Goal: Task Accomplishment & Management: Use online tool/utility

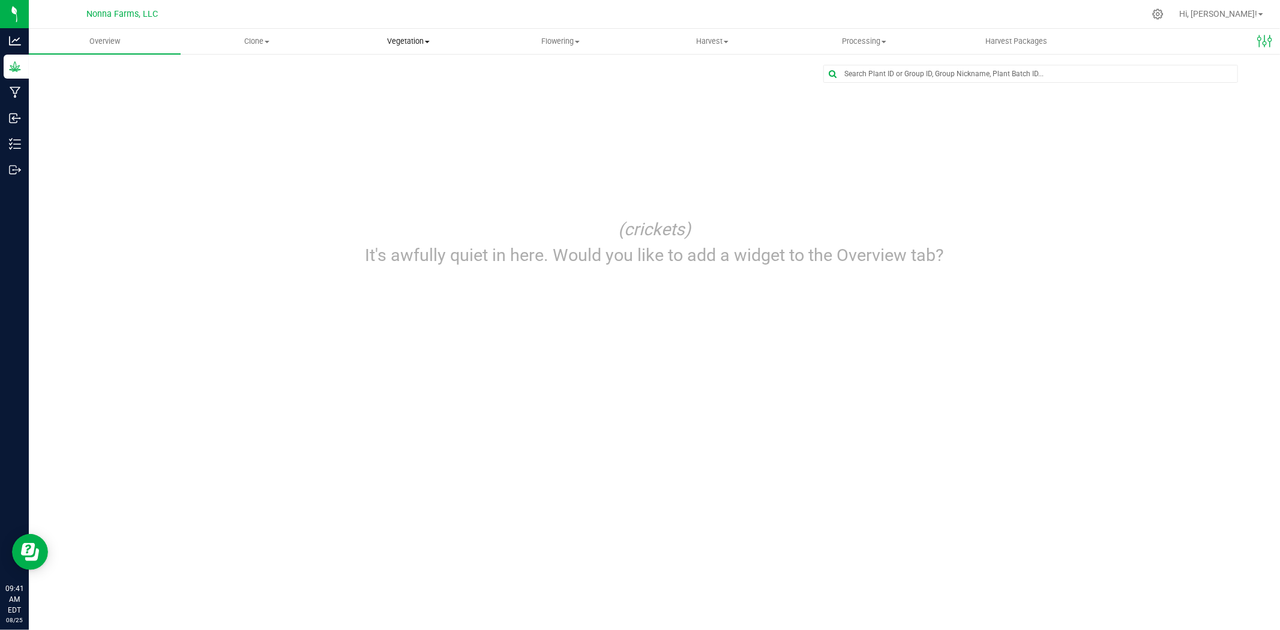
click at [410, 41] on span "Vegetation" at bounding box center [408, 41] width 151 height 11
click at [391, 71] on span "Veg groups" at bounding box center [371, 72] width 76 height 10
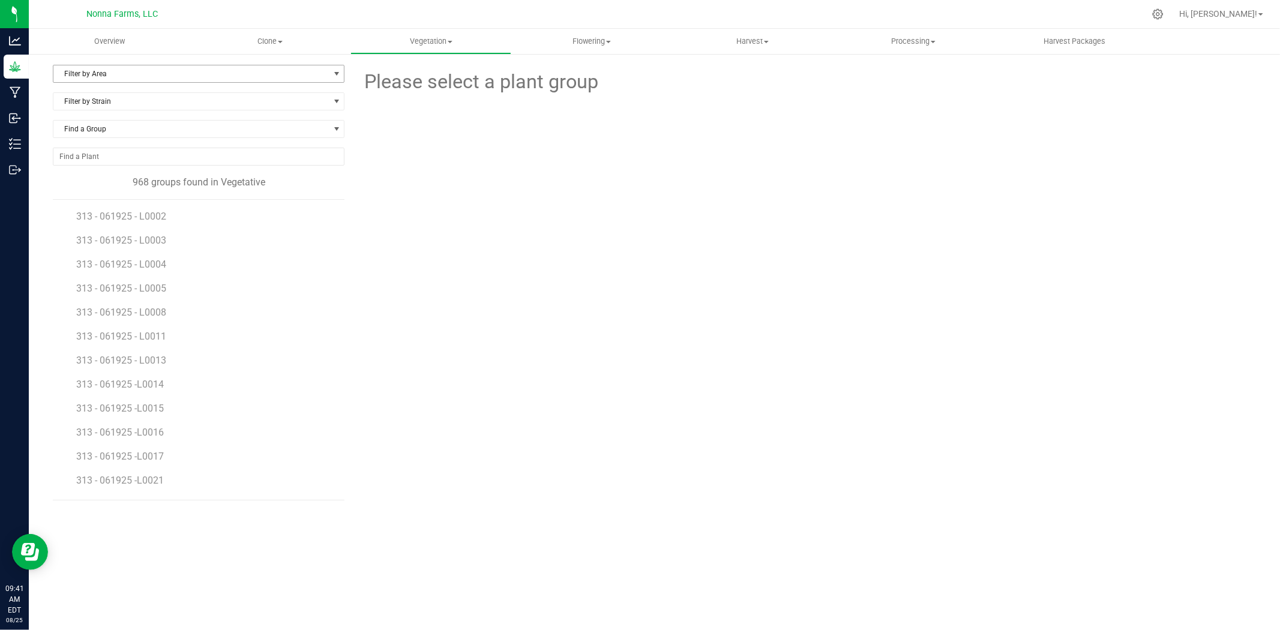
click at [103, 79] on span "Filter by Area" at bounding box center [191, 73] width 276 height 17
click at [121, 202] on li "Zone 3 Vegetative" at bounding box center [198, 202] width 291 height 18
click at [139, 104] on span "Filter by Strain" at bounding box center [191, 101] width 276 height 17
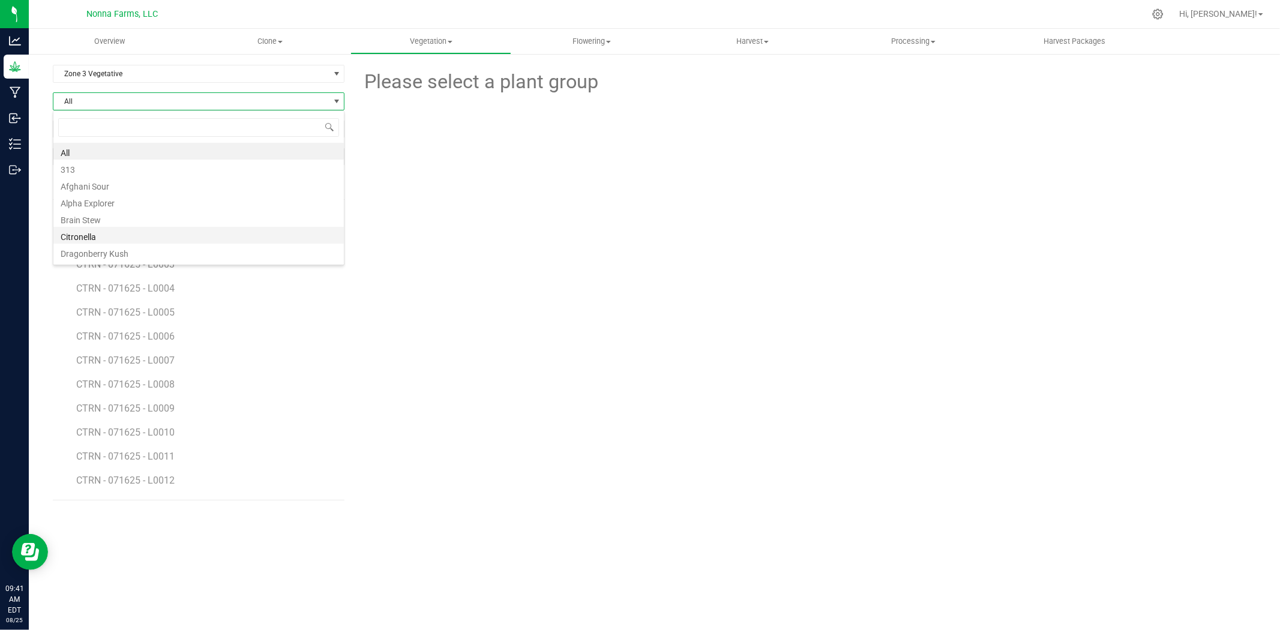
click at [94, 242] on li "Citronella" at bounding box center [198, 235] width 291 height 17
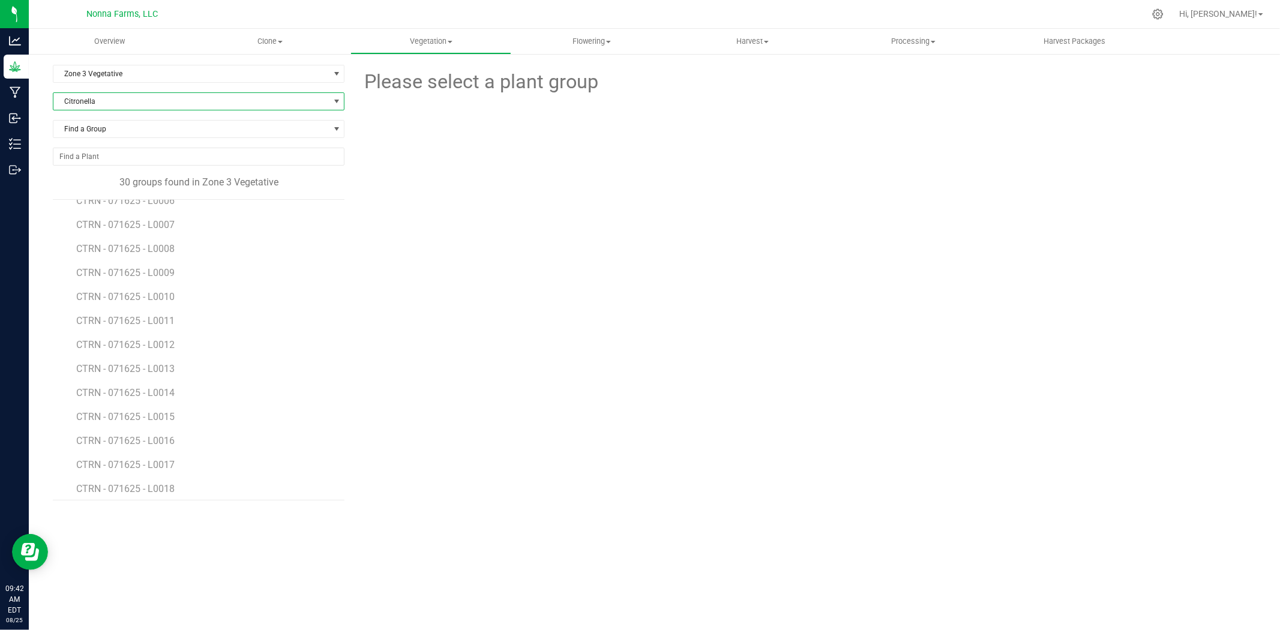
scroll to position [133, 0]
click at [148, 321] on span "CTRN - 071625 - L0011" at bounding box center [126, 323] width 101 height 11
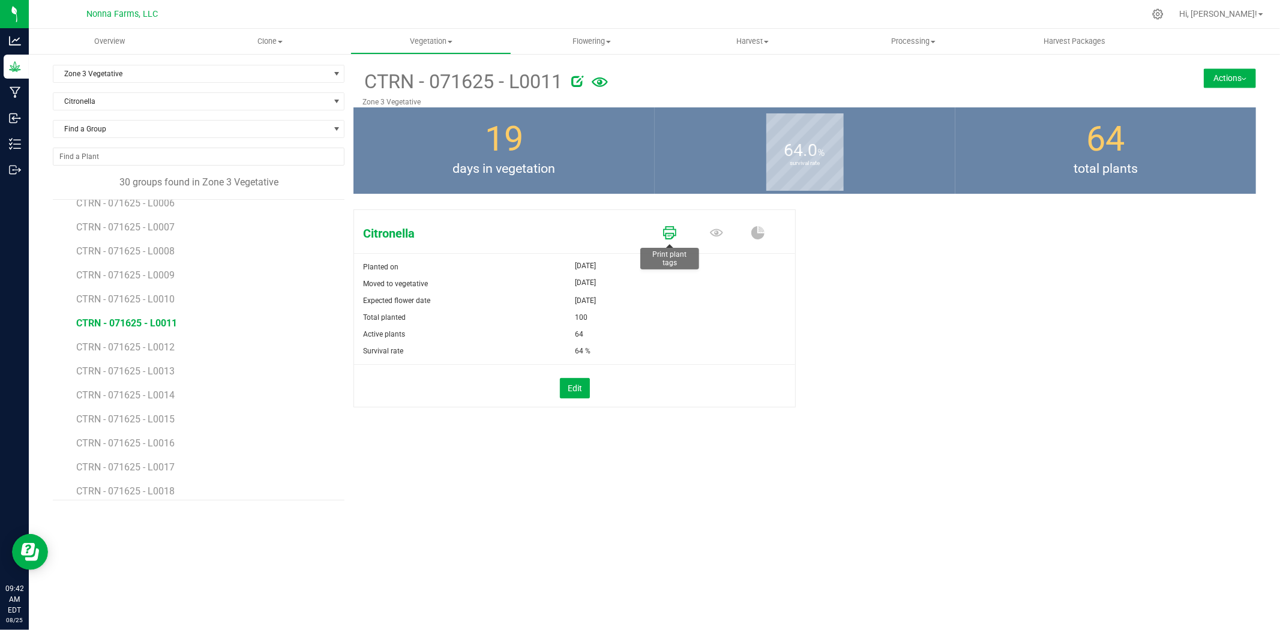
click at [668, 237] on icon at bounding box center [669, 232] width 13 height 13
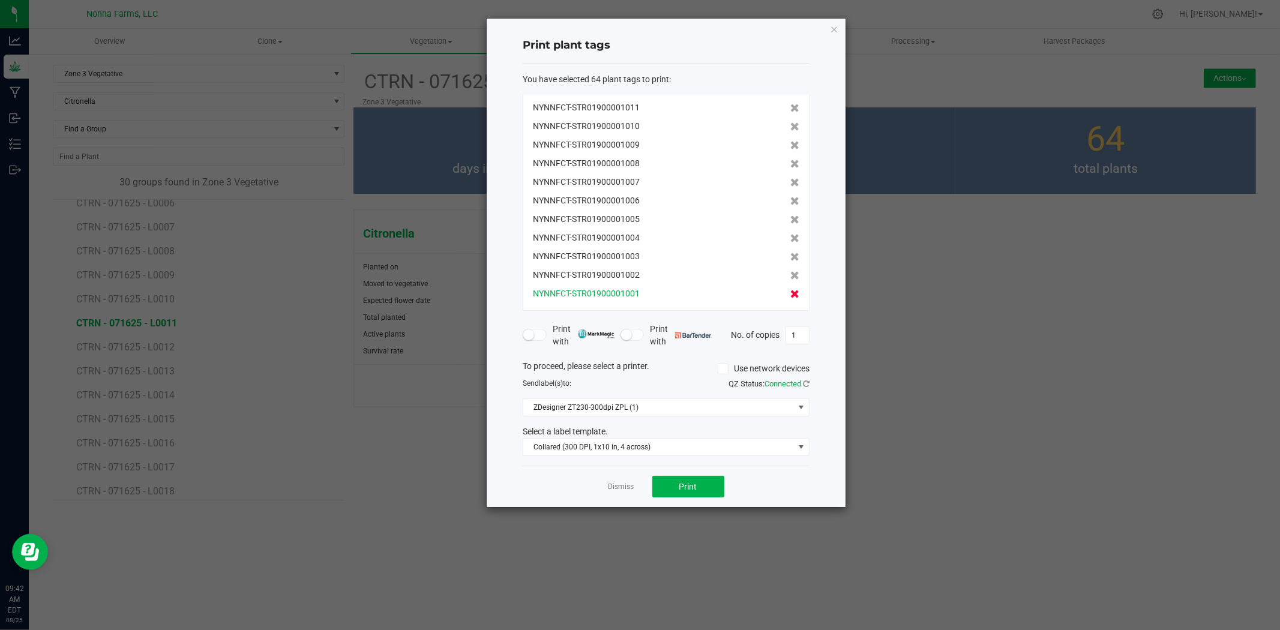
click at [791, 297] on icon at bounding box center [795, 294] width 9 height 8
click at [791, 297] on icon at bounding box center [795, 293] width 9 height 8
click at [791, 297] on icon at bounding box center [795, 294] width 9 height 8
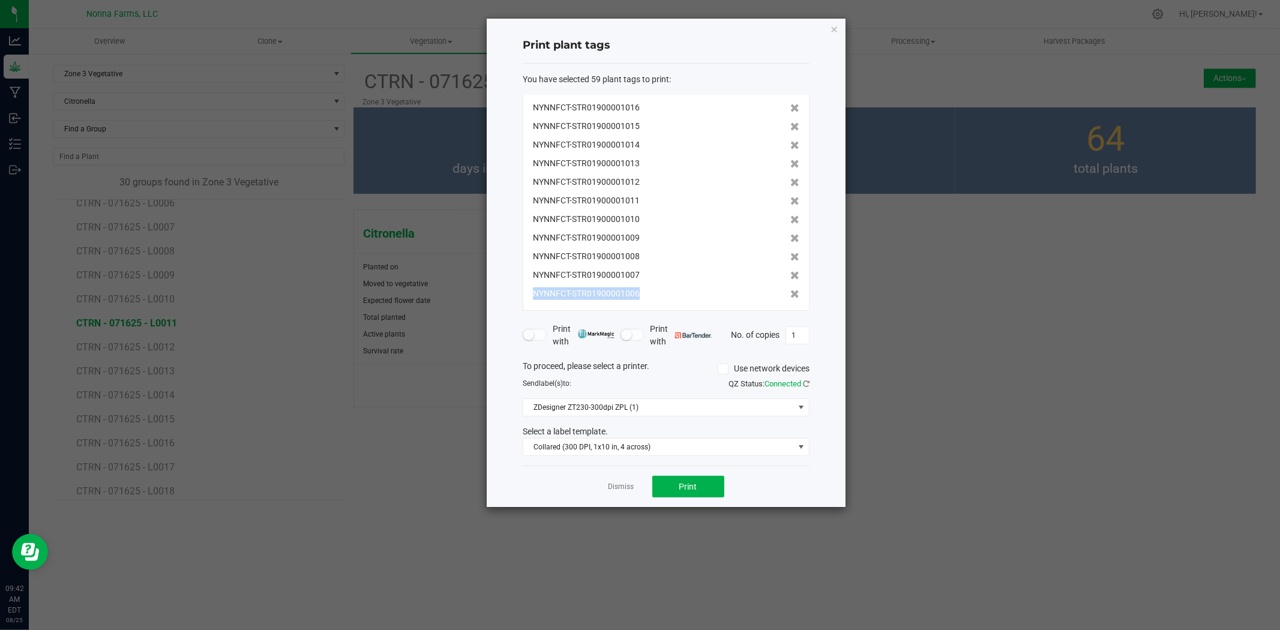
click at [791, 297] on icon at bounding box center [795, 294] width 9 height 8
click at [791, 295] on icon at bounding box center [795, 294] width 9 height 8
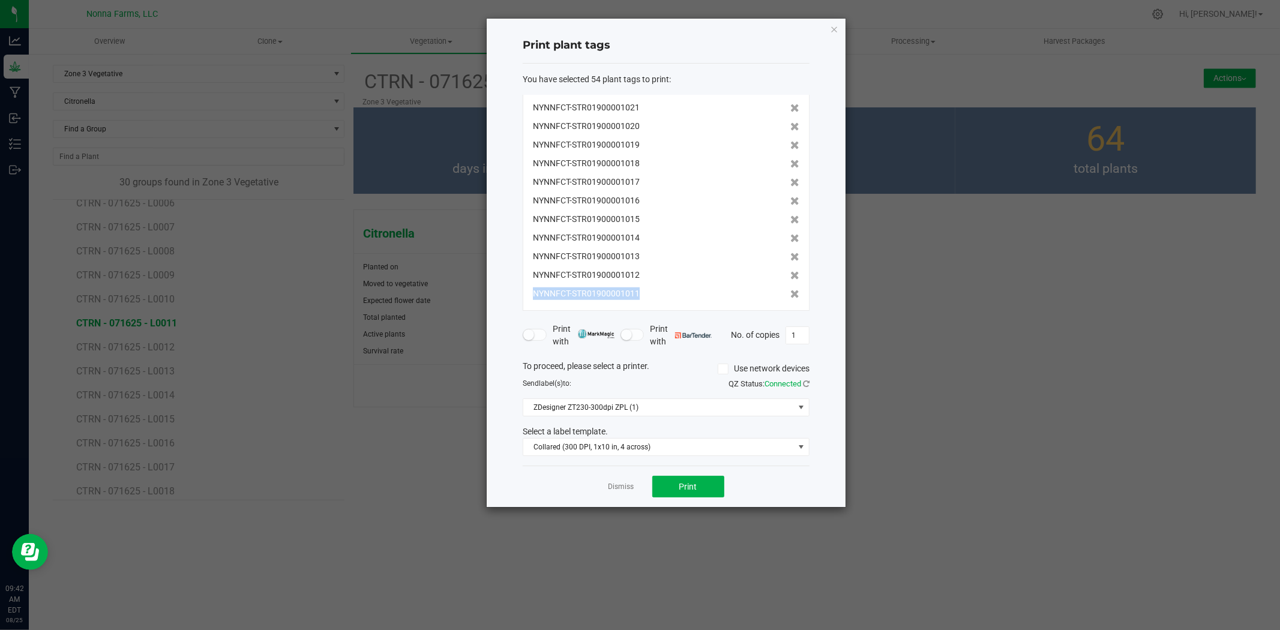
click at [791, 295] on icon at bounding box center [795, 294] width 9 height 8
click at [791, 295] on icon at bounding box center [795, 293] width 9 height 8
click at [791, 295] on icon at bounding box center [795, 294] width 9 height 8
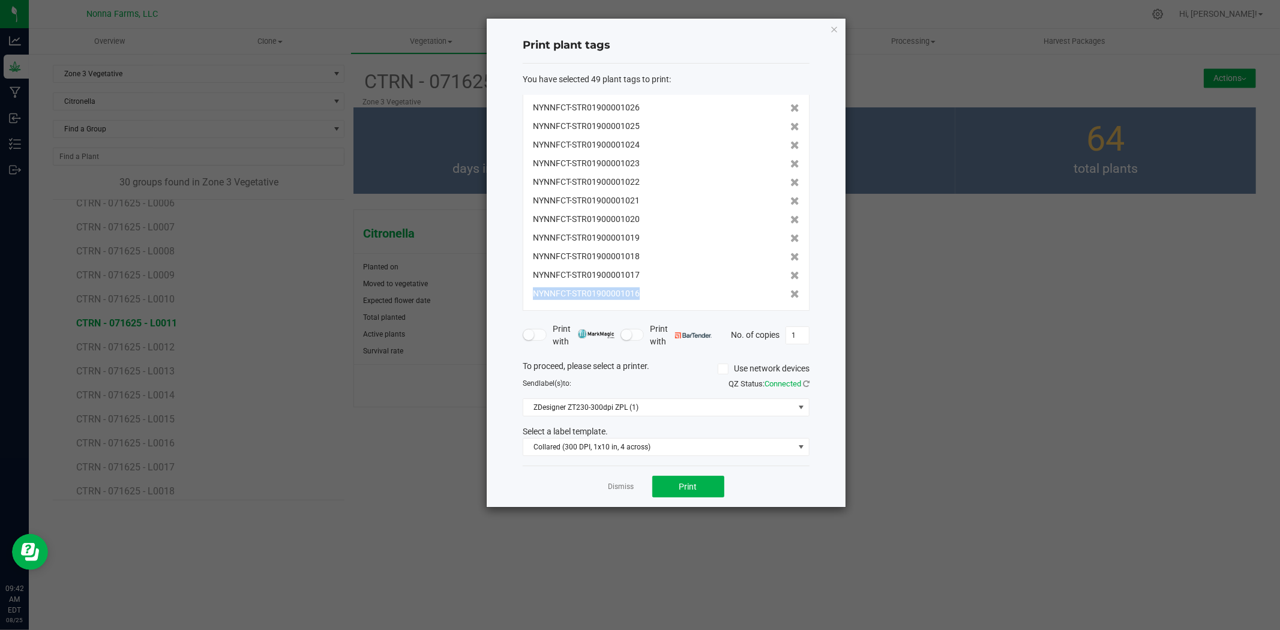
click at [791, 295] on icon at bounding box center [795, 294] width 9 height 8
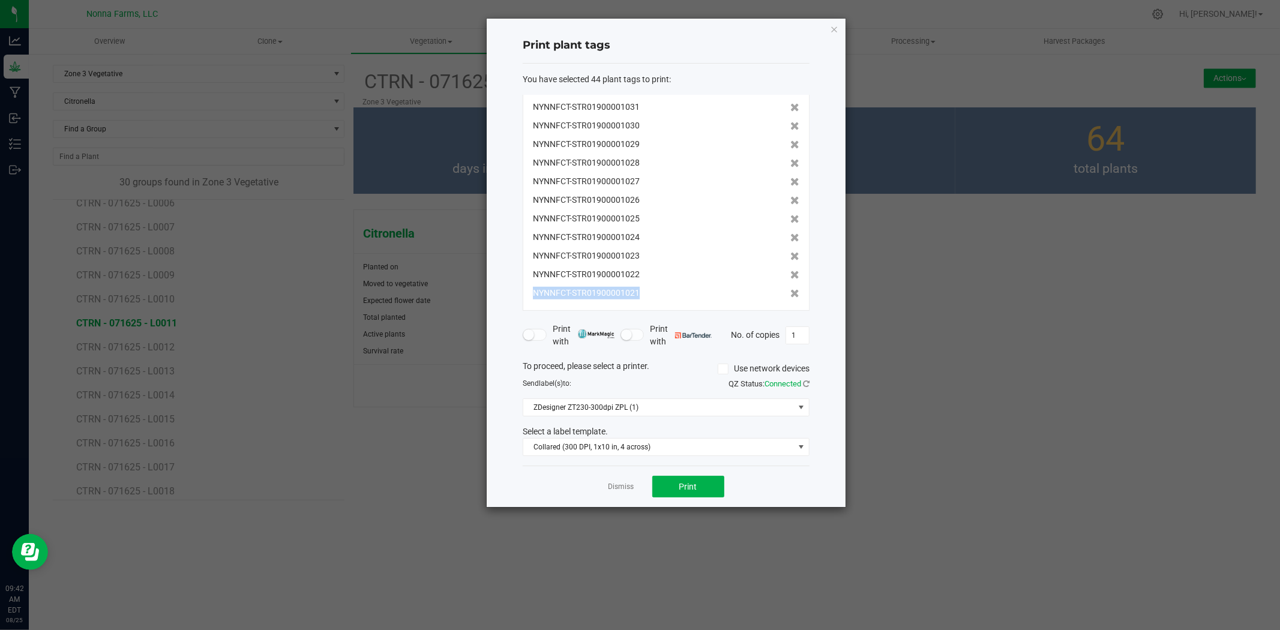
click at [791, 295] on icon at bounding box center [795, 293] width 9 height 8
click at [791, 295] on icon at bounding box center [795, 294] width 9 height 8
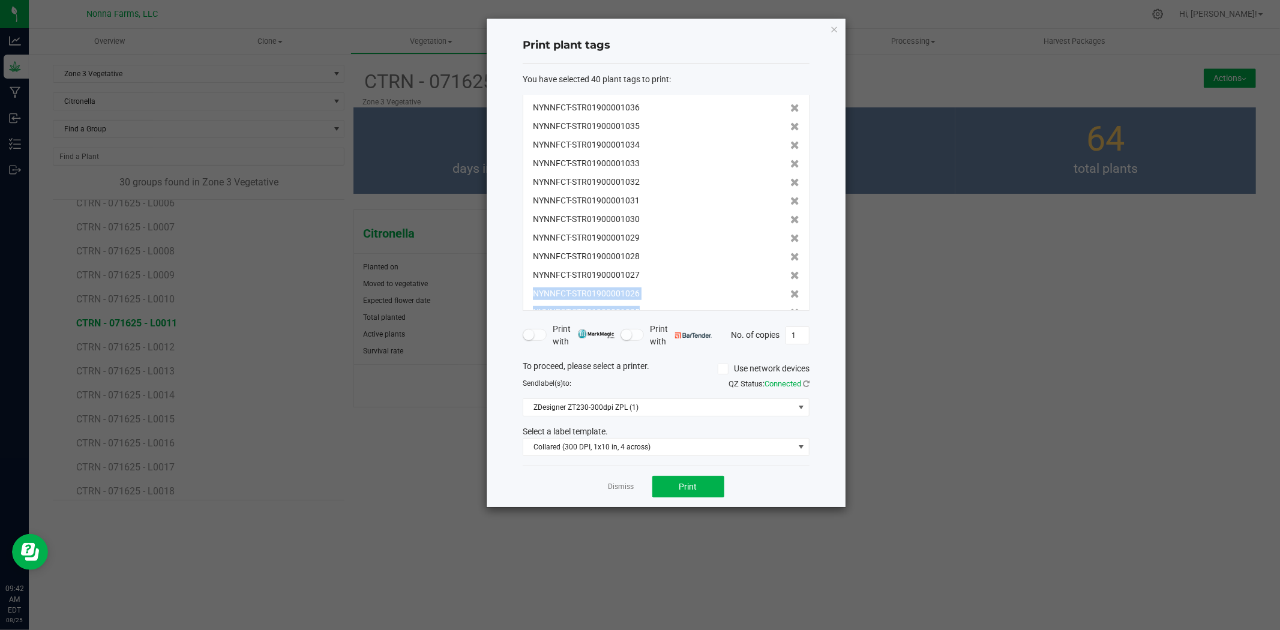
click at [791, 295] on icon at bounding box center [795, 294] width 9 height 8
click at [791, 295] on icon at bounding box center [795, 293] width 9 height 8
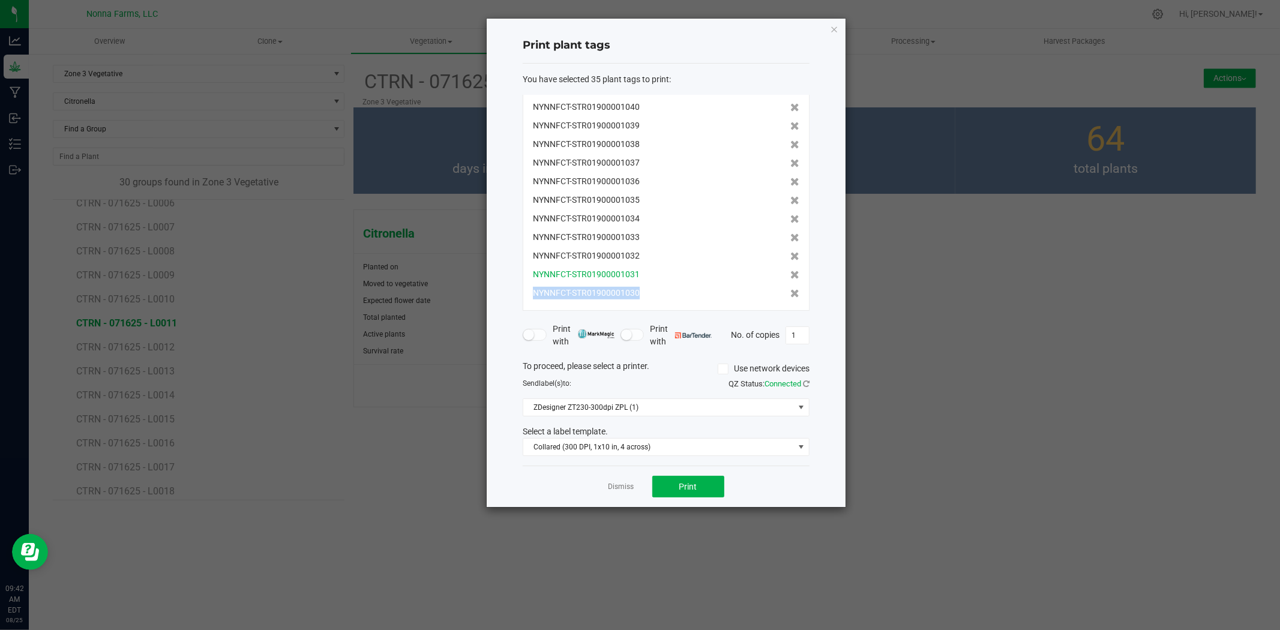
scroll to position [427, 0]
click at [779, 294] on div "NYNNFCT-STR01900001031" at bounding box center [666, 293] width 267 height 13
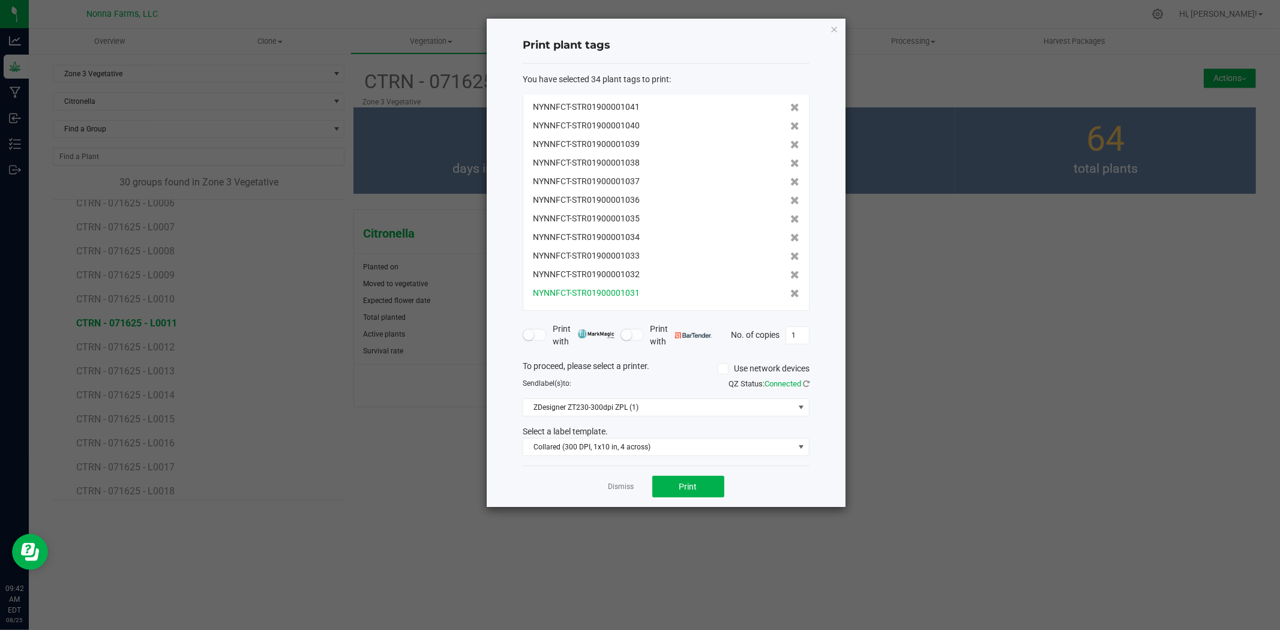
click at [779, 294] on div "NYNNFCT-STR01900001031" at bounding box center [666, 293] width 267 height 13
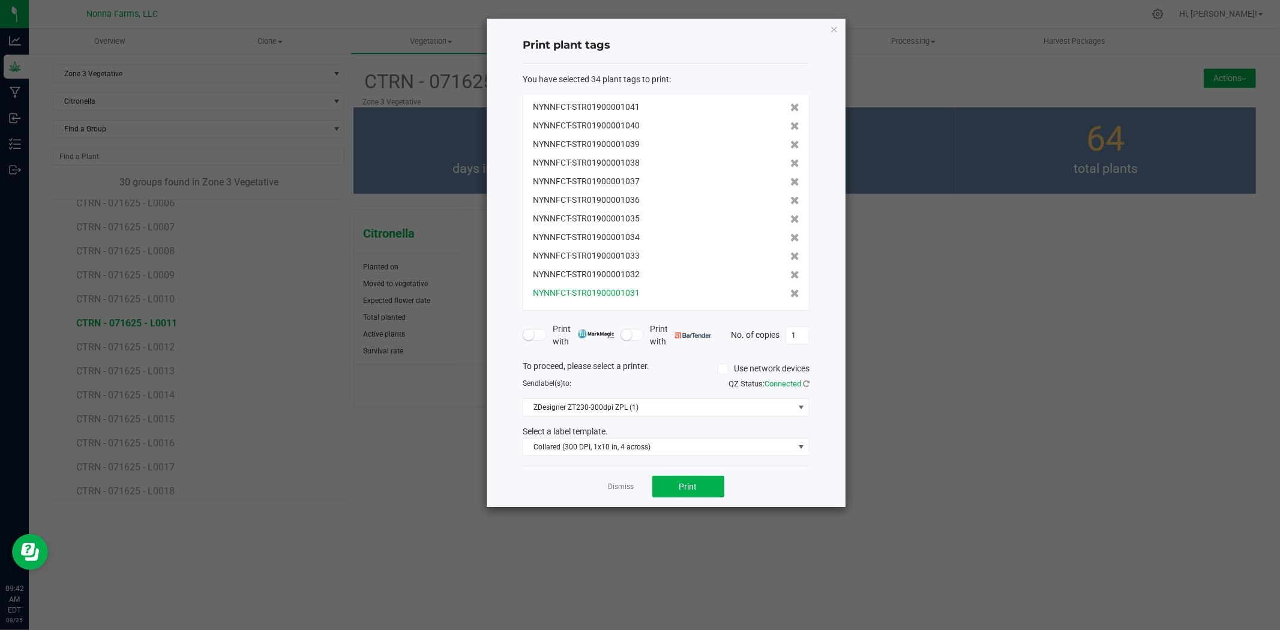
click at [779, 294] on div "NYNNFCT-STR01900001031" at bounding box center [666, 293] width 267 height 13
click at [791, 296] on icon at bounding box center [795, 293] width 9 height 8
click at [791, 296] on icon at bounding box center [795, 294] width 9 height 8
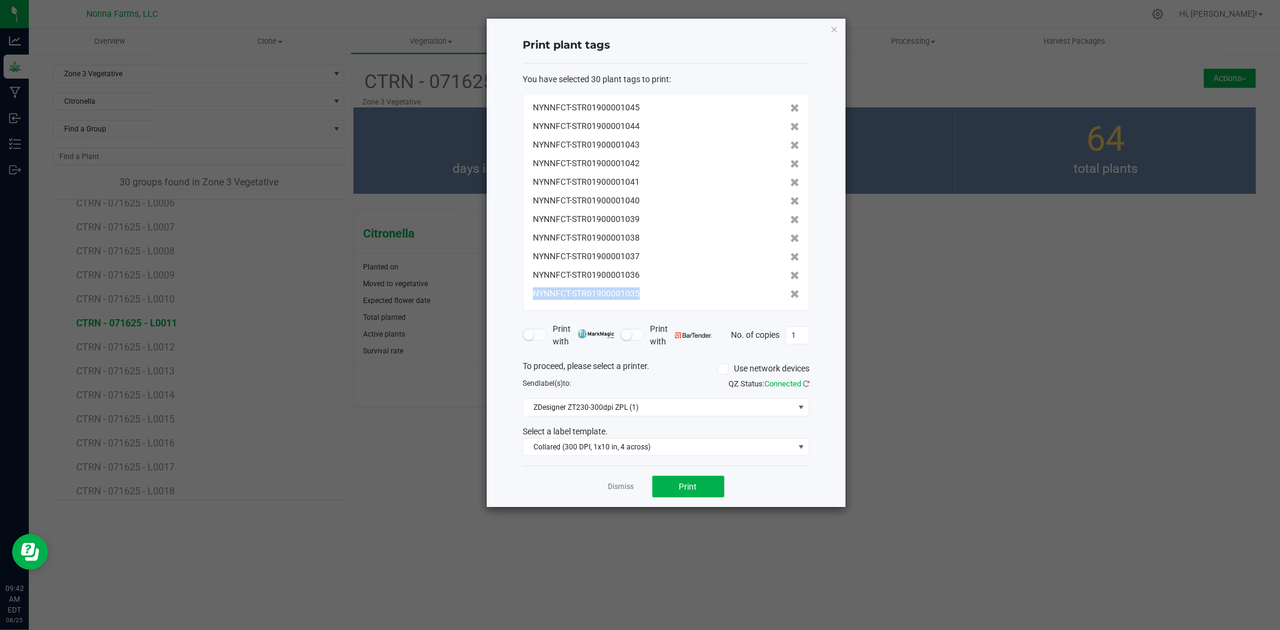
click at [791, 296] on icon at bounding box center [795, 294] width 9 height 8
click at [791, 296] on icon at bounding box center [795, 293] width 9 height 8
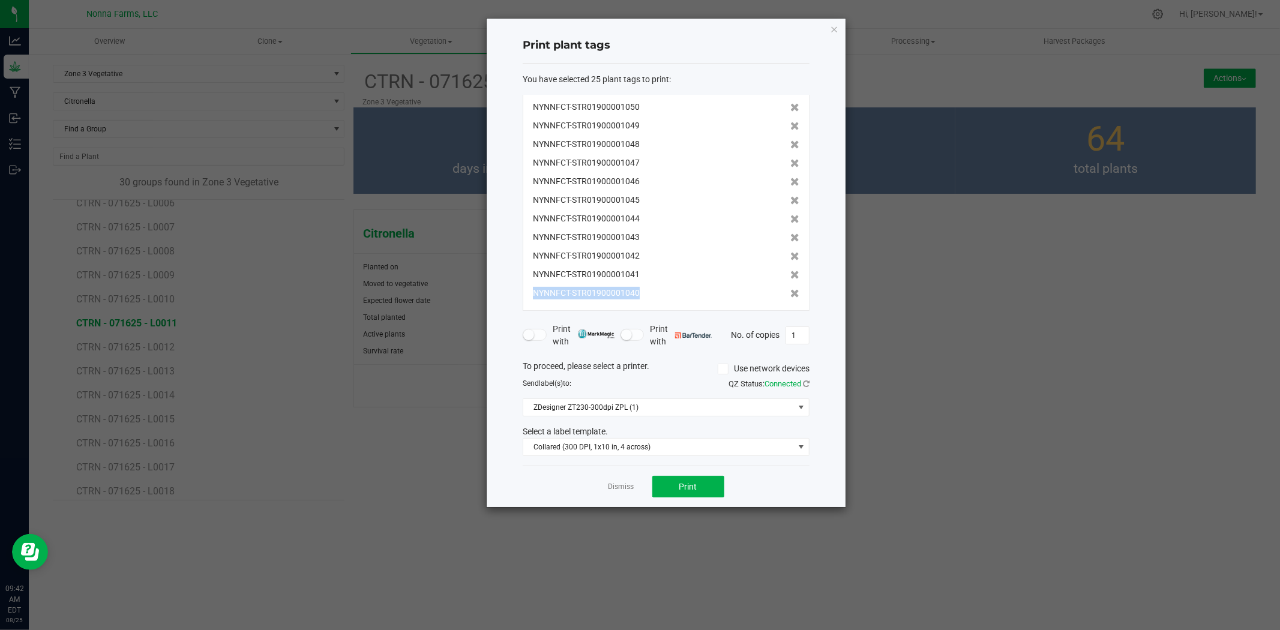
click at [791, 296] on icon at bounding box center [795, 293] width 9 height 8
click at [791, 296] on icon at bounding box center [795, 294] width 9 height 8
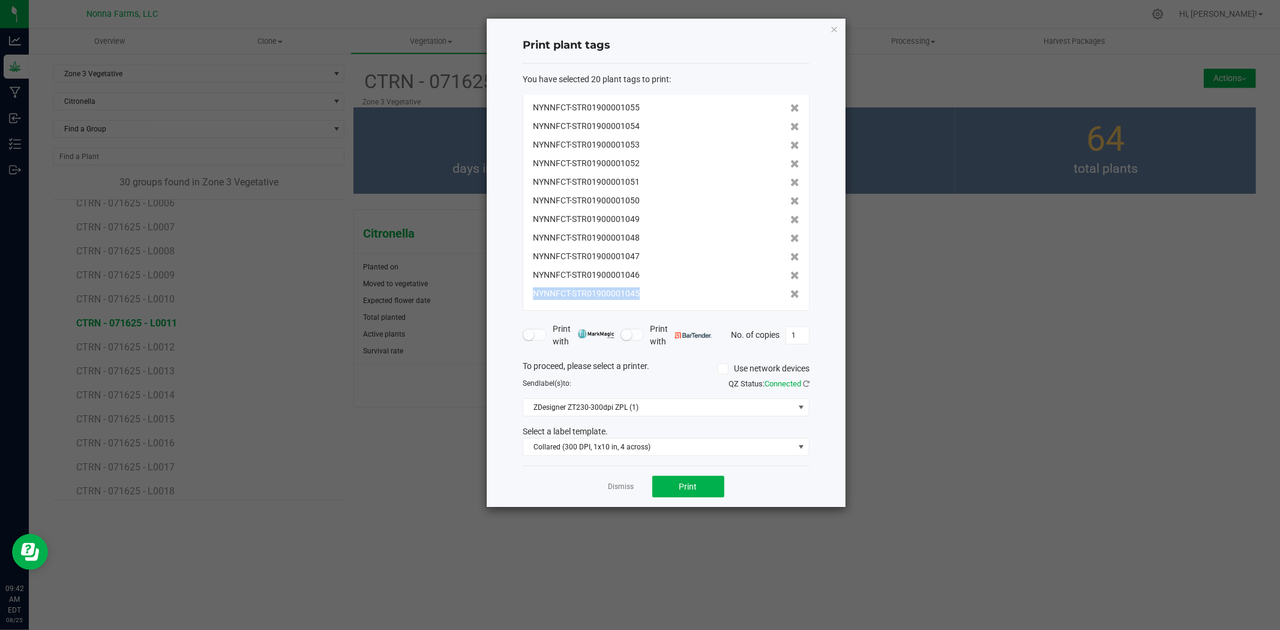
click at [791, 296] on icon at bounding box center [795, 294] width 9 height 8
click at [791, 296] on icon at bounding box center [795, 293] width 9 height 8
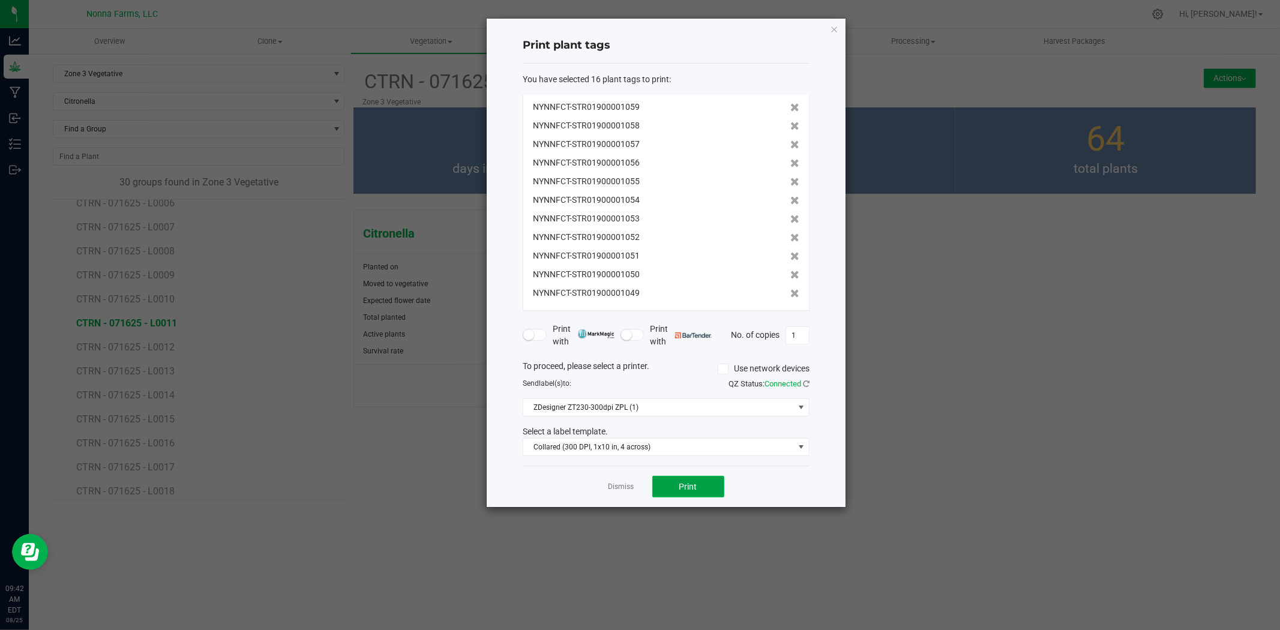
click at [684, 485] on span "Print" at bounding box center [689, 487] width 18 height 10
click at [698, 490] on button "Print" at bounding box center [689, 487] width 72 height 22
click at [616, 490] on link "Dismiss" at bounding box center [622, 487] width 26 height 10
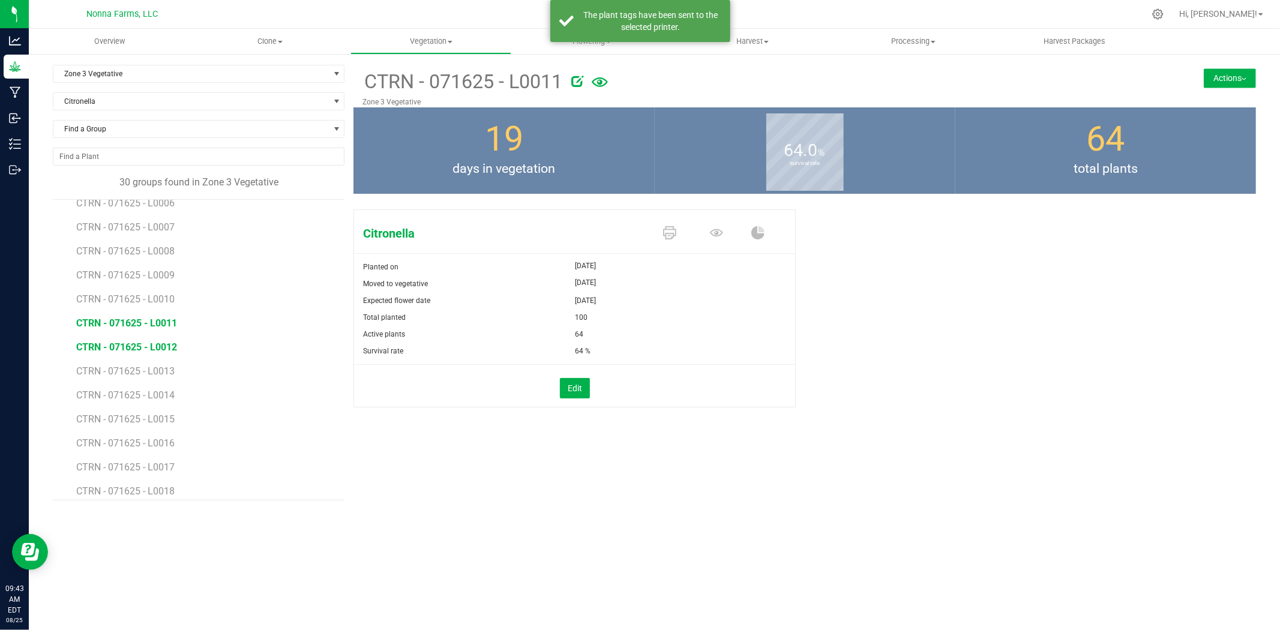
click at [159, 352] on span "CTRN - 071625 - L0012" at bounding box center [126, 347] width 101 height 11
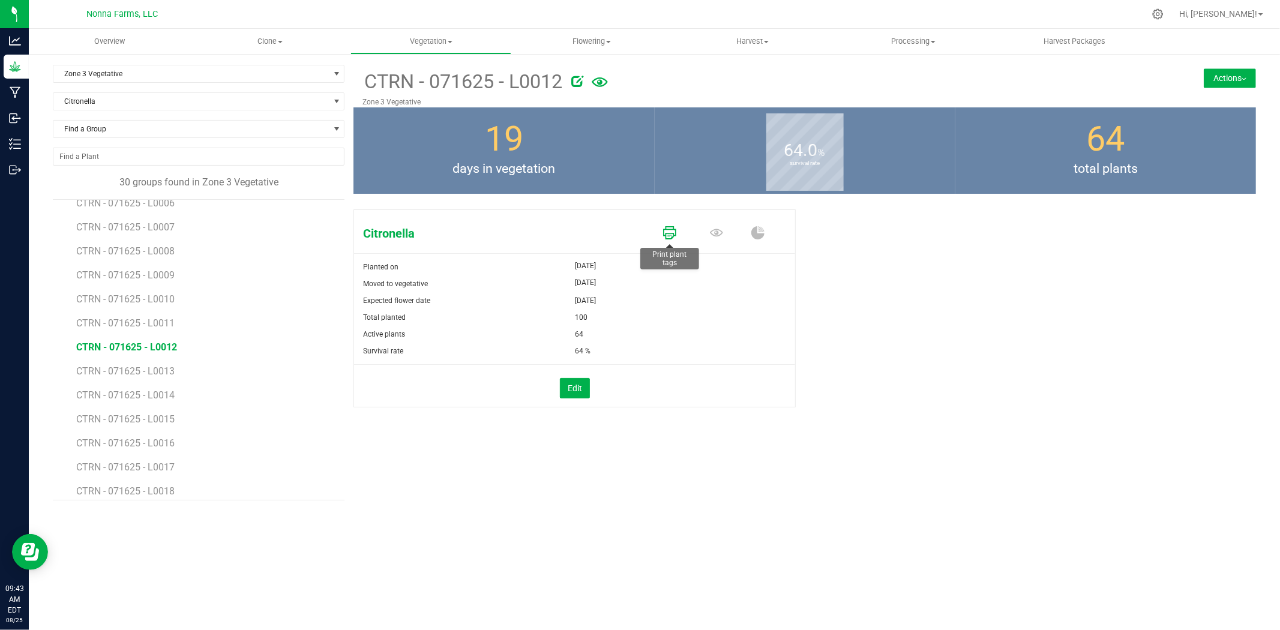
click at [668, 233] on icon at bounding box center [669, 232] width 13 height 13
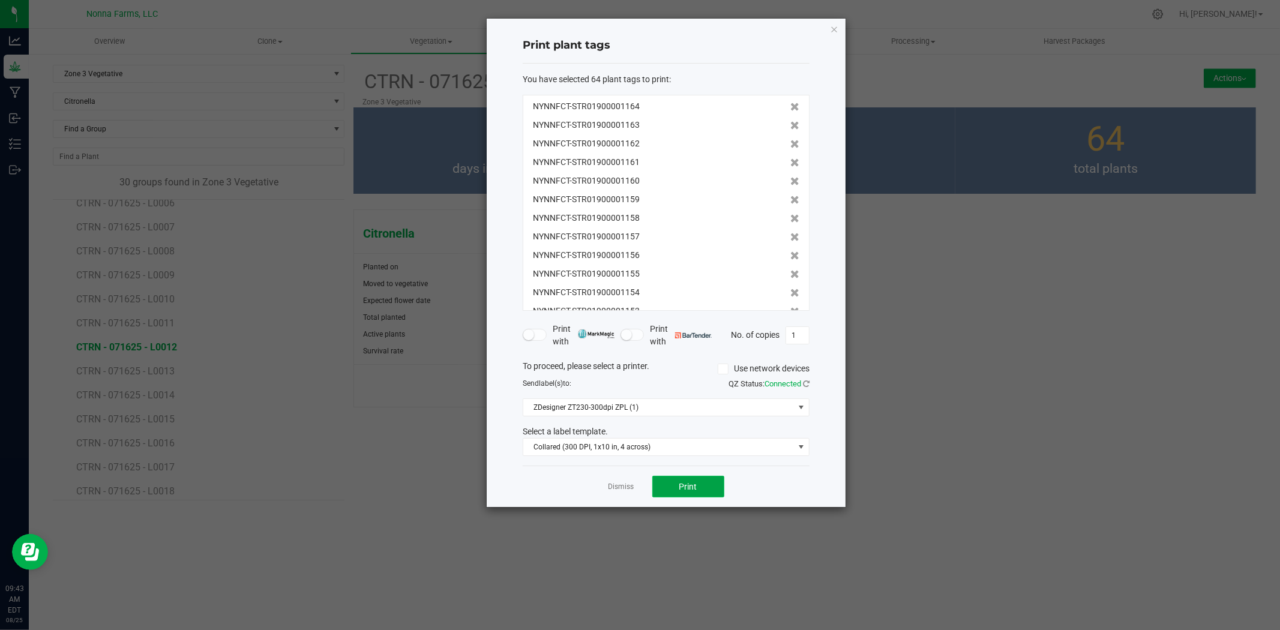
click at [686, 492] on button "Print" at bounding box center [689, 487] width 72 height 22
click at [622, 483] on link "Dismiss" at bounding box center [622, 487] width 26 height 10
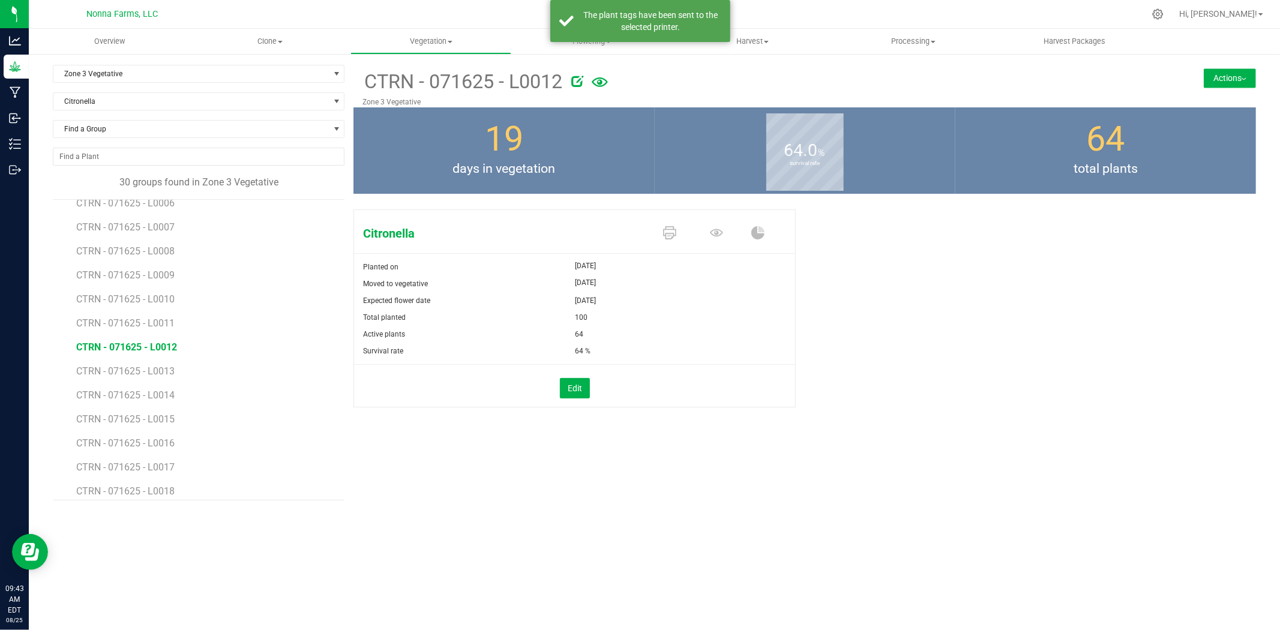
click at [147, 377] on li "CTRN - 071625 - L0013" at bounding box center [206, 367] width 260 height 24
click at [152, 370] on span "CTRN - 071625 - L0013" at bounding box center [126, 371] width 101 height 11
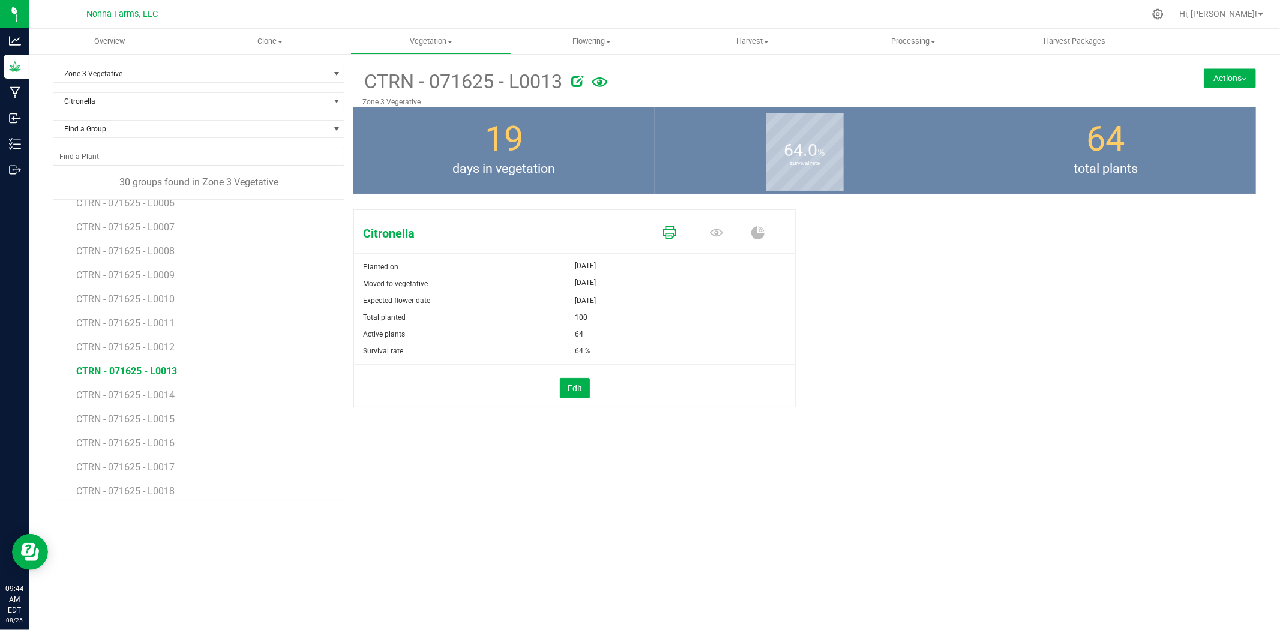
click at [667, 235] on icon at bounding box center [669, 232] width 13 height 13
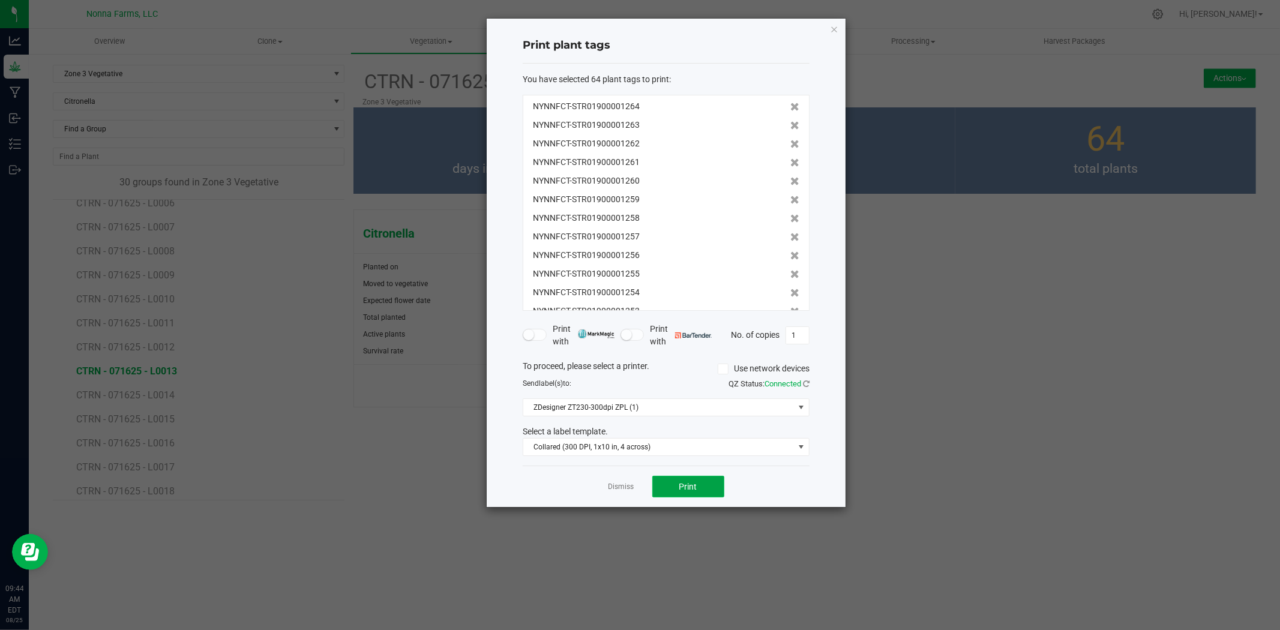
click at [689, 484] on span "Print" at bounding box center [689, 487] width 18 height 10
click at [619, 489] on link "Dismiss" at bounding box center [622, 487] width 26 height 10
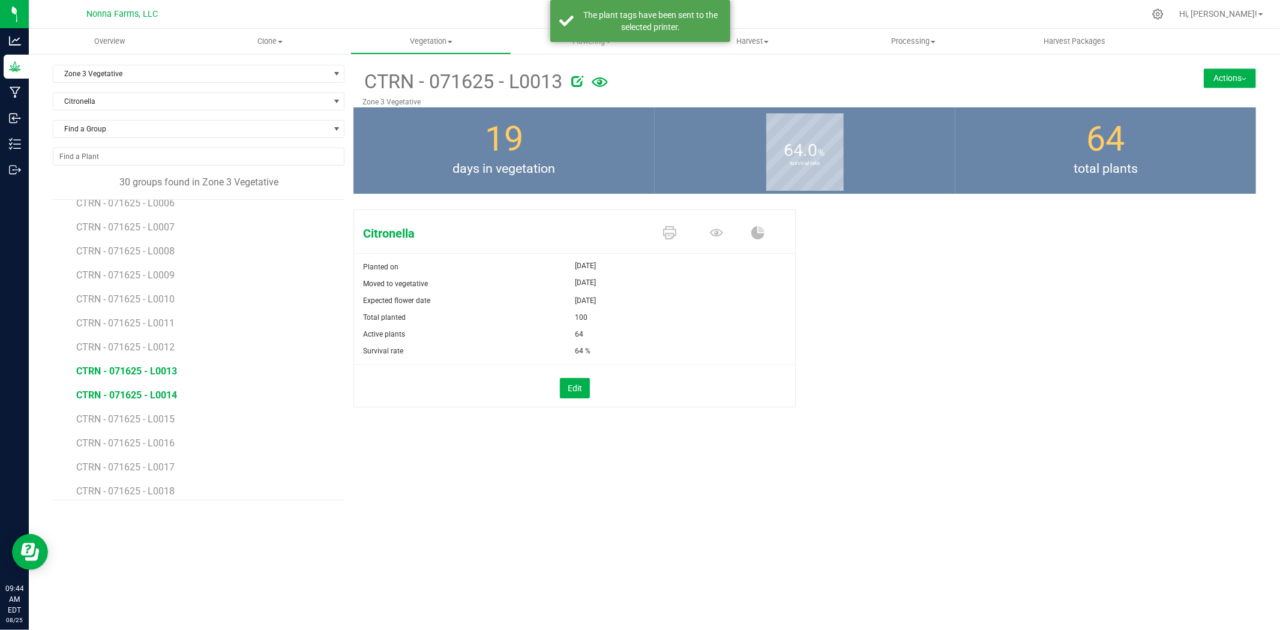
click at [133, 393] on span "CTRN - 071625 - L0014" at bounding box center [126, 395] width 101 height 11
click at [668, 235] on icon at bounding box center [669, 232] width 13 height 13
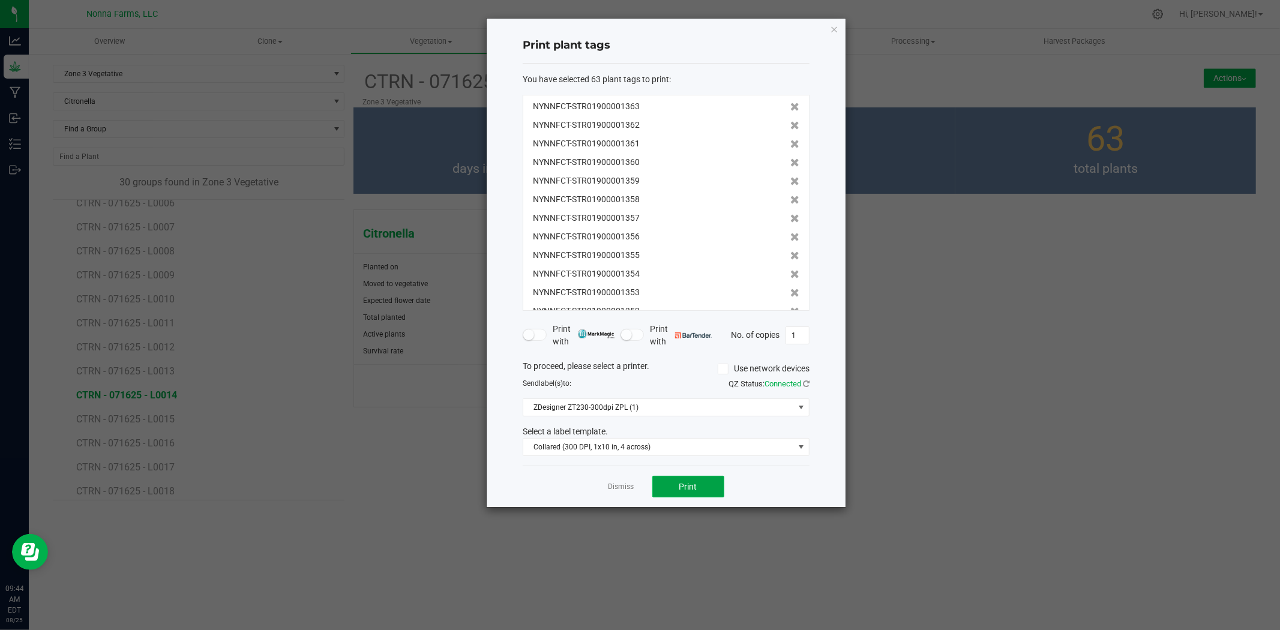
click at [698, 492] on button "Print" at bounding box center [689, 487] width 72 height 22
click at [615, 487] on link "Dismiss" at bounding box center [622, 487] width 26 height 10
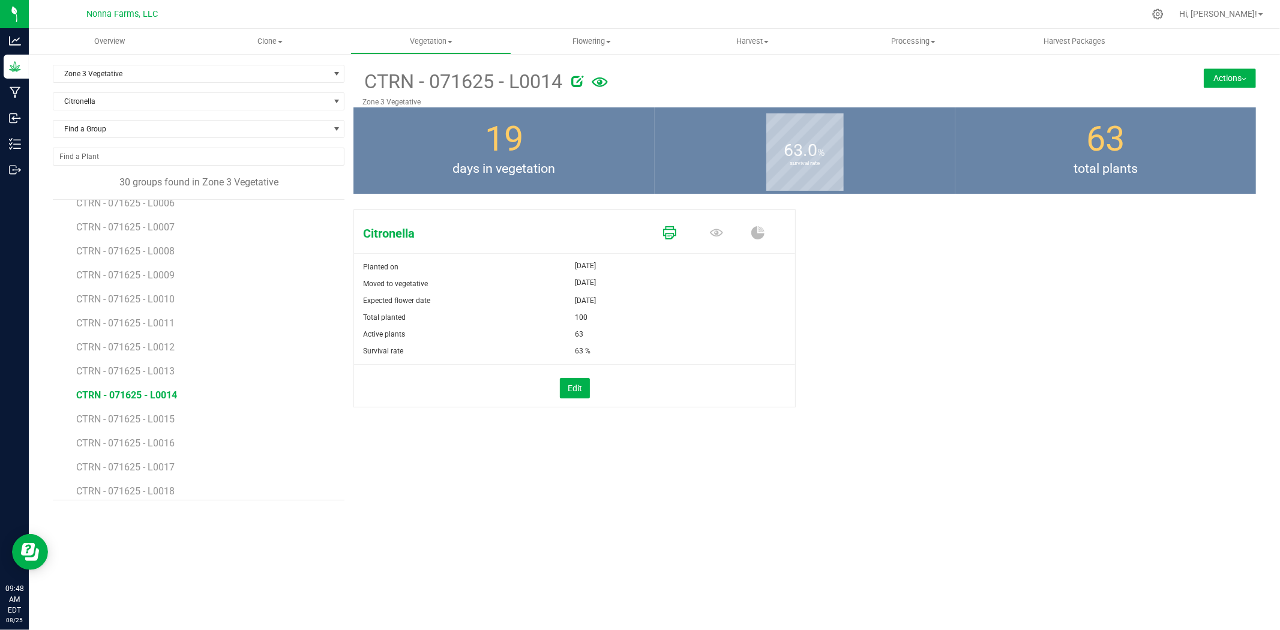
click at [674, 232] on icon at bounding box center [669, 232] width 13 height 13
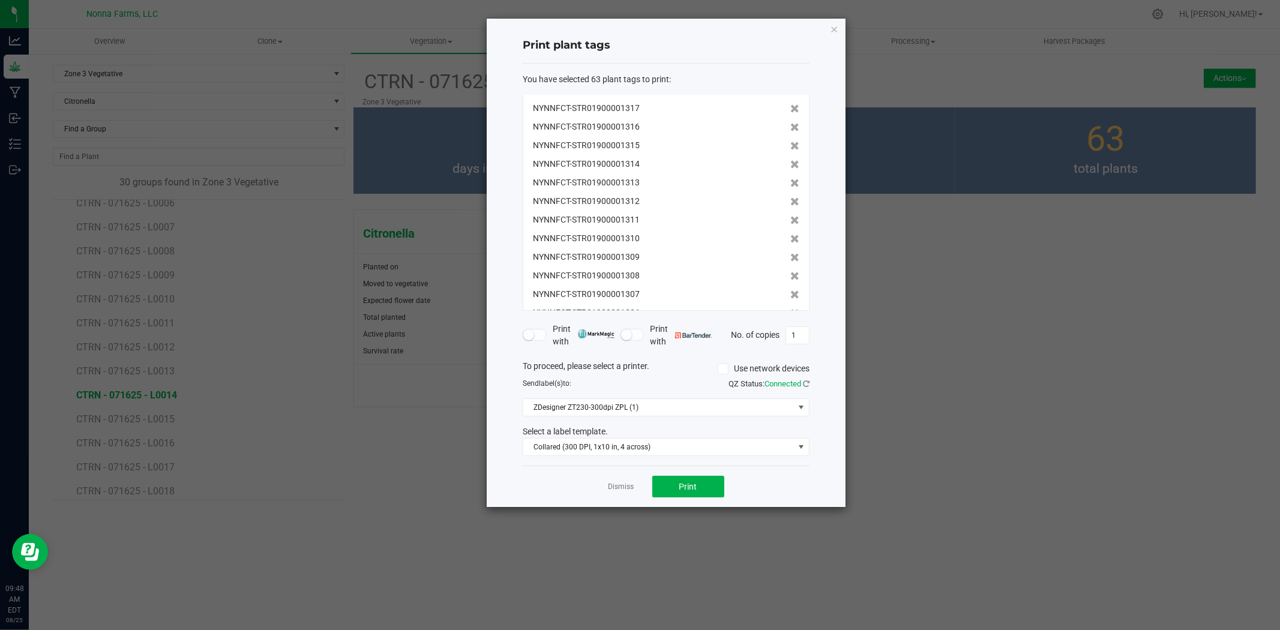
scroll to position [967, 0]
click at [791, 298] on span at bounding box center [795, 294] width 9 height 13
click at [791, 298] on span at bounding box center [795, 300] width 9 height 13
click at [791, 298] on span at bounding box center [795, 294] width 9 height 13
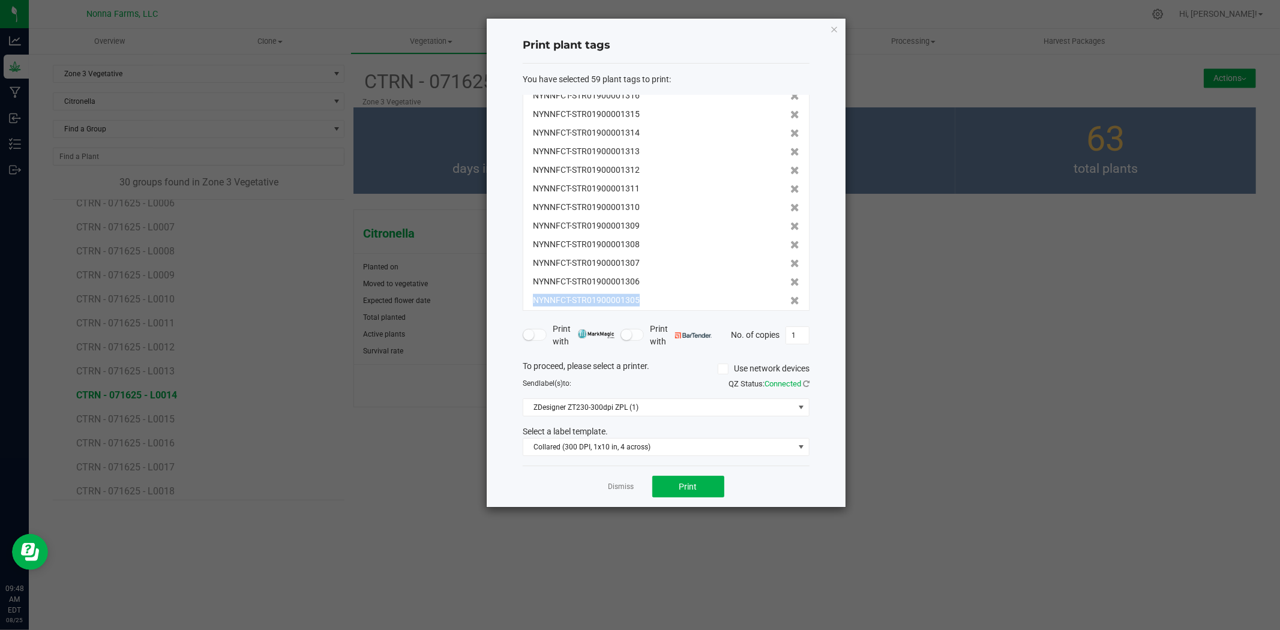
click at [791, 298] on span at bounding box center [795, 300] width 9 height 13
click at [791, 298] on span at bounding box center [795, 294] width 9 height 13
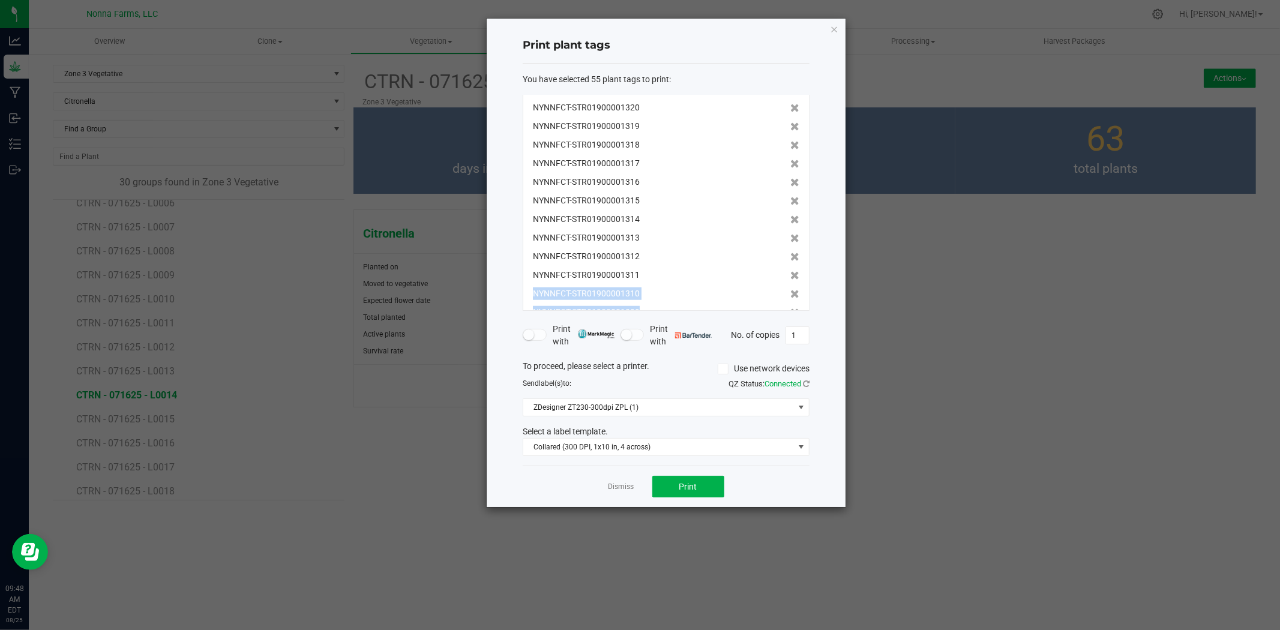
click at [791, 298] on span at bounding box center [795, 294] width 9 height 13
click at [791, 298] on span at bounding box center [795, 293] width 9 height 13
click at [791, 298] on span at bounding box center [795, 294] width 9 height 13
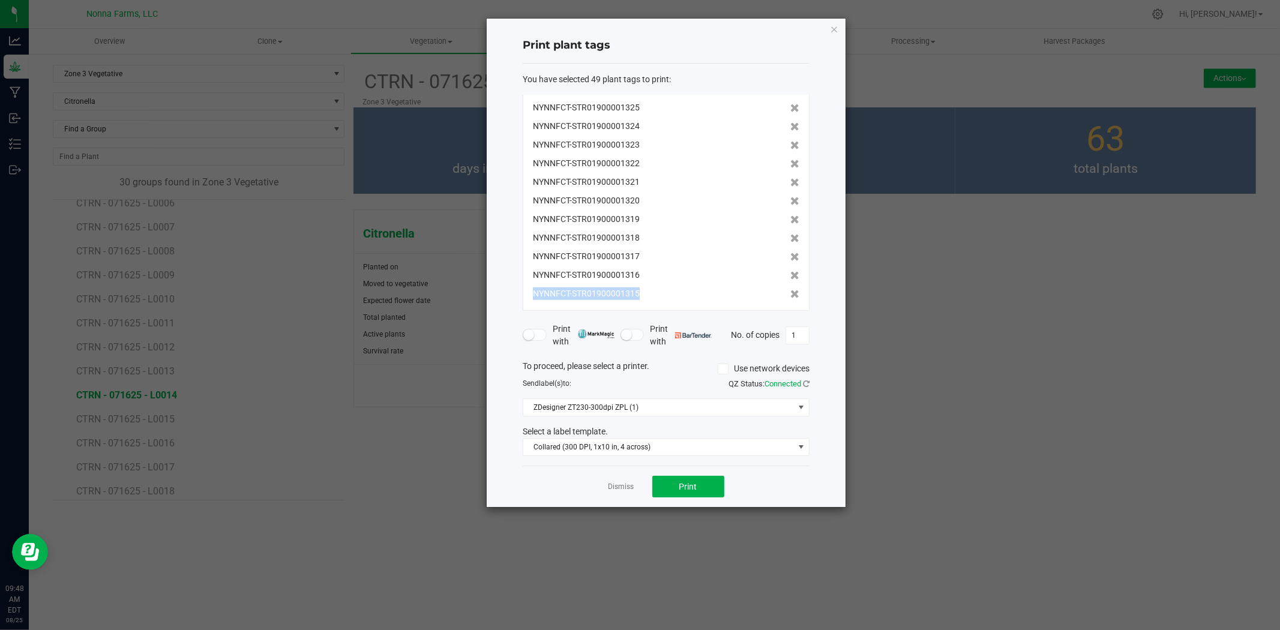
click at [791, 298] on span at bounding box center [795, 294] width 9 height 13
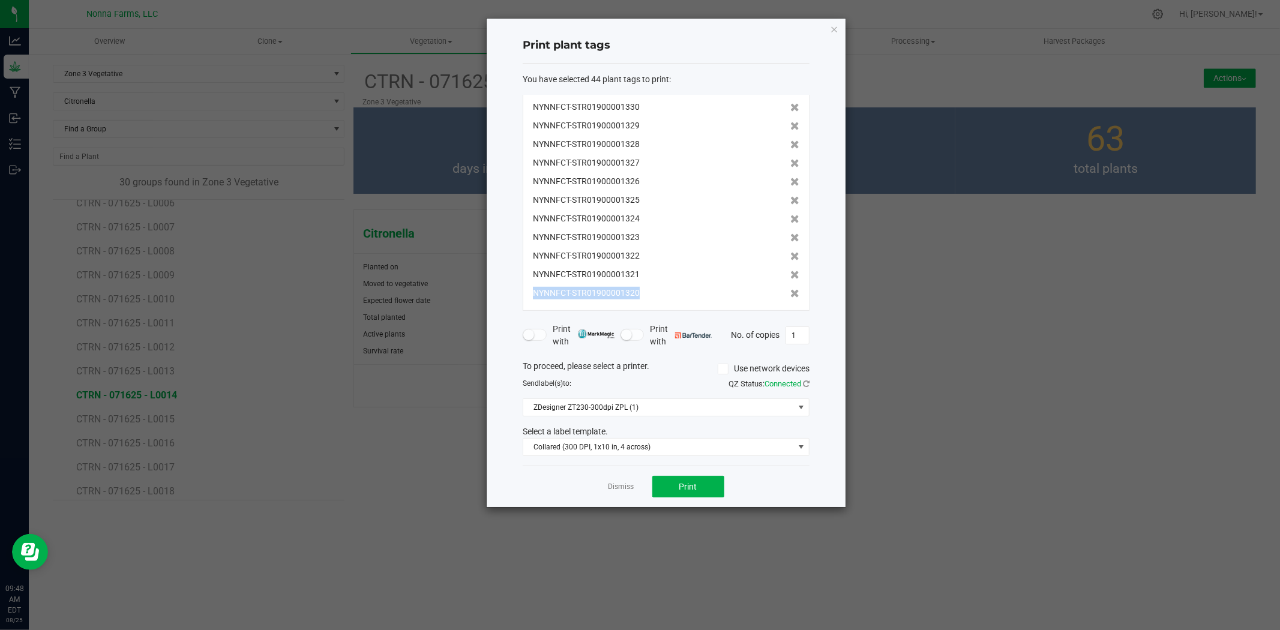
click at [791, 298] on span at bounding box center [795, 293] width 9 height 13
click at [791, 298] on span at bounding box center [795, 294] width 9 height 13
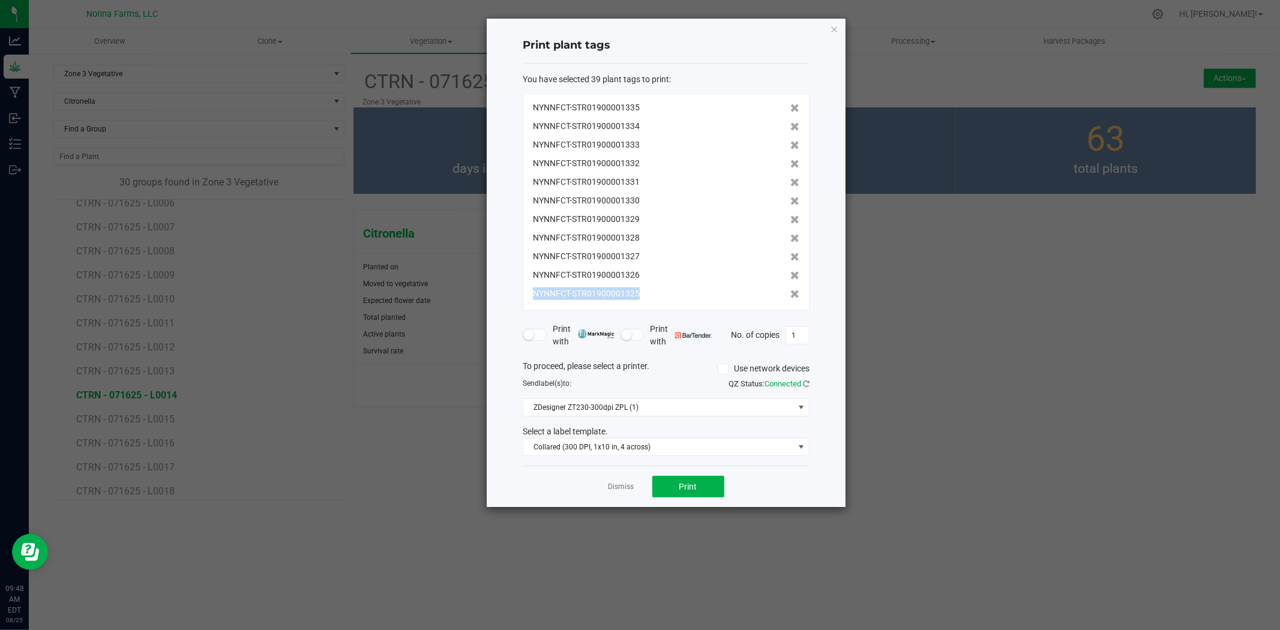
click at [791, 298] on span at bounding box center [795, 294] width 9 height 13
click at [791, 298] on span at bounding box center [795, 293] width 9 height 13
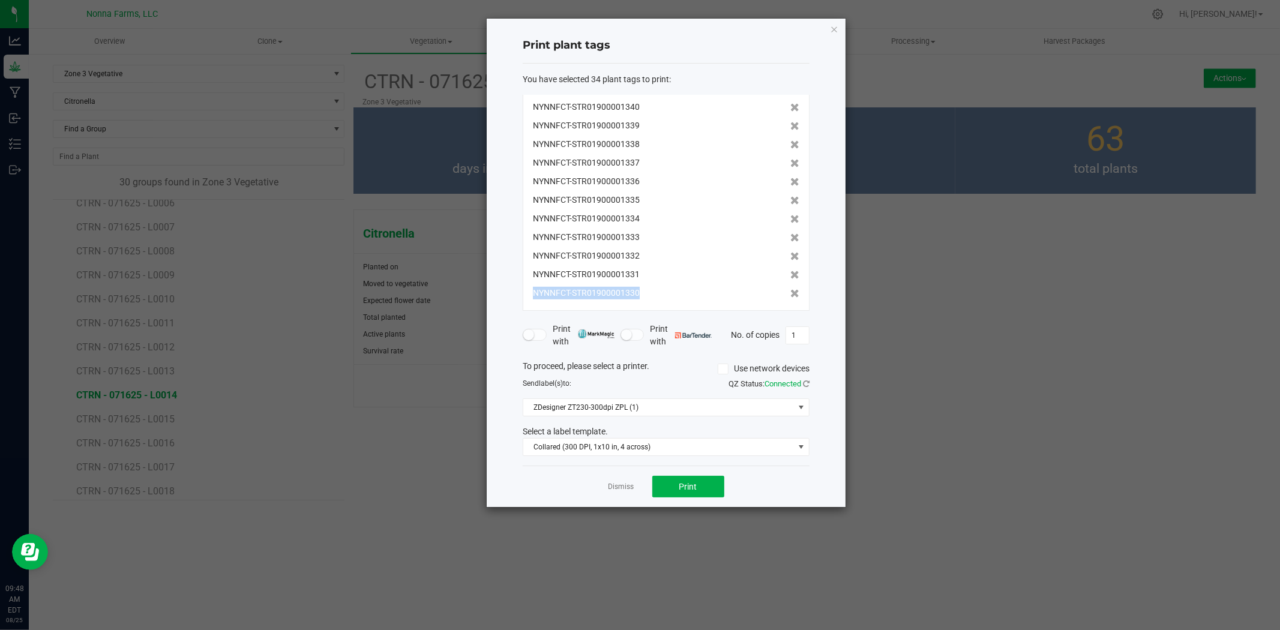
click at [791, 298] on span at bounding box center [795, 293] width 9 height 13
click at [791, 298] on span at bounding box center [795, 294] width 9 height 13
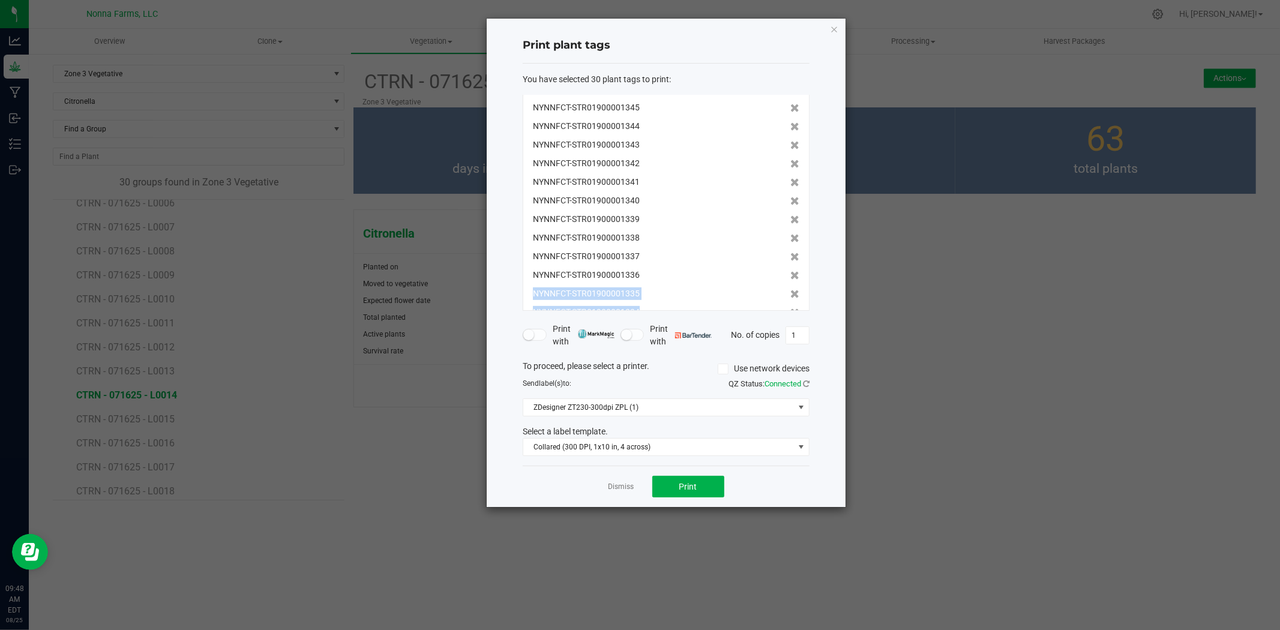
click at [791, 298] on span at bounding box center [795, 294] width 9 height 13
click at [791, 298] on span at bounding box center [795, 293] width 9 height 13
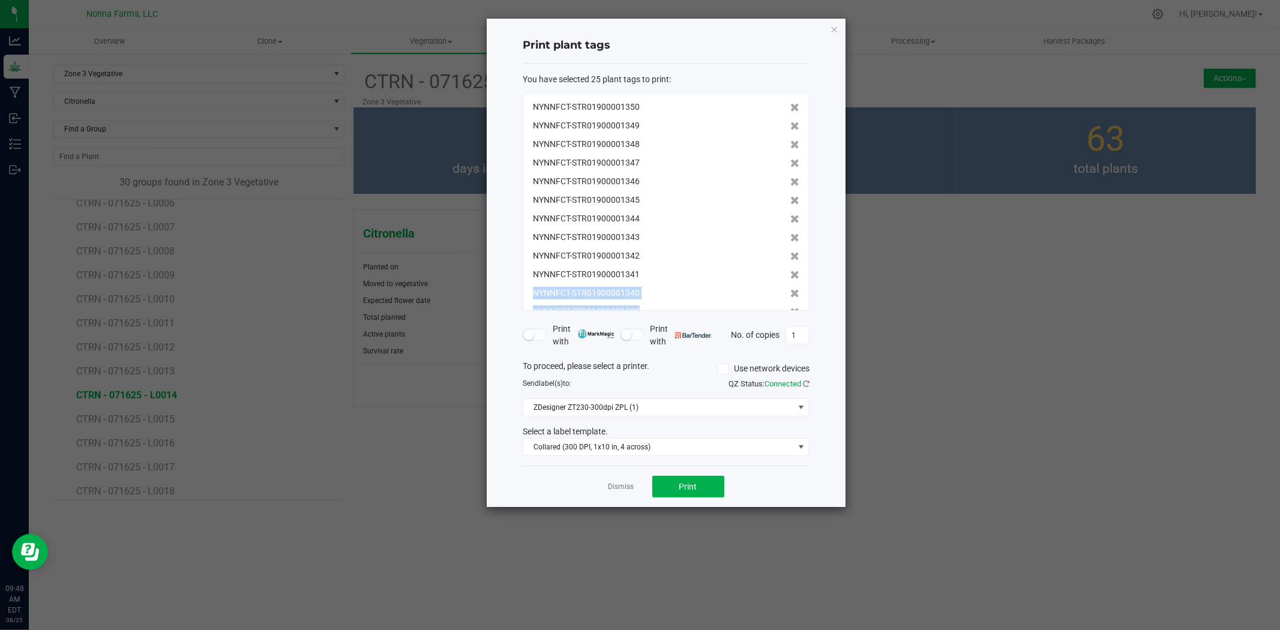
click at [791, 298] on span at bounding box center [795, 293] width 9 height 13
click at [791, 298] on span at bounding box center [795, 294] width 9 height 13
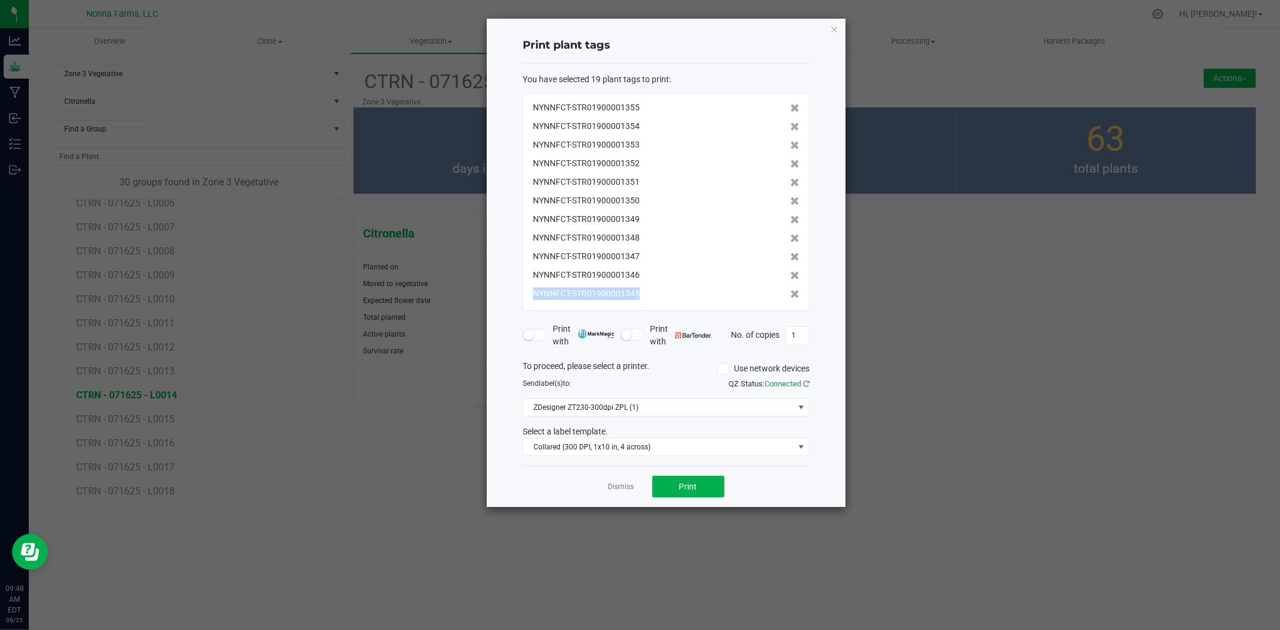
click at [791, 298] on span at bounding box center [795, 294] width 9 height 13
click at [791, 298] on span at bounding box center [795, 293] width 9 height 13
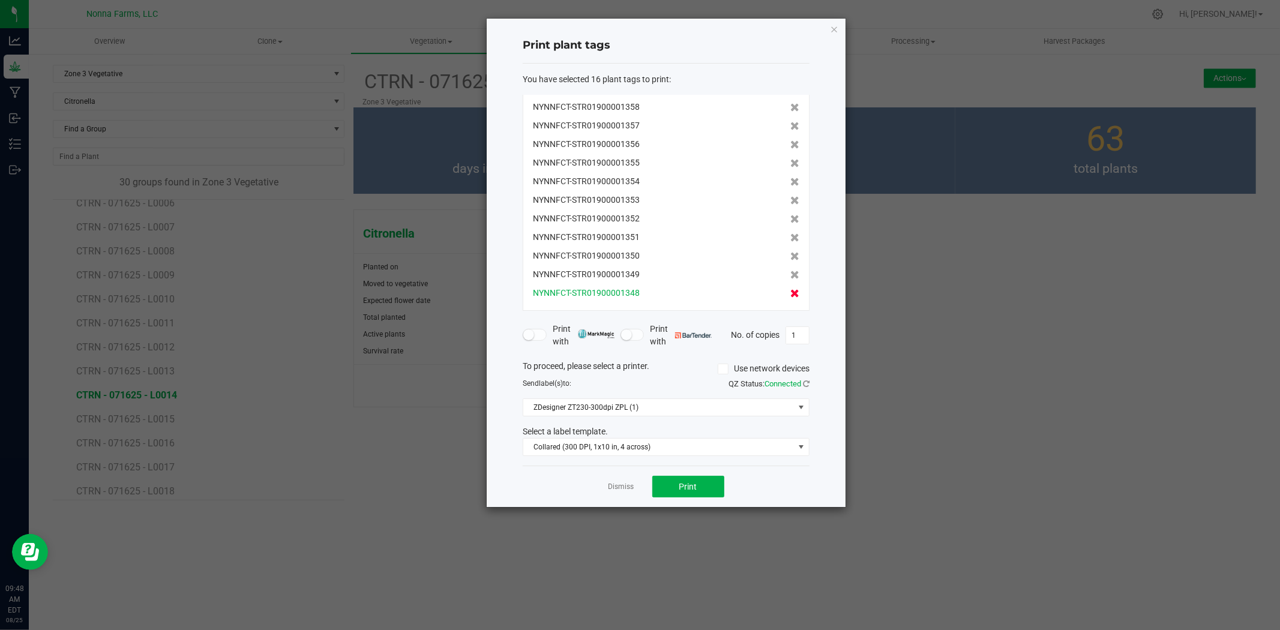
scroll to position [74, 0]
click at [690, 496] on button "Print" at bounding box center [689, 487] width 72 height 22
click at [677, 488] on button "Print" at bounding box center [689, 487] width 72 height 22
click at [625, 493] on app-cancel-button "Dismiss" at bounding box center [622, 487] width 26 height 13
click at [626, 489] on link "Dismiss" at bounding box center [622, 487] width 26 height 10
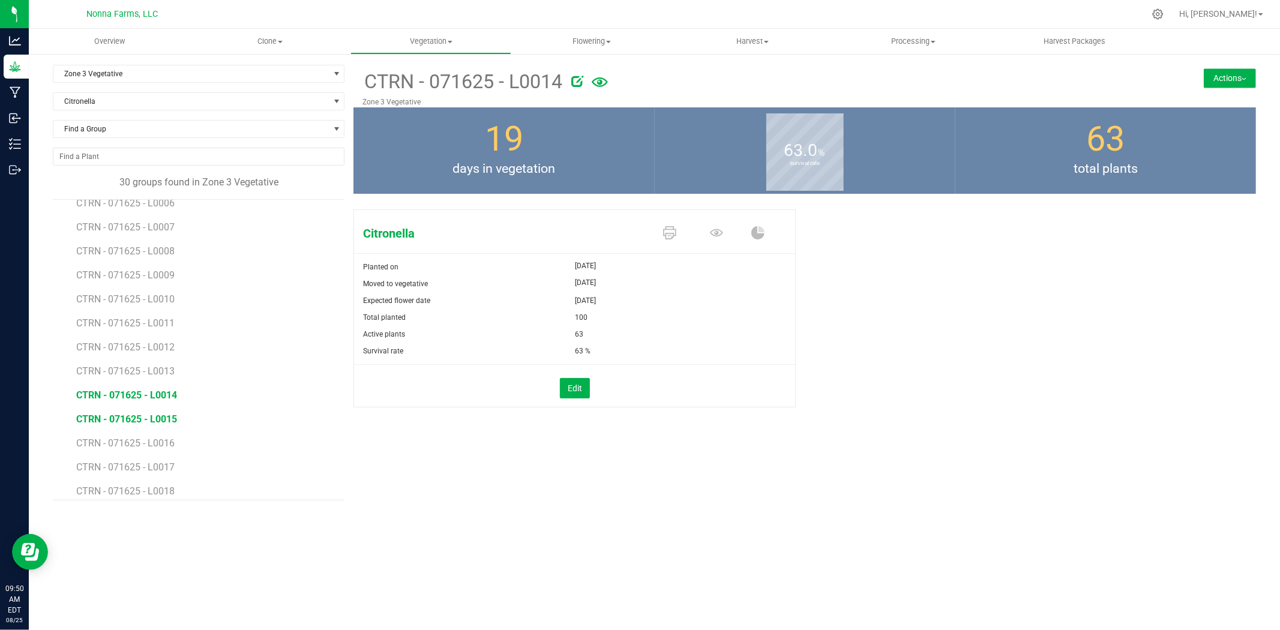
click at [132, 420] on span "CTRN - 071625 - L0015" at bounding box center [126, 419] width 101 height 11
click at [668, 238] on icon at bounding box center [669, 232] width 13 height 13
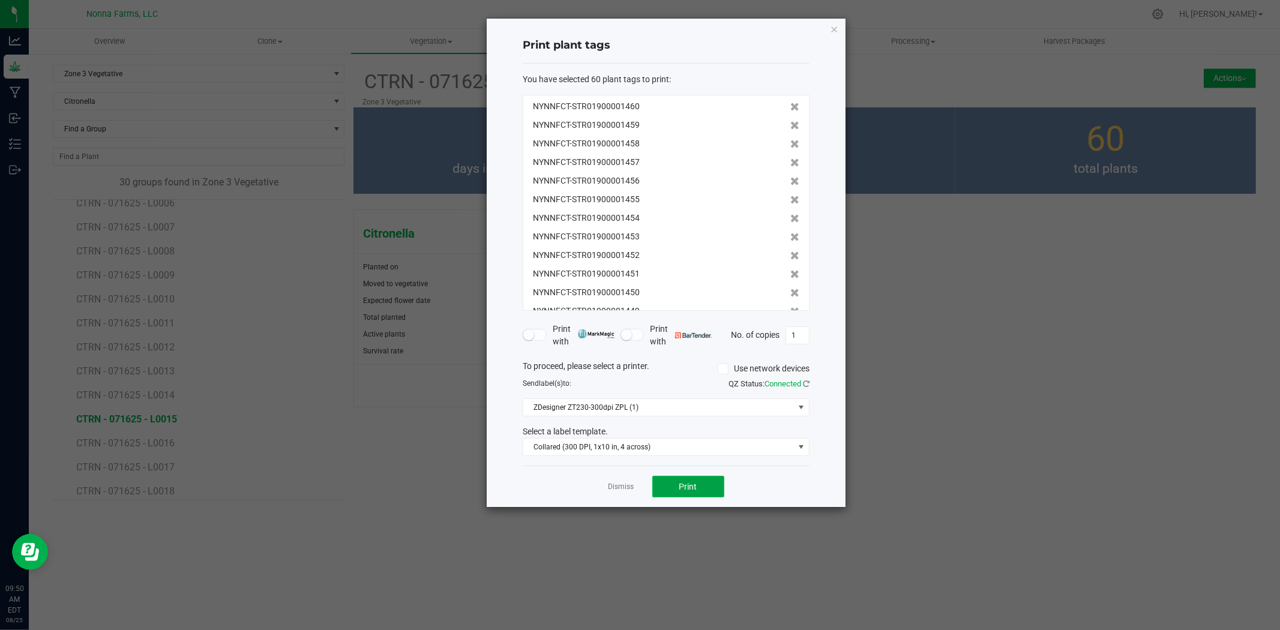
click at [707, 492] on button "Print" at bounding box center [689, 487] width 72 height 22
click at [618, 487] on link "Dismiss" at bounding box center [622, 487] width 26 height 10
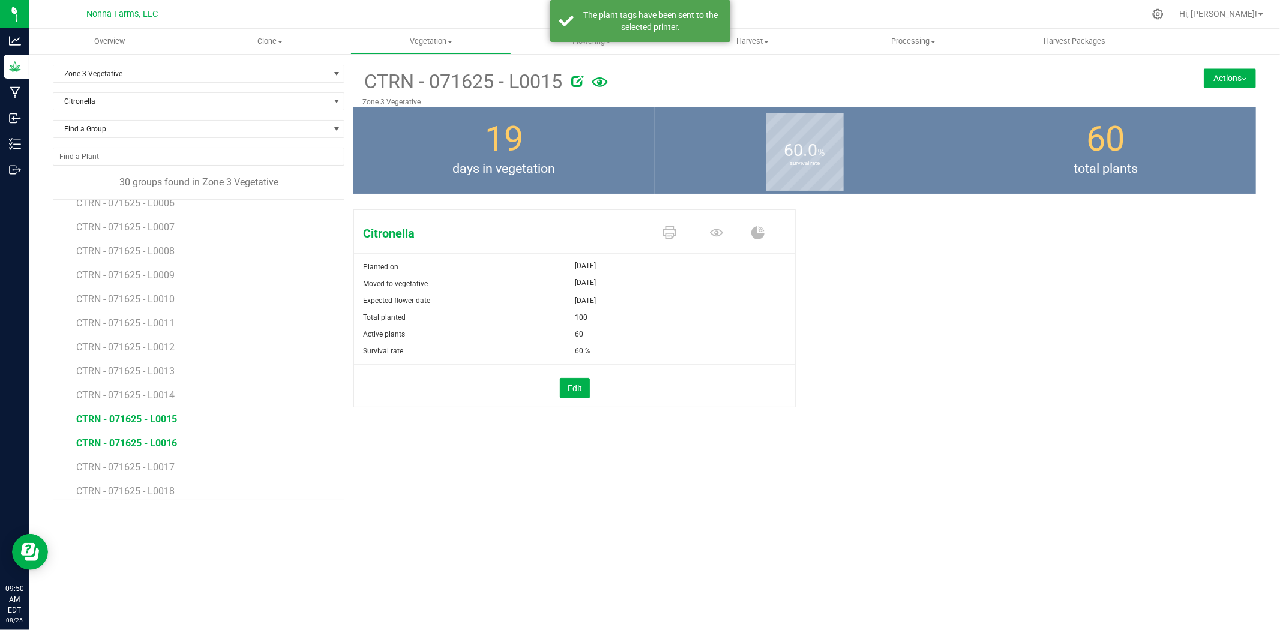
click at [153, 446] on span "CTRN - 071625 - L0016" at bounding box center [126, 443] width 101 height 11
click at [162, 421] on span "CTRN - 071625 - L0015" at bounding box center [126, 419] width 101 height 11
click at [159, 439] on span "CTRN - 071625 - L0016" at bounding box center [126, 443] width 101 height 11
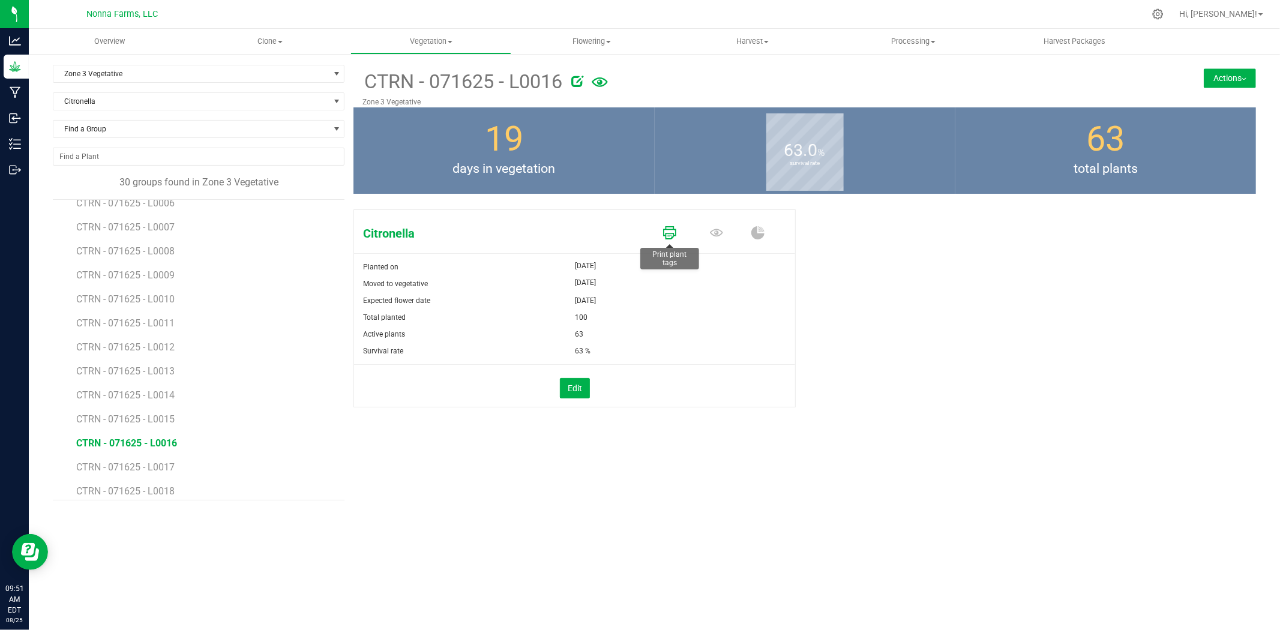
click at [671, 231] on icon at bounding box center [669, 232] width 13 height 13
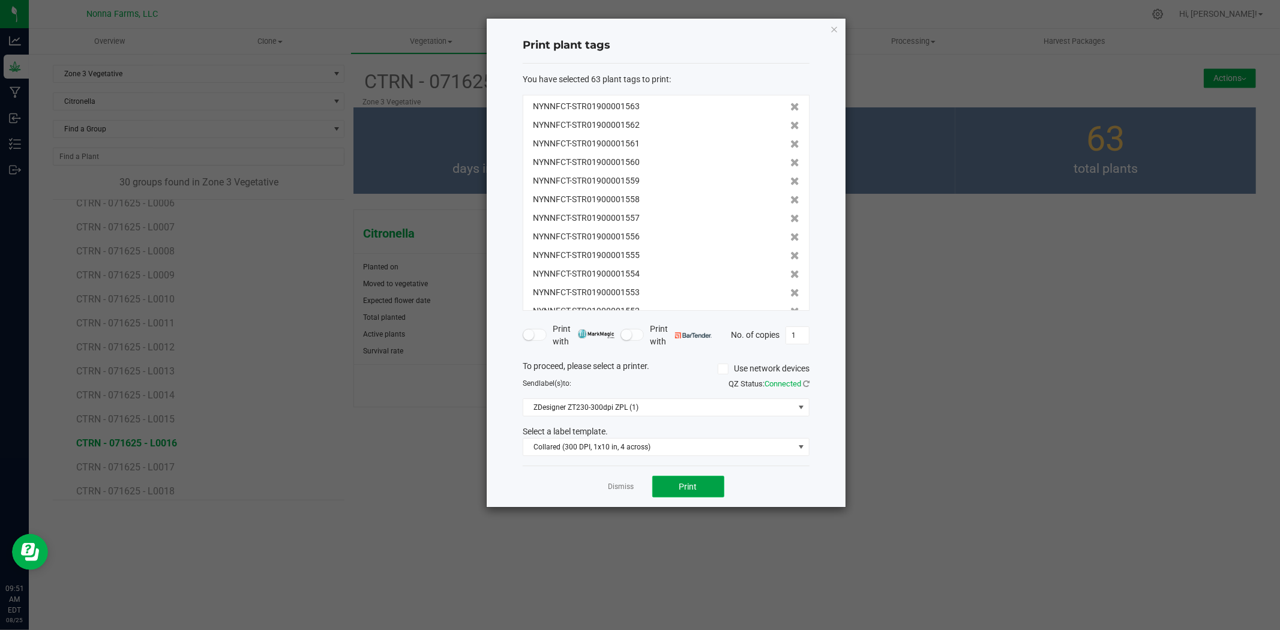
click at [693, 477] on button "Print" at bounding box center [689, 487] width 72 height 22
click at [627, 488] on link "Dismiss" at bounding box center [622, 487] width 26 height 10
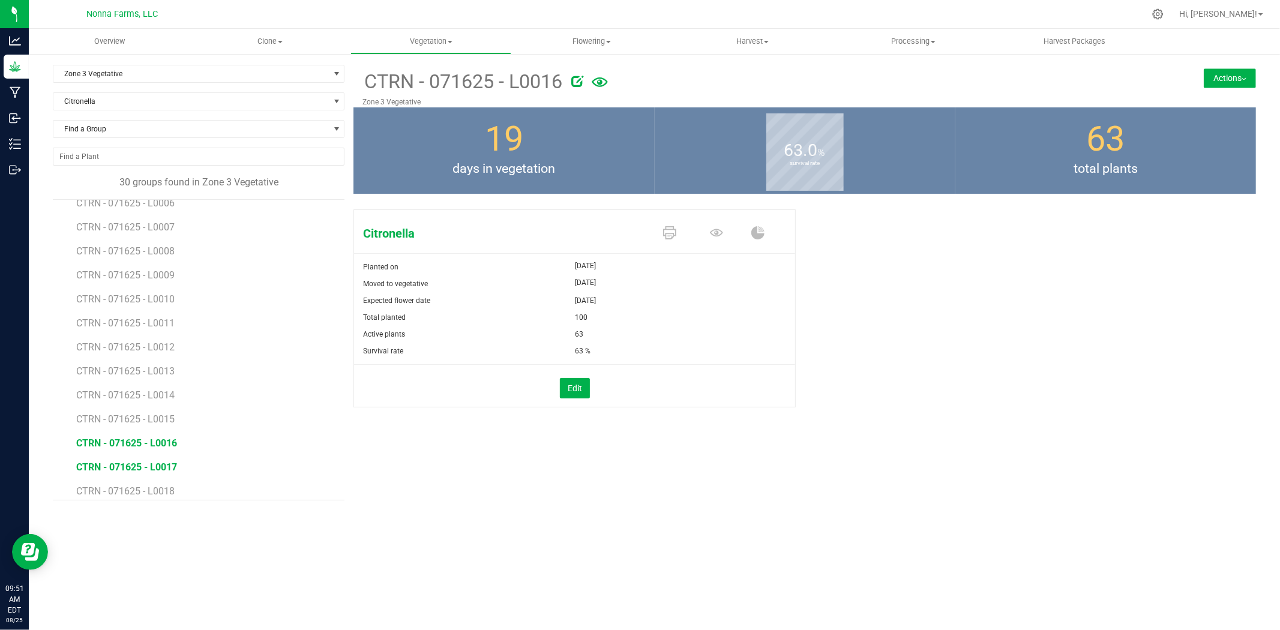
click at [166, 469] on span "CTRN - 071625 - L0017" at bounding box center [126, 467] width 101 height 11
click at [671, 232] on icon at bounding box center [669, 232] width 13 height 13
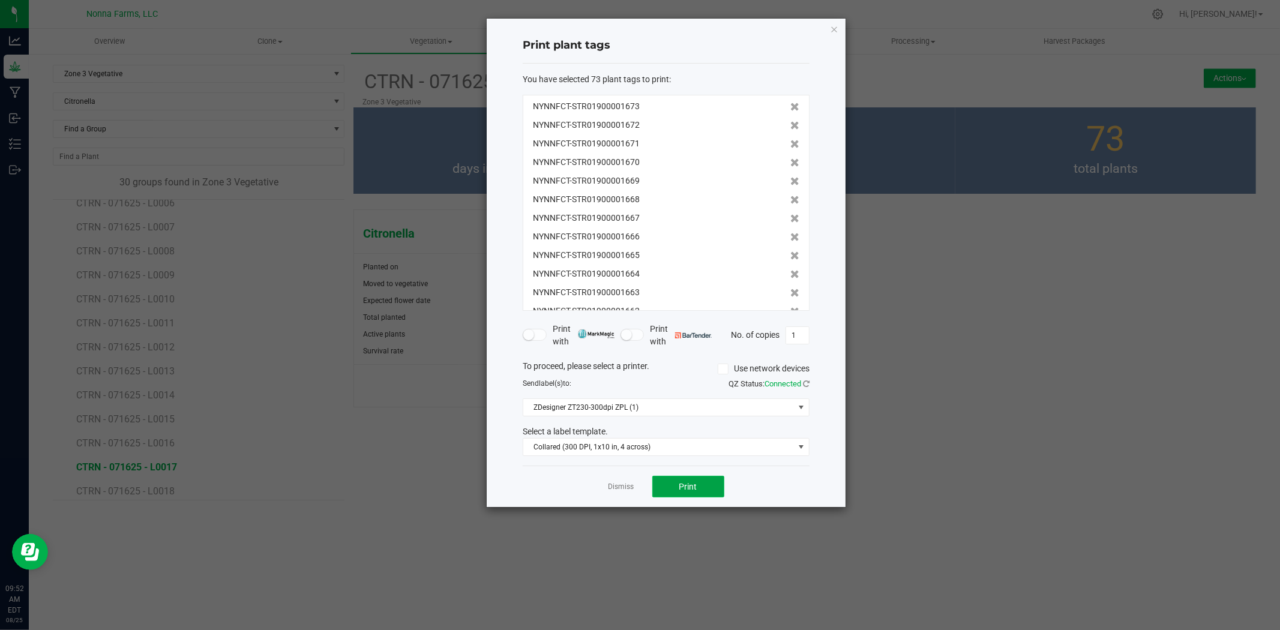
click at [691, 484] on span "Print" at bounding box center [689, 487] width 18 height 10
click at [609, 487] on link "Dismiss" at bounding box center [622, 487] width 26 height 10
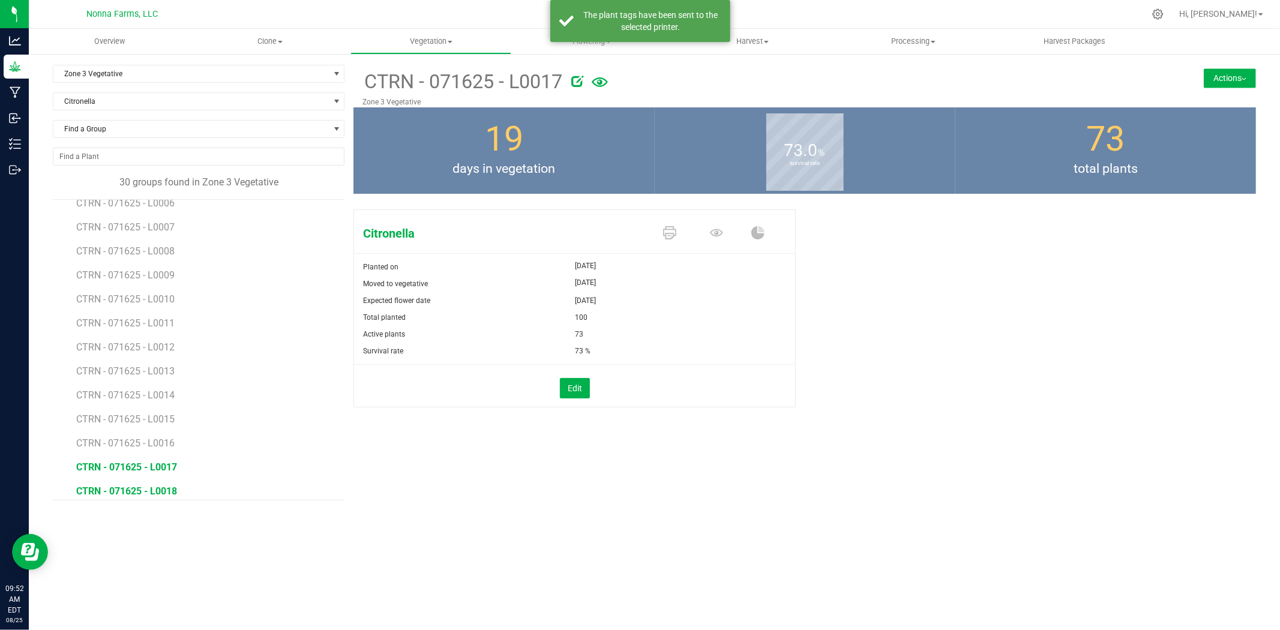
click at [143, 490] on span "CTRN - 071625 - L0018" at bounding box center [126, 491] width 101 height 11
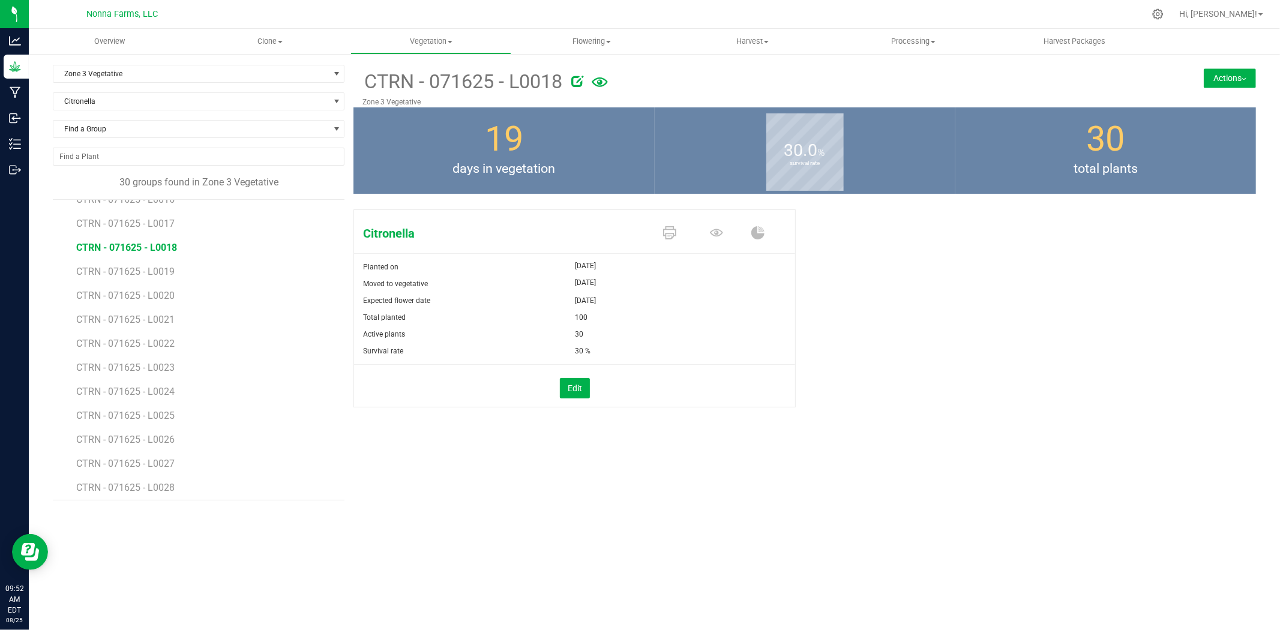
scroll to position [363, 0]
click at [669, 237] on icon at bounding box center [669, 232] width 13 height 13
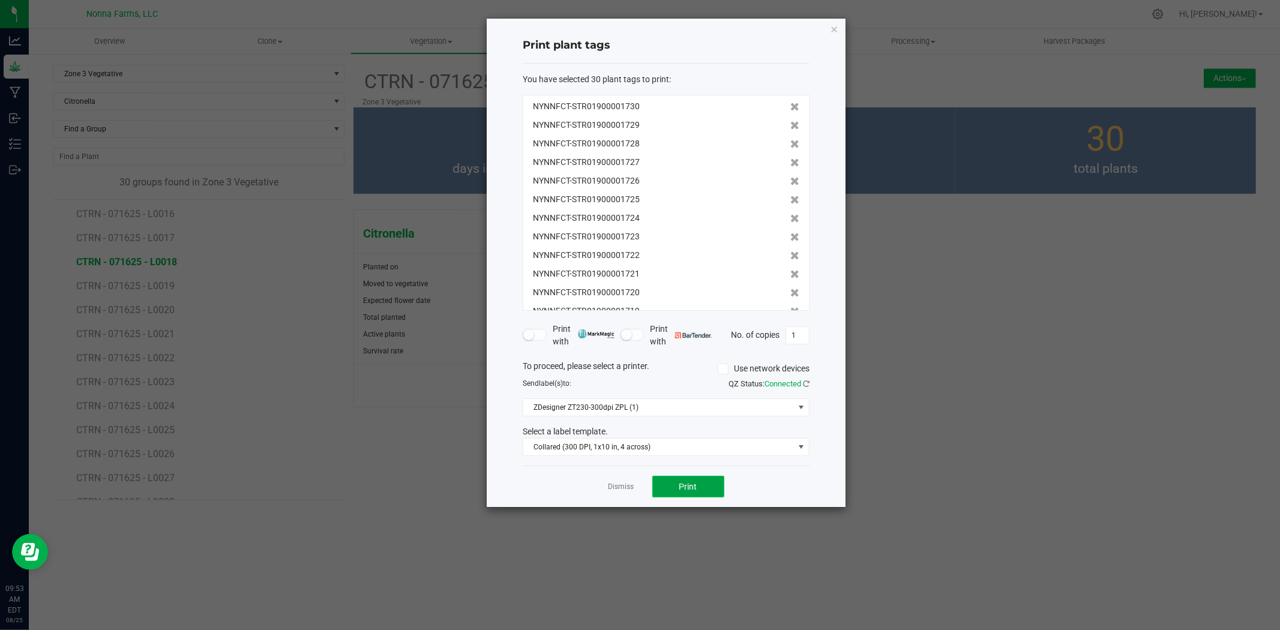
click at [680, 487] on span "Print" at bounding box center [689, 487] width 18 height 10
click at [611, 489] on link "Dismiss" at bounding box center [622, 487] width 26 height 10
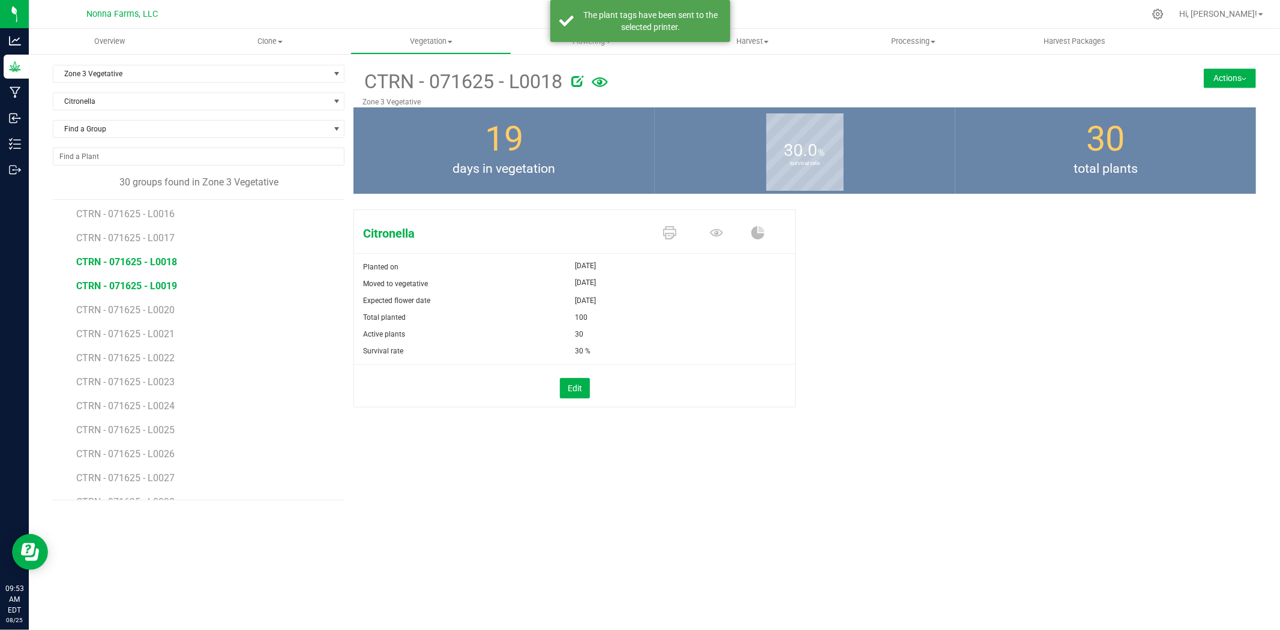
click at [148, 284] on span "CTRN - 071625 - L0019" at bounding box center [126, 285] width 101 height 11
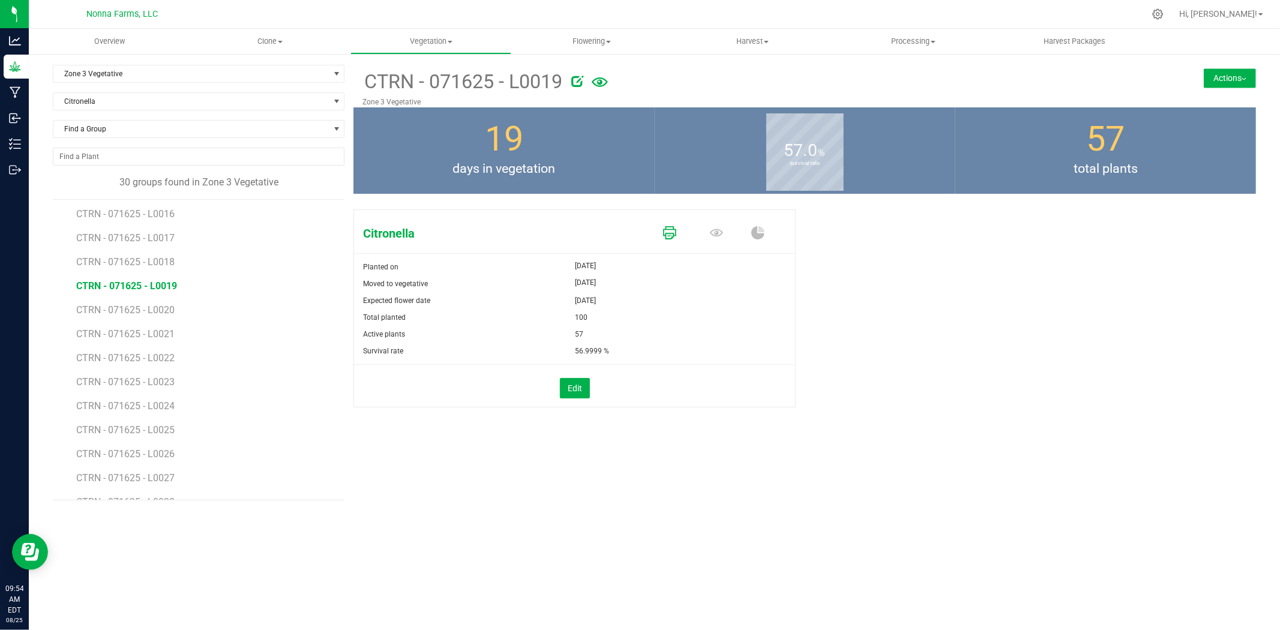
click at [667, 238] on icon at bounding box center [669, 232] width 13 height 13
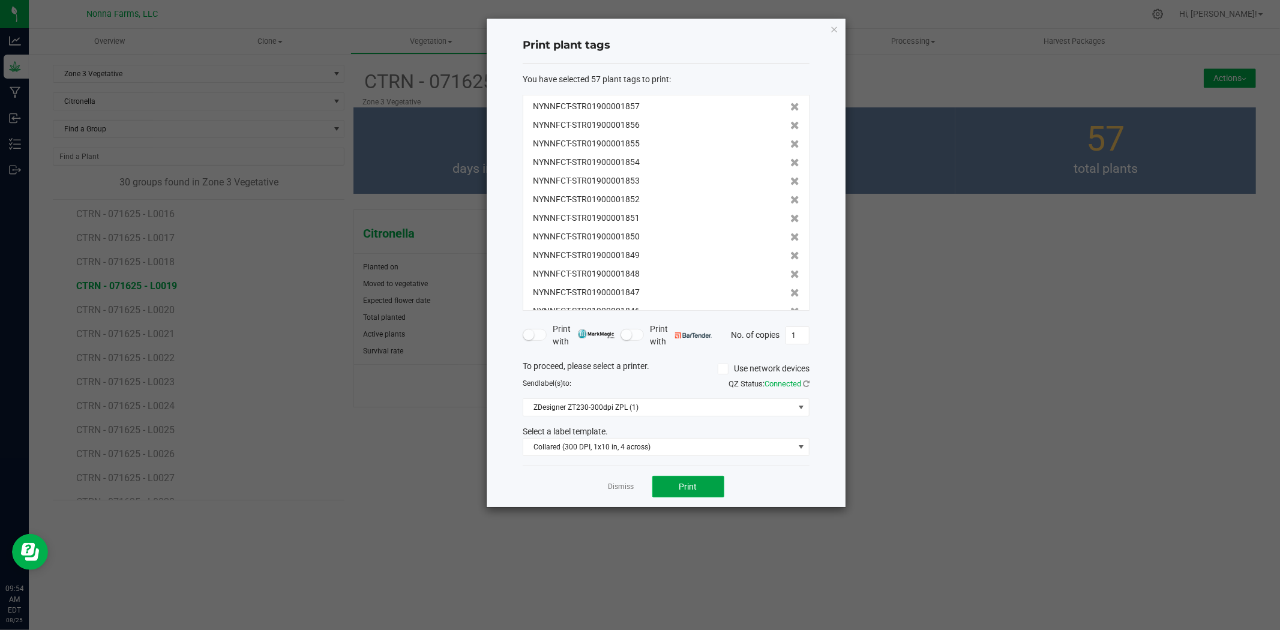
click at [697, 497] on button "Print" at bounding box center [689, 487] width 72 height 22
click at [618, 487] on link "Dismiss" at bounding box center [622, 487] width 26 height 10
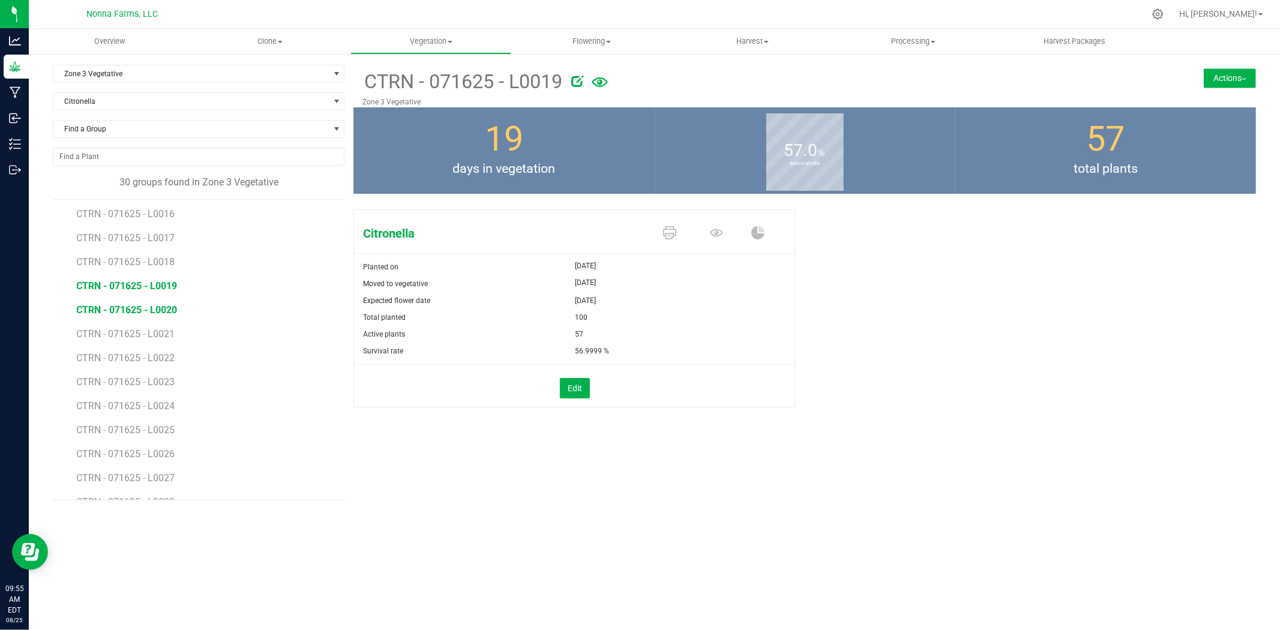
click at [122, 313] on span "CTRN - 071625 - L0020" at bounding box center [126, 309] width 101 height 11
click at [673, 232] on icon at bounding box center [669, 232] width 13 height 13
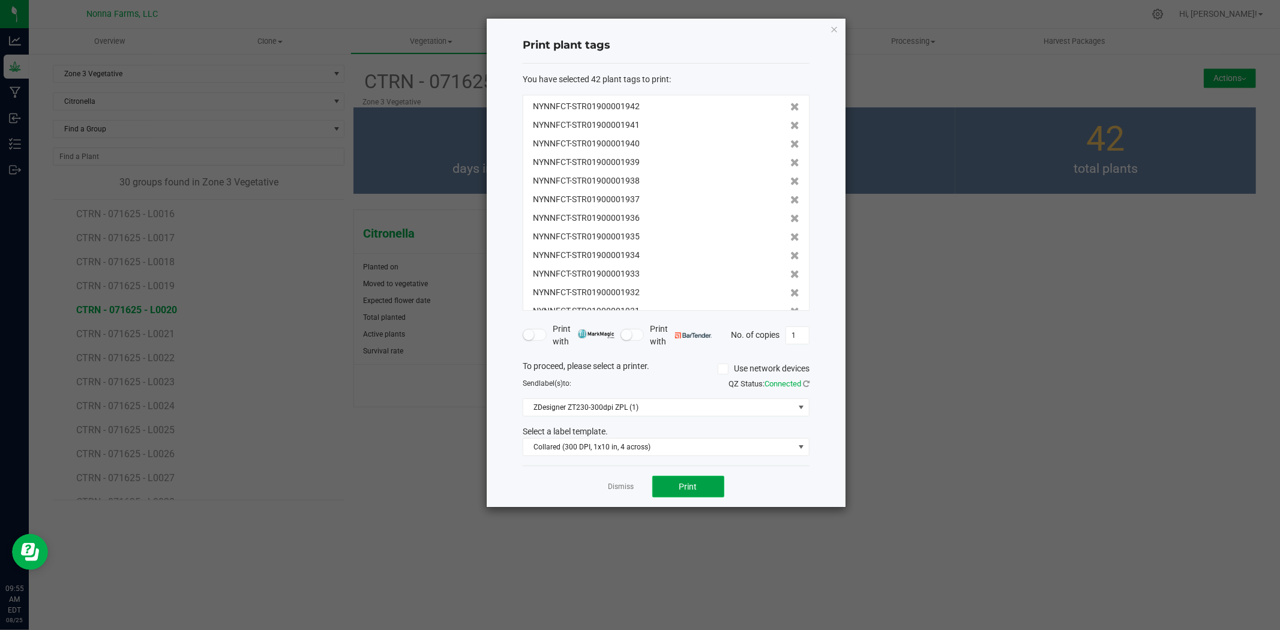
click at [687, 490] on span "Print" at bounding box center [689, 487] width 18 height 10
click at [626, 484] on link "Dismiss" at bounding box center [622, 487] width 26 height 10
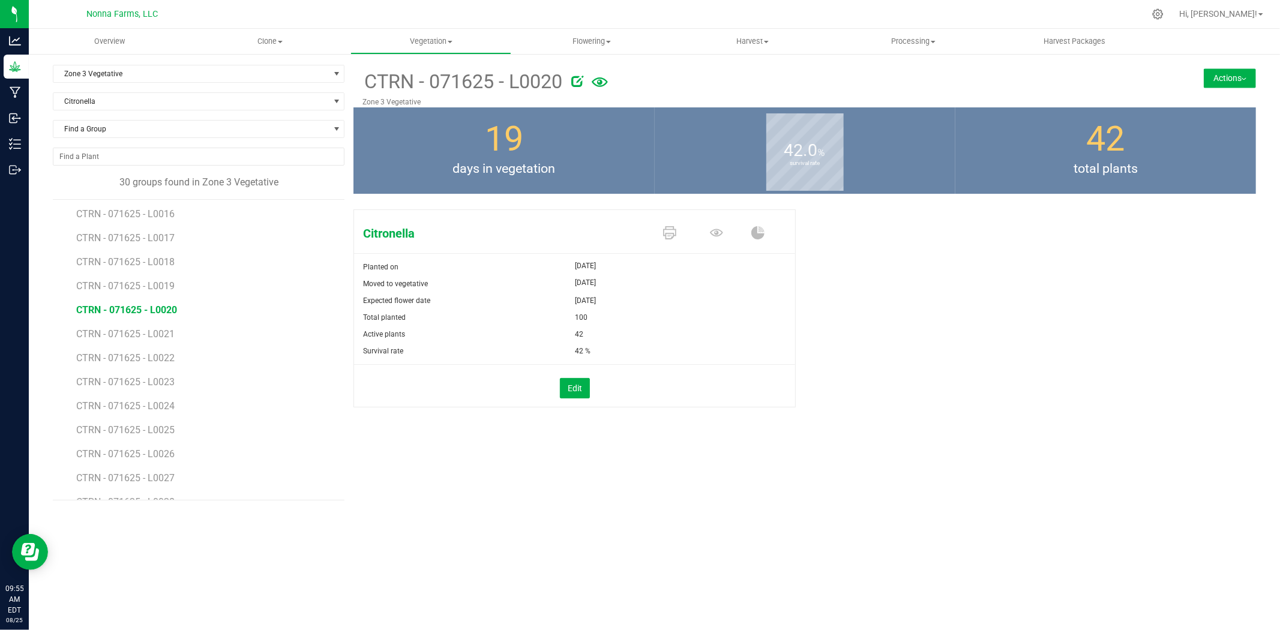
drag, startPoint x: 607, startPoint y: 480, endPoint x: 370, endPoint y: 472, distance: 236.7
click at [480, 539] on div "Overview Clone Create plants Cloning groups Cloning plants Apply to plants Vege…" at bounding box center [655, 330] width 1252 height 602
click at [128, 328] on span "CTRN - 071625 - L0021" at bounding box center [126, 333] width 101 height 11
click at [674, 232] on icon at bounding box center [669, 232] width 13 height 13
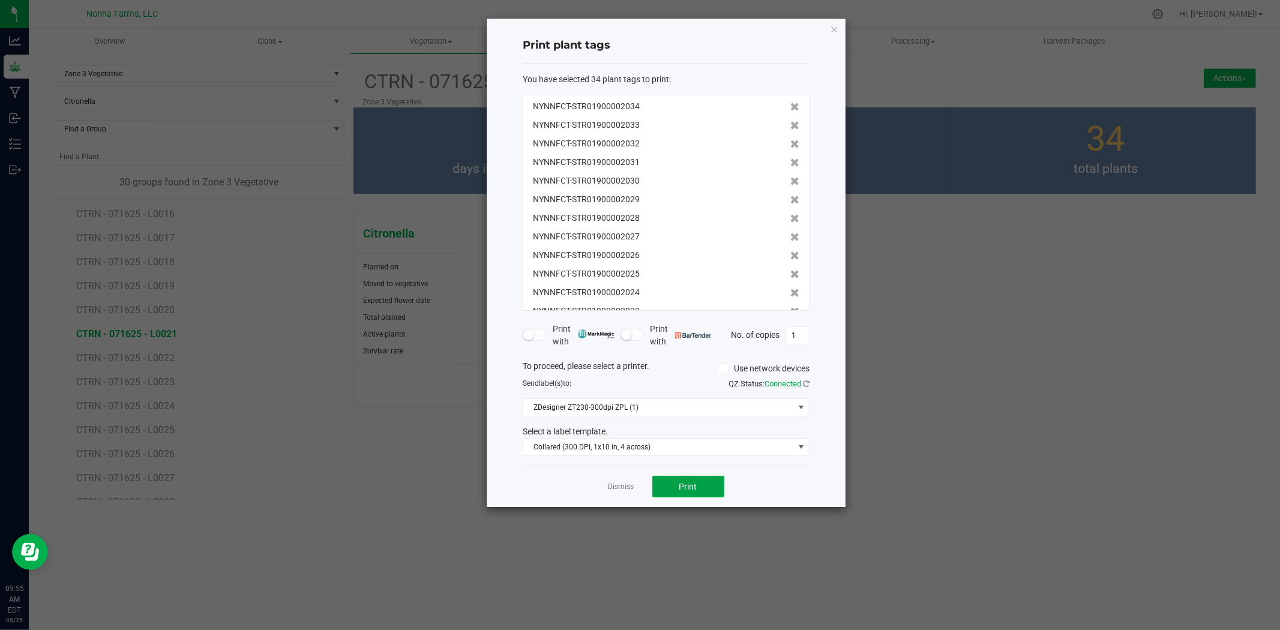
click at [699, 484] on button "Print" at bounding box center [689, 487] width 72 height 22
click at [624, 483] on link "Dismiss" at bounding box center [622, 487] width 26 height 10
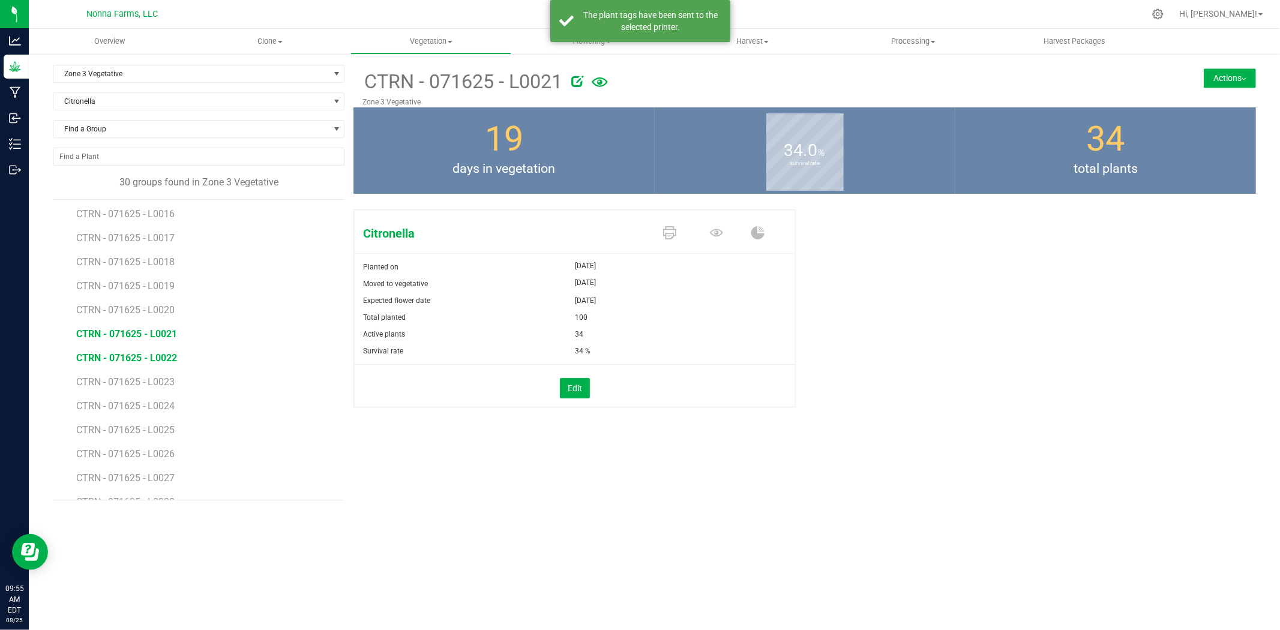
click at [163, 352] on span "CTRN - 071625 - L0022" at bounding box center [126, 357] width 101 height 11
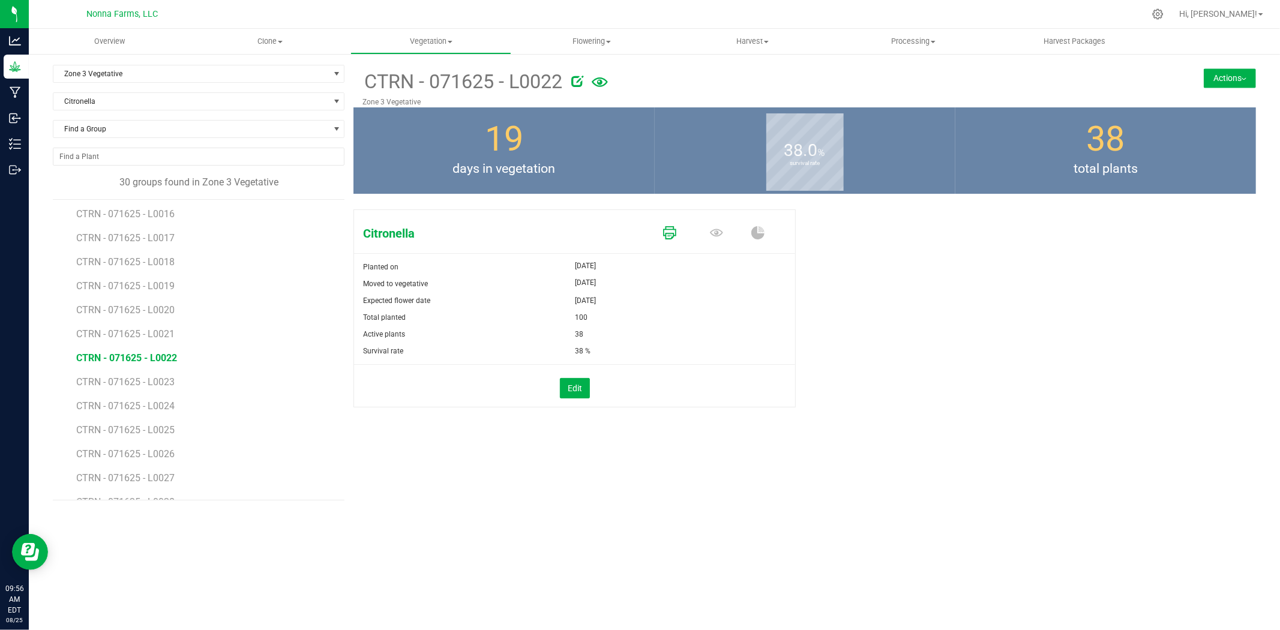
click at [668, 228] on icon at bounding box center [669, 232] width 13 height 13
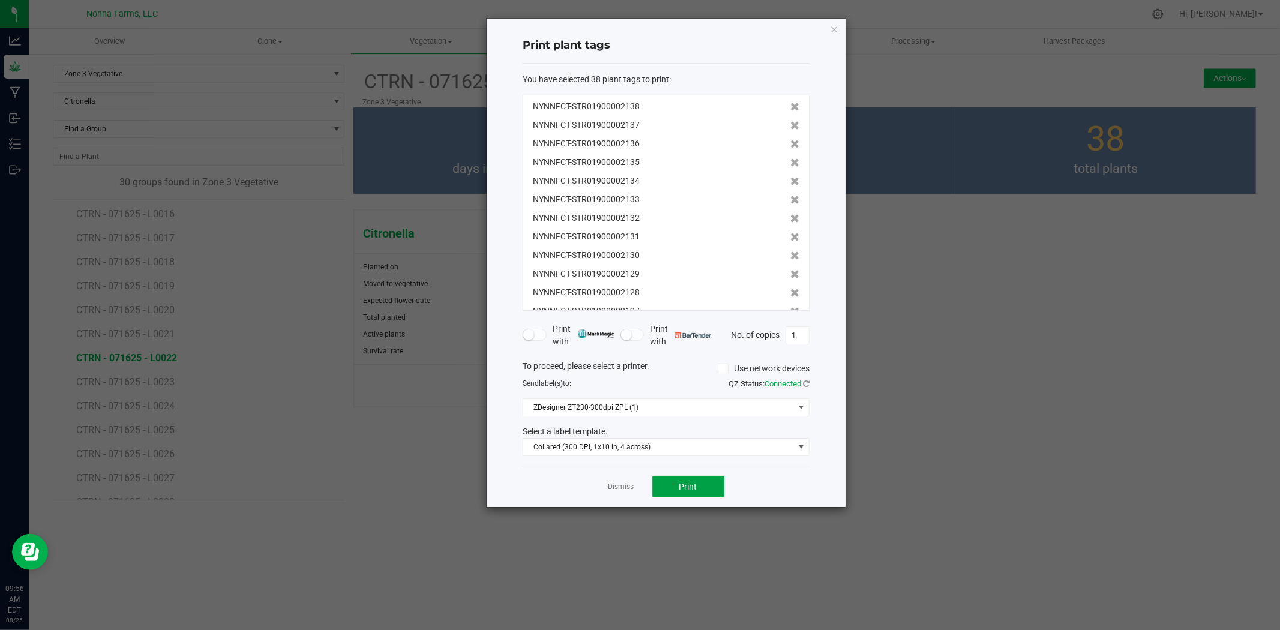
click at [716, 488] on button "Print" at bounding box center [689, 487] width 72 height 22
click at [621, 488] on link "Dismiss" at bounding box center [622, 487] width 26 height 10
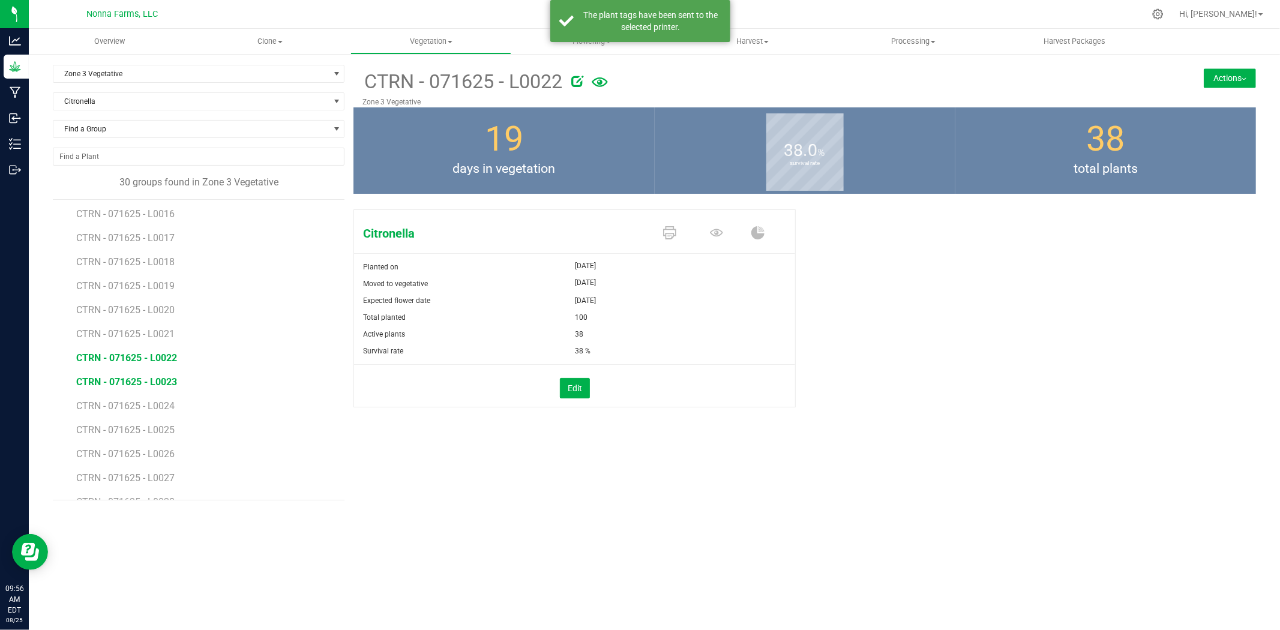
click at [162, 382] on span "CTRN - 071625 - L0023" at bounding box center [126, 381] width 101 height 11
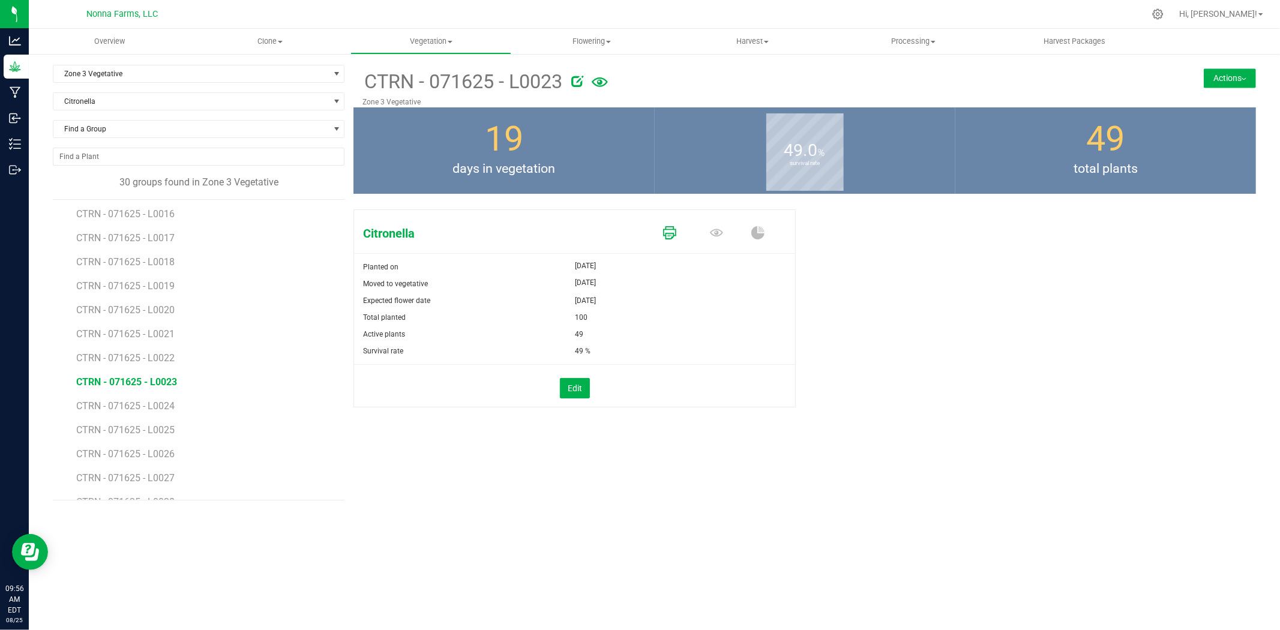
click at [673, 231] on icon at bounding box center [669, 232] width 13 height 13
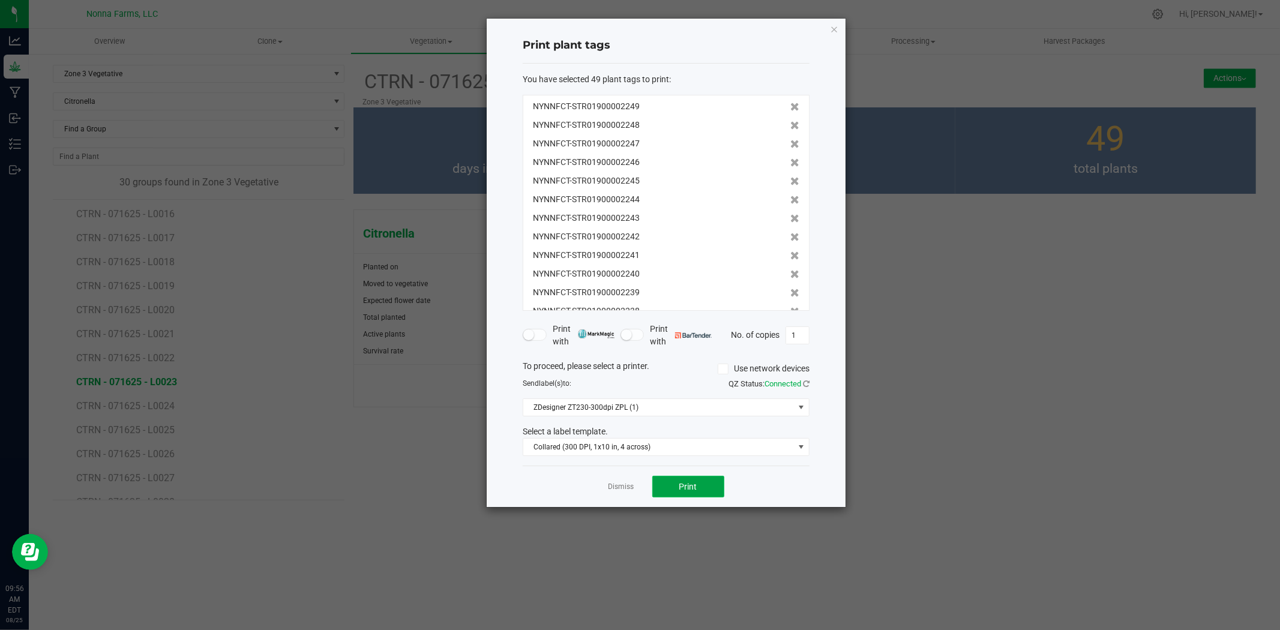
click at [693, 484] on span "Print" at bounding box center [689, 487] width 18 height 10
click at [623, 488] on link "Dismiss" at bounding box center [622, 487] width 26 height 10
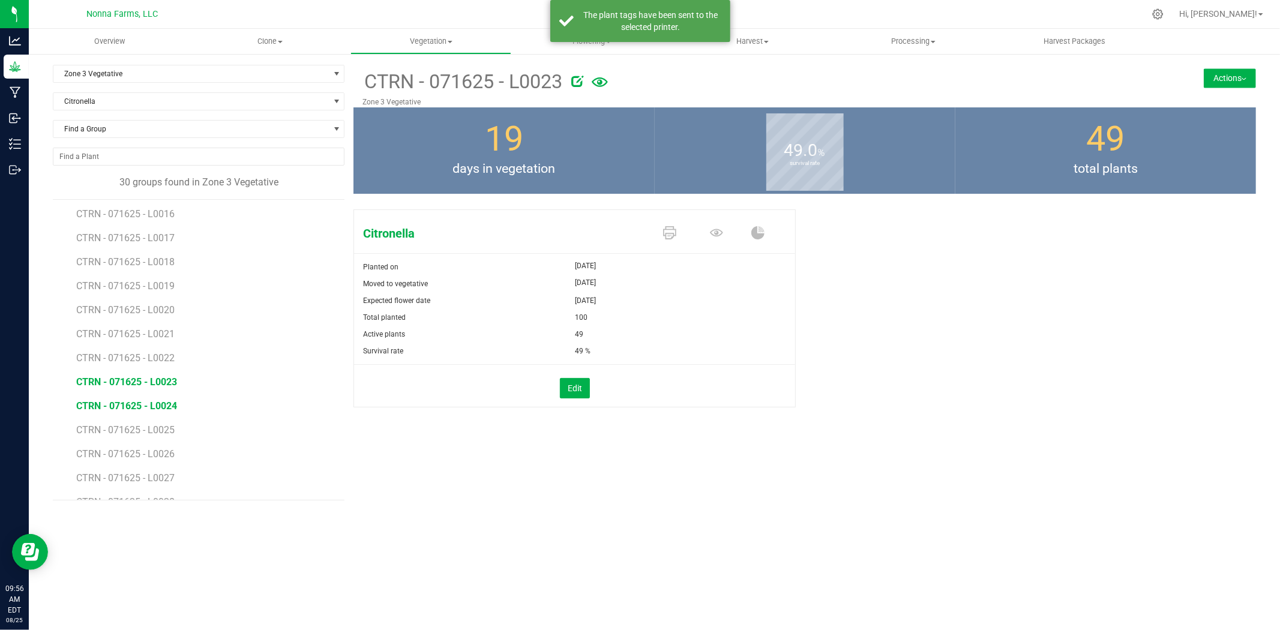
click at [142, 406] on span "CTRN - 071625 - L0024" at bounding box center [126, 405] width 101 height 11
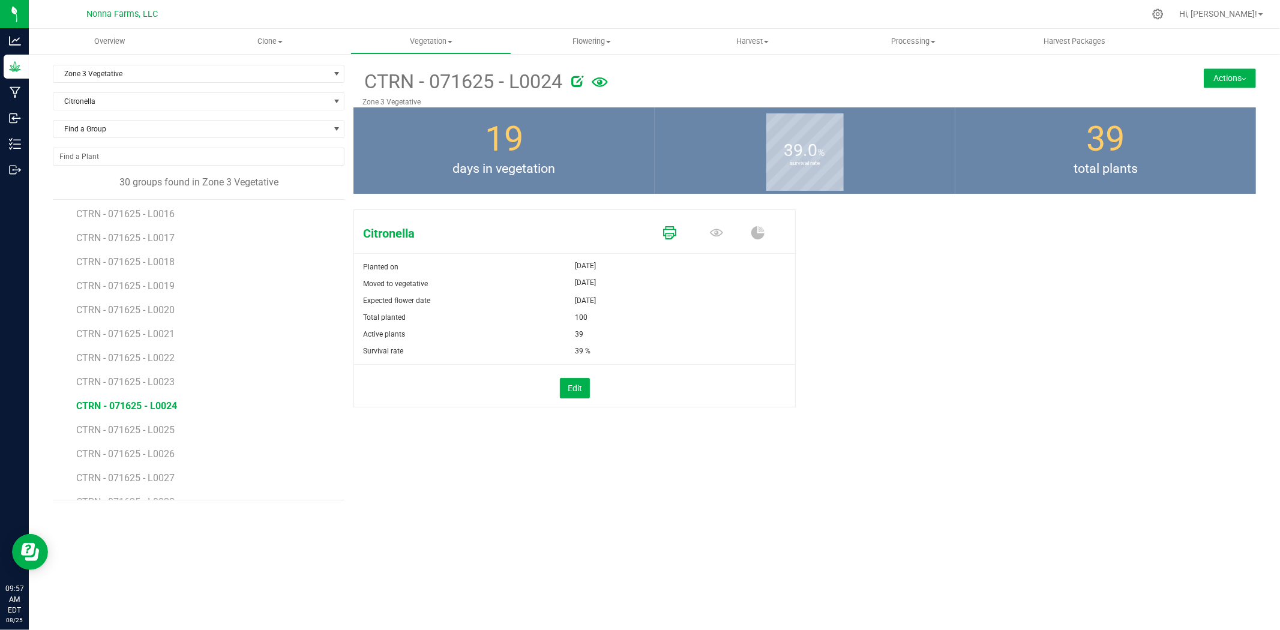
click at [674, 234] on icon at bounding box center [669, 232] width 13 height 13
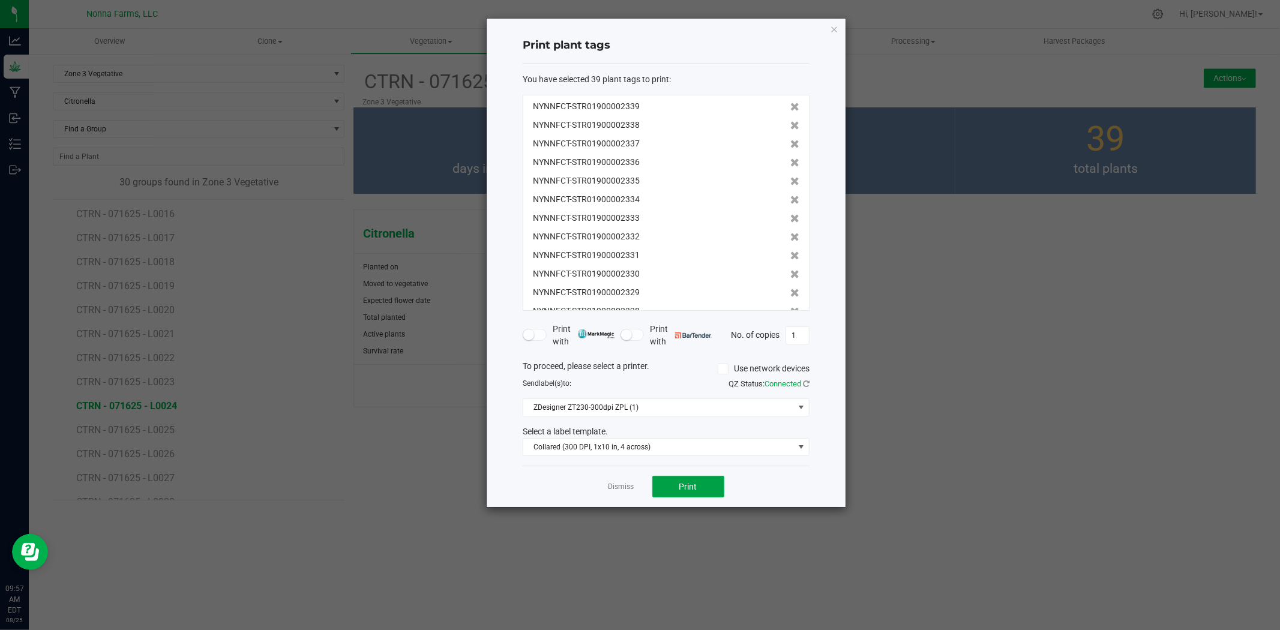
click at [694, 484] on span "Print" at bounding box center [689, 487] width 18 height 10
click at [621, 487] on link "Dismiss" at bounding box center [622, 487] width 26 height 10
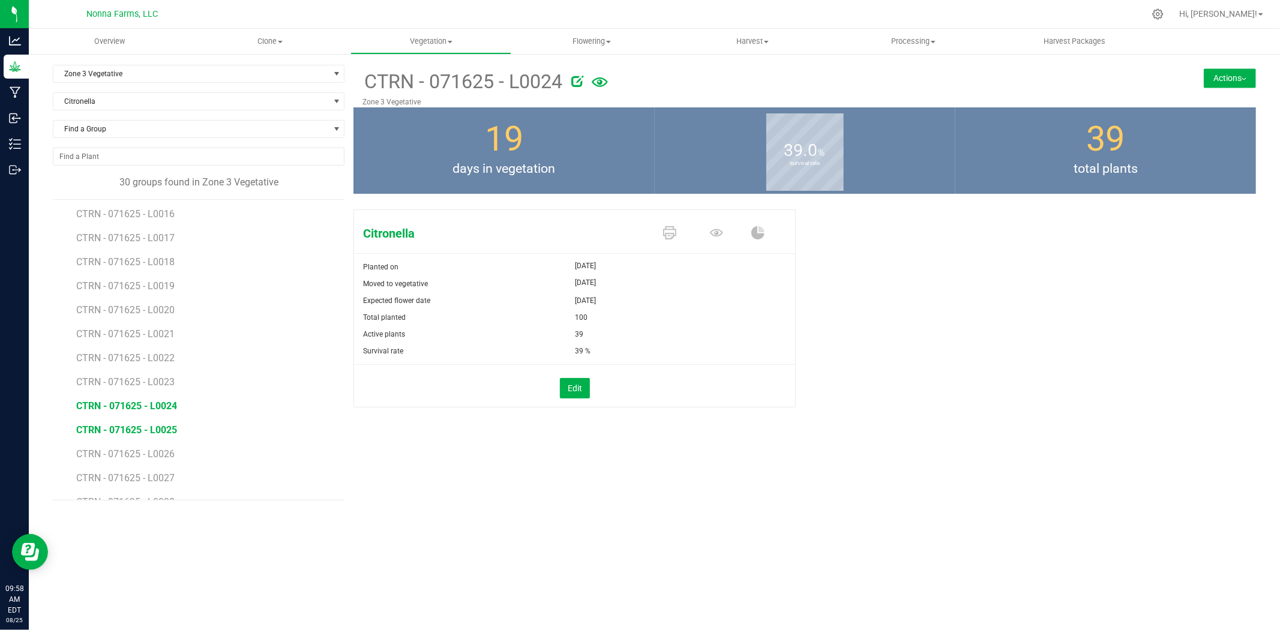
click at [139, 430] on span "CTRN - 071625 - L0025" at bounding box center [126, 429] width 101 height 11
click at [675, 233] on icon at bounding box center [669, 232] width 13 height 13
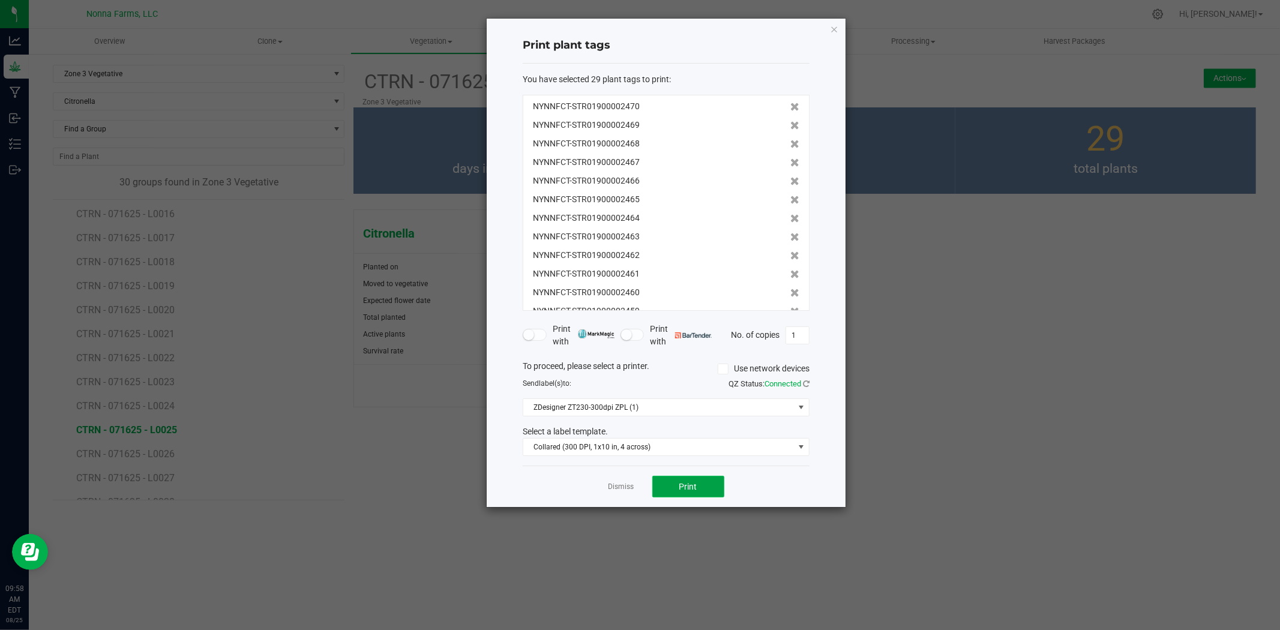
click at [675, 488] on button "Print" at bounding box center [689, 487] width 72 height 22
click at [627, 490] on link "Dismiss" at bounding box center [622, 487] width 26 height 10
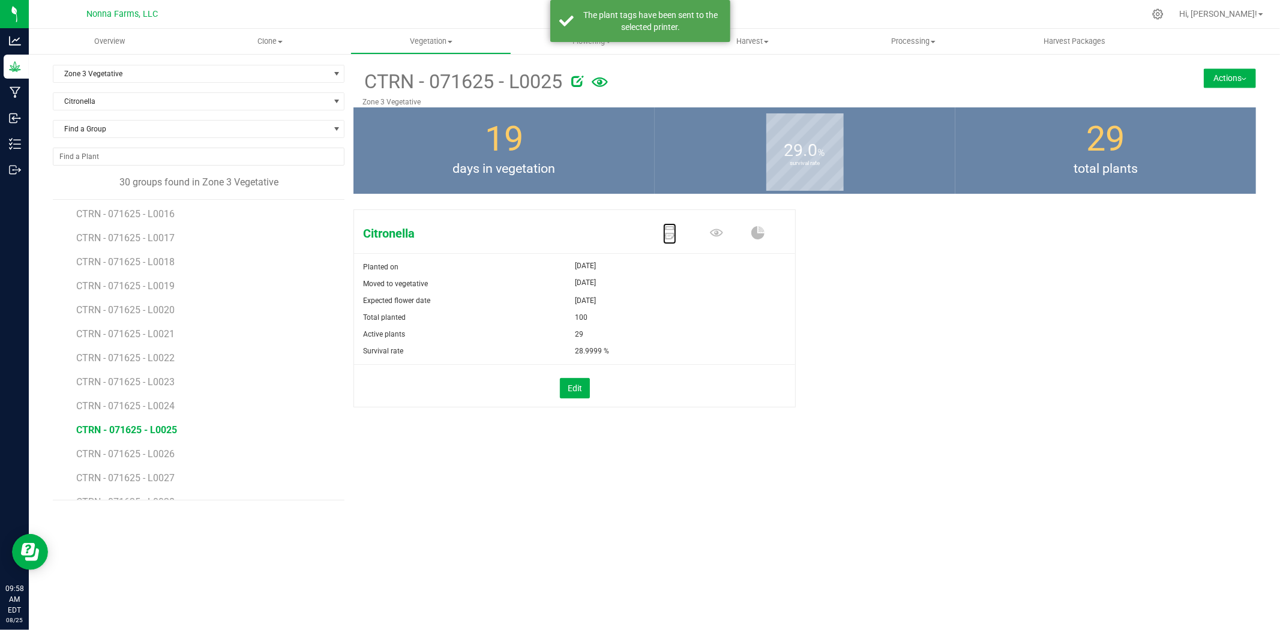
scroll to position [429, 0]
click at [162, 387] on span "CTRN - 071625 - L0026" at bounding box center [126, 387] width 101 height 11
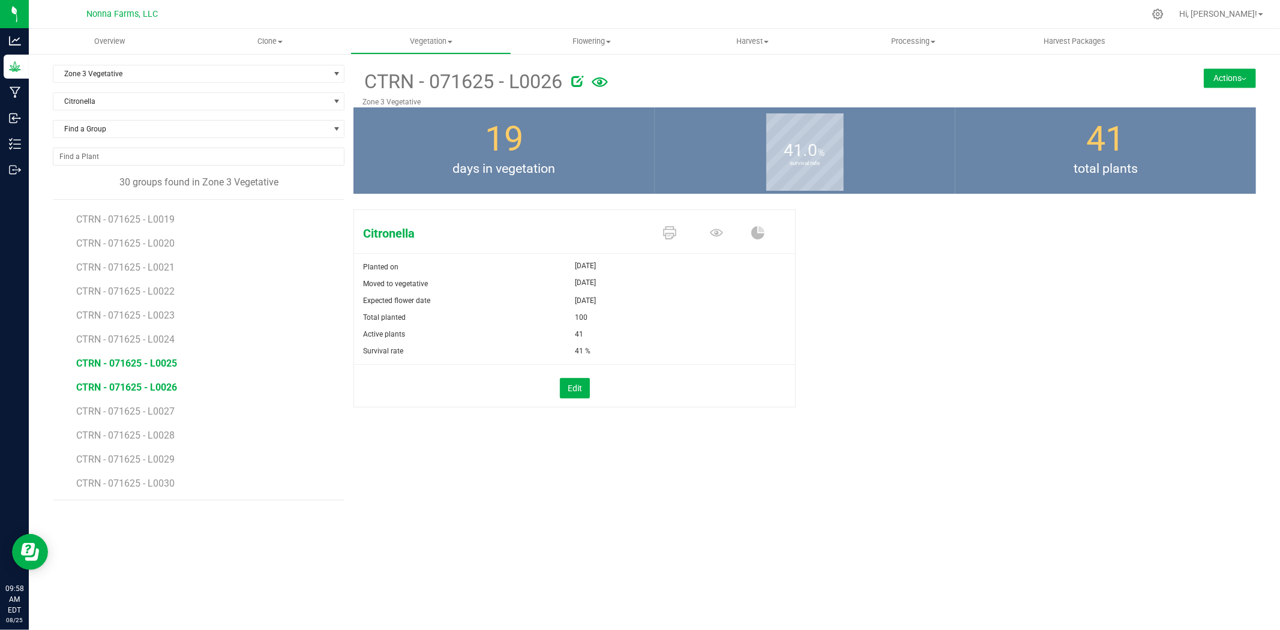
click at [137, 363] on span "CTRN - 071625 - L0025" at bounding box center [126, 363] width 101 height 11
click at [668, 229] on icon at bounding box center [669, 232] width 13 height 13
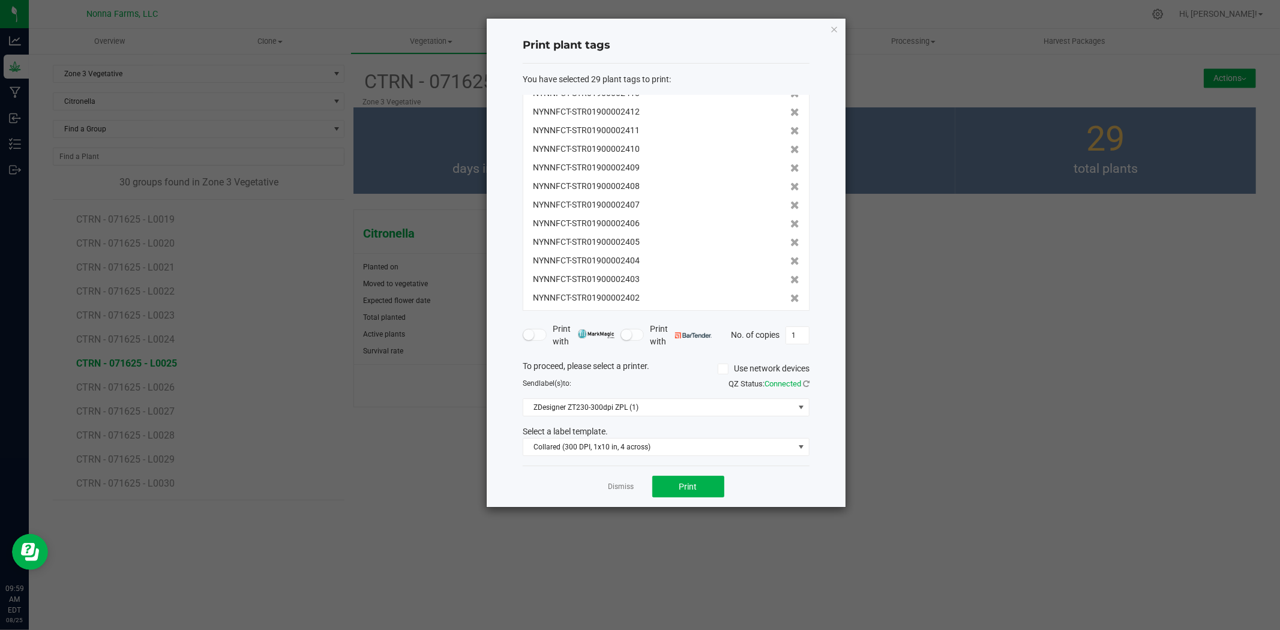
scroll to position [334, 0]
click at [614, 484] on link "Dismiss" at bounding box center [622, 487] width 26 height 10
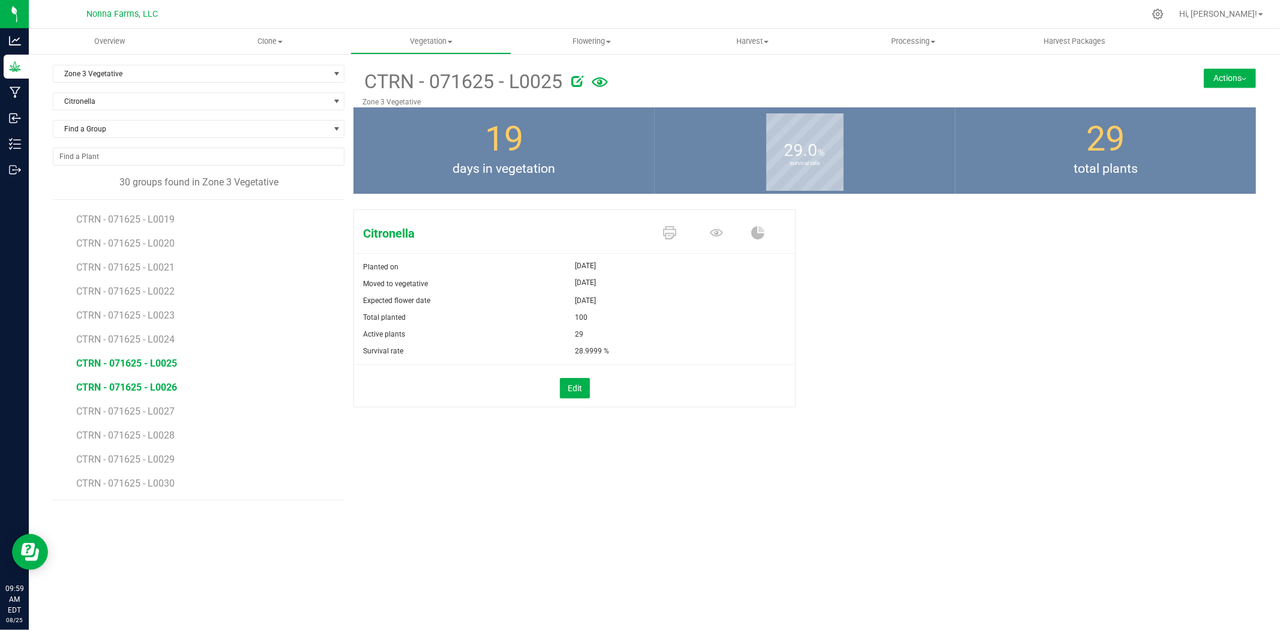
click at [141, 382] on span "CTRN - 071625 - L0026" at bounding box center [126, 387] width 101 height 11
click at [673, 228] on icon at bounding box center [669, 232] width 13 height 13
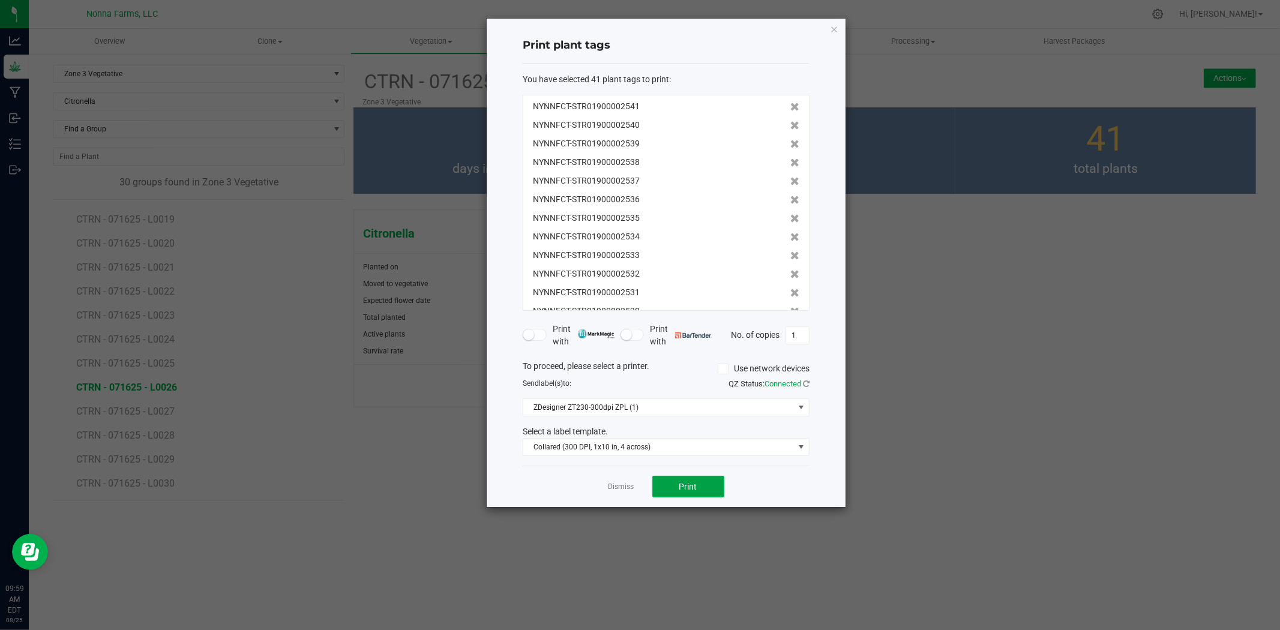
click at [693, 482] on span "Print" at bounding box center [689, 487] width 18 height 10
click at [631, 488] on link "Dismiss" at bounding box center [622, 487] width 26 height 10
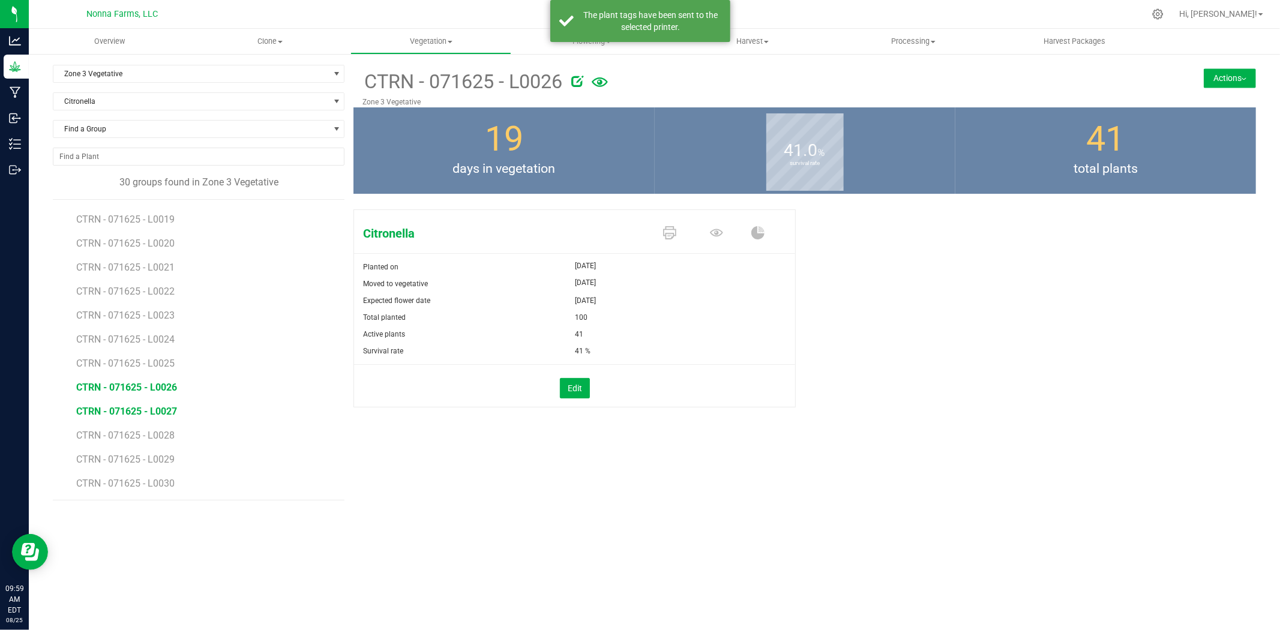
click at [144, 408] on span "CTRN - 071625 - L0027" at bounding box center [126, 411] width 101 height 11
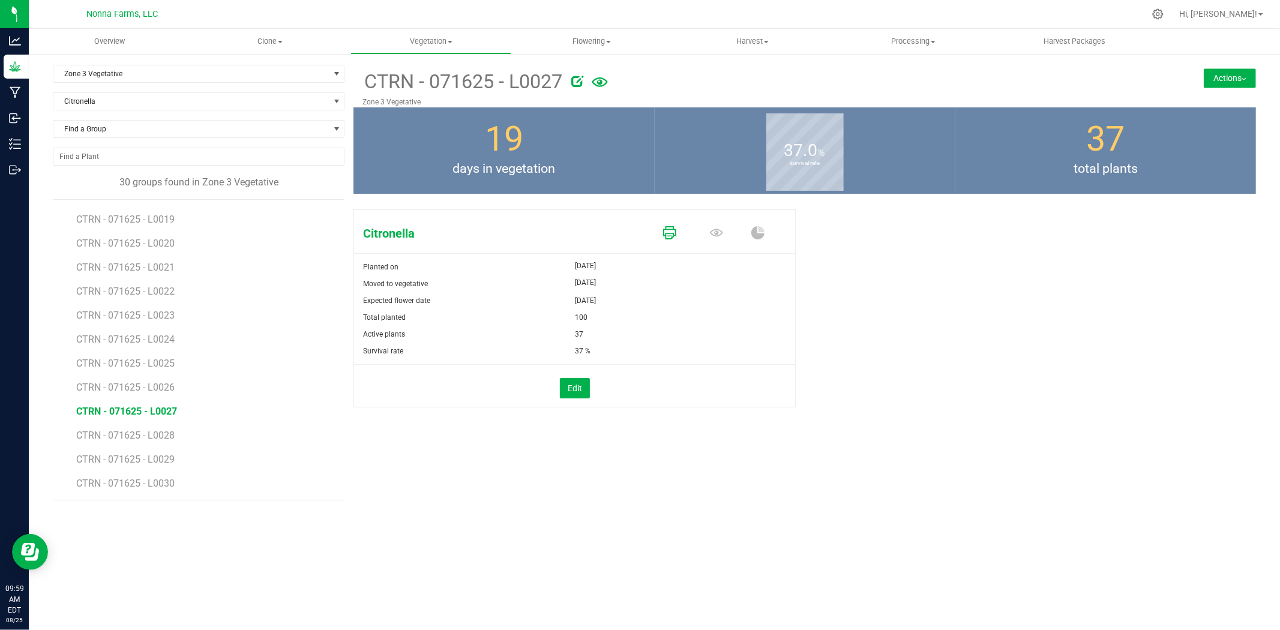
click at [671, 226] on icon at bounding box center [669, 232] width 13 height 13
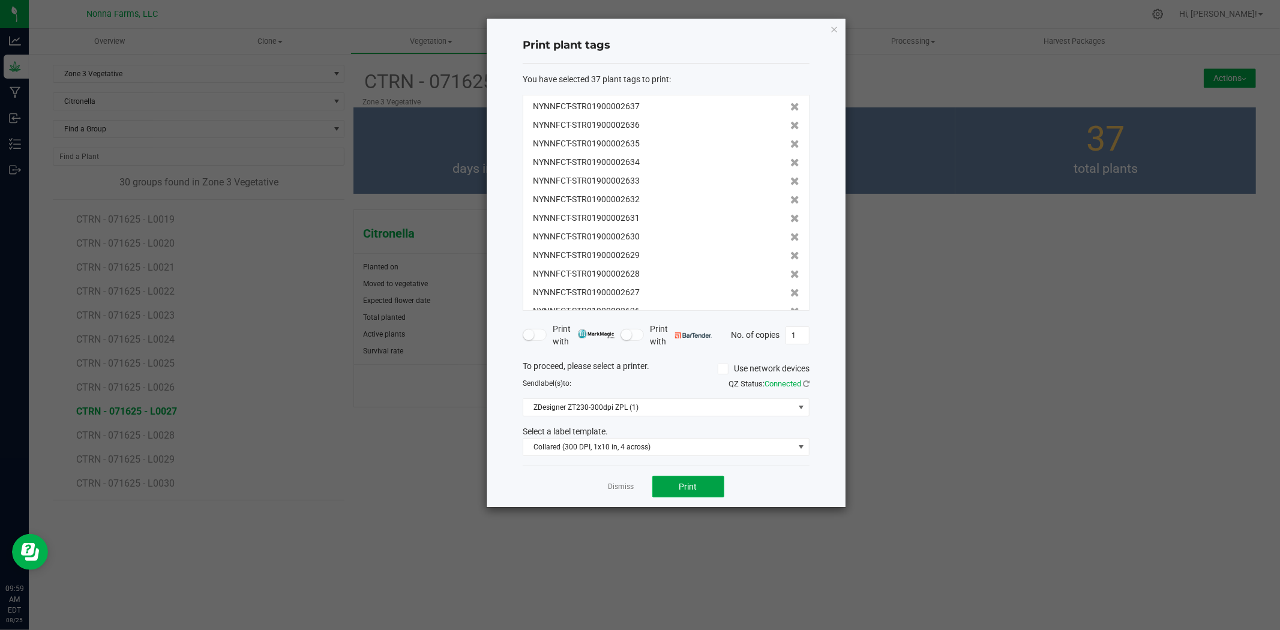
click at [702, 477] on button "Print" at bounding box center [689, 487] width 72 height 22
click at [615, 486] on link "Dismiss" at bounding box center [622, 487] width 26 height 10
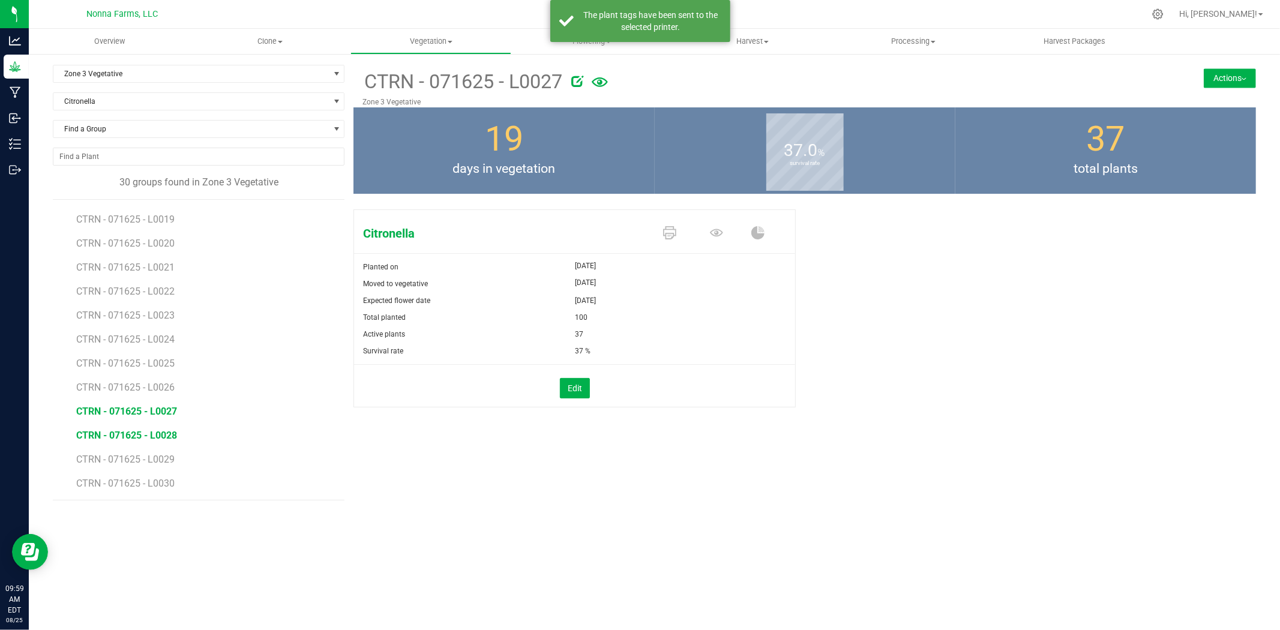
click at [157, 439] on span "CTRN - 071625 - L0028" at bounding box center [126, 435] width 101 height 11
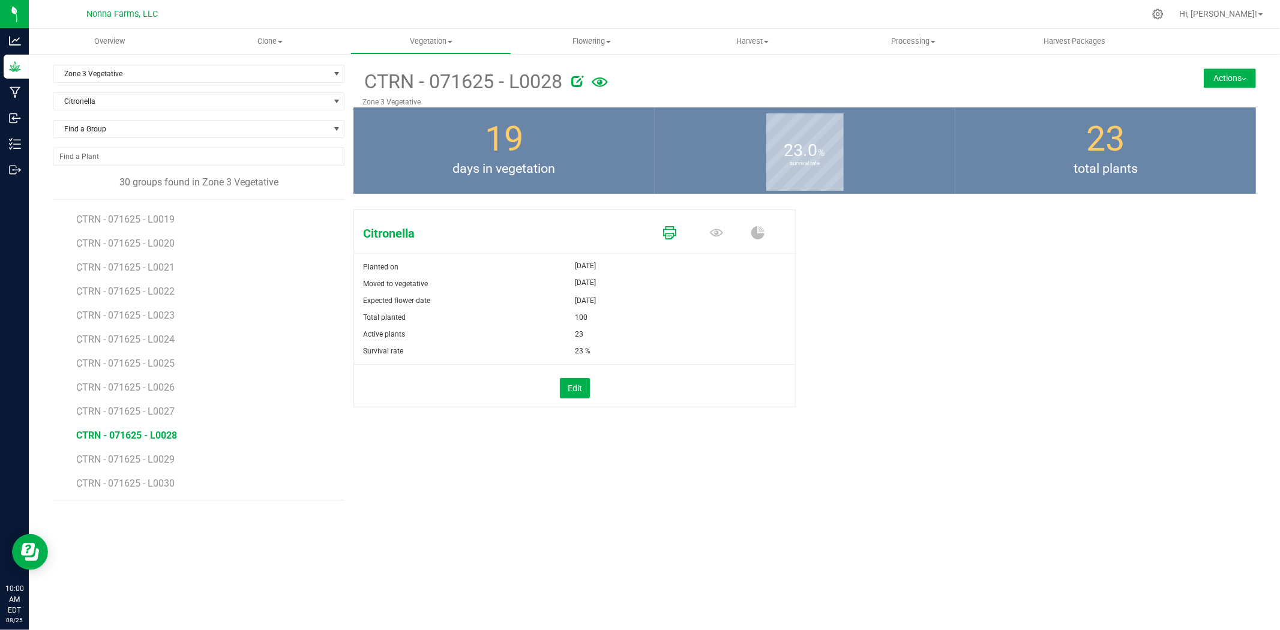
click at [671, 232] on icon at bounding box center [669, 232] width 13 height 13
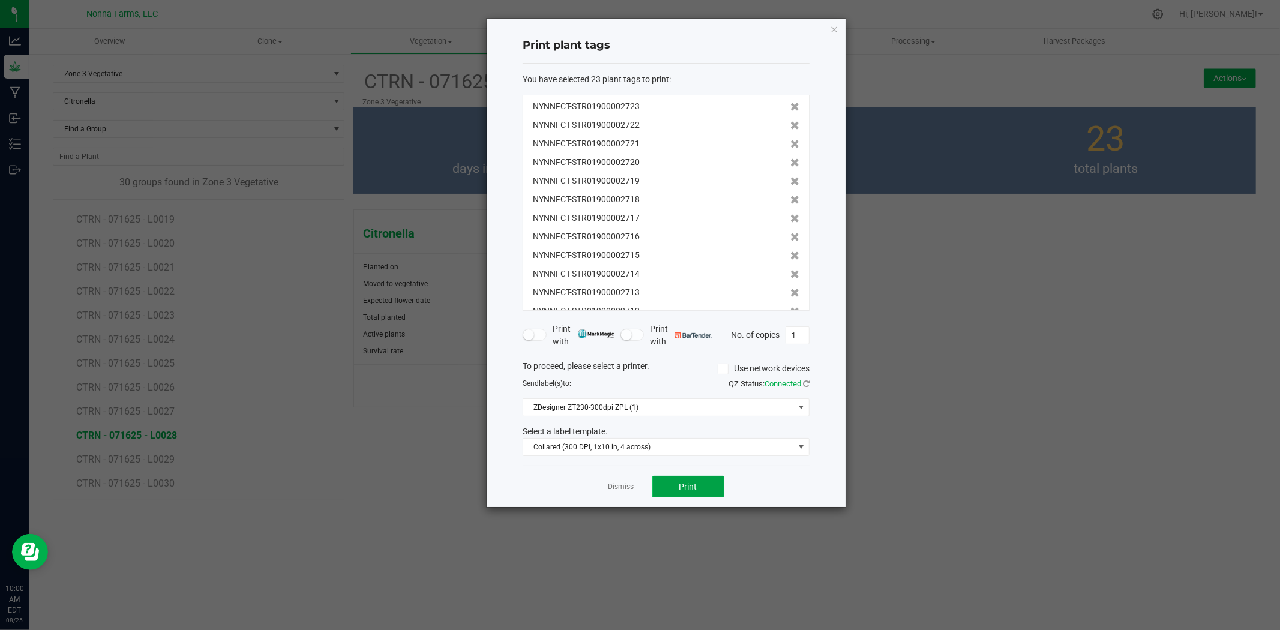
click at [681, 495] on button "Print" at bounding box center [689, 487] width 72 height 22
click at [623, 492] on link "Dismiss" at bounding box center [622, 487] width 26 height 10
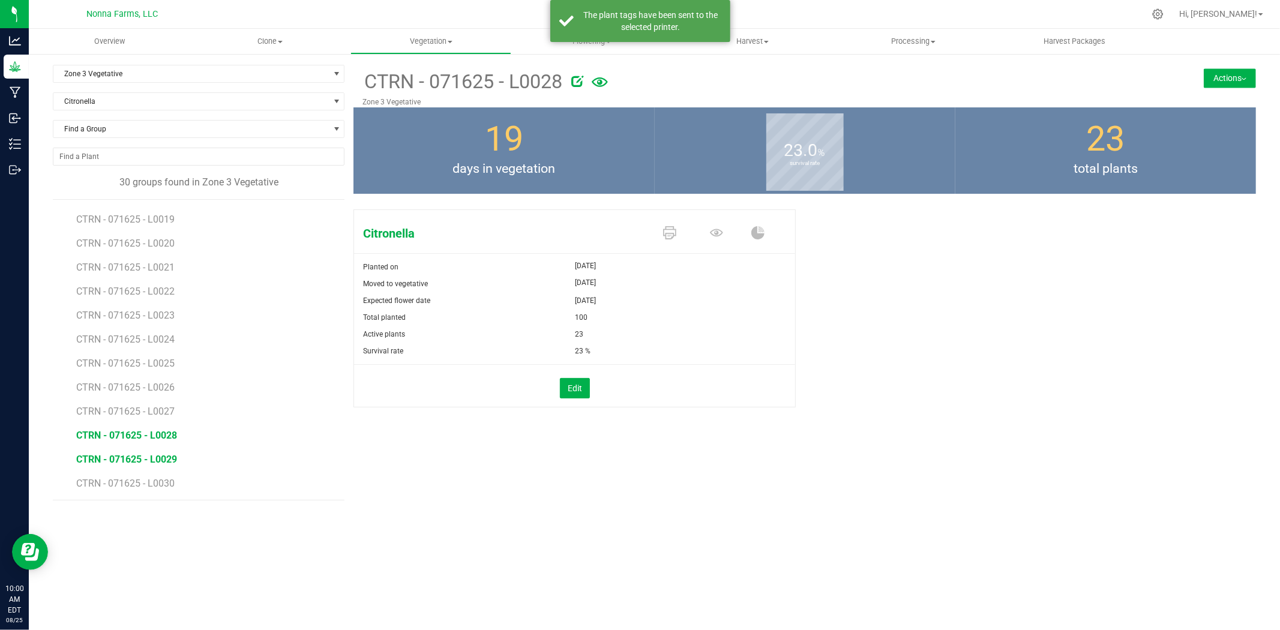
click at [156, 465] on span "CTRN - 071625 - L0029" at bounding box center [126, 459] width 101 height 11
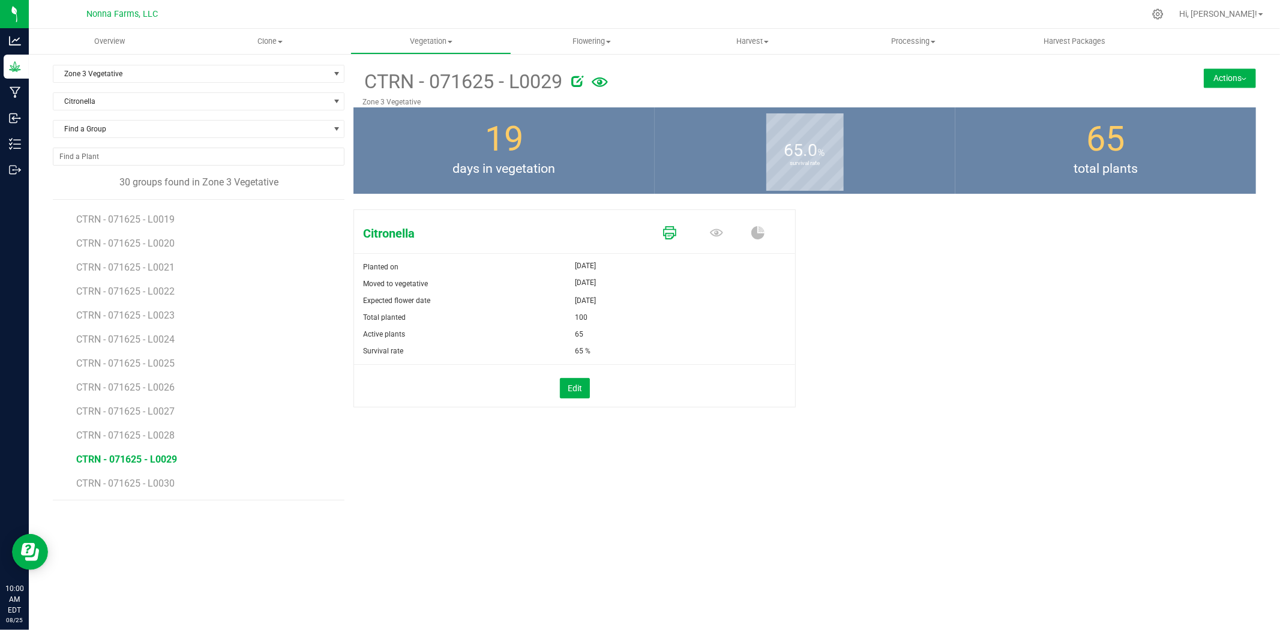
click at [668, 236] on icon at bounding box center [669, 232] width 13 height 13
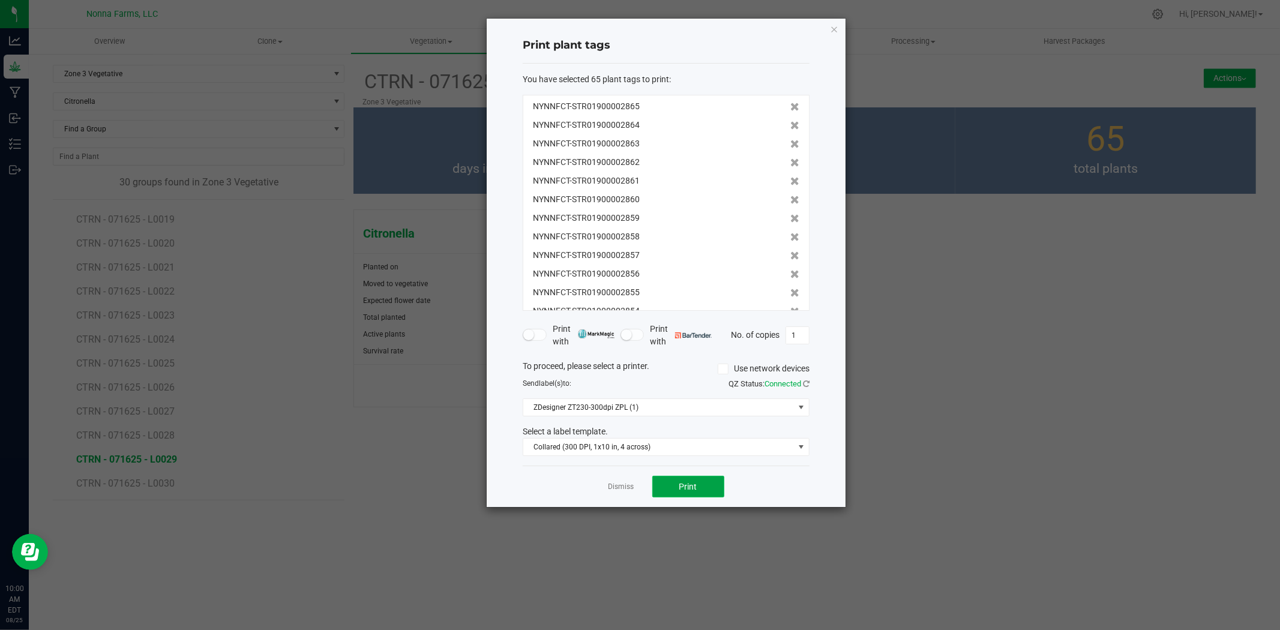
click at [703, 488] on button "Print" at bounding box center [689, 487] width 72 height 22
click at [617, 491] on link "Dismiss" at bounding box center [622, 487] width 26 height 10
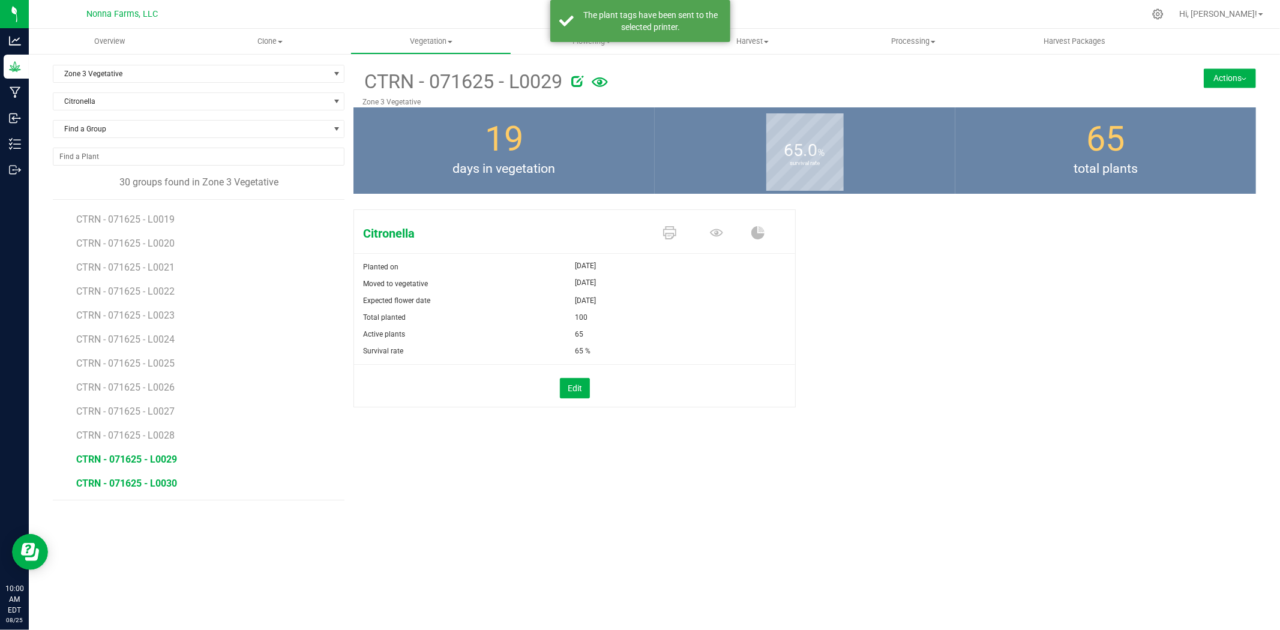
click at [157, 487] on span "CTRN - 071625 - L0030" at bounding box center [126, 483] width 101 height 11
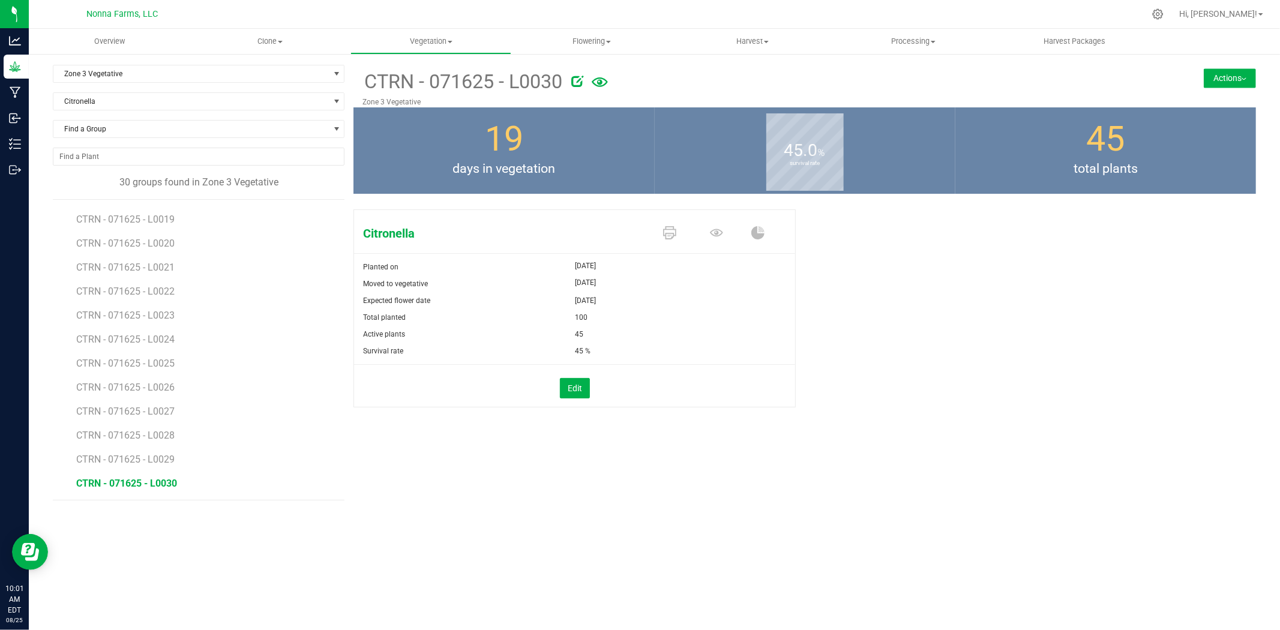
click at [662, 233] on span at bounding box center [672, 233] width 47 height 21
click at [668, 234] on icon at bounding box center [669, 232] width 13 height 13
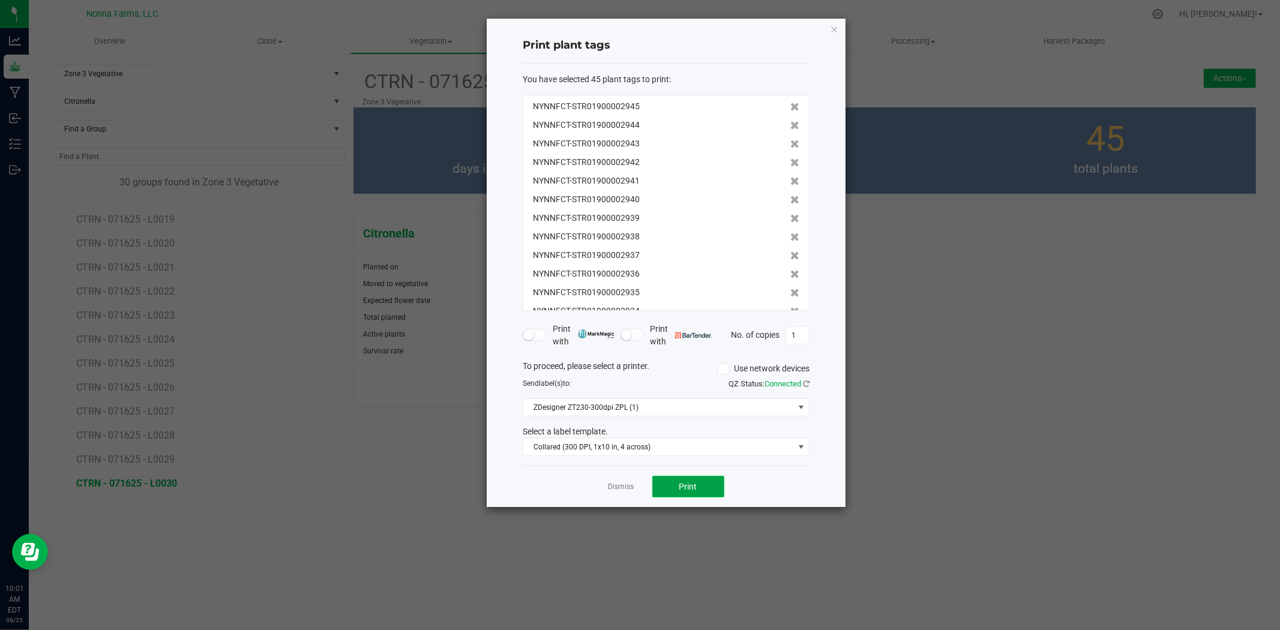
click at [688, 484] on span "Print" at bounding box center [689, 487] width 18 height 10
click at [612, 489] on link "Dismiss" at bounding box center [622, 487] width 26 height 10
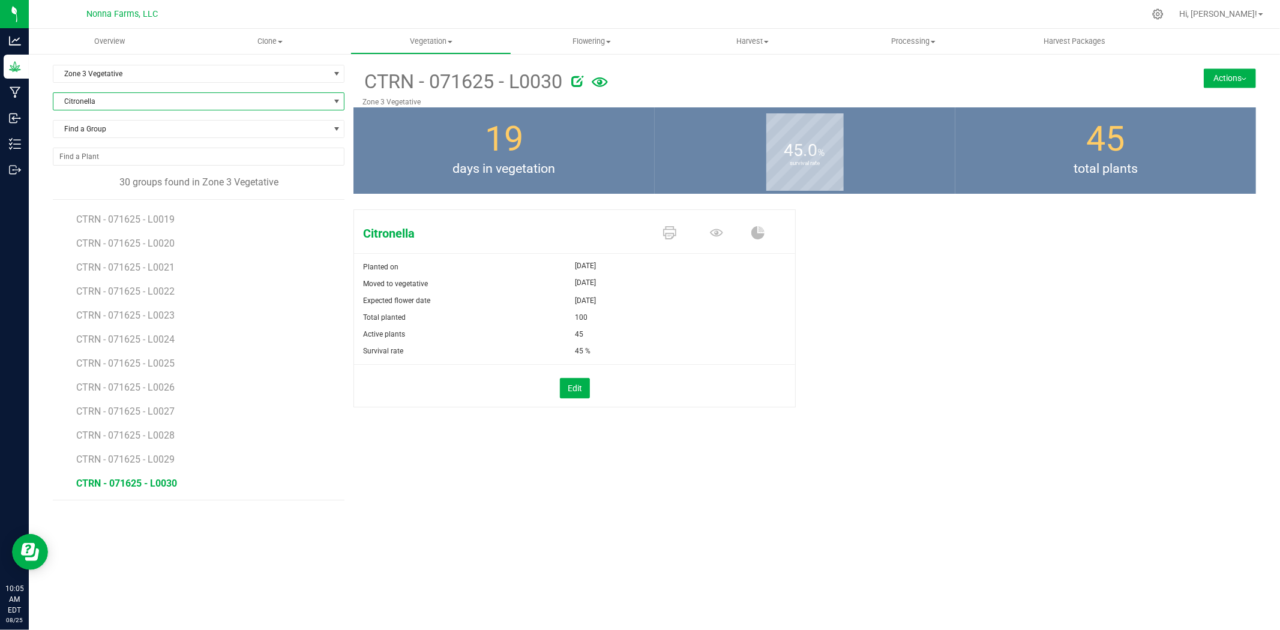
click at [220, 102] on span "Citronella" at bounding box center [191, 101] width 276 height 17
click at [103, 158] on li "Sour Lemons" at bounding box center [198, 154] width 291 height 17
click at [156, 219] on span "SRLM - 071625 - L0001" at bounding box center [127, 216] width 102 height 11
click at [670, 234] on icon at bounding box center [669, 232] width 13 height 13
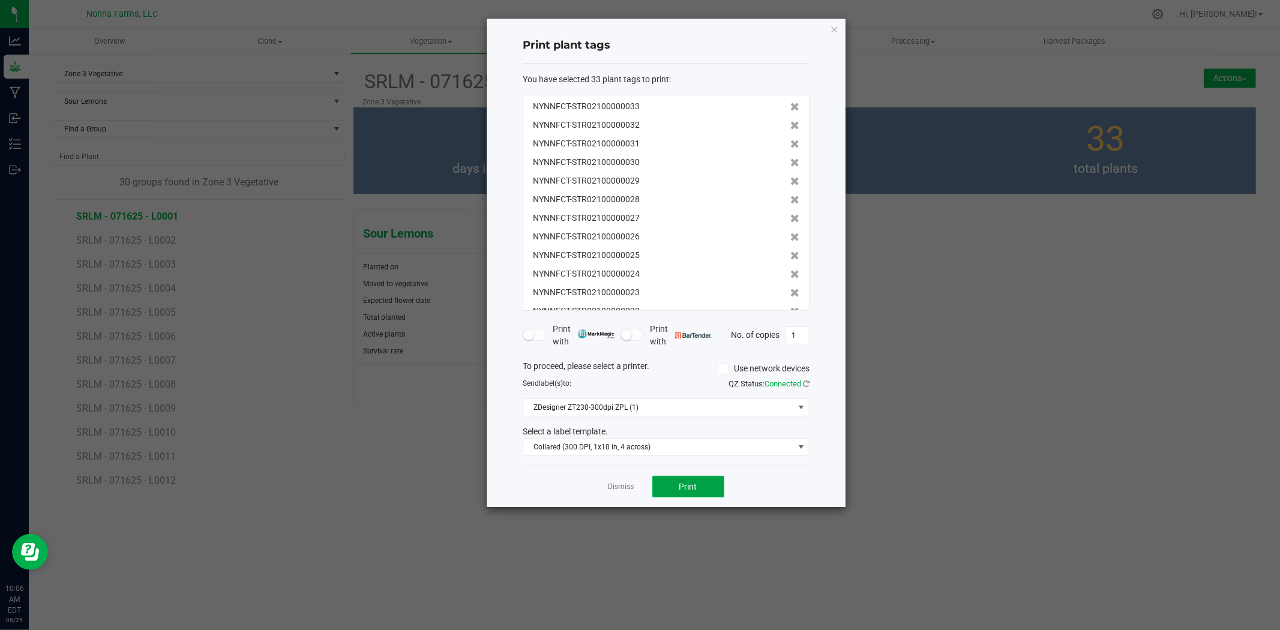
click at [707, 489] on button "Print" at bounding box center [689, 487] width 72 height 22
click at [623, 483] on link "Dismiss" at bounding box center [622, 487] width 26 height 10
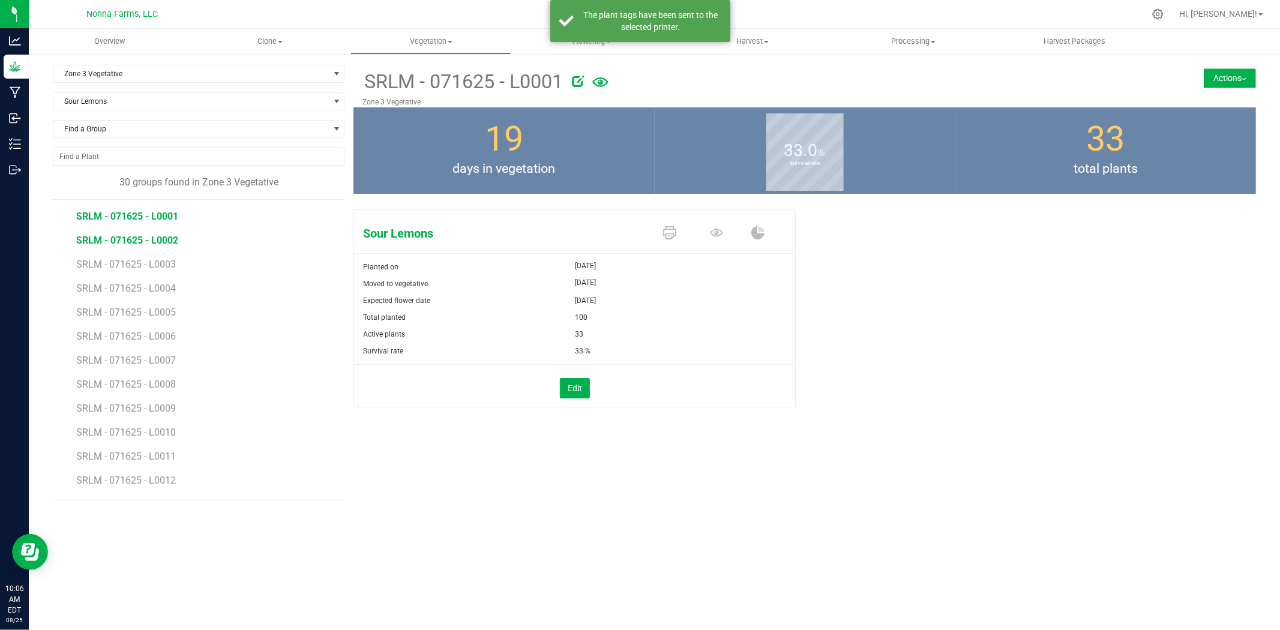
click at [154, 238] on span "SRLM - 071625 - L0002" at bounding box center [127, 240] width 102 height 11
click at [158, 222] on span "SRLM - 071625 - L0001" at bounding box center [127, 216] width 102 height 11
click at [158, 242] on span "SRLM - 071625 - L0002" at bounding box center [127, 240] width 102 height 11
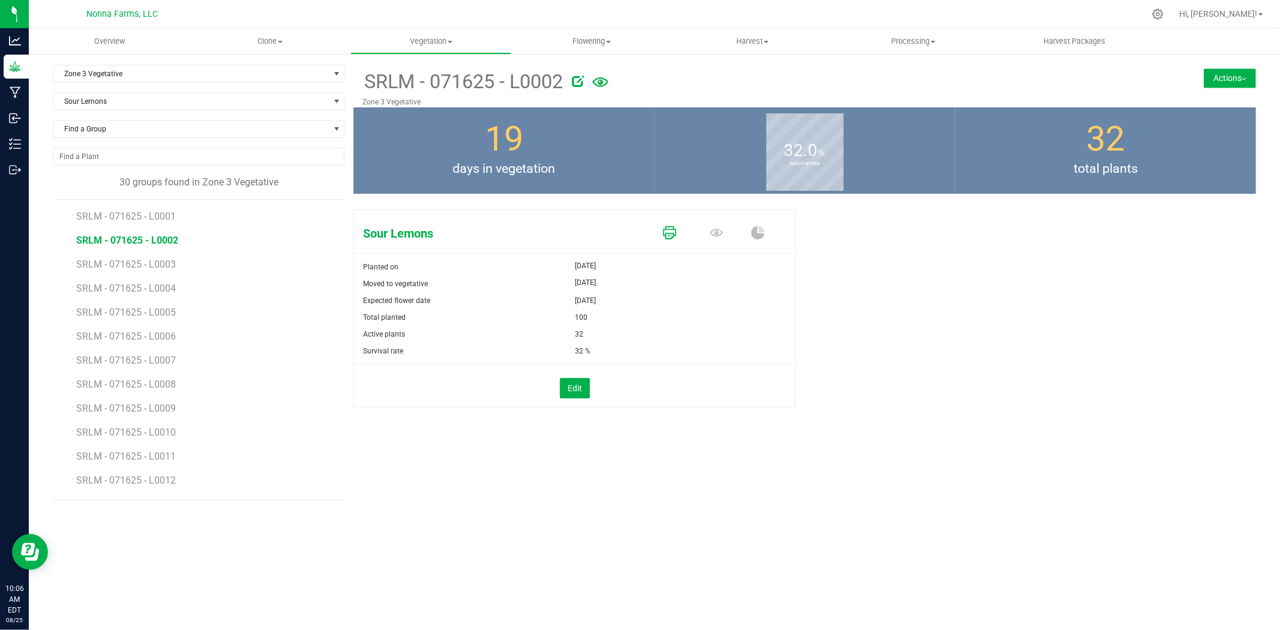
click at [668, 230] on icon at bounding box center [669, 232] width 13 height 13
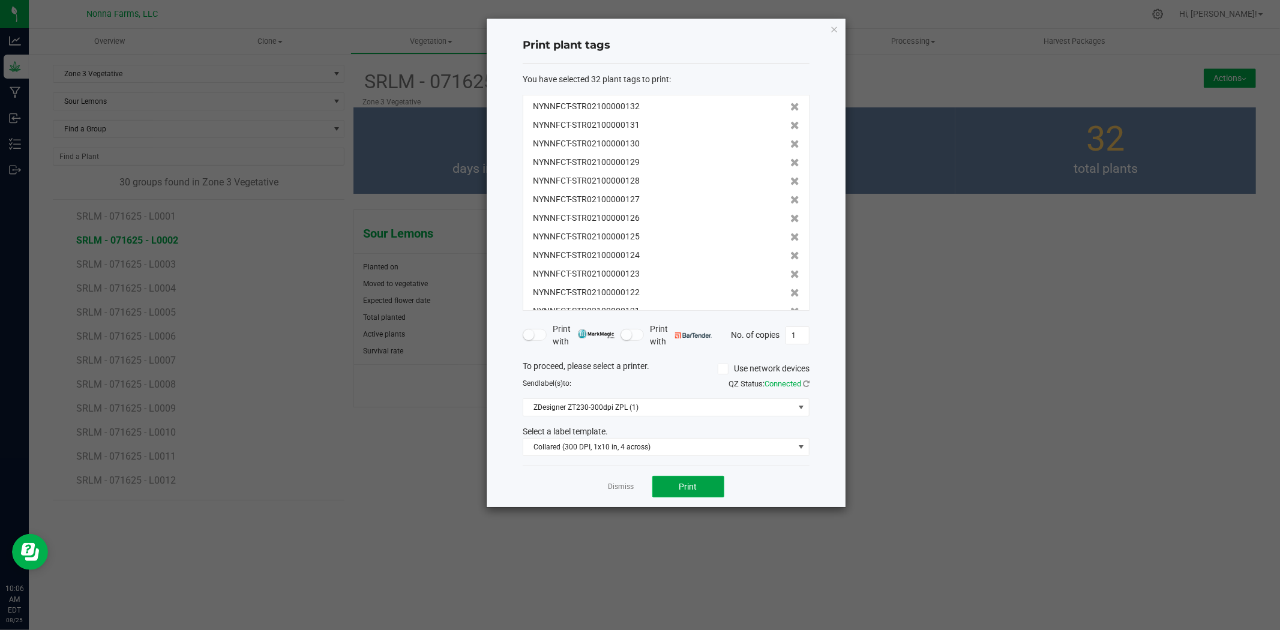
click at [693, 484] on span "Print" at bounding box center [689, 487] width 18 height 10
click at [627, 491] on link "Dismiss" at bounding box center [622, 487] width 26 height 10
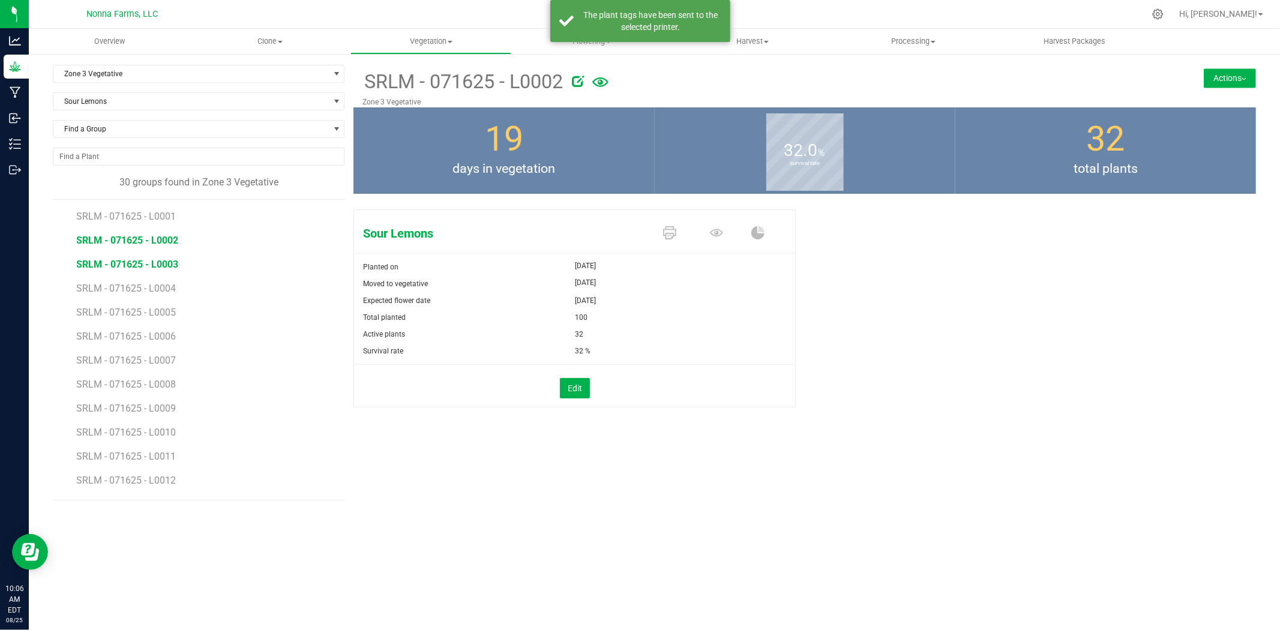
click at [163, 267] on span "SRLM - 071625 - L0003" at bounding box center [127, 264] width 102 height 11
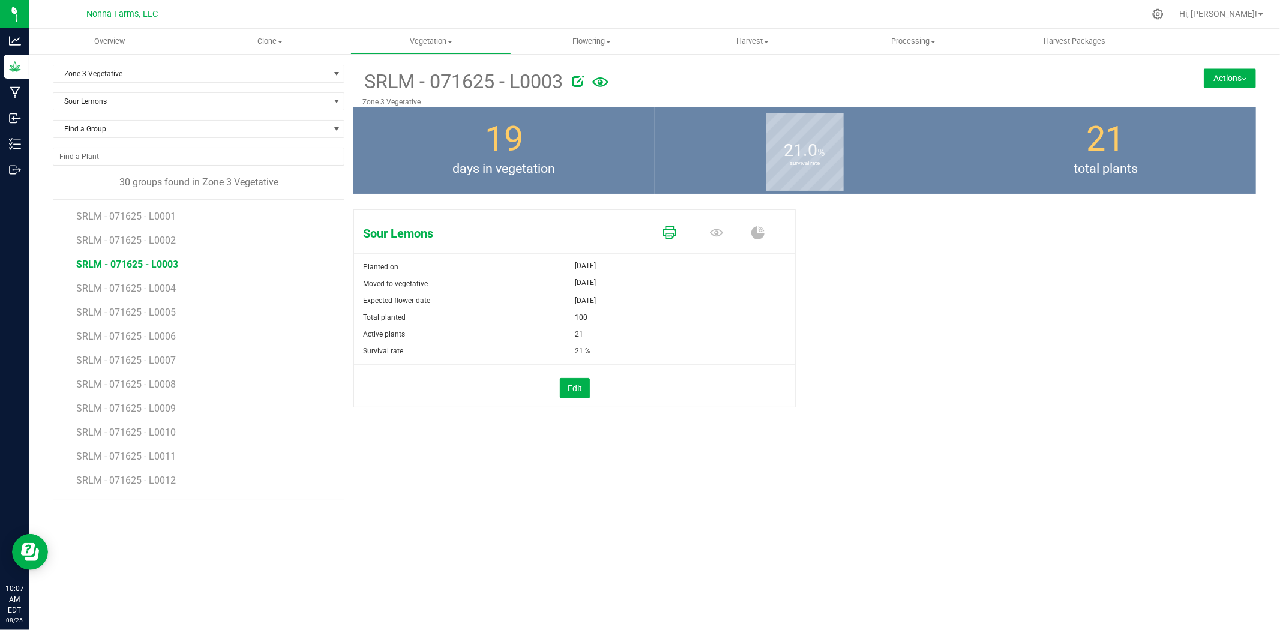
click at [665, 229] on icon at bounding box center [669, 232] width 13 height 13
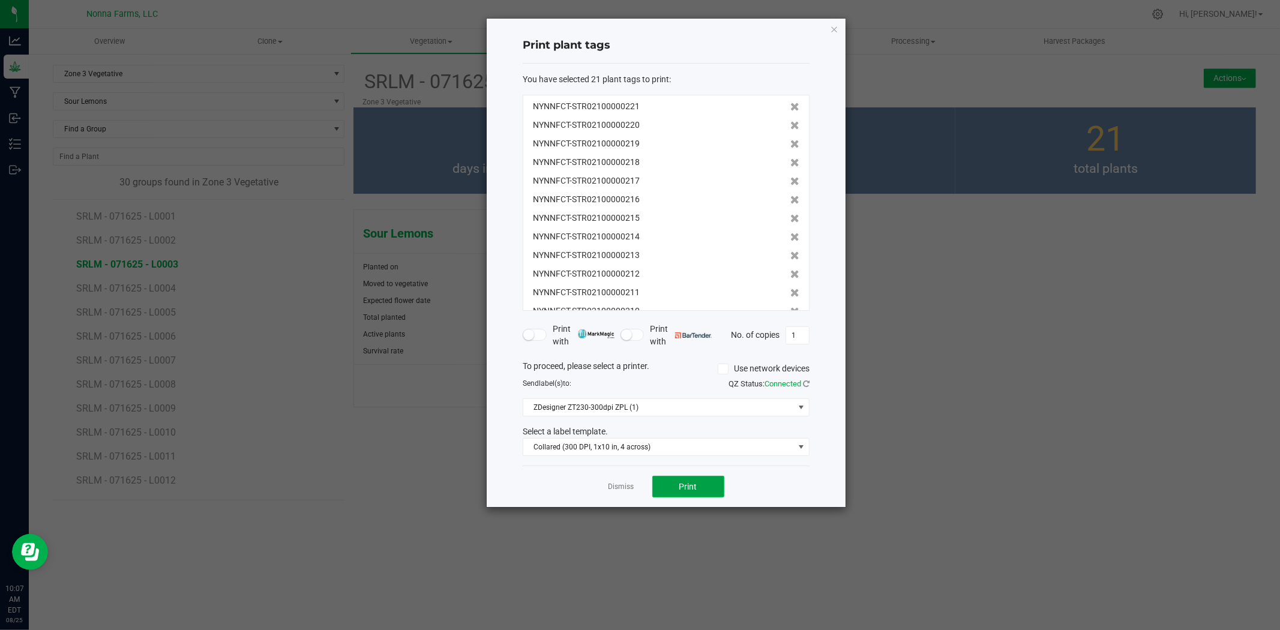
click at [699, 484] on button "Print" at bounding box center [689, 487] width 72 height 22
click at [618, 493] on app-cancel-button "Dismiss" at bounding box center [622, 487] width 26 height 13
click at [619, 492] on link "Dismiss" at bounding box center [622, 487] width 26 height 10
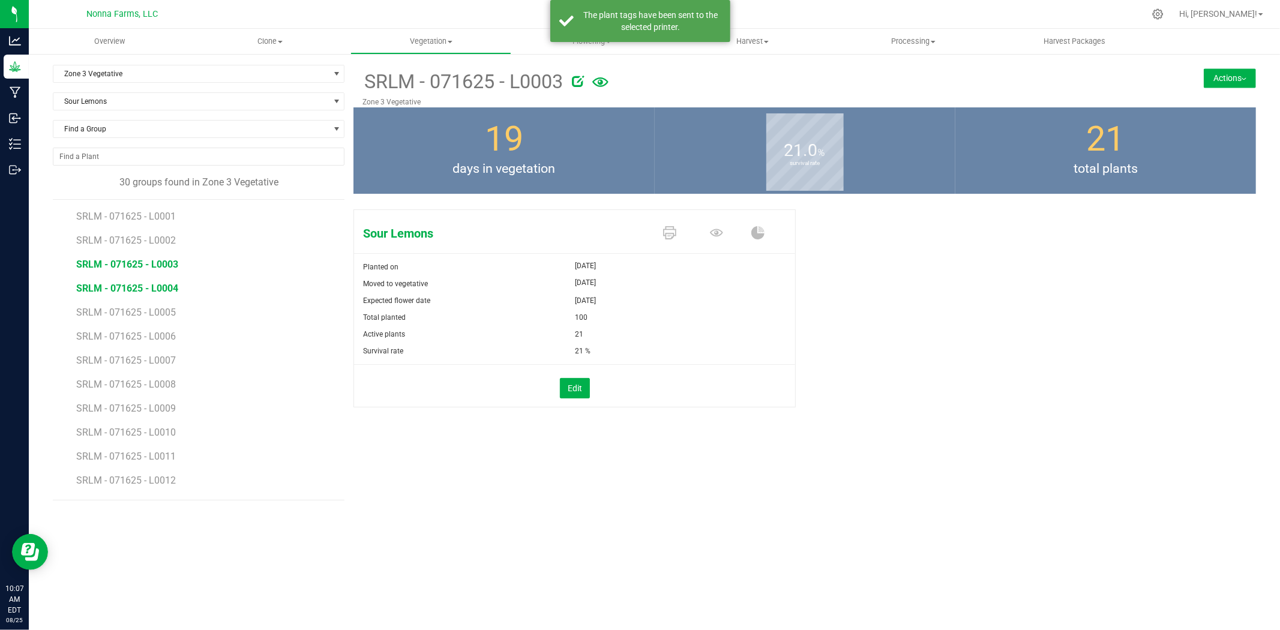
click at [133, 292] on span "SRLM - 071625 - L0004" at bounding box center [127, 288] width 102 height 11
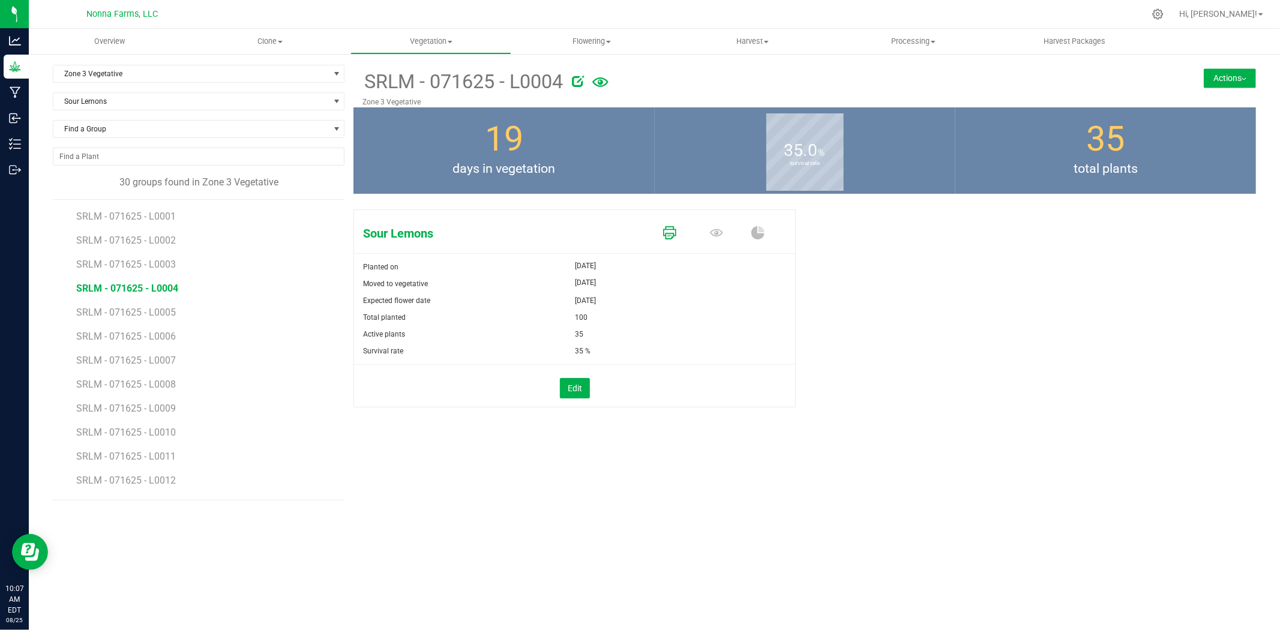
click at [669, 237] on icon at bounding box center [669, 232] width 13 height 13
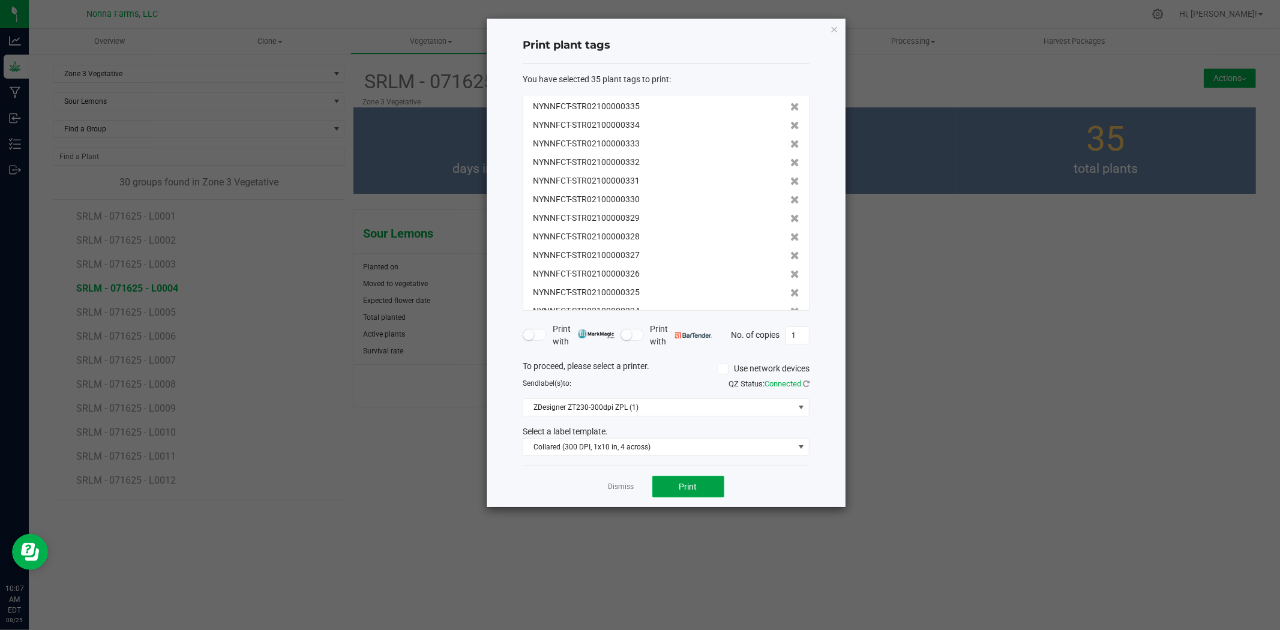
click at [701, 477] on button "Print" at bounding box center [689, 487] width 72 height 22
click at [616, 490] on link "Dismiss" at bounding box center [622, 487] width 26 height 10
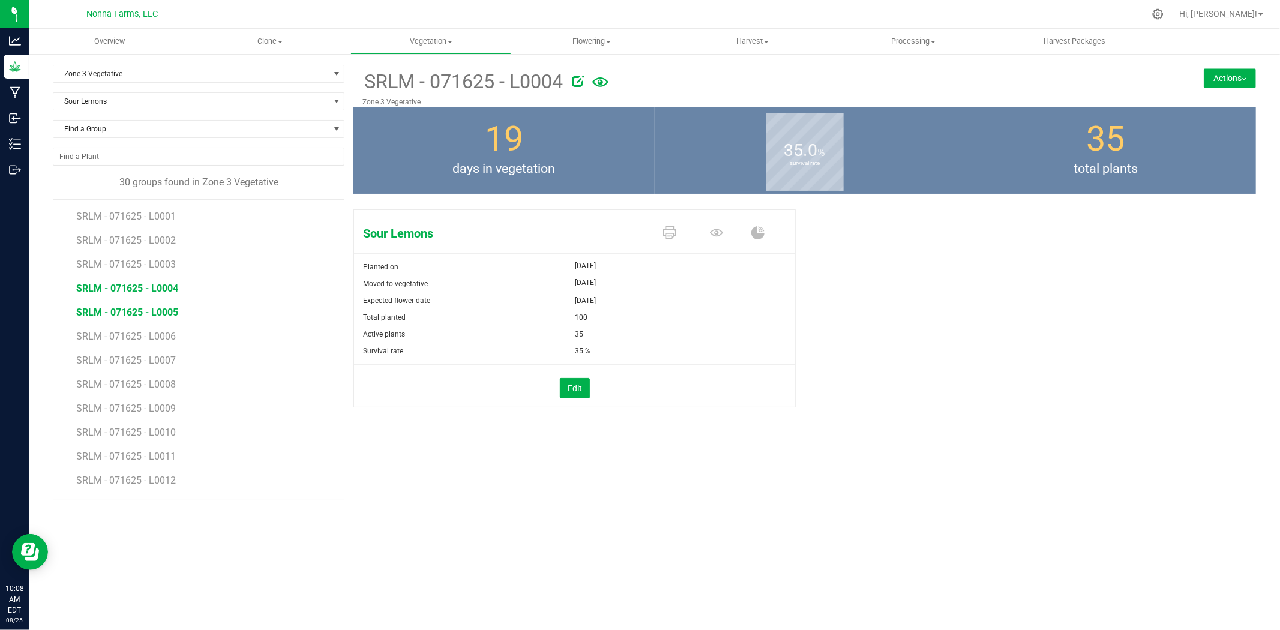
click at [124, 310] on span "SRLM - 071625 - L0005" at bounding box center [127, 312] width 102 height 11
click at [673, 232] on icon at bounding box center [669, 232] width 13 height 13
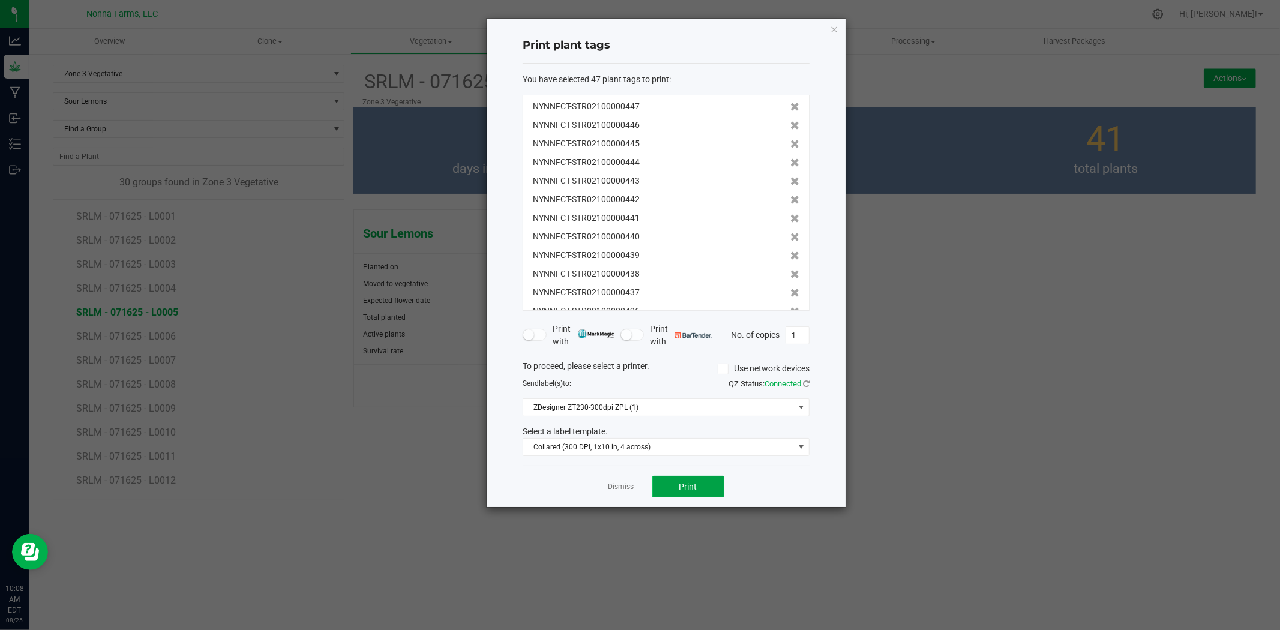
click at [687, 493] on button "Print" at bounding box center [689, 487] width 72 height 22
click at [620, 490] on link "Dismiss" at bounding box center [622, 487] width 26 height 10
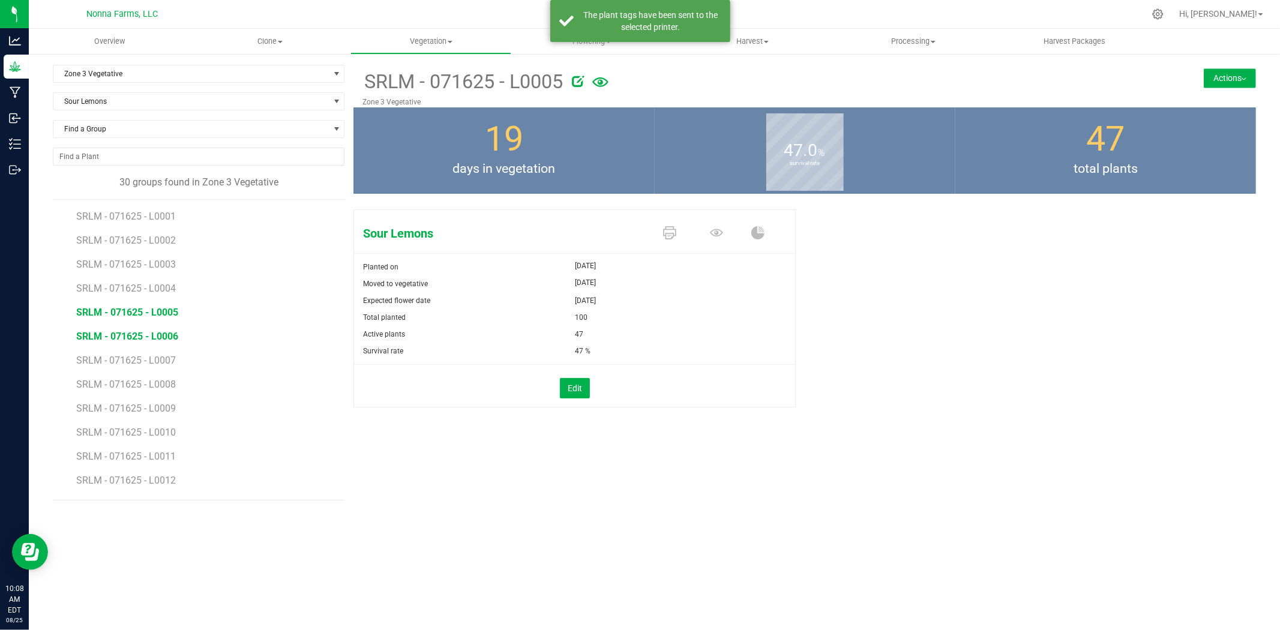
click at [151, 333] on span "SRLM - 071625 - L0006" at bounding box center [127, 336] width 102 height 11
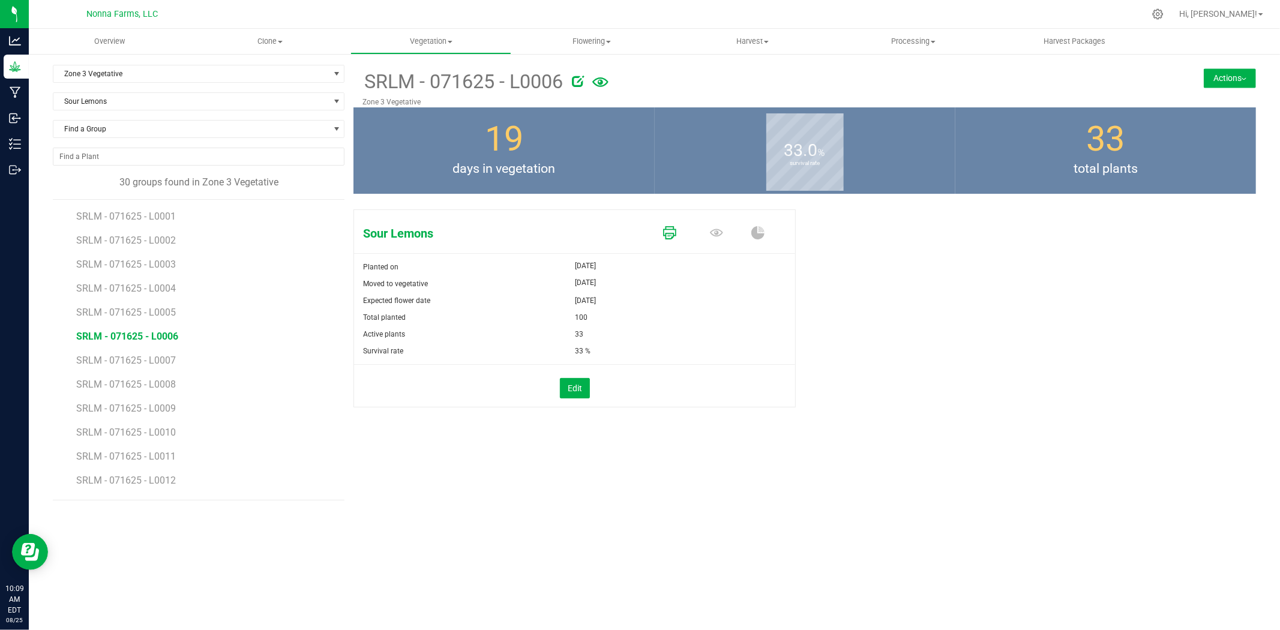
click at [669, 231] on icon at bounding box center [669, 232] width 13 height 13
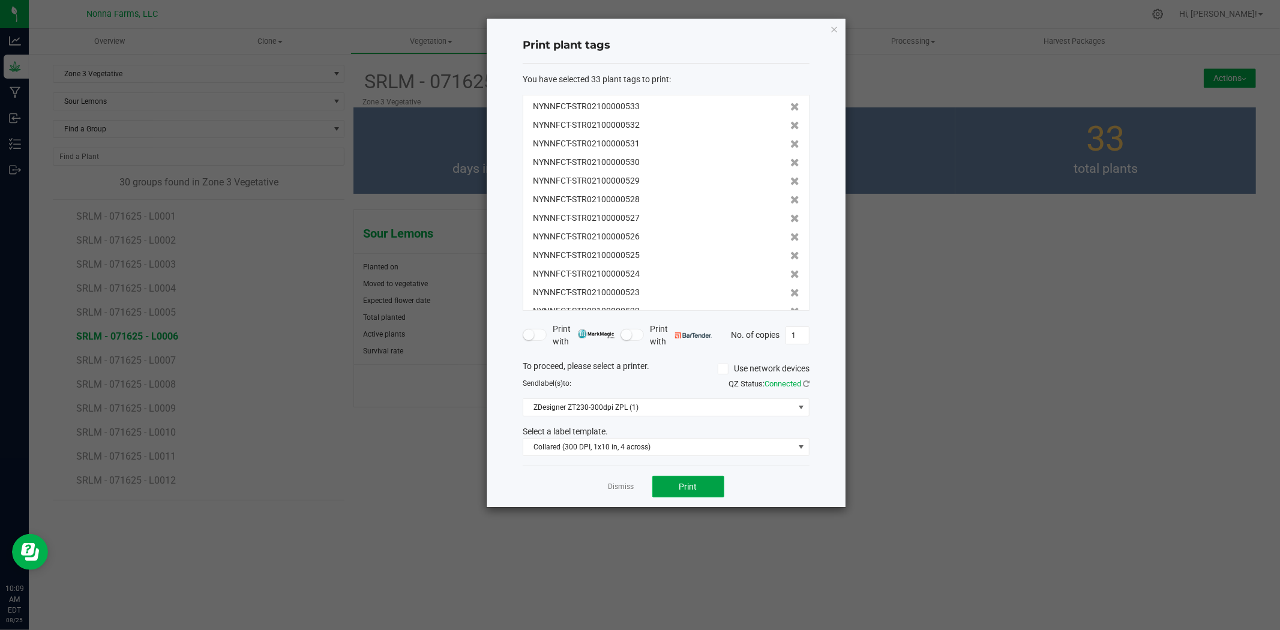
click at [698, 481] on button "Print" at bounding box center [689, 487] width 72 height 22
click at [620, 490] on link "Dismiss" at bounding box center [622, 487] width 26 height 10
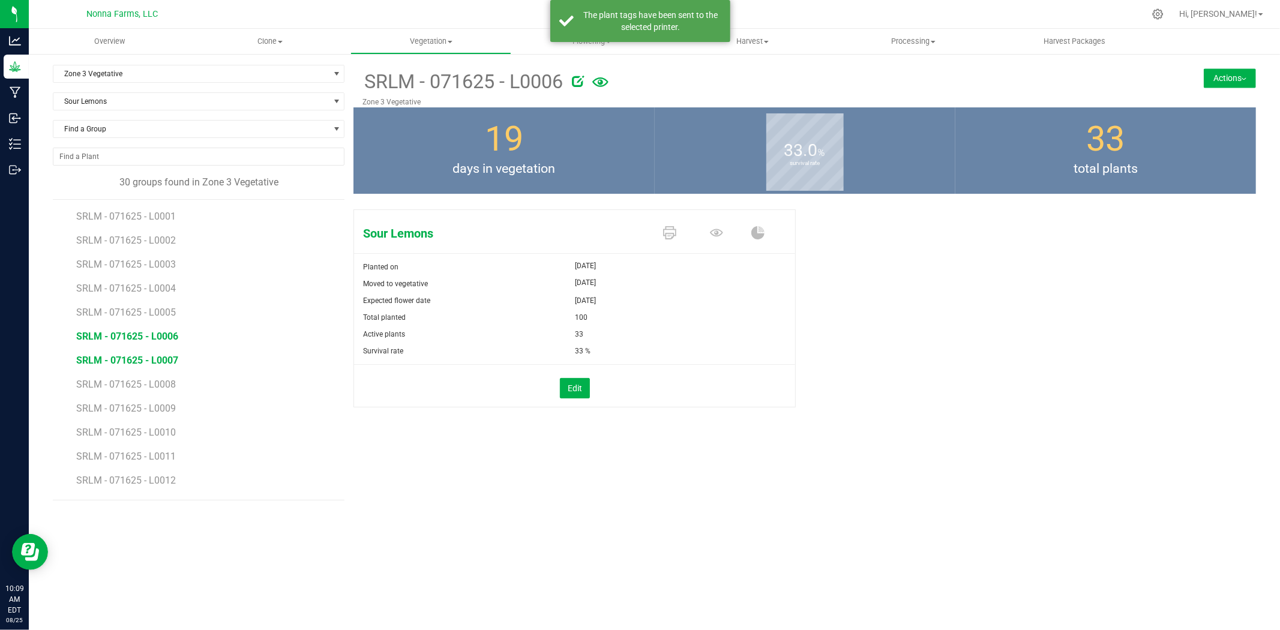
click at [152, 363] on span "SRLM - 071625 - L0007" at bounding box center [127, 360] width 102 height 11
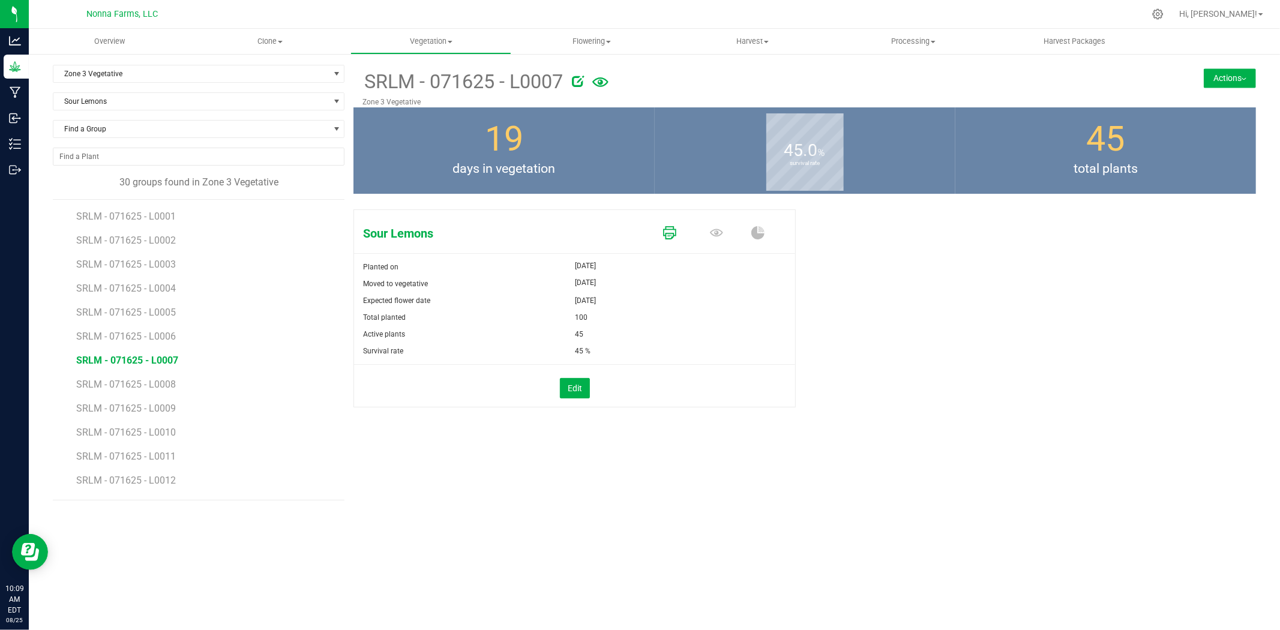
click at [669, 234] on icon at bounding box center [669, 232] width 13 height 13
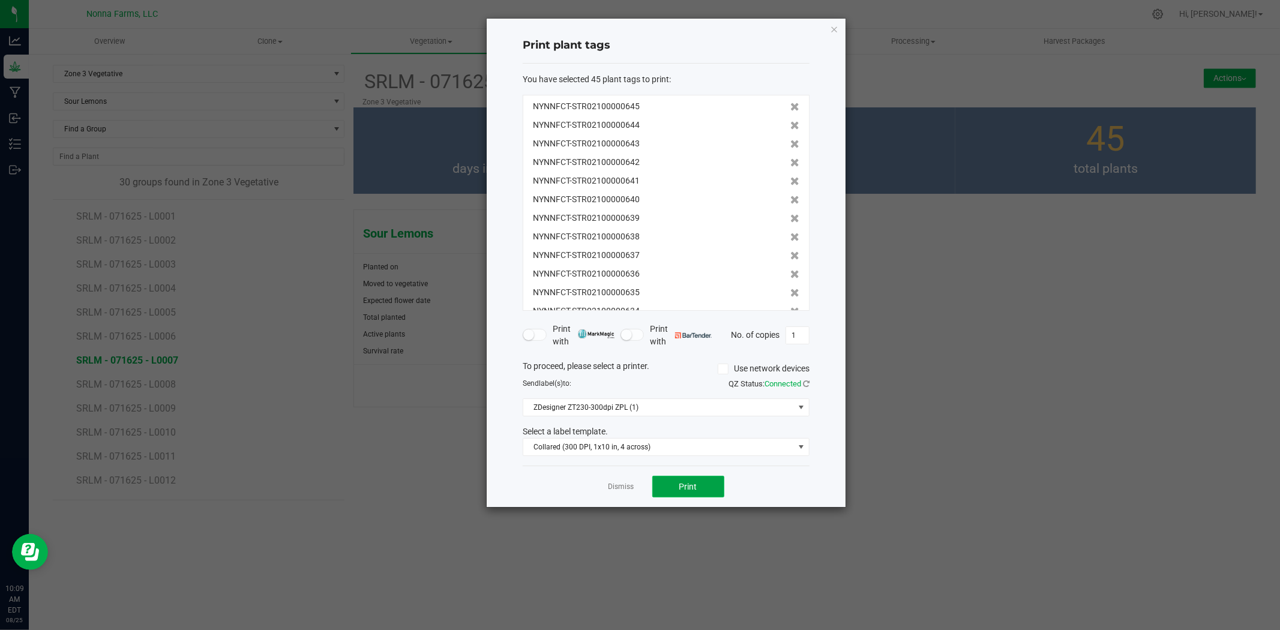
click at [706, 484] on button "Print" at bounding box center [689, 487] width 72 height 22
click at [617, 487] on link "Dismiss" at bounding box center [622, 487] width 26 height 10
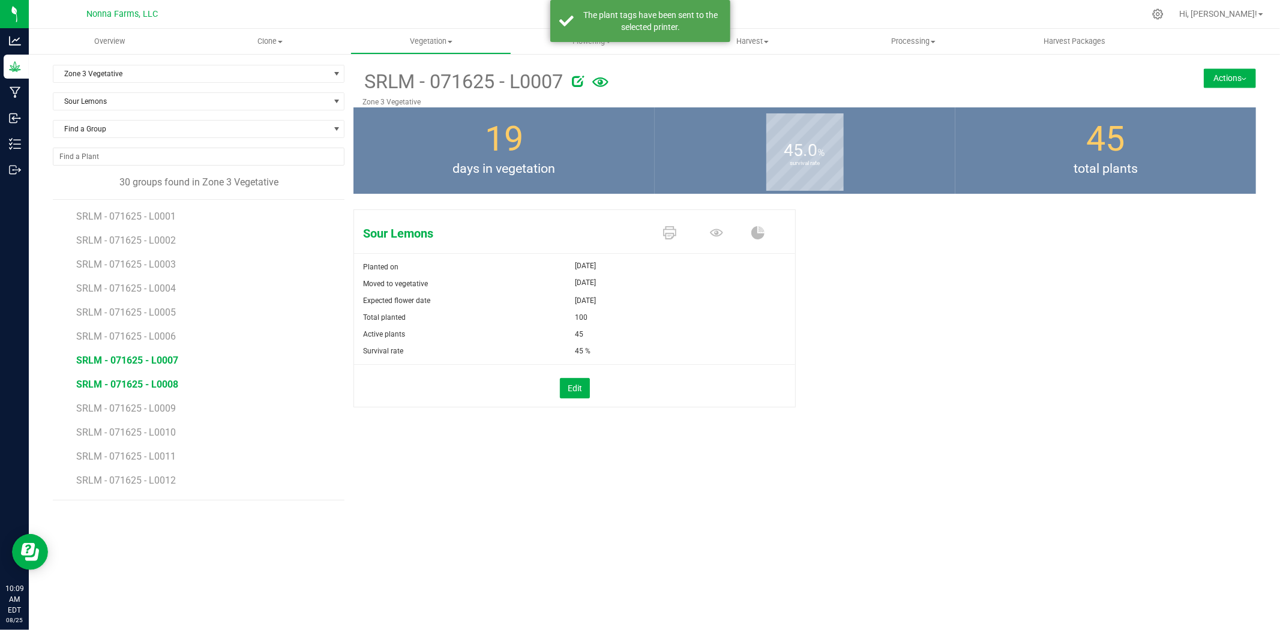
click at [157, 390] on span "SRLM - 071625 - L0008" at bounding box center [127, 384] width 102 height 11
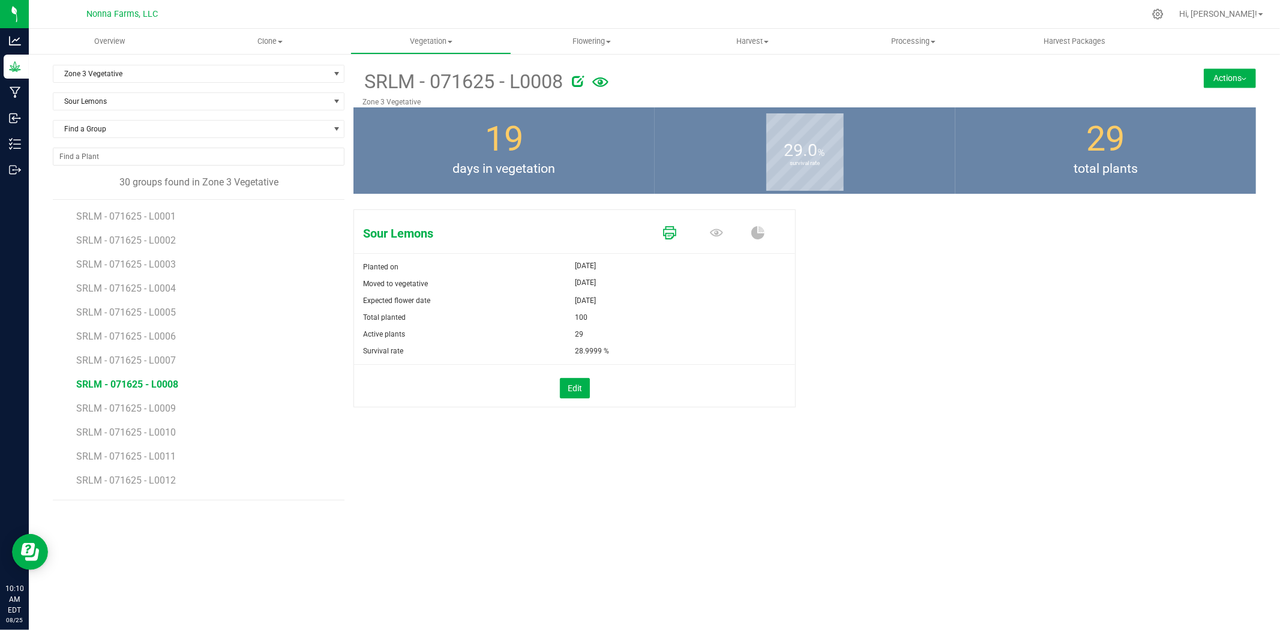
click at [667, 228] on icon at bounding box center [669, 232] width 13 height 13
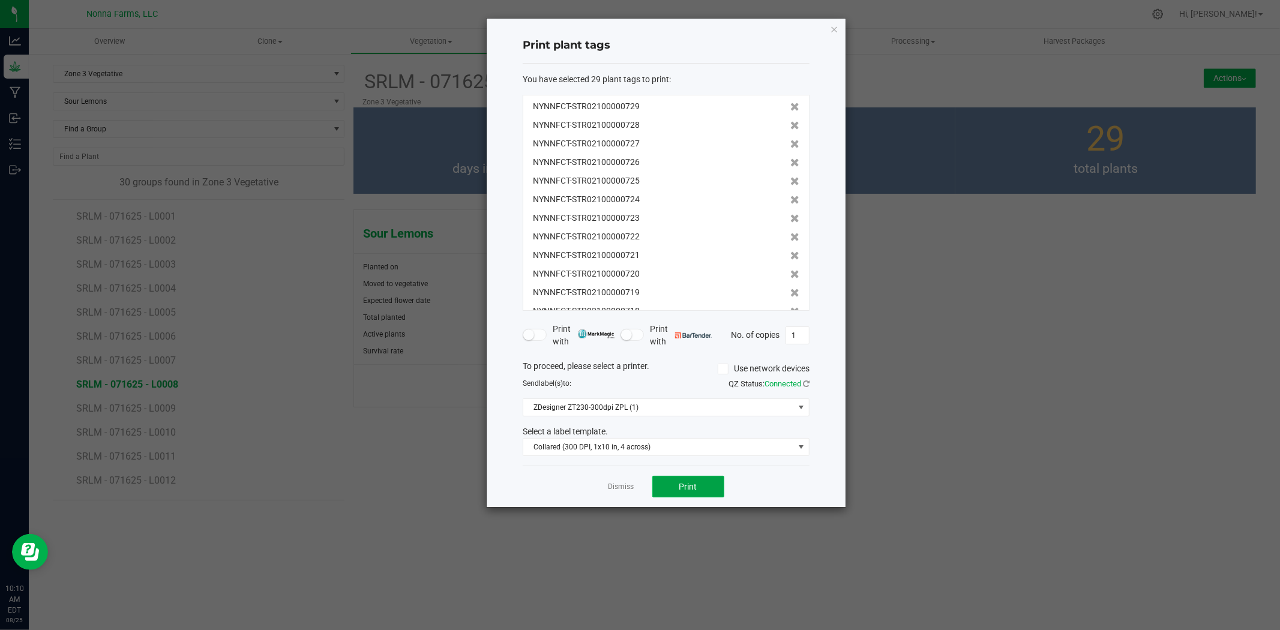
click at [703, 484] on button "Print" at bounding box center [689, 487] width 72 height 22
click at [627, 487] on link "Dismiss" at bounding box center [622, 487] width 26 height 10
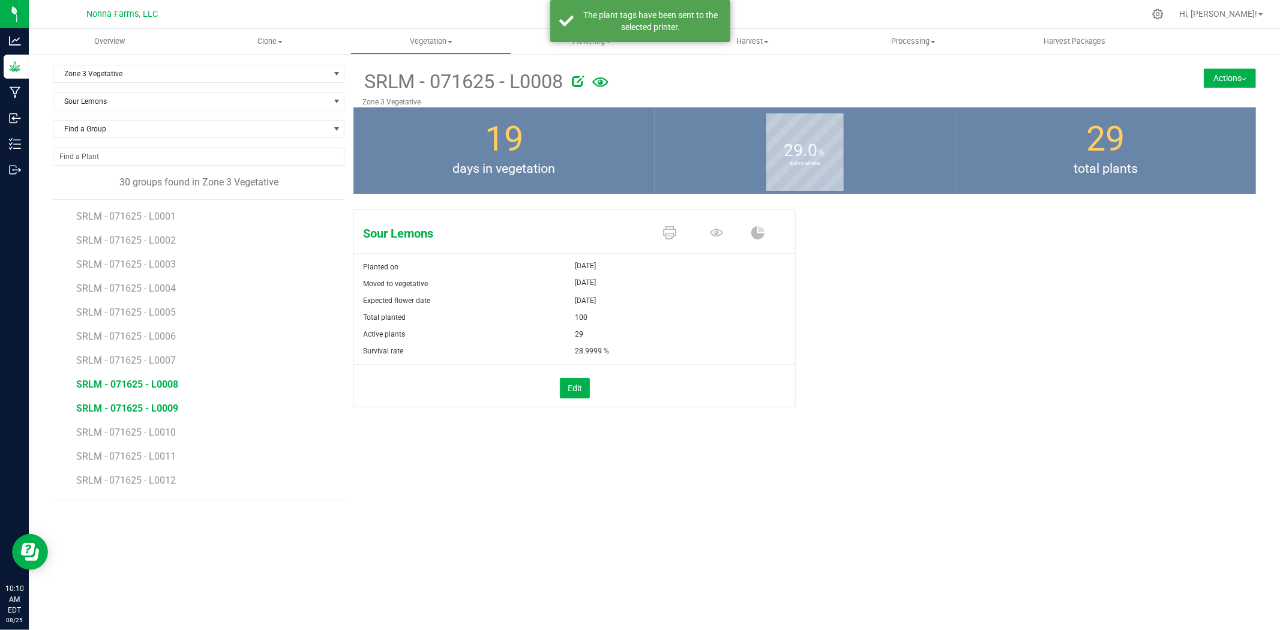
click at [170, 413] on span "SRLM - 071625 - L0009" at bounding box center [127, 408] width 102 height 11
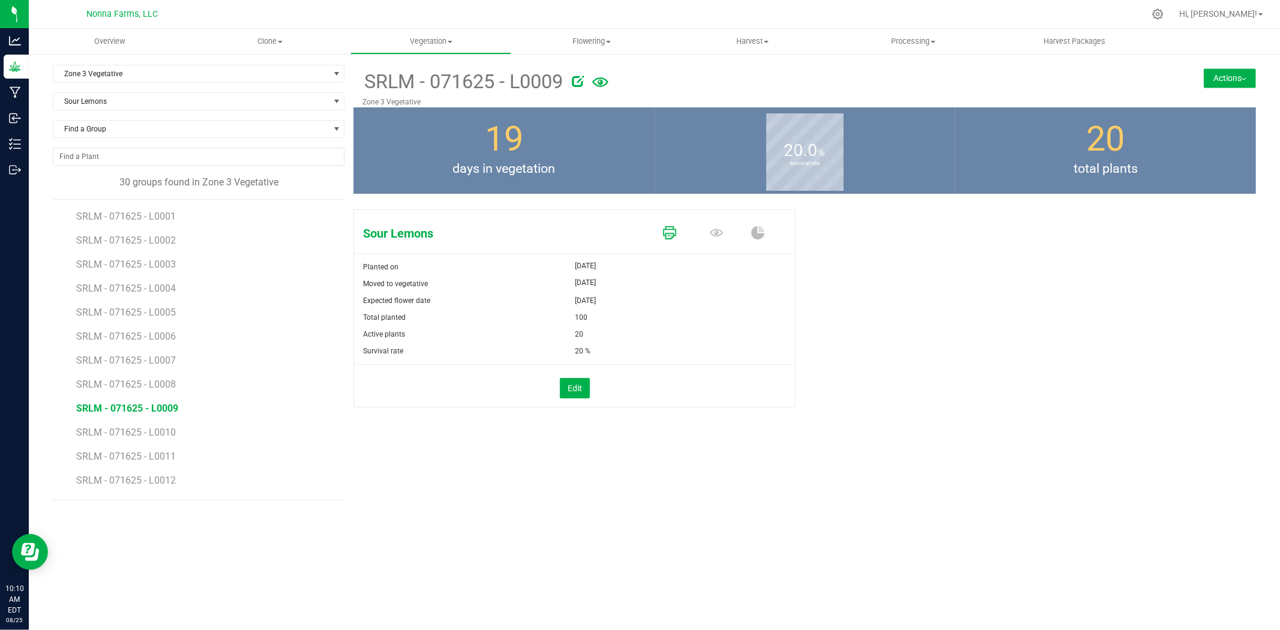
click at [669, 231] on icon at bounding box center [669, 232] width 13 height 13
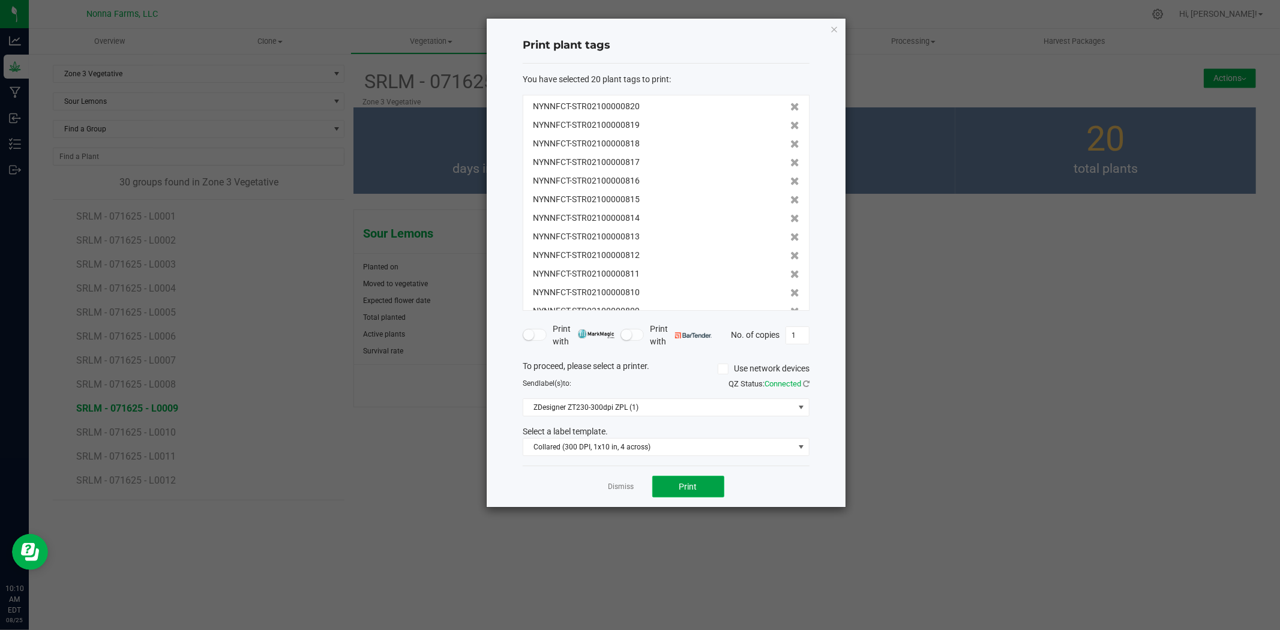
click at [714, 488] on button "Print" at bounding box center [689, 487] width 72 height 22
click at [623, 490] on link "Dismiss" at bounding box center [622, 487] width 26 height 10
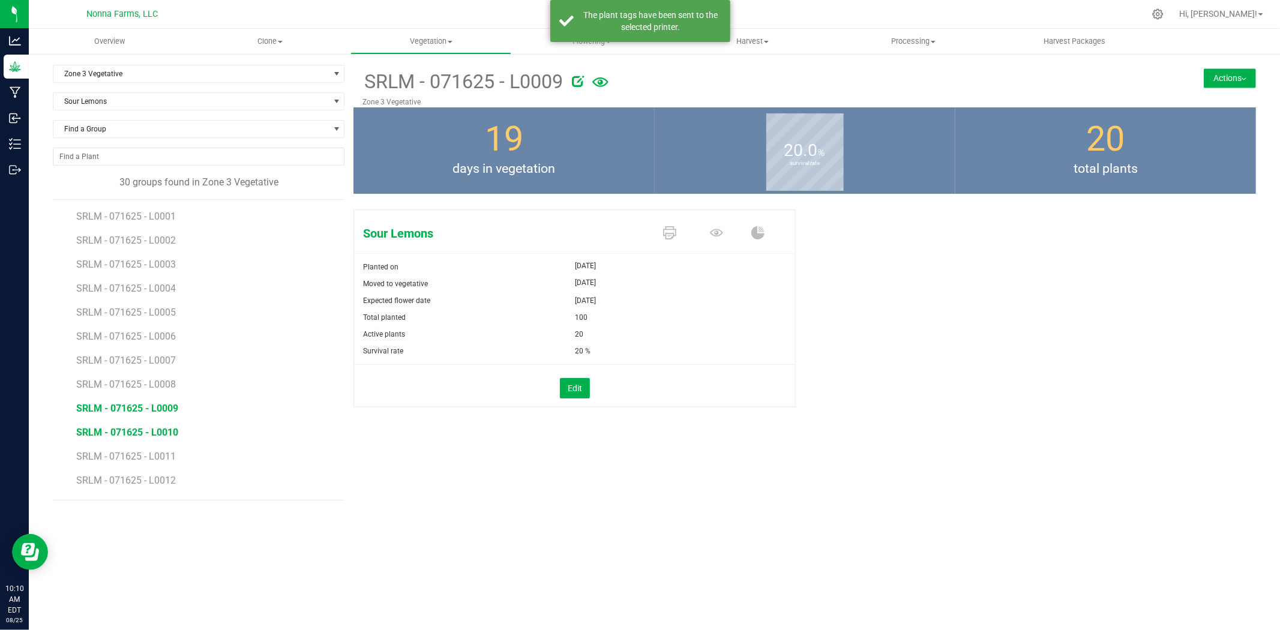
click at [162, 434] on span "SRLM - 071625 - L0010" at bounding box center [127, 432] width 102 height 11
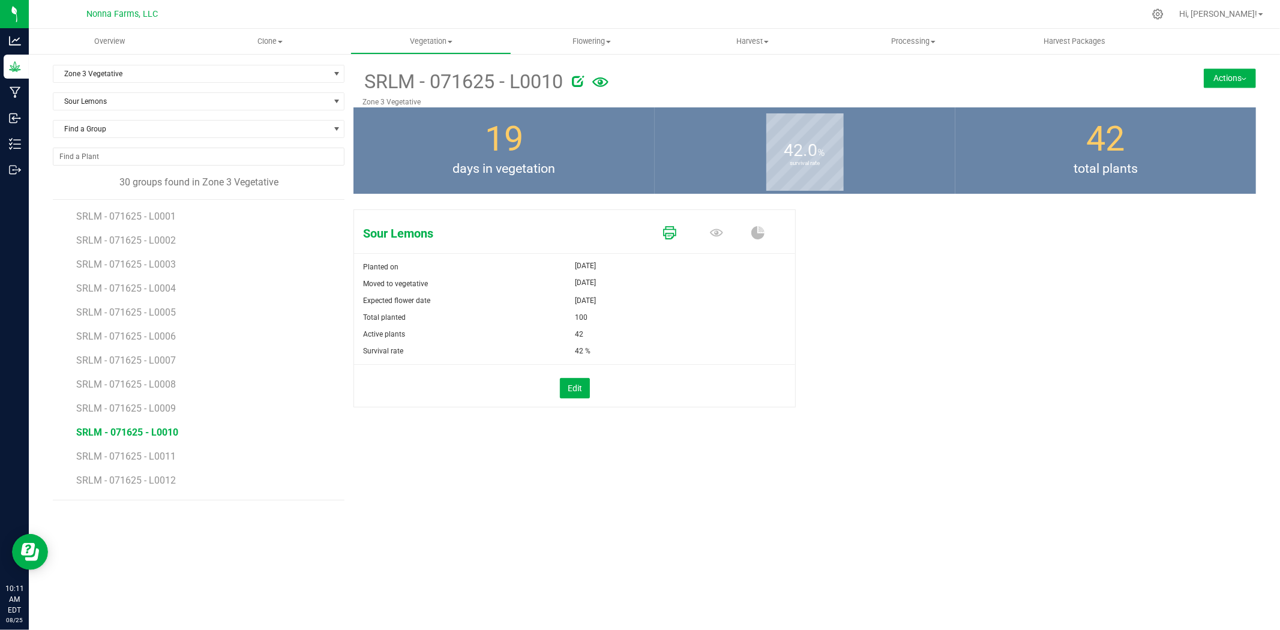
click at [670, 235] on icon at bounding box center [669, 232] width 13 height 13
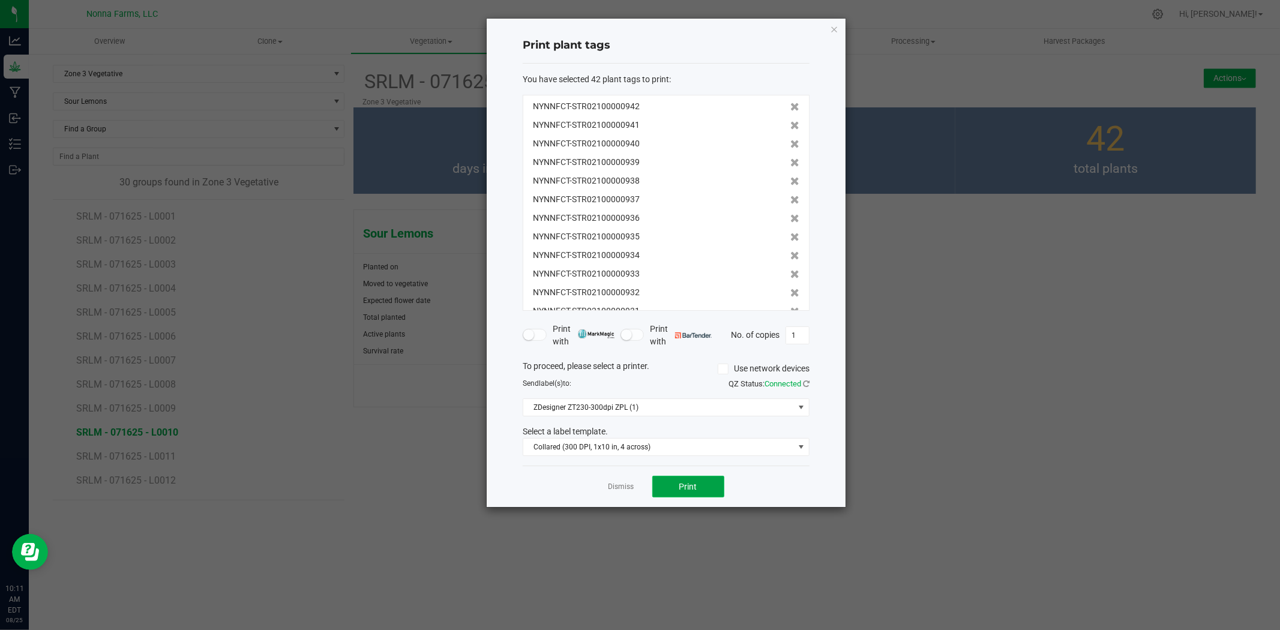
click at [705, 486] on button "Print" at bounding box center [689, 487] width 72 height 22
click at [612, 490] on link "Dismiss" at bounding box center [622, 487] width 26 height 10
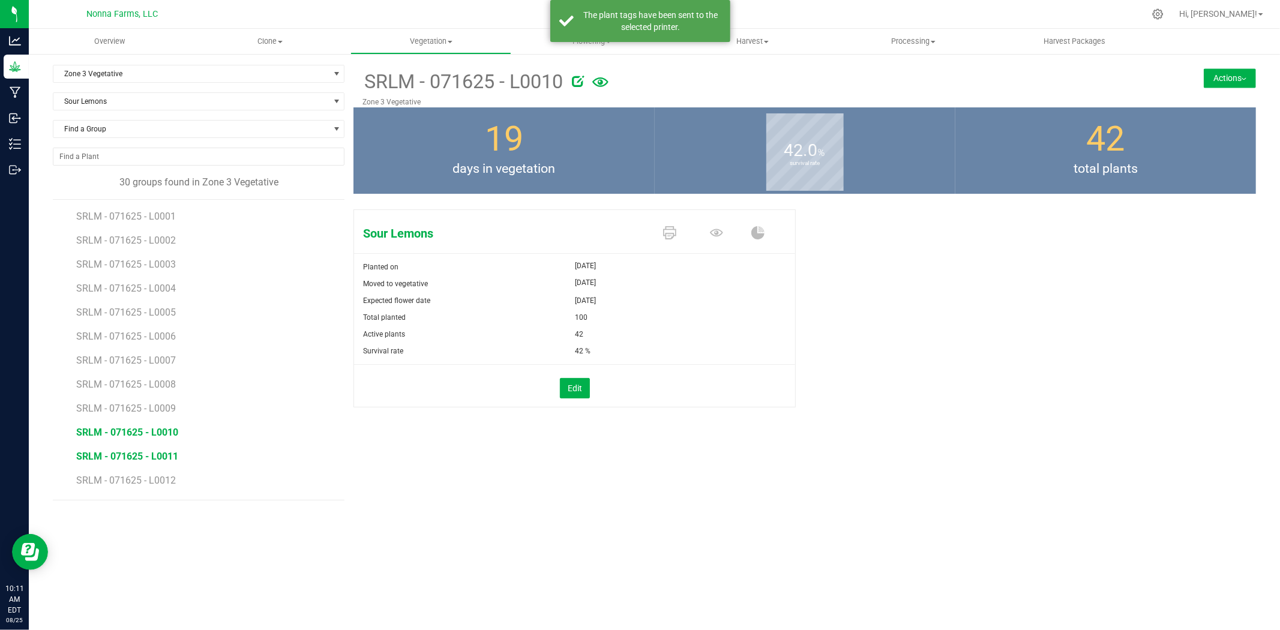
click at [132, 454] on span "SRLM - 071625 - L0011" at bounding box center [127, 456] width 102 height 11
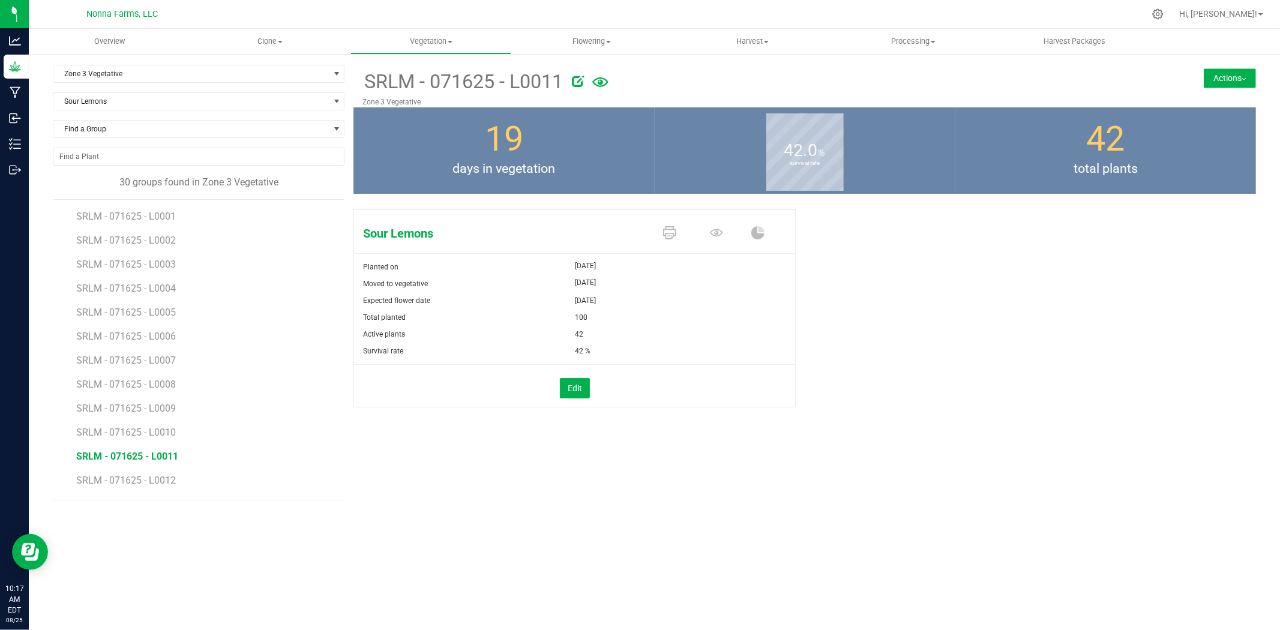
click at [658, 230] on span at bounding box center [672, 233] width 47 height 21
click at [665, 231] on icon at bounding box center [669, 232] width 13 height 13
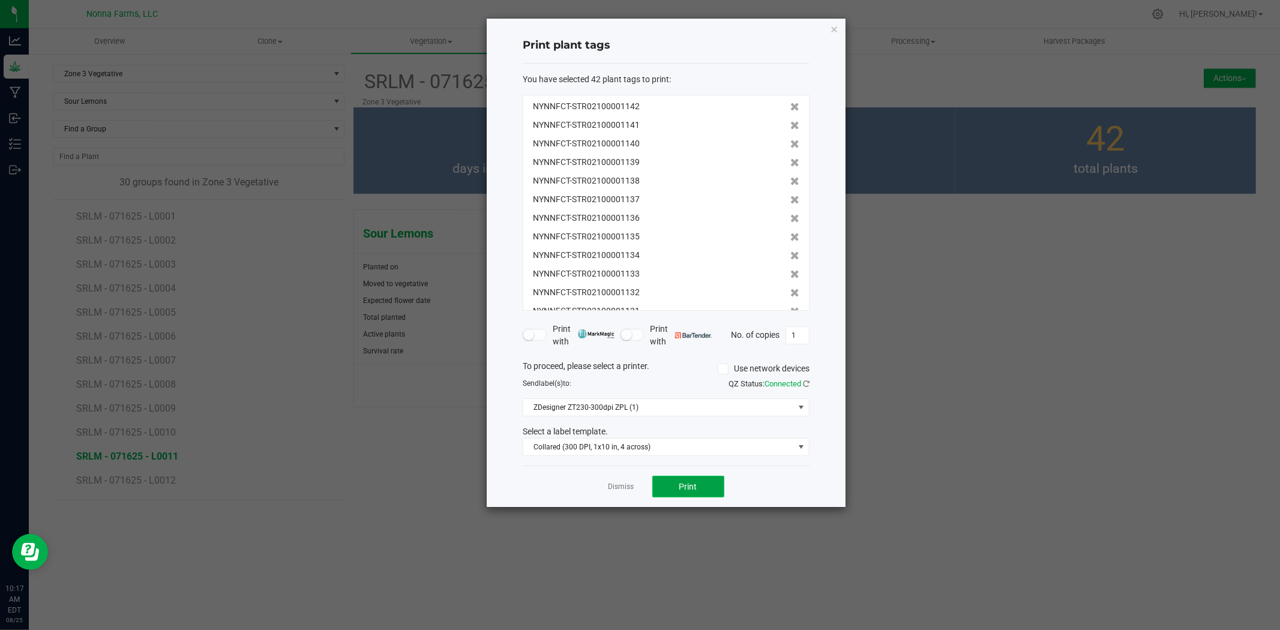
click at [693, 487] on span "Print" at bounding box center [689, 487] width 18 height 10
click at [623, 487] on link "Dismiss" at bounding box center [622, 487] width 26 height 10
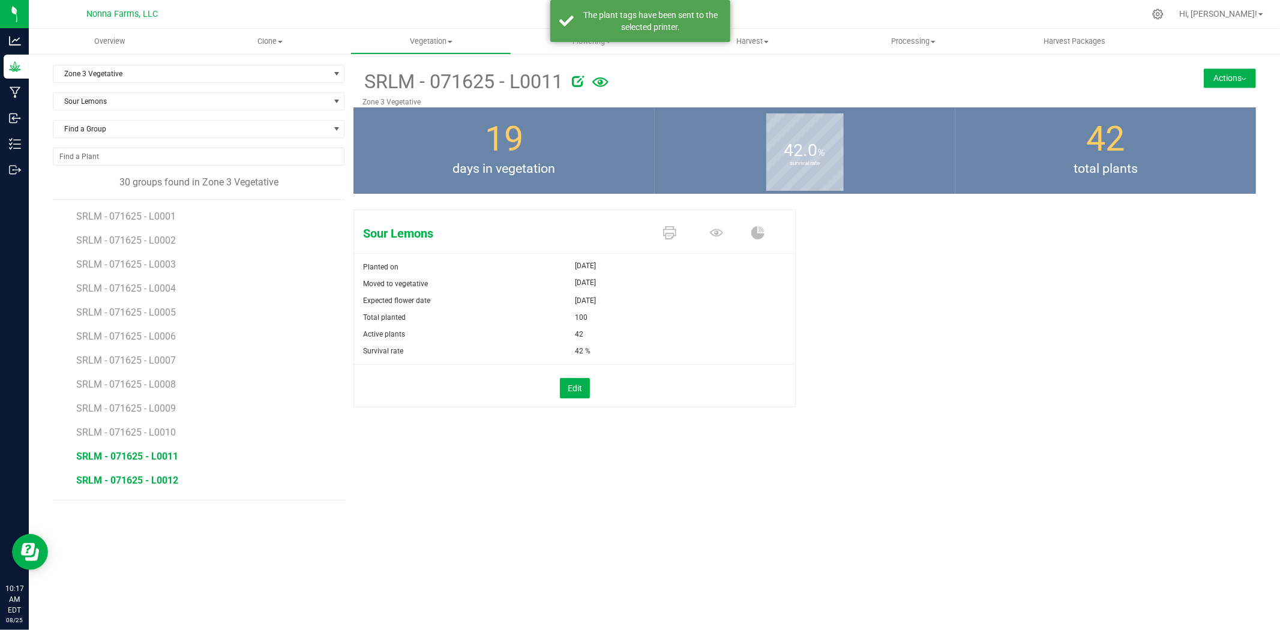
click at [165, 485] on span "SRLM - 071625 - L0012" at bounding box center [127, 480] width 102 height 11
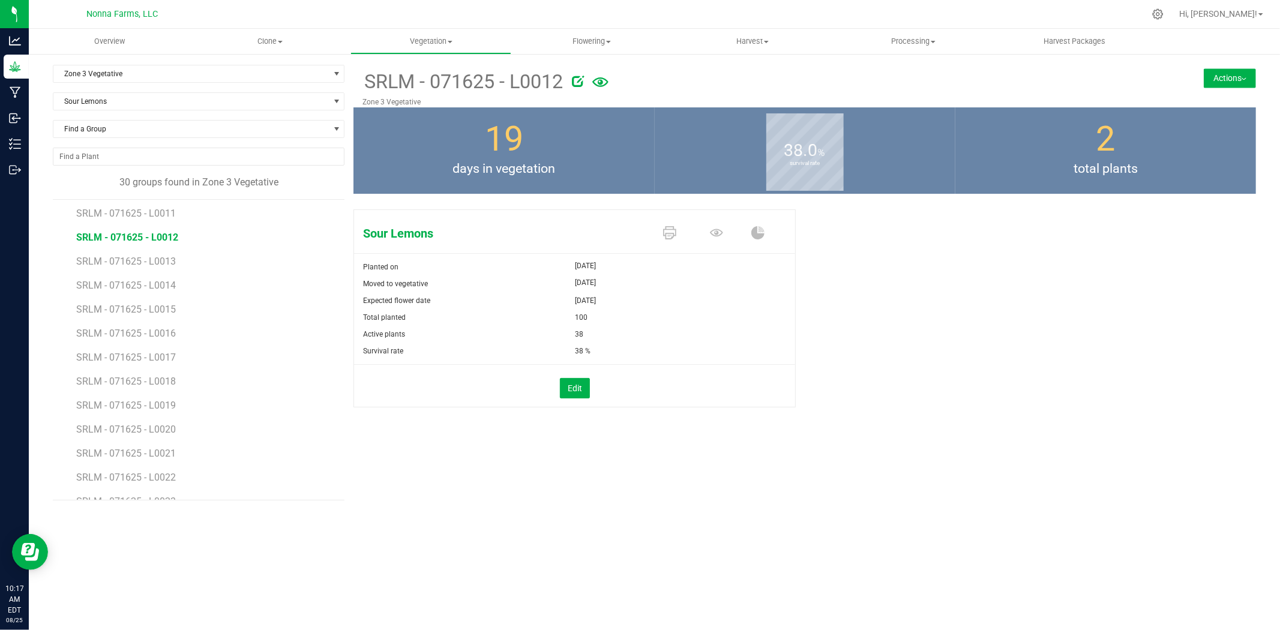
scroll to position [267, 0]
click at [667, 234] on icon at bounding box center [669, 232] width 13 height 13
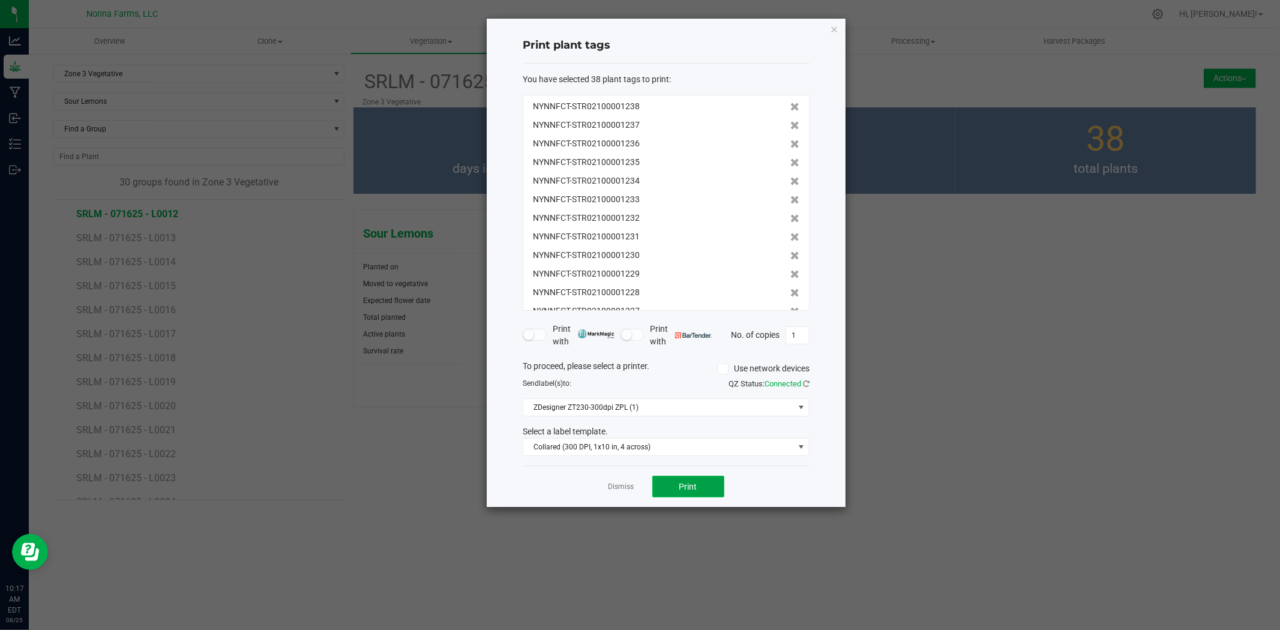
click at [686, 487] on span "Print" at bounding box center [689, 487] width 18 height 10
click at [629, 487] on link "Dismiss" at bounding box center [622, 487] width 26 height 10
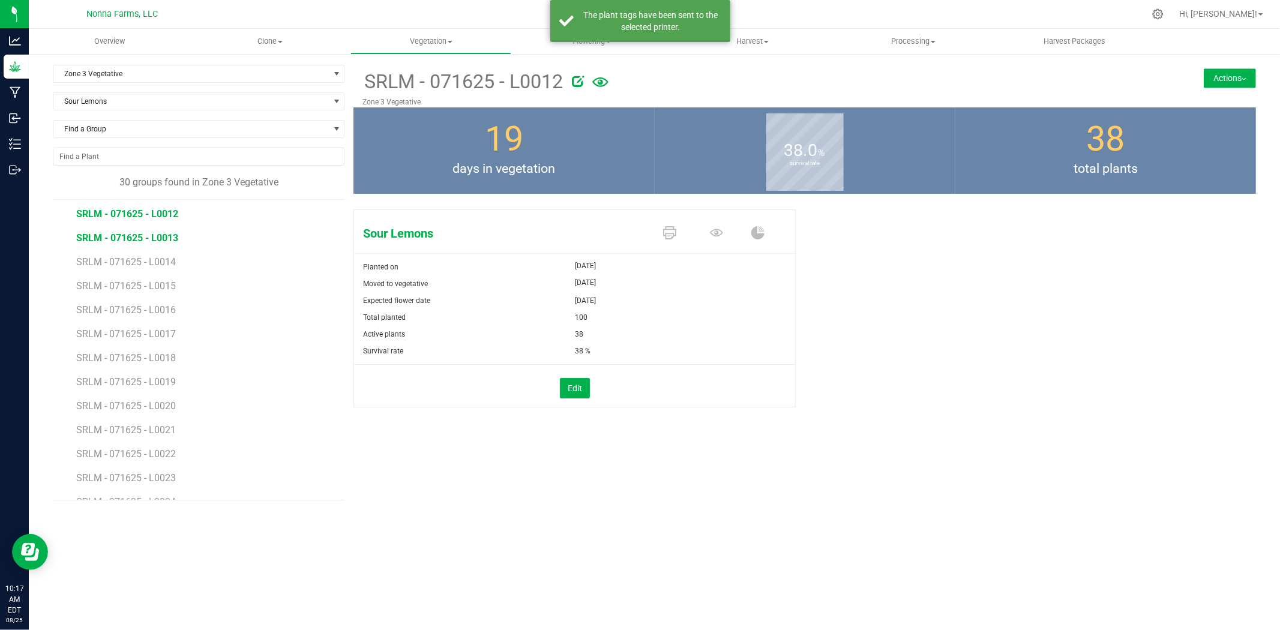
click at [142, 241] on span "SRLM - 071625 - L0013" at bounding box center [127, 237] width 102 height 11
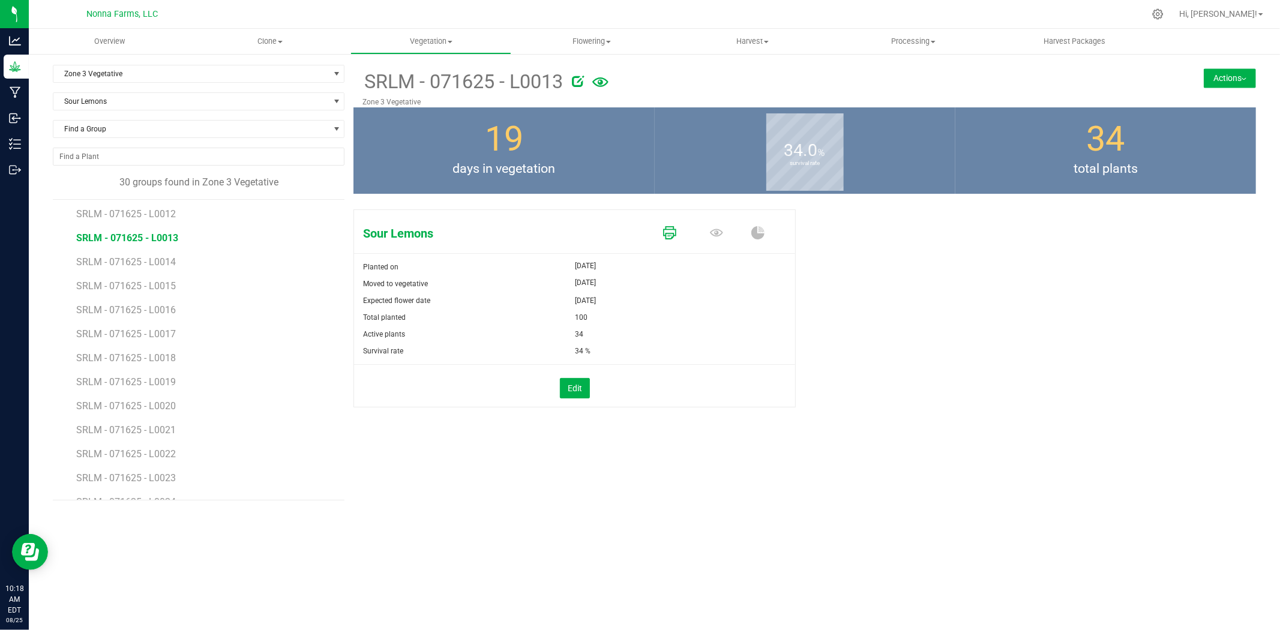
click at [675, 233] on icon at bounding box center [669, 232] width 13 height 13
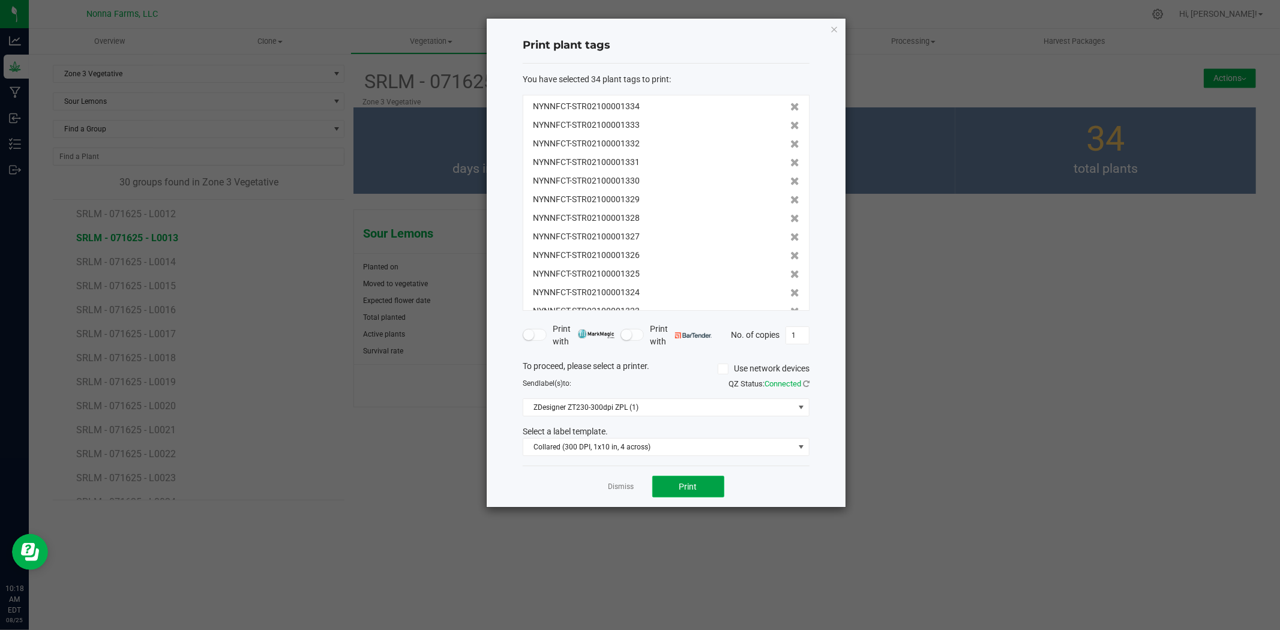
click at [694, 488] on span "Print" at bounding box center [689, 487] width 18 height 10
click at [624, 488] on link "Dismiss" at bounding box center [622, 487] width 26 height 10
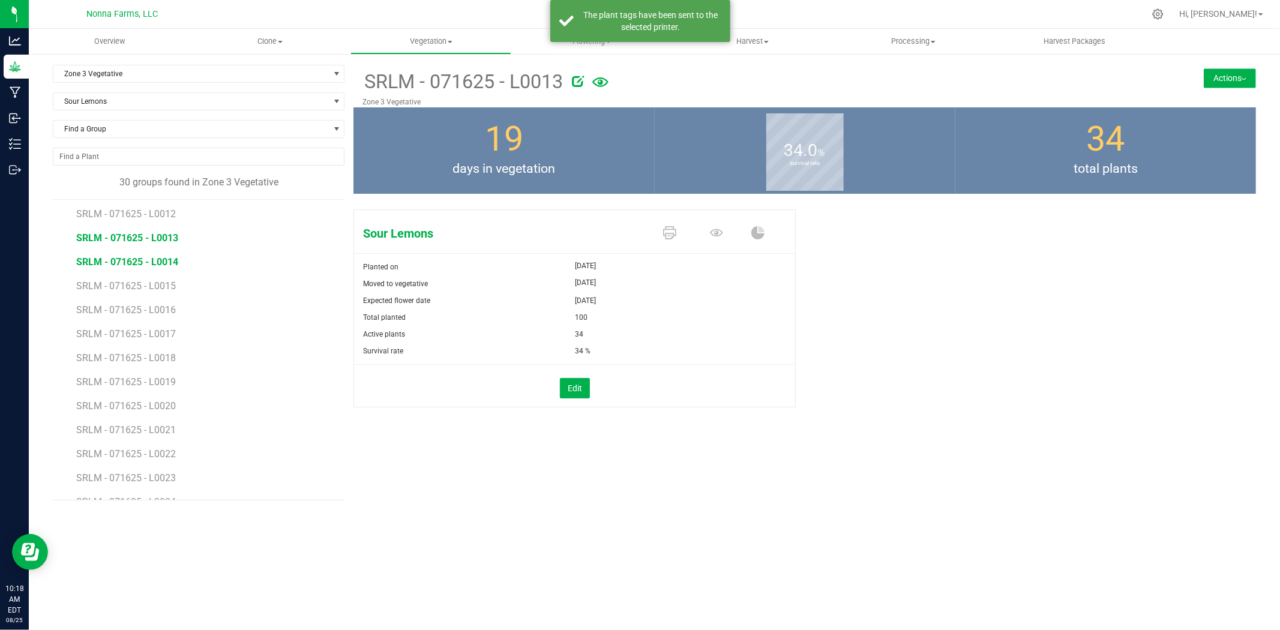
click at [158, 265] on span "SRLM - 071625 - L0014" at bounding box center [127, 261] width 102 height 11
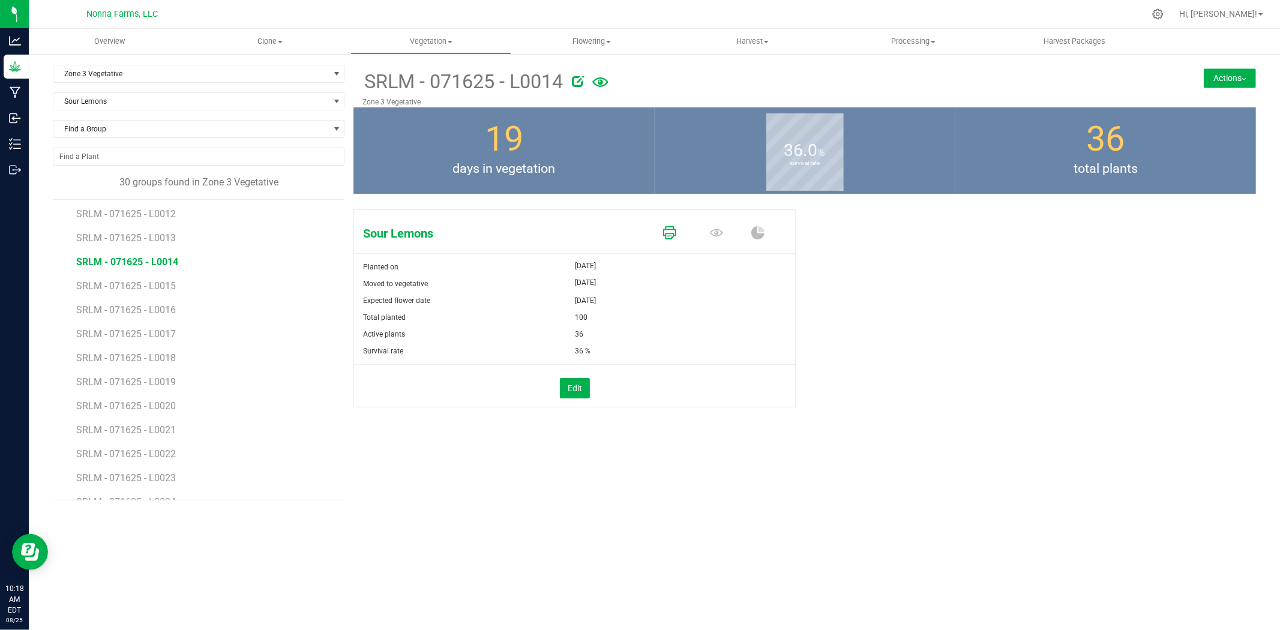
click at [671, 226] on icon at bounding box center [669, 232] width 13 height 13
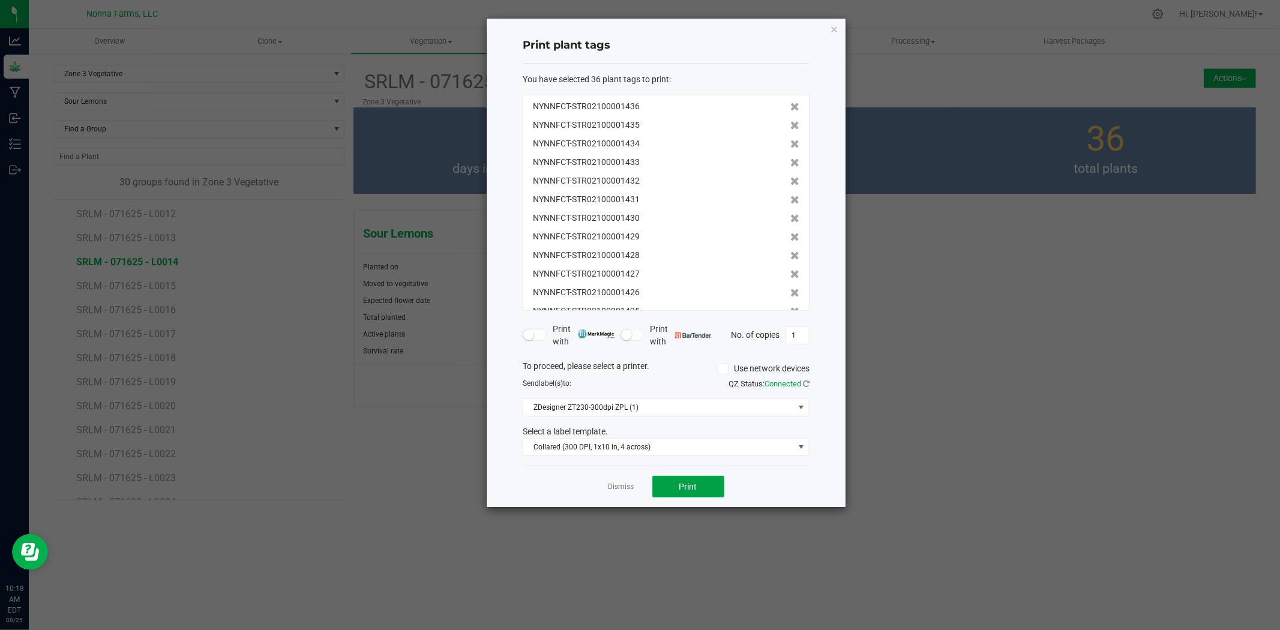
click at [678, 489] on button "Print" at bounding box center [689, 487] width 72 height 22
click at [623, 483] on link "Dismiss" at bounding box center [622, 487] width 26 height 10
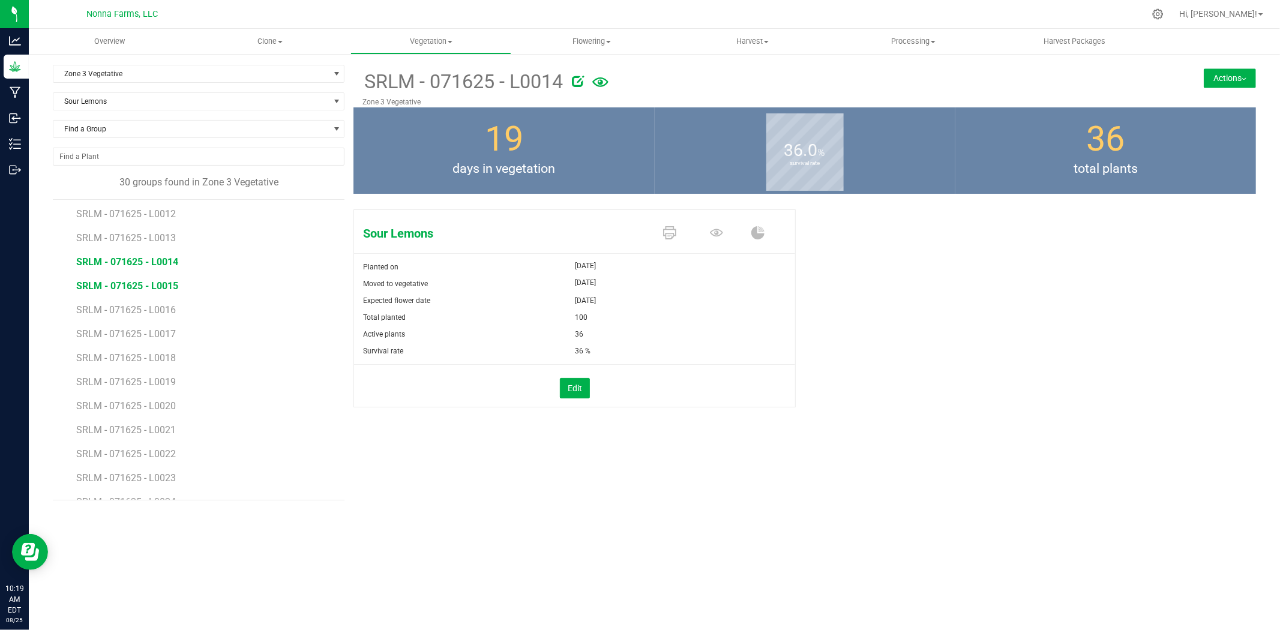
click at [110, 282] on span "SRLM - 071625 - L0015" at bounding box center [127, 285] width 102 height 11
click at [667, 235] on icon at bounding box center [669, 232] width 13 height 13
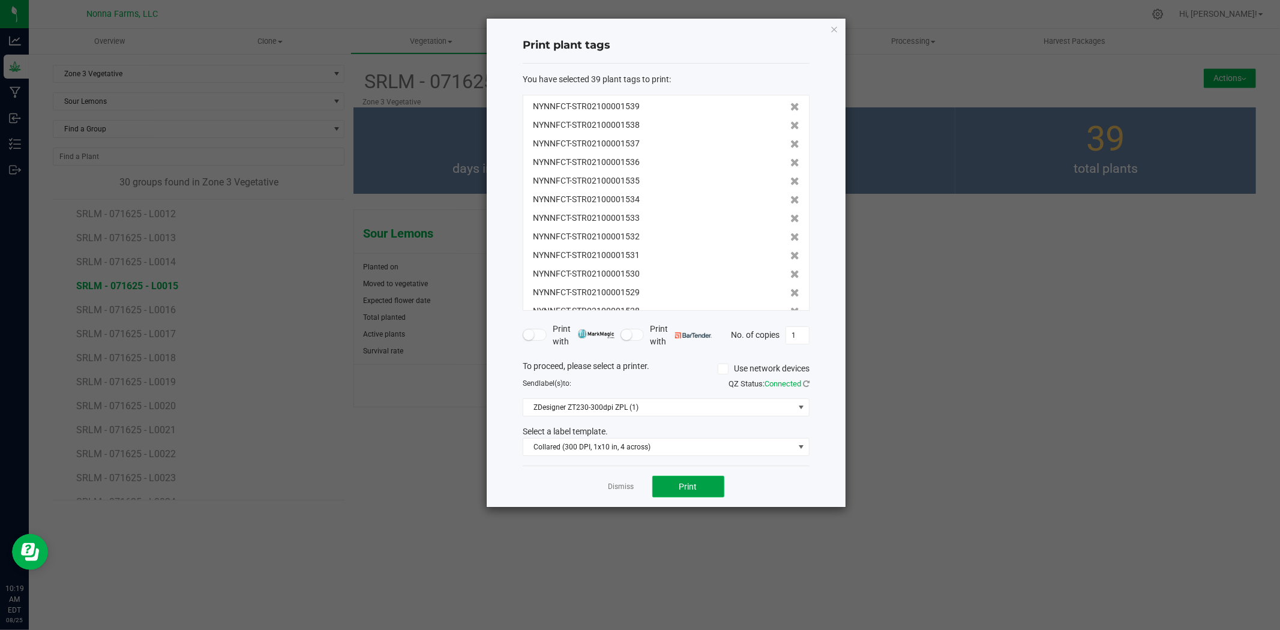
click at [697, 493] on button "Print" at bounding box center [689, 487] width 72 height 22
click at [619, 492] on link "Dismiss" at bounding box center [622, 487] width 26 height 10
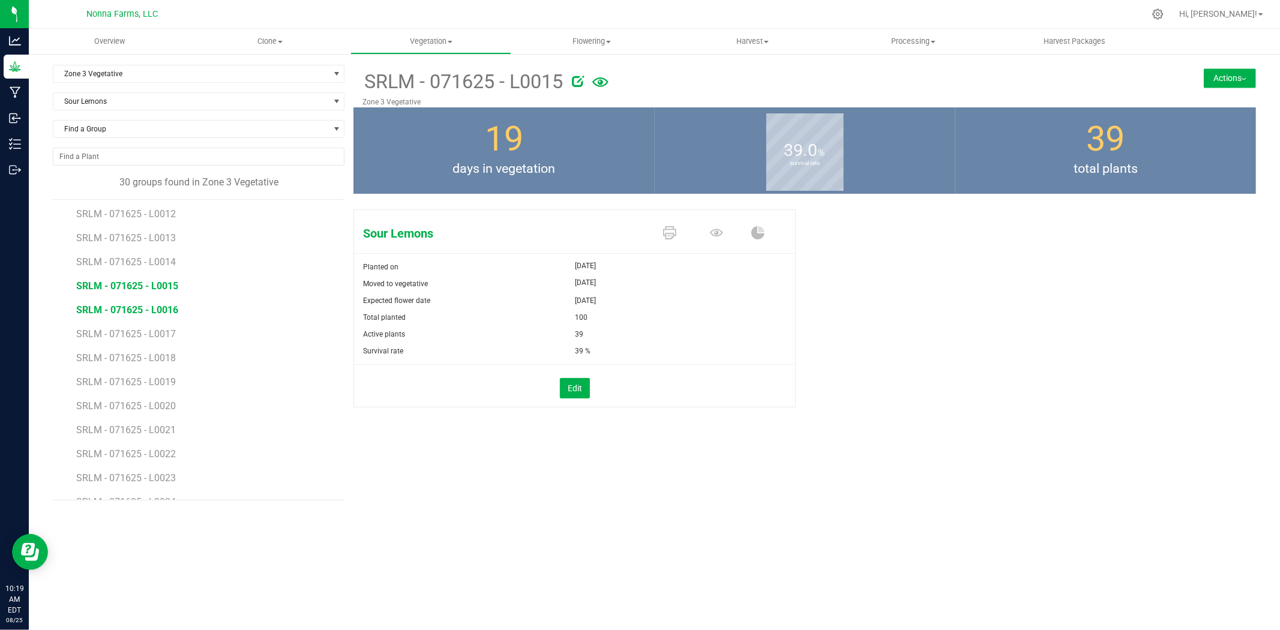
click at [139, 313] on span "SRLM - 071625 - L0016" at bounding box center [127, 309] width 102 height 11
click at [669, 236] on icon at bounding box center [669, 232] width 13 height 13
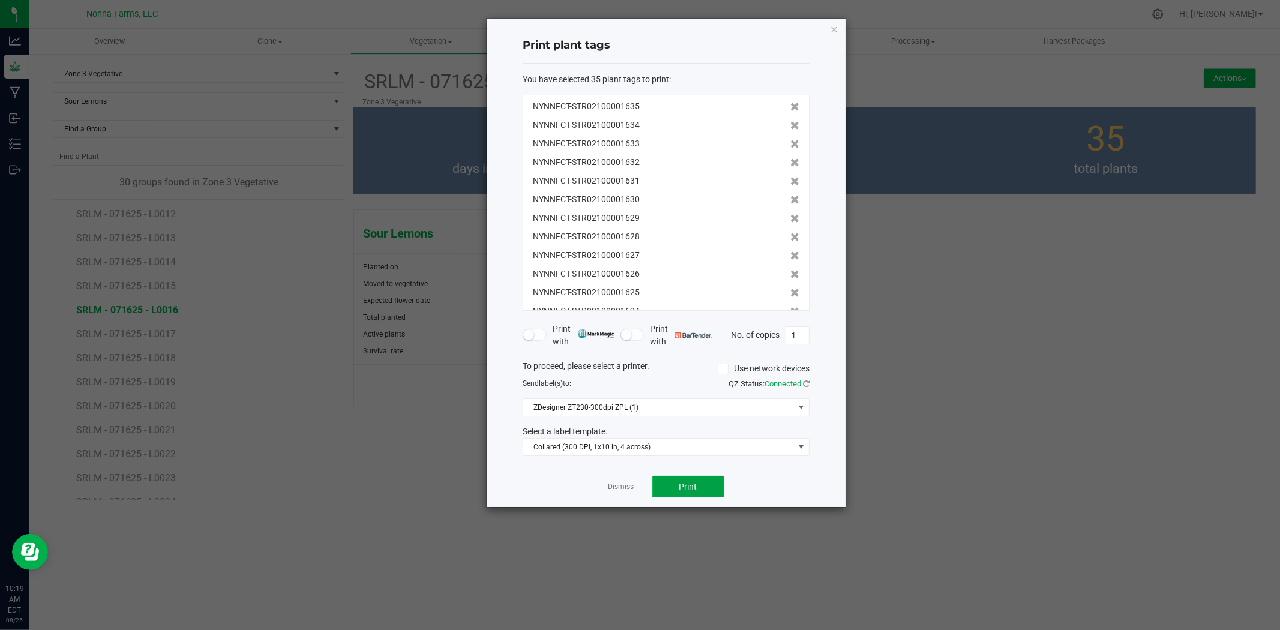
click at [670, 488] on button "Print" at bounding box center [689, 487] width 72 height 22
click at [611, 489] on link "Dismiss" at bounding box center [622, 487] width 26 height 10
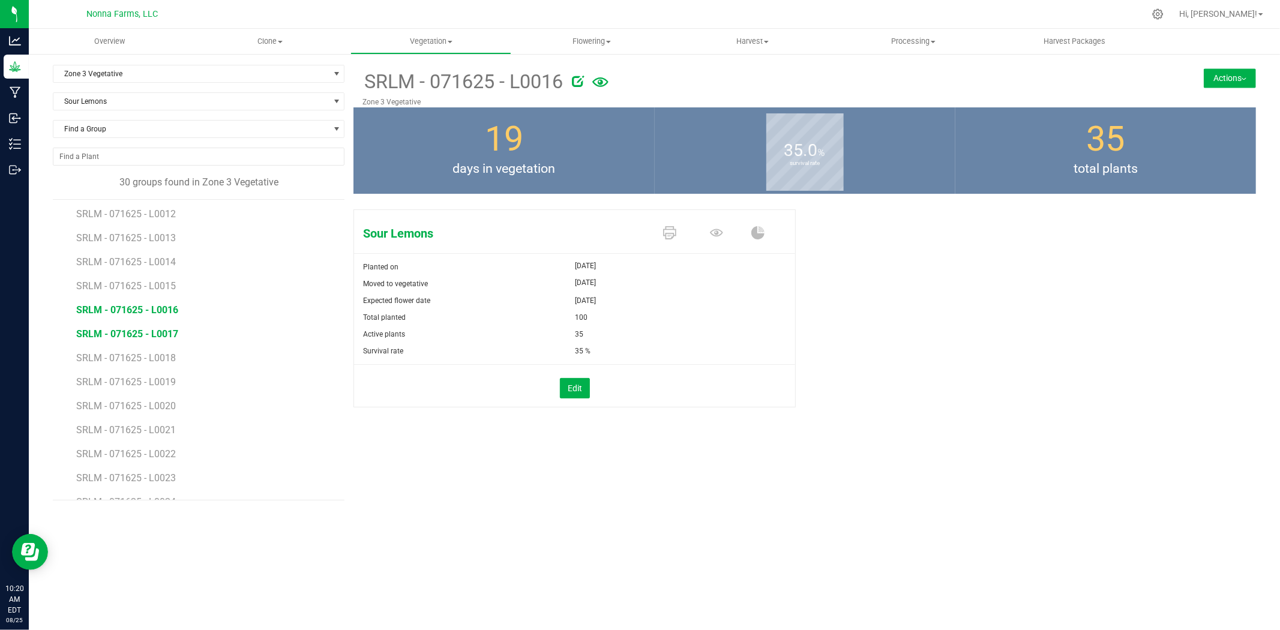
click at [136, 331] on span "SRLM - 071625 - L0017" at bounding box center [127, 333] width 102 height 11
click at [670, 238] on icon at bounding box center [669, 232] width 13 height 13
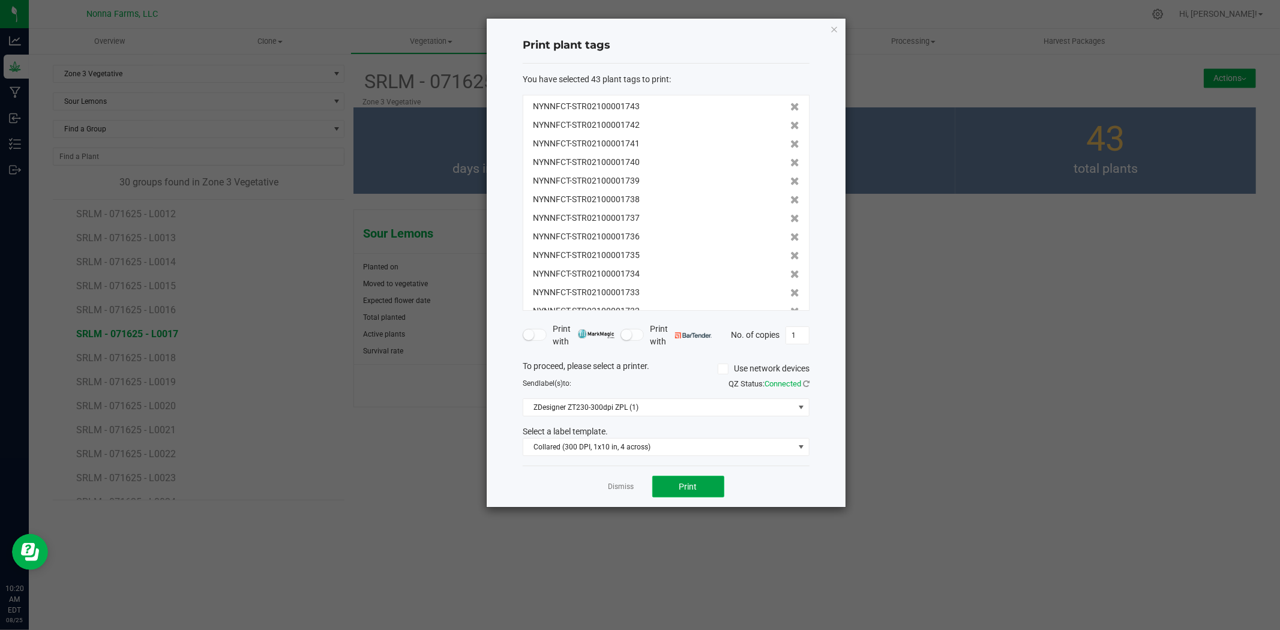
click at [700, 478] on button "Print" at bounding box center [689, 487] width 72 height 22
click at [617, 483] on link "Dismiss" at bounding box center [622, 487] width 26 height 10
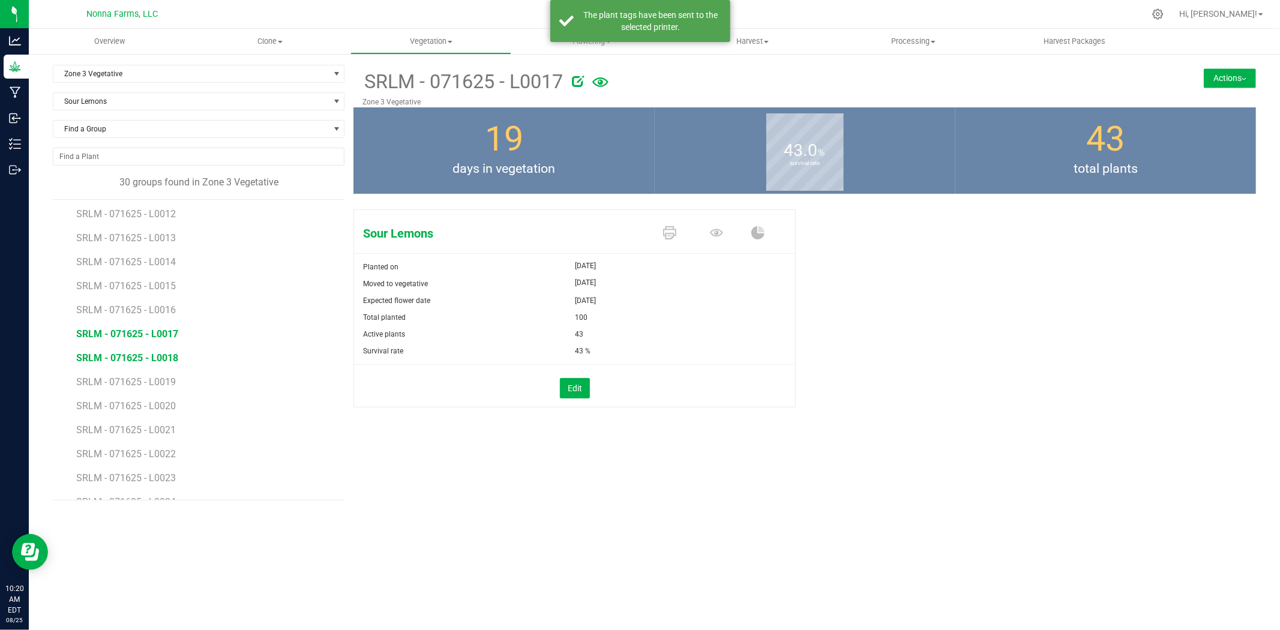
click at [127, 357] on span "SRLM - 071625 - L0018" at bounding box center [127, 357] width 102 height 11
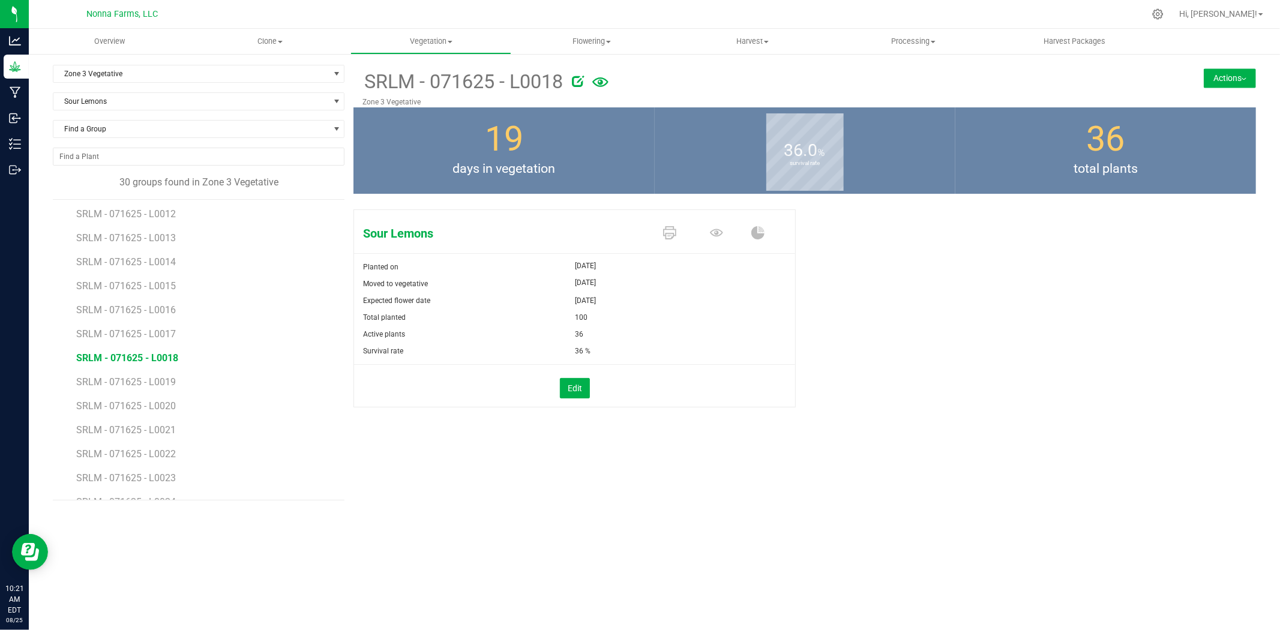
click at [148, 325] on li "SRLM - 071625 - L0017" at bounding box center [206, 330] width 260 height 24
click at [155, 334] on span "SRLM - 071625 - L0017" at bounding box center [127, 333] width 102 height 11
click at [158, 357] on span "SRLM - 071625 - L0018" at bounding box center [127, 357] width 102 height 11
click at [675, 229] on icon at bounding box center [669, 232] width 13 height 13
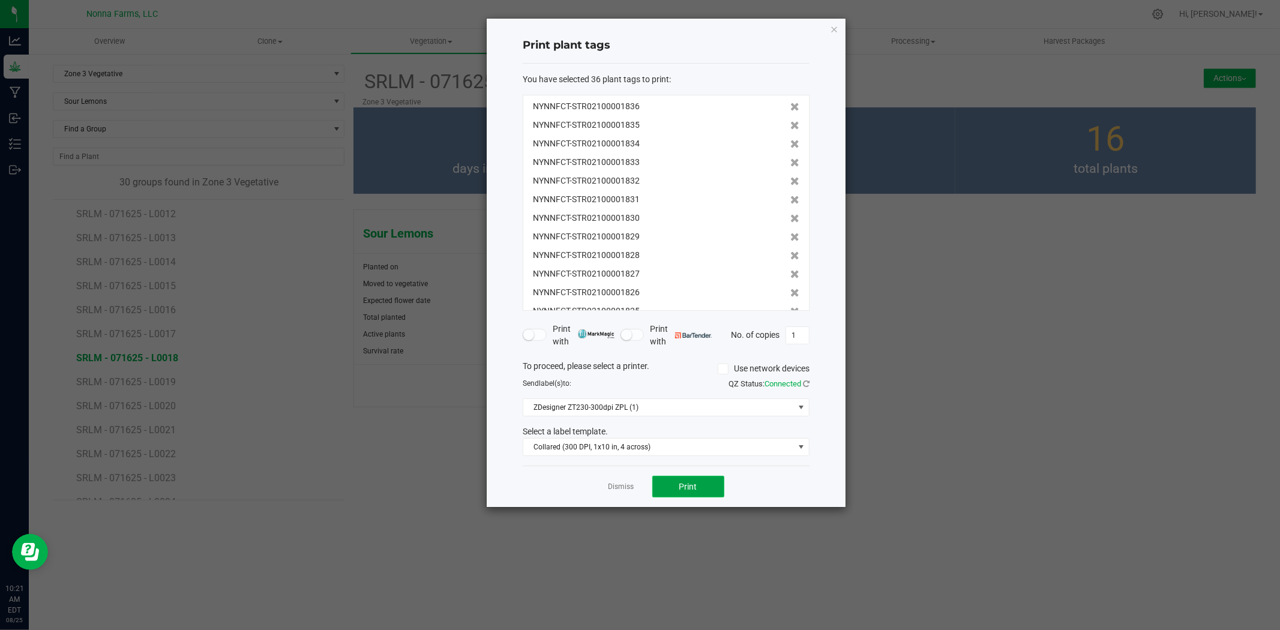
click at [690, 483] on span "Print" at bounding box center [689, 487] width 18 height 10
click at [617, 487] on link "Dismiss" at bounding box center [622, 487] width 26 height 10
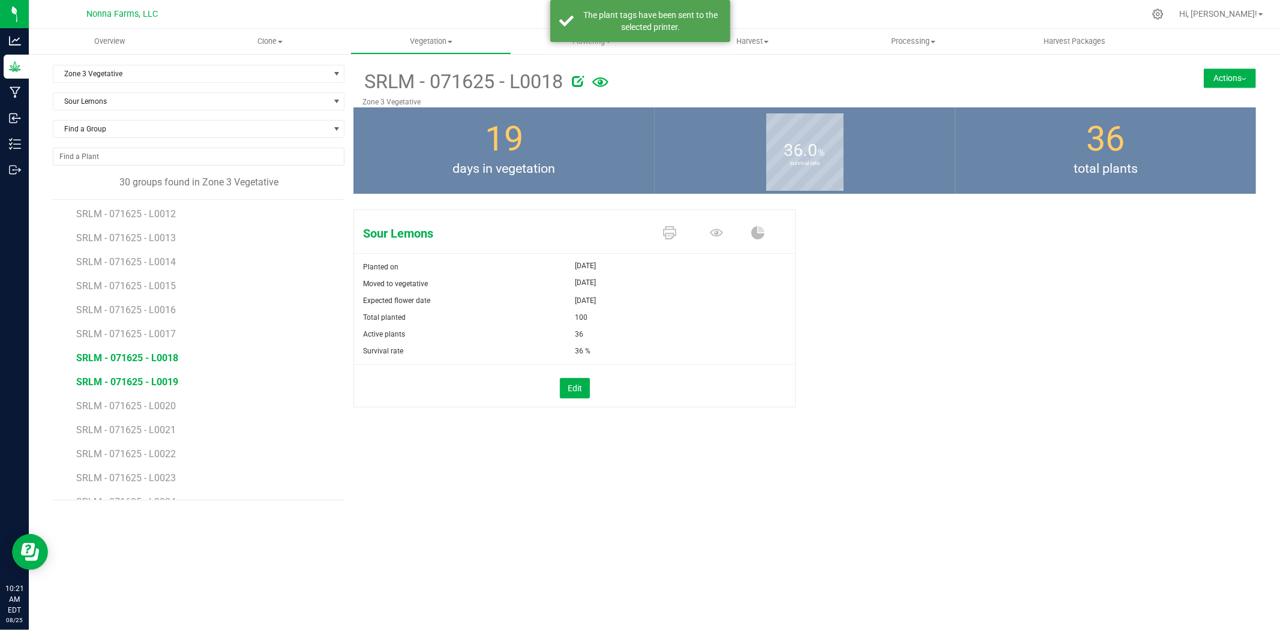
click at [139, 379] on span "SRLM - 071625 - L0019" at bounding box center [127, 381] width 102 height 11
click at [173, 360] on span "SRLM - 071625 - L0018" at bounding box center [127, 357] width 102 height 11
click at [172, 384] on span "SRLM - 071625 - L0019" at bounding box center [127, 381] width 102 height 11
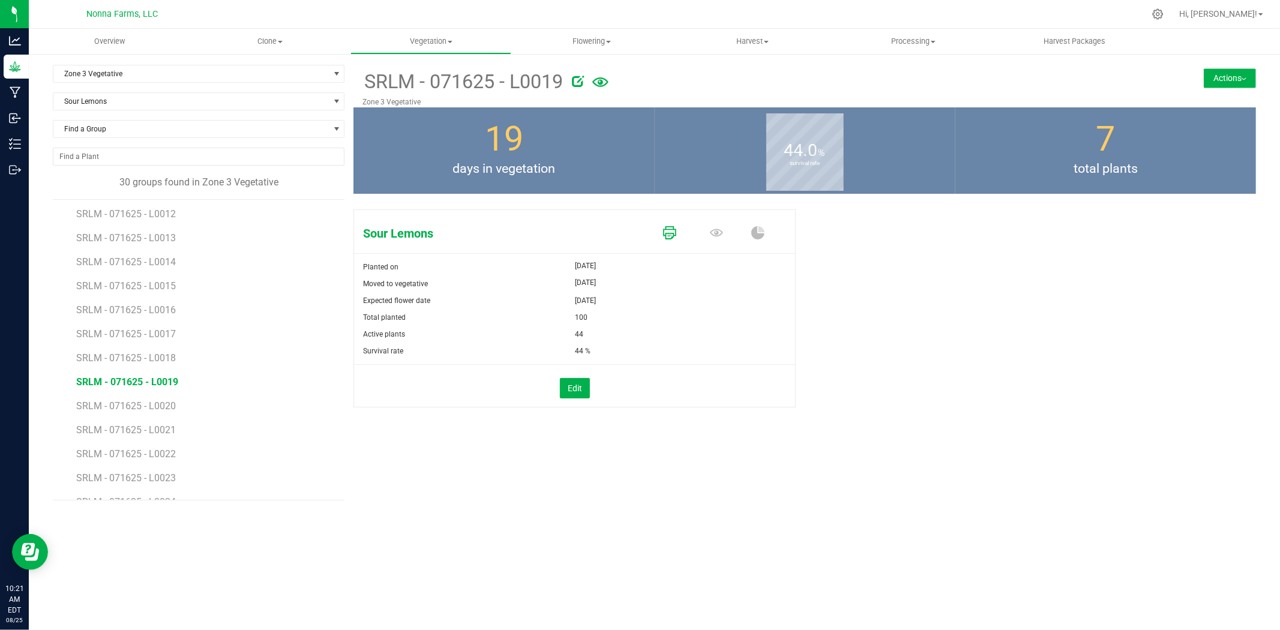
click at [669, 244] on link at bounding box center [669, 233] width 13 height 21
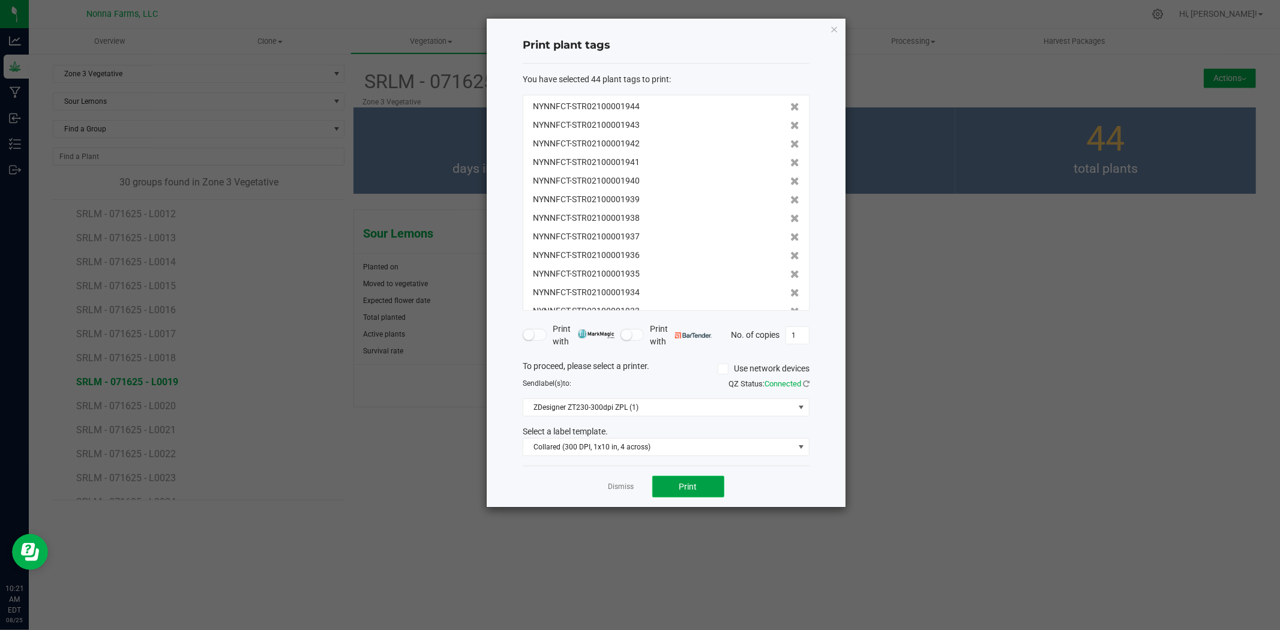
click at [692, 487] on span "Print" at bounding box center [689, 487] width 18 height 10
click at [608, 483] on div "Dismiss Print" at bounding box center [666, 486] width 287 height 41
click at [613, 487] on link "Dismiss" at bounding box center [622, 487] width 26 height 10
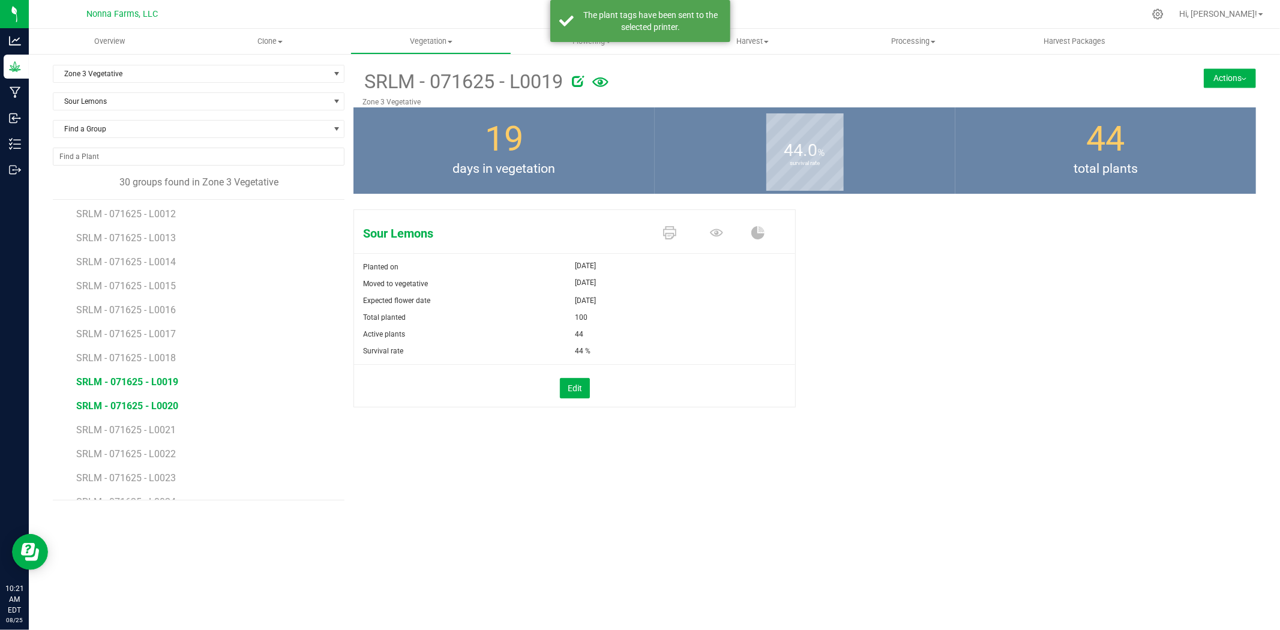
click at [128, 407] on span "SRLM - 071625 - L0020" at bounding box center [127, 405] width 102 height 11
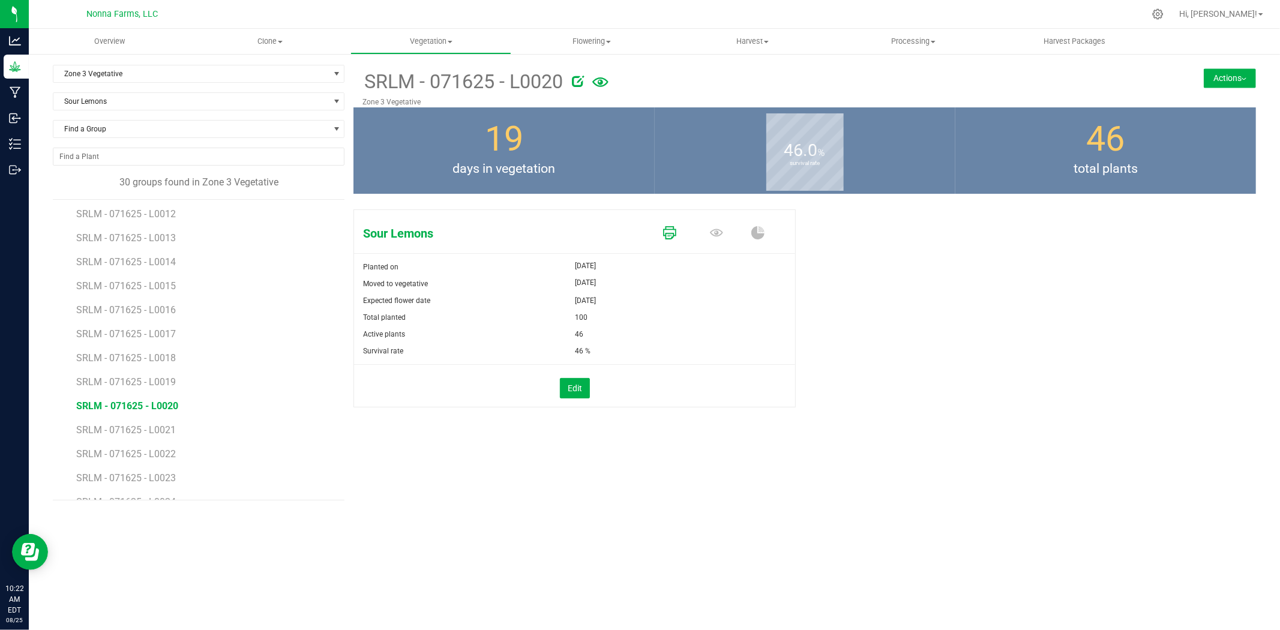
click at [668, 235] on icon at bounding box center [669, 232] width 13 height 13
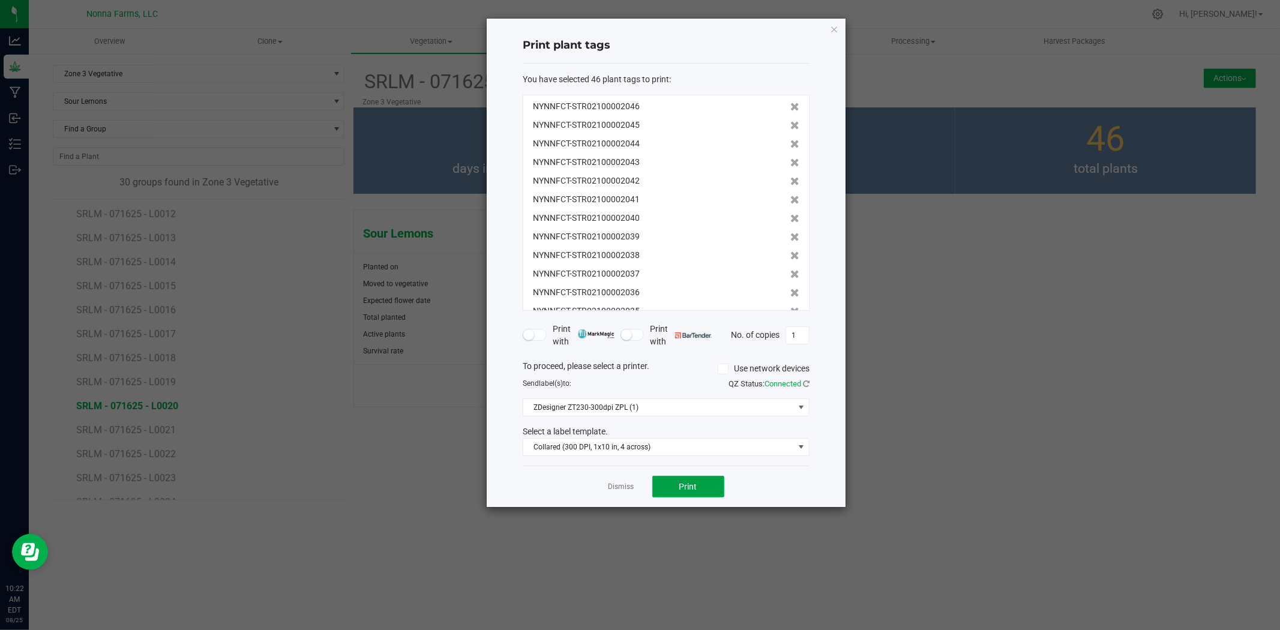
click at [683, 487] on span "Print" at bounding box center [689, 487] width 18 height 10
click at [617, 487] on link "Dismiss" at bounding box center [622, 487] width 26 height 10
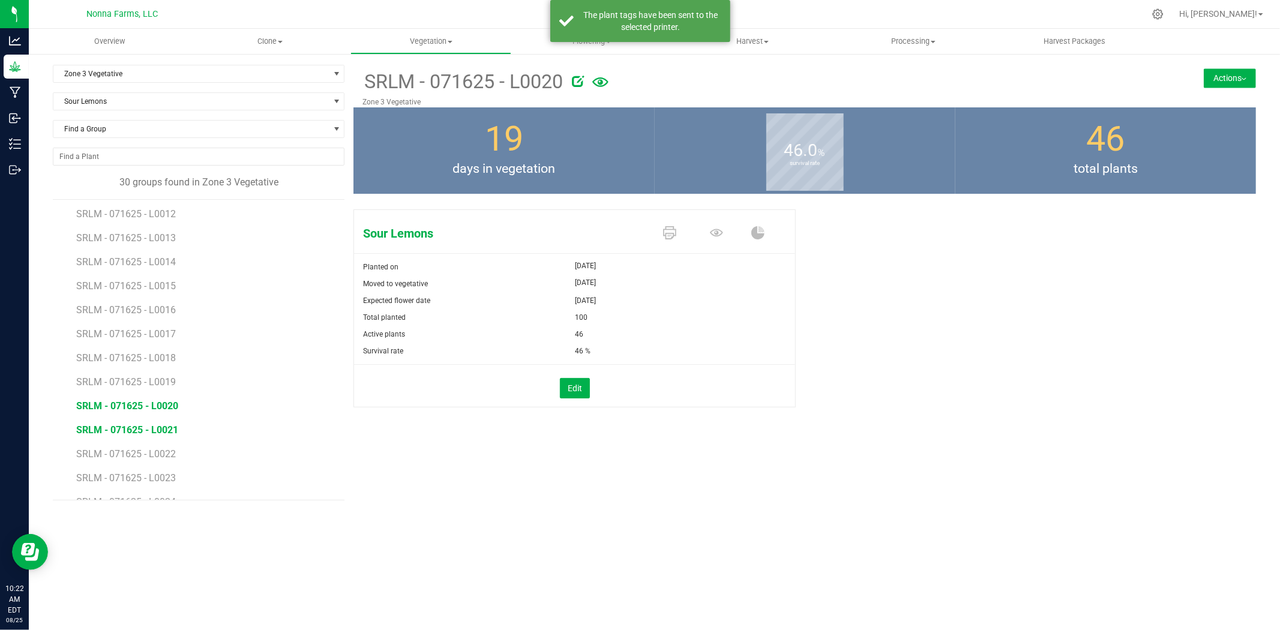
click at [158, 427] on span "SRLM - 071625 - L0021" at bounding box center [127, 429] width 102 height 11
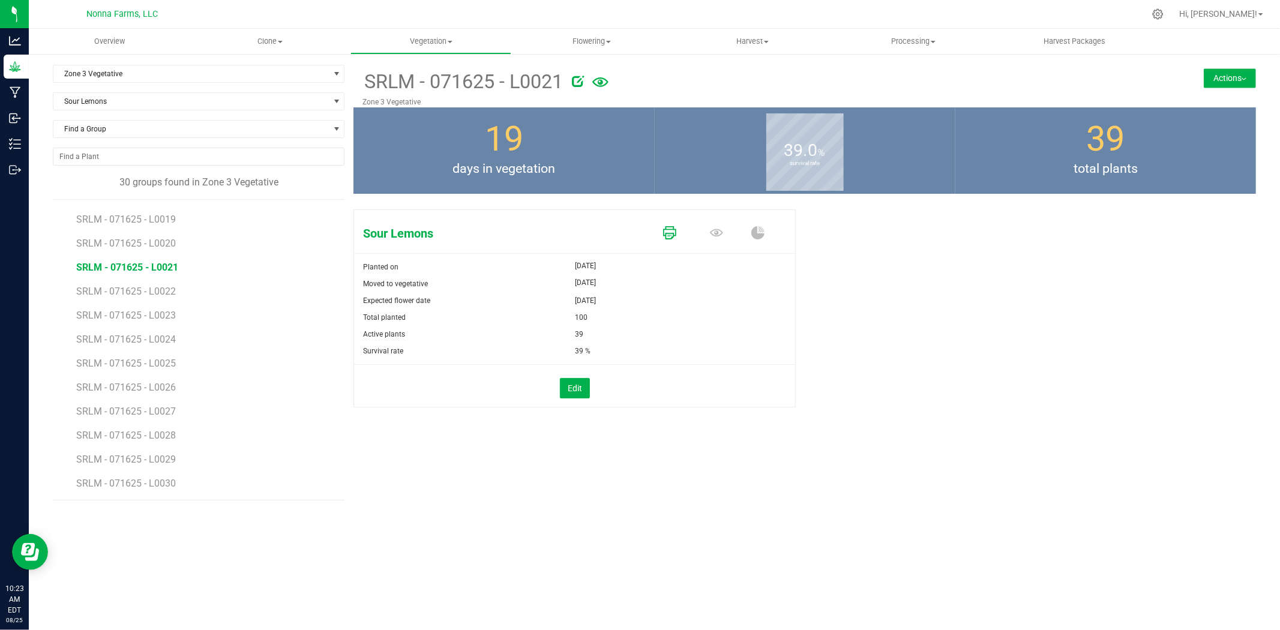
click at [671, 231] on icon at bounding box center [669, 232] width 13 height 13
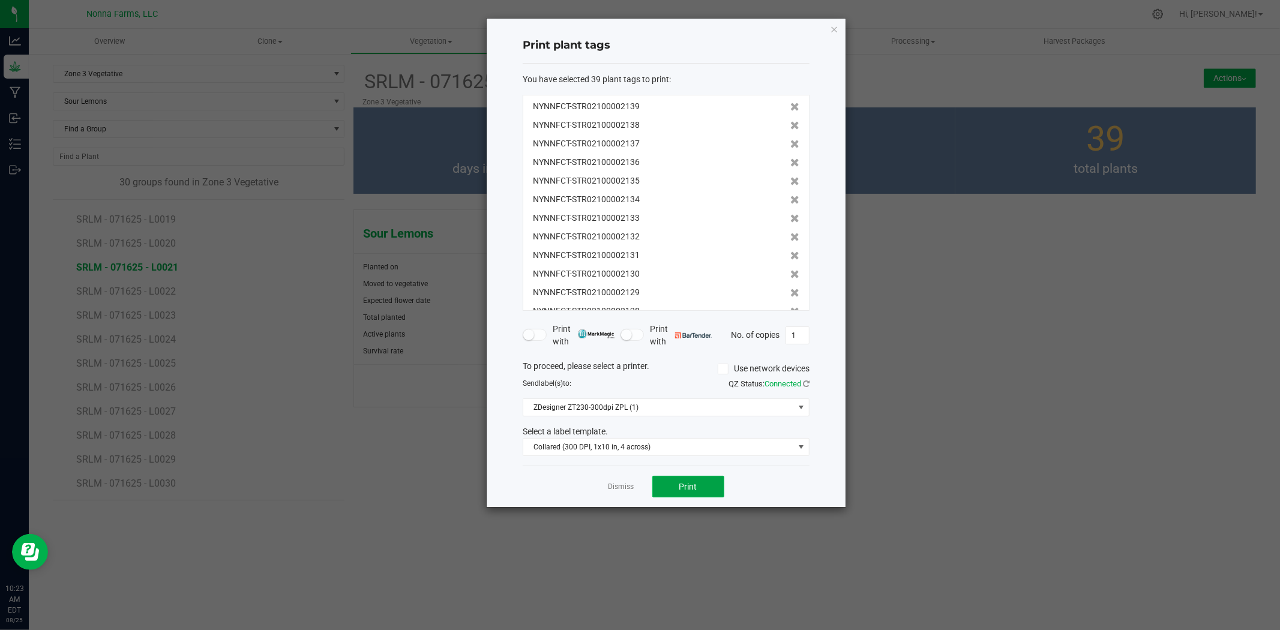
click at [689, 492] on button "Print" at bounding box center [689, 487] width 72 height 22
click at [622, 485] on link "Dismiss" at bounding box center [622, 487] width 26 height 10
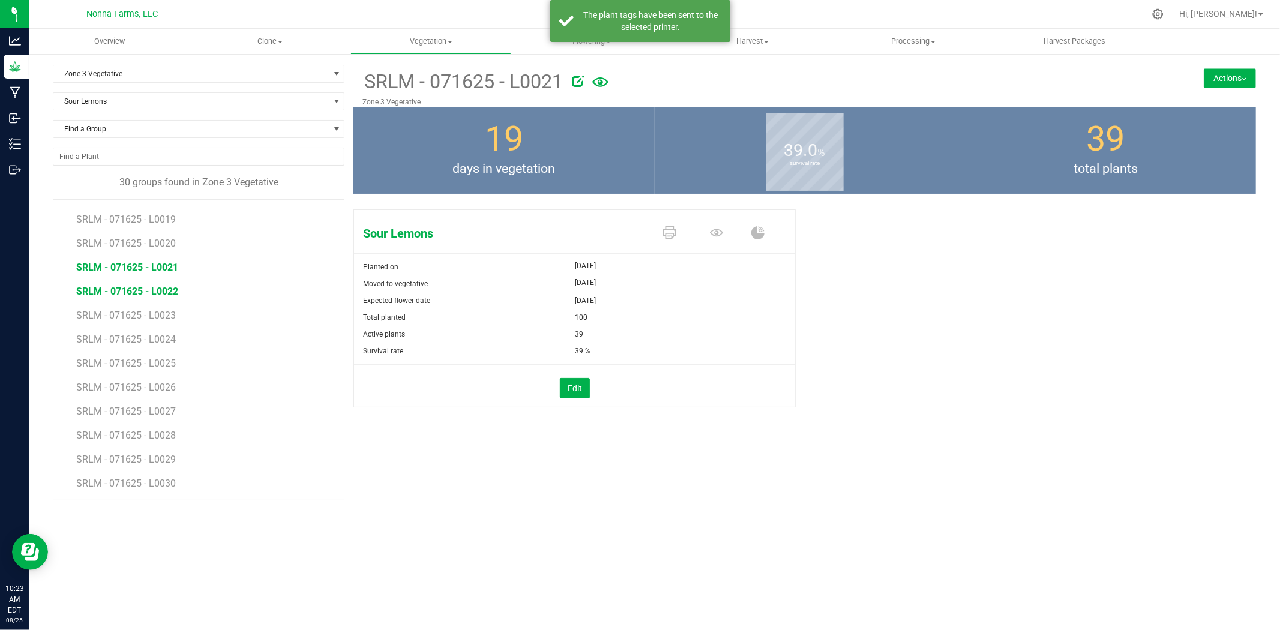
click at [123, 288] on span "SRLM - 071625 - L0022" at bounding box center [127, 291] width 102 height 11
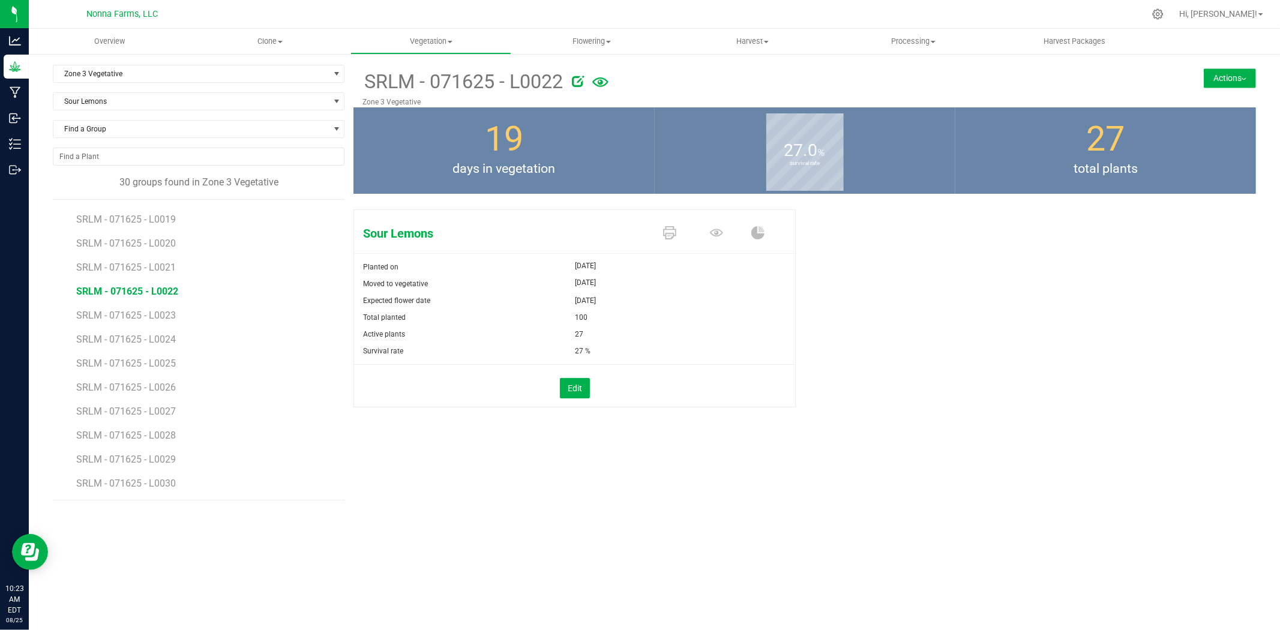
drag, startPoint x: 524, startPoint y: 448, endPoint x: 164, endPoint y: 292, distance: 392.0
click at [164, 292] on span "SRLM - 071625 - L0022" at bounding box center [127, 291] width 102 height 11
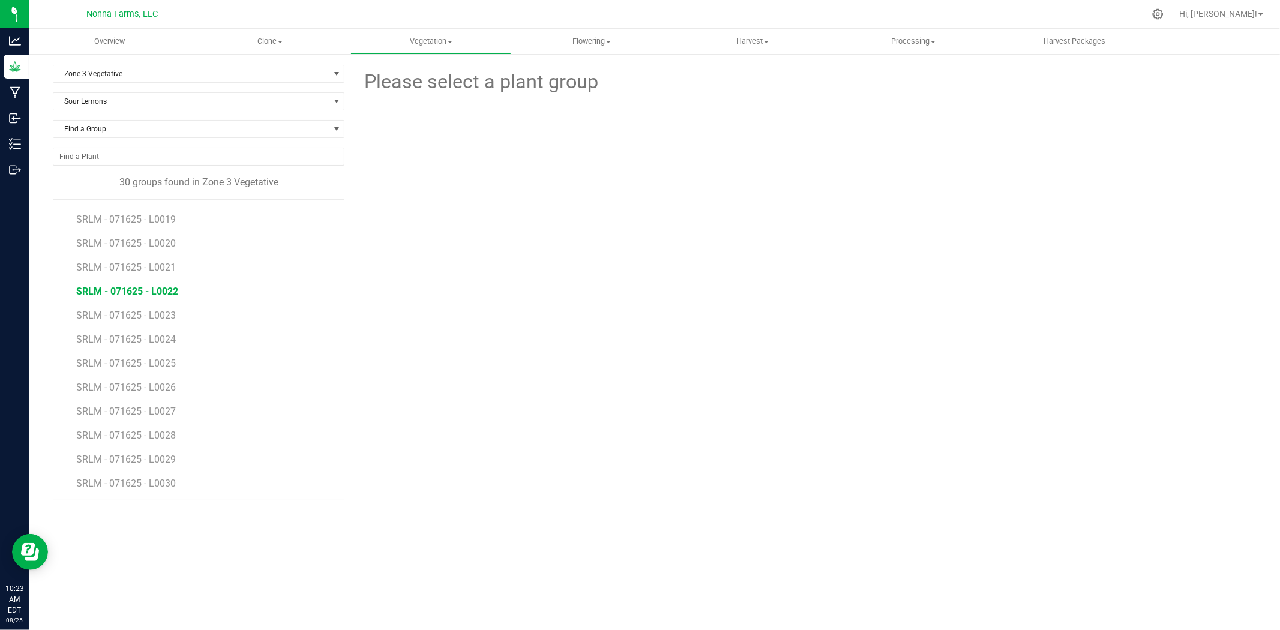
click at [150, 289] on span "SRLM - 071625 - L0022" at bounding box center [127, 291] width 102 height 11
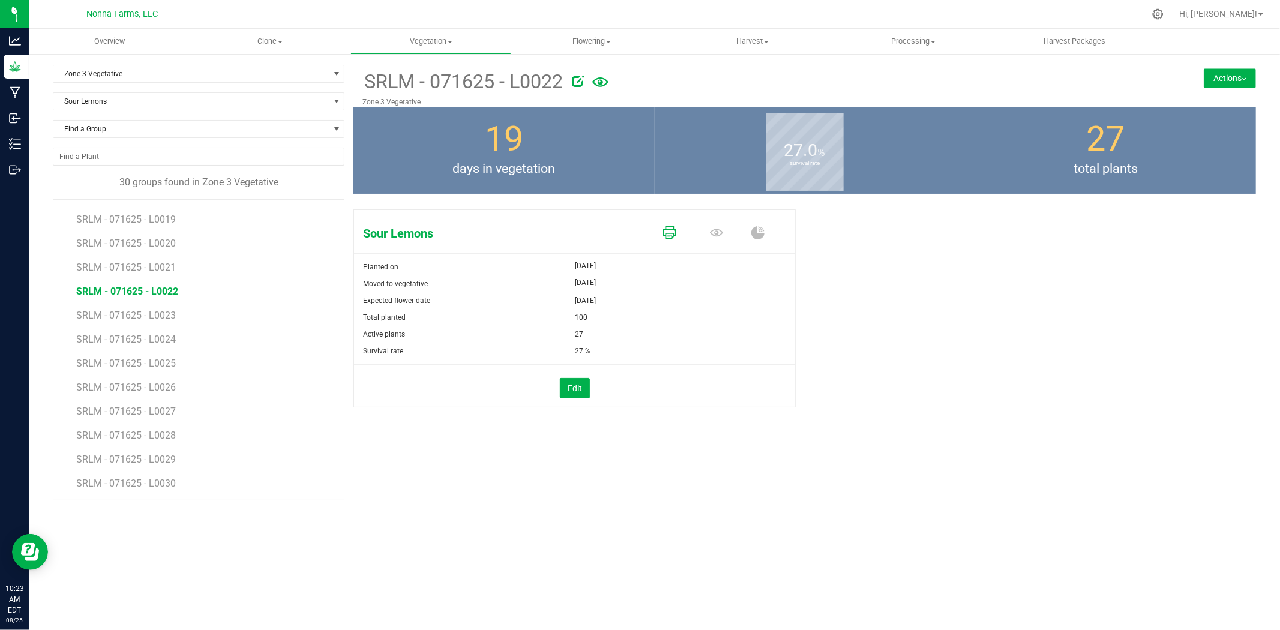
click at [671, 238] on icon at bounding box center [669, 232] width 13 height 13
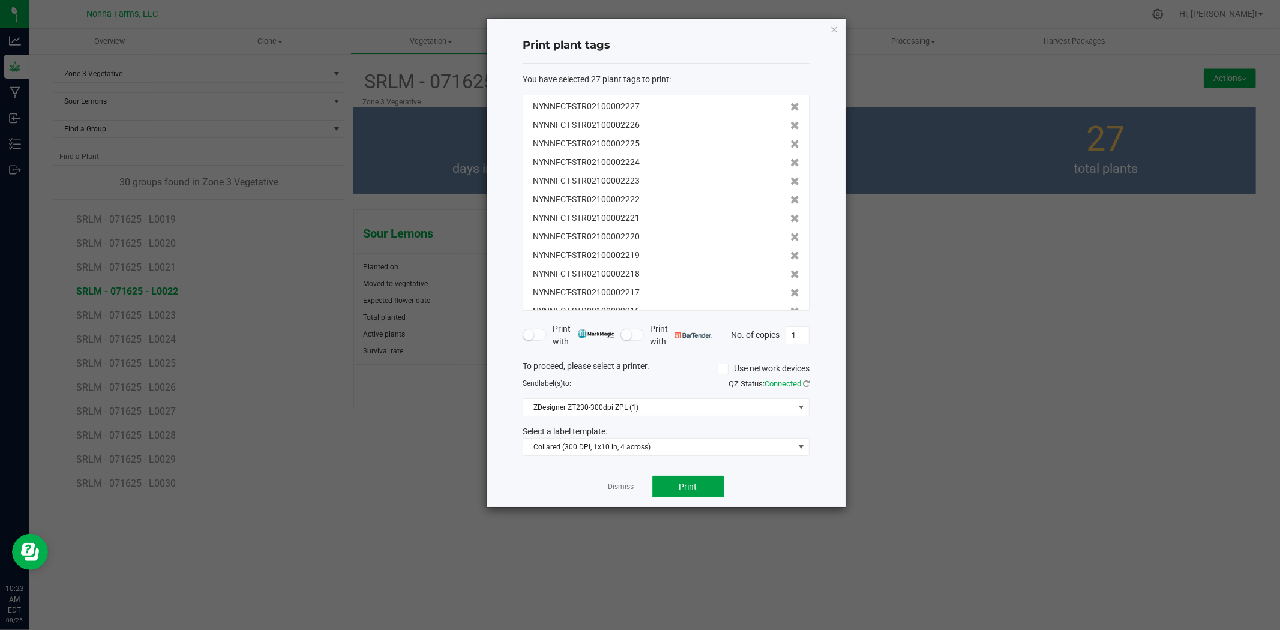
click at [686, 482] on span "Print" at bounding box center [689, 487] width 18 height 10
click at [628, 487] on link "Dismiss" at bounding box center [622, 487] width 26 height 10
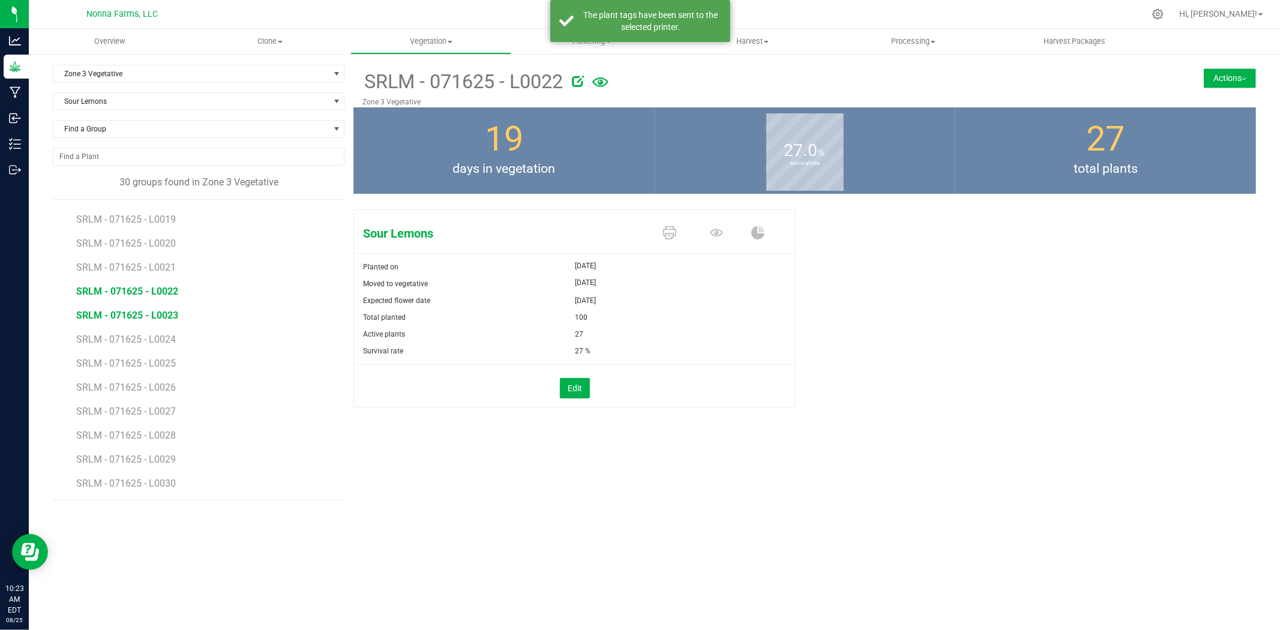
click at [149, 313] on span "SRLM - 071625 - L0023" at bounding box center [127, 315] width 102 height 11
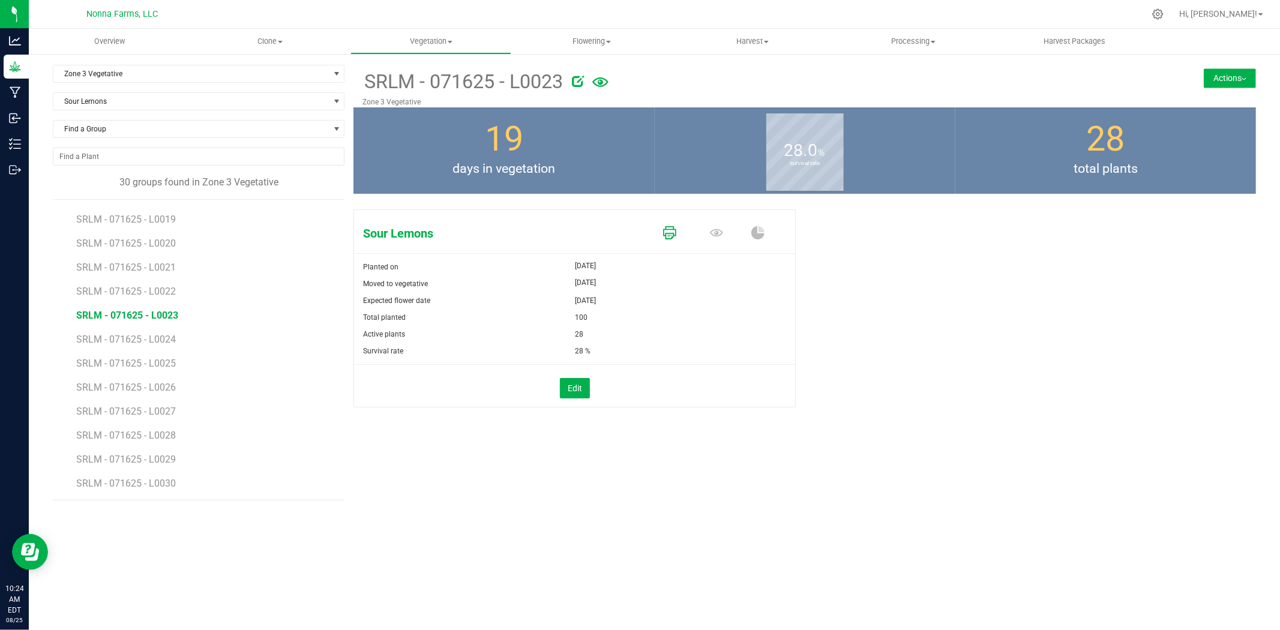
click at [672, 225] on link at bounding box center [669, 233] width 13 height 21
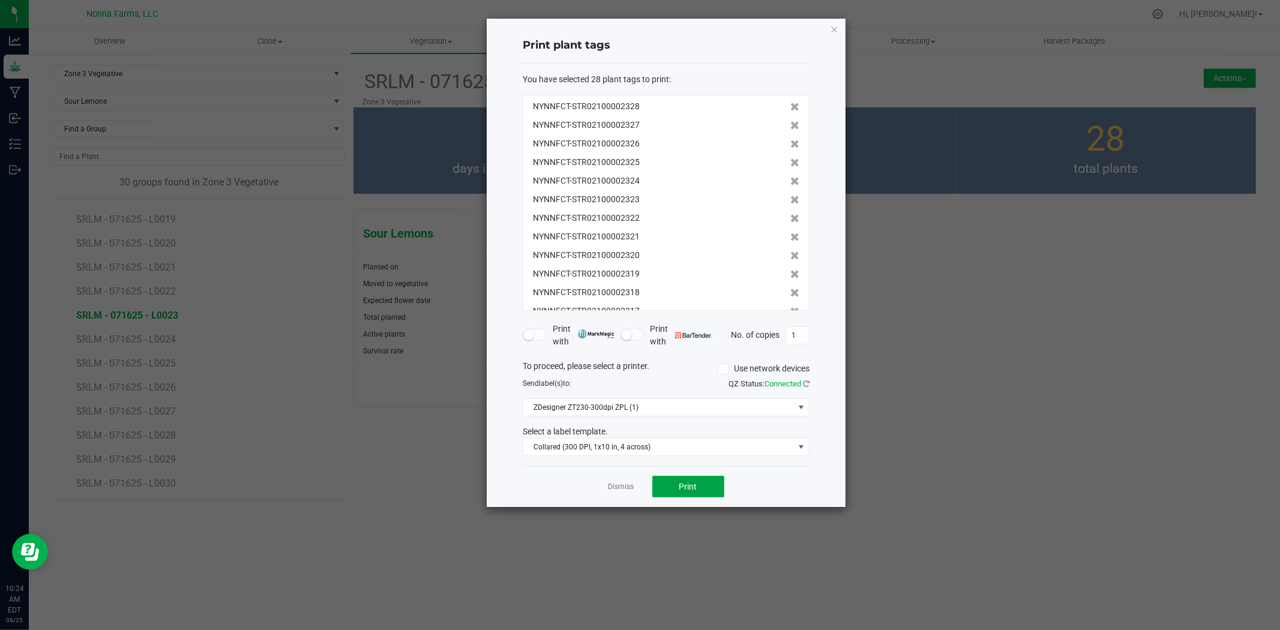
click at [694, 480] on button "Print" at bounding box center [689, 487] width 72 height 22
click at [624, 490] on link "Dismiss" at bounding box center [622, 487] width 26 height 10
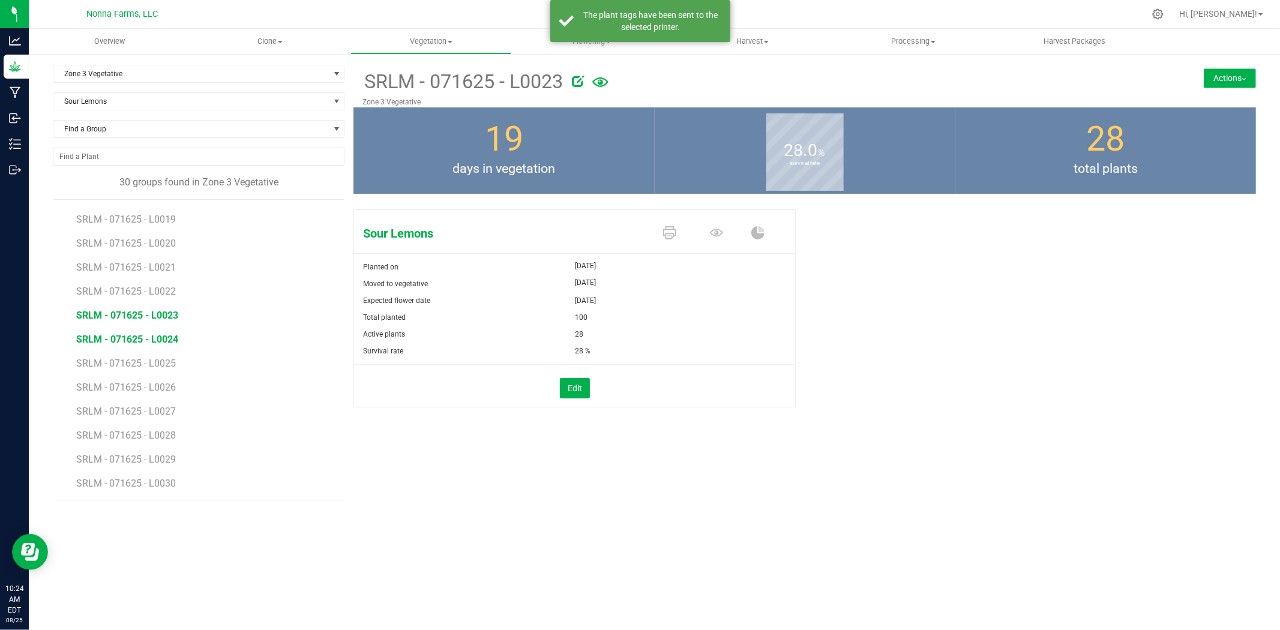
click at [163, 343] on span "SRLM - 071625 - L0024" at bounding box center [127, 339] width 102 height 11
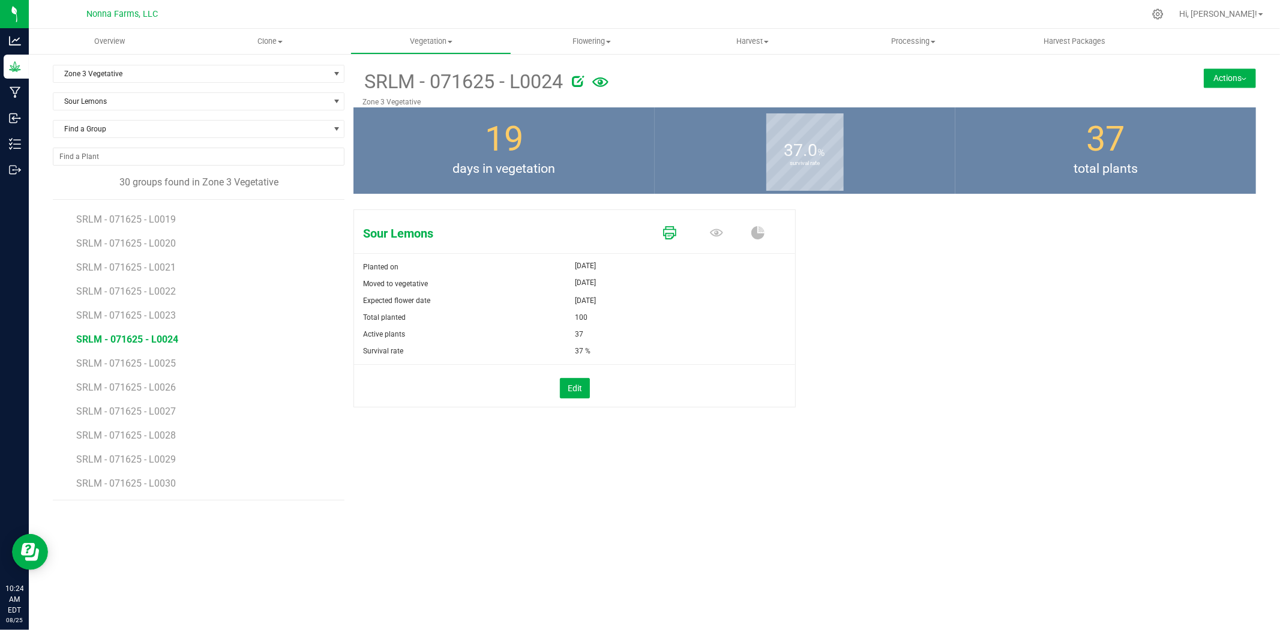
click at [671, 231] on icon at bounding box center [669, 232] width 13 height 13
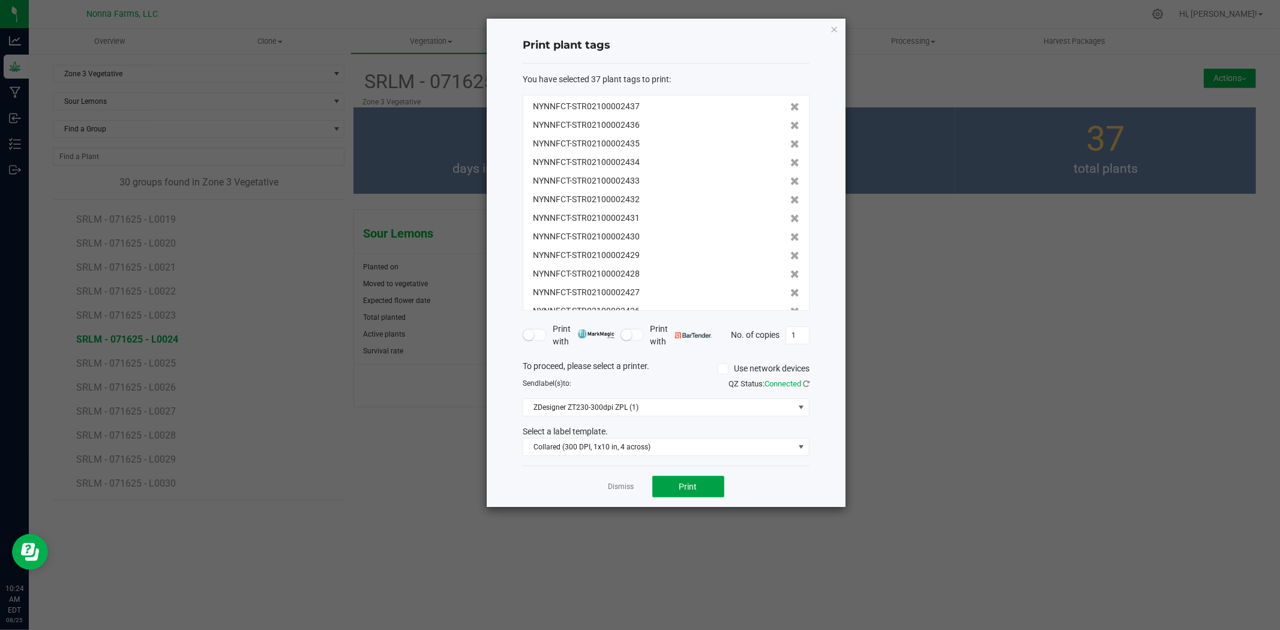
click at [690, 487] on span "Print" at bounding box center [689, 487] width 18 height 10
click at [624, 486] on link "Dismiss" at bounding box center [622, 487] width 26 height 10
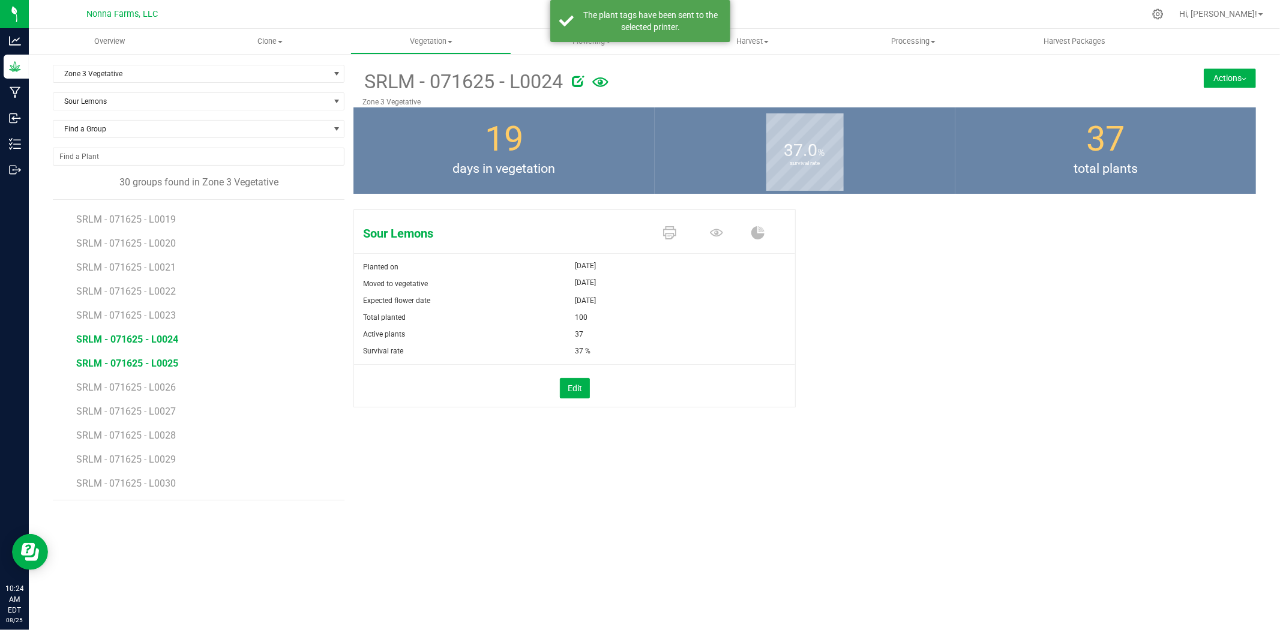
click at [134, 363] on span "SRLM - 071625 - L0025" at bounding box center [127, 363] width 102 height 11
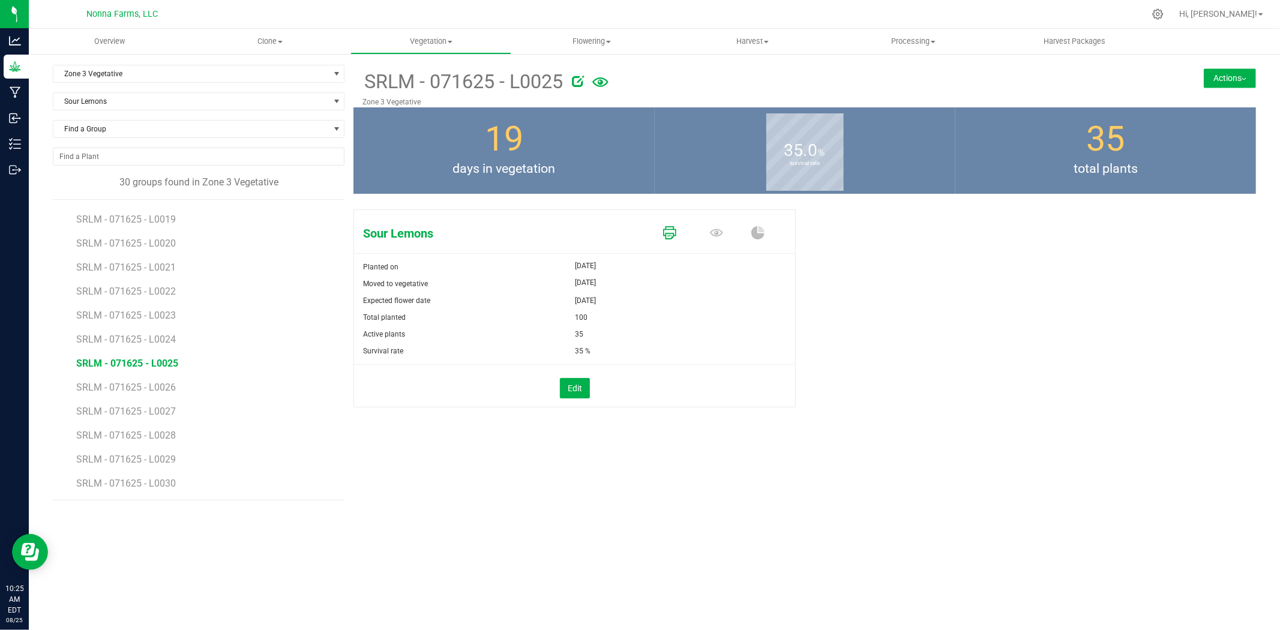
click at [671, 229] on icon at bounding box center [669, 232] width 13 height 13
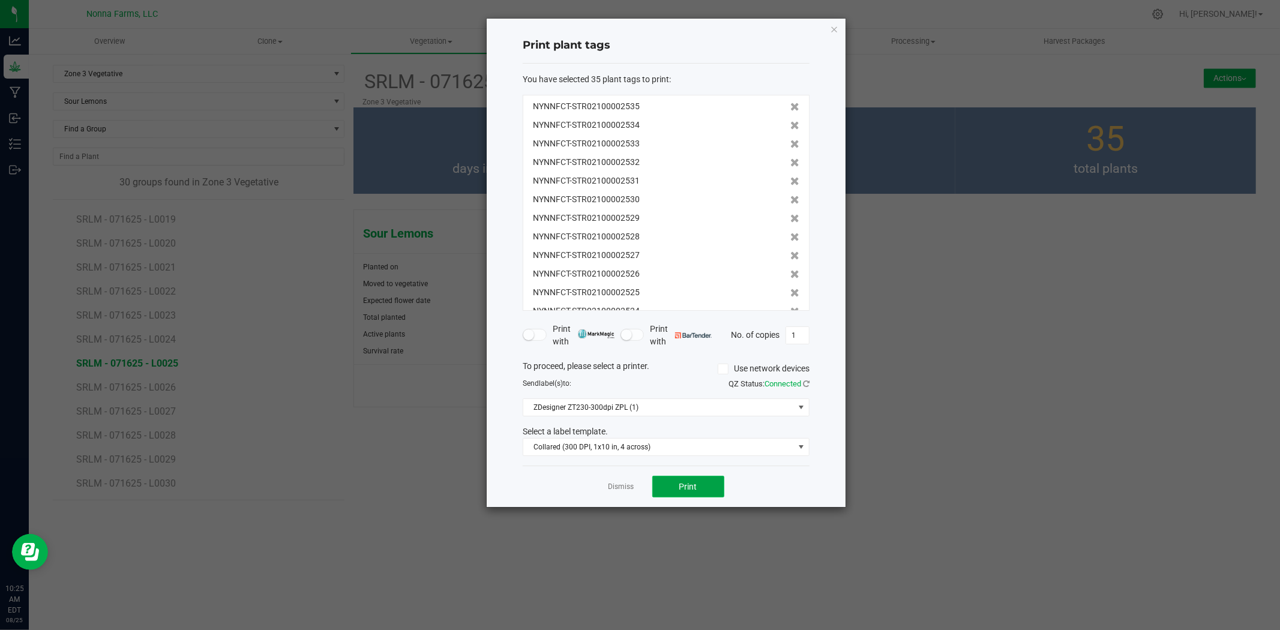
click at [698, 480] on button "Print" at bounding box center [689, 487] width 72 height 22
click at [612, 487] on link "Dismiss" at bounding box center [622, 487] width 26 height 10
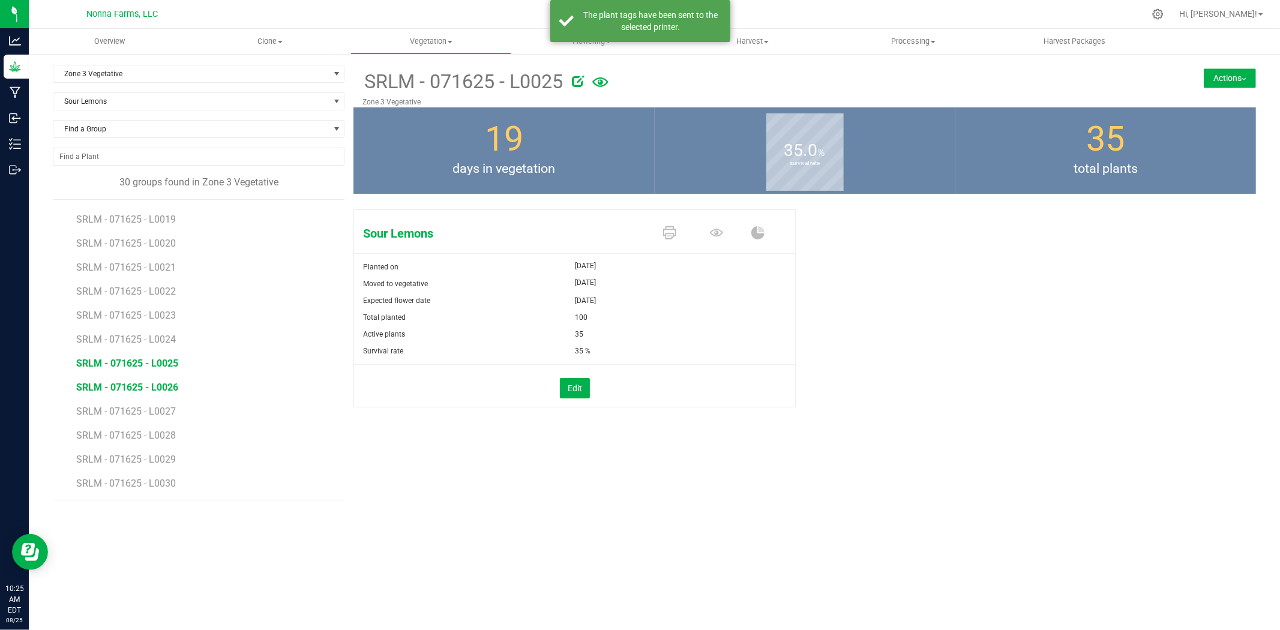
click at [140, 387] on span "SRLM - 071625 - L0026" at bounding box center [127, 387] width 102 height 11
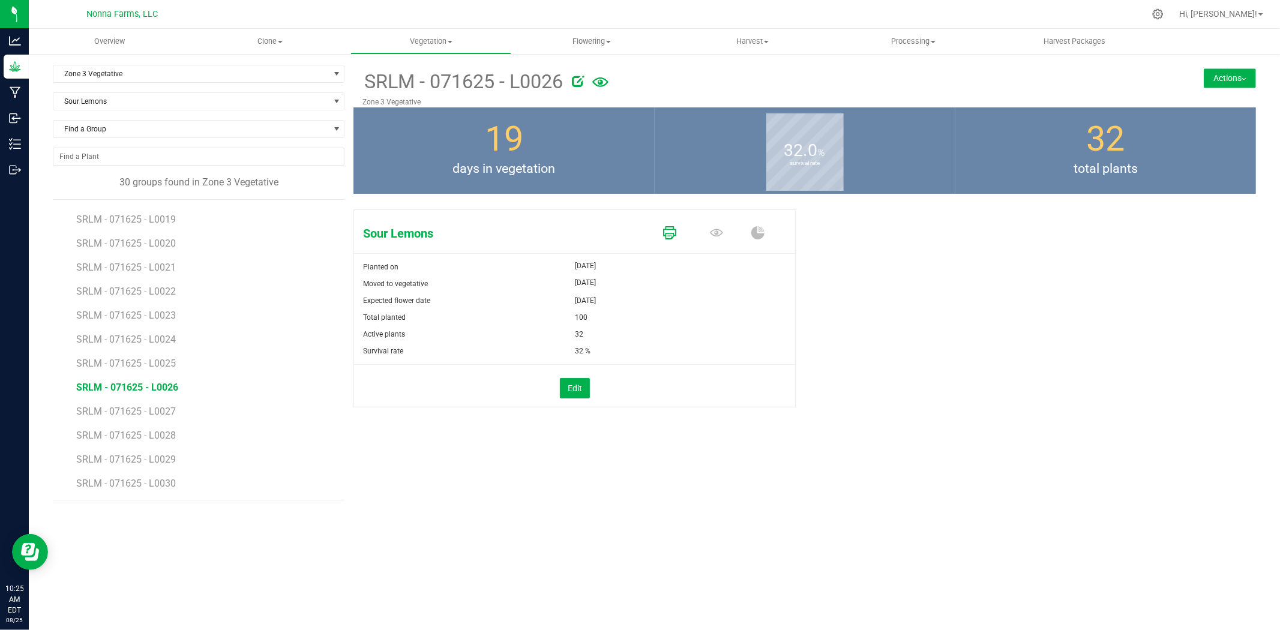
click at [669, 230] on icon at bounding box center [669, 232] width 13 height 13
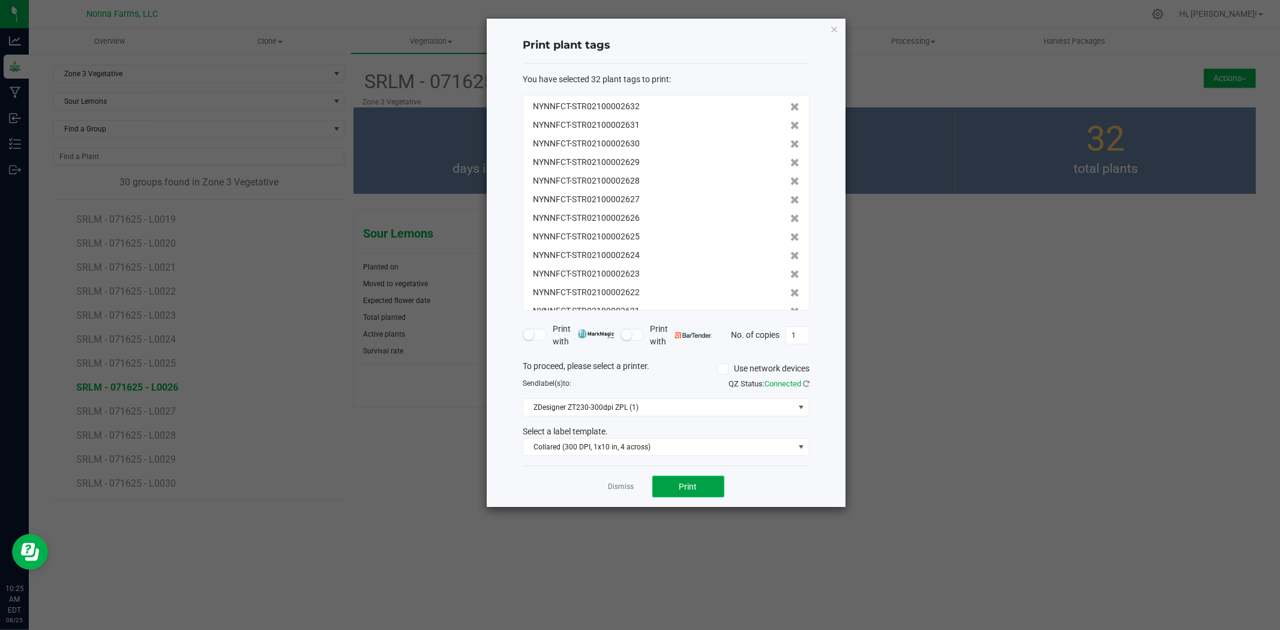
click at [693, 494] on button "Print" at bounding box center [689, 487] width 72 height 22
click at [627, 490] on link "Dismiss" at bounding box center [622, 487] width 26 height 10
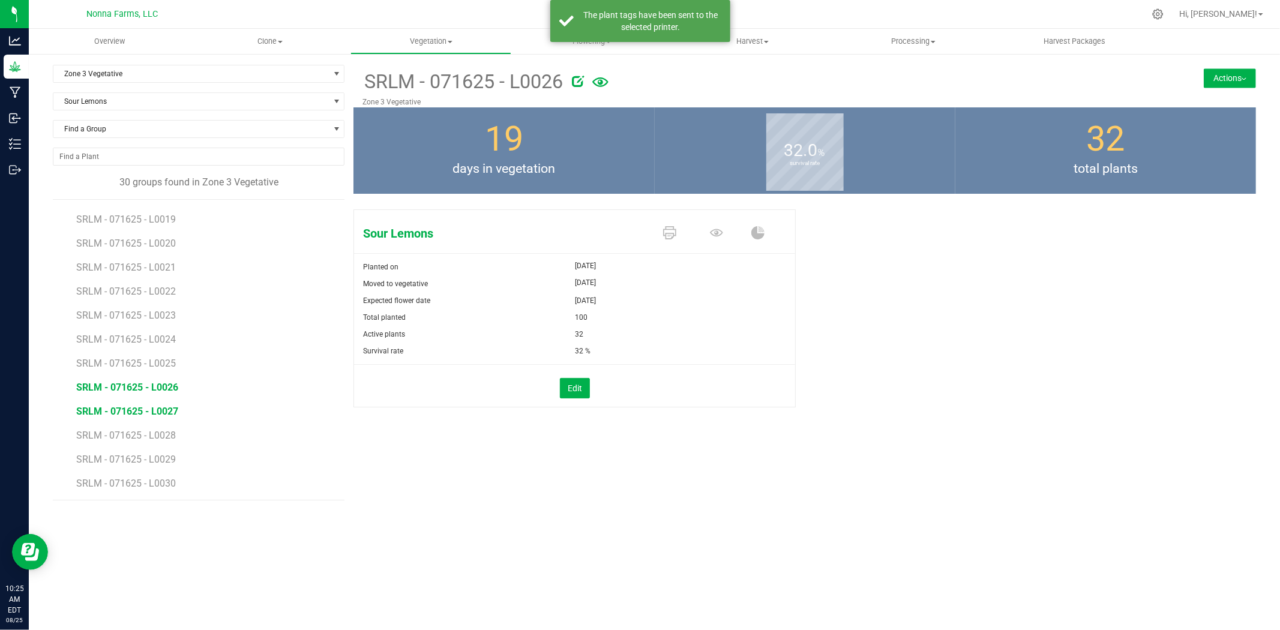
click at [165, 409] on span "SRLM - 071625 - L0027" at bounding box center [127, 411] width 102 height 11
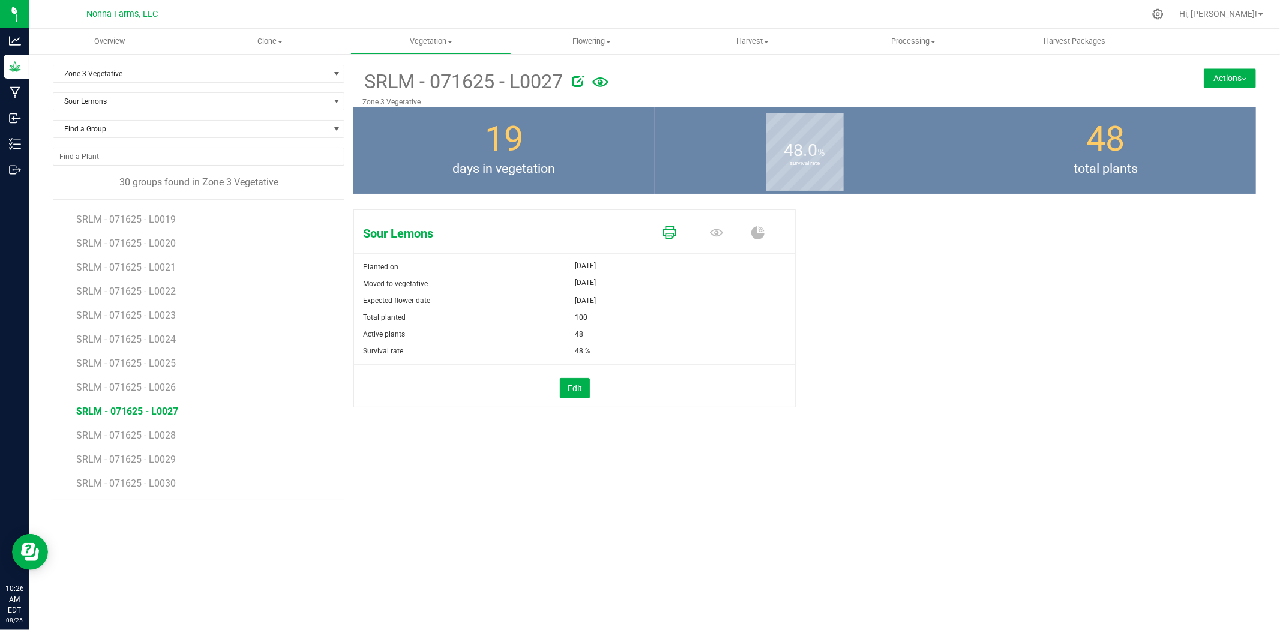
click at [667, 232] on icon at bounding box center [669, 232] width 13 height 13
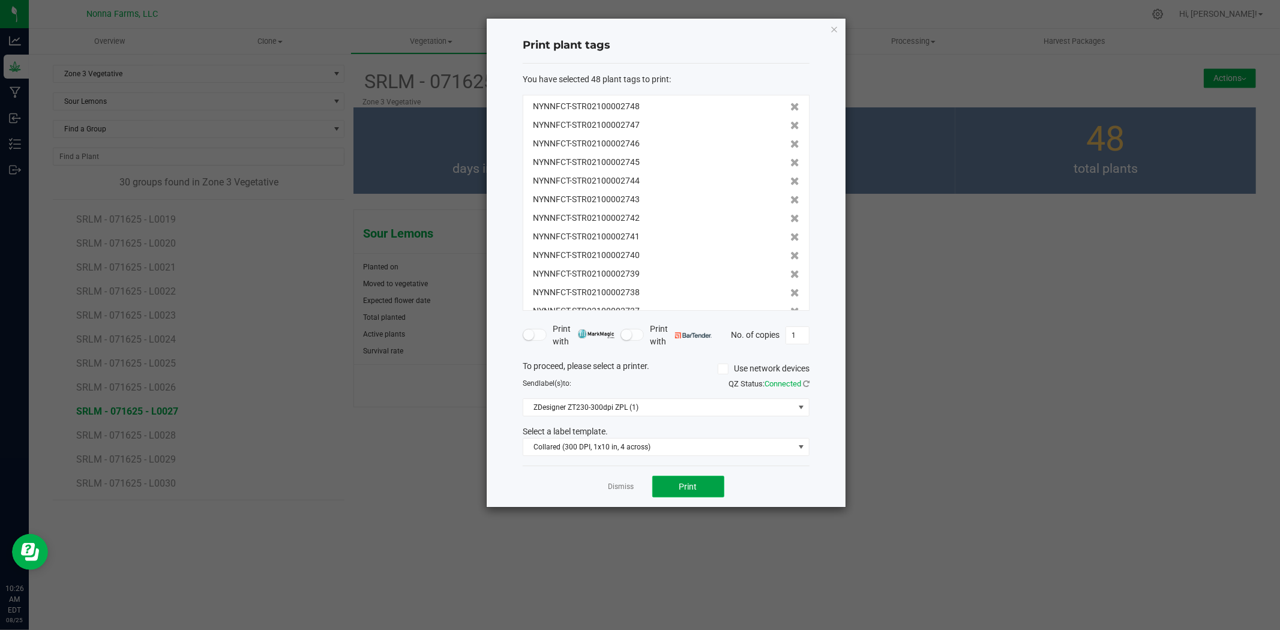
click at [683, 491] on span "Print" at bounding box center [689, 487] width 18 height 10
click at [621, 492] on link "Dismiss" at bounding box center [622, 487] width 26 height 10
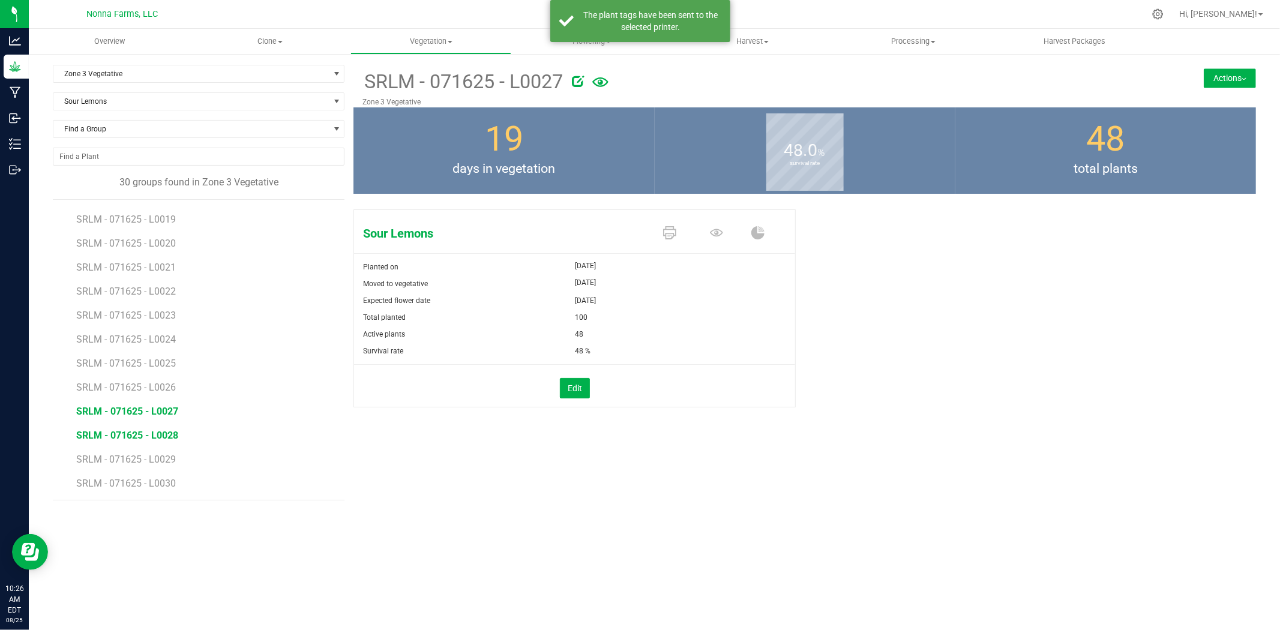
click at [142, 436] on span "SRLM - 071625 - L0028" at bounding box center [127, 435] width 102 height 11
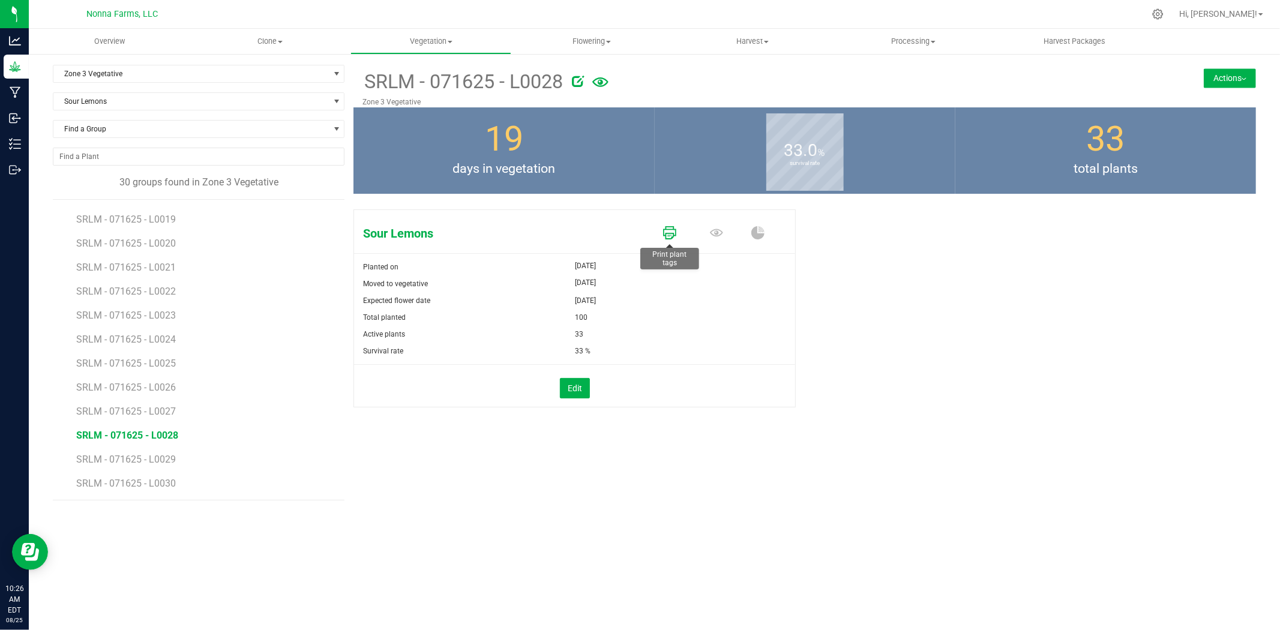
click at [671, 235] on icon at bounding box center [669, 232] width 13 height 13
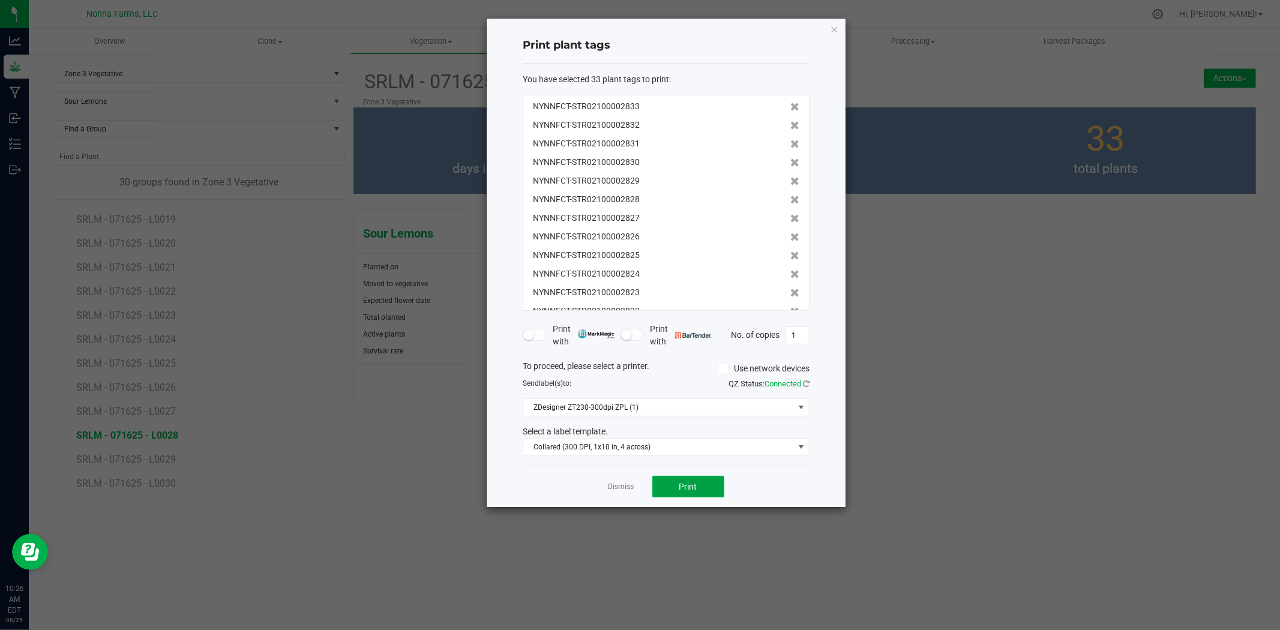
click at [701, 479] on button "Print" at bounding box center [689, 487] width 72 height 22
click at [620, 487] on link "Dismiss" at bounding box center [622, 487] width 26 height 10
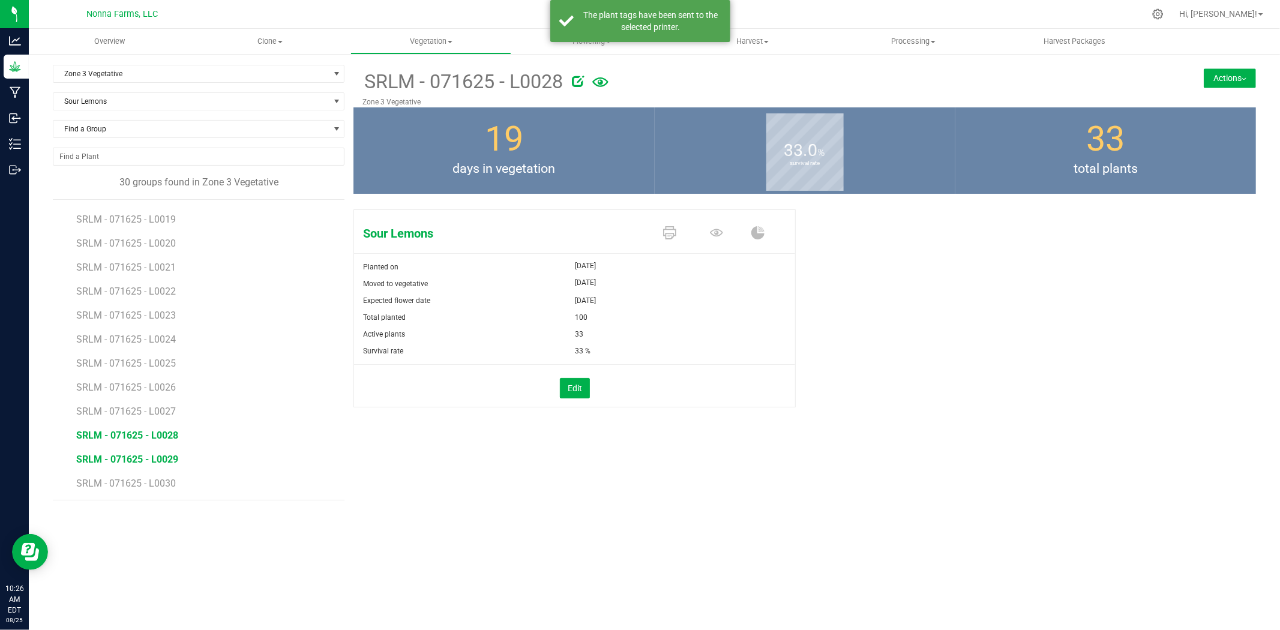
click at [149, 459] on span "SRLM - 071625 - L0029" at bounding box center [127, 459] width 102 height 11
click at [160, 436] on span "SRLM - 071625 - L0028" at bounding box center [127, 435] width 102 height 11
click at [163, 463] on span "SRLM - 071625 - L0029" at bounding box center [127, 459] width 102 height 11
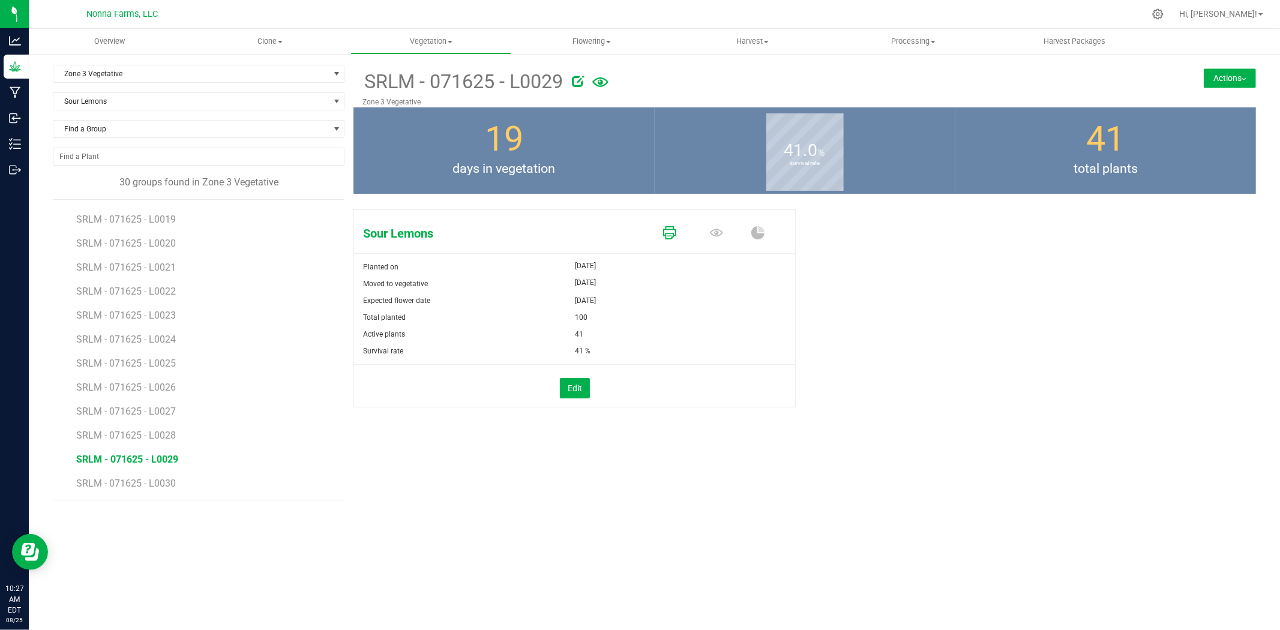
click at [668, 233] on icon at bounding box center [669, 232] width 13 height 13
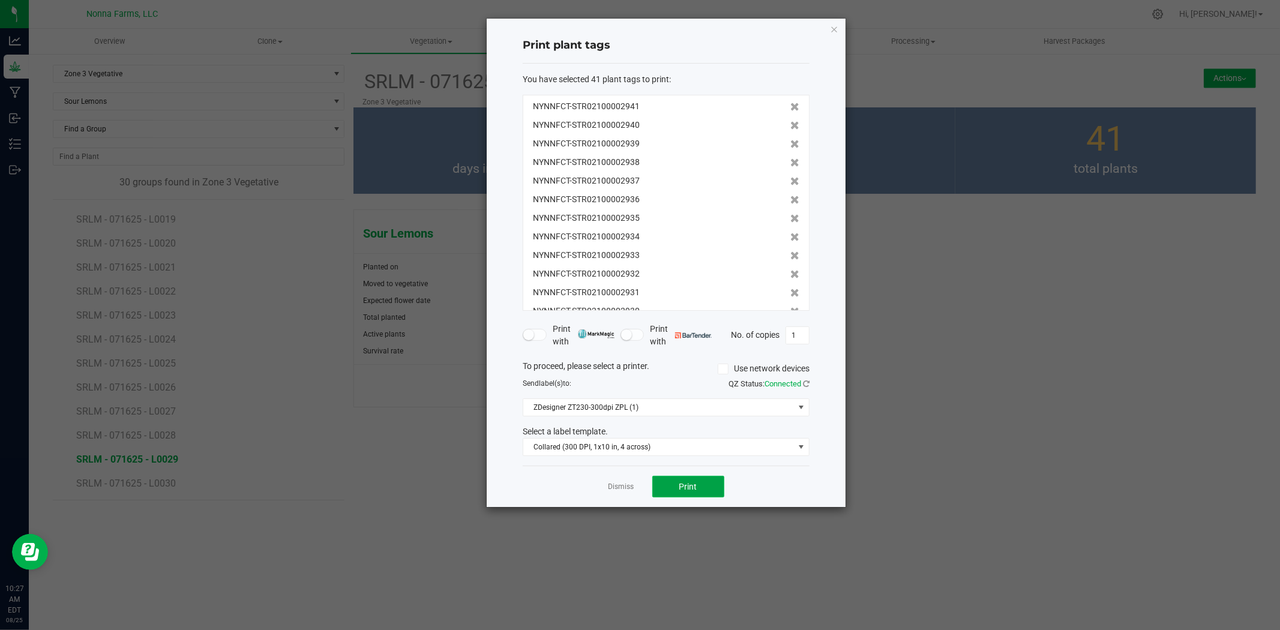
click at [703, 487] on button "Print" at bounding box center [689, 487] width 72 height 22
click at [622, 490] on link "Dismiss" at bounding box center [622, 487] width 26 height 10
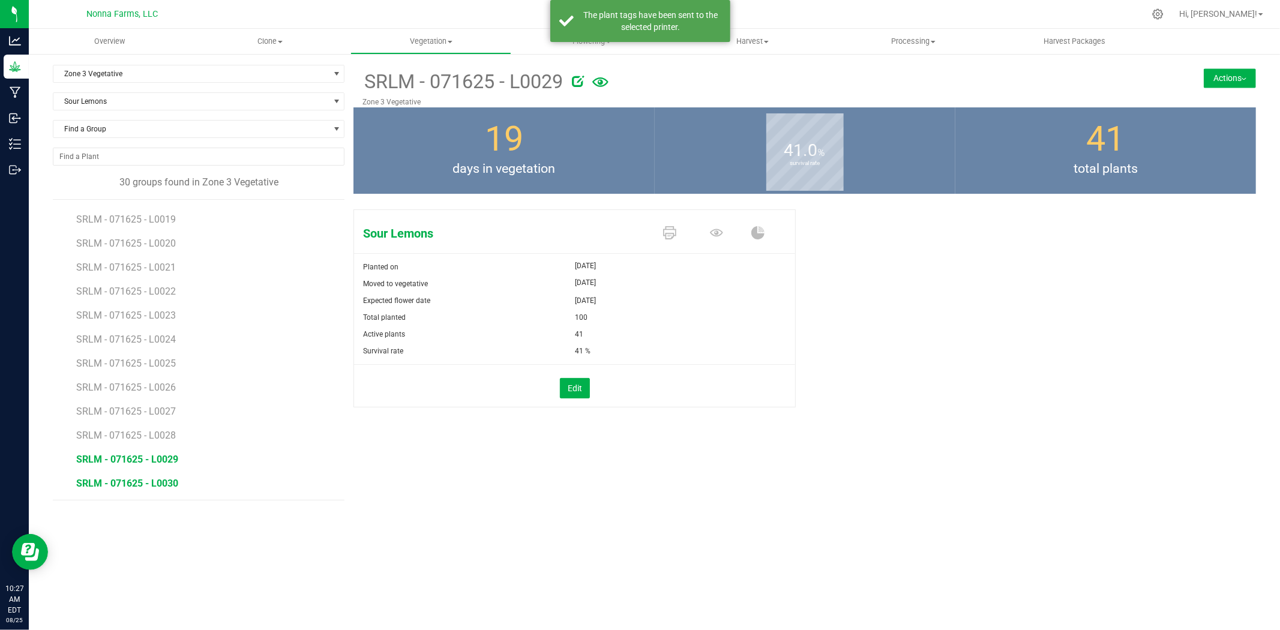
click at [122, 484] on span "SRLM - 071625 - L0030" at bounding box center [127, 483] width 102 height 11
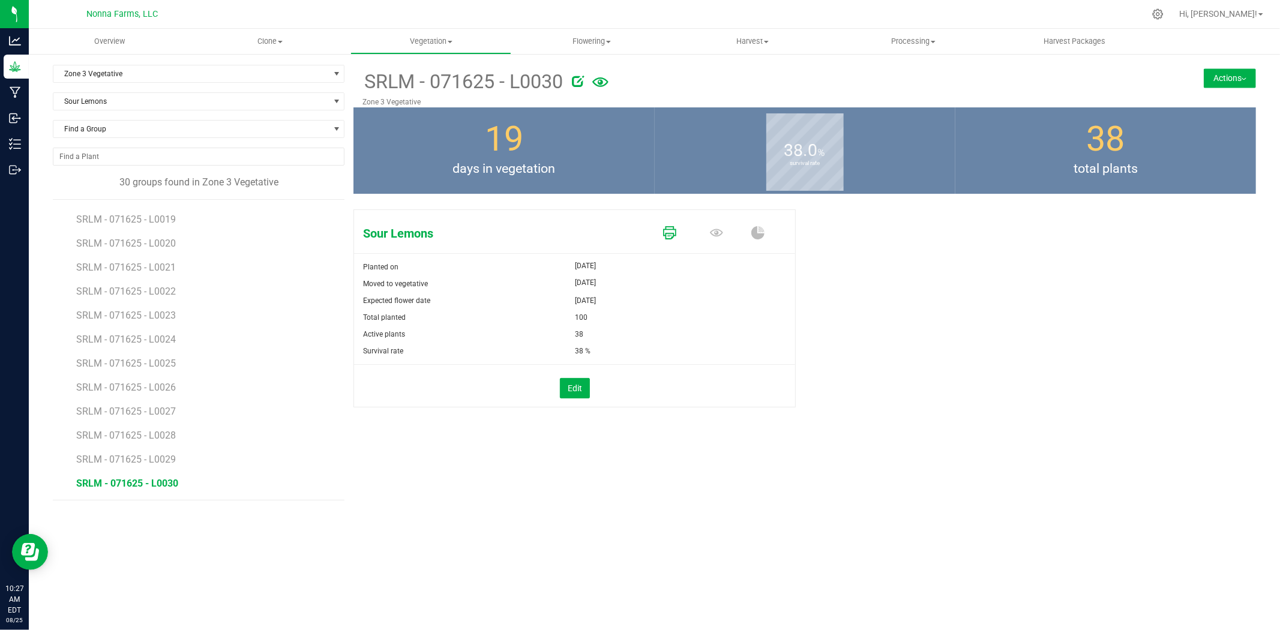
click at [671, 231] on icon at bounding box center [669, 232] width 13 height 13
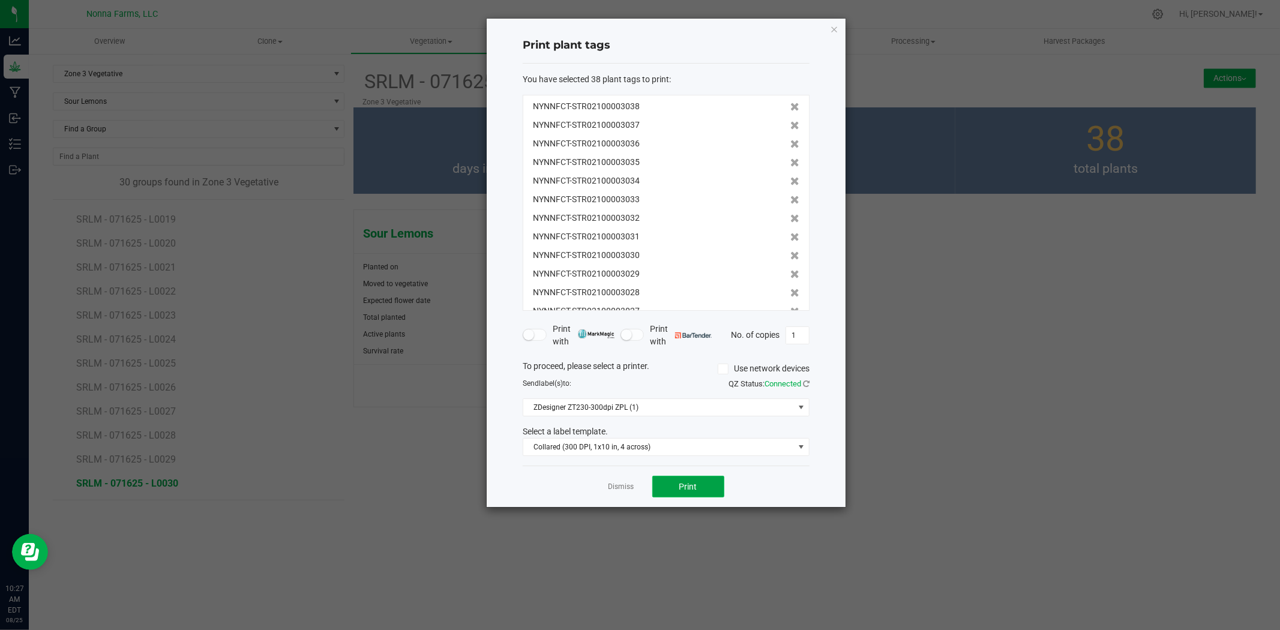
click at [675, 495] on button "Print" at bounding box center [689, 487] width 72 height 22
click at [617, 486] on link "Dismiss" at bounding box center [622, 487] width 26 height 10
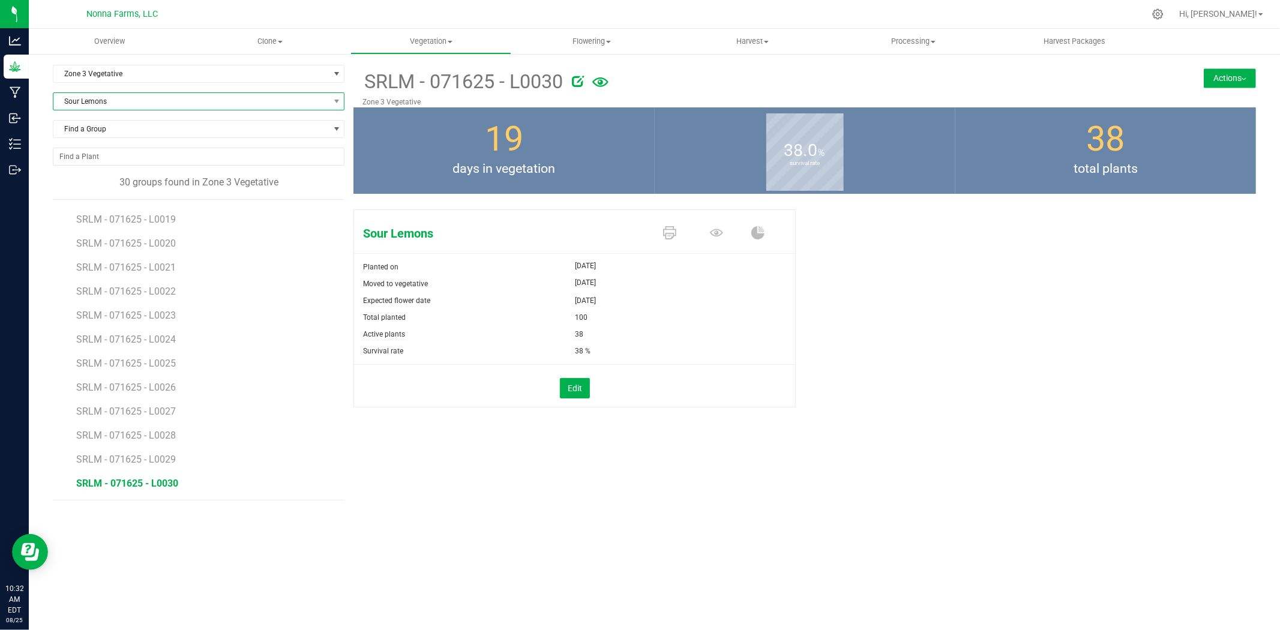
click at [160, 101] on span "Sour Lemons" at bounding box center [191, 101] width 276 height 17
click at [94, 190] on li "Royal GSC" at bounding box center [198, 187] width 291 height 17
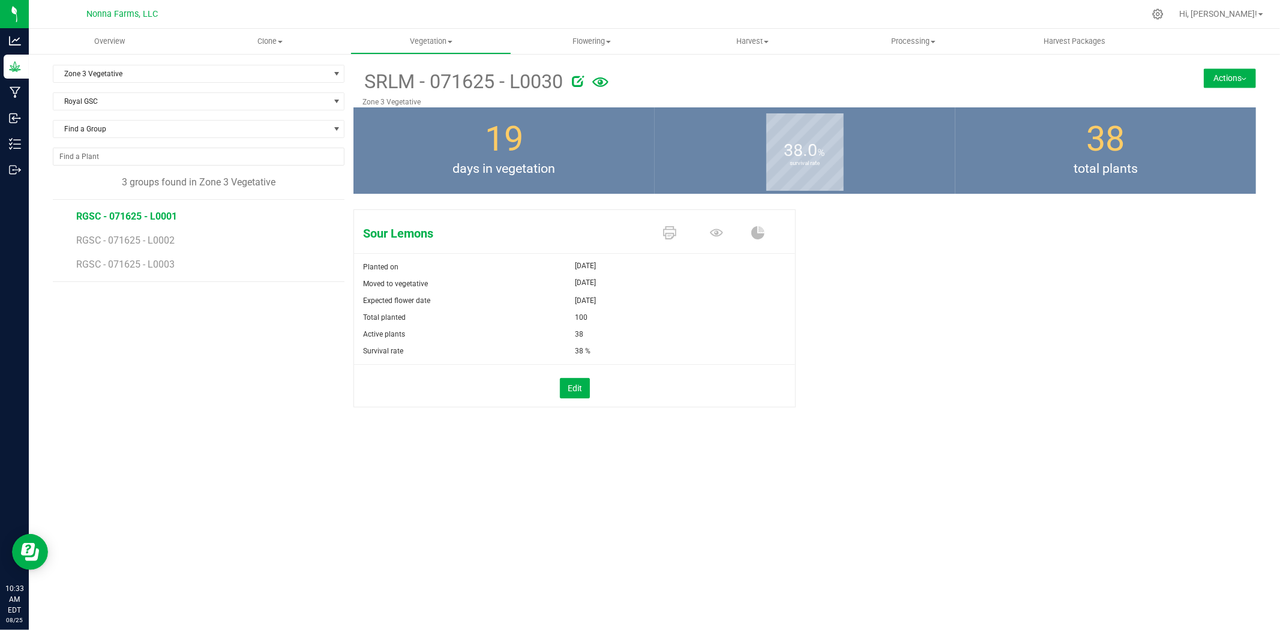
click at [169, 213] on span "RGSC - 071625 - L0001" at bounding box center [126, 216] width 101 height 11
click at [668, 234] on icon at bounding box center [669, 232] width 13 height 13
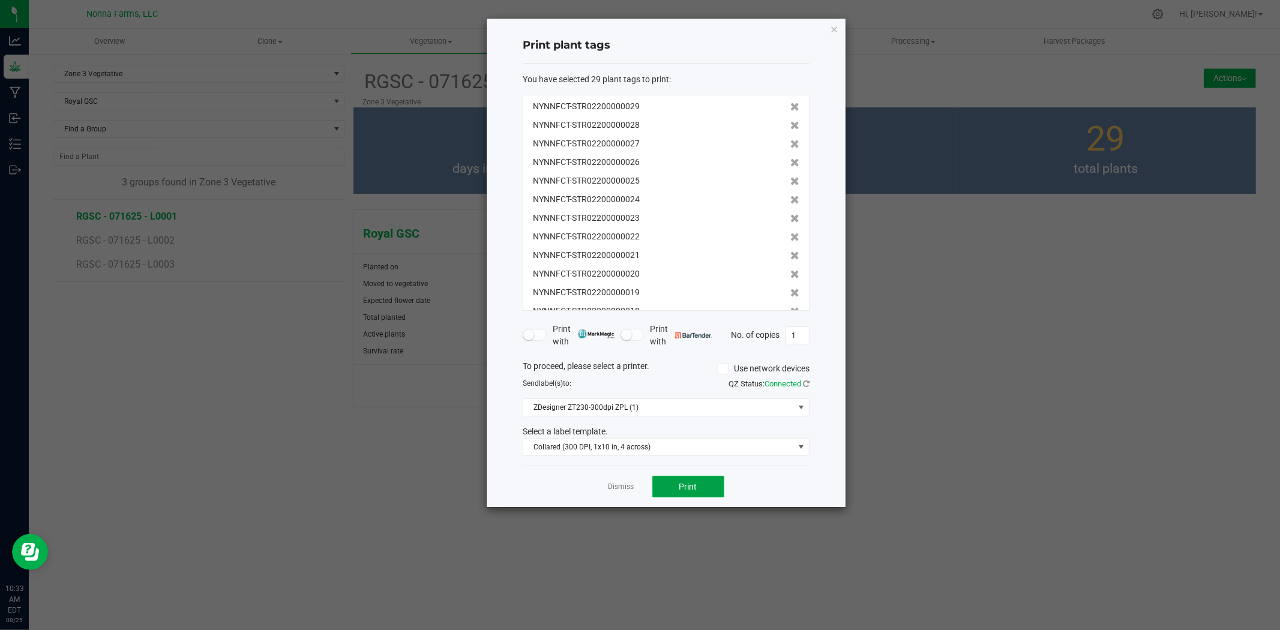
click at [710, 489] on button "Print" at bounding box center [689, 487] width 72 height 22
click at [625, 484] on link "Dismiss" at bounding box center [622, 487] width 26 height 10
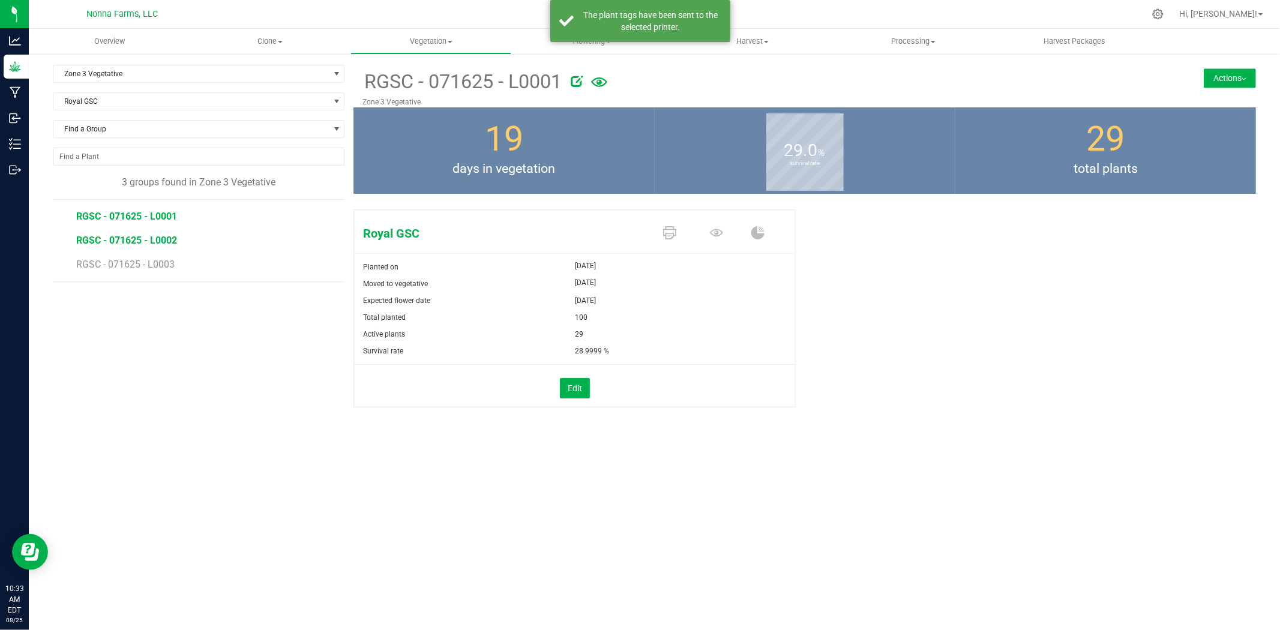
click at [120, 238] on span "RGSC - 071625 - L0002" at bounding box center [126, 240] width 101 height 11
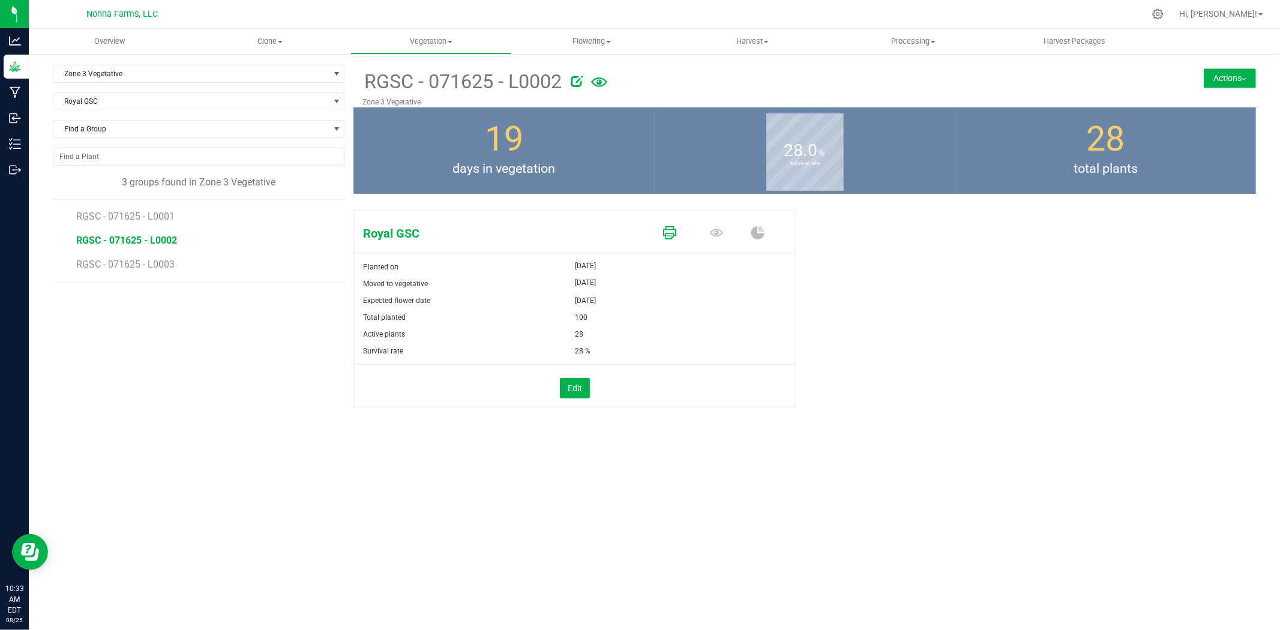
click at [665, 232] on icon at bounding box center [669, 232] width 13 height 13
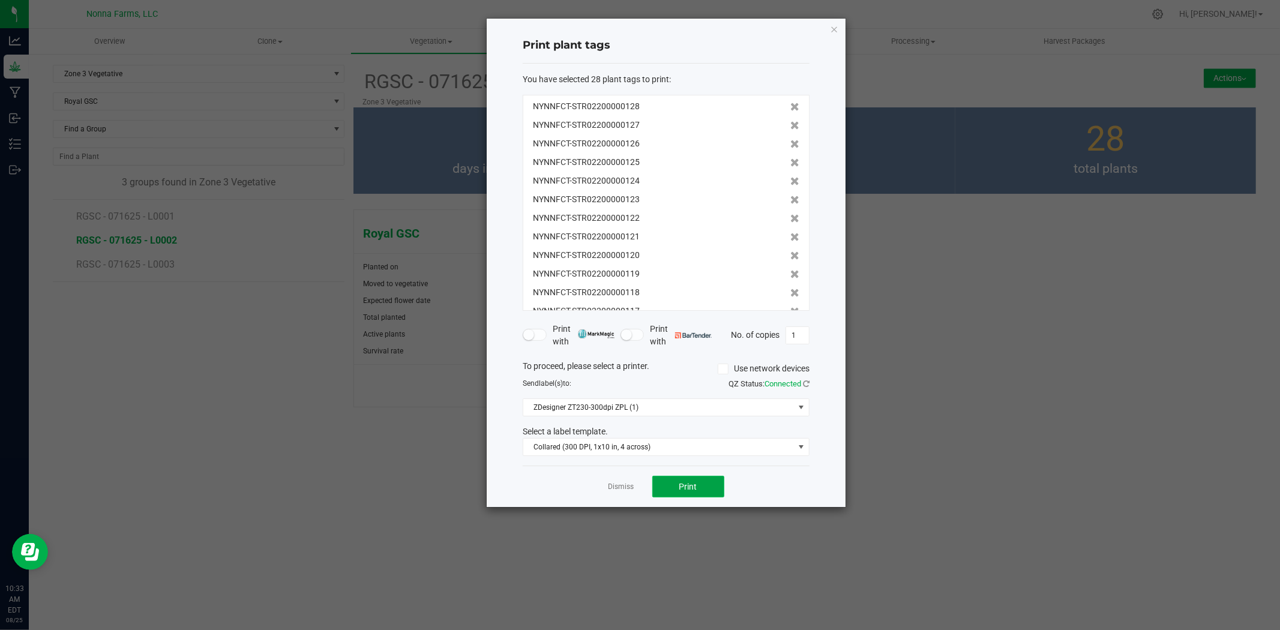
click at [698, 485] on button "Print" at bounding box center [689, 487] width 72 height 22
click at [626, 485] on link "Dismiss" at bounding box center [622, 487] width 26 height 10
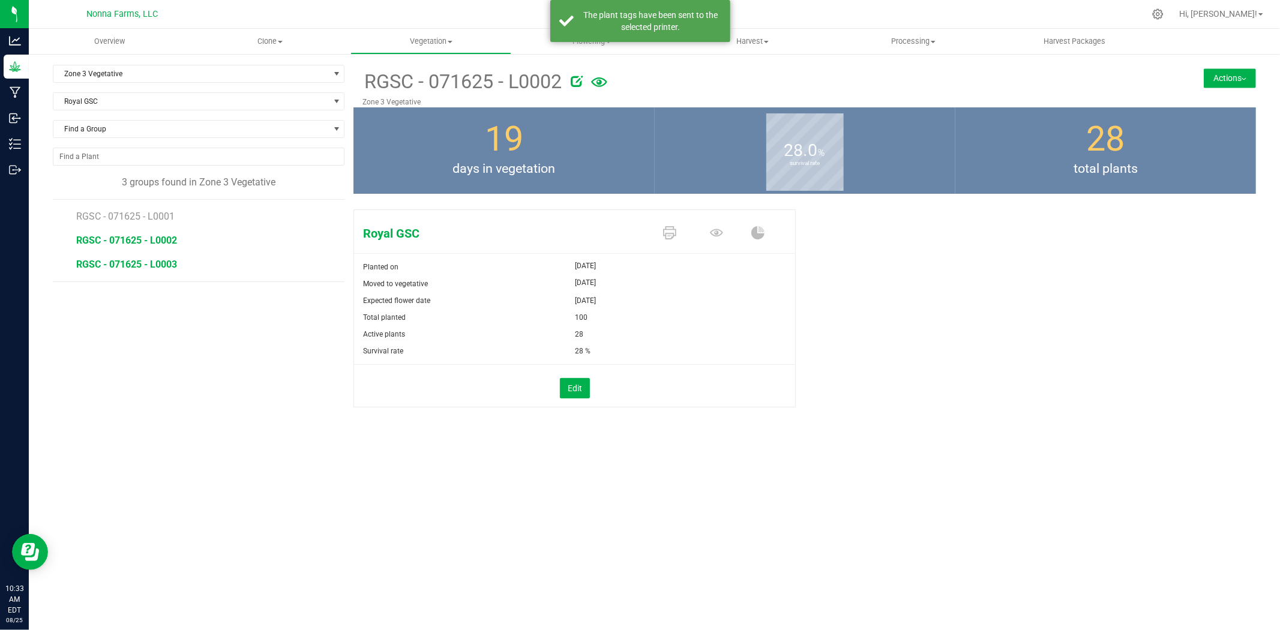
click at [130, 262] on span "RGSC - 071625 - L0003" at bounding box center [126, 264] width 101 height 11
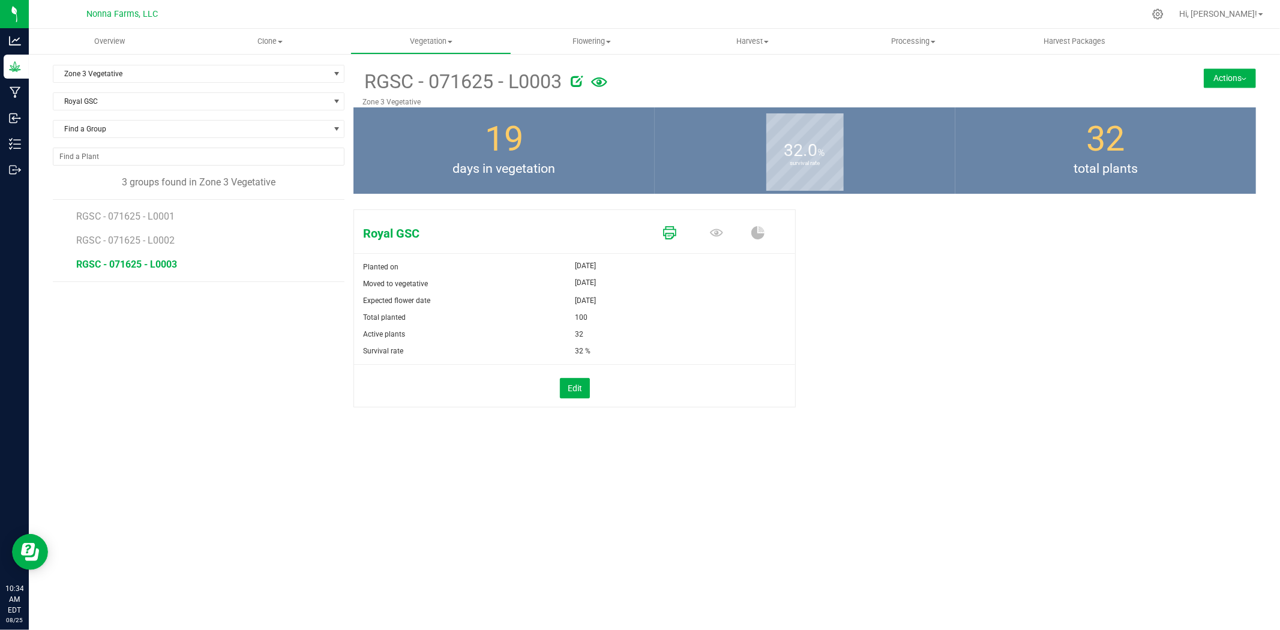
click at [673, 234] on icon at bounding box center [669, 232] width 13 height 13
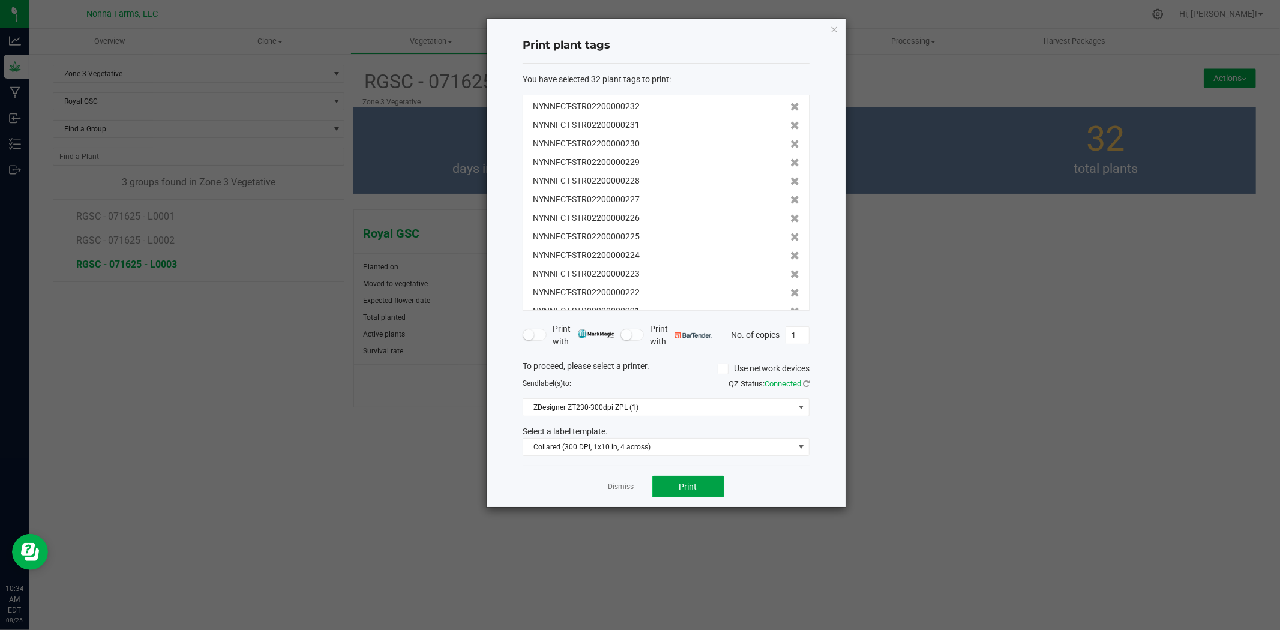
click at [676, 491] on button "Print" at bounding box center [689, 487] width 72 height 22
click at [626, 487] on link "Dismiss" at bounding box center [622, 487] width 26 height 10
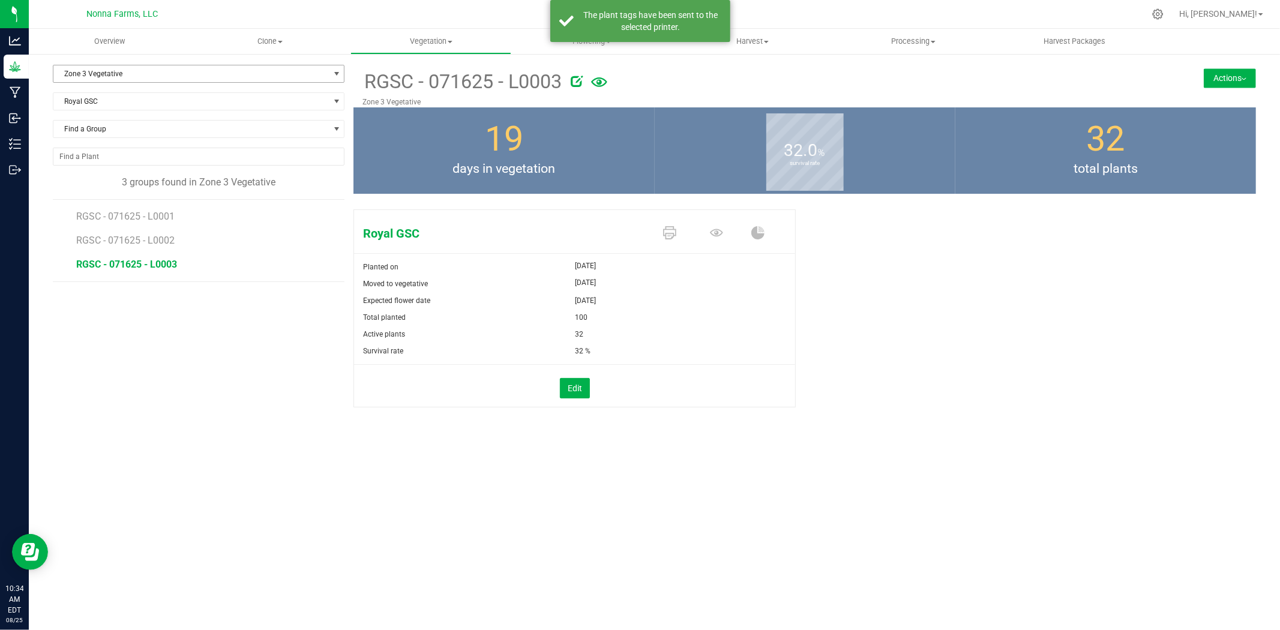
click at [133, 74] on span "Zone 3 Vegetative" at bounding box center [191, 73] width 276 height 17
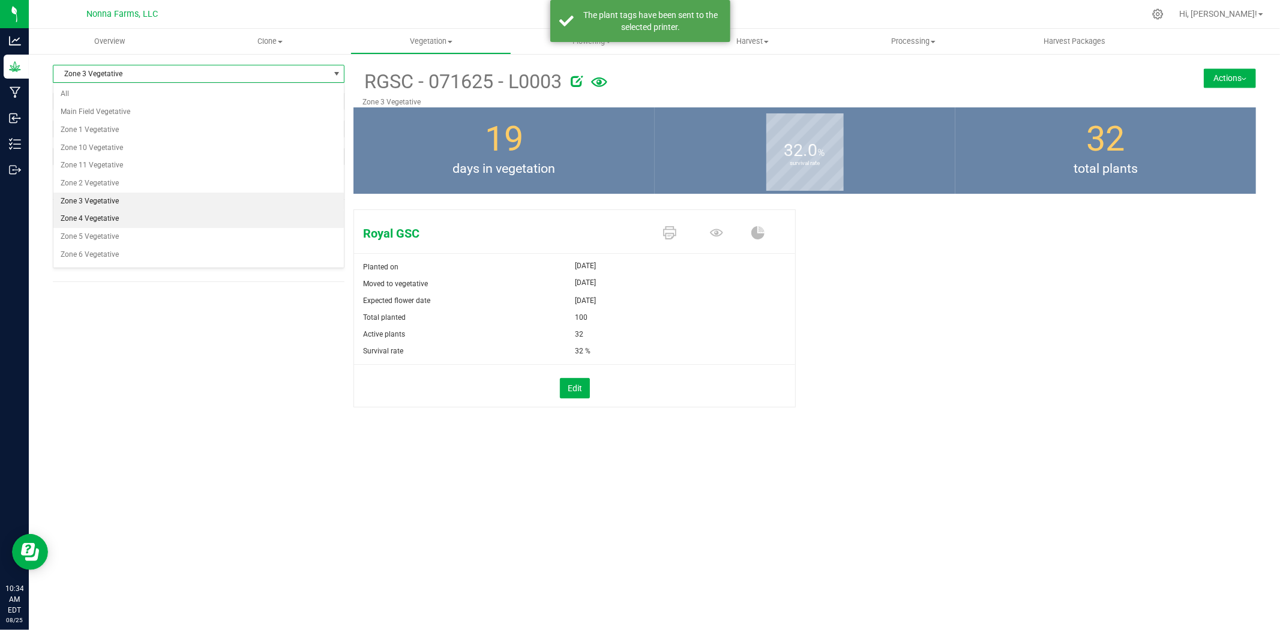
click at [112, 219] on li "Zone 4 Vegetative" at bounding box center [198, 219] width 291 height 18
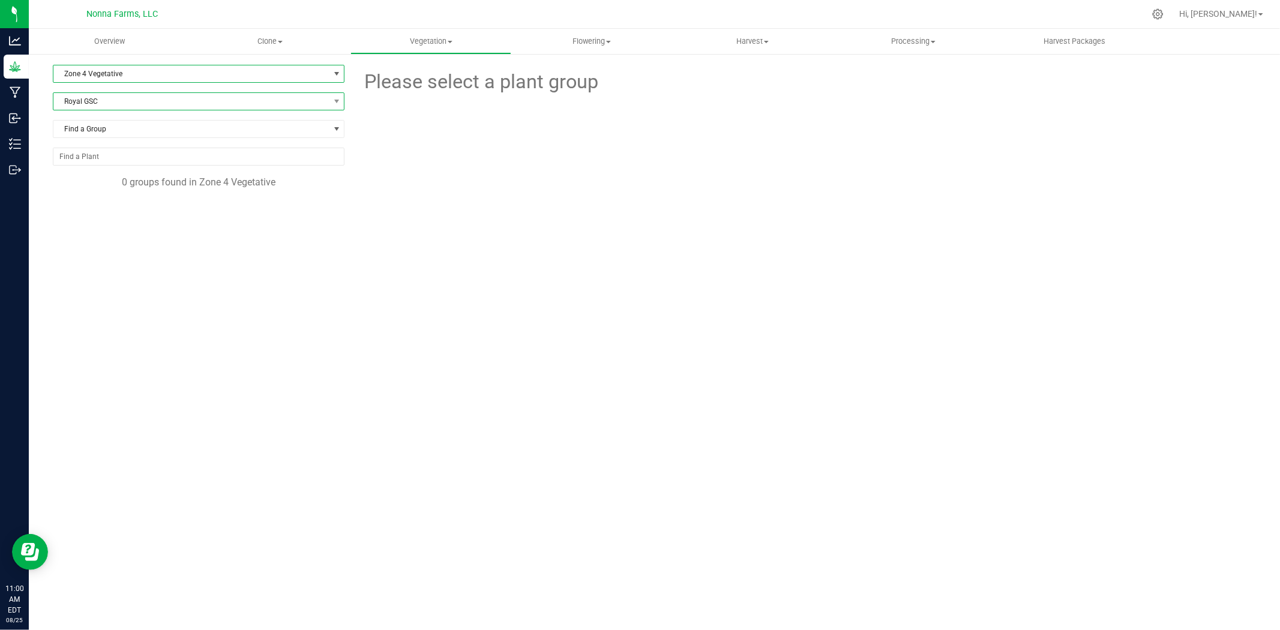
click at [114, 102] on span "Royal GSC" at bounding box center [191, 101] width 276 height 17
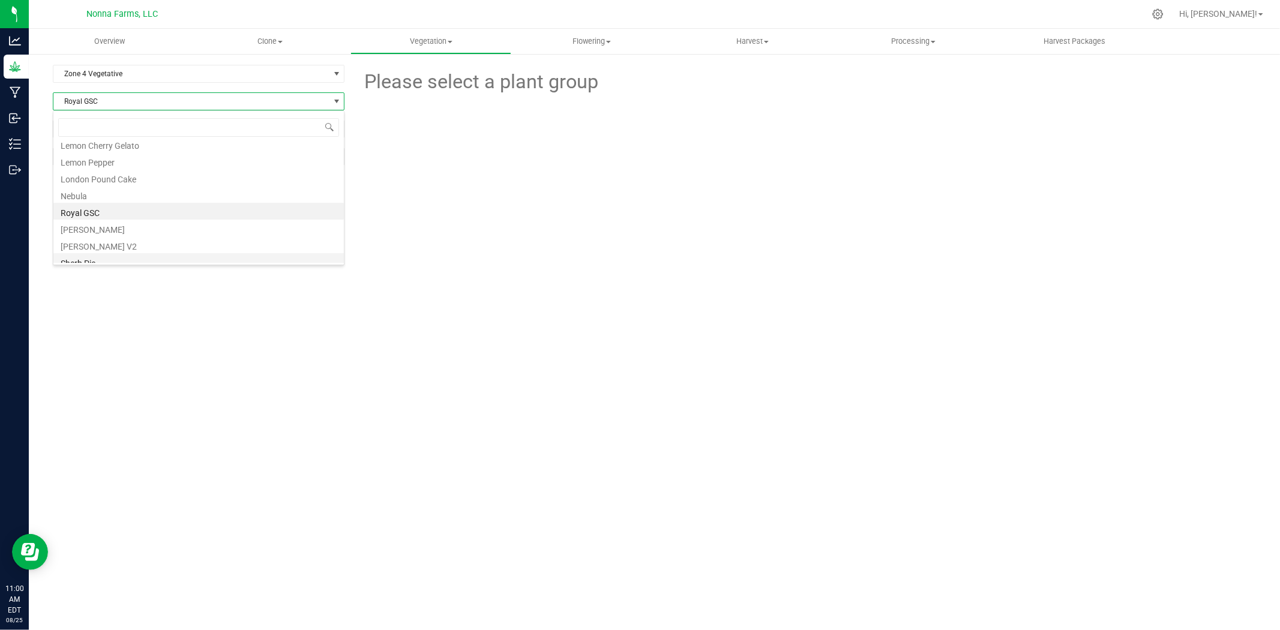
scroll to position [215, 0]
click at [93, 207] on li "[PERSON_NAME]" at bounding box center [198, 205] width 291 height 17
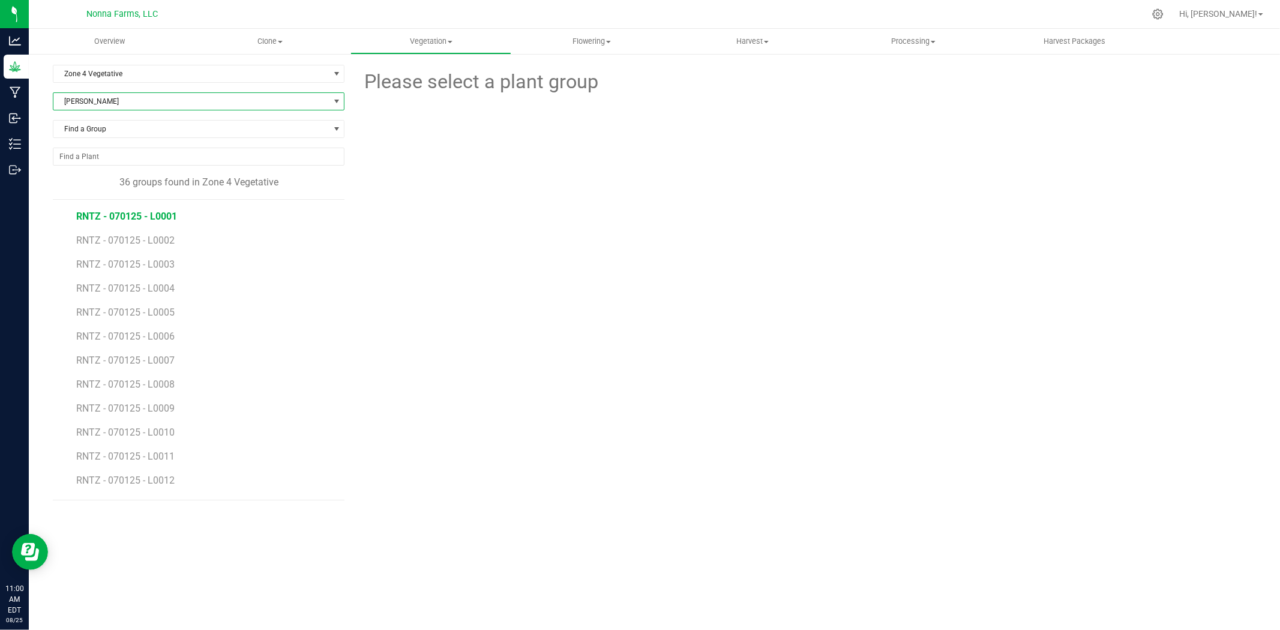
click at [160, 219] on span "RNTZ - 070125 - L0001" at bounding box center [126, 216] width 101 height 11
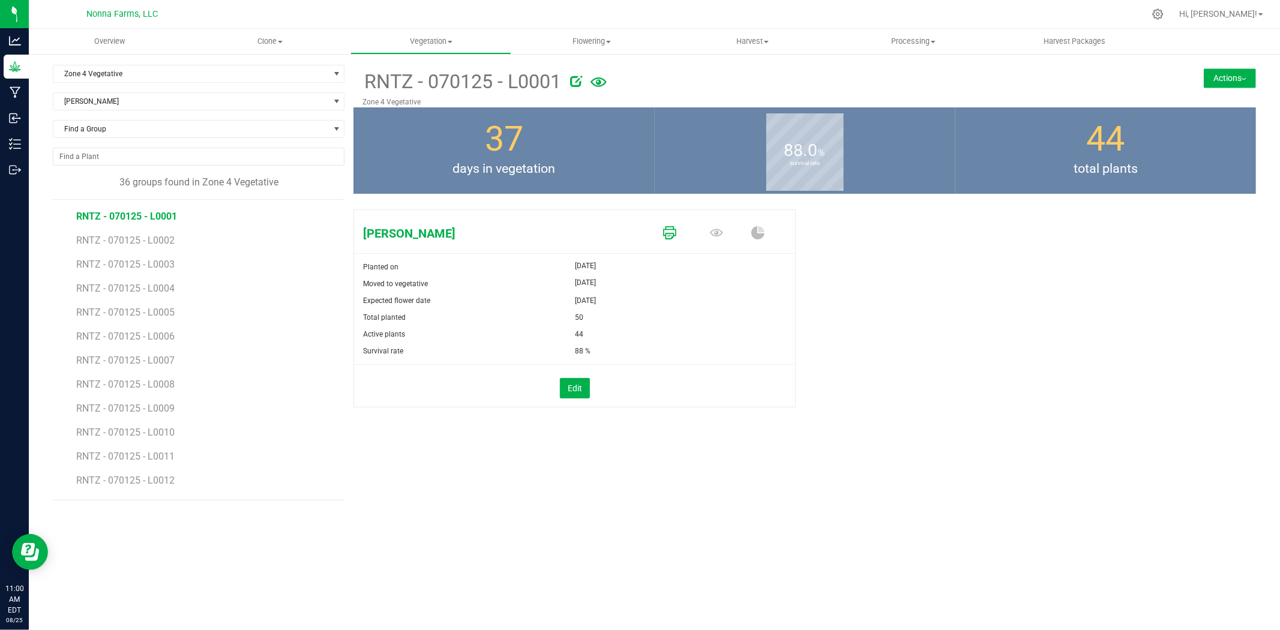
click at [666, 237] on icon at bounding box center [669, 232] width 13 height 13
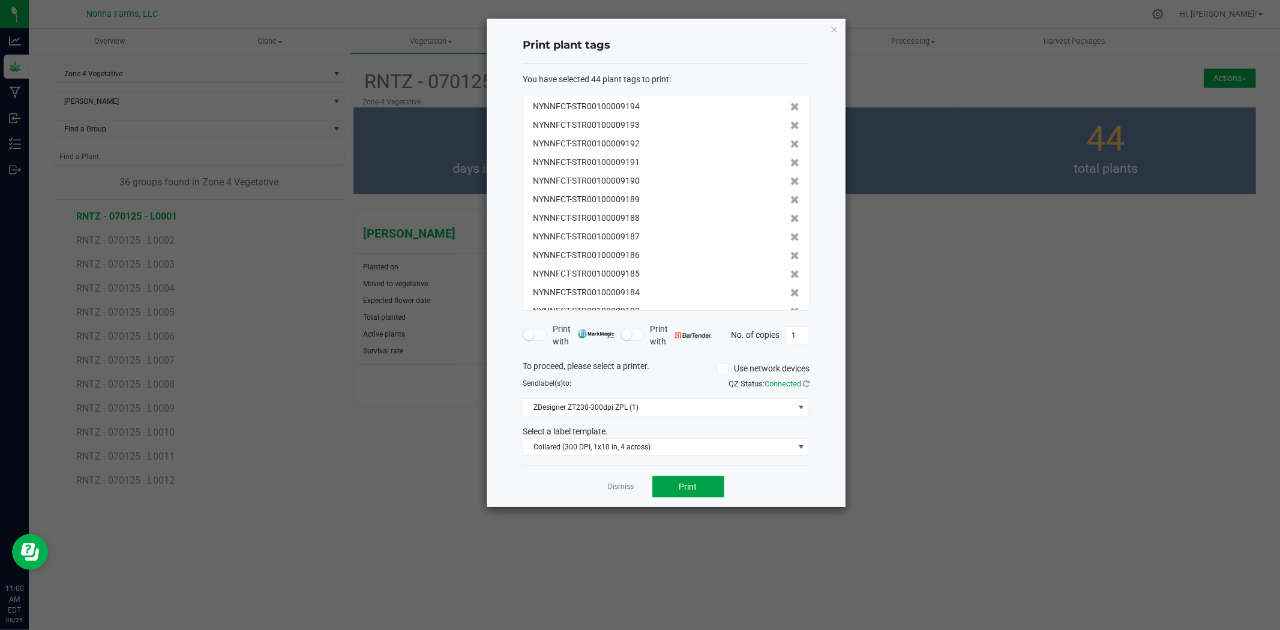
click at [685, 490] on span "Print" at bounding box center [689, 487] width 18 height 10
click at [615, 483] on link "Dismiss" at bounding box center [622, 487] width 26 height 10
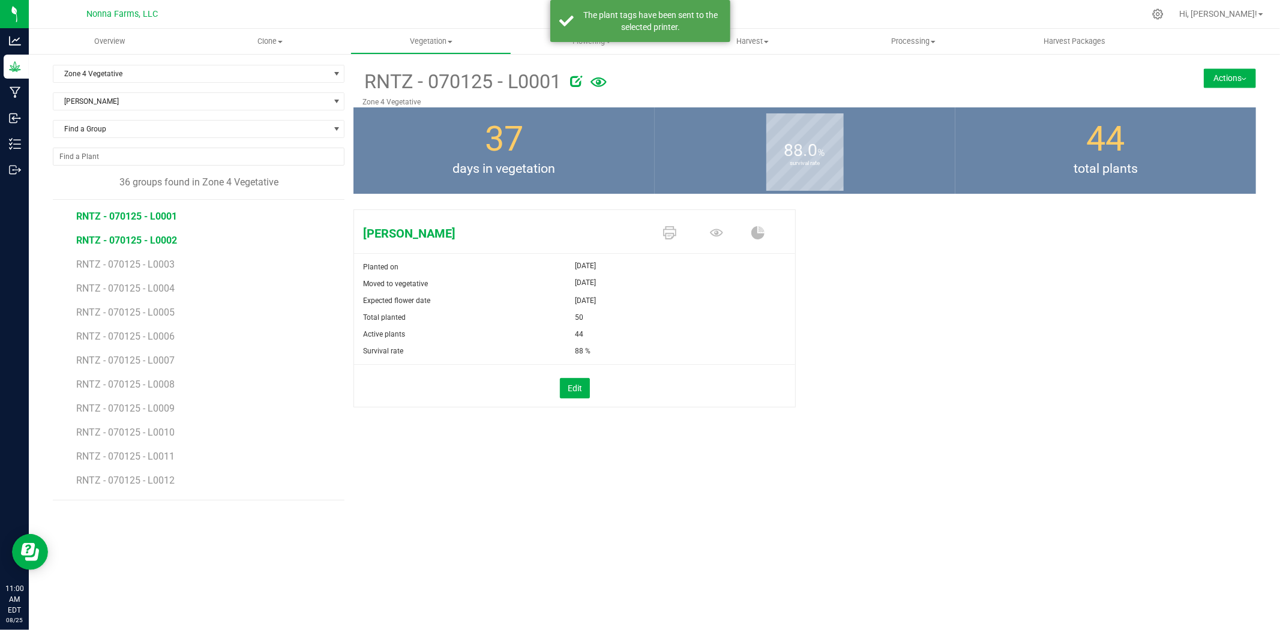
click at [145, 238] on span "RNTZ - 070125 - L0002" at bounding box center [126, 240] width 101 height 11
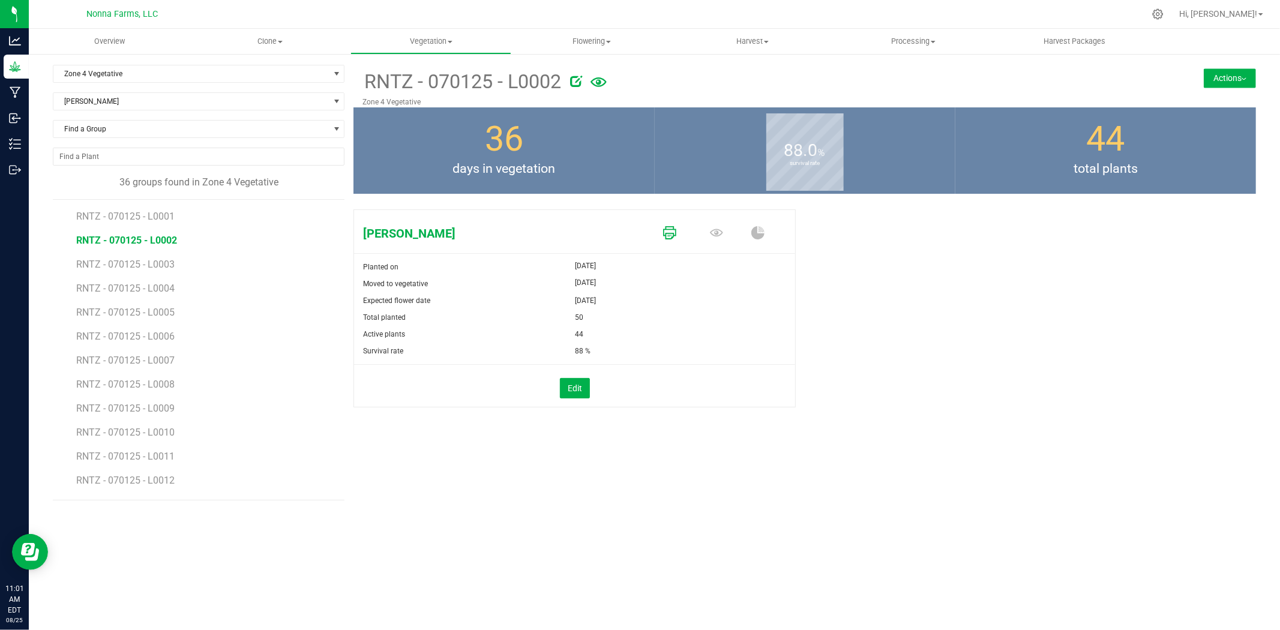
click at [674, 229] on icon at bounding box center [669, 232] width 13 height 13
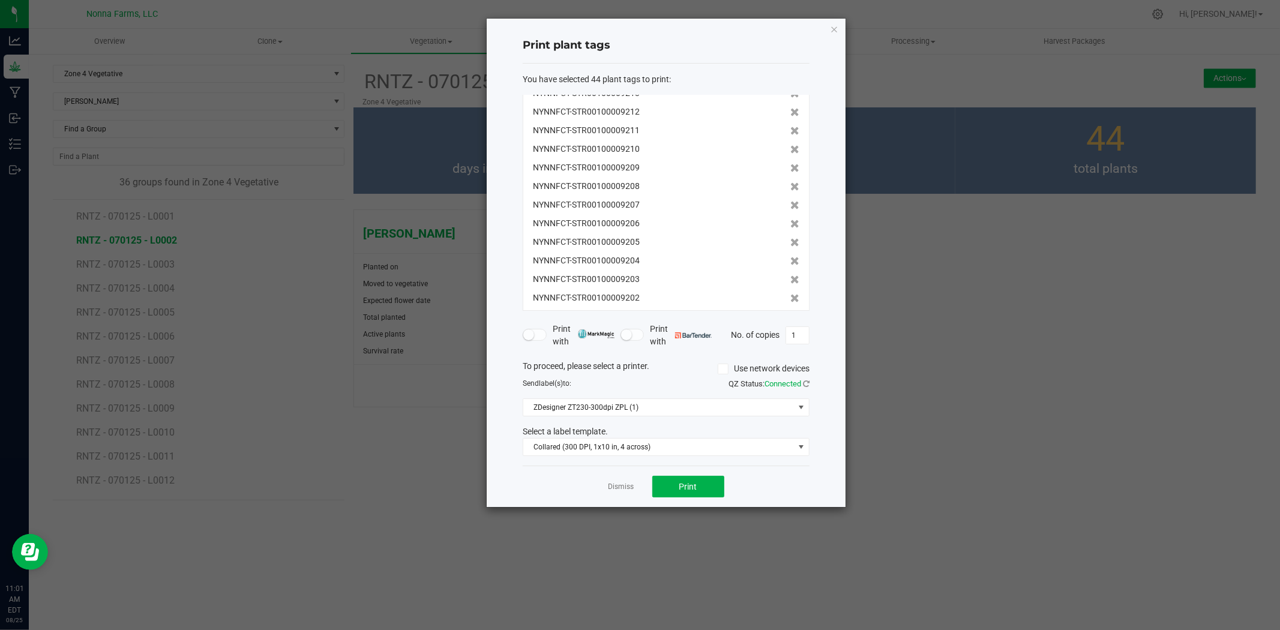
scroll to position [614, 0]
click at [627, 495] on div "Dismiss Print" at bounding box center [666, 486] width 287 height 41
click at [627, 491] on link "Dismiss" at bounding box center [622, 487] width 26 height 10
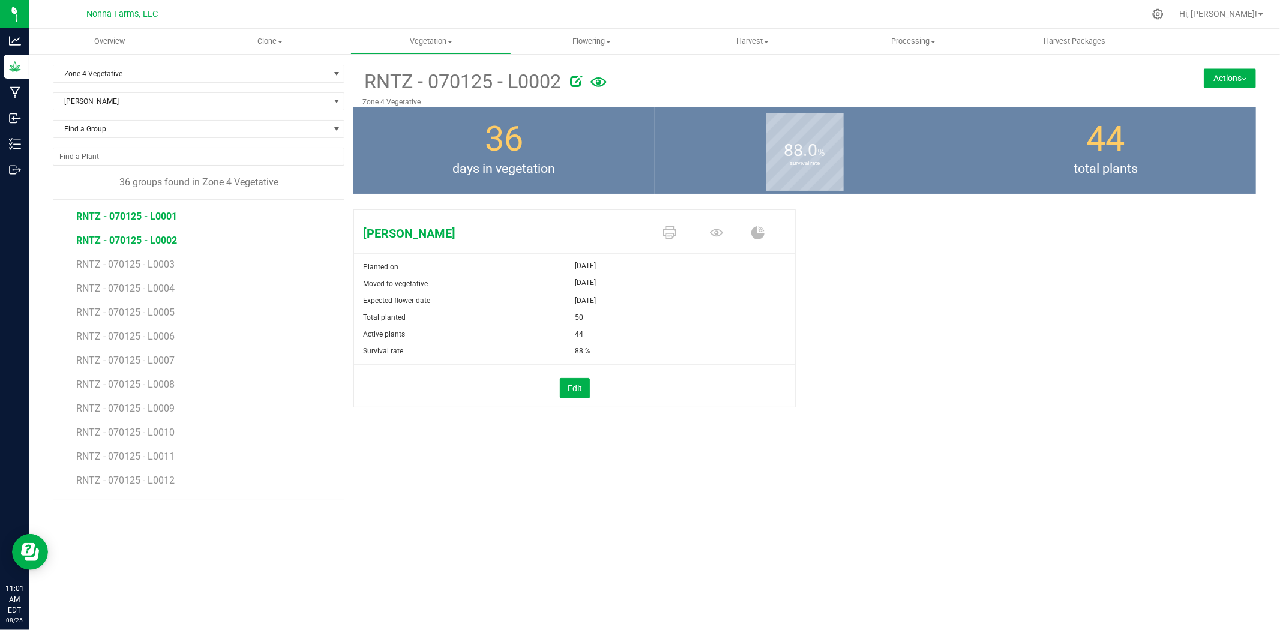
drag, startPoint x: 142, startPoint y: 208, endPoint x: 140, endPoint y: 215, distance: 7.4
click at [140, 212] on li "RNTZ - 070125 - L0001" at bounding box center [206, 212] width 260 height 24
click at [140, 215] on span "RNTZ - 070125 - L0001" at bounding box center [126, 216] width 101 height 11
click at [673, 235] on icon at bounding box center [669, 232] width 13 height 13
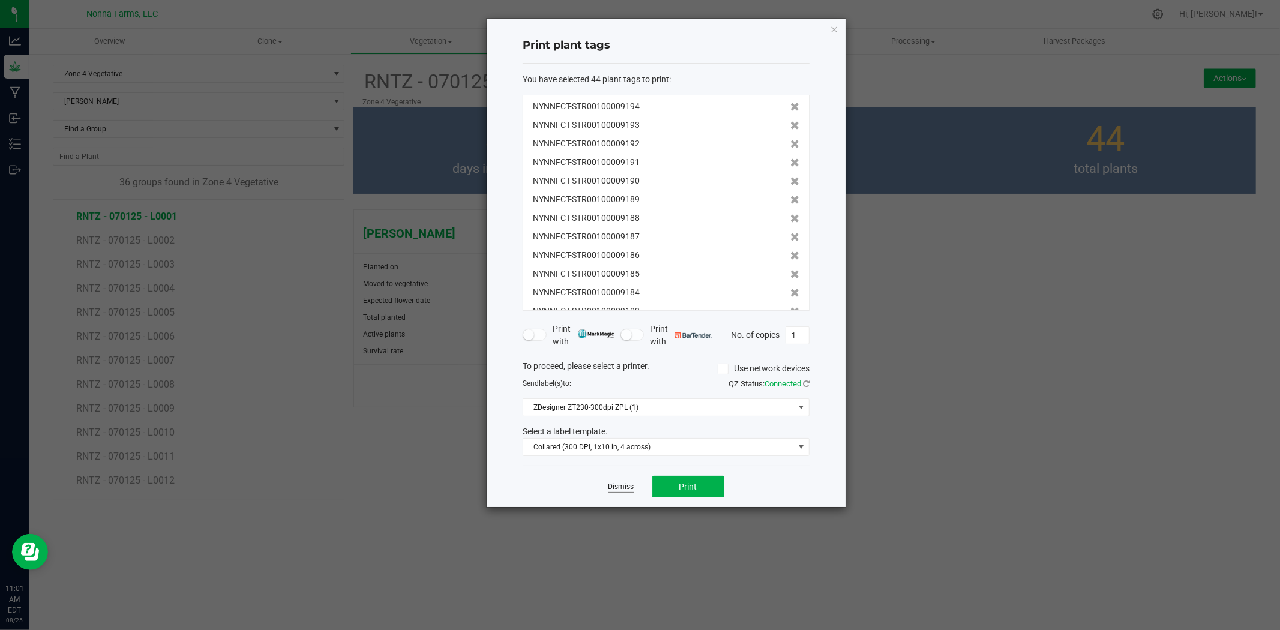
click at [621, 483] on link "Dismiss" at bounding box center [622, 487] width 26 height 10
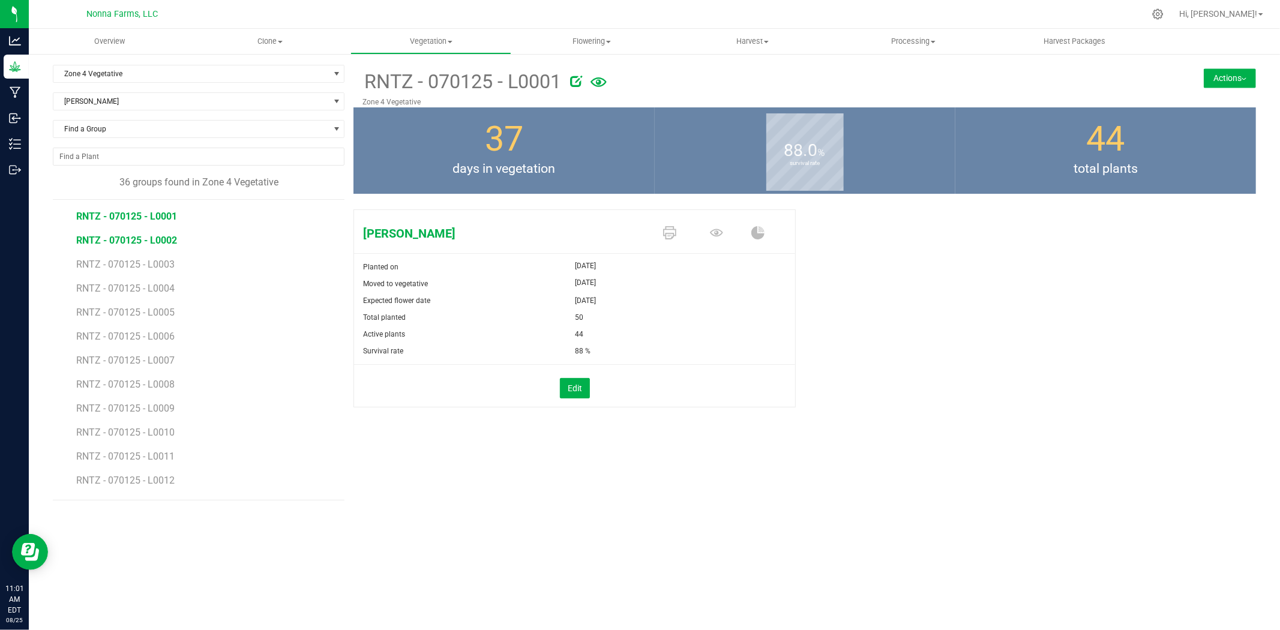
click at [142, 240] on span "RNTZ - 070125 - L0002" at bounding box center [126, 240] width 101 height 11
click at [671, 232] on icon at bounding box center [669, 232] width 13 height 13
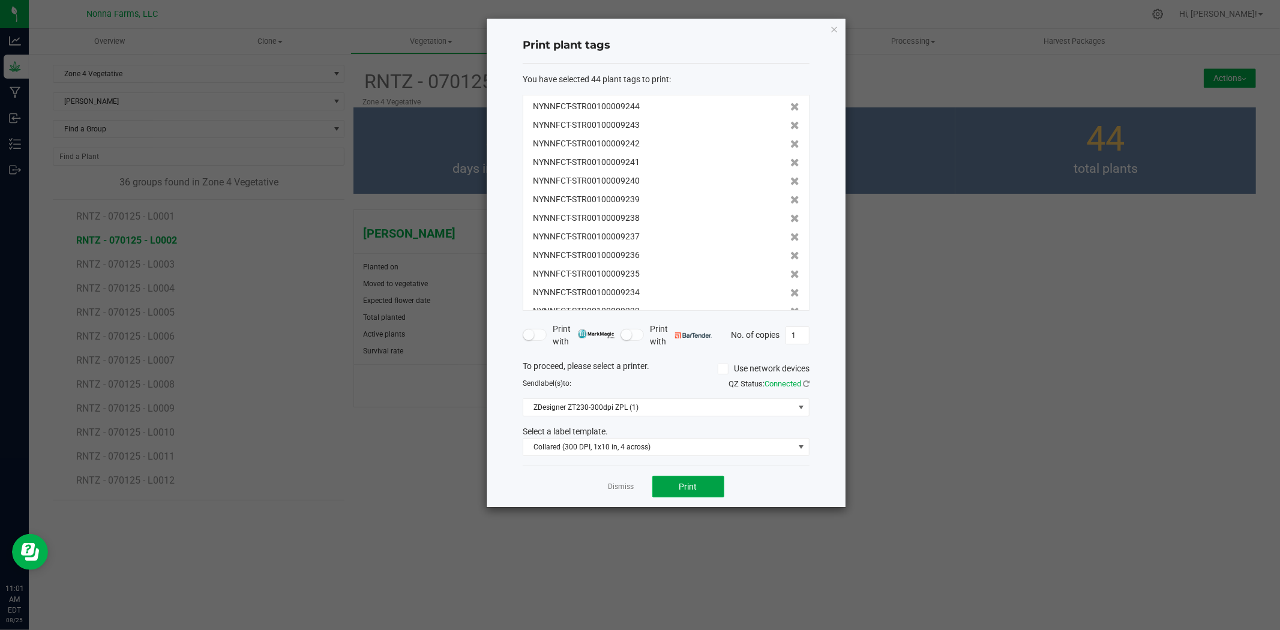
click at [701, 488] on button "Print" at bounding box center [689, 487] width 72 height 22
click at [622, 484] on link "Dismiss" at bounding box center [622, 487] width 26 height 10
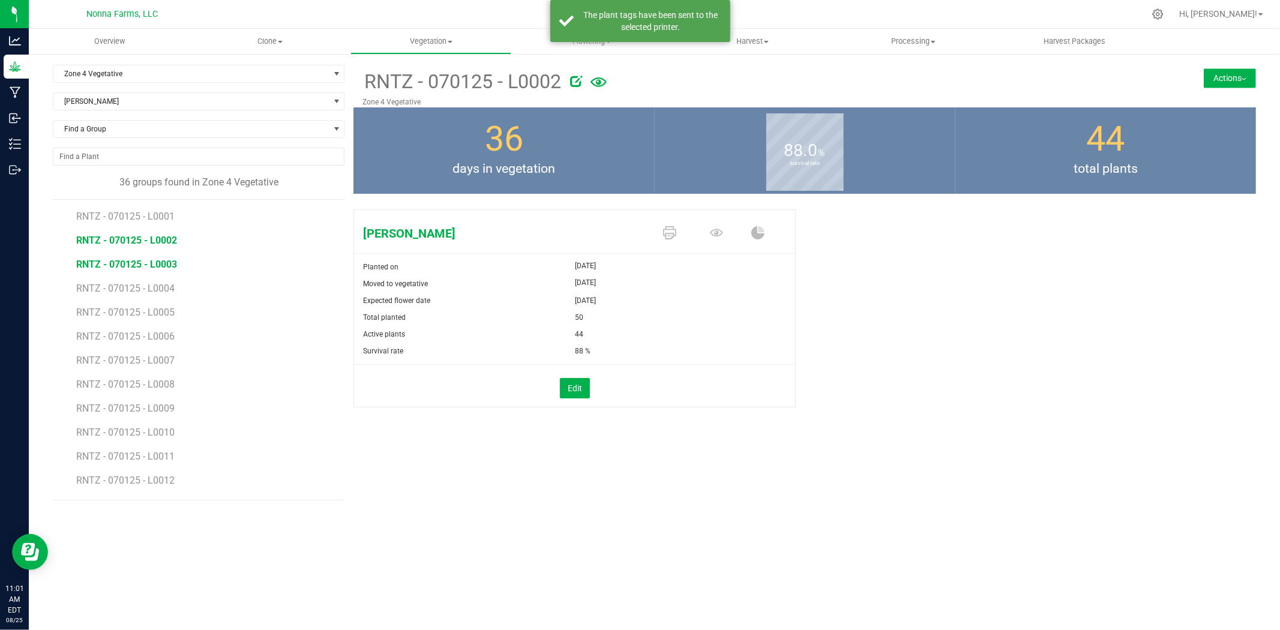
click at [146, 268] on span "RNTZ - 070125 - L0003" at bounding box center [126, 264] width 101 height 11
click at [151, 238] on span "RNTZ - 070125 - L0002" at bounding box center [126, 240] width 101 height 11
click at [148, 268] on span "RNTZ - 070125 - L0003" at bounding box center [126, 264] width 101 height 11
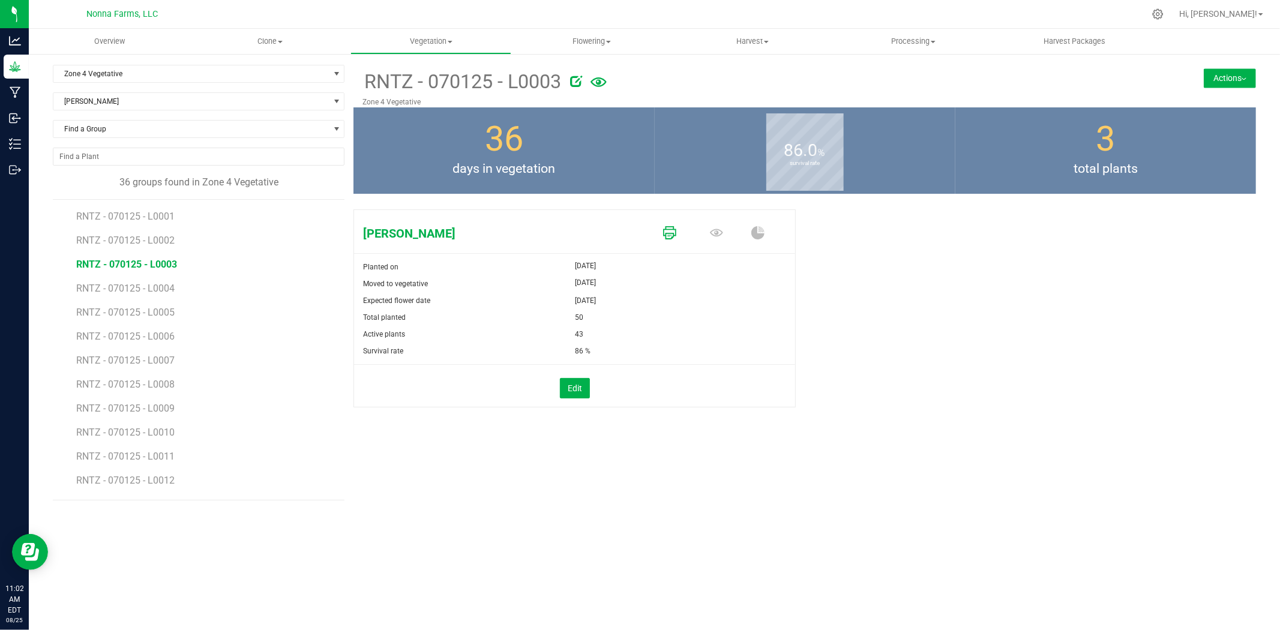
click at [673, 232] on icon at bounding box center [669, 232] width 13 height 13
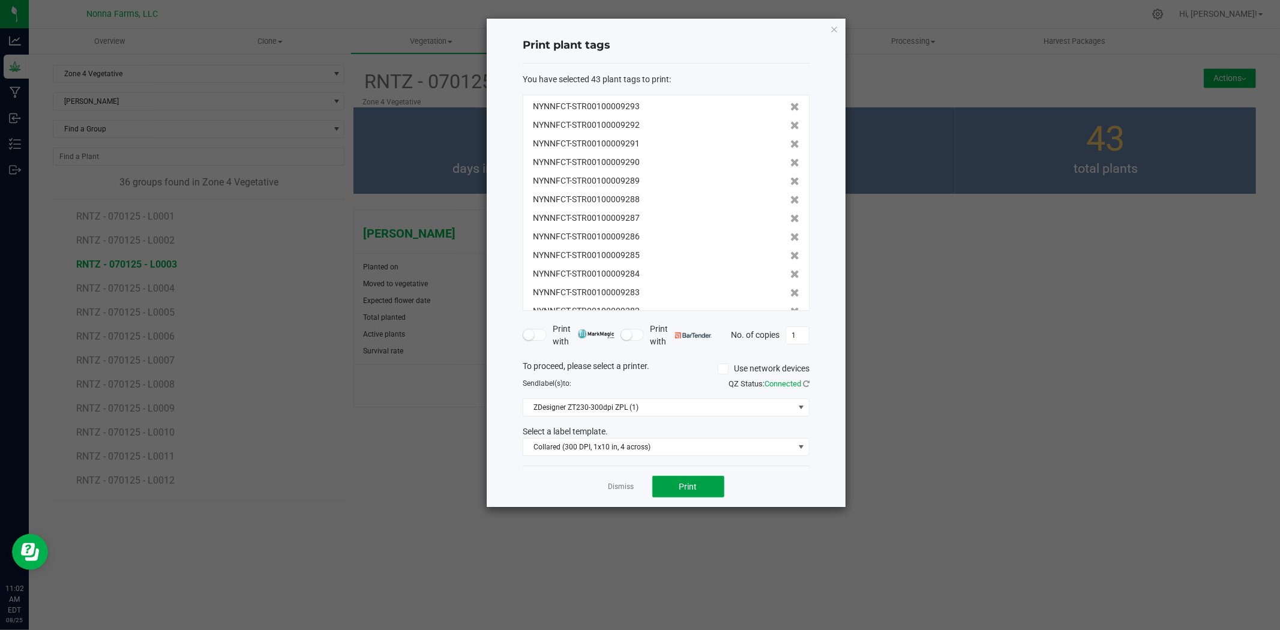
click at [705, 483] on button "Print" at bounding box center [689, 487] width 72 height 22
click at [612, 487] on link "Dismiss" at bounding box center [622, 487] width 26 height 10
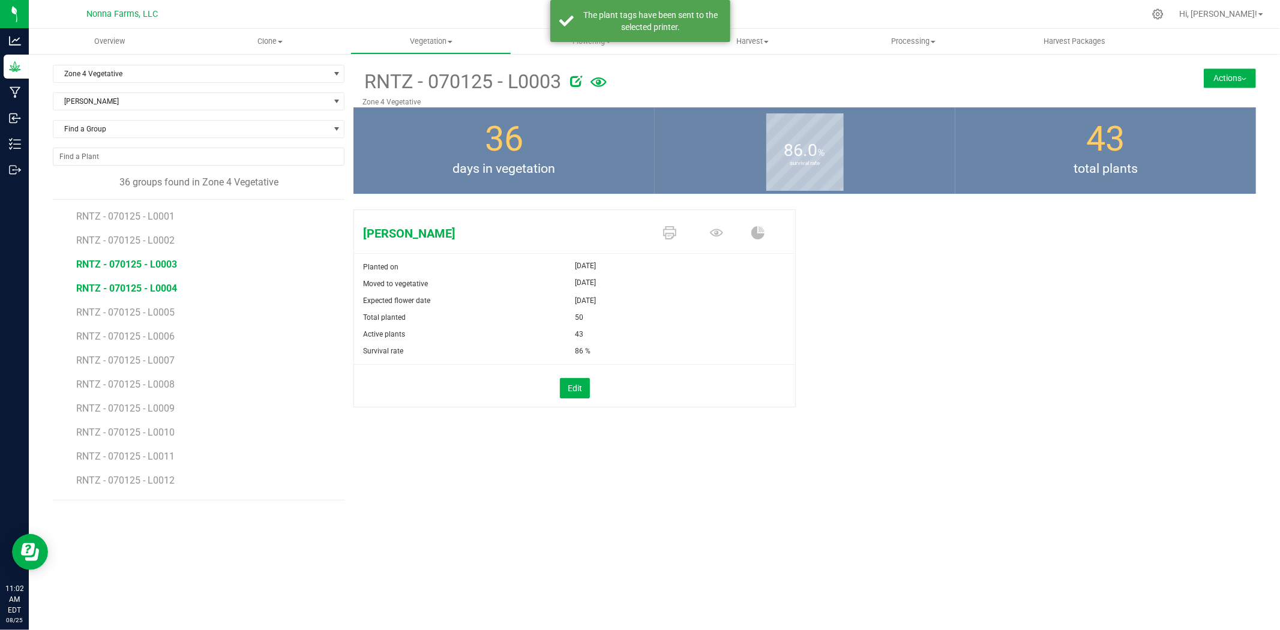
click at [157, 290] on span "RNTZ - 070125 - L0004" at bounding box center [126, 288] width 101 height 11
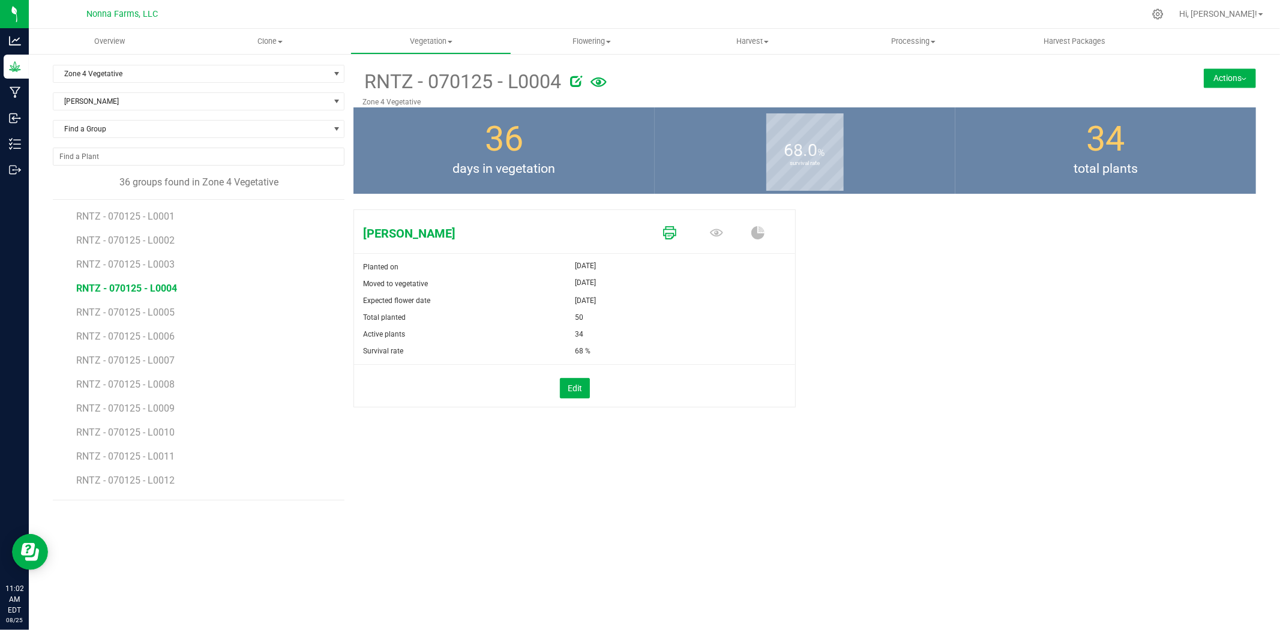
click at [675, 233] on icon at bounding box center [669, 232] width 13 height 13
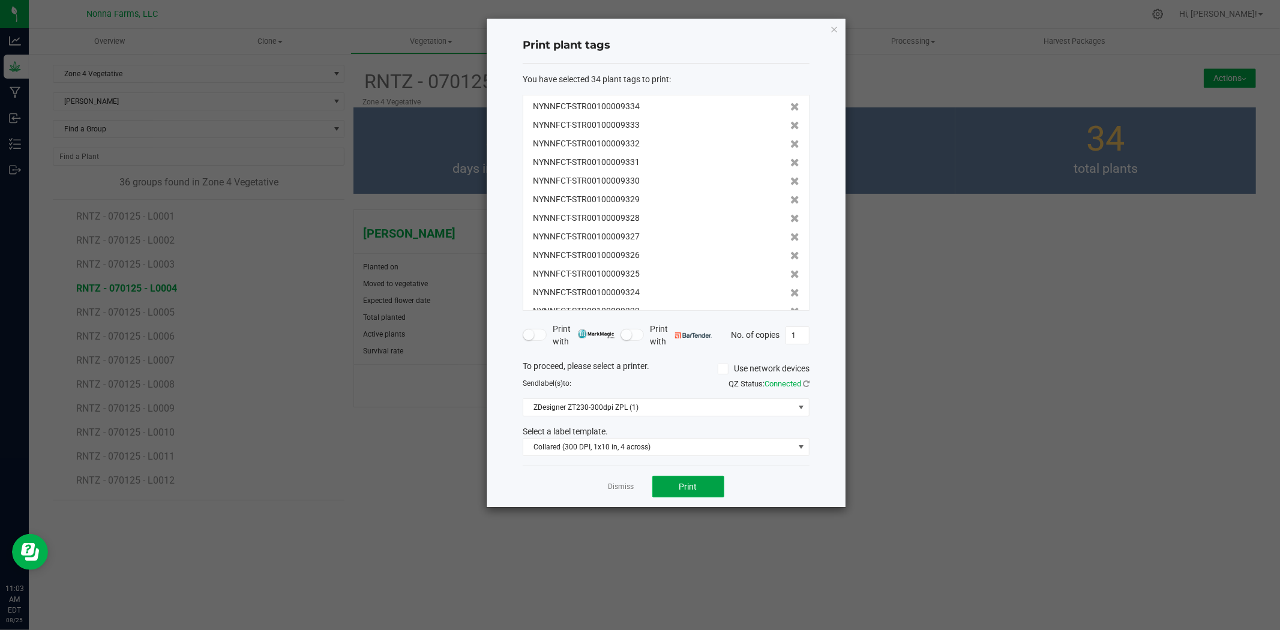
click at [692, 487] on span "Print" at bounding box center [689, 487] width 18 height 10
click at [627, 483] on link "Dismiss" at bounding box center [622, 487] width 26 height 10
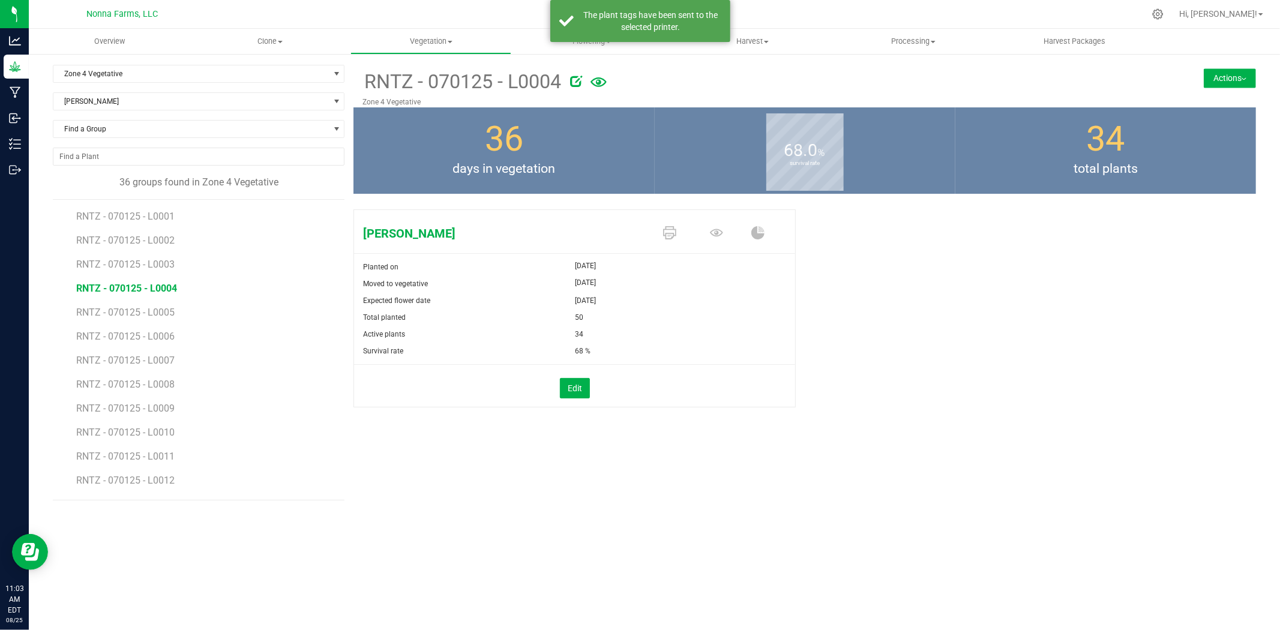
click at [132, 304] on li "RNTZ - 070125 - L0005" at bounding box center [206, 308] width 260 height 24
click at [136, 314] on span "RNTZ - 070125 - L0005" at bounding box center [126, 312] width 101 height 11
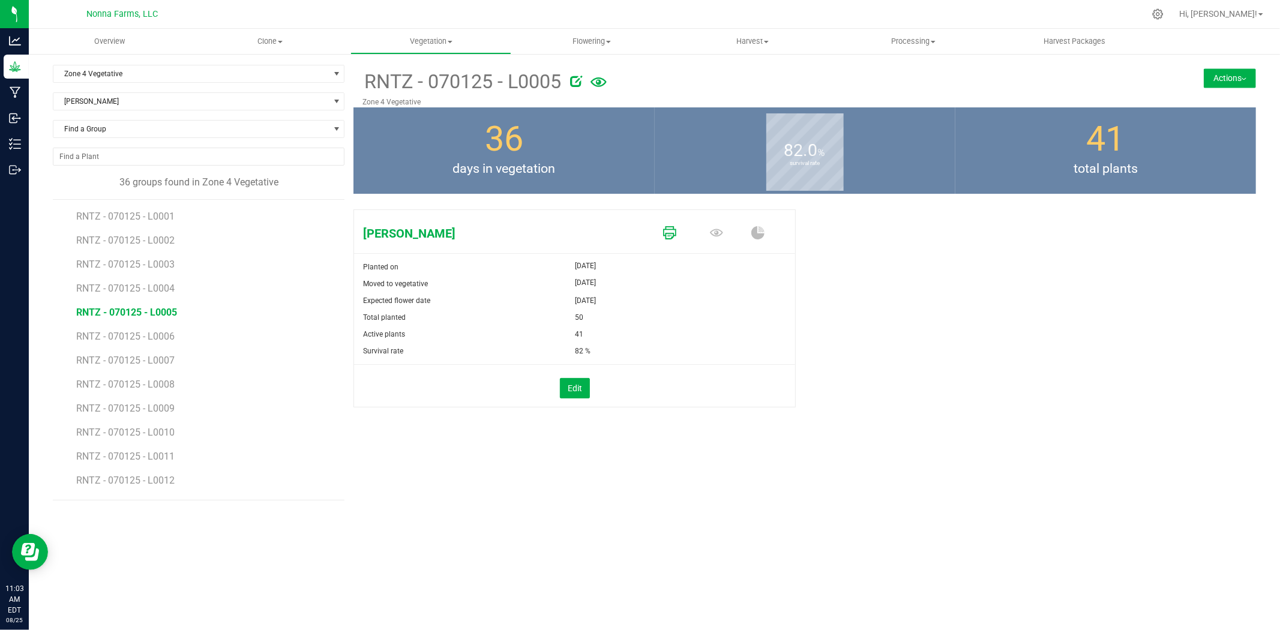
click at [669, 231] on icon at bounding box center [669, 232] width 13 height 13
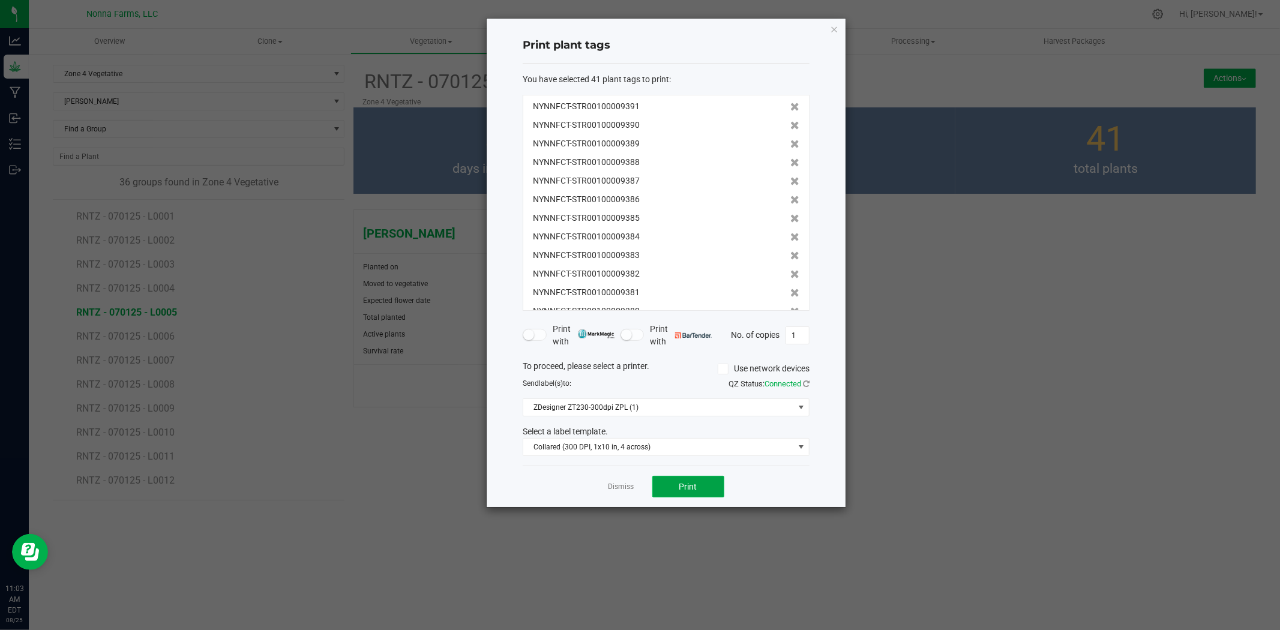
click at [695, 496] on button "Print" at bounding box center [689, 487] width 72 height 22
click at [618, 482] on link "Dismiss" at bounding box center [622, 487] width 26 height 10
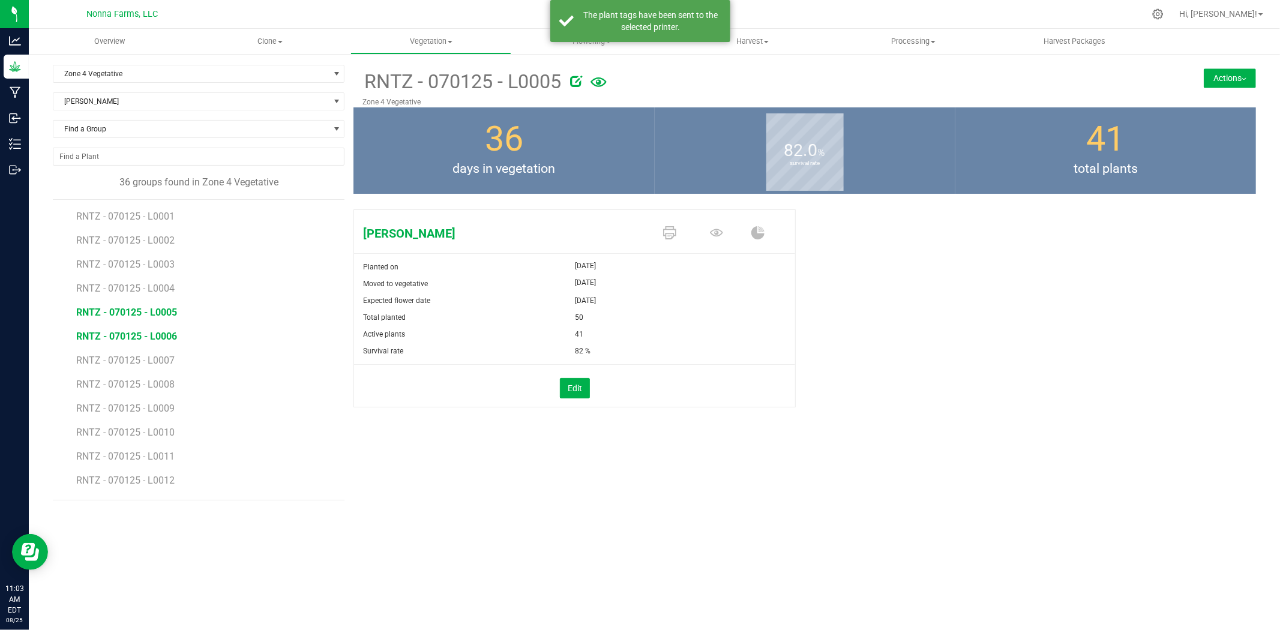
click at [146, 335] on span "RNTZ - 070125 - L0006" at bounding box center [126, 336] width 101 height 11
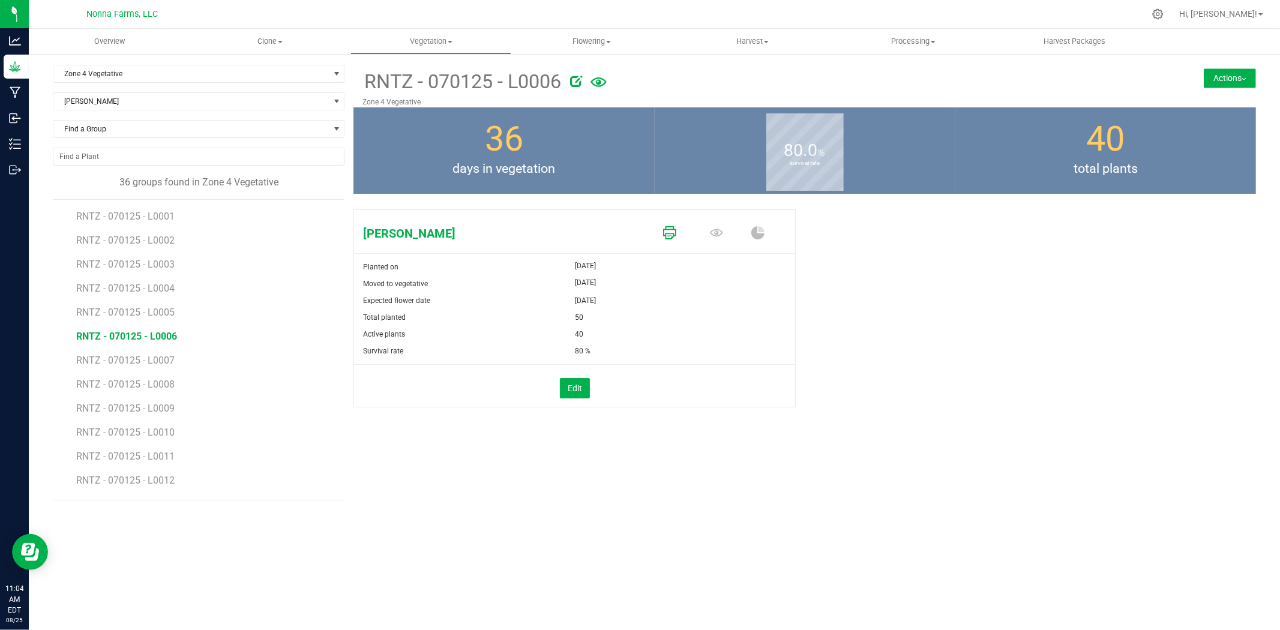
click at [671, 227] on icon at bounding box center [669, 232] width 13 height 13
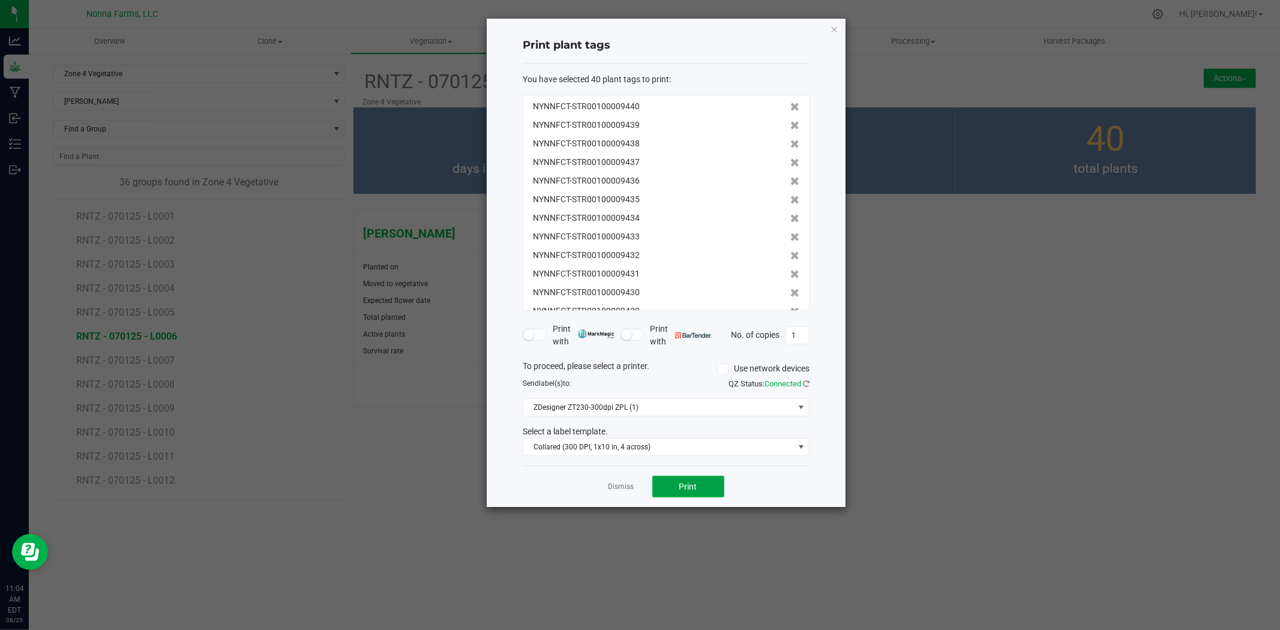
click at [681, 486] on span "Print" at bounding box center [689, 487] width 18 height 10
click at [617, 488] on link "Dismiss" at bounding box center [622, 487] width 26 height 10
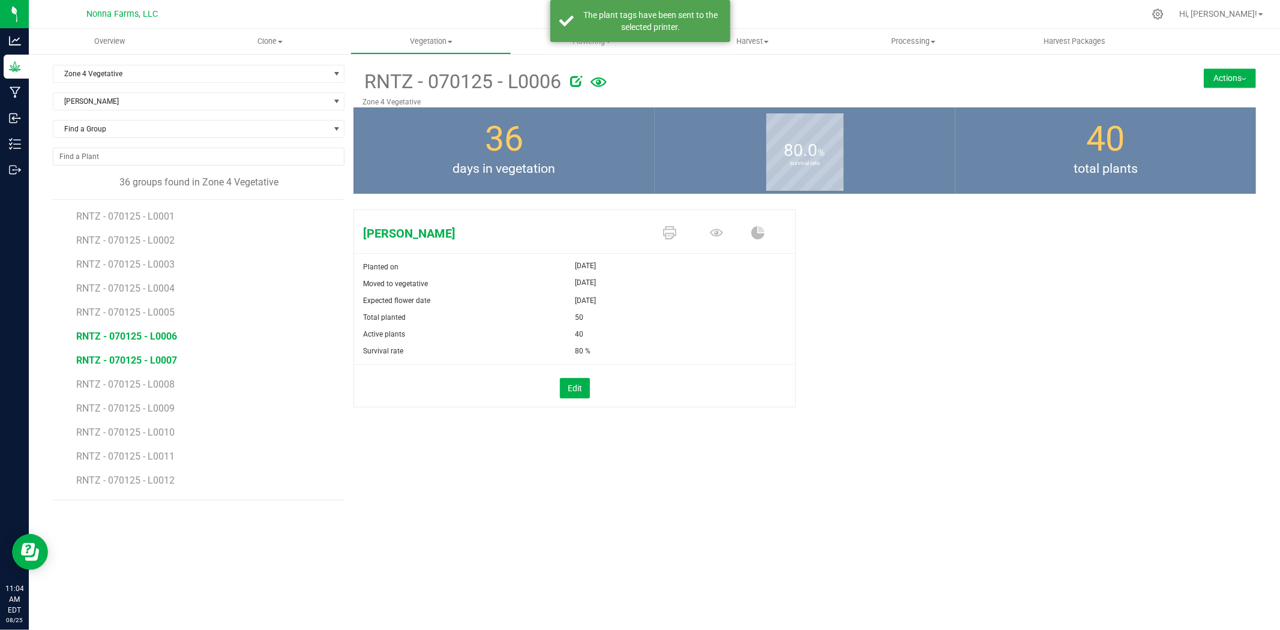
click at [158, 359] on span "RNTZ - 070125 - L0007" at bounding box center [126, 360] width 101 height 11
click at [153, 334] on span "RNTZ - 070125 - L0006" at bounding box center [126, 336] width 101 height 11
click at [147, 357] on span "RNTZ - 070125 - L0007" at bounding box center [126, 360] width 101 height 11
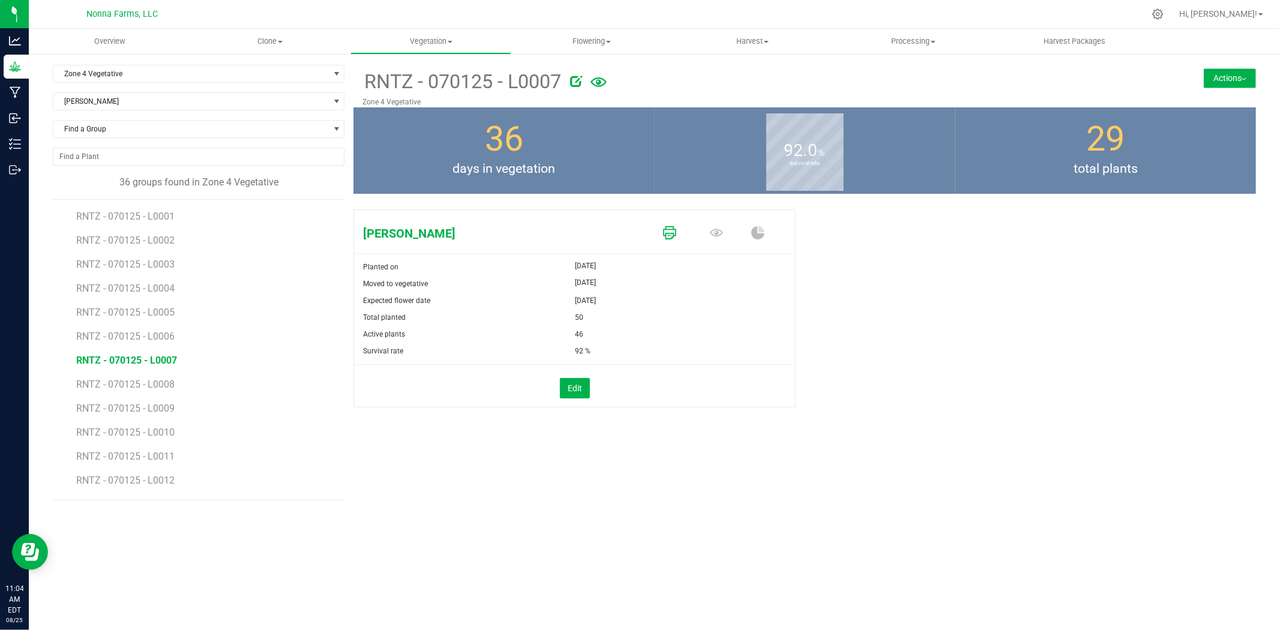
click at [670, 231] on icon at bounding box center [669, 232] width 13 height 13
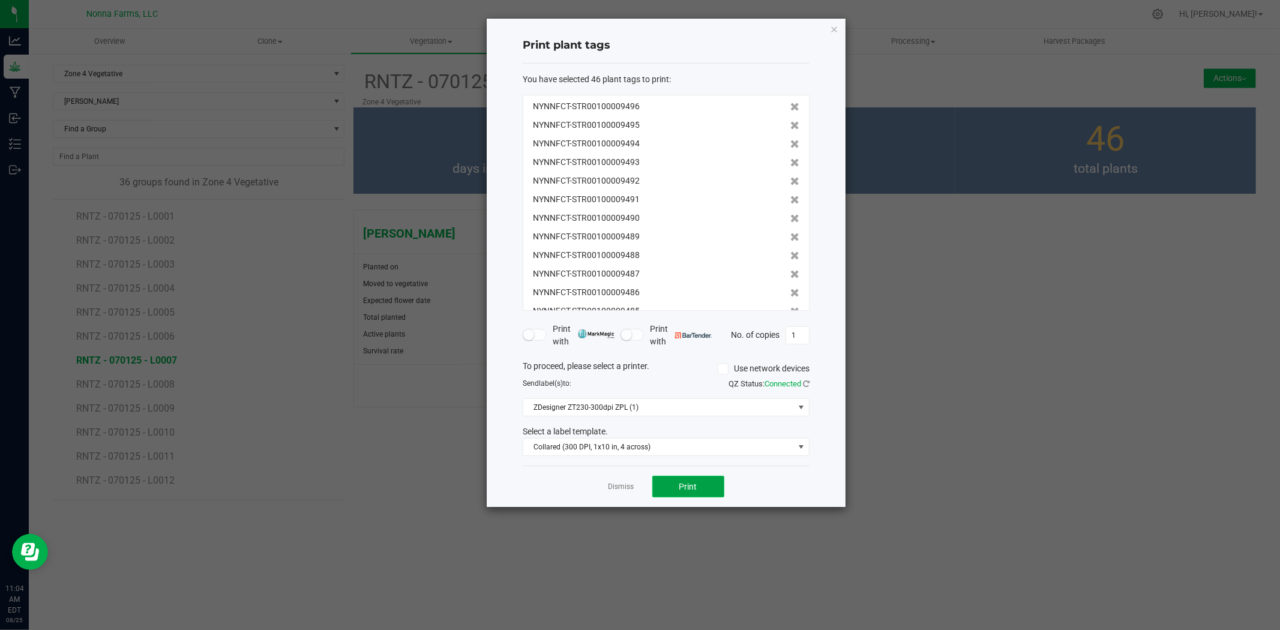
click at [686, 492] on button "Print" at bounding box center [689, 487] width 72 height 22
click at [617, 489] on link "Dismiss" at bounding box center [622, 487] width 26 height 10
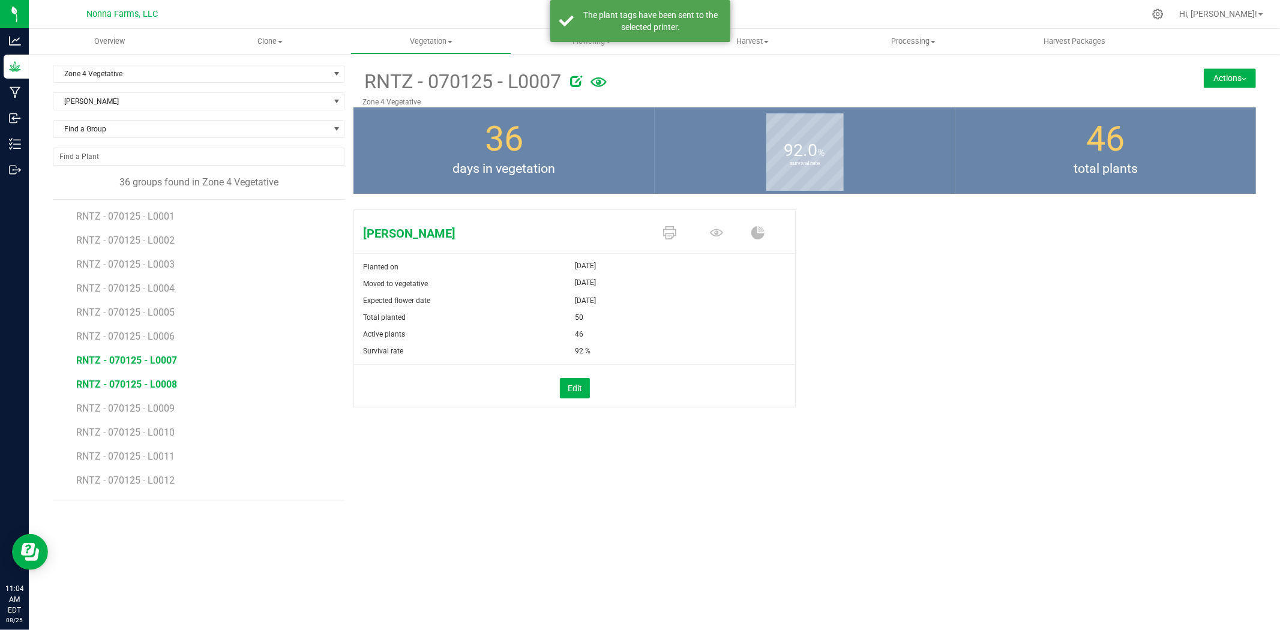
click at [130, 384] on span "RNTZ - 070125 - L0008" at bounding box center [126, 384] width 101 height 11
click at [141, 358] on span "RNTZ - 070125 - L0007" at bounding box center [126, 360] width 101 height 11
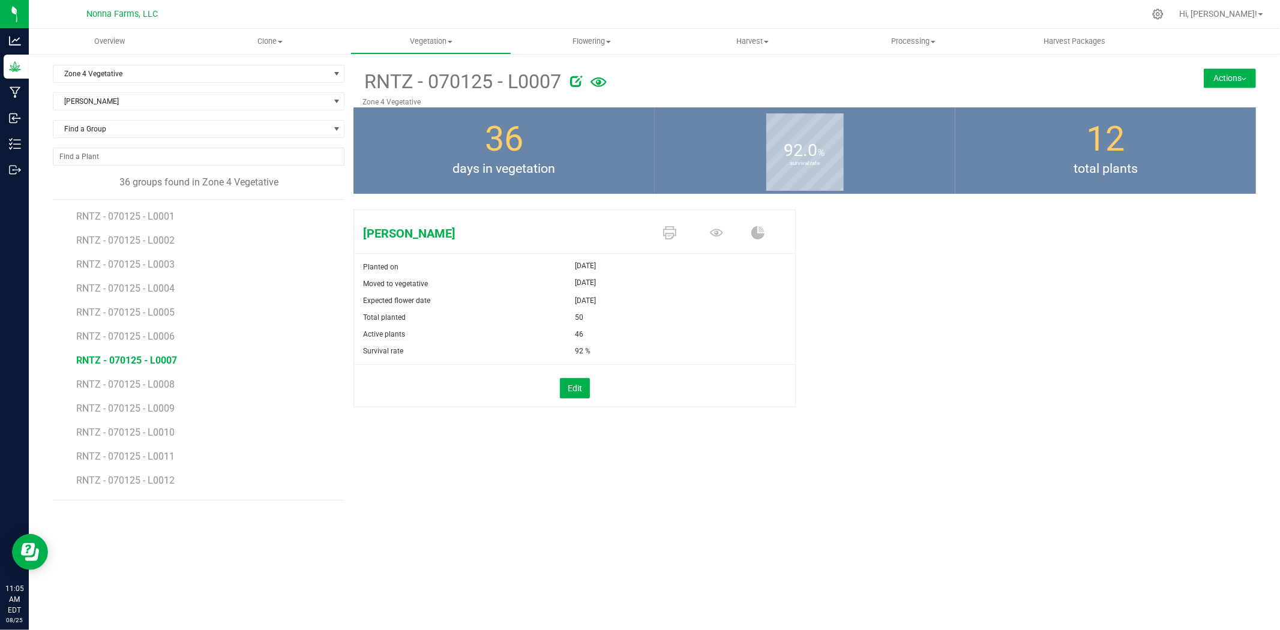
click at [661, 236] on span at bounding box center [672, 233] width 47 height 21
click at [669, 235] on icon at bounding box center [669, 232] width 13 height 13
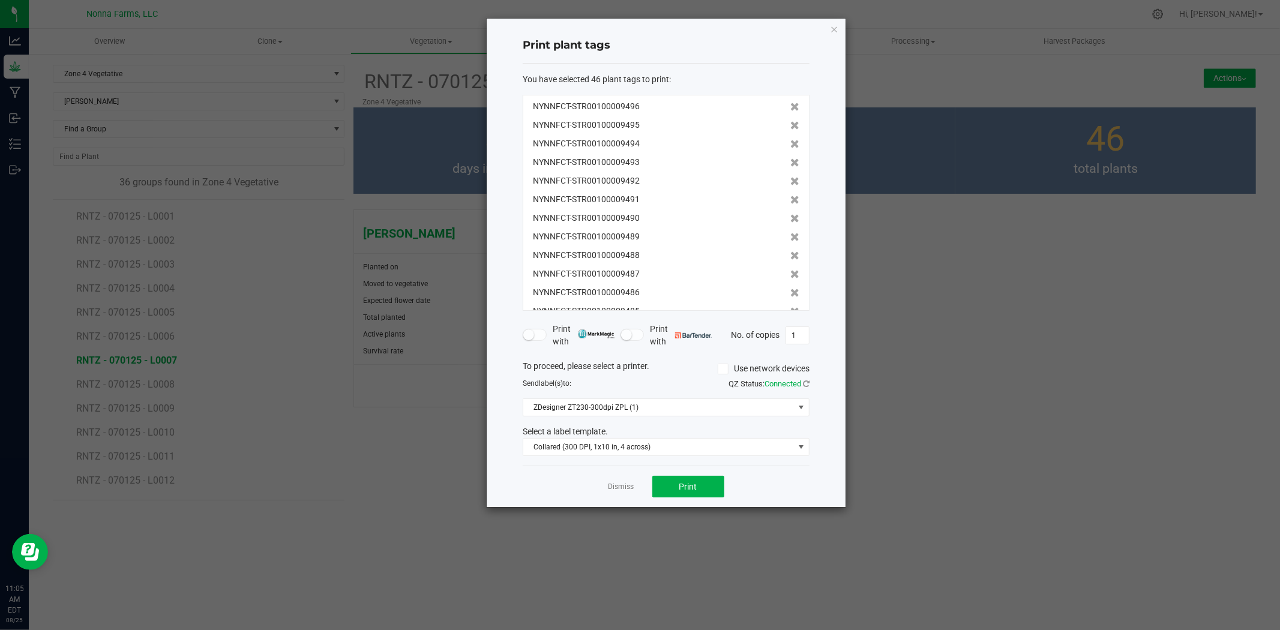
click at [617, 475] on div "Dismiss Print" at bounding box center [666, 486] width 287 height 41
click at [617, 481] on app-cancel-button "Dismiss" at bounding box center [622, 487] width 26 height 13
click at [617, 486] on link "Dismiss" at bounding box center [622, 487] width 26 height 10
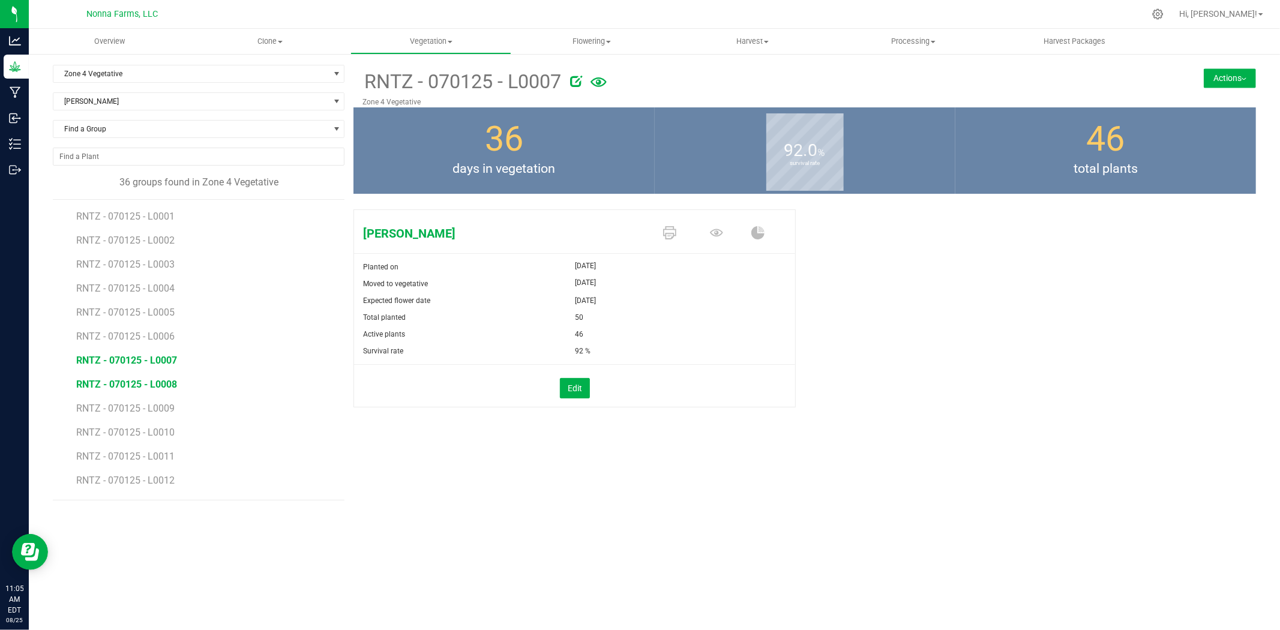
click at [146, 382] on span "RNTZ - 070125 - L0008" at bounding box center [126, 384] width 101 height 11
click at [672, 229] on icon at bounding box center [669, 232] width 13 height 13
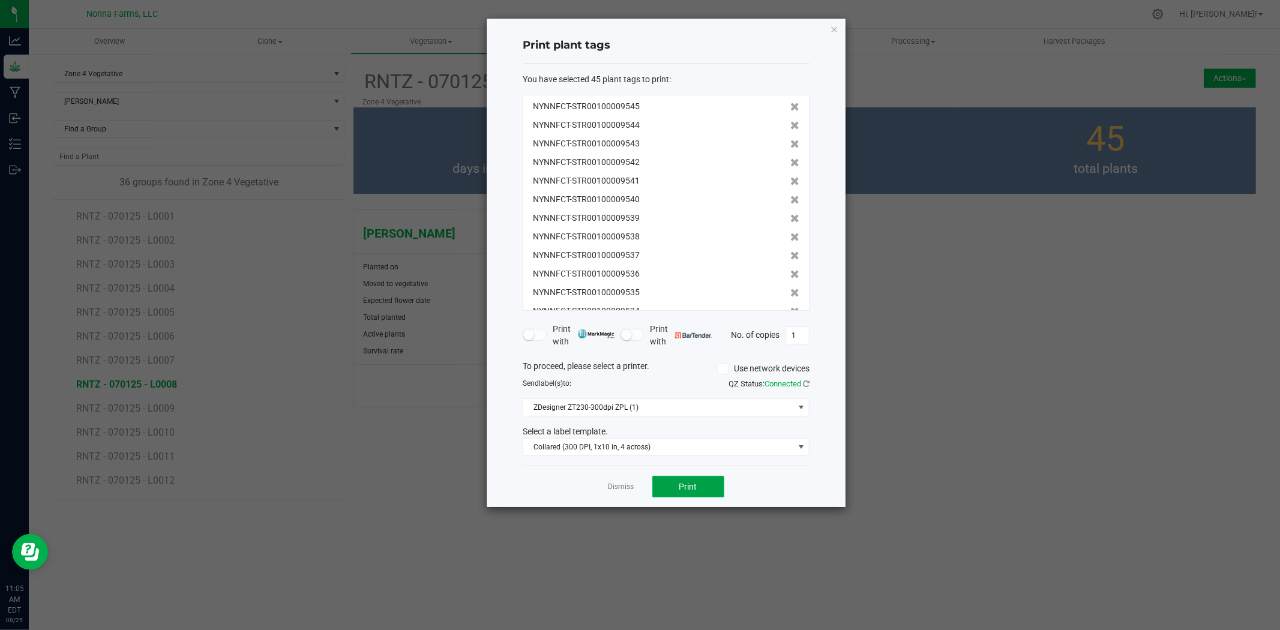
click at [699, 491] on button "Print" at bounding box center [689, 487] width 72 height 22
click at [613, 479] on div "Dismiss Print" at bounding box center [666, 486] width 287 height 41
click at [615, 487] on link "Dismiss" at bounding box center [622, 487] width 26 height 10
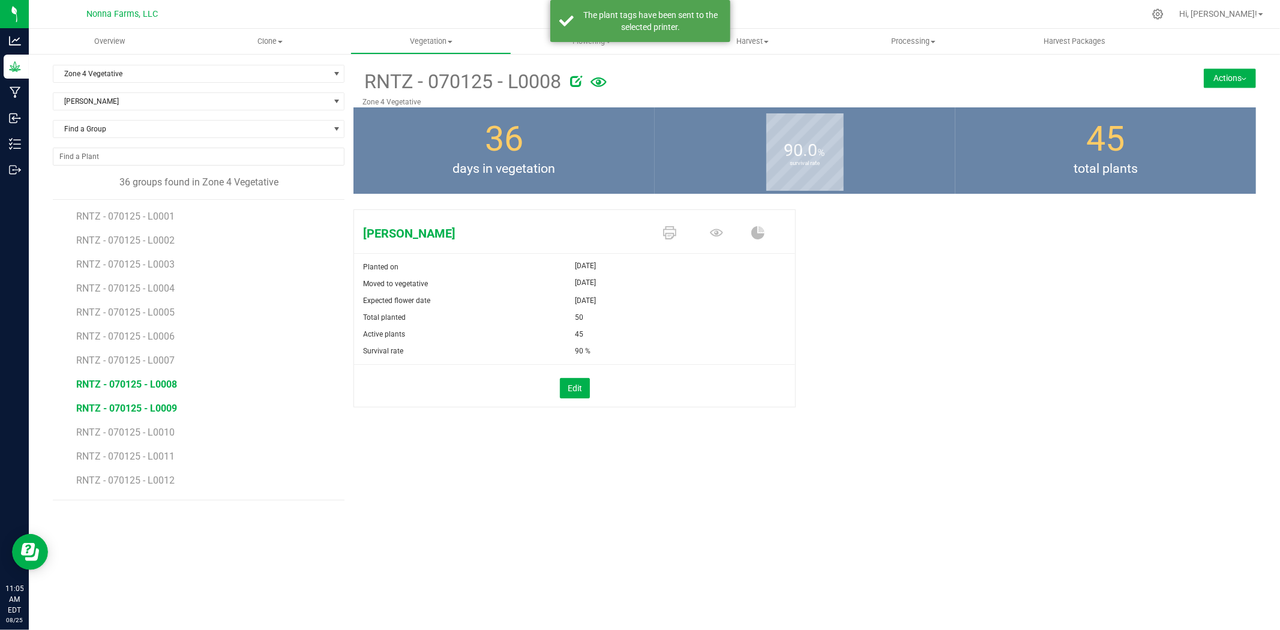
click at [152, 409] on span "RNTZ - 070125 - L0009" at bounding box center [126, 408] width 101 height 11
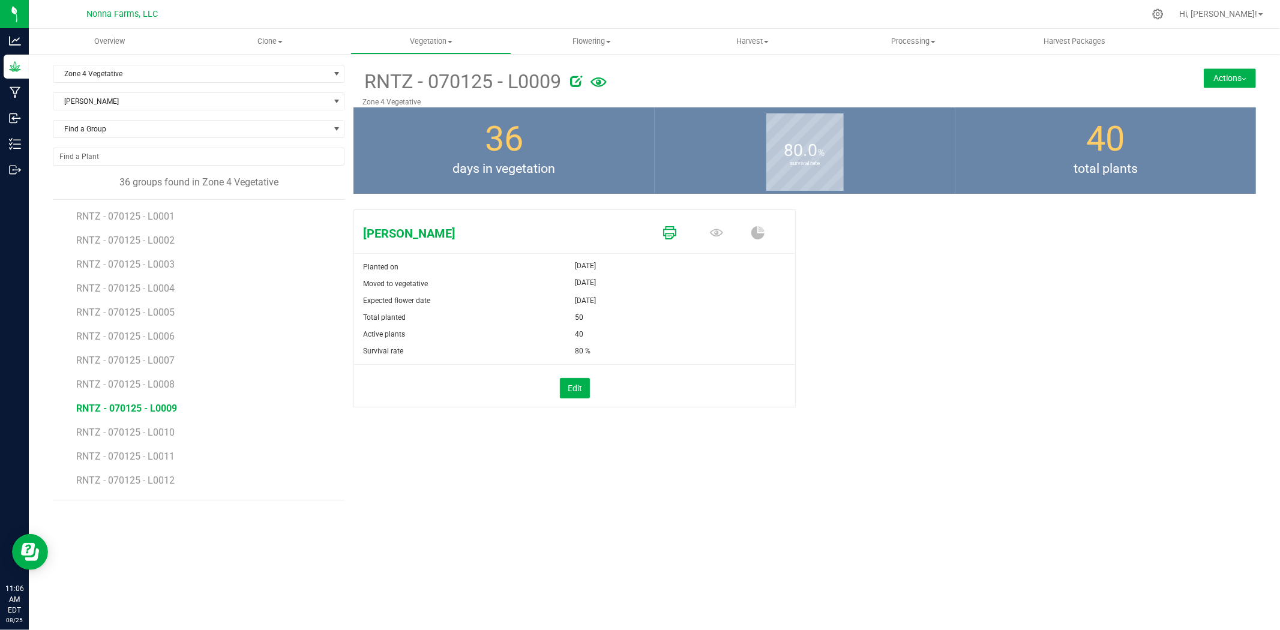
click at [668, 223] on link at bounding box center [669, 233] width 13 height 21
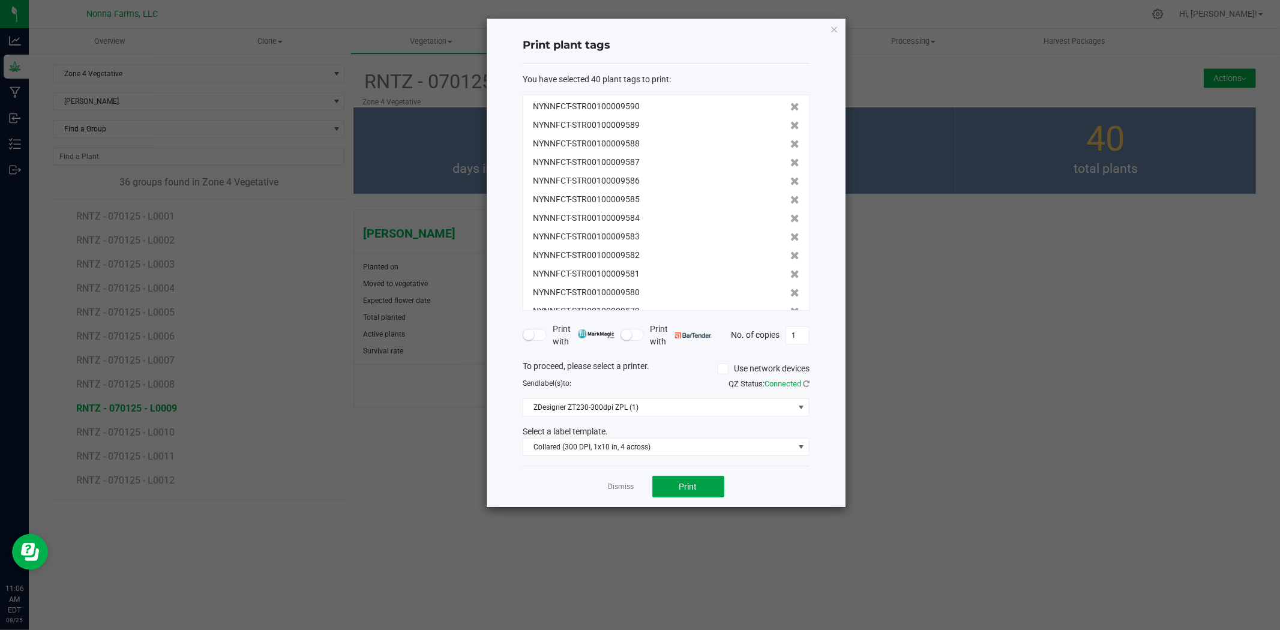
click at [704, 484] on button "Print" at bounding box center [689, 487] width 72 height 22
click at [609, 486] on link "Dismiss" at bounding box center [622, 487] width 26 height 10
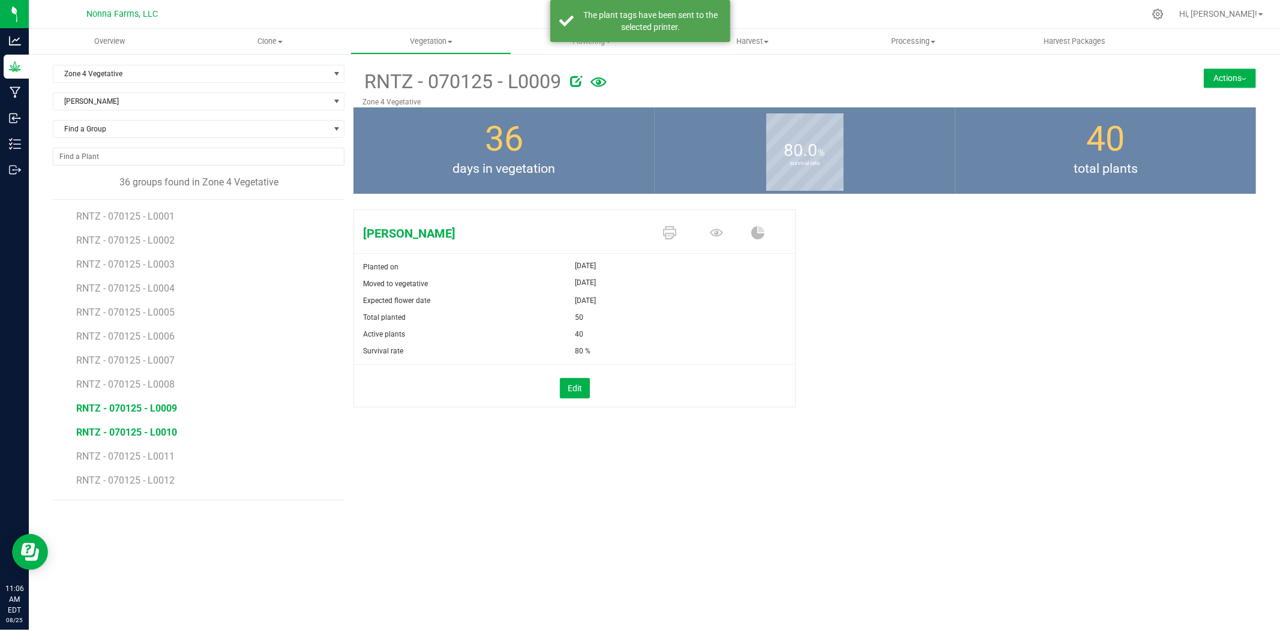
click at [158, 435] on span "RNTZ - 070125 - L0010" at bounding box center [126, 432] width 101 height 11
click at [167, 411] on span "RNTZ - 070125 - L0009" at bounding box center [126, 408] width 101 height 11
click at [163, 434] on span "RNTZ - 070125 - L0010" at bounding box center [126, 432] width 101 height 11
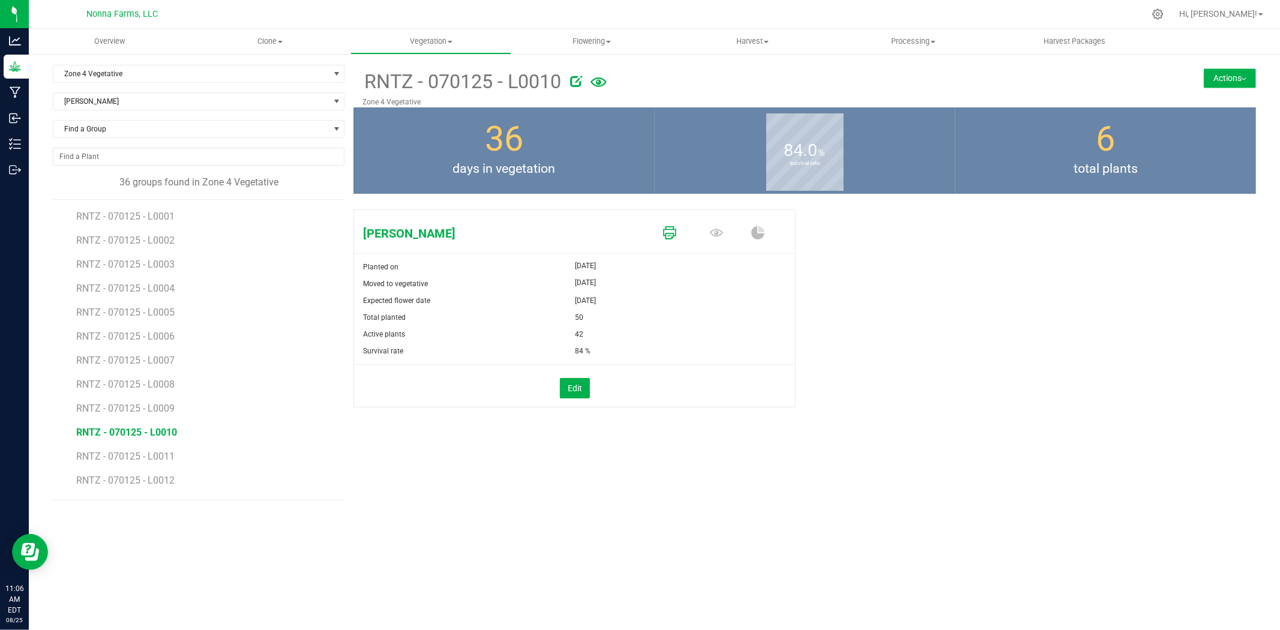
click at [674, 231] on icon at bounding box center [669, 232] width 13 height 13
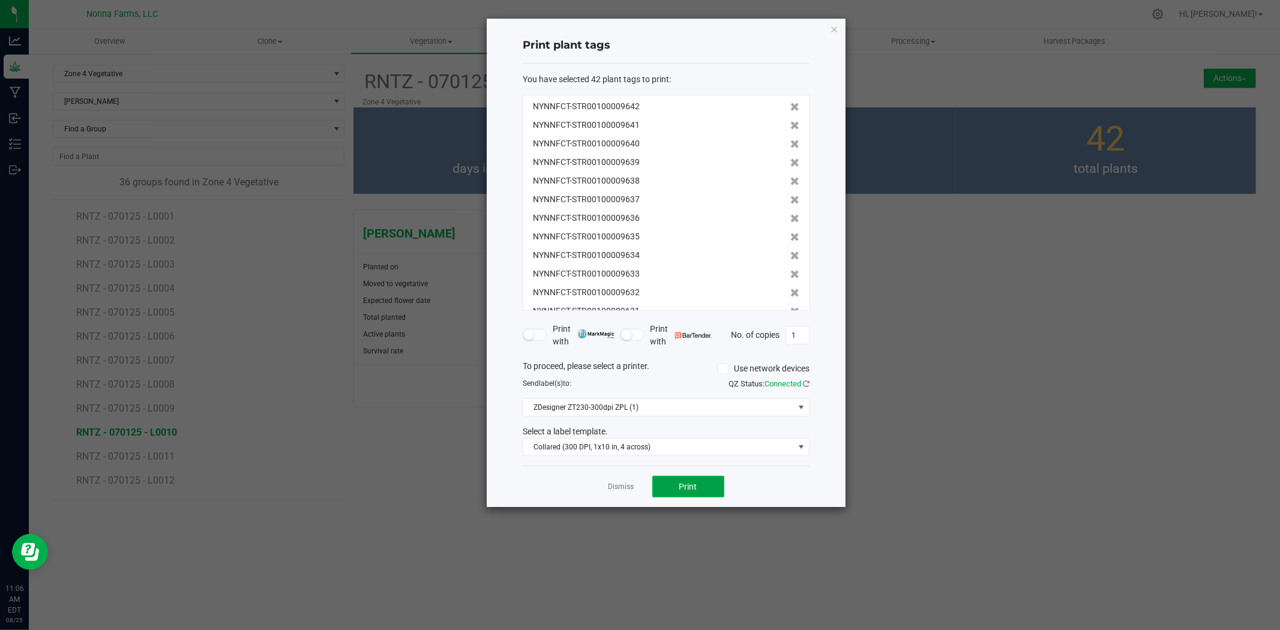
click at [696, 484] on span "Print" at bounding box center [689, 487] width 18 height 10
click at [623, 484] on link "Dismiss" at bounding box center [622, 487] width 26 height 10
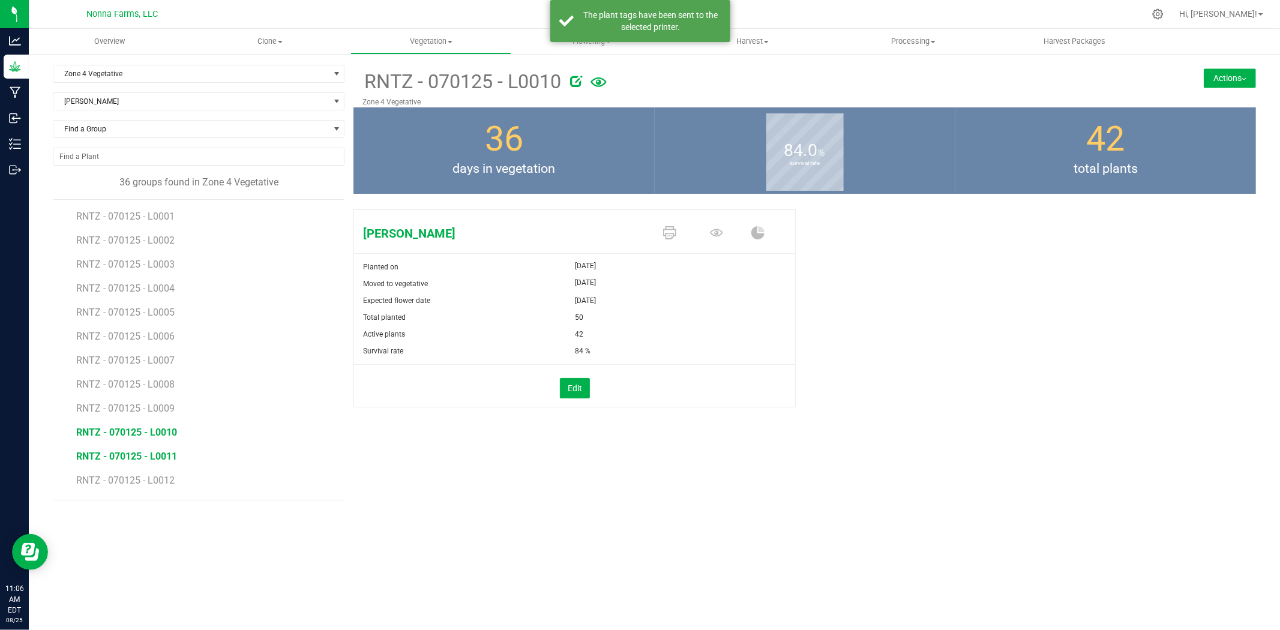
click at [155, 458] on span "RNTZ - 070125 - L0011" at bounding box center [126, 456] width 101 height 11
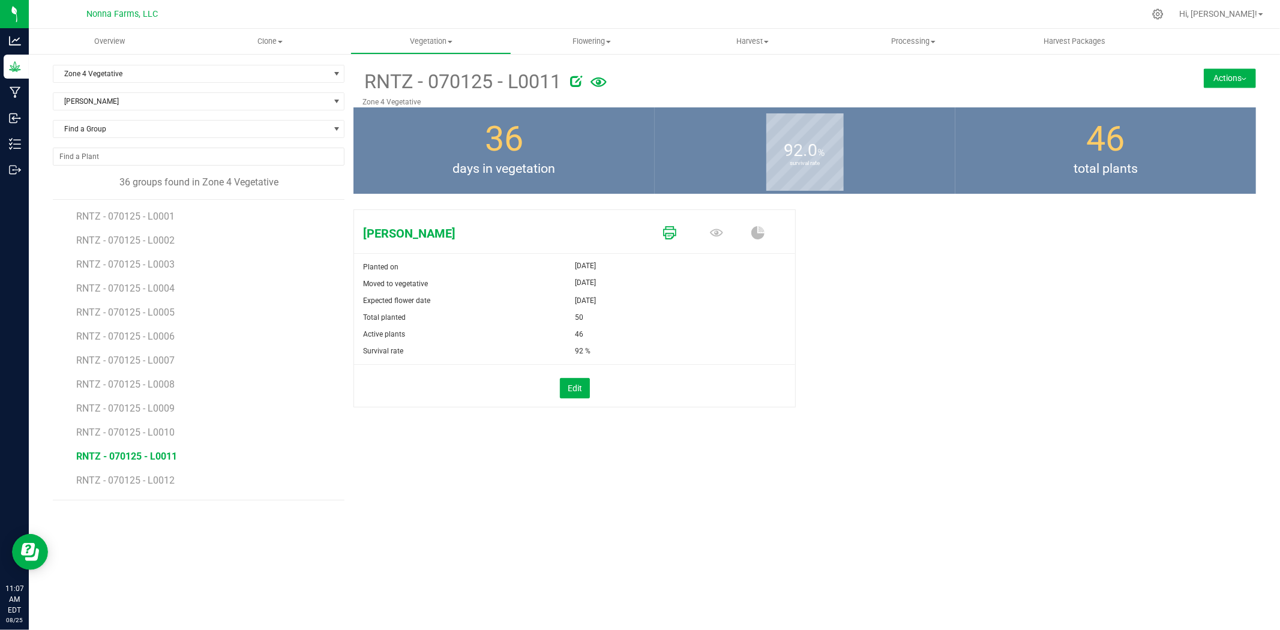
click at [669, 235] on icon at bounding box center [669, 232] width 13 height 13
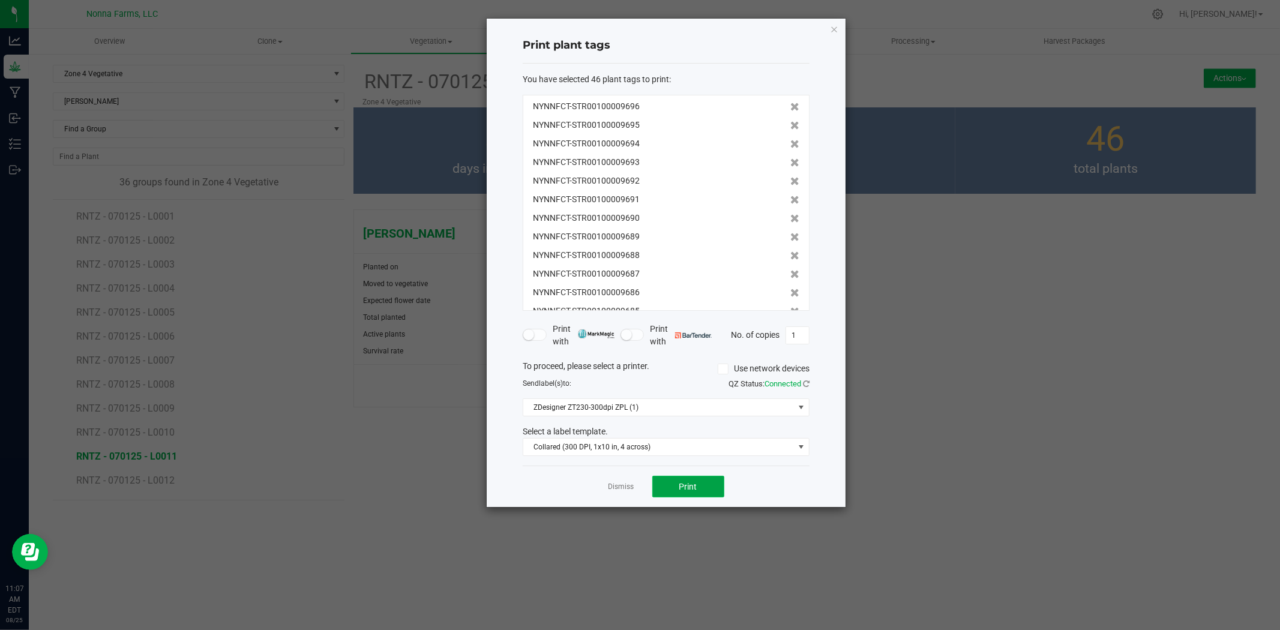
click at [688, 485] on span "Print" at bounding box center [689, 487] width 18 height 10
click at [617, 487] on link "Dismiss" at bounding box center [622, 487] width 26 height 10
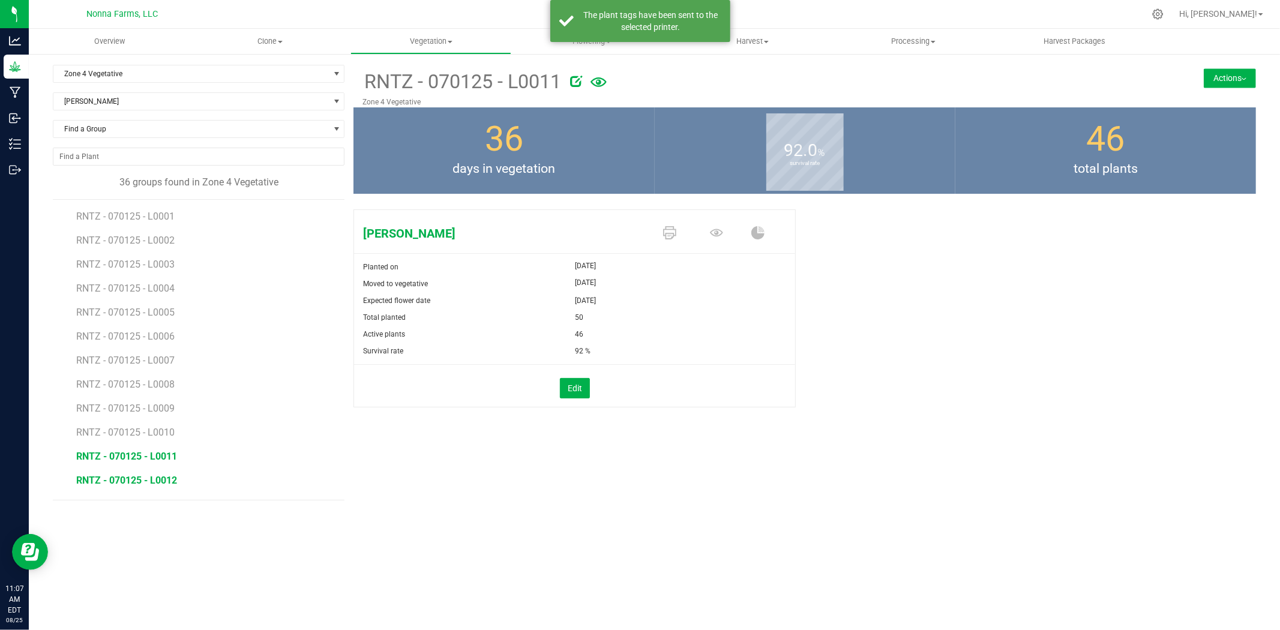
click at [121, 477] on span "RNTZ - 070125 - L0012" at bounding box center [126, 480] width 101 height 11
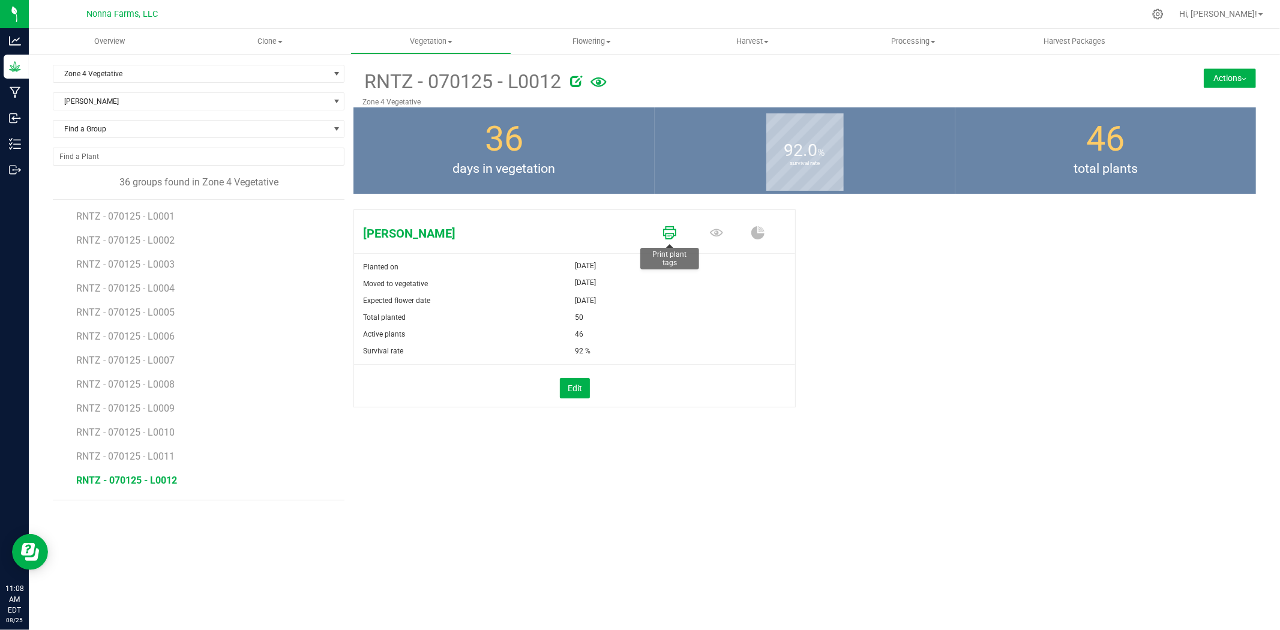
click at [669, 229] on icon at bounding box center [669, 232] width 13 height 13
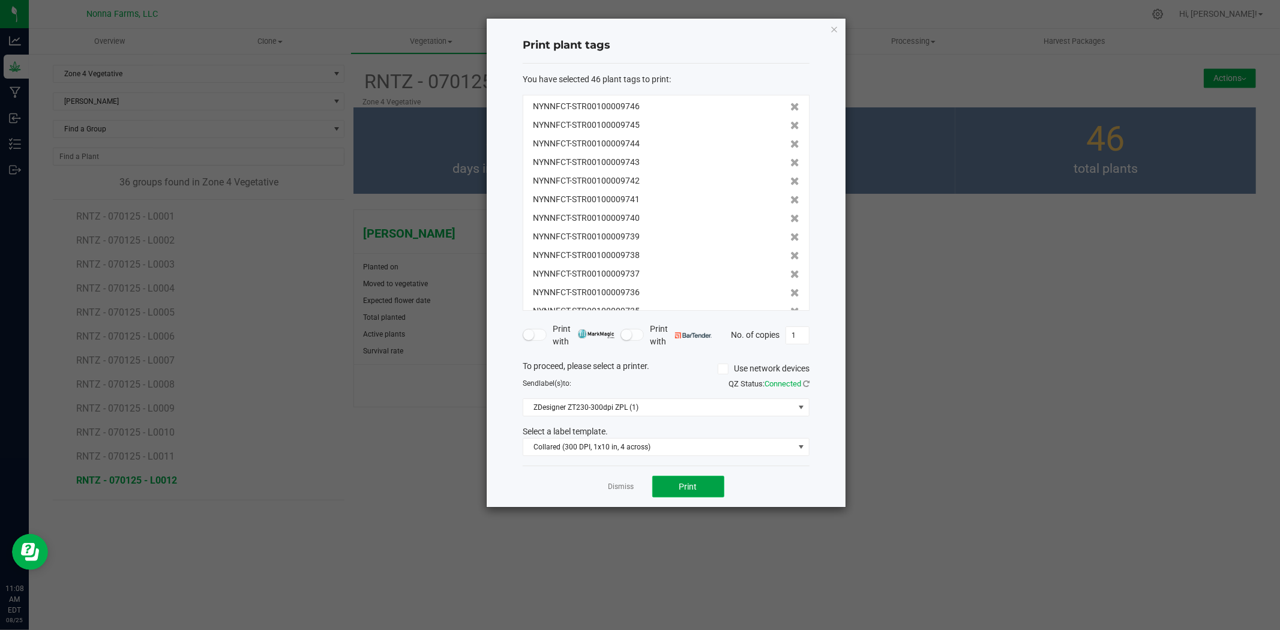
click at [699, 488] on button "Print" at bounding box center [689, 487] width 72 height 22
click at [618, 482] on link "Dismiss" at bounding box center [622, 487] width 26 height 10
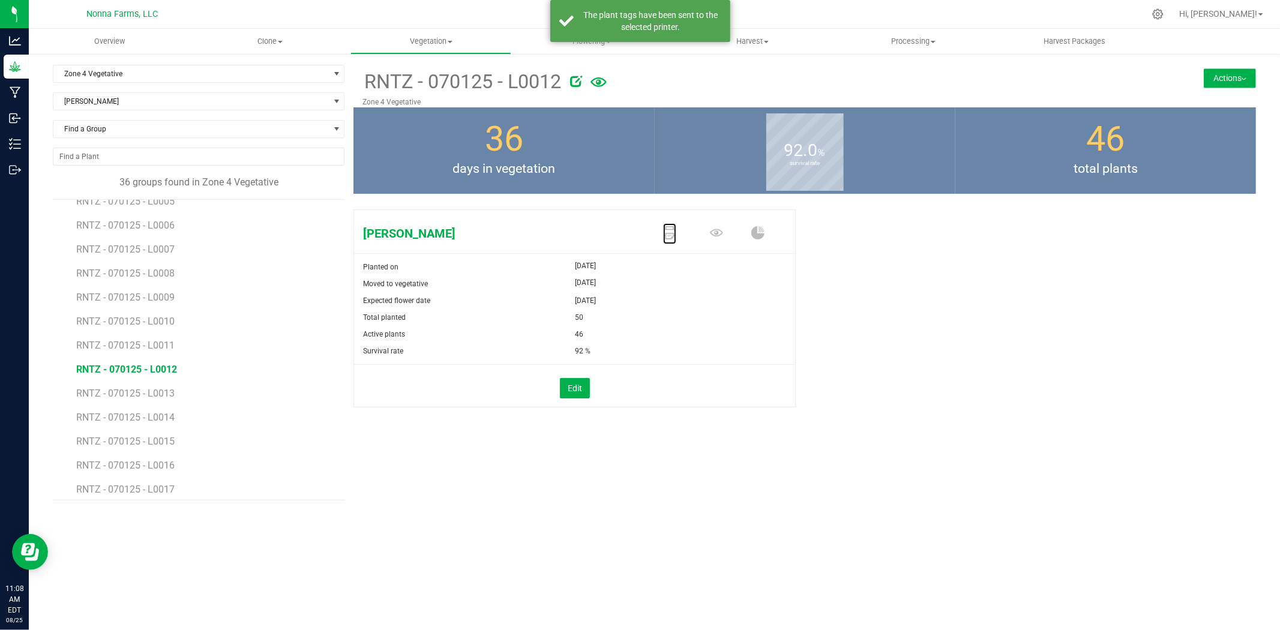
scroll to position [200, 0]
click at [155, 305] on span "RNTZ - 070125 - L0013" at bounding box center [126, 304] width 101 height 11
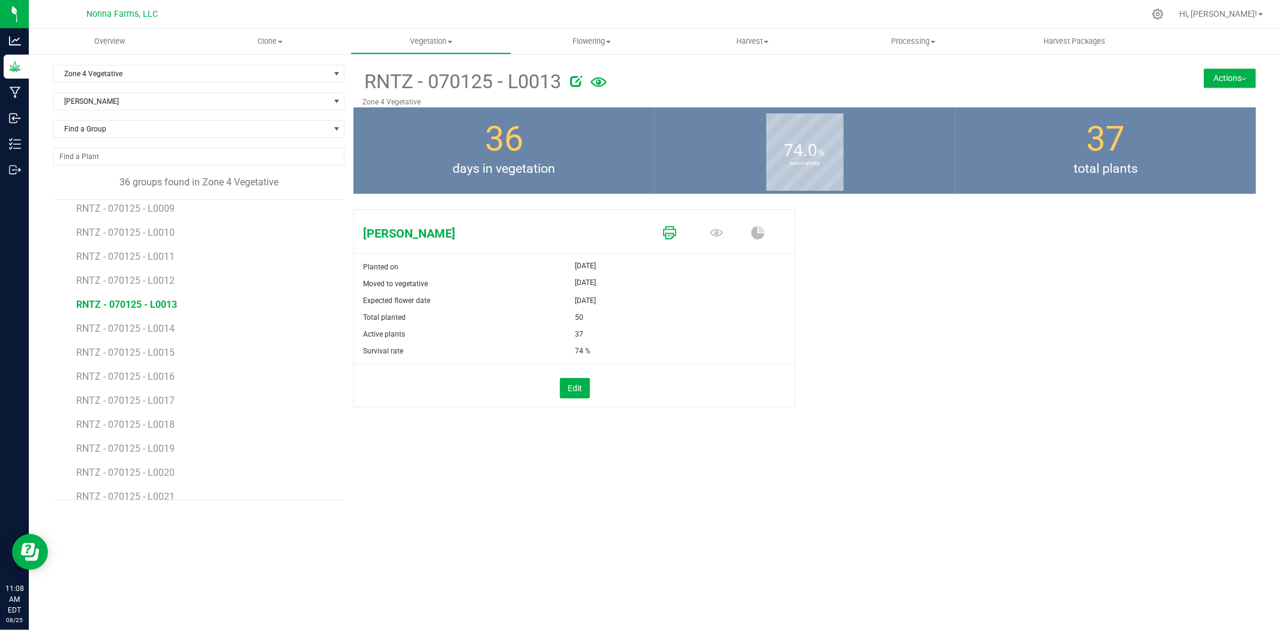
click at [670, 240] on link at bounding box center [669, 233] width 13 height 21
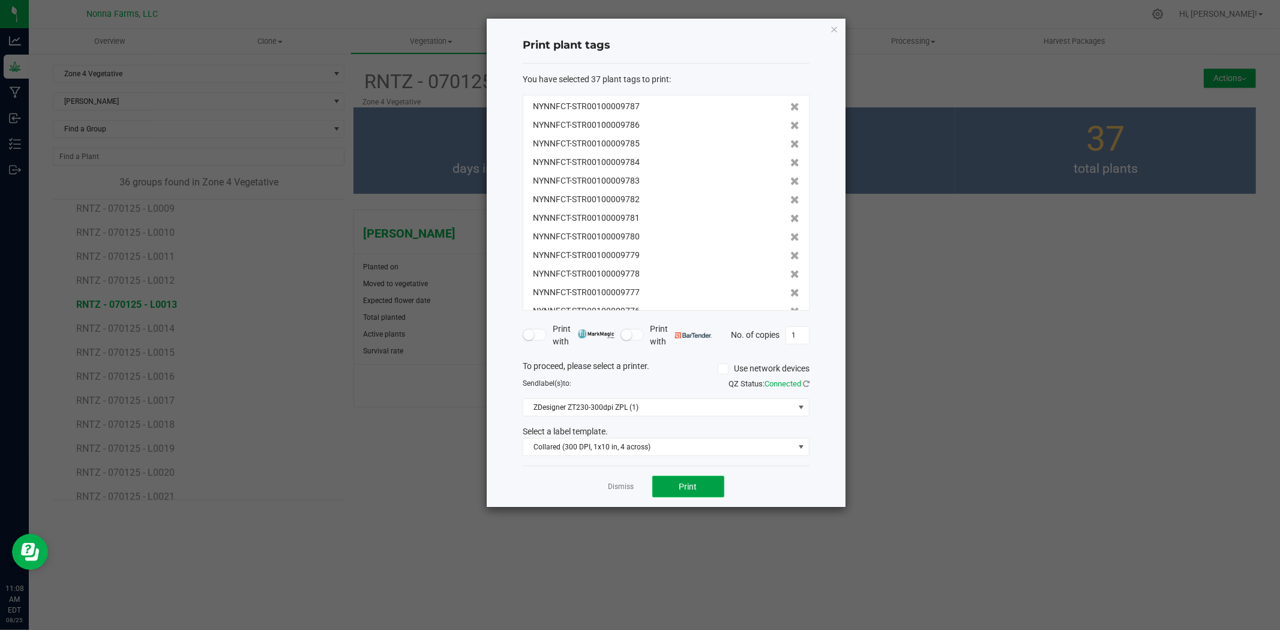
click at [687, 490] on span "Print" at bounding box center [689, 487] width 18 height 10
click at [622, 486] on link "Dismiss" at bounding box center [622, 487] width 26 height 10
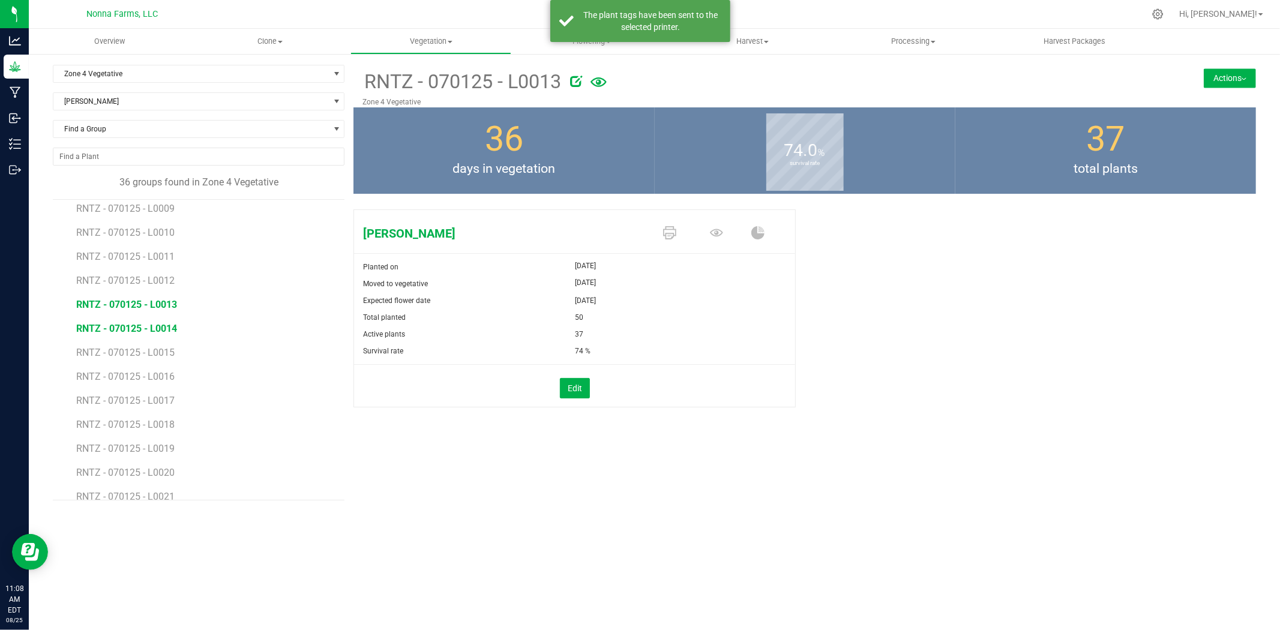
click at [154, 329] on span "RNTZ - 070125 - L0014" at bounding box center [126, 328] width 101 height 11
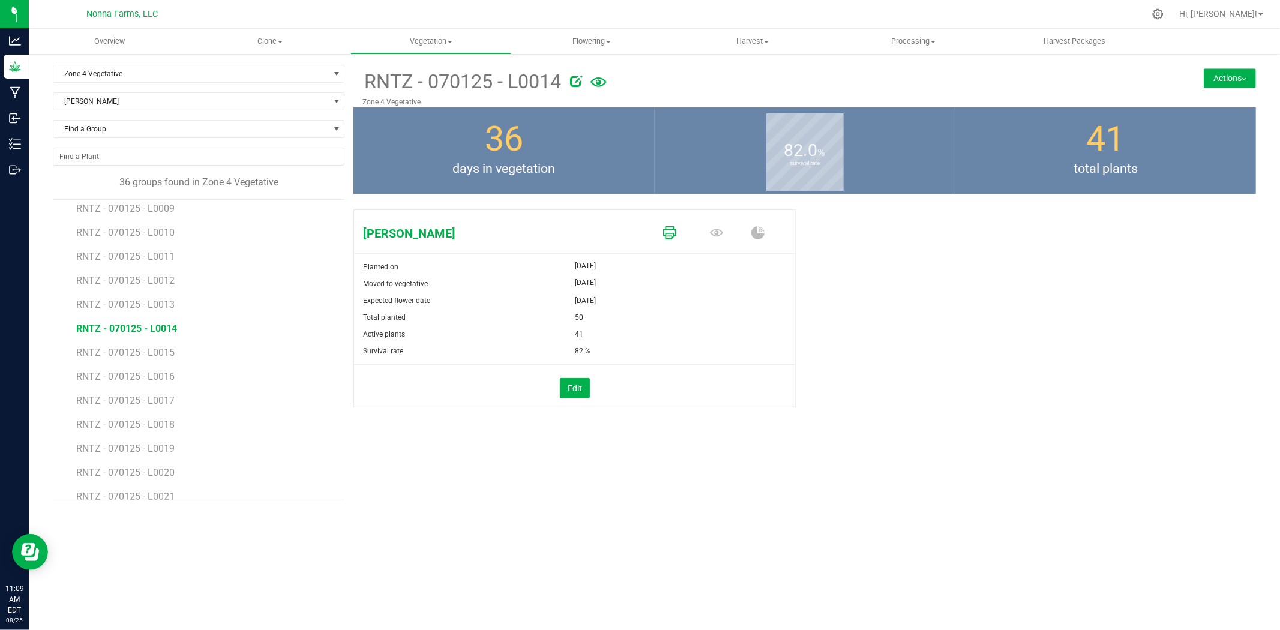
click at [676, 232] on icon at bounding box center [669, 232] width 13 height 13
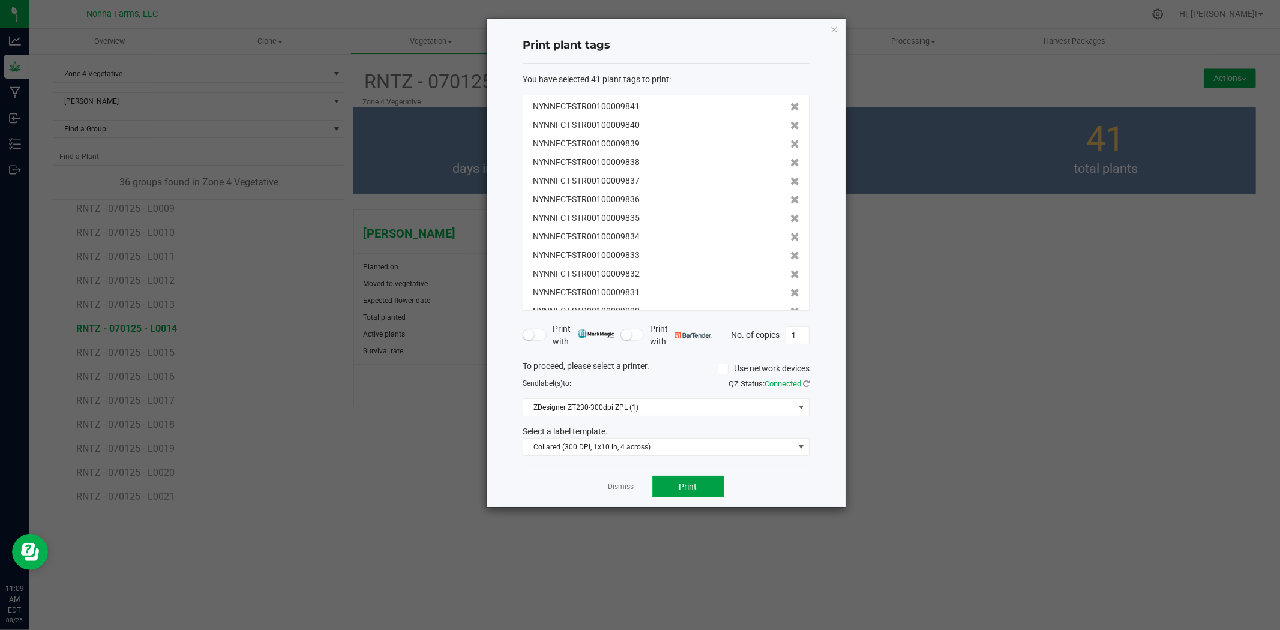
click at [678, 485] on button "Print" at bounding box center [689, 487] width 72 height 22
click at [623, 484] on link "Dismiss" at bounding box center [622, 487] width 26 height 10
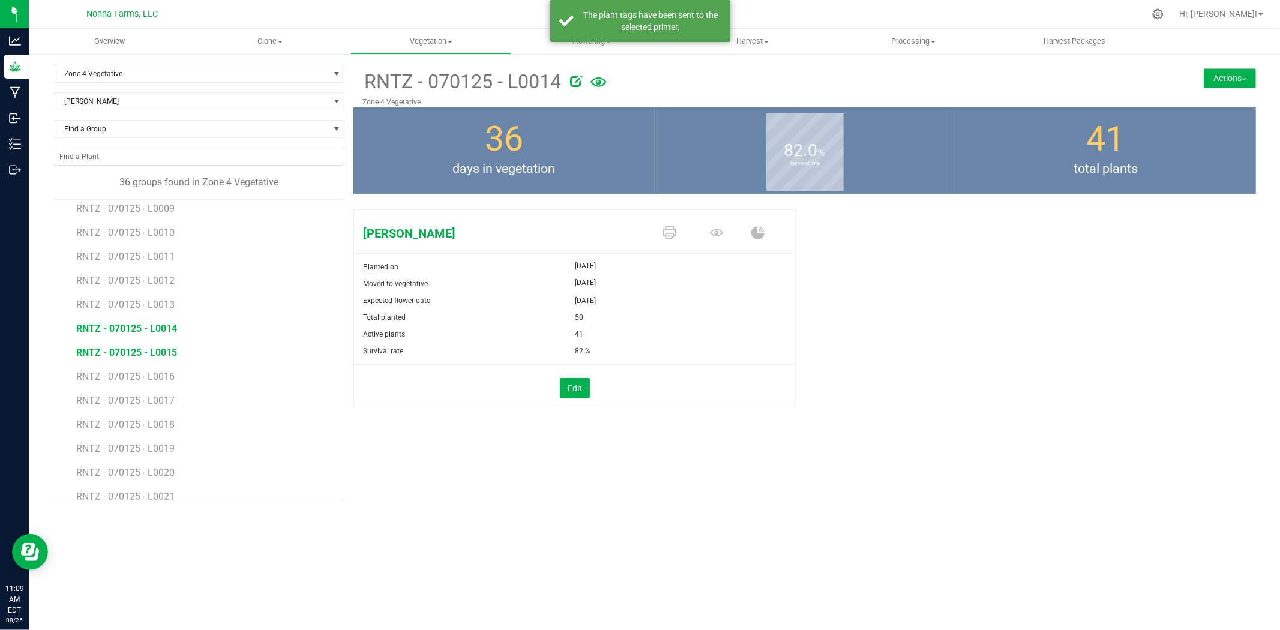
click at [147, 352] on span "RNTZ - 070125 - L0015" at bounding box center [126, 352] width 101 height 11
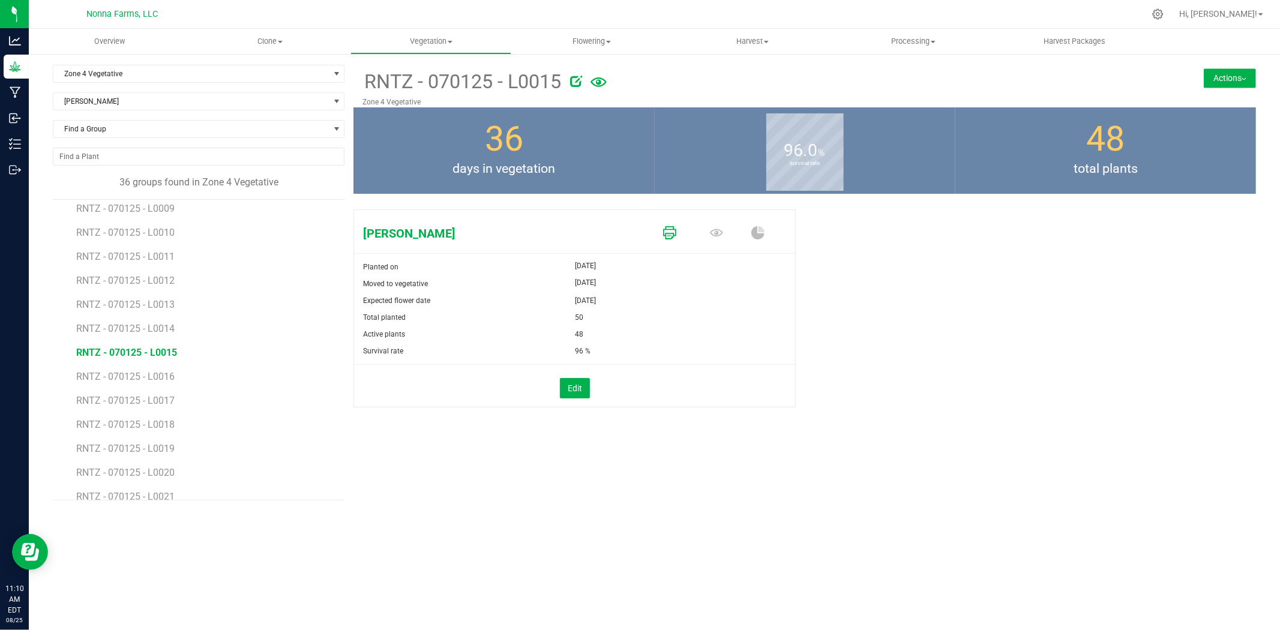
click at [674, 237] on icon at bounding box center [669, 232] width 13 height 13
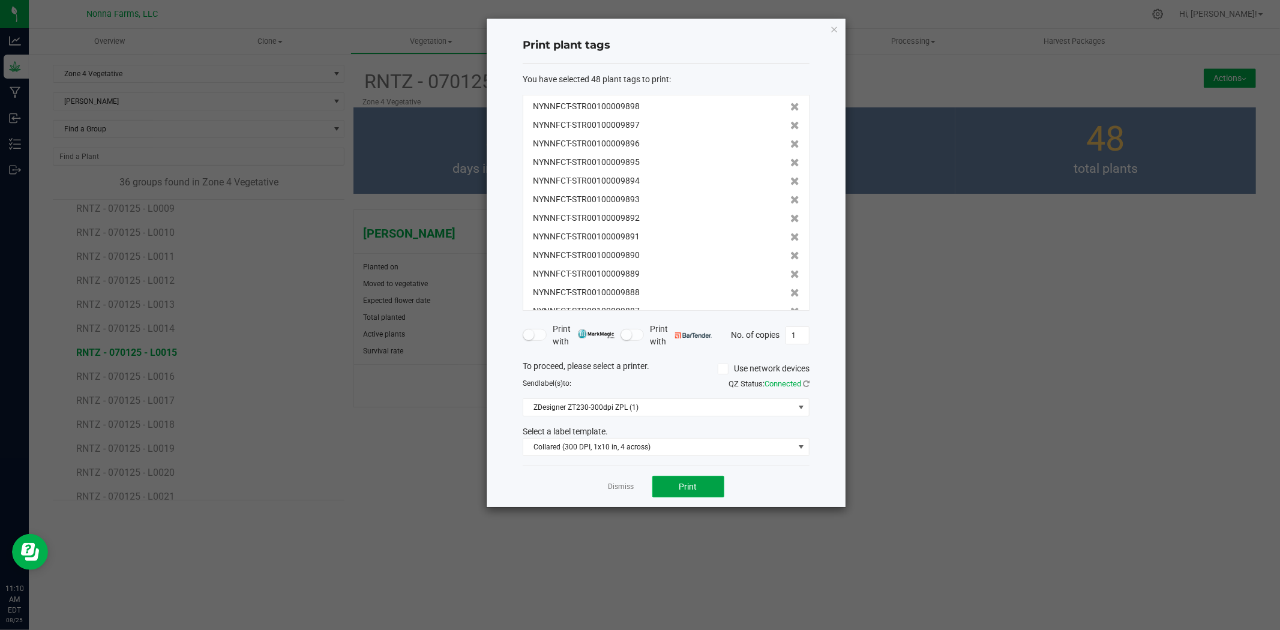
click at [691, 493] on button "Print" at bounding box center [689, 487] width 72 height 22
click at [626, 490] on link "Dismiss" at bounding box center [622, 487] width 26 height 10
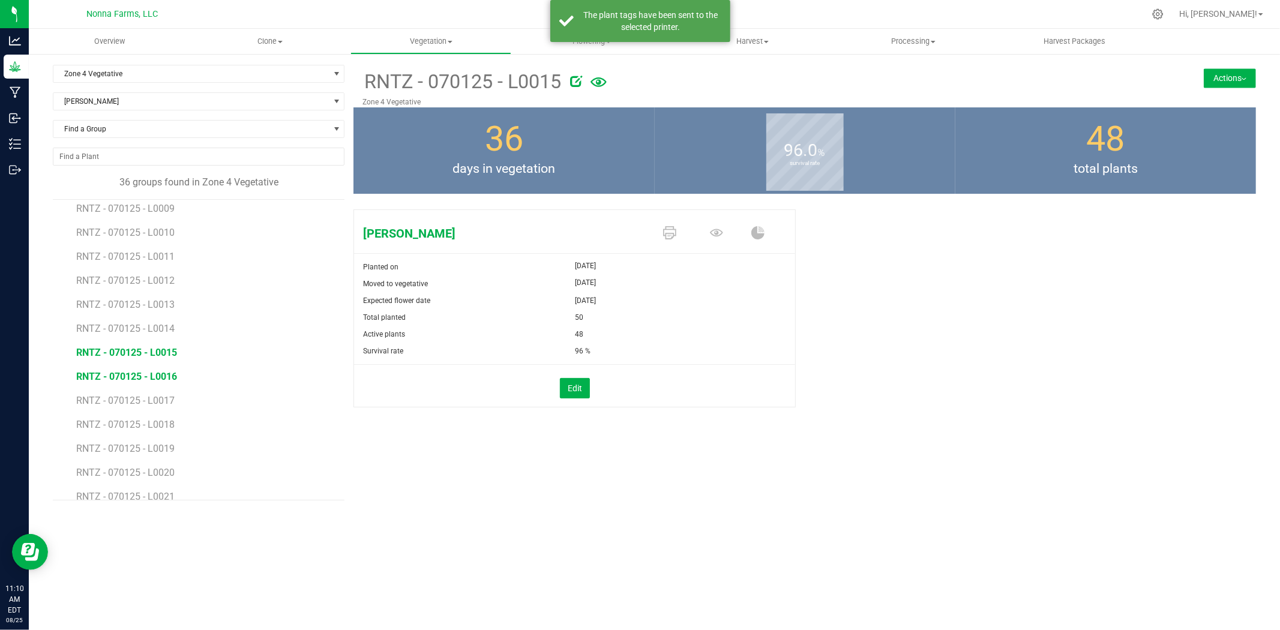
click at [153, 376] on span "RNTZ - 070125 - L0016" at bounding box center [126, 376] width 101 height 11
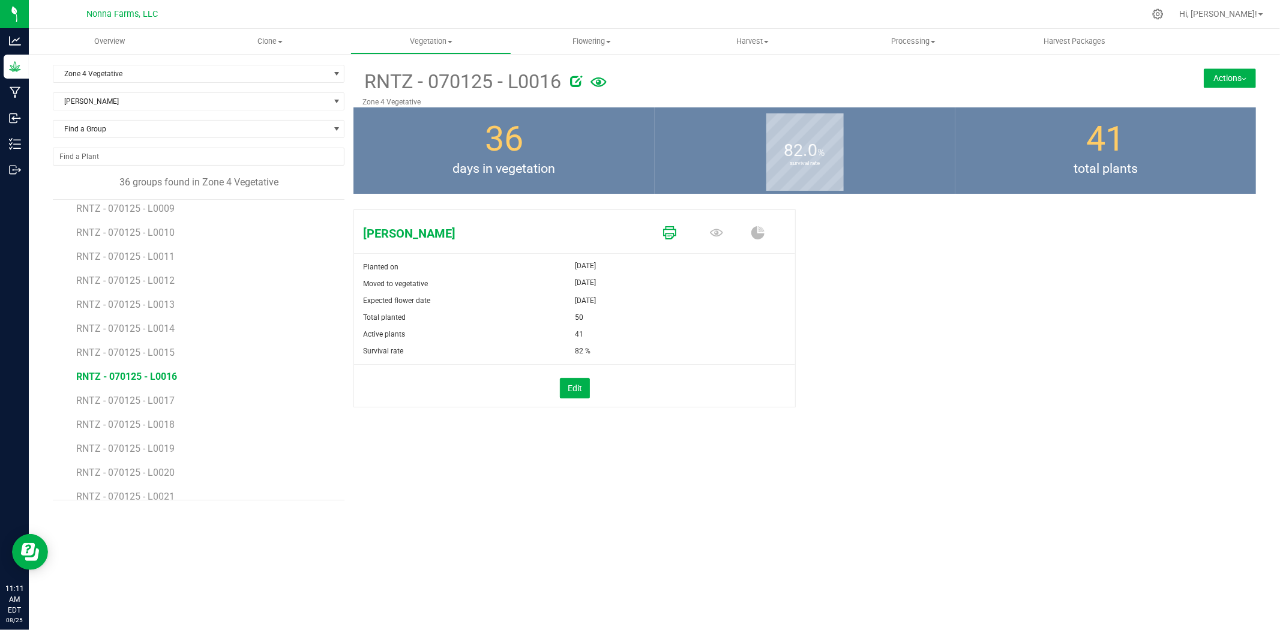
click at [669, 234] on icon at bounding box center [669, 232] width 13 height 13
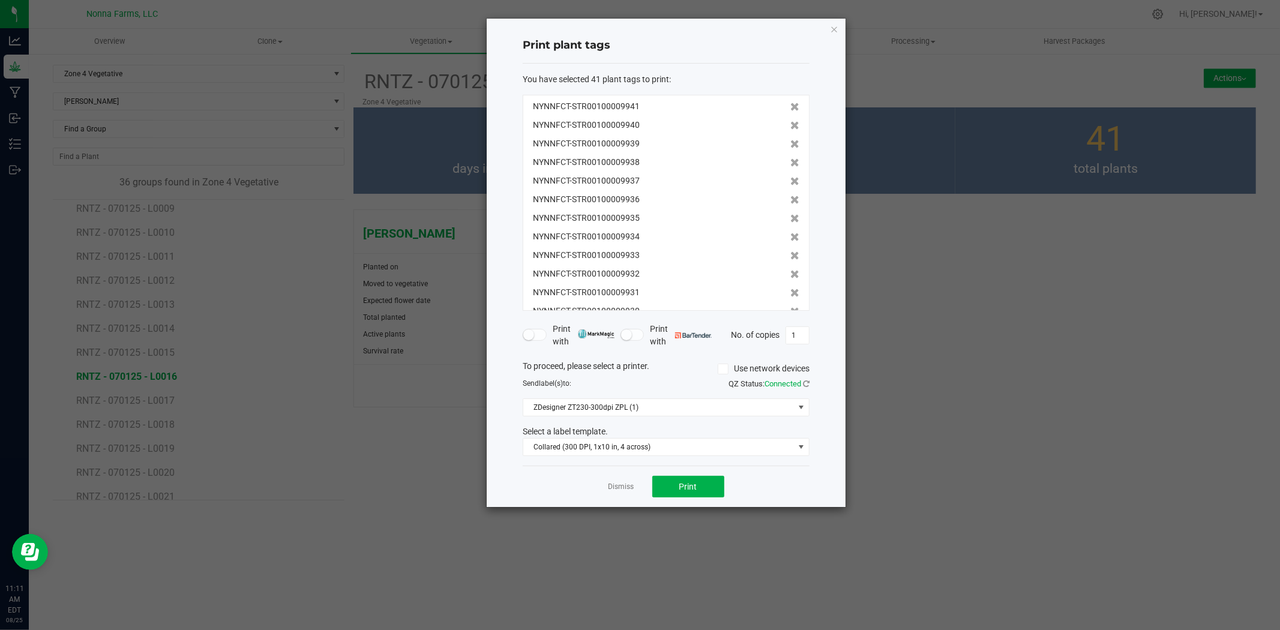
click at [694, 470] on div "Dismiss Print" at bounding box center [666, 486] width 287 height 41
click at [691, 478] on button "Print" at bounding box center [689, 487] width 72 height 22
click at [621, 487] on link "Dismiss" at bounding box center [622, 487] width 26 height 10
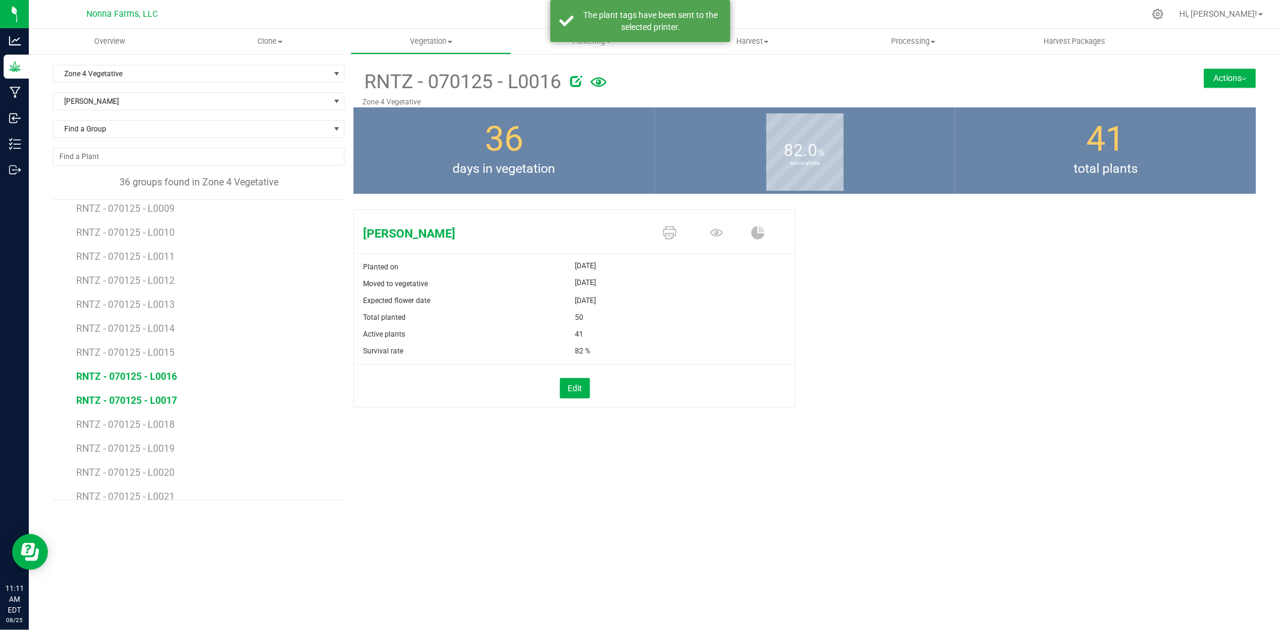
click at [151, 404] on span "RNTZ - 070125 - L0017" at bounding box center [126, 400] width 101 height 11
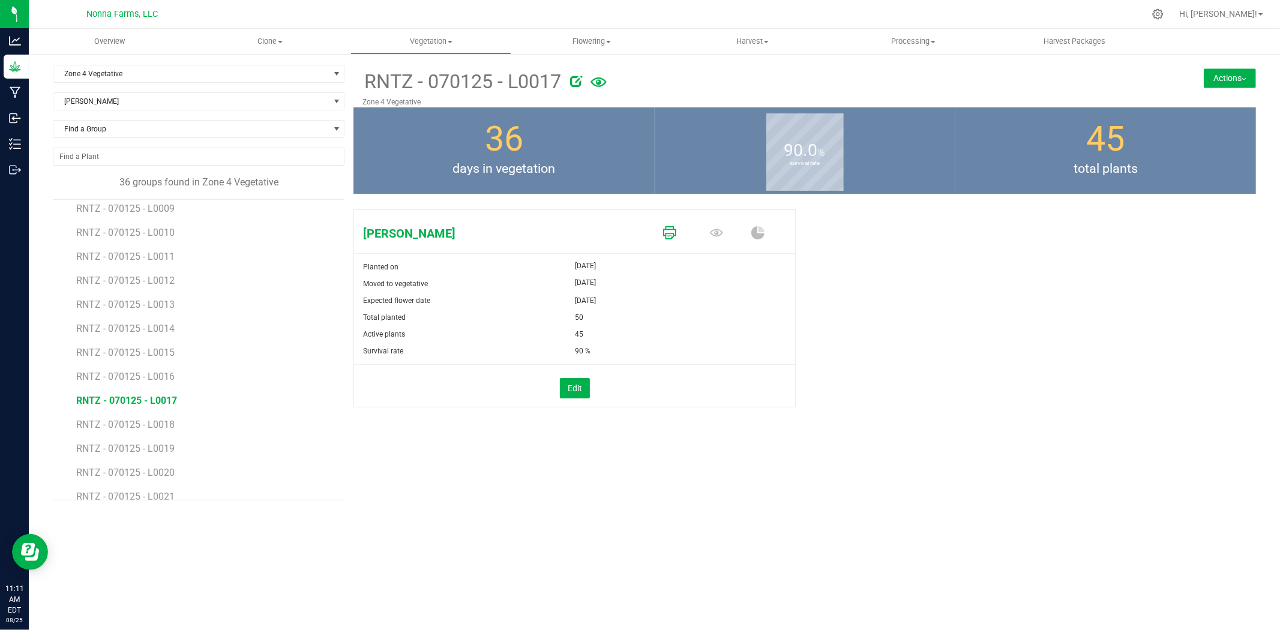
click at [668, 235] on icon at bounding box center [669, 232] width 13 height 13
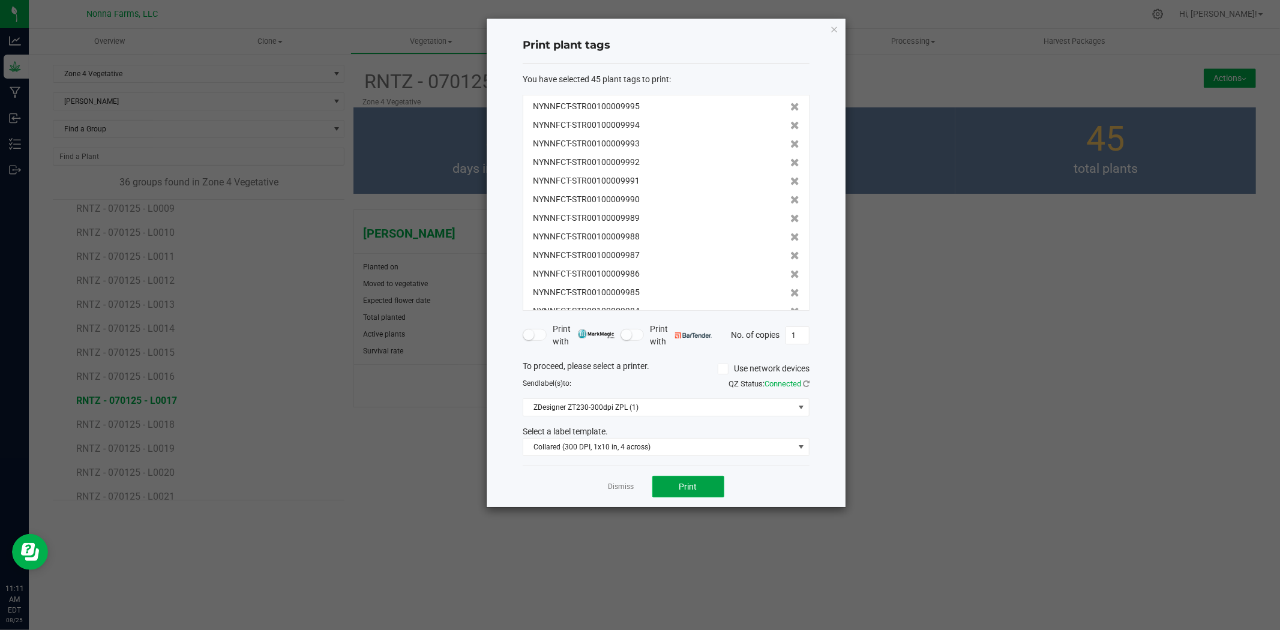
click at [681, 484] on span "Print" at bounding box center [689, 487] width 18 height 10
click at [632, 487] on link "Dismiss" at bounding box center [622, 487] width 26 height 10
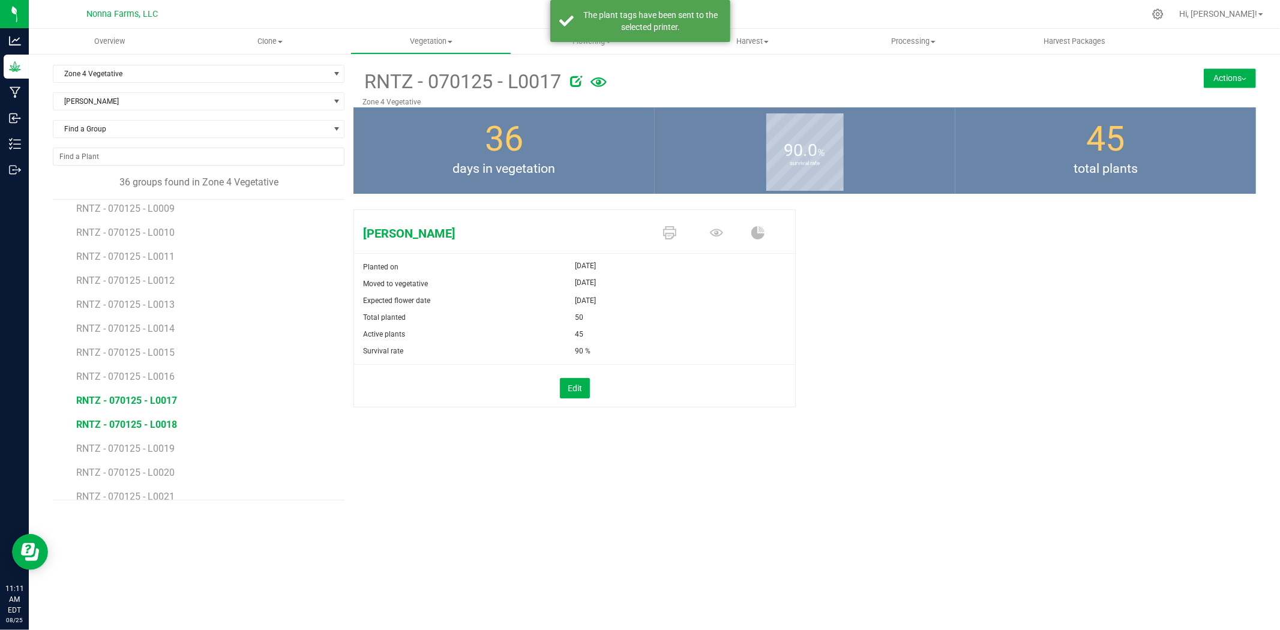
click at [137, 421] on span "RNTZ - 070125 - L0018" at bounding box center [126, 424] width 101 height 11
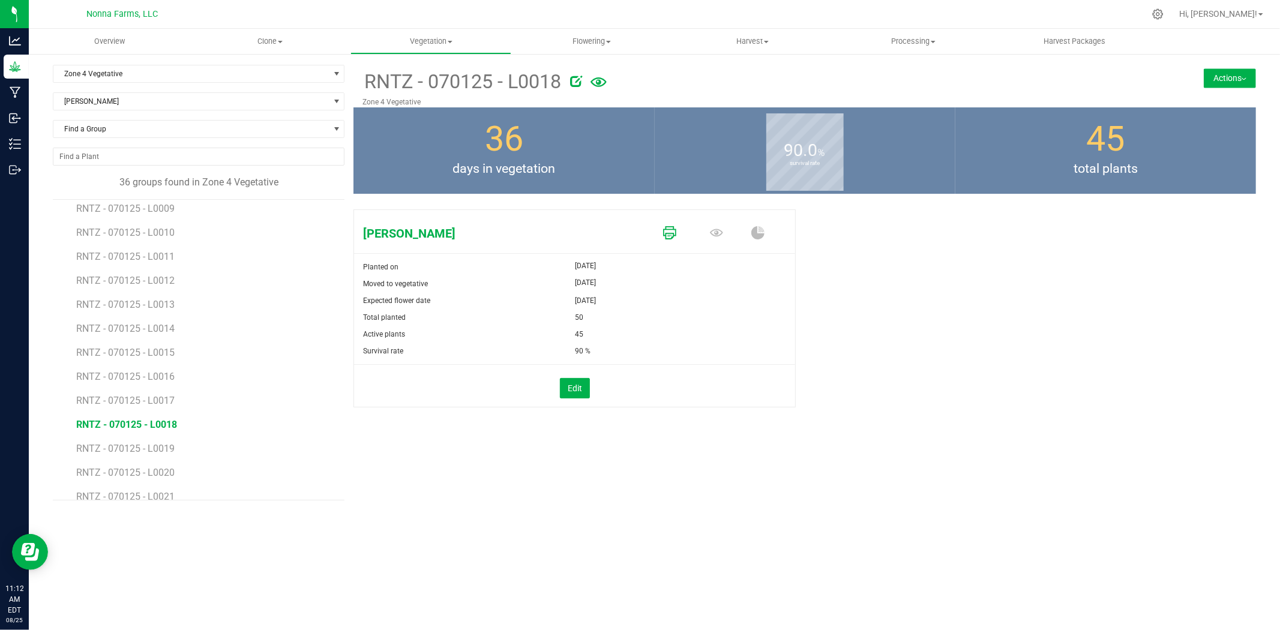
click at [673, 233] on icon at bounding box center [669, 232] width 13 height 13
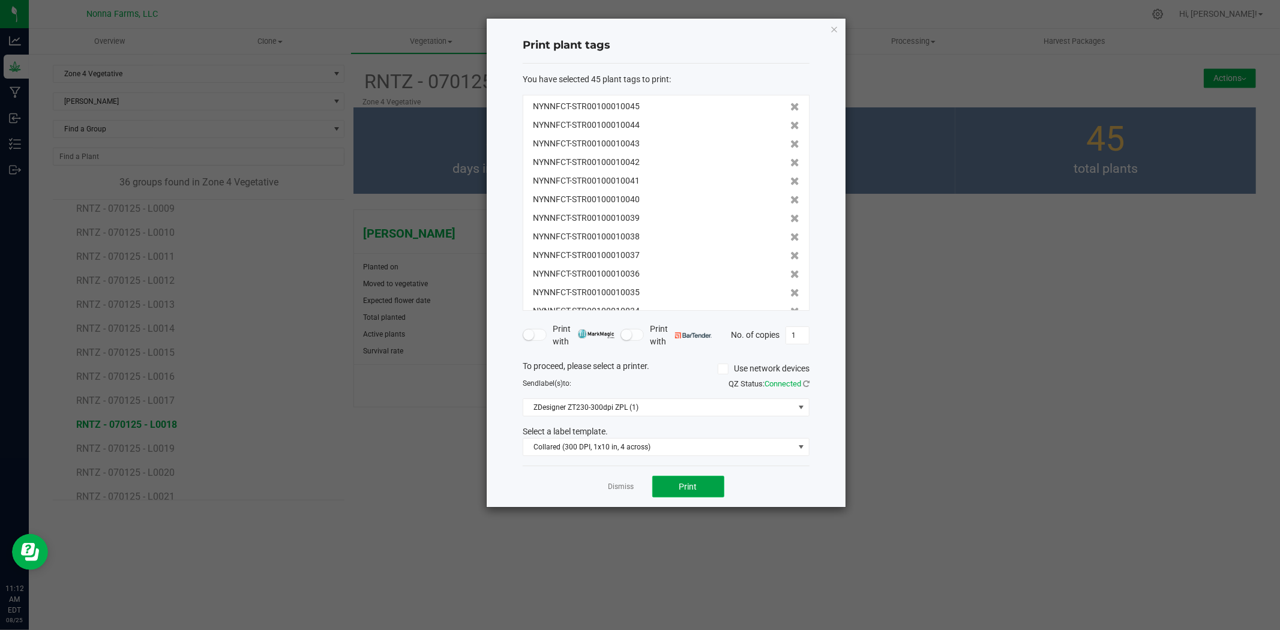
click at [700, 492] on button "Print" at bounding box center [689, 487] width 72 height 22
click at [617, 485] on link "Dismiss" at bounding box center [622, 487] width 26 height 10
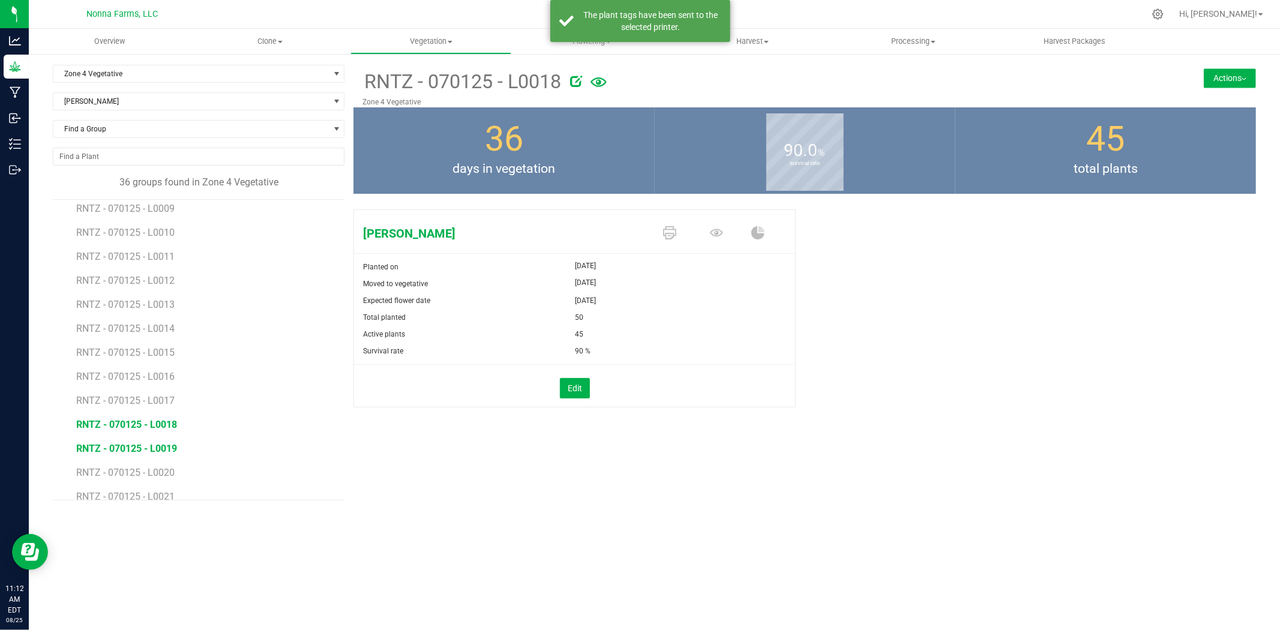
click at [136, 450] on span "RNTZ - 070125 - L0019" at bounding box center [126, 448] width 101 height 11
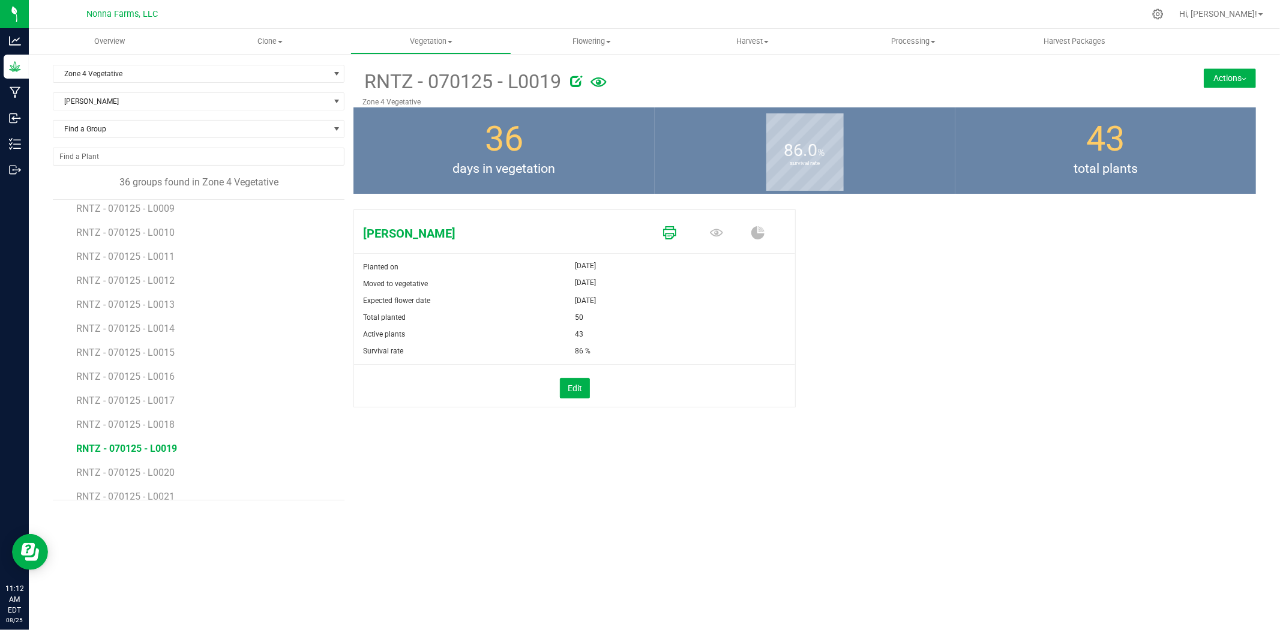
click at [671, 232] on icon at bounding box center [669, 232] width 13 height 13
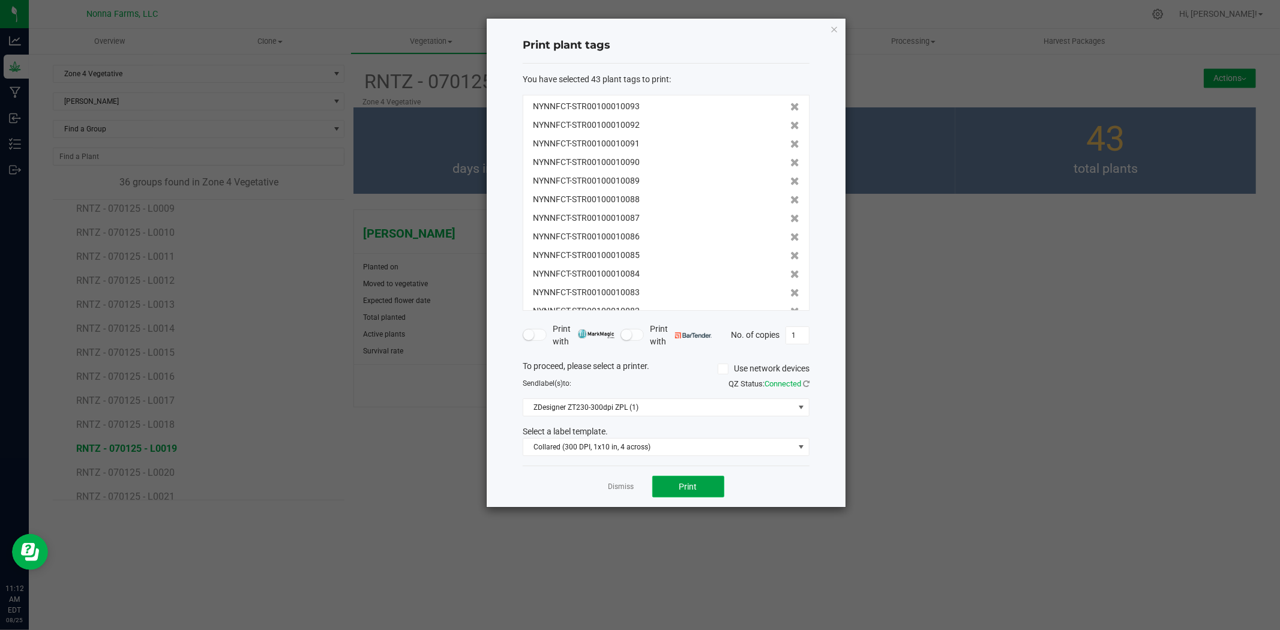
click at [689, 495] on button "Print" at bounding box center [689, 487] width 72 height 22
click at [621, 484] on link "Dismiss" at bounding box center [622, 487] width 26 height 10
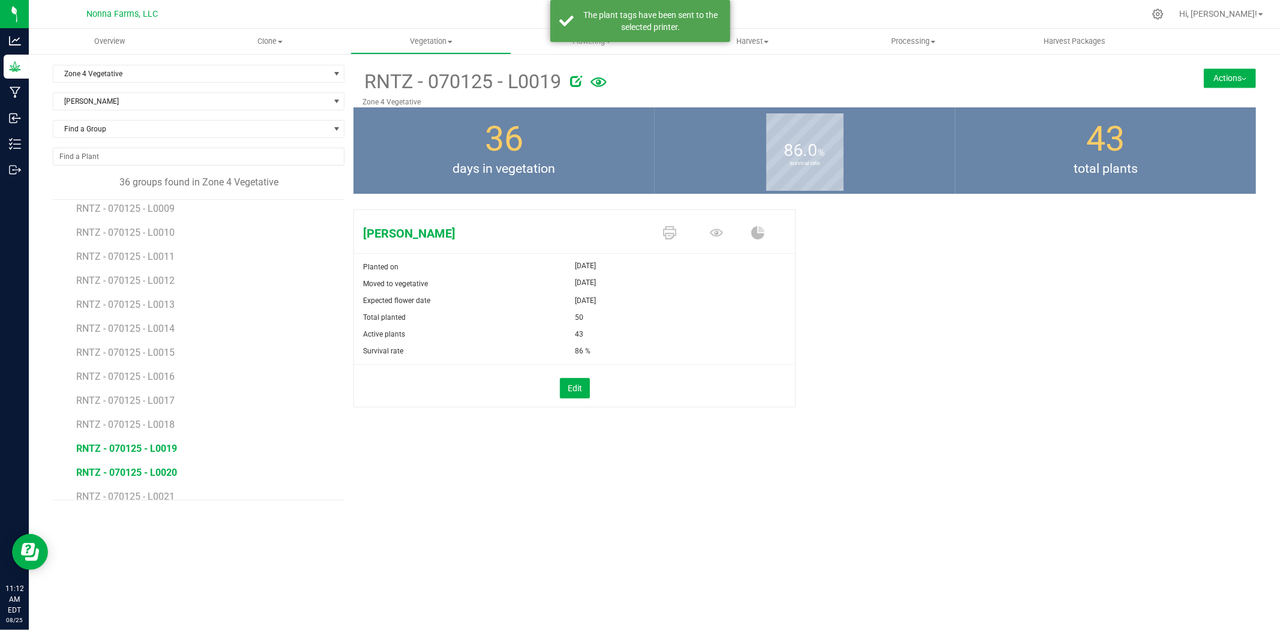
click at [140, 471] on span "RNTZ - 070125 - L0020" at bounding box center [126, 472] width 101 height 11
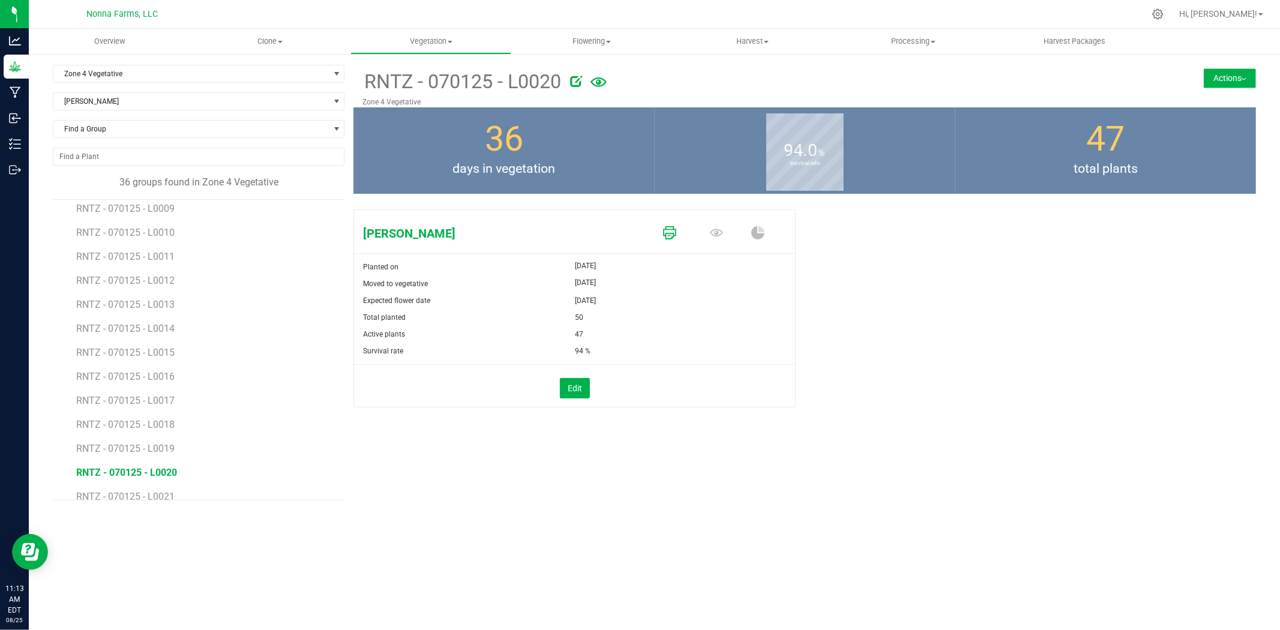
click at [669, 233] on icon at bounding box center [669, 232] width 13 height 13
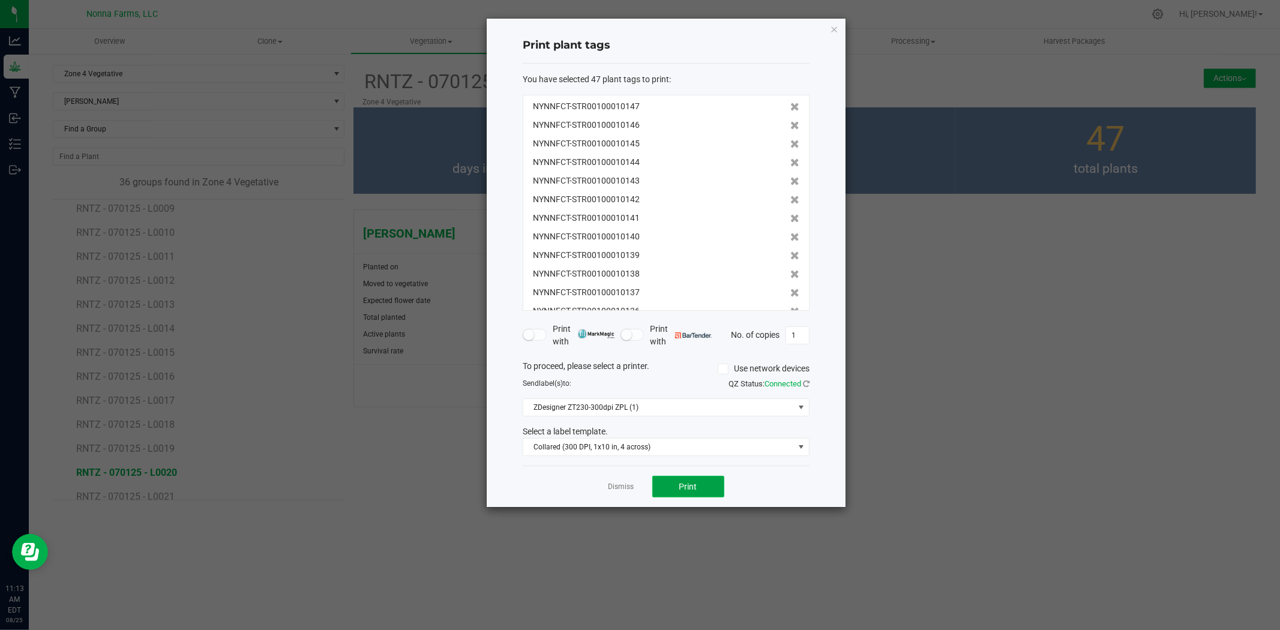
click at [697, 482] on span "Print" at bounding box center [689, 487] width 18 height 10
click at [616, 489] on link "Dismiss" at bounding box center [622, 487] width 26 height 10
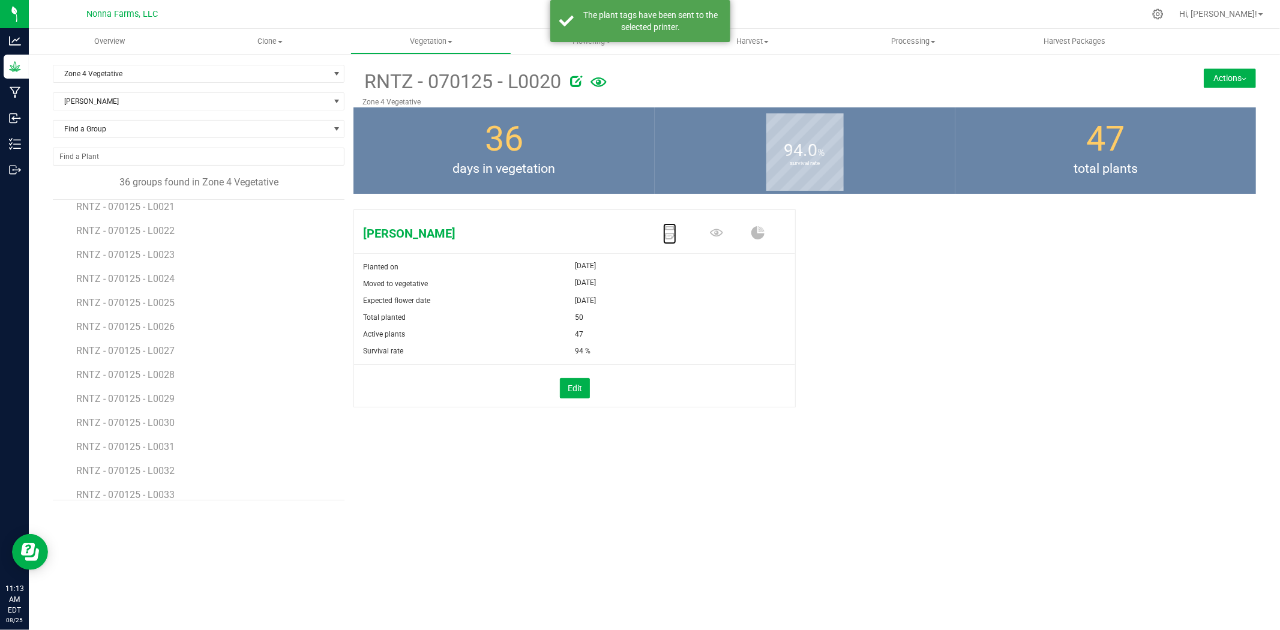
scroll to position [466, 0]
click at [152, 233] on span "RNTZ - 070125 - L0021" at bounding box center [126, 230] width 101 height 11
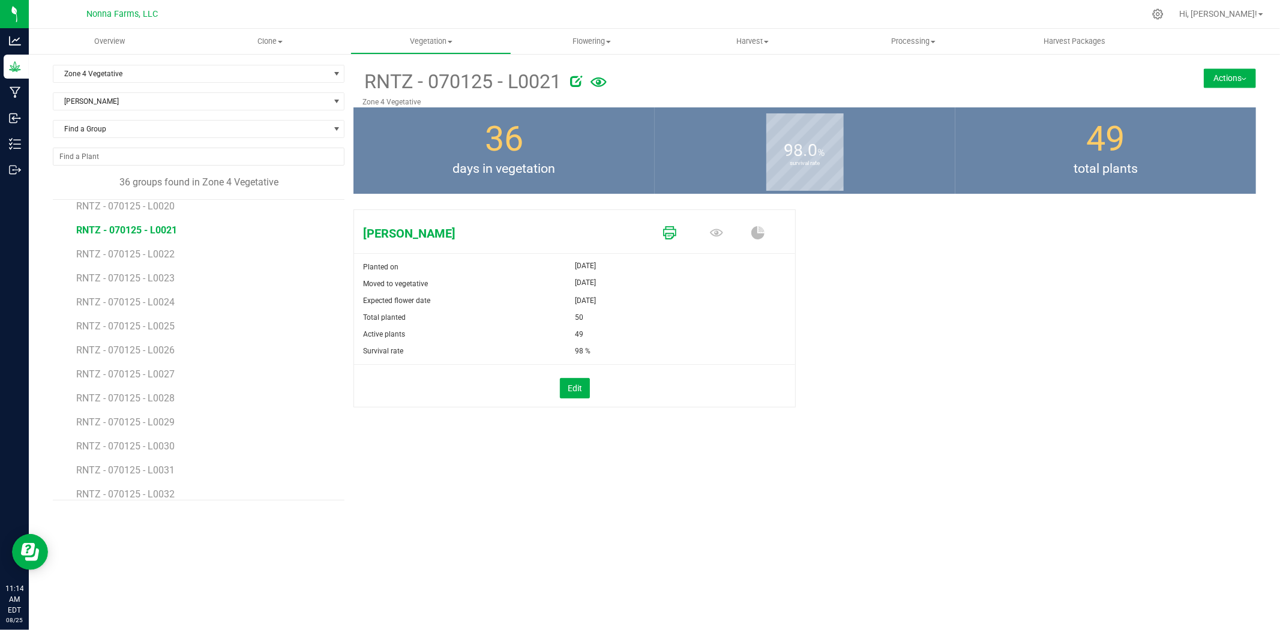
click at [663, 240] on link at bounding box center [669, 233] width 13 height 21
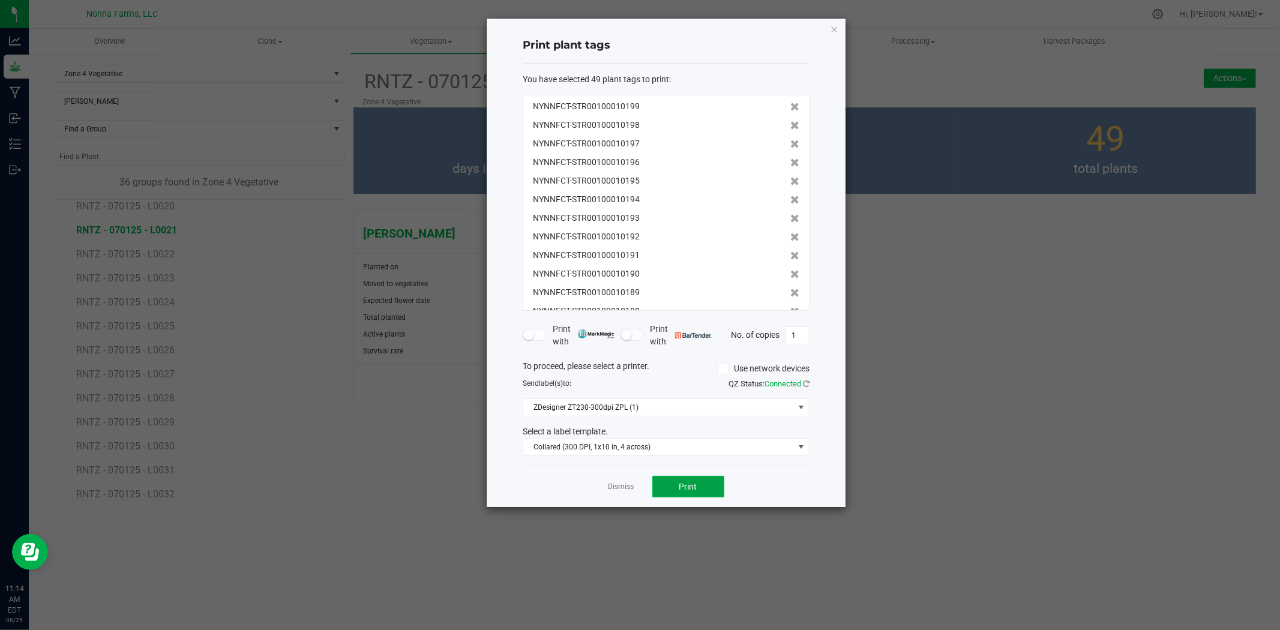
click at [699, 487] on button "Print" at bounding box center [689, 487] width 72 height 22
click at [633, 489] on link "Dismiss" at bounding box center [622, 487] width 26 height 10
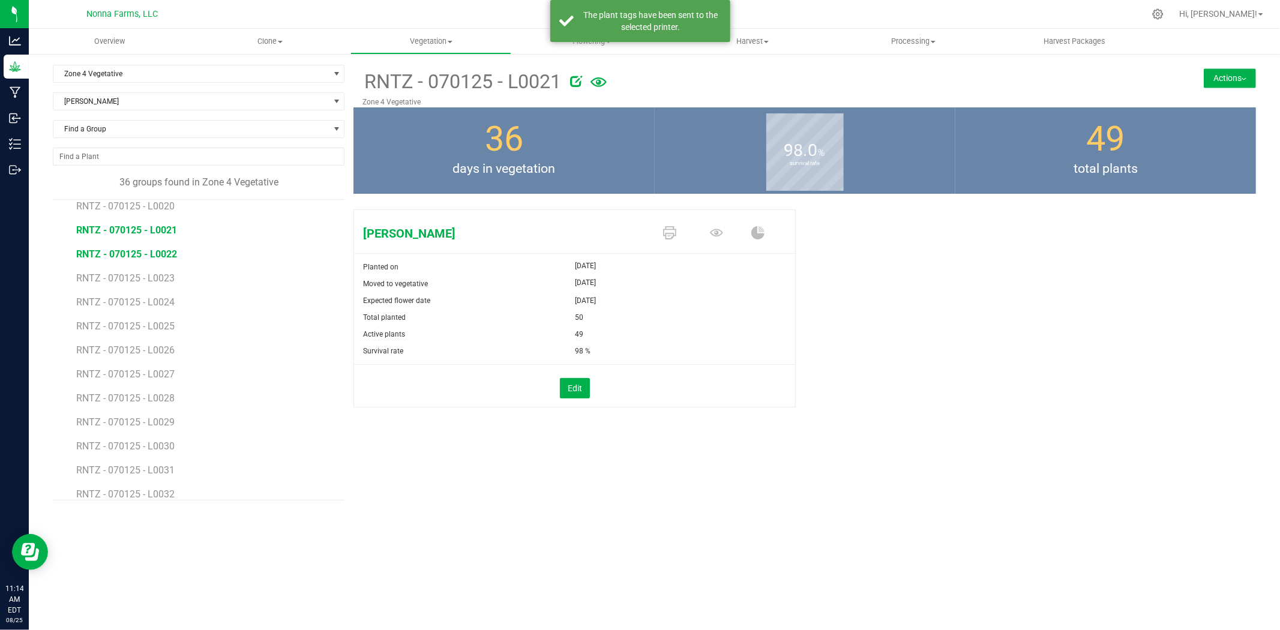
click at [151, 253] on span "RNTZ - 070125 - L0022" at bounding box center [126, 254] width 101 height 11
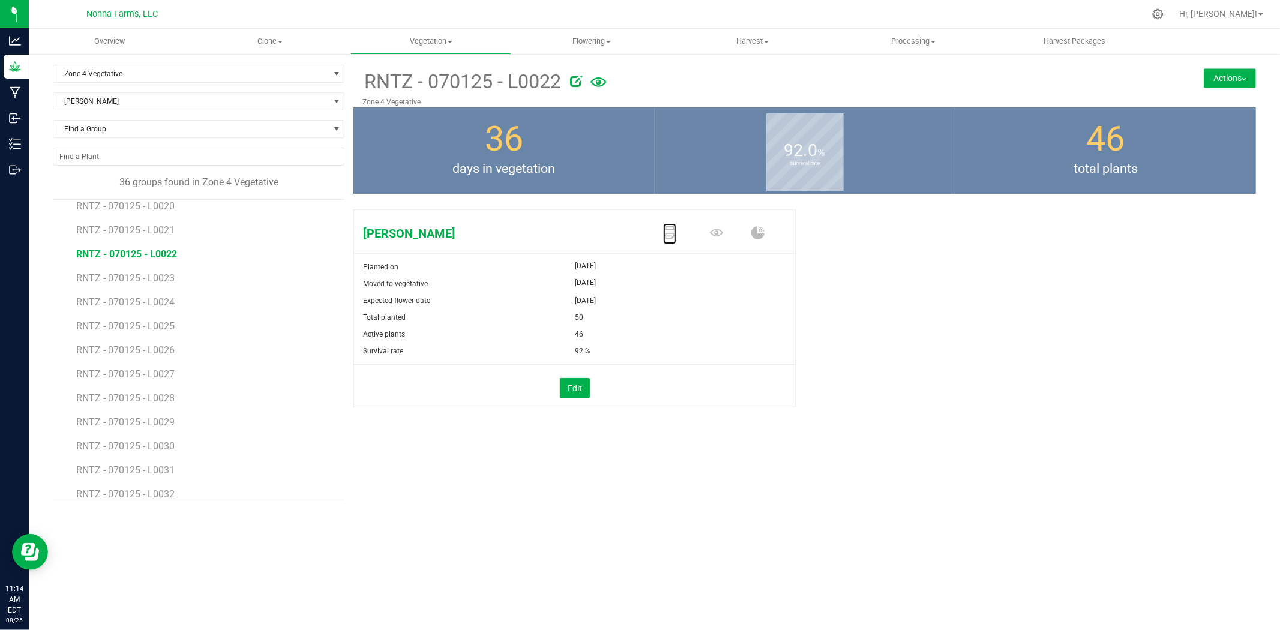
click at [663, 235] on icon at bounding box center [669, 232] width 13 height 13
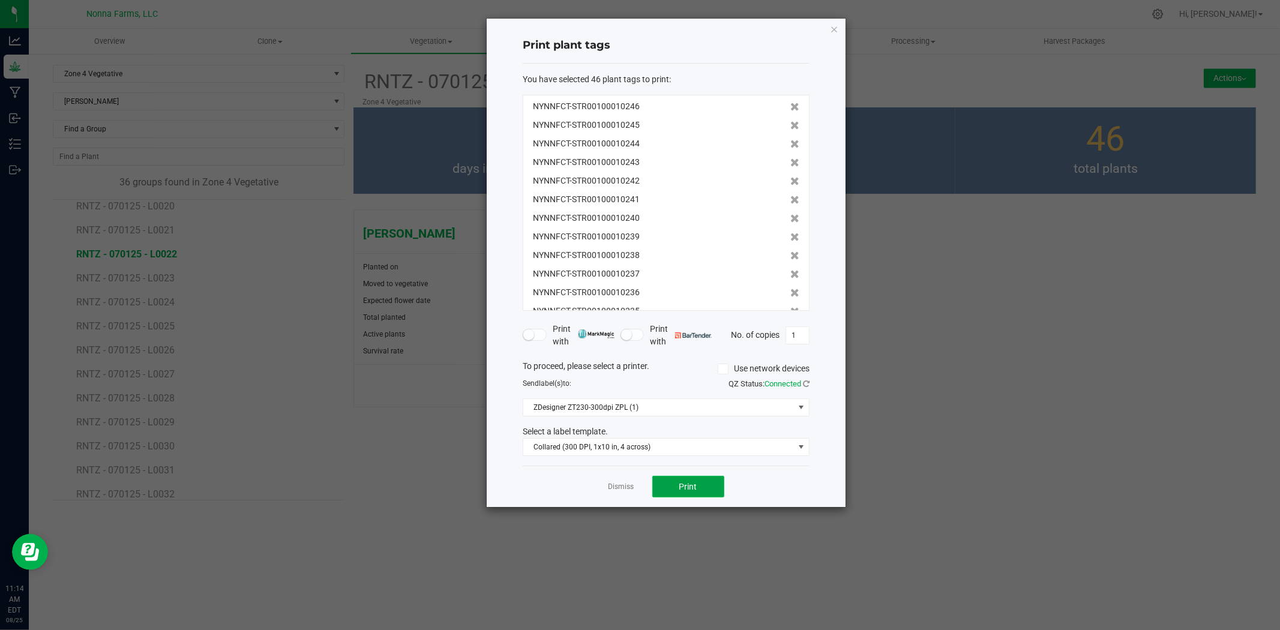
click at [698, 490] on button "Print" at bounding box center [689, 487] width 72 height 22
click at [615, 488] on link "Dismiss" at bounding box center [622, 487] width 26 height 10
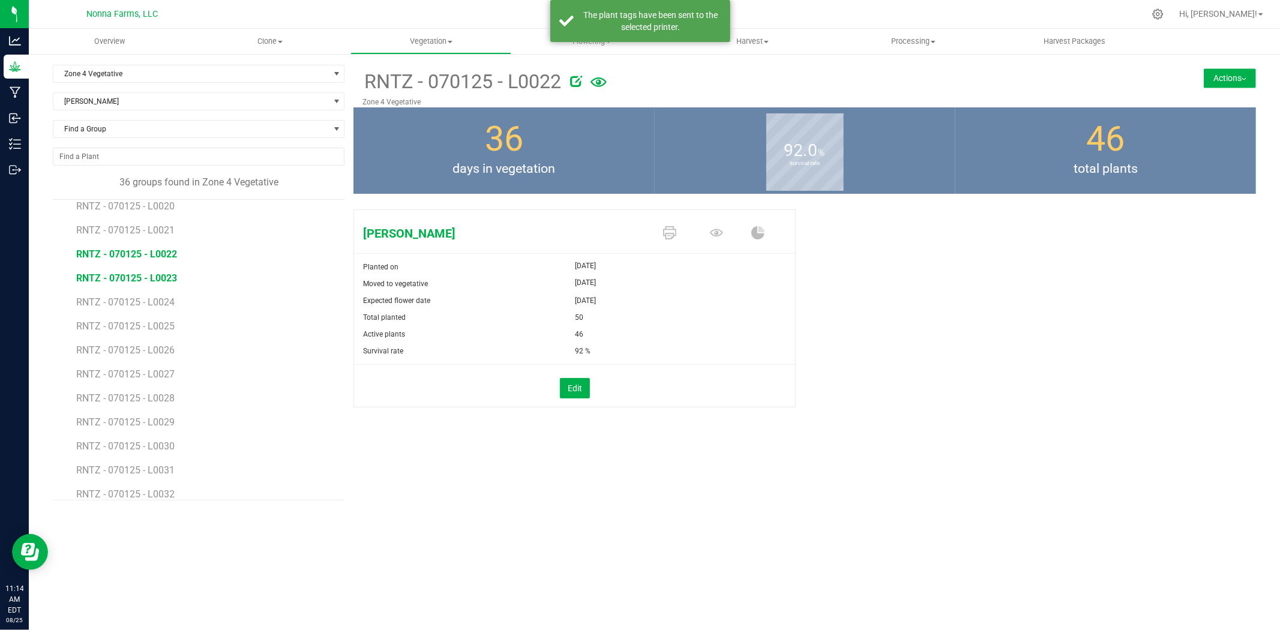
click at [131, 280] on span "RNTZ - 070125 - L0023" at bounding box center [126, 278] width 101 height 11
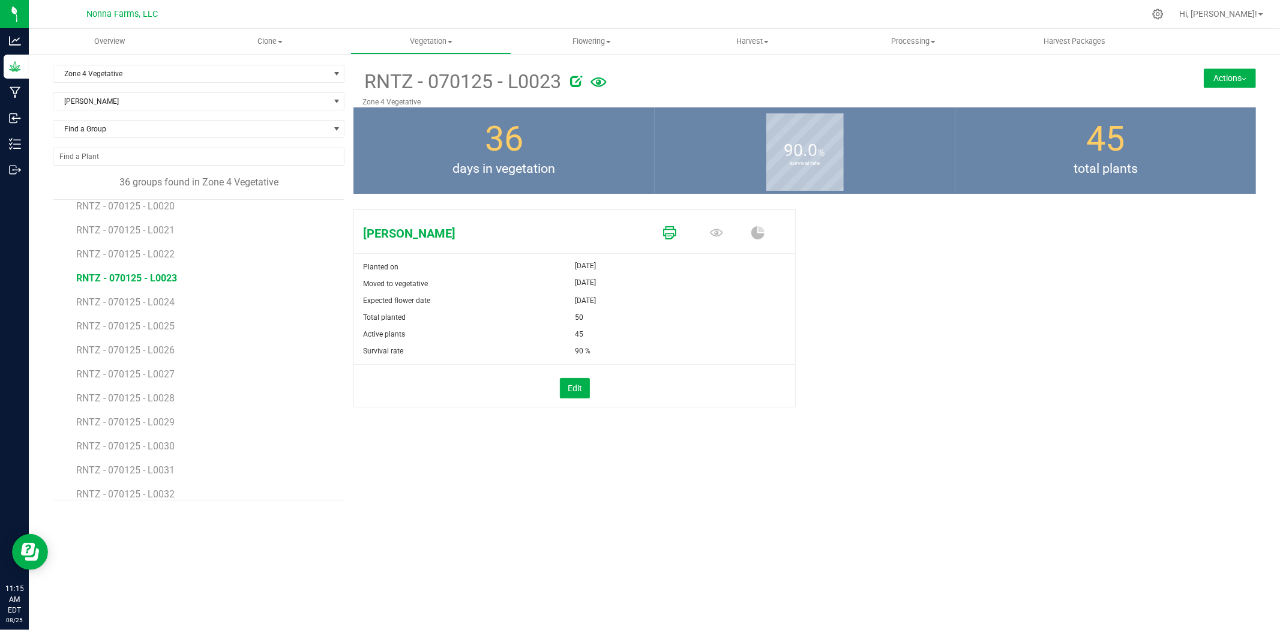
click at [671, 232] on icon at bounding box center [669, 232] width 13 height 13
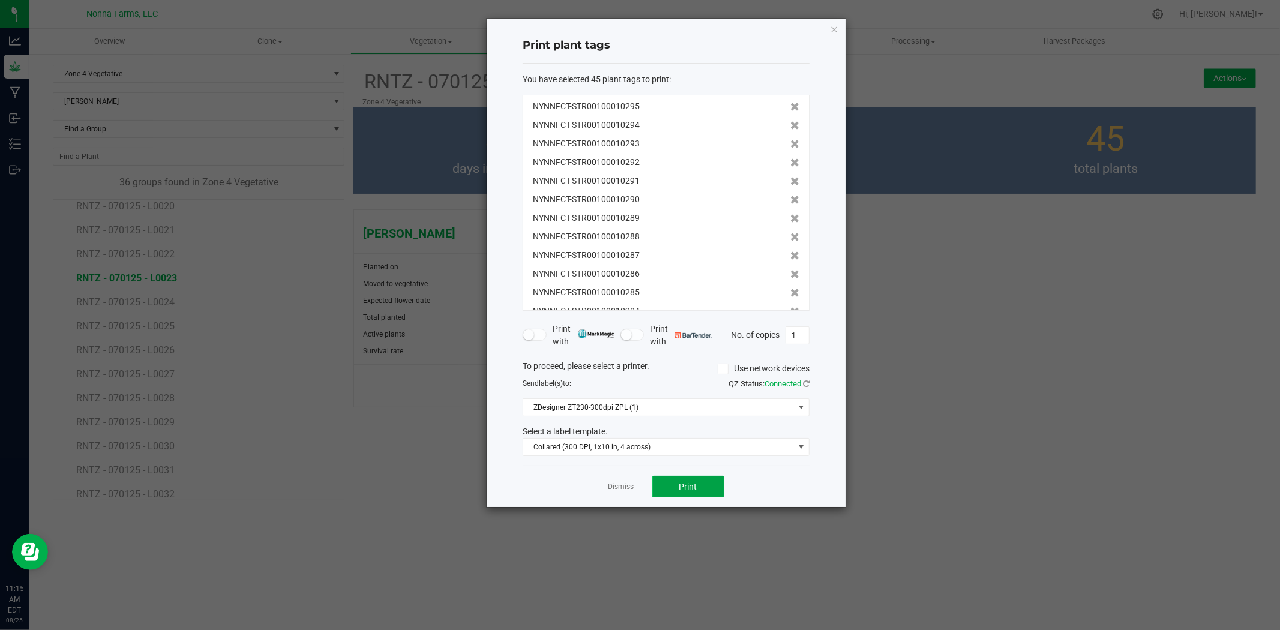
click at [710, 489] on button "Print" at bounding box center [689, 487] width 72 height 22
click at [623, 486] on link "Dismiss" at bounding box center [622, 487] width 26 height 10
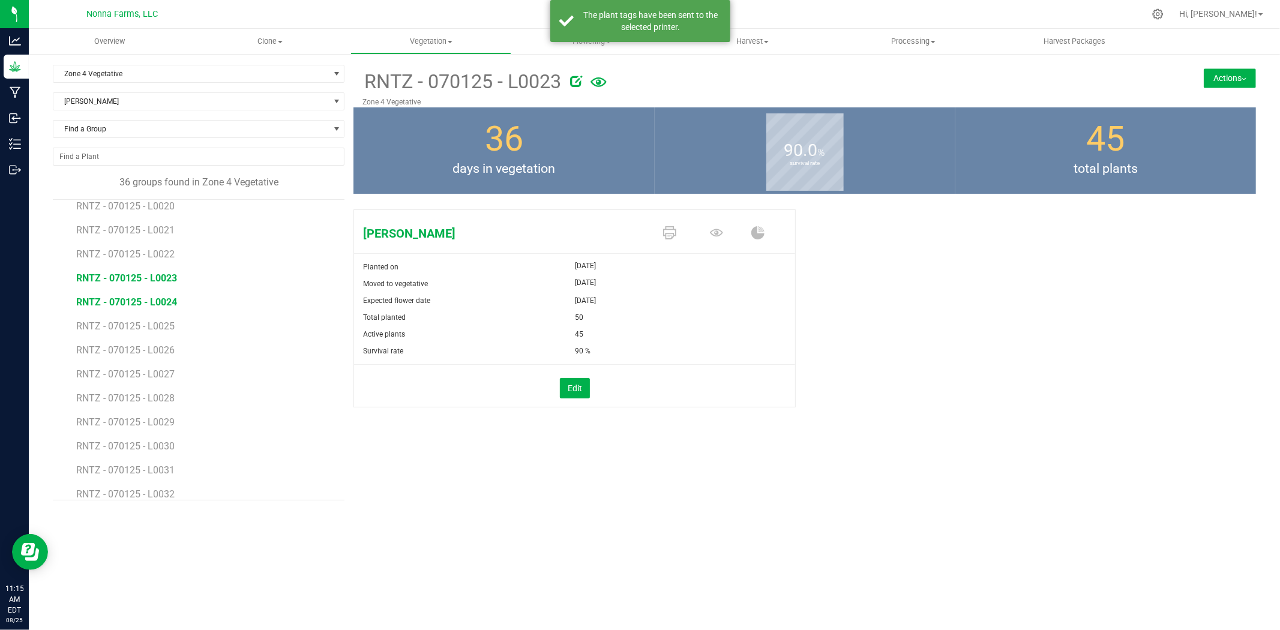
click at [148, 301] on span "RNTZ - 070125 - L0024" at bounding box center [126, 302] width 101 height 11
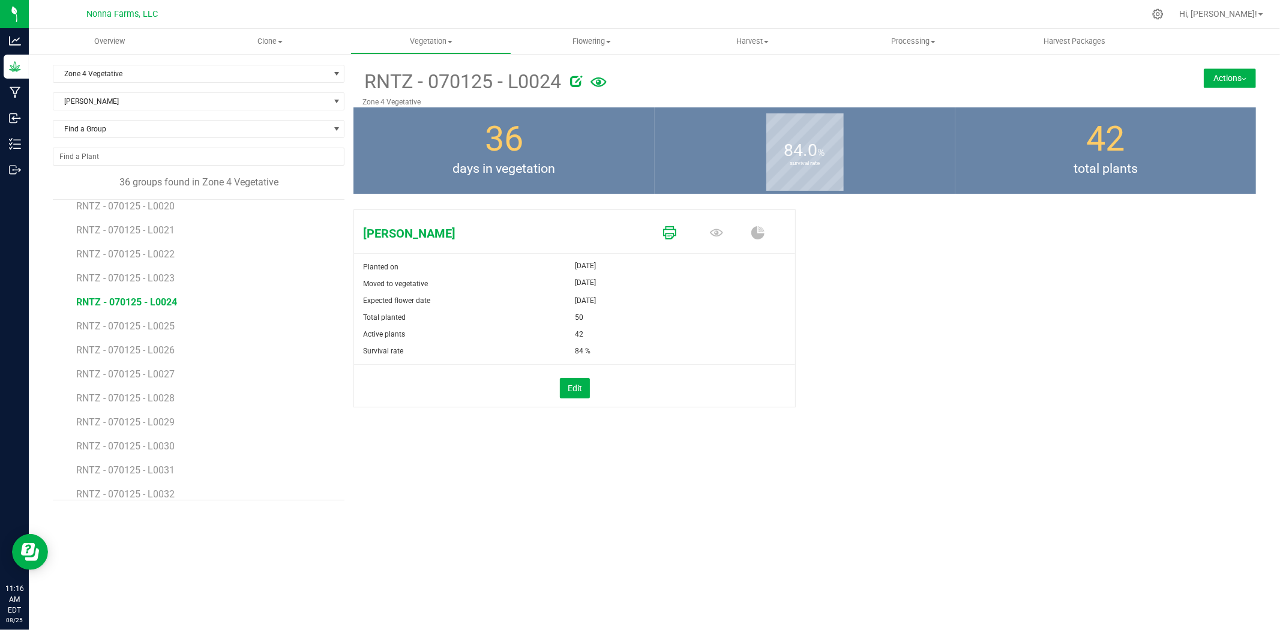
click at [670, 226] on icon at bounding box center [669, 232] width 13 height 13
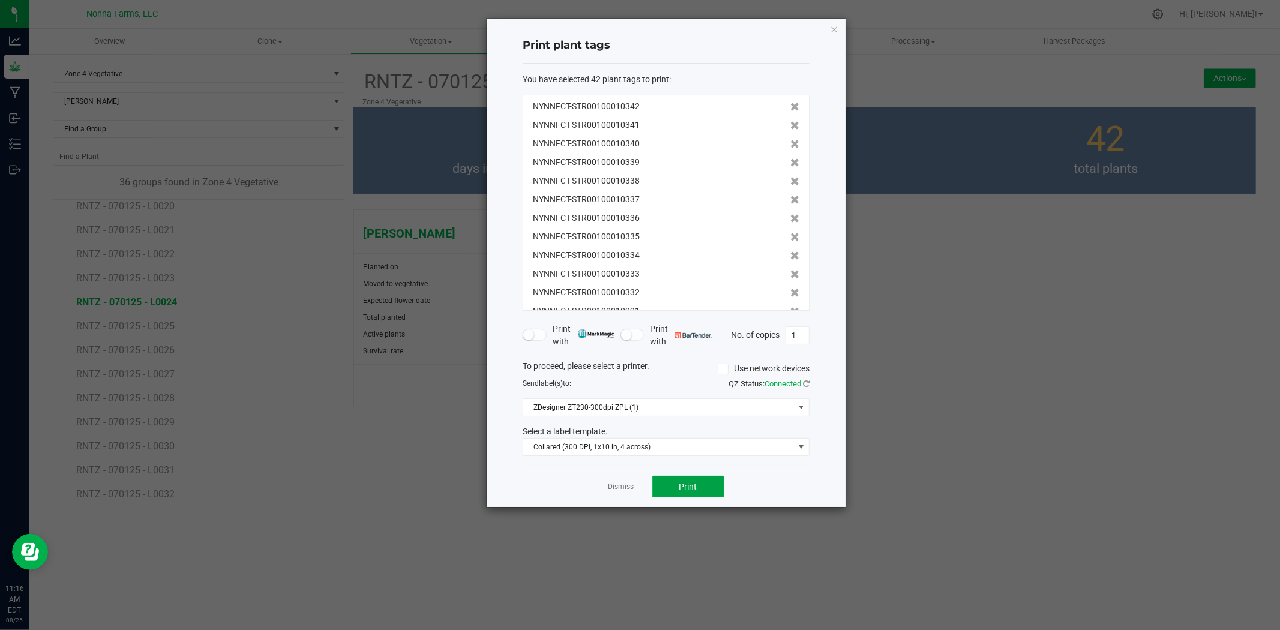
click at [701, 477] on button "Print" at bounding box center [689, 487] width 72 height 22
click at [621, 489] on link "Dismiss" at bounding box center [622, 487] width 26 height 10
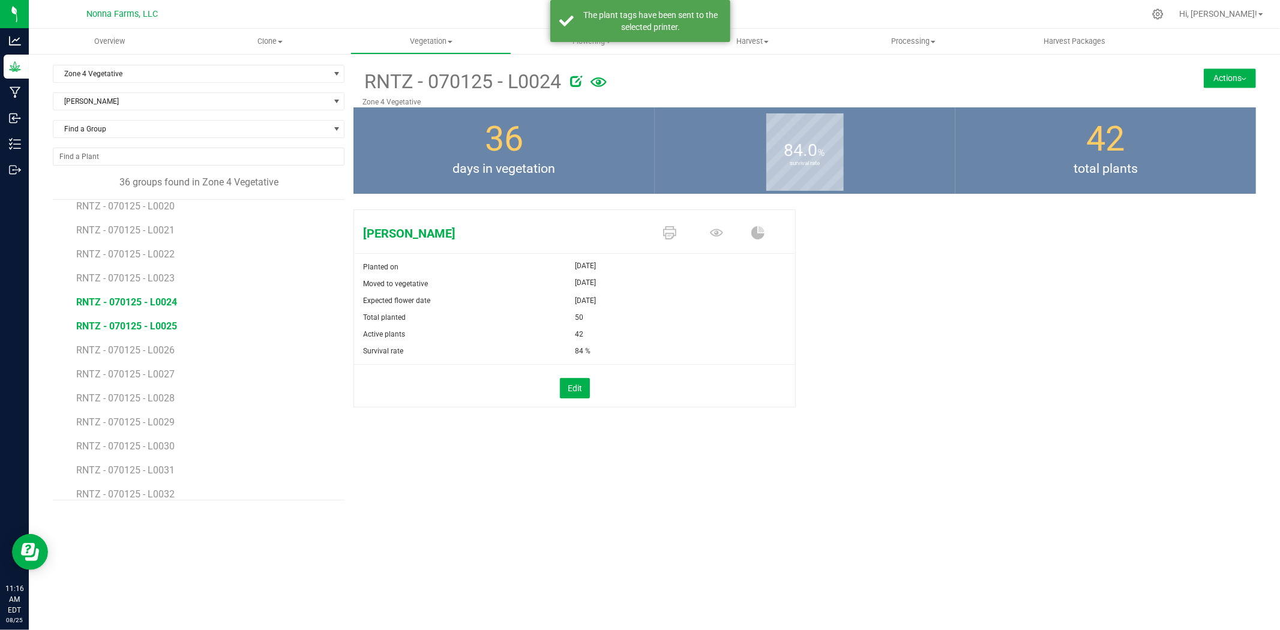
click at [121, 326] on span "RNTZ - 070125 - L0025" at bounding box center [126, 326] width 101 height 11
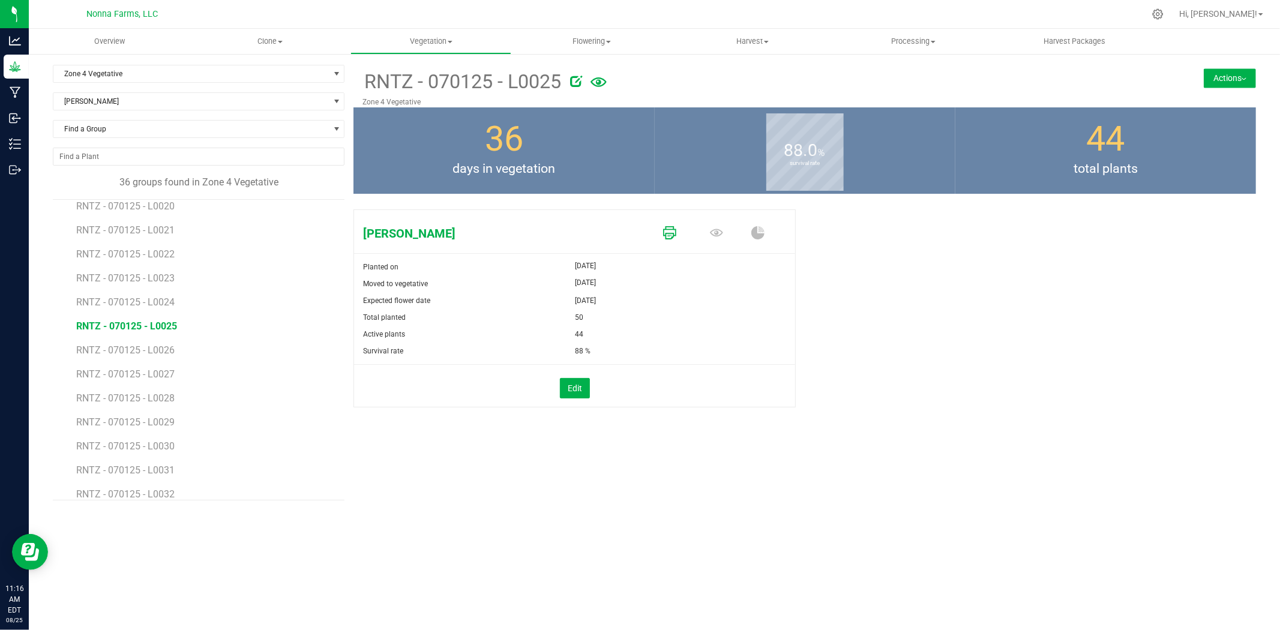
click at [671, 230] on icon at bounding box center [669, 232] width 13 height 13
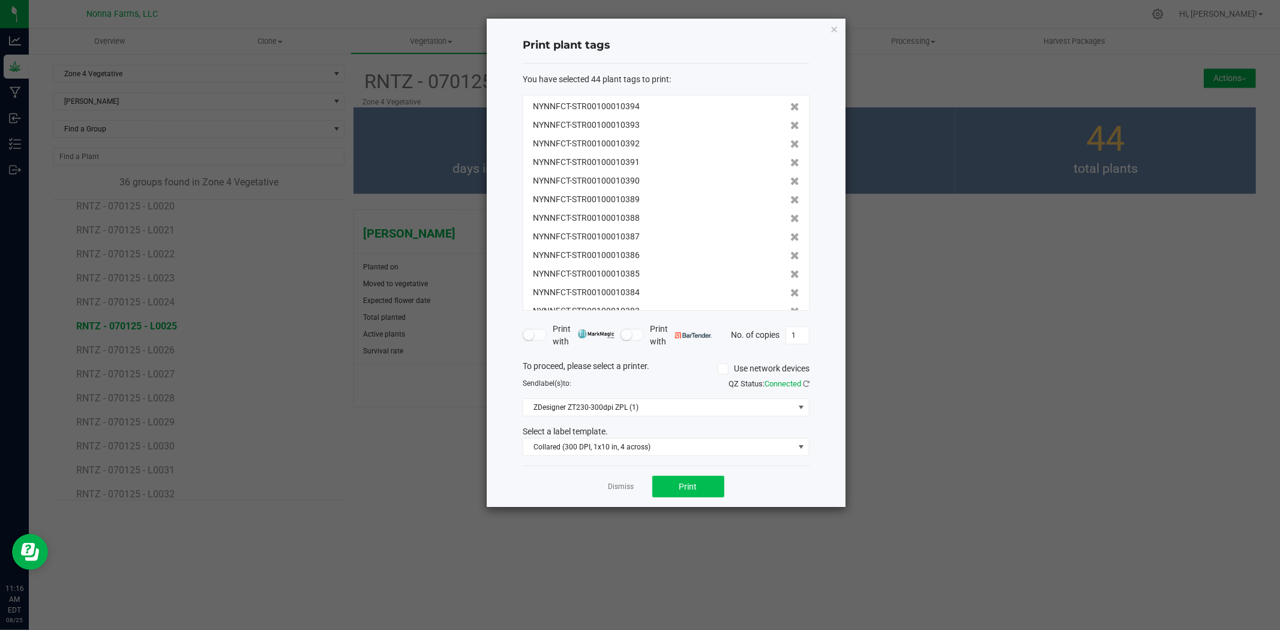
click at [705, 497] on div "Dismiss Print" at bounding box center [666, 486] width 287 height 41
click at [705, 493] on button "Print" at bounding box center [689, 487] width 72 height 22
click at [632, 487] on link "Dismiss" at bounding box center [622, 487] width 26 height 10
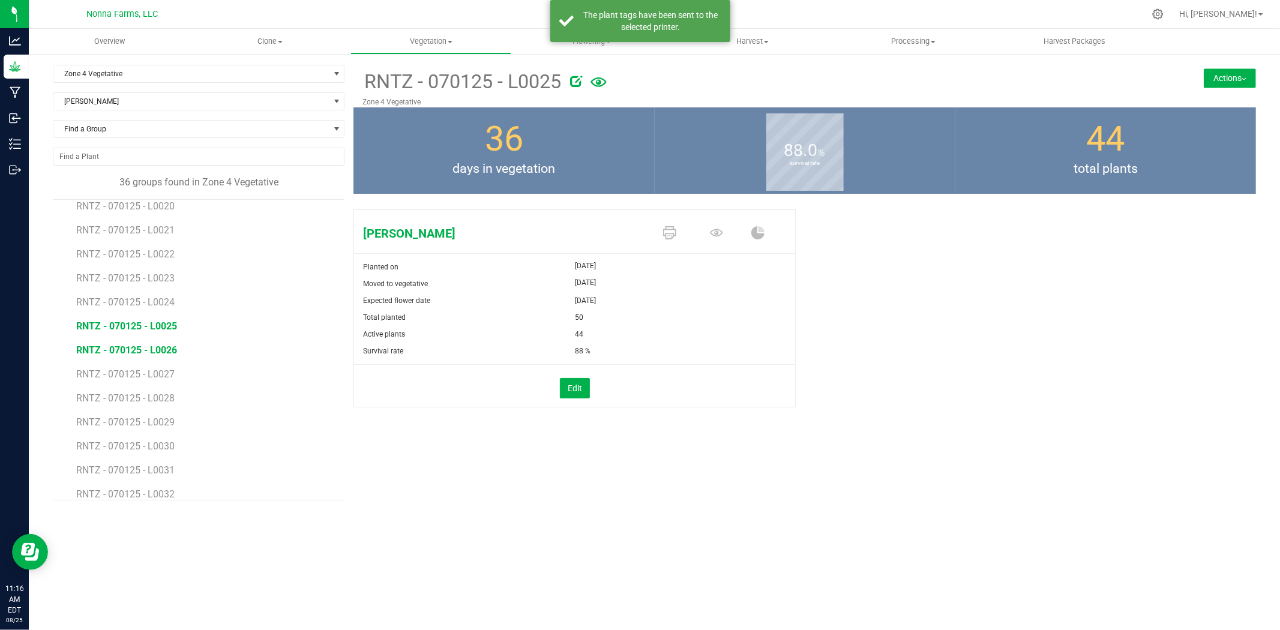
click at [123, 346] on span "RNTZ - 070125 - L0026" at bounding box center [126, 350] width 101 height 11
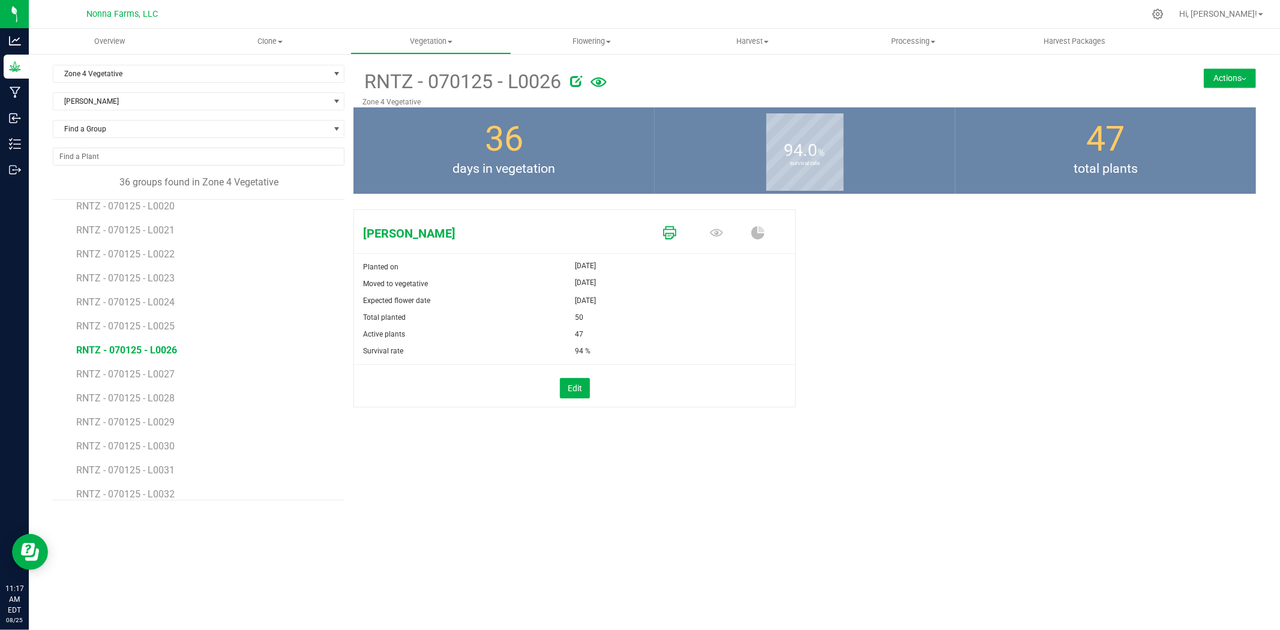
click at [675, 231] on icon at bounding box center [669, 232] width 13 height 13
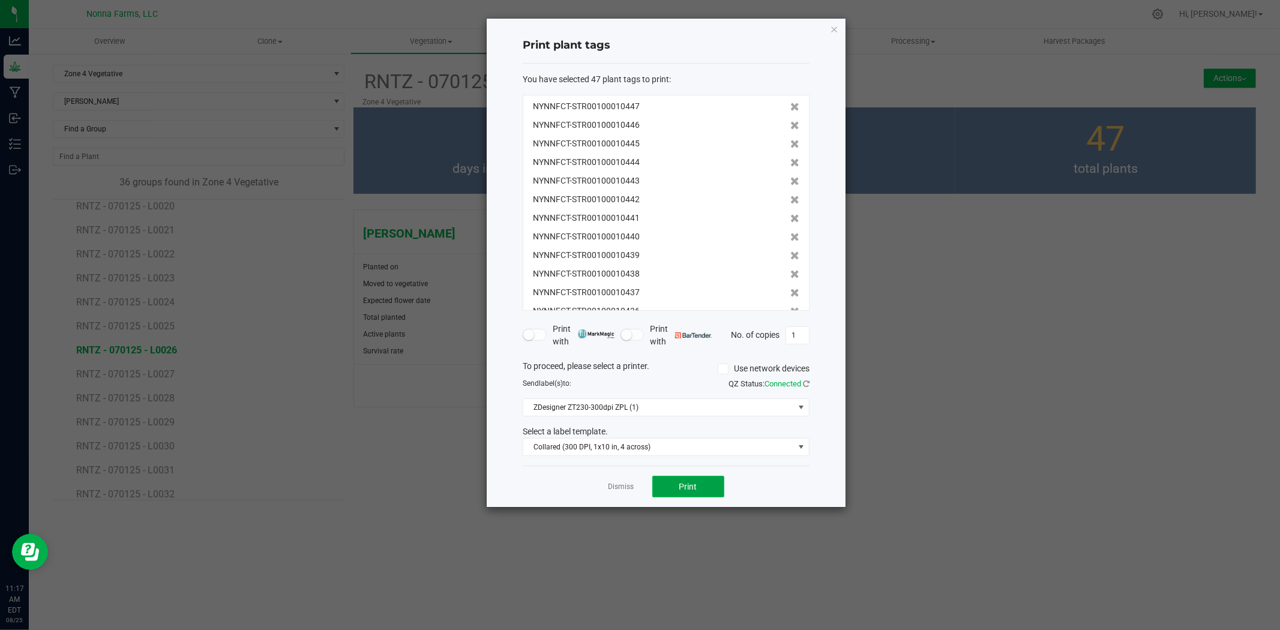
click at [687, 495] on button "Print" at bounding box center [689, 487] width 72 height 22
click at [614, 487] on link "Dismiss" at bounding box center [622, 487] width 26 height 10
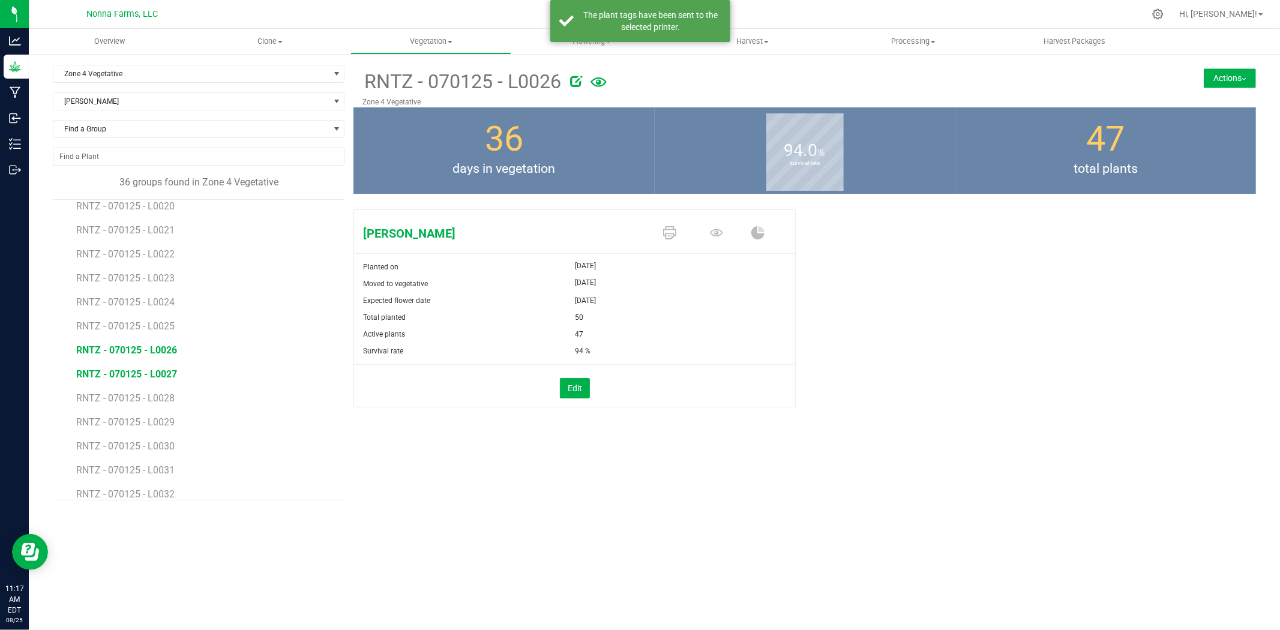
click at [140, 374] on span "RNTZ - 070125 - L0027" at bounding box center [126, 374] width 101 height 11
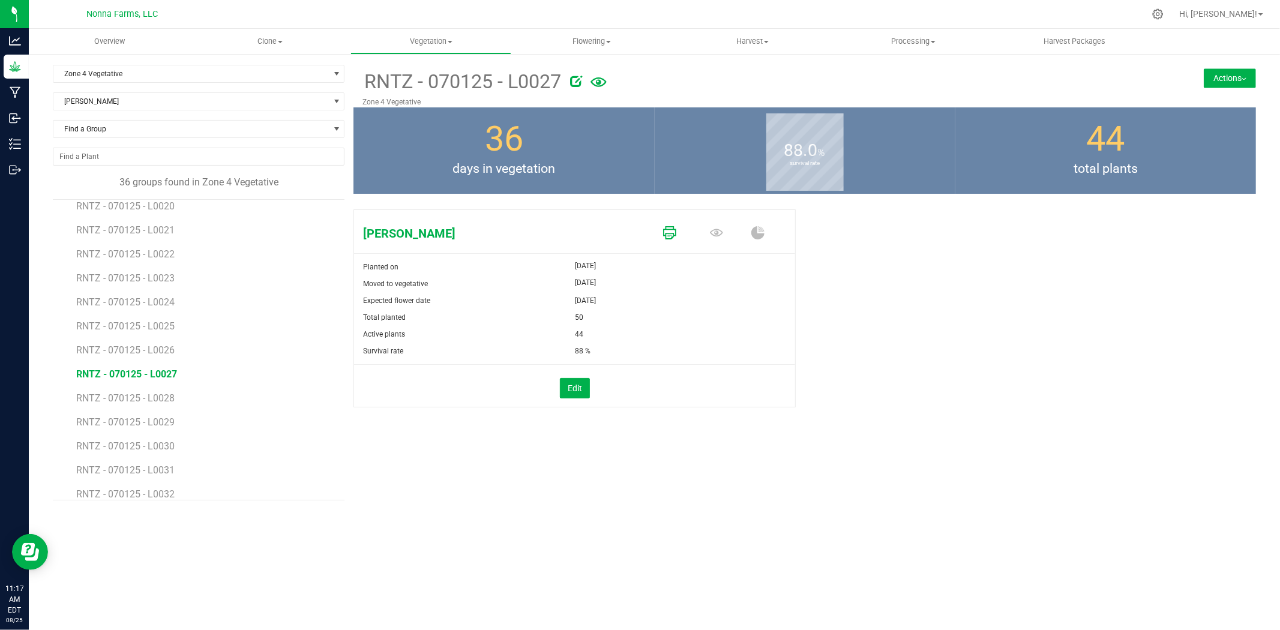
click at [663, 235] on icon at bounding box center [669, 232] width 13 height 13
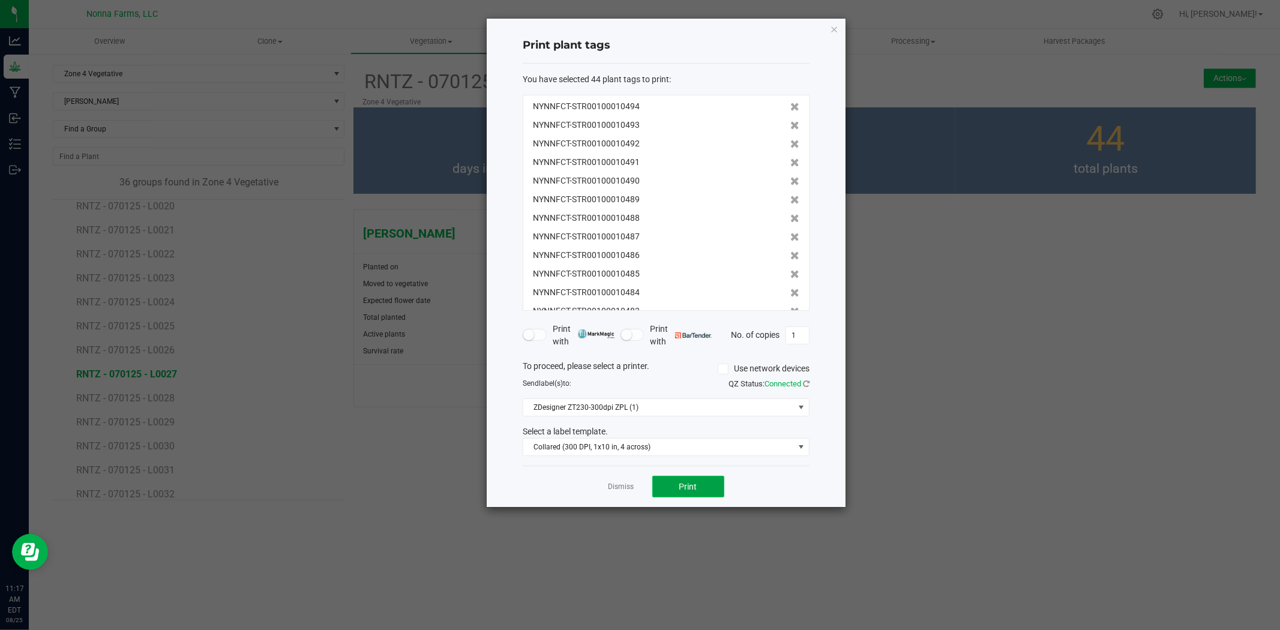
click at [683, 493] on button "Print" at bounding box center [689, 487] width 72 height 22
click at [623, 487] on link "Dismiss" at bounding box center [622, 487] width 26 height 10
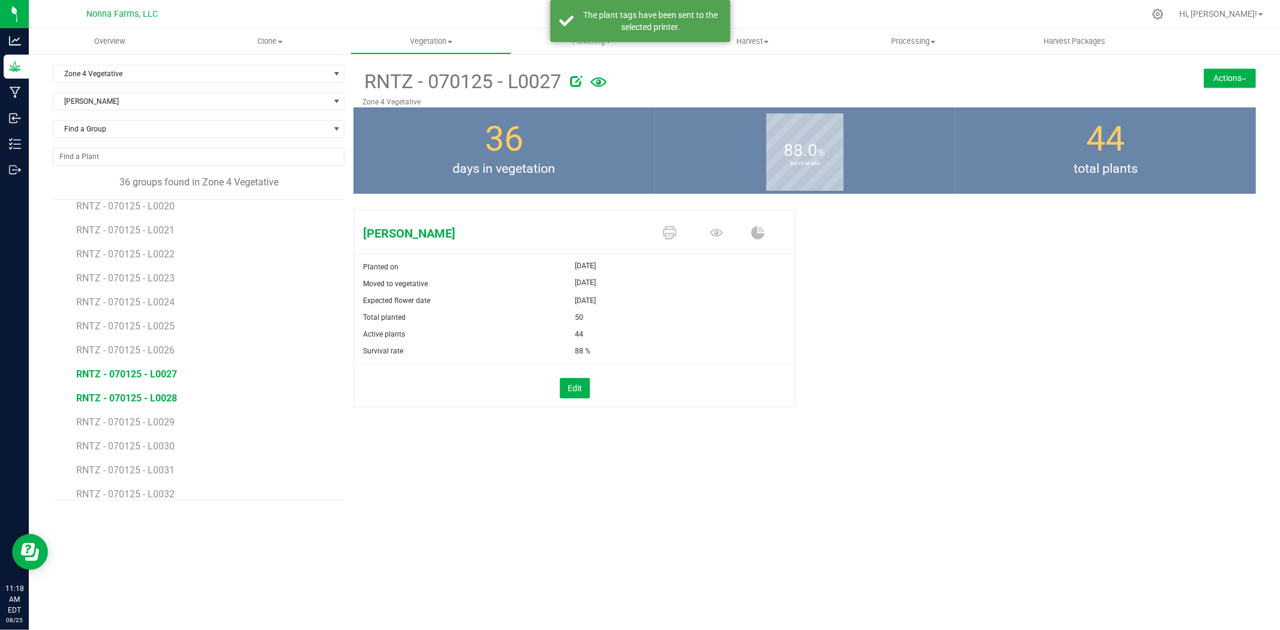
click at [133, 400] on span "RNTZ - 070125 - L0028" at bounding box center [126, 398] width 101 height 11
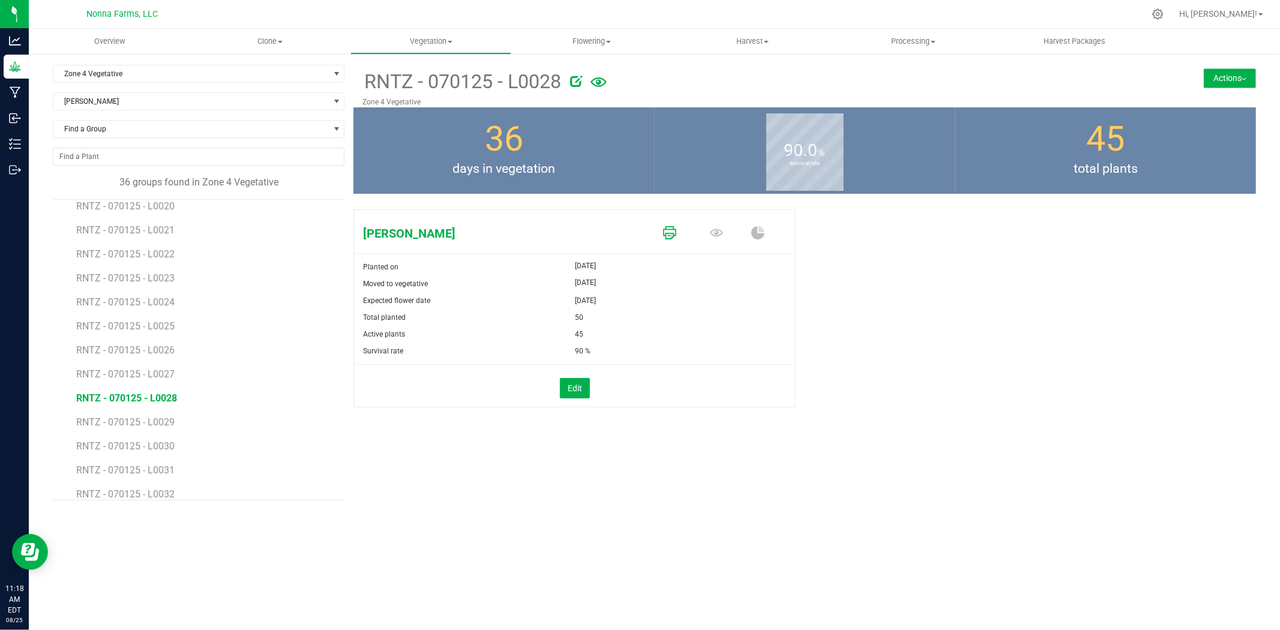
click at [670, 229] on icon at bounding box center [669, 232] width 13 height 13
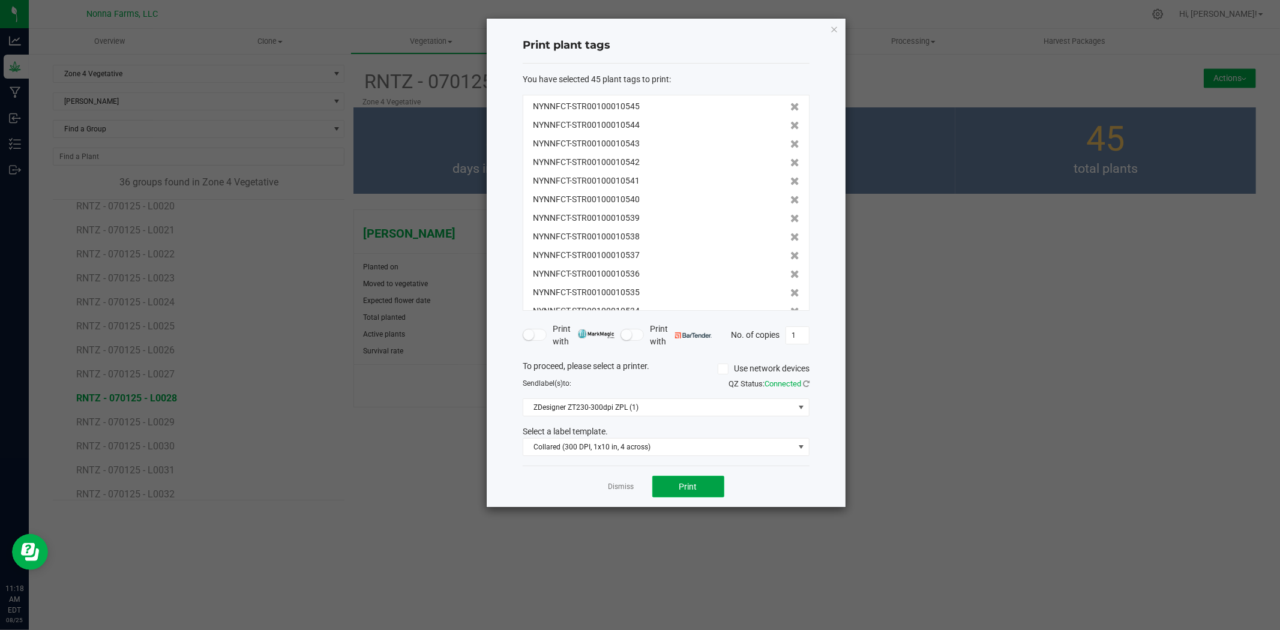
click at [693, 482] on span "Print" at bounding box center [689, 487] width 18 height 10
click at [617, 481] on app-cancel-button "Dismiss" at bounding box center [622, 487] width 26 height 13
click at [621, 486] on link "Dismiss" at bounding box center [622, 487] width 26 height 10
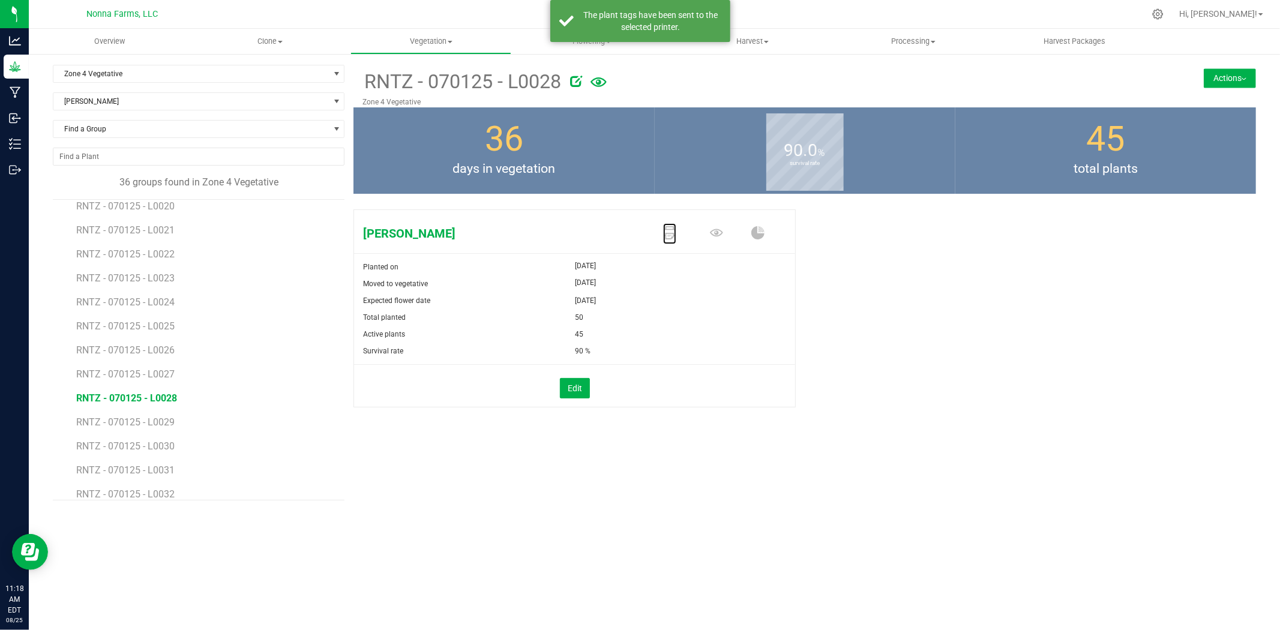
scroll to position [573, 0]
click at [149, 312] on span "RNTZ - 070125 - L0029" at bounding box center [126, 315] width 101 height 11
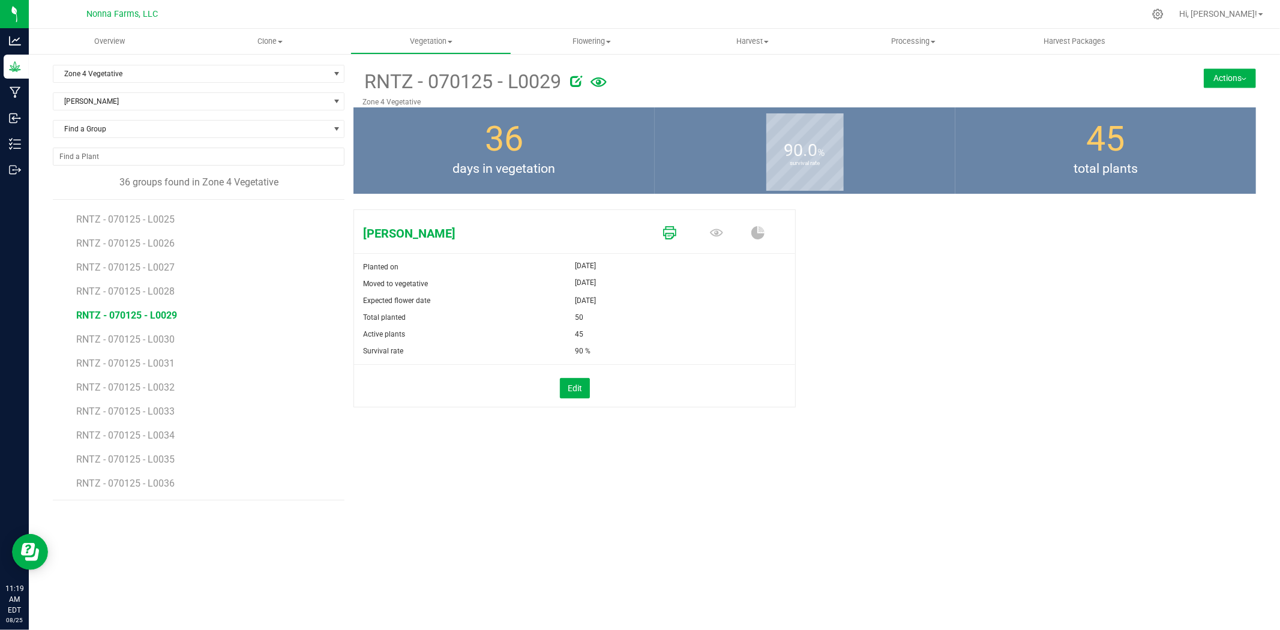
click at [670, 231] on icon at bounding box center [669, 232] width 13 height 13
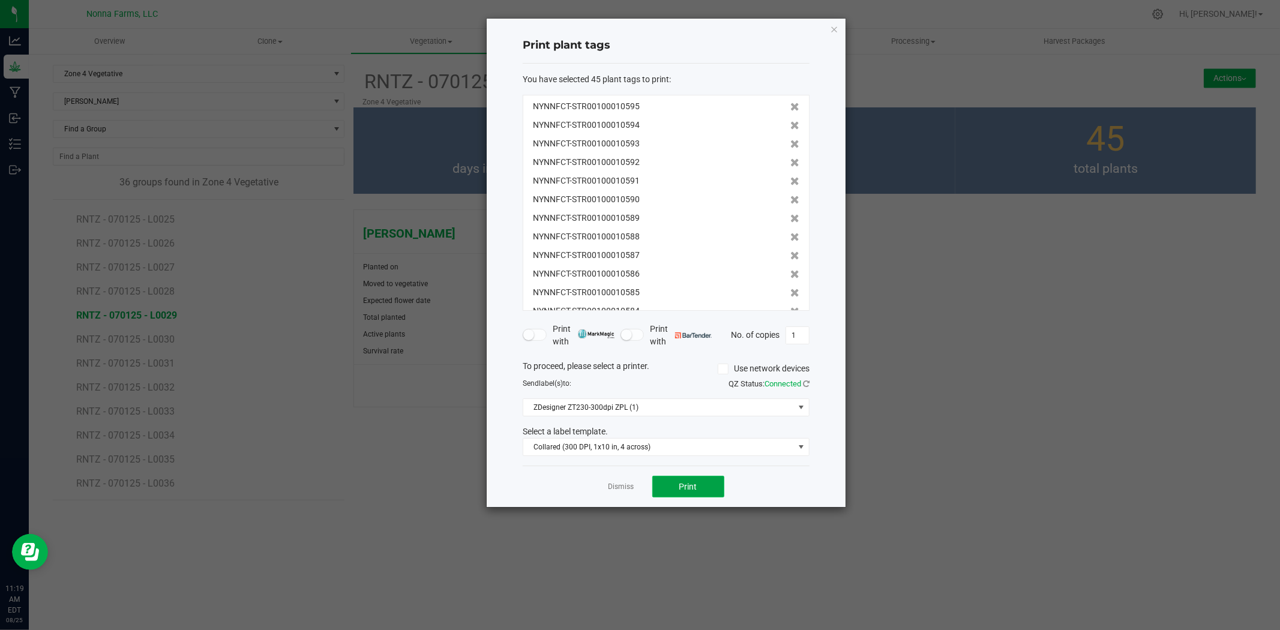
click at [701, 478] on button "Print" at bounding box center [689, 487] width 72 height 22
click at [626, 487] on link "Dismiss" at bounding box center [622, 487] width 26 height 10
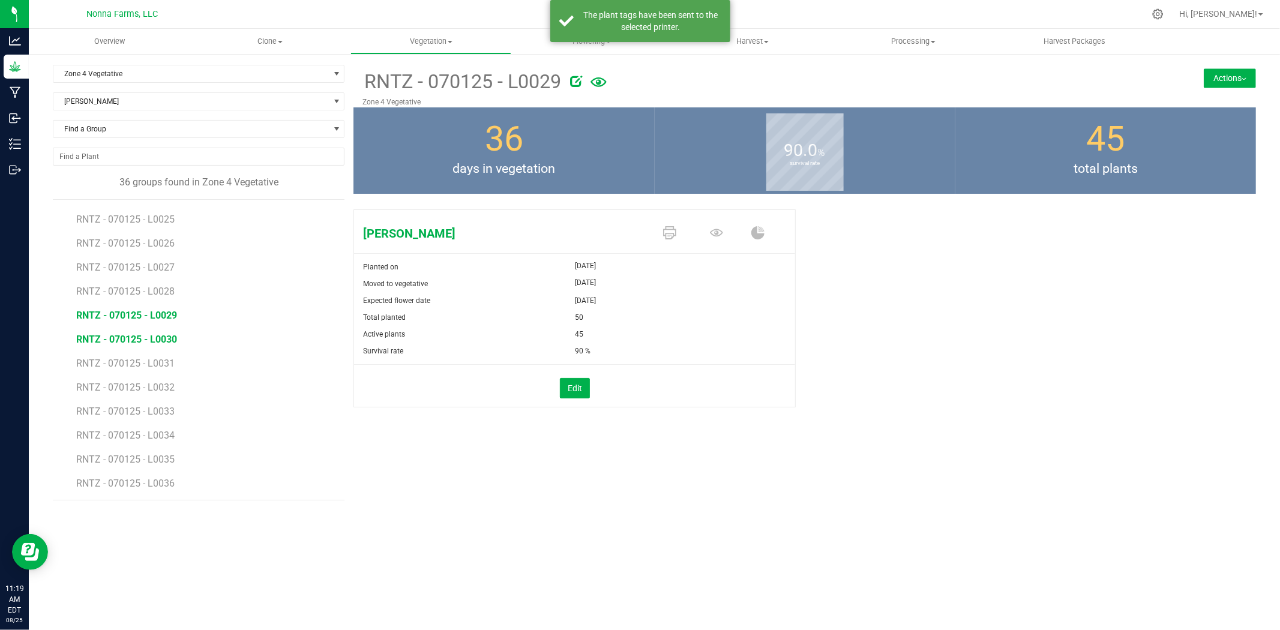
click at [155, 341] on span "RNTZ - 070125 - L0030" at bounding box center [126, 339] width 101 height 11
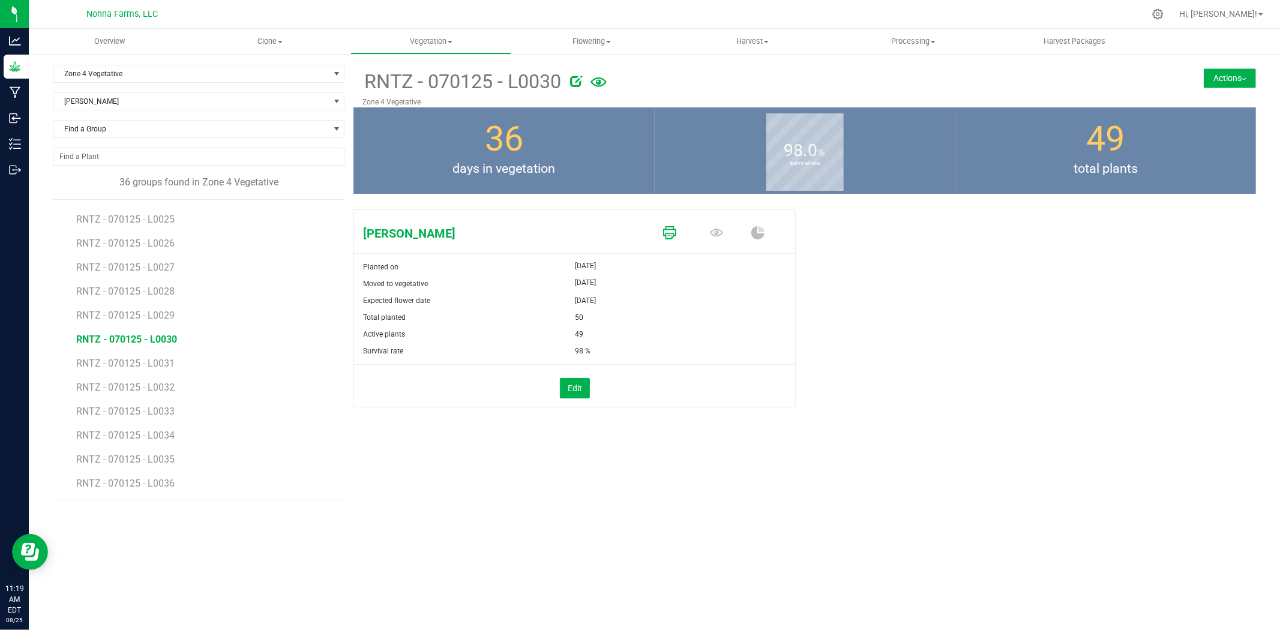
click at [670, 238] on icon at bounding box center [669, 232] width 13 height 13
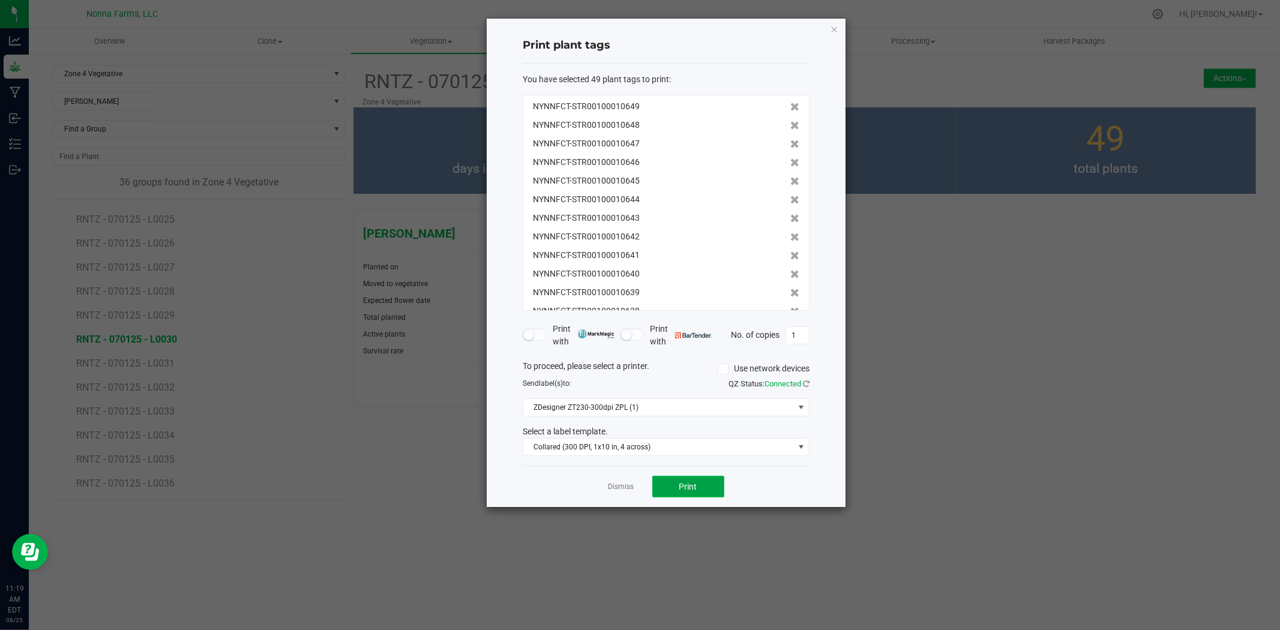
click at [667, 490] on button "Print" at bounding box center [689, 487] width 72 height 22
click at [617, 485] on link "Dismiss" at bounding box center [622, 487] width 26 height 10
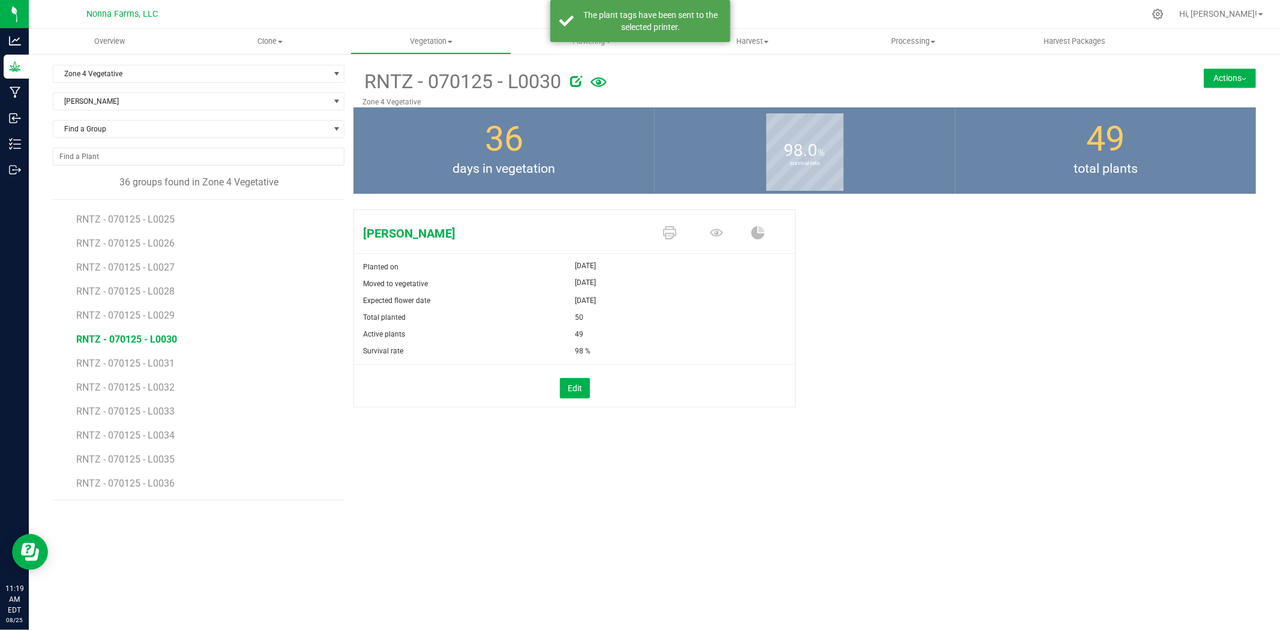
click at [116, 352] on li "RNTZ - 070125 - L0031" at bounding box center [206, 359] width 260 height 24
click at [123, 361] on span "RNTZ - 070125 - L0031" at bounding box center [126, 363] width 101 height 11
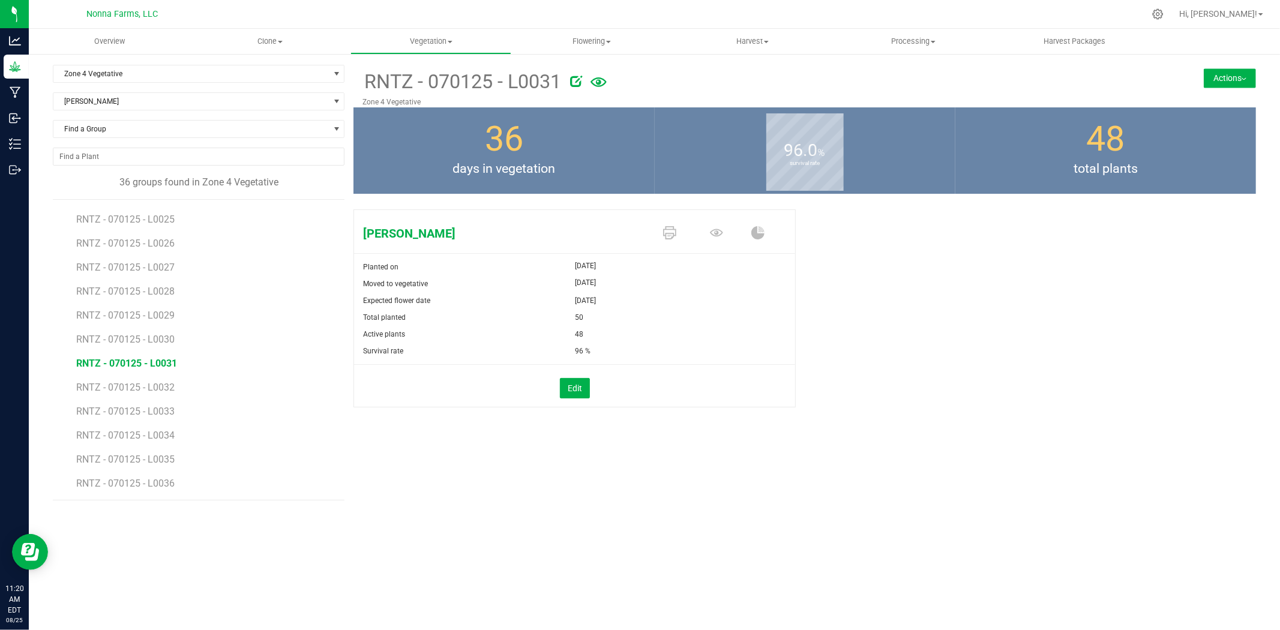
click at [677, 240] on span at bounding box center [672, 233] width 47 height 21
click at [675, 237] on icon at bounding box center [669, 232] width 13 height 13
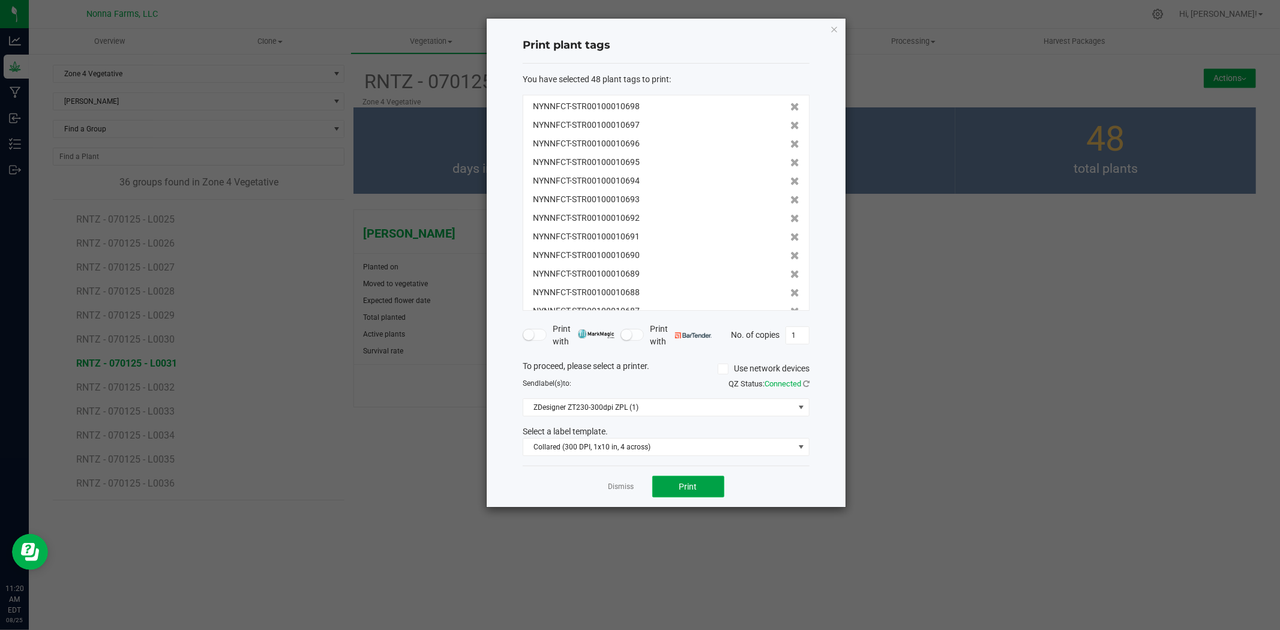
click at [683, 484] on span "Print" at bounding box center [689, 487] width 18 height 10
click at [619, 489] on link "Dismiss" at bounding box center [622, 487] width 26 height 10
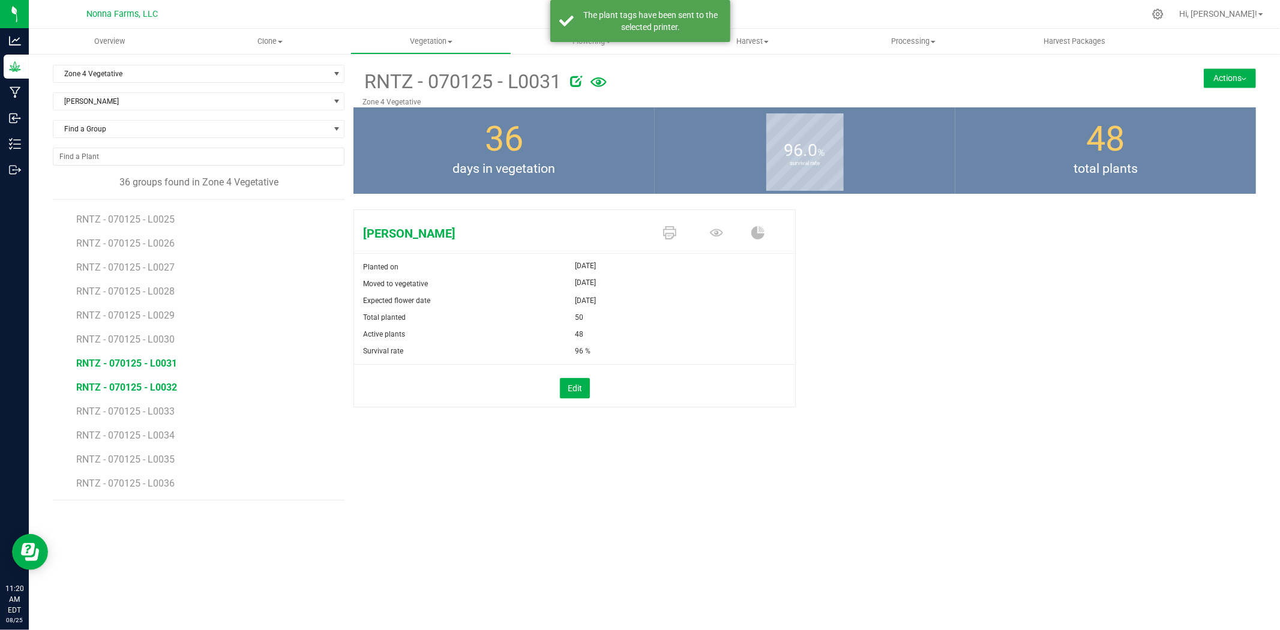
click at [122, 387] on span "RNTZ - 070125 - L0032" at bounding box center [126, 387] width 101 height 11
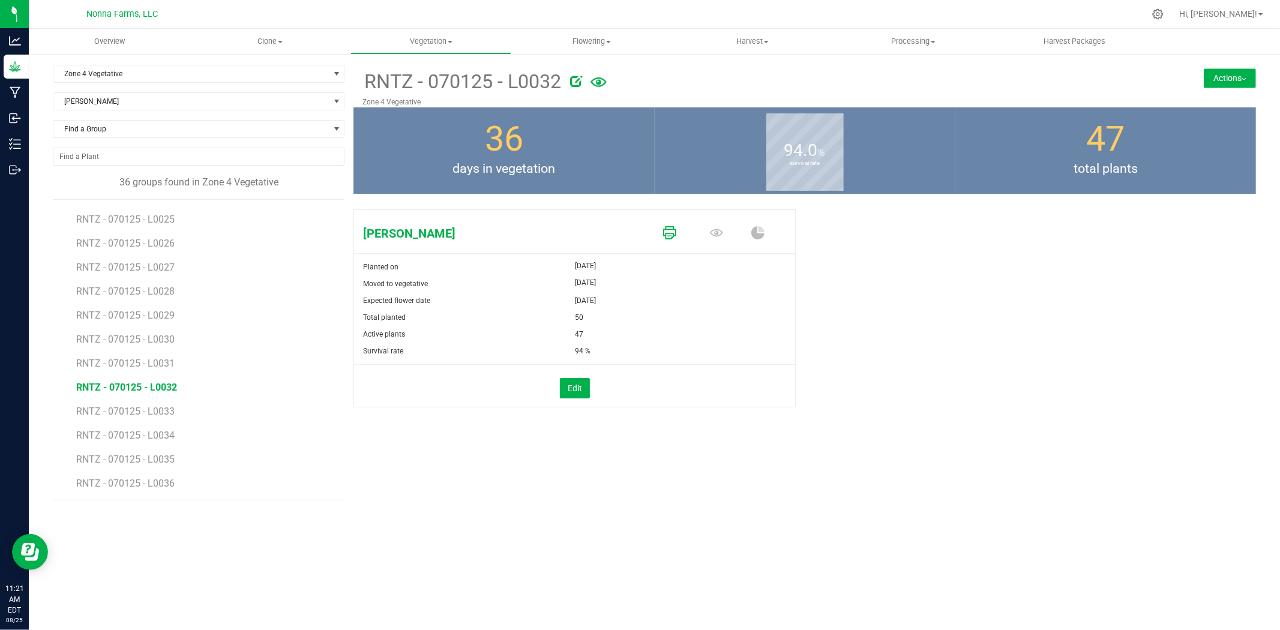
click at [668, 231] on icon at bounding box center [669, 232] width 13 height 13
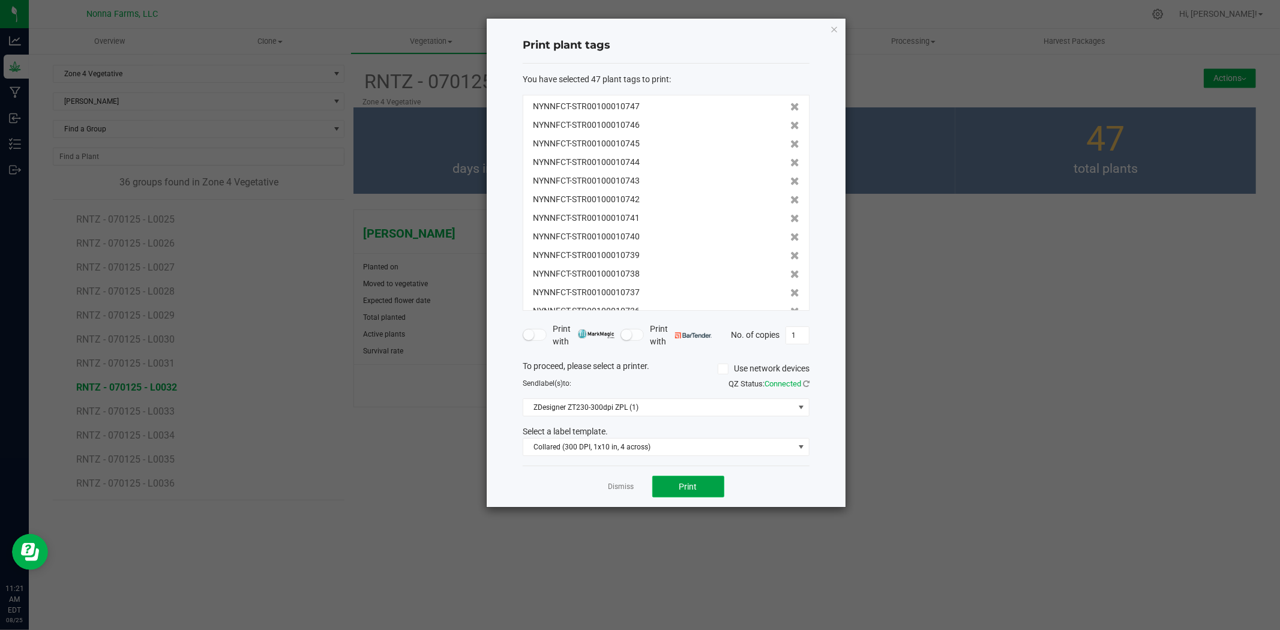
click at [692, 490] on span "Print" at bounding box center [689, 487] width 18 height 10
click at [626, 486] on link "Dismiss" at bounding box center [622, 487] width 26 height 10
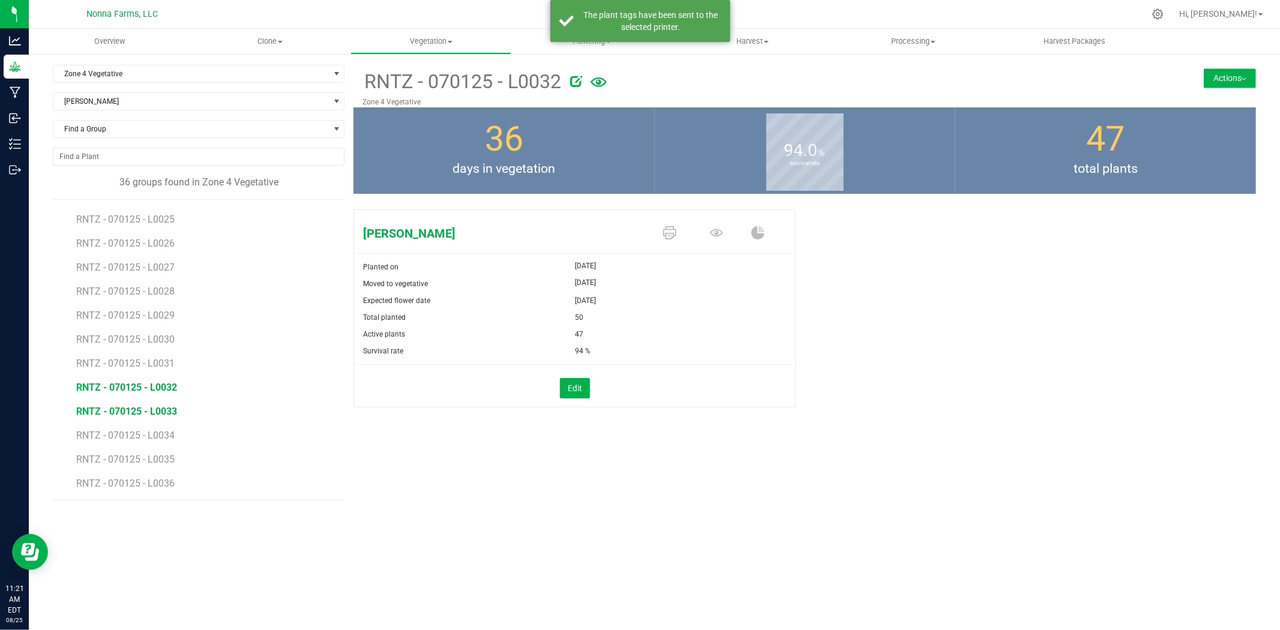
click at [134, 411] on span "RNTZ - 070125 - L0033" at bounding box center [126, 411] width 101 height 11
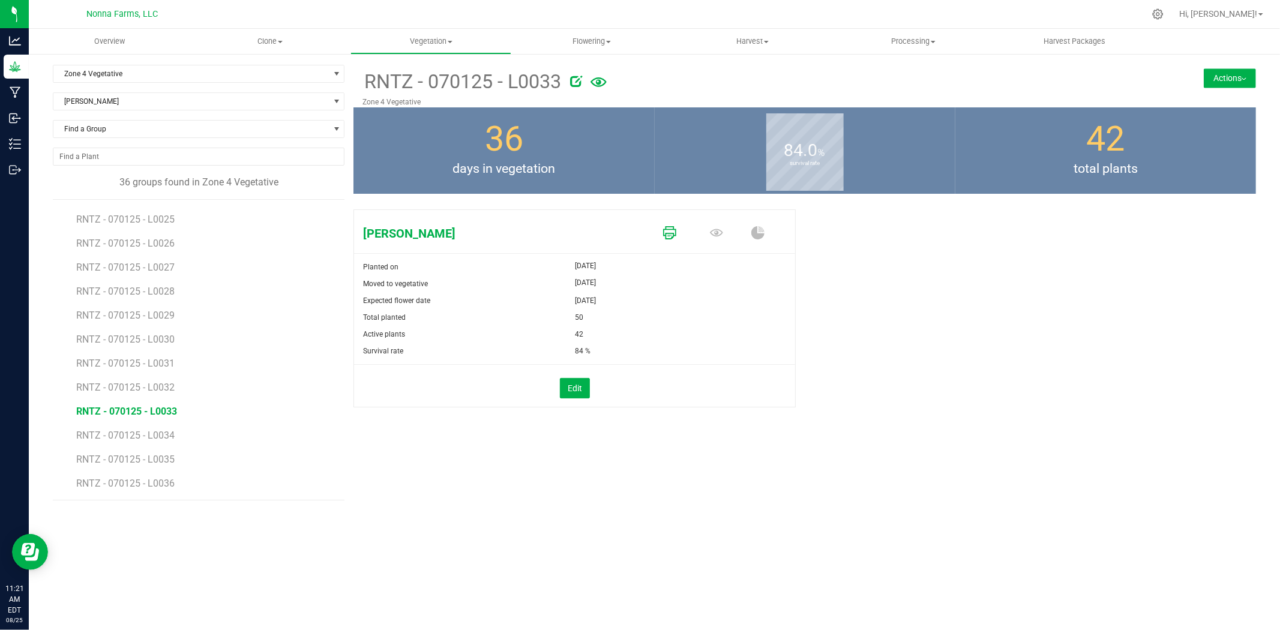
click at [664, 236] on icon at bounding box center [669, 232] width 13 height 13
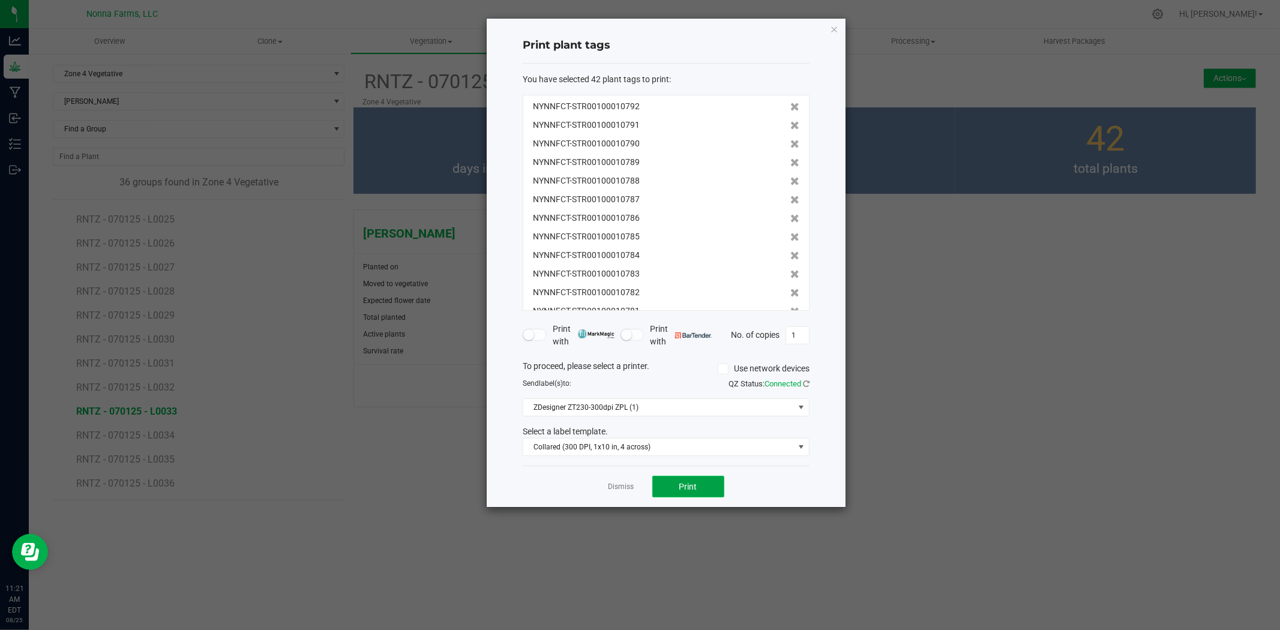
click at [693, 483] on span "Print" at bounding box center [689, 487] width 18 height 10
click at [626, 488] on link "Dismiss" at bounding box center [622, 487] width 26 height 10
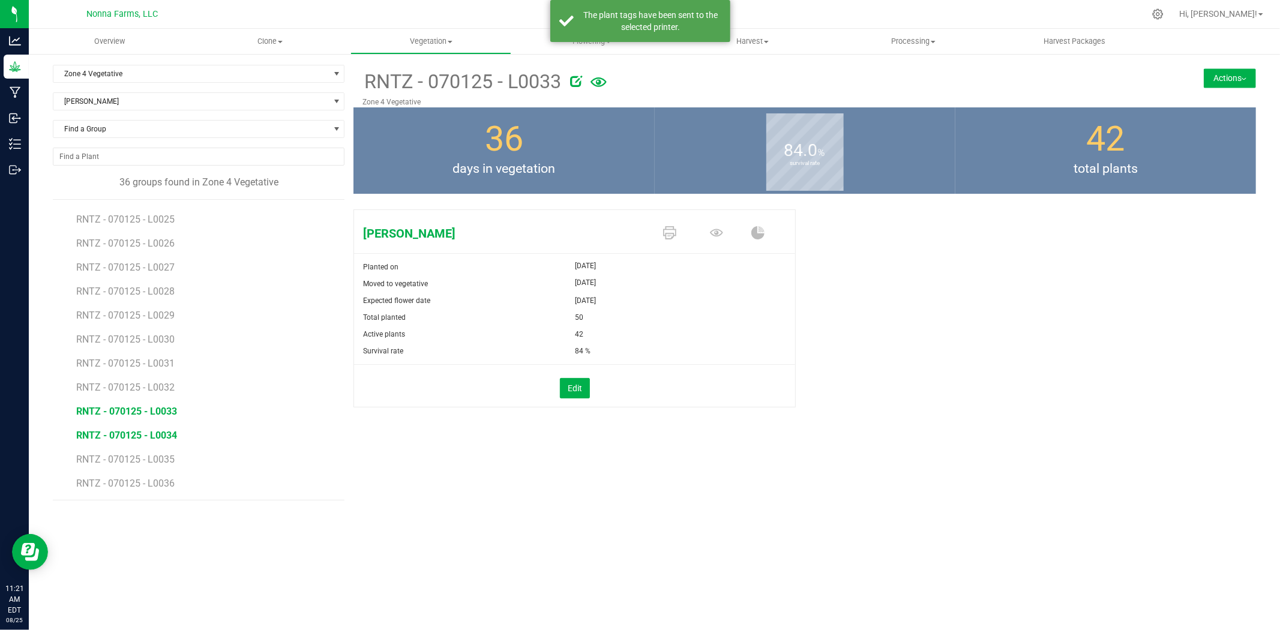
click at [160, 435] on span "RNTZ - 070125 - L0034" at bounding box center [126, 435] width 101 height 11
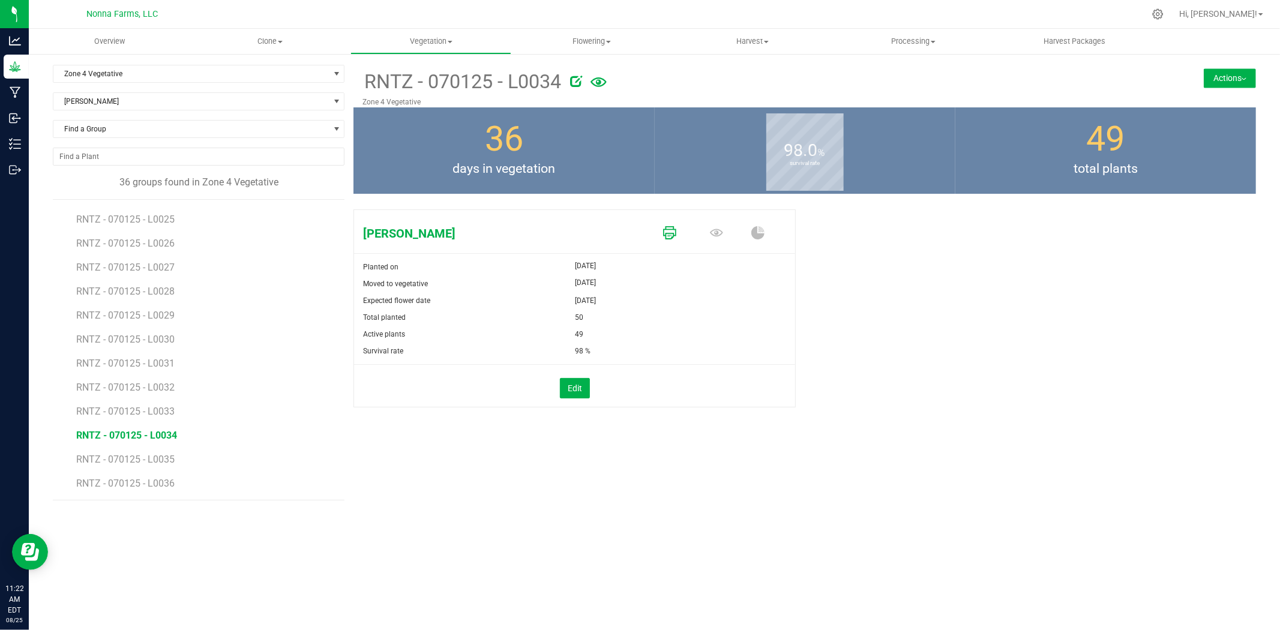
click at [671, 231] on icon at bounding box center [669, 232] width 13 height 13
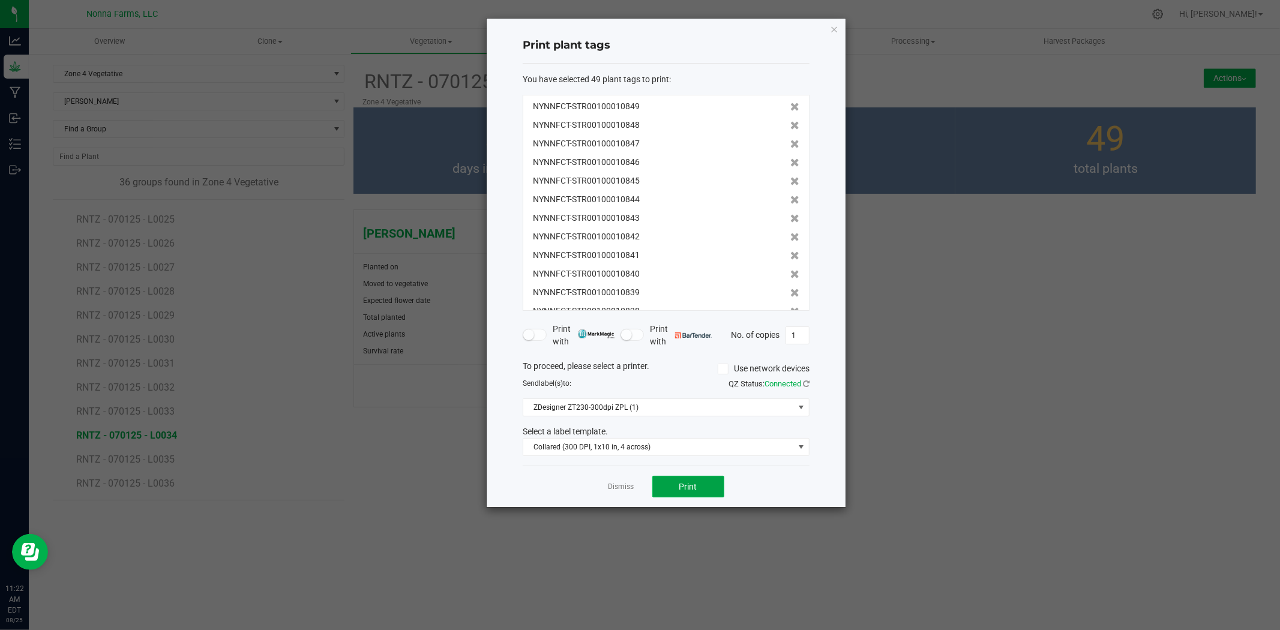
click at [695, 486] on span "Print" at bounding box center [689, 487] width 18 height 10
click at [624, 489] on link "Dismiss" at bounding box center [622, 487] width 26 height 10
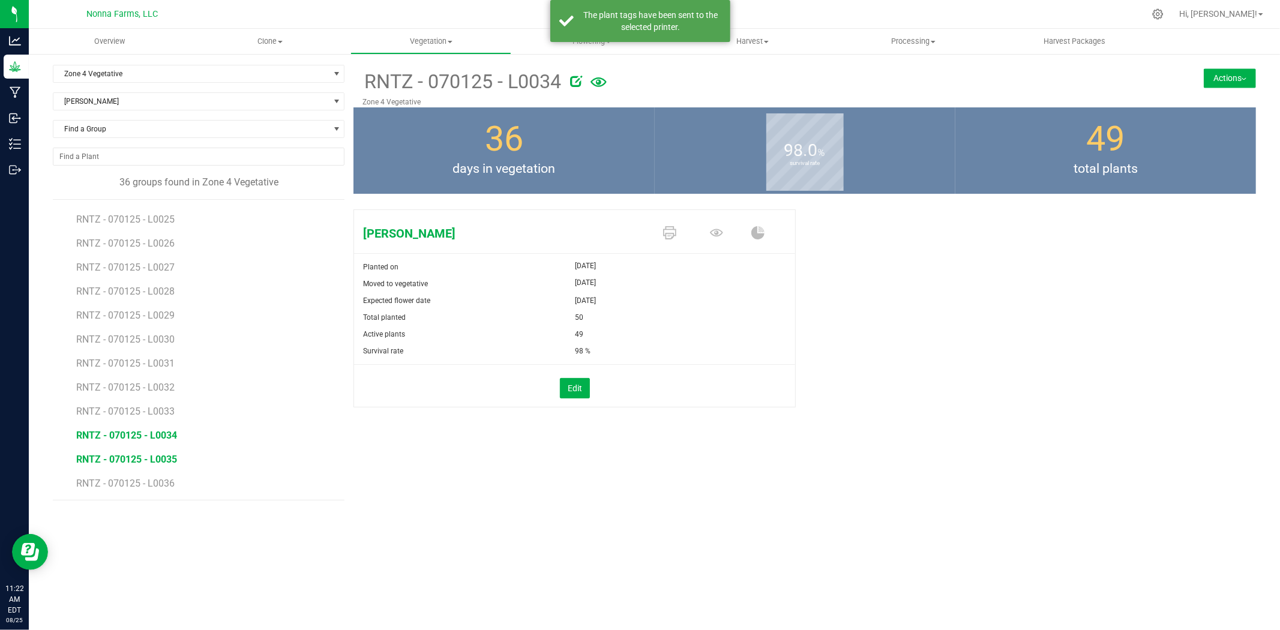
click at [139, 457] on span "RNTZ - 070125 - L0035" at bounding box center [126, 459] width 101 height 11
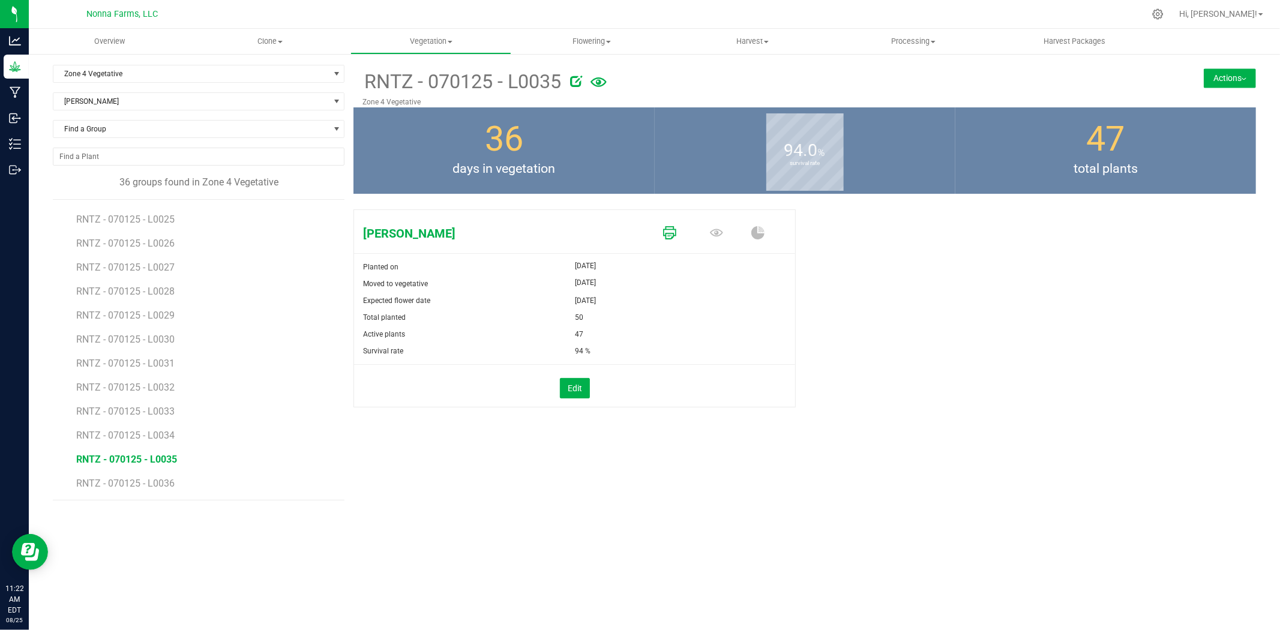
click at [669, 239] on icon at bounding box center [669, 232] width 13 height 13
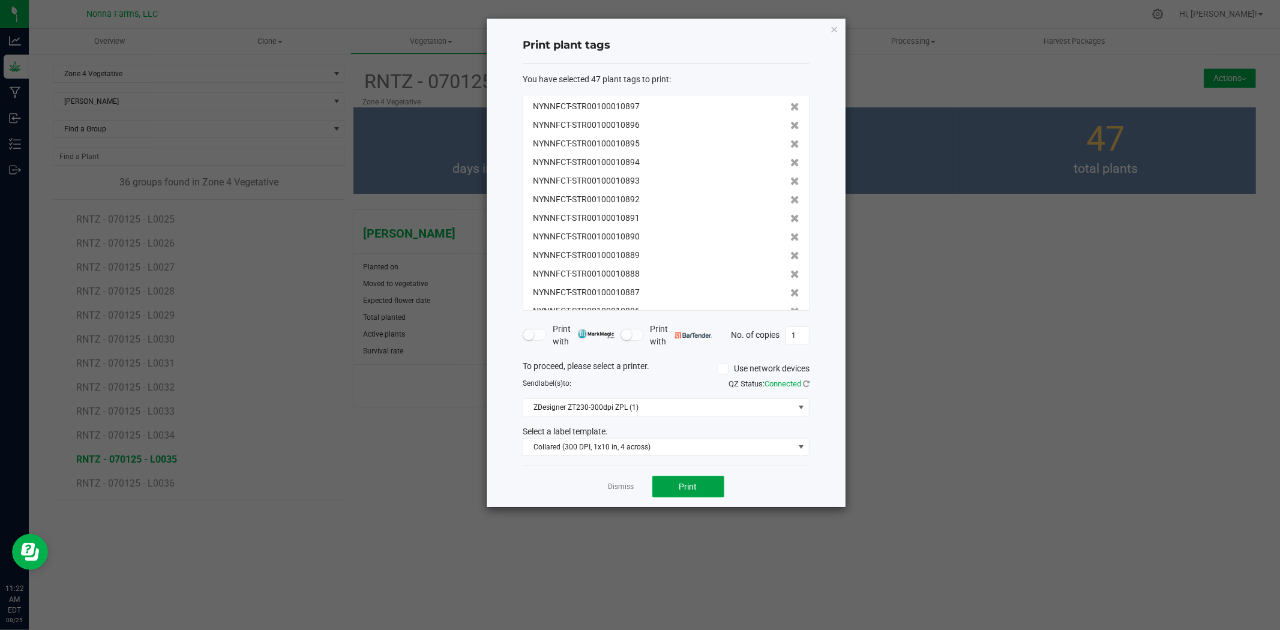
click at [698, 481] on button "Print" at bounding box center [689, 487] width 72 height 22
click at [622, 485] on link "Dismiss" at bounding box center [622, 487] width 26 height 10
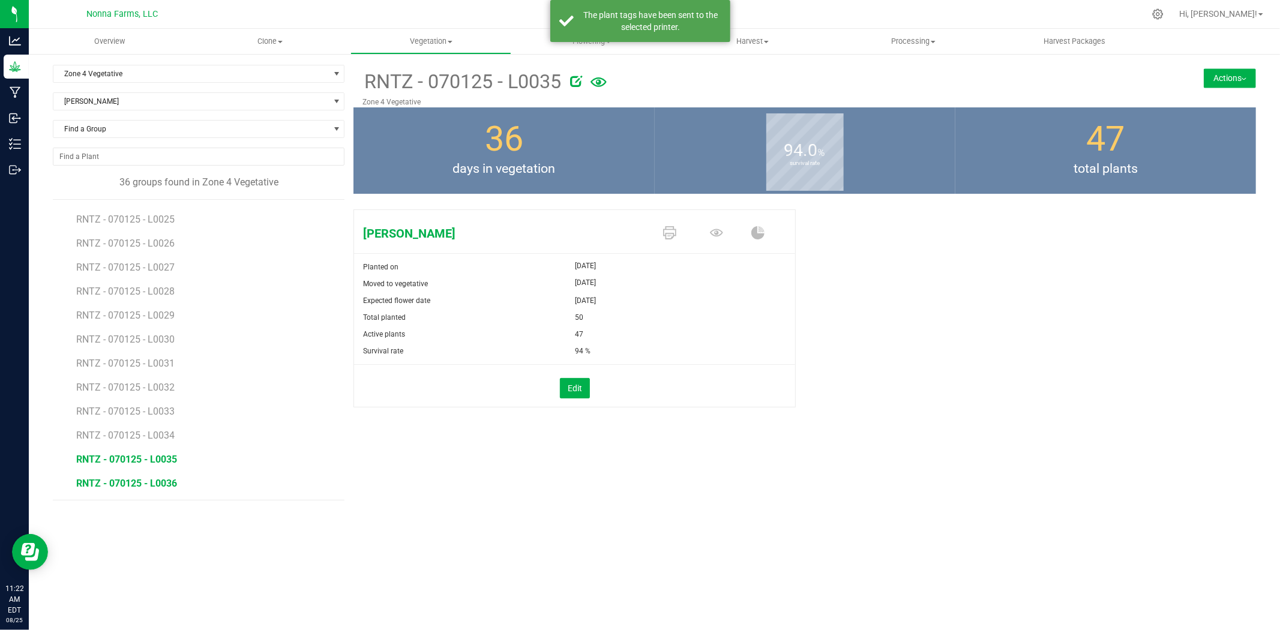
click at [130, 479] on span "RNTZ - 070125 - L0036" at bounding box center [126, 483] width 101 height 11
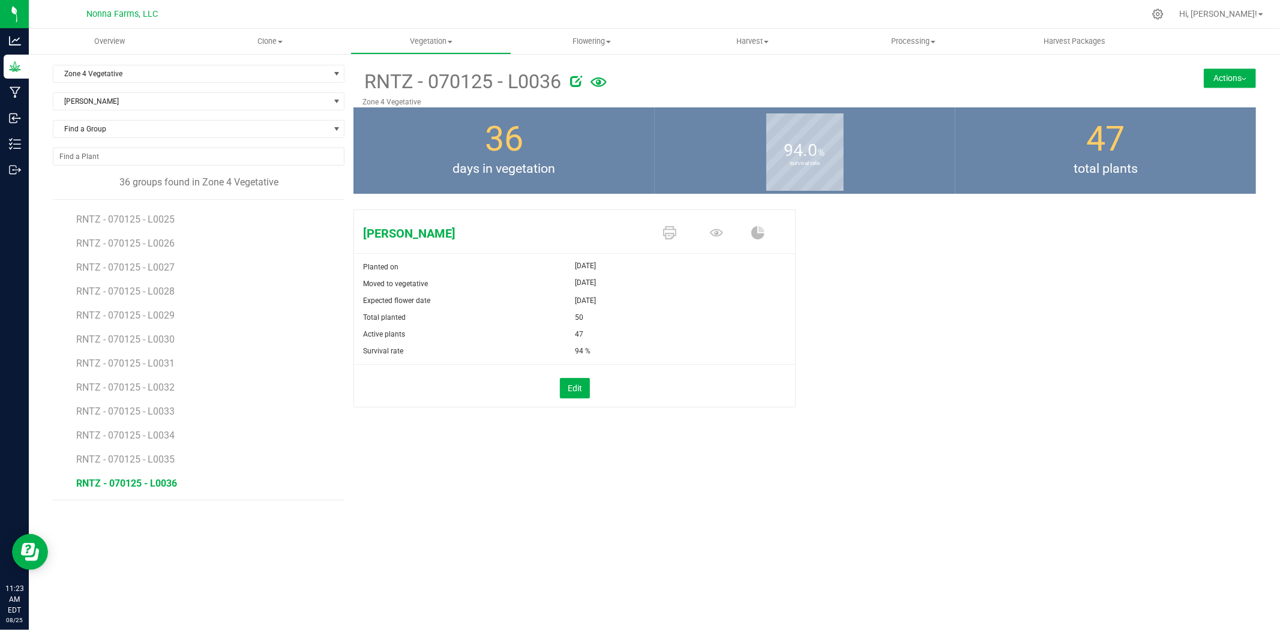
click at [677, 228] on span at bounding box center [672, 233] width 47 height 21
click at [673, 231] on icon at bounding box center [669, 232] width 13 height 13
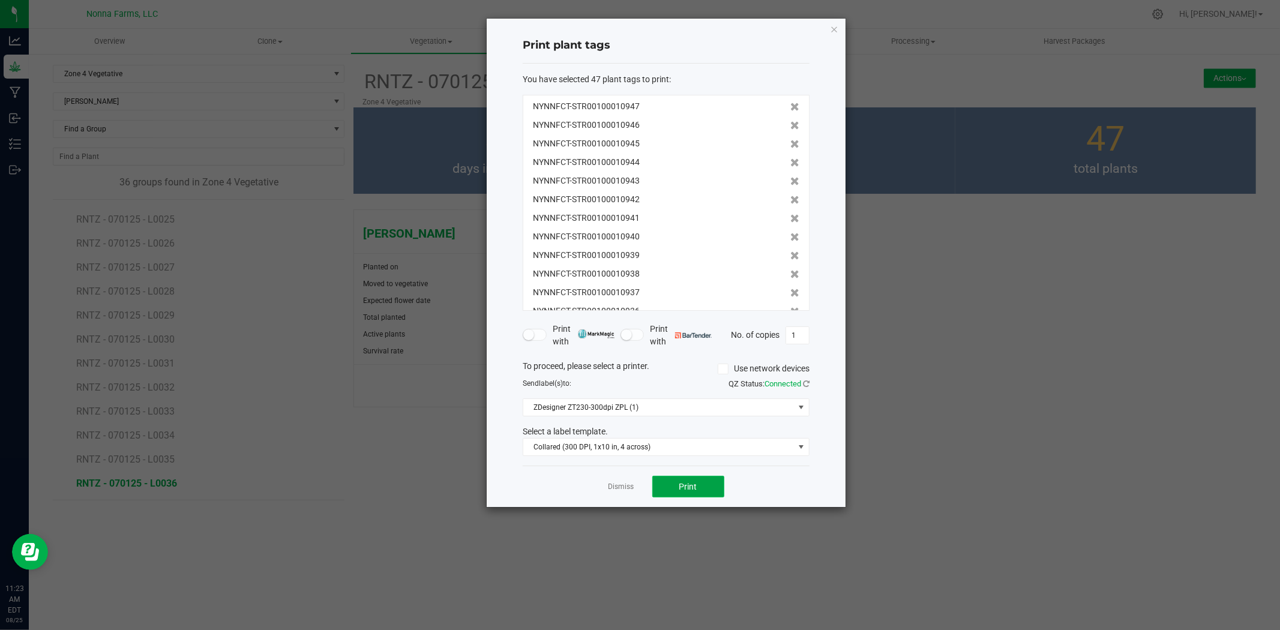
click at [711, 480] on button "Print" at bounding box center [689, 487] width 72 height 22
click at [620, 487] on link "Dismiss" at bounding box center [622, 487] width 26 height 10
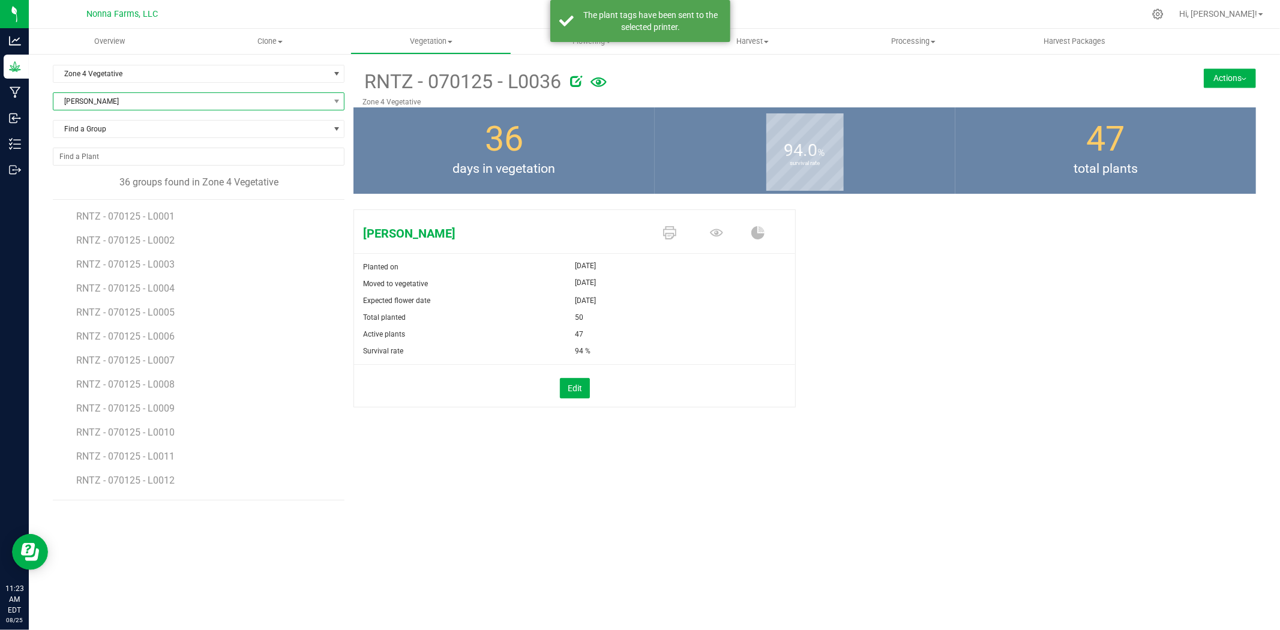
click at [124, 97] on span "[PERSON_NAME]" at bounding box center [191, 101] width 276 height 17
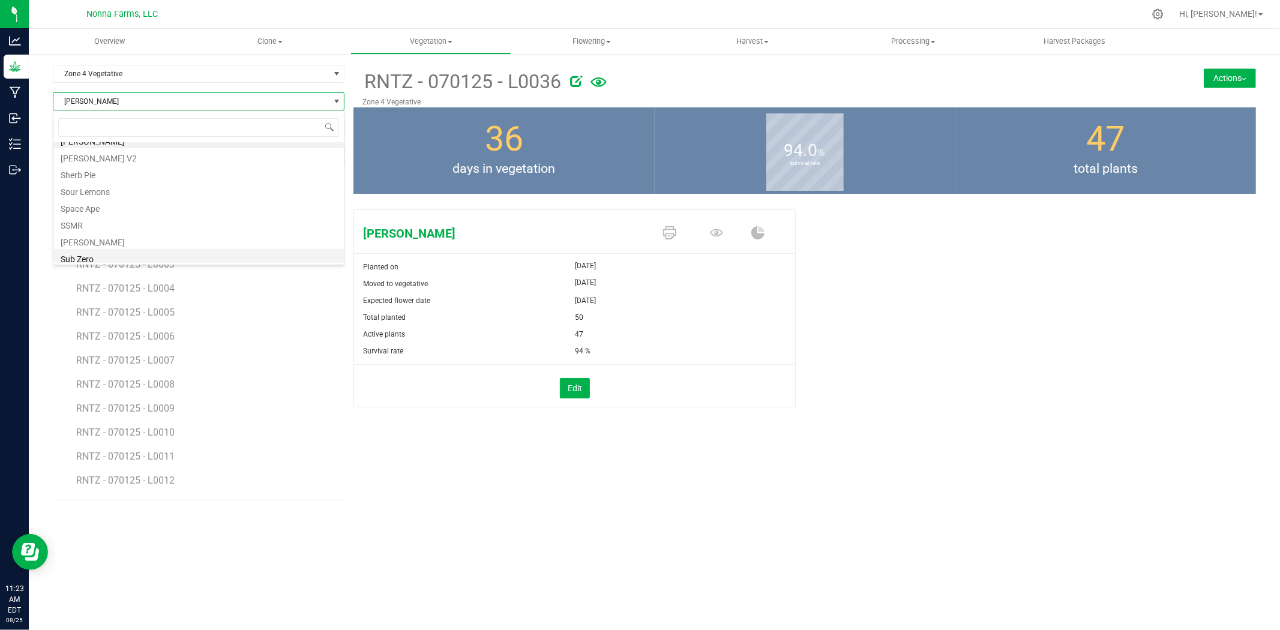
scroll to position [250, 0]
click at [97, 204] on li "Sherb Pie" at bounding box center [198, 203] width 291 height 17
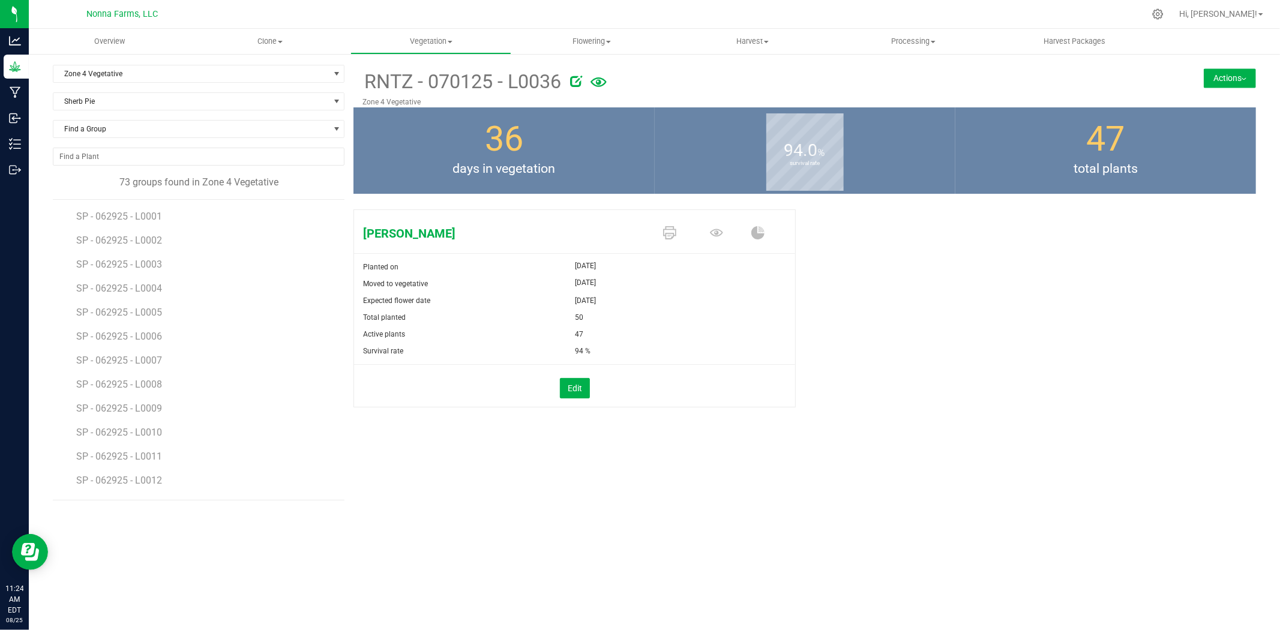
drag, startPoint x: 481, startPoint y: 483, endPoint x: 261, endPoint y: 357, distance: 253.8
click at [261, 357] on li "SP - 062925 - L0007" at bounding box center [206, 356] width 260 height 24
click at [115, 217] on span "SP - 062925 - L0001" at bounding box center [120, 216] width 88 height 11
click at [671, 238] on icon at bounding box center [669, 232] width 13 height 13
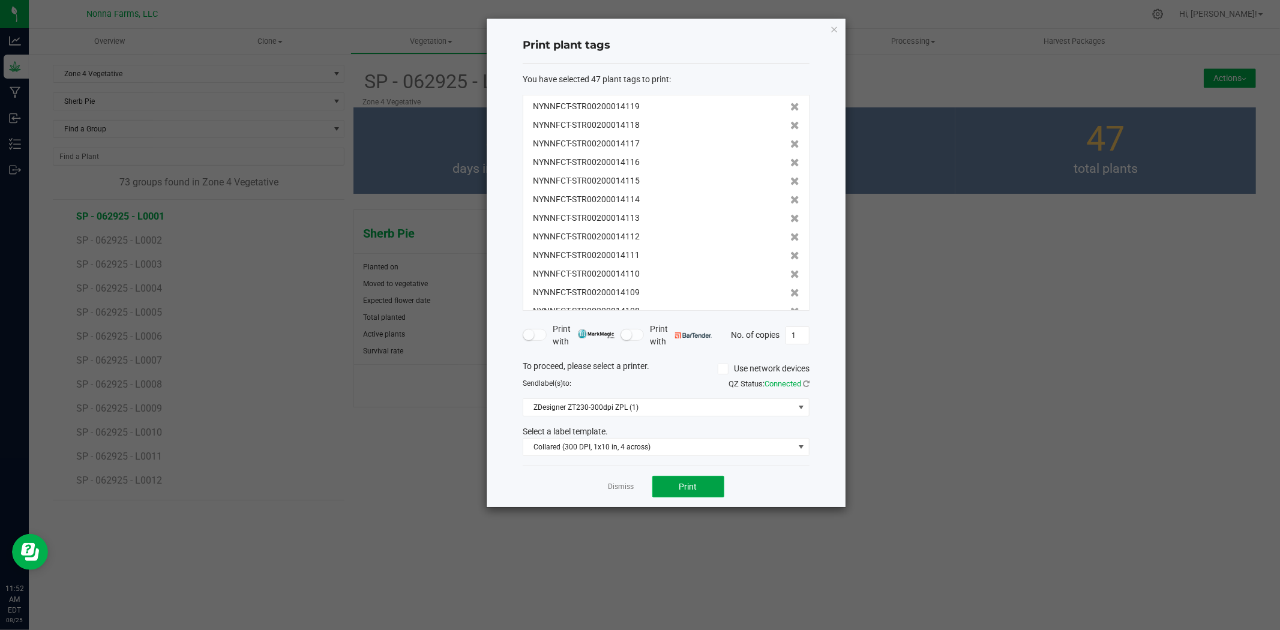
click at [689, 490] on span "Print" at bounding box center [689, 487] width 18 height 10
click at [613, 489] on link "Dismiss" at bounding box center [622, 487] width 26 height 10
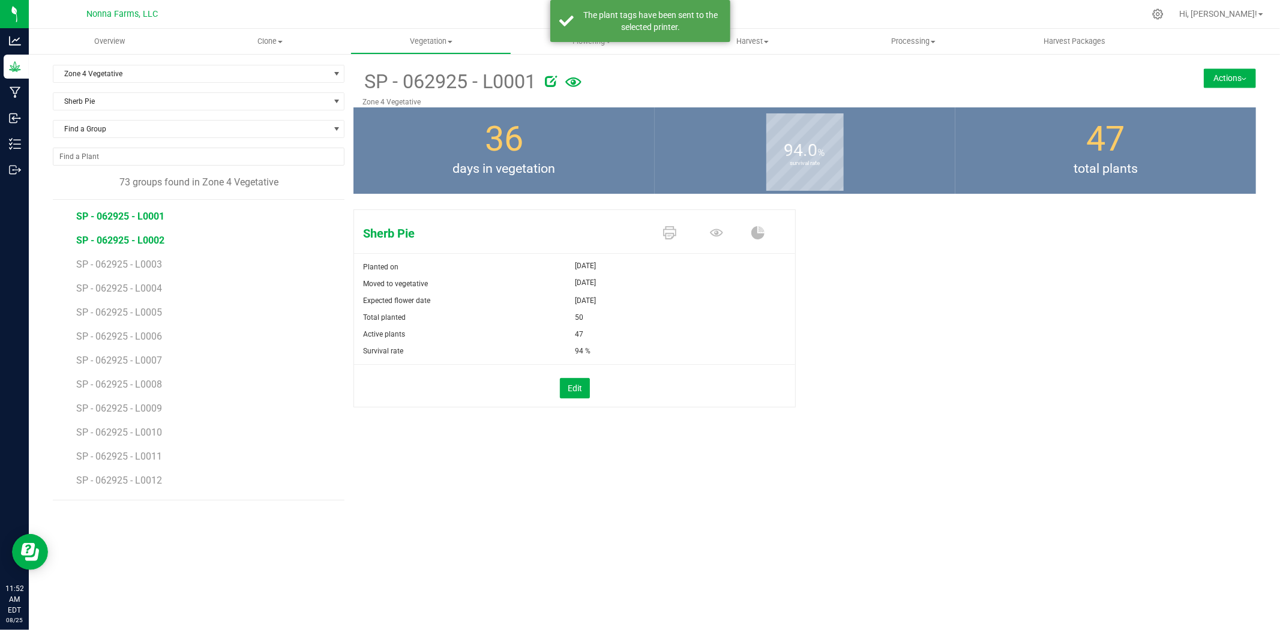
click at [139, 241] on span "SP - 062925 - L0002" at bounding box center [120, 240] width 88 height 11
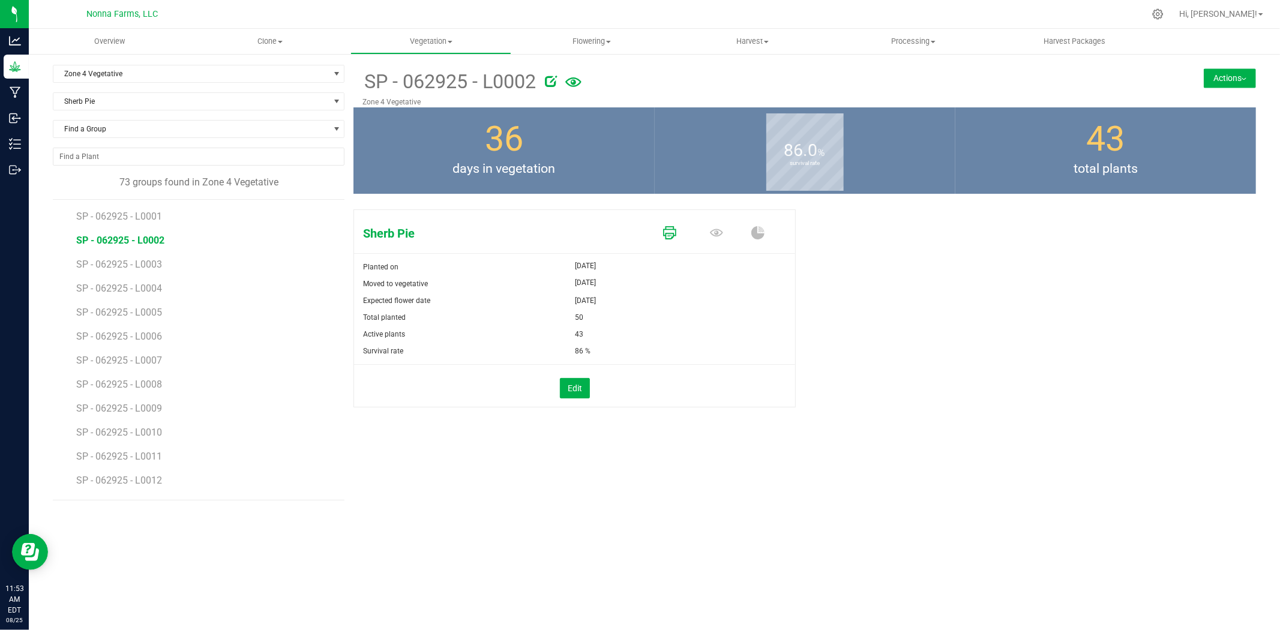
click at [669, 226] on icon at bounding box center [669, 232] width 13 height 13
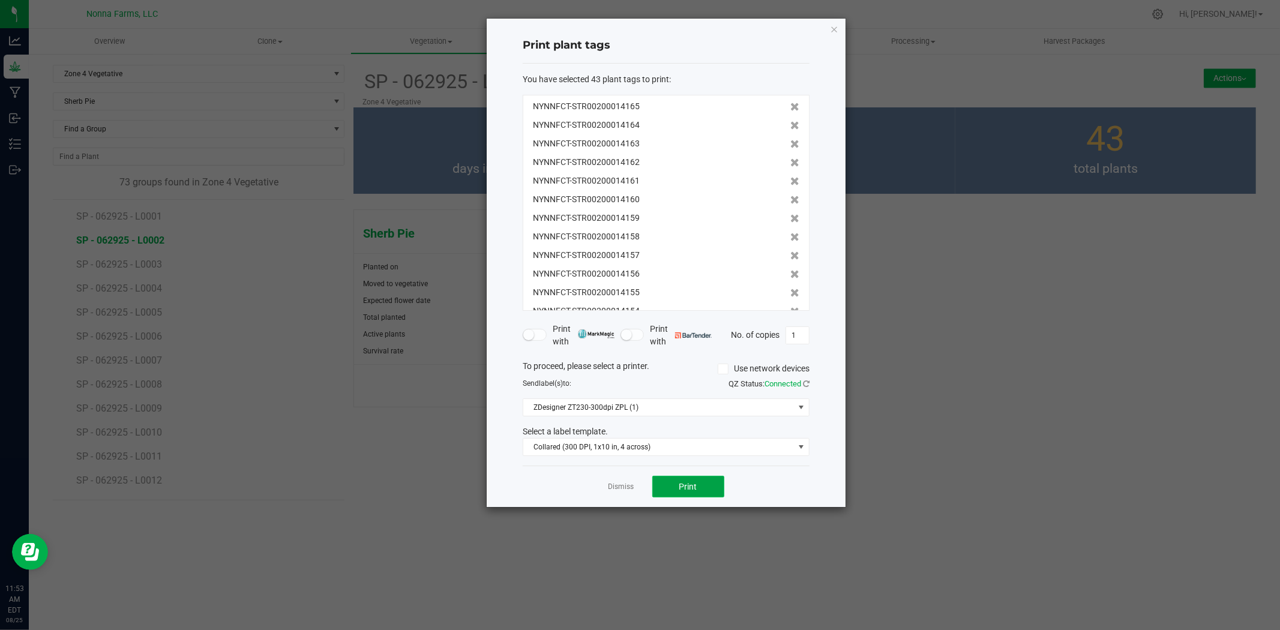
click at [690, 487] on span "Print" at bounding box center [689, 487] width 18 height 10
click at [623, 488] on link "Dismiss" at bounding box center [622, 487] width 26 height 10
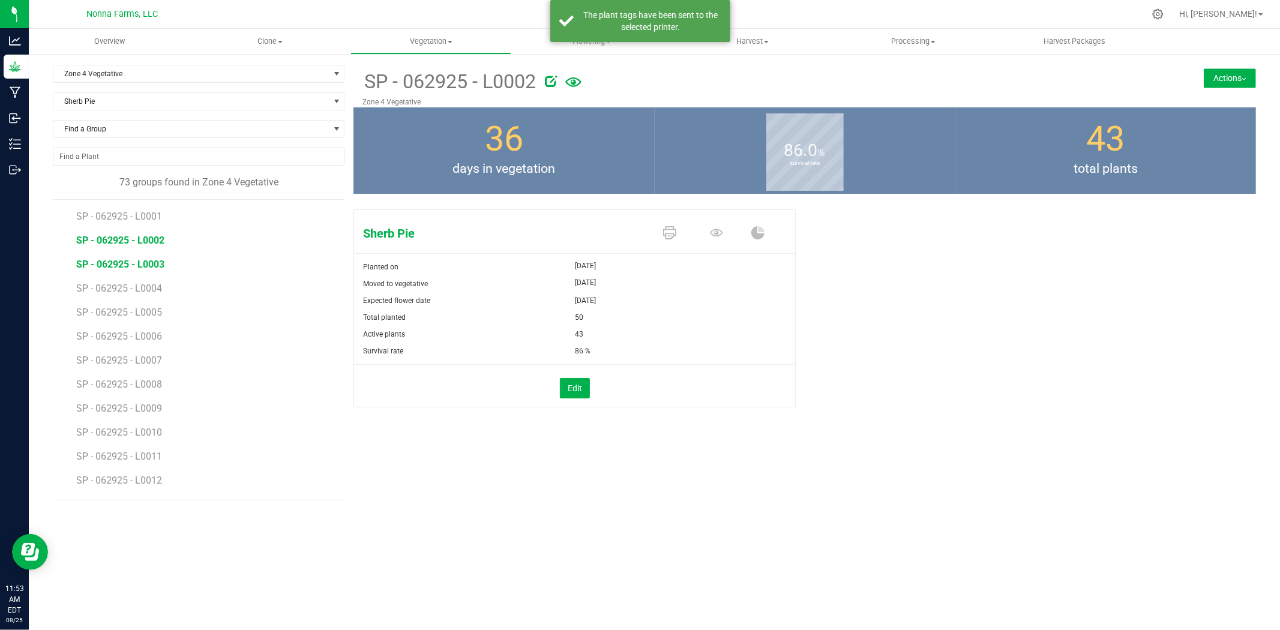
click at [124, 269] on span "SP - 062925 - L0003" at bounding box center [120, 264] width 88 height 11
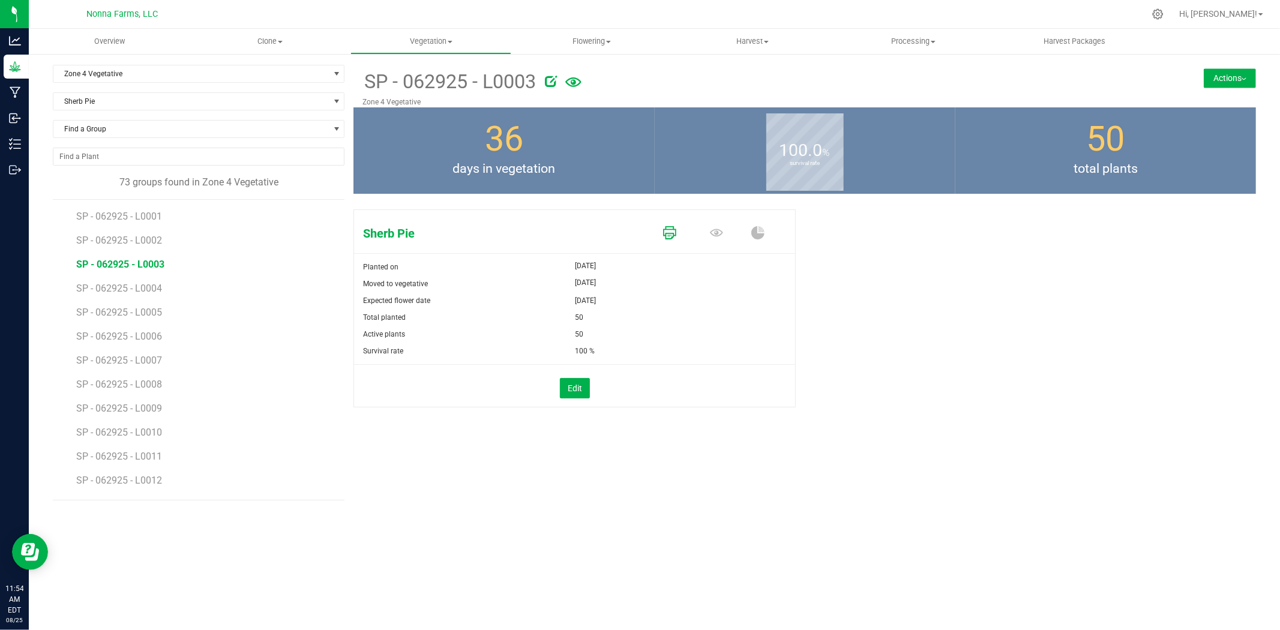
click at [668, 232] on icon at bounding box center [669, 232] width 13 height 13
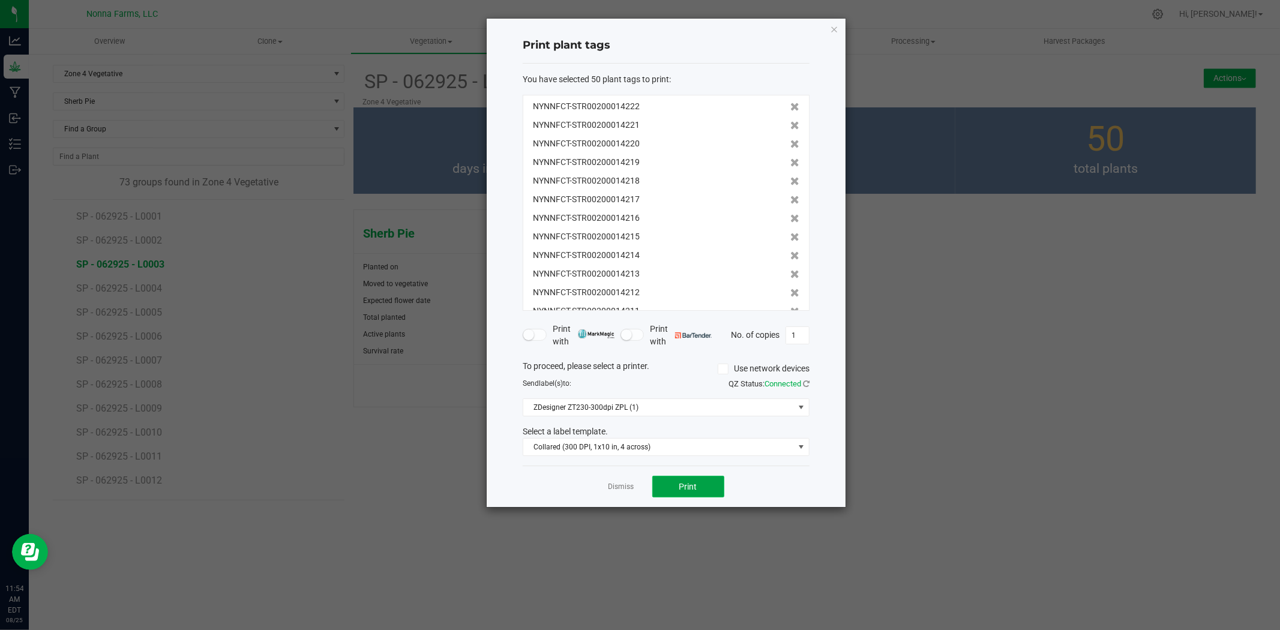
click at [710, 485] on button "Print" at bounding box center [689, 487] width 72 height 22
click at [637, 490] on div "Dismiss Print" at bounding box center [666, 486] width 287 height 41
click at [632, 489] on link "Dismiss" at bounding box center [622, 487] width 26 height 10
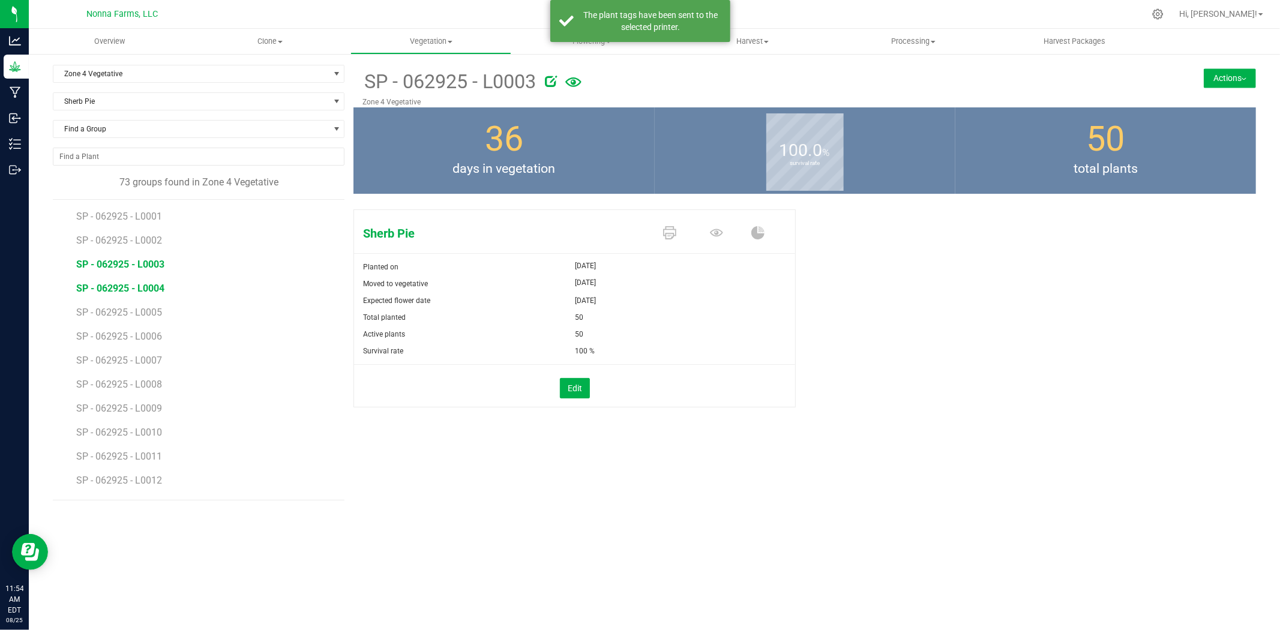
click at [149, 288] on span "SP - 062925 - L0004" at bounding box center [120, 288] width 88 height 11
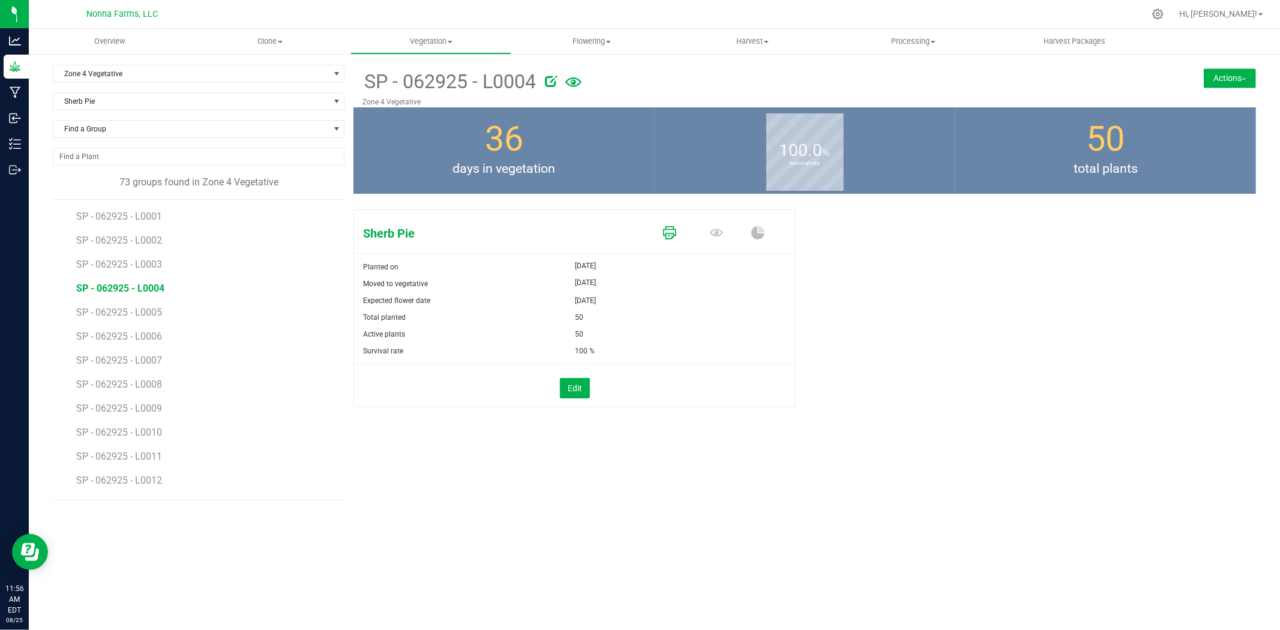
click at [671, 228] on icon at bounding box center [669, 232] width 13 height 13
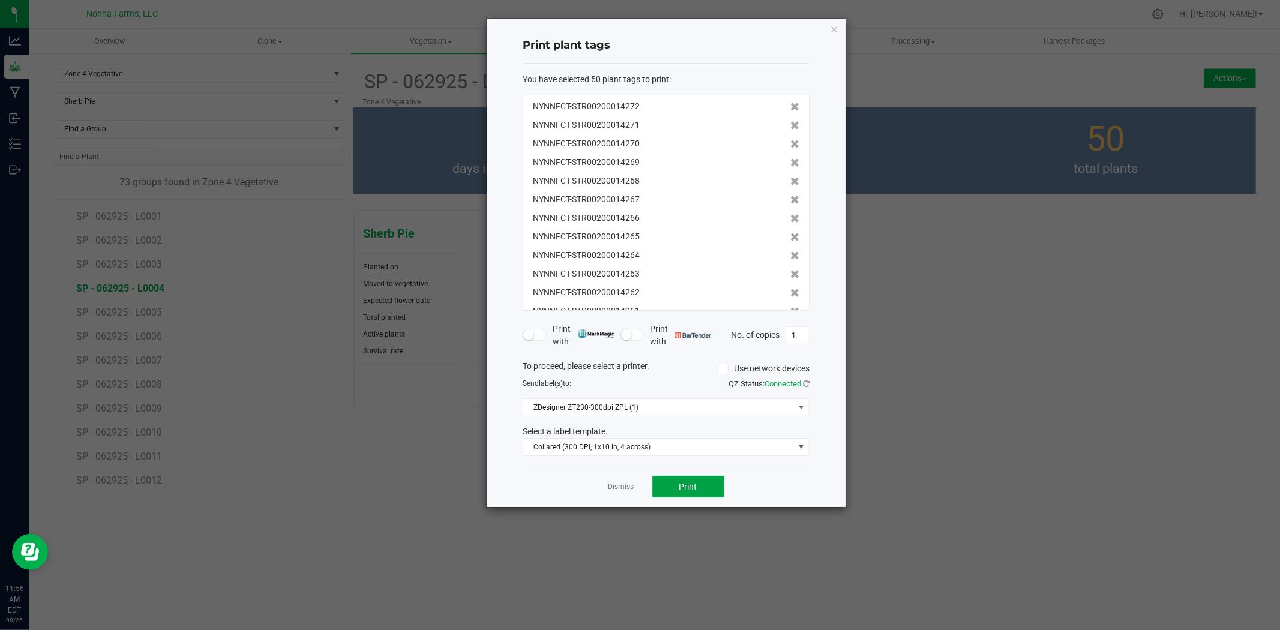
click at [682, 484] on span "Print" at bounding box center [689, 487] width 18 height 10
click at [629, 487] on link "Dismiss" at bounding box center [622, 487] width 26 height 10
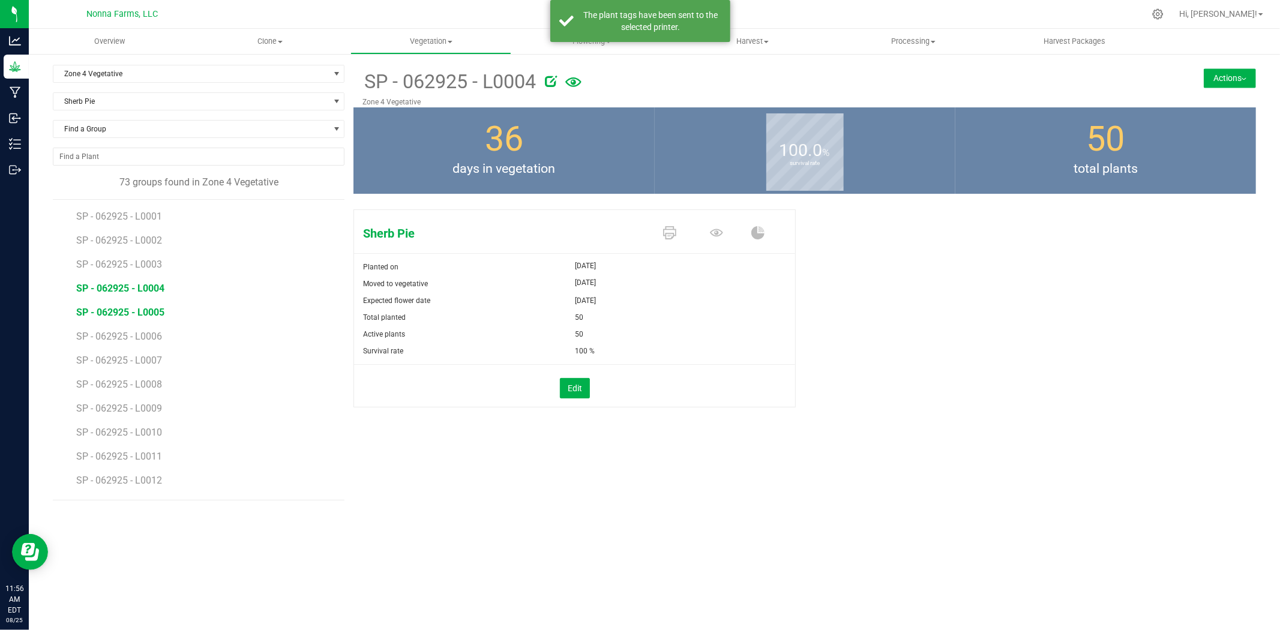
click at [138, 309] on span "SP - 062925 - L0005" at bounding box center [120, 312] width 88 height 11
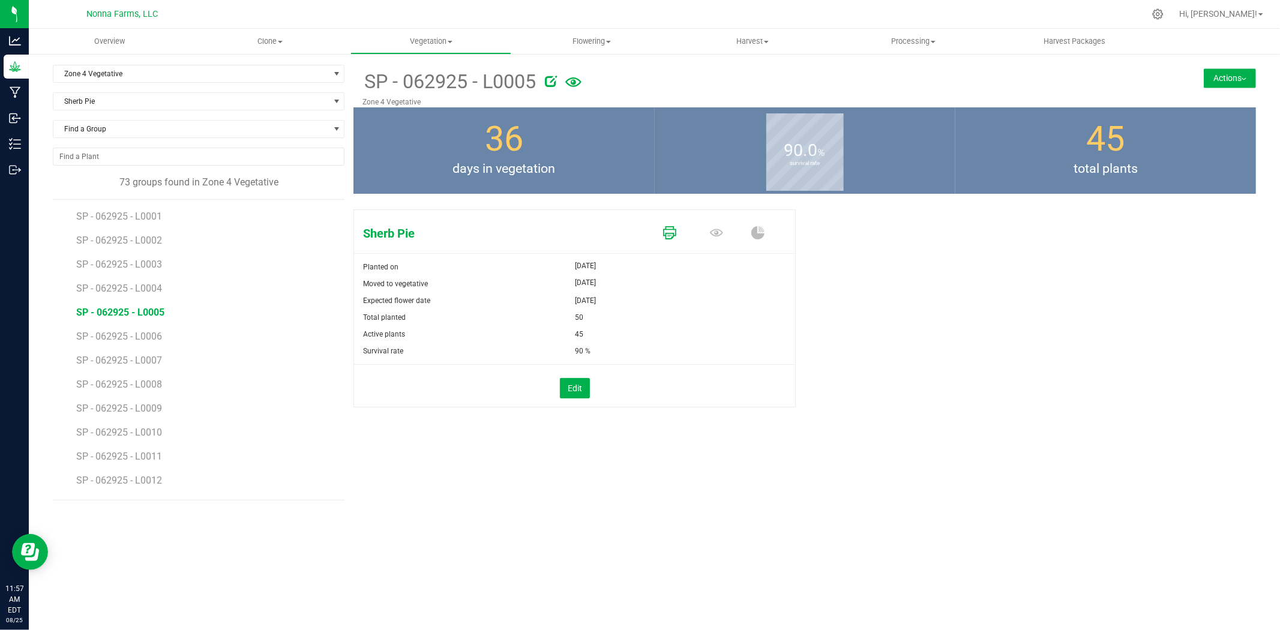
click at [665, 231] on icon at bounding box center [669, 232] width 13 height 13
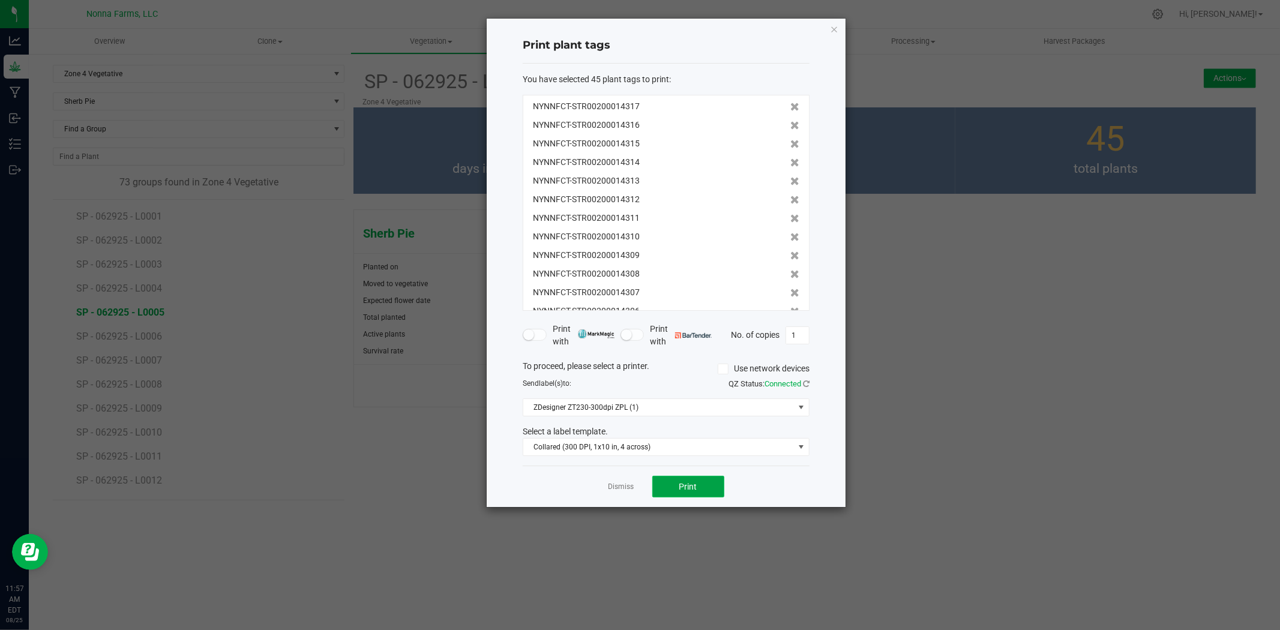
click at [684, 478] on button "Print" at bounding box center [689, 487] width 72 height 22
click at [620, 484] on link "Dismiss" at bounding box center [622, 487] width 26 height 10
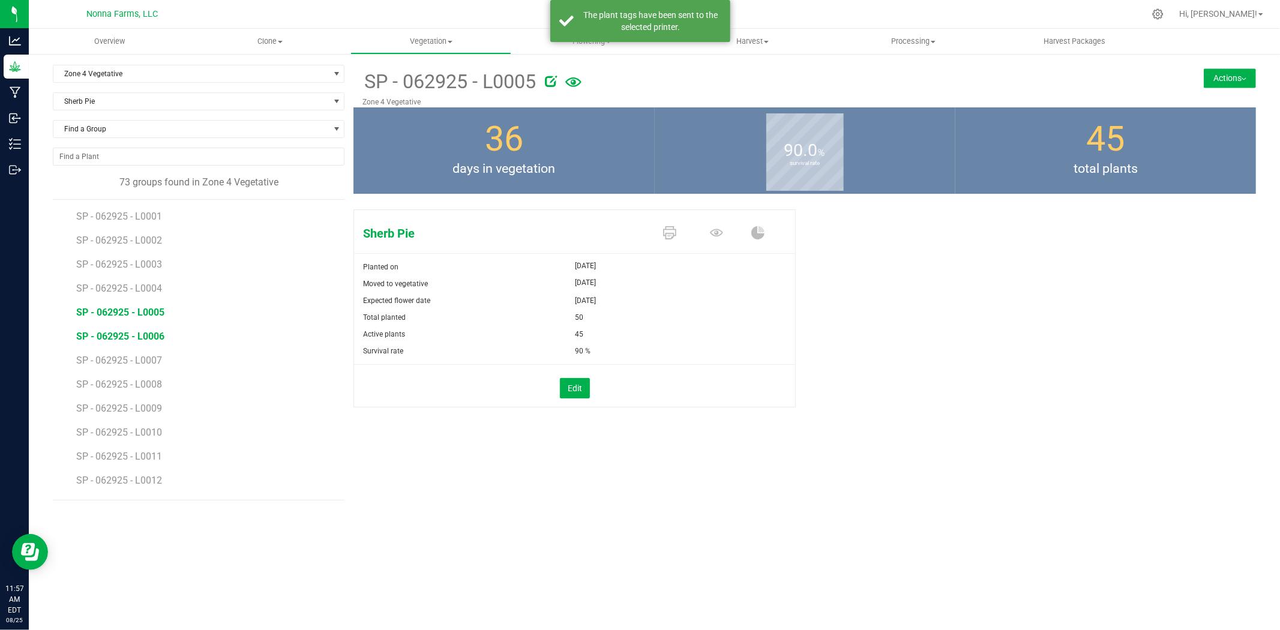
click at [151, 335] on span "SP - 062925 - L0006" at bounding box center [120, 336] width 88 height 11
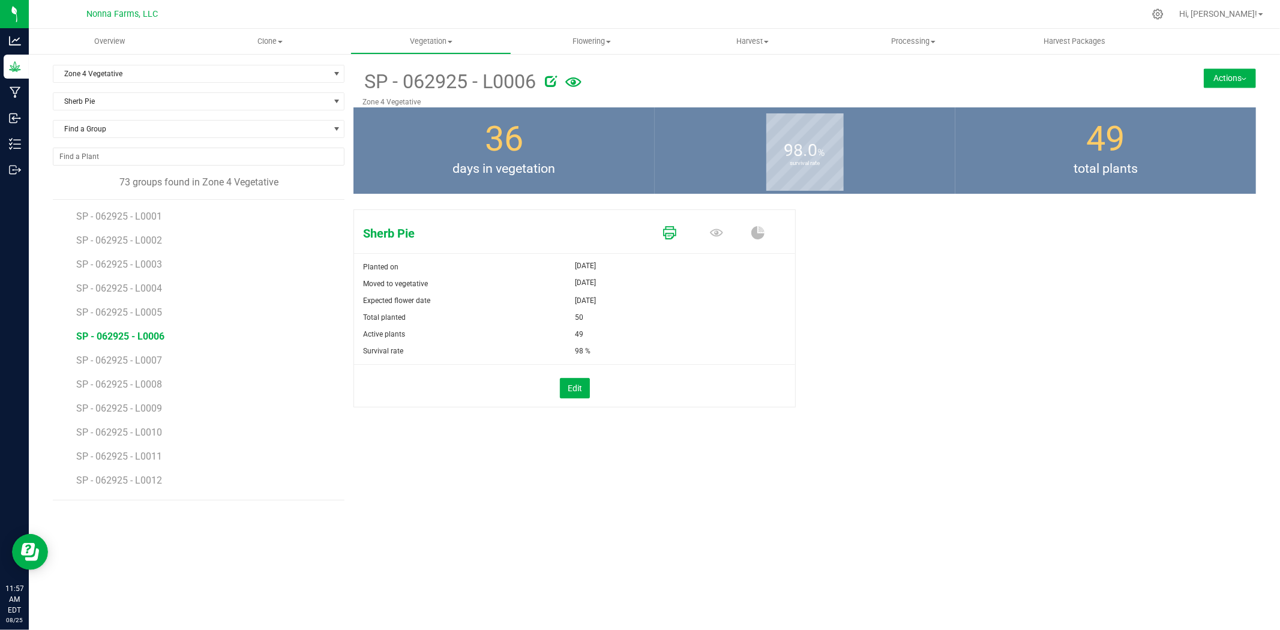
click at [673, 233] on icon at bounding box center [669, 232] width 13 height 13
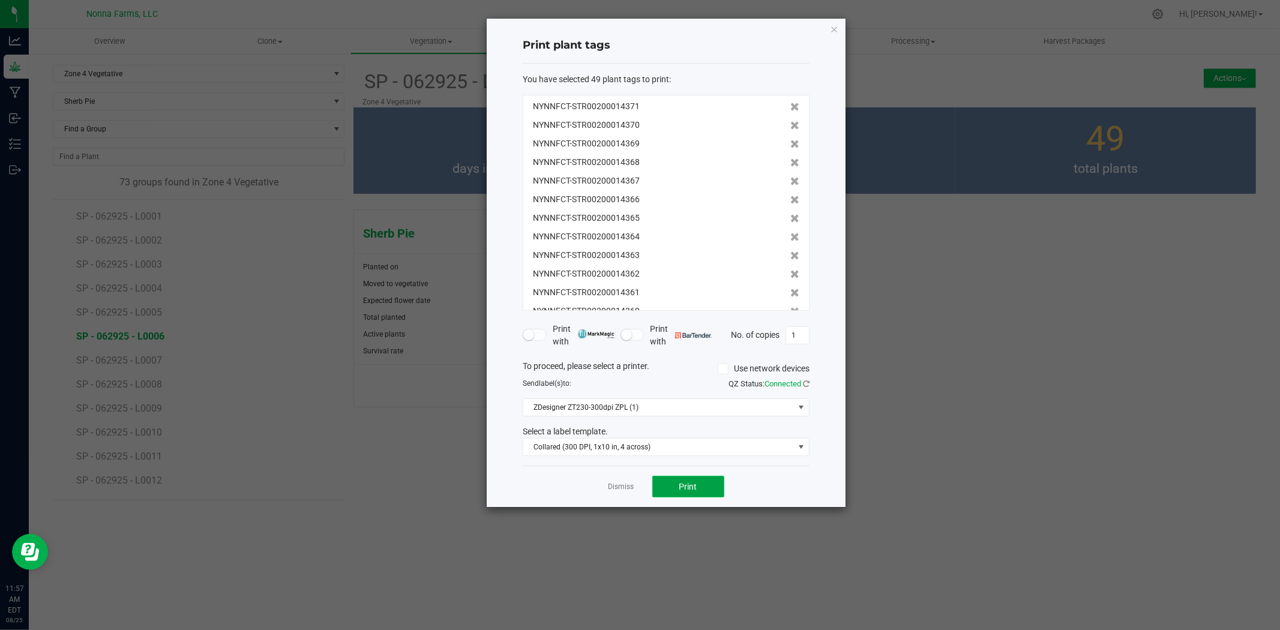
click at [701, 479] on button "Print" at bounding box center [689, 487] width 72 height 22
click at [620, 489] on link "Dismiss" at bounding box center [622, 487] width 26 height 10
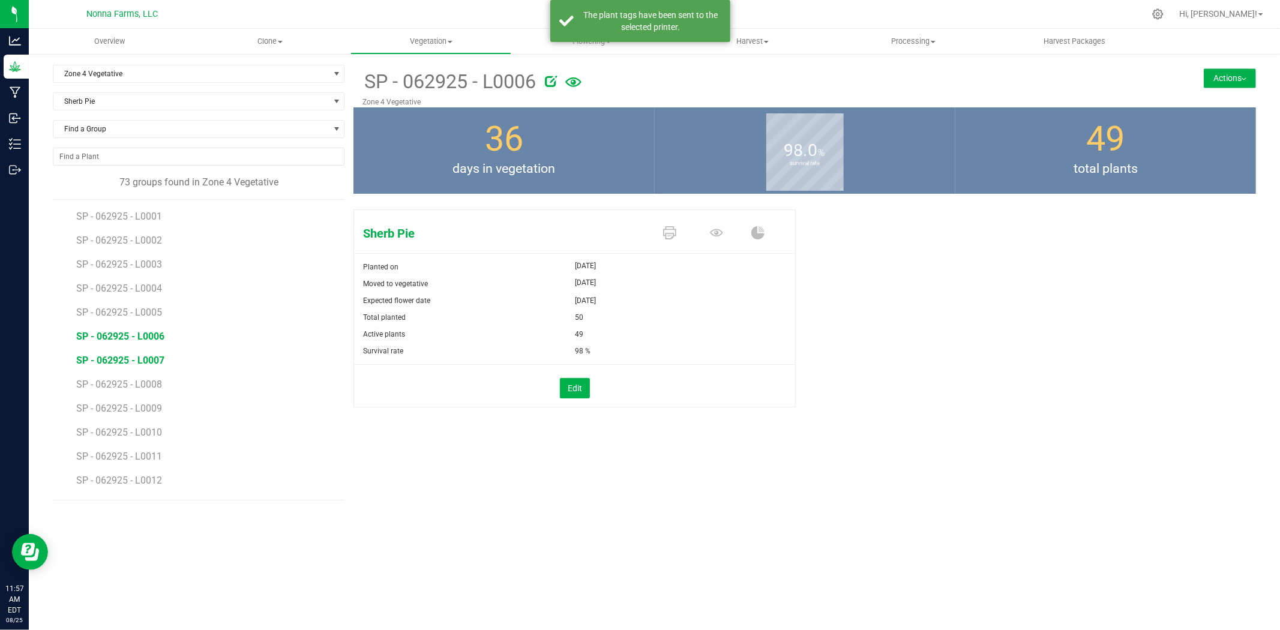
click at [133, 355] on span "SP - 062925 - L0007" at bounding box center [120, 360] width 88 height 11
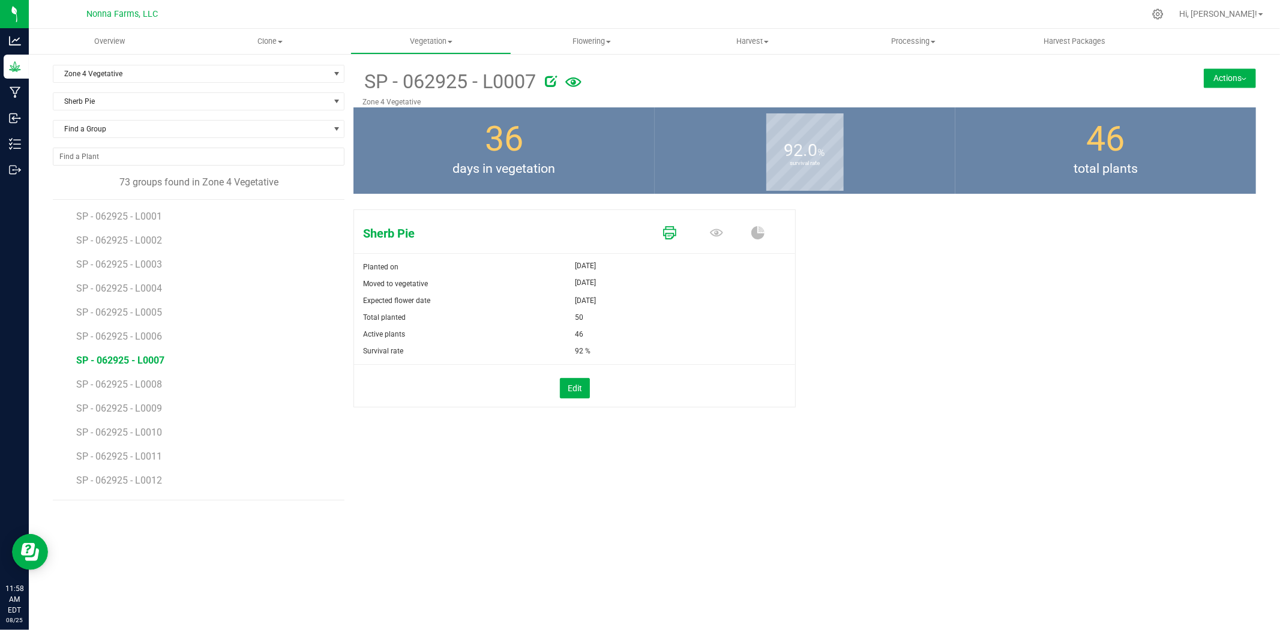
click at [669, 231] on icon at bounding box center [669, 232] width 13 height 13
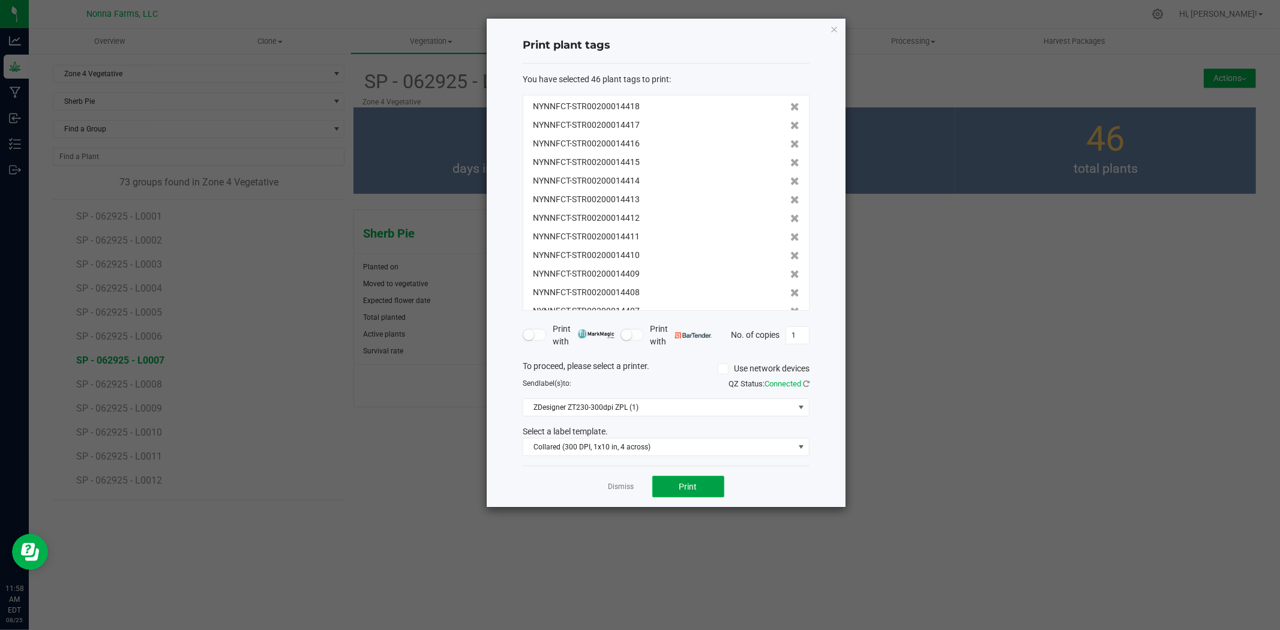
click at [683, 491] on span "Print" at bounding box center [689, 487] width 18 height 10
click at [620, 490] on link "Dismiss" at bounding box center [622, 487] width 26 height 10
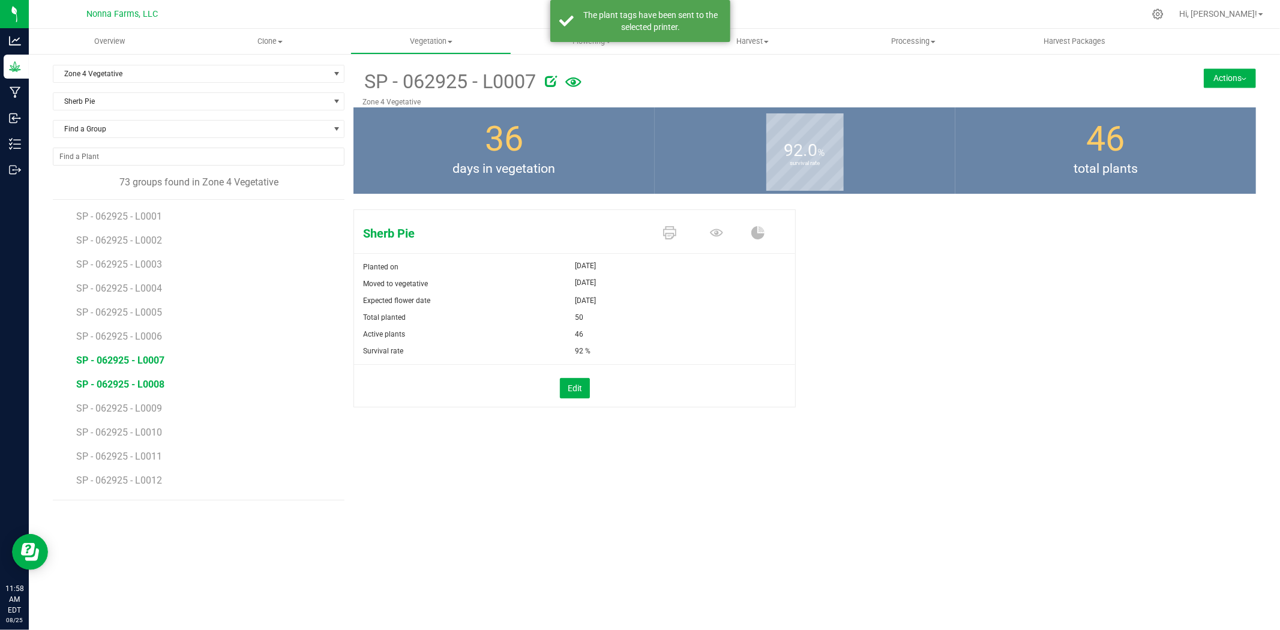
click at [146, 381] on span "SP - 062925 - L0008" at bounding box center [120, 384] width 88 height 11
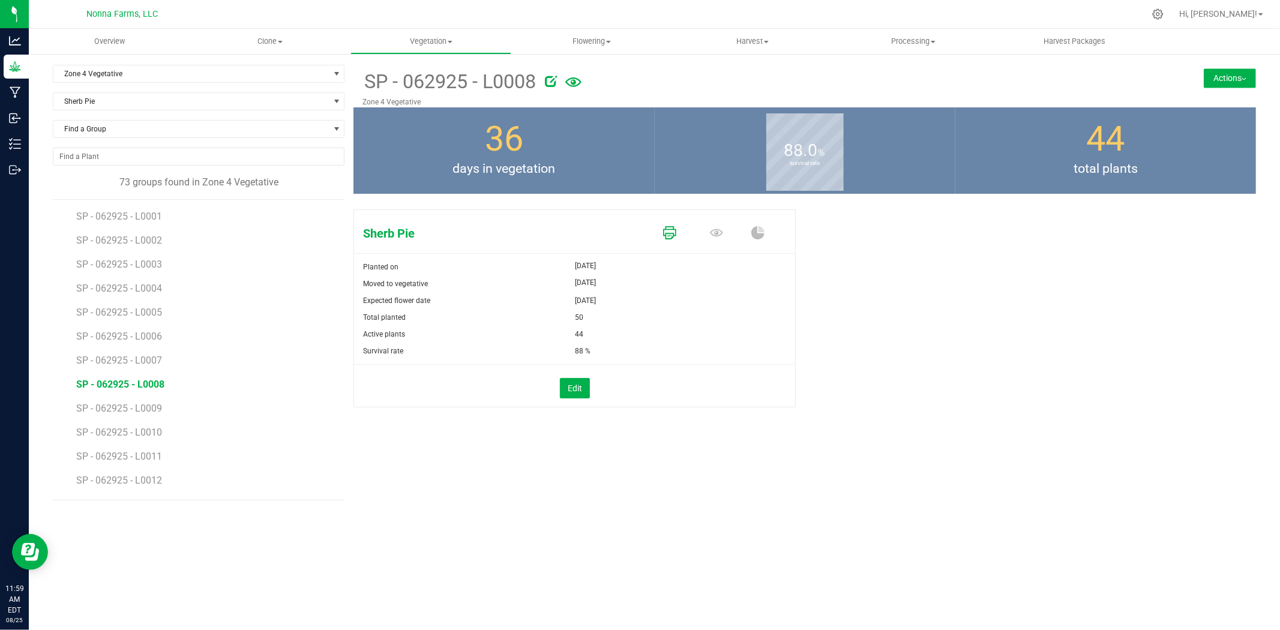
click at [665, 233] on icon at bounding box center [669, 232] width 13 height 13
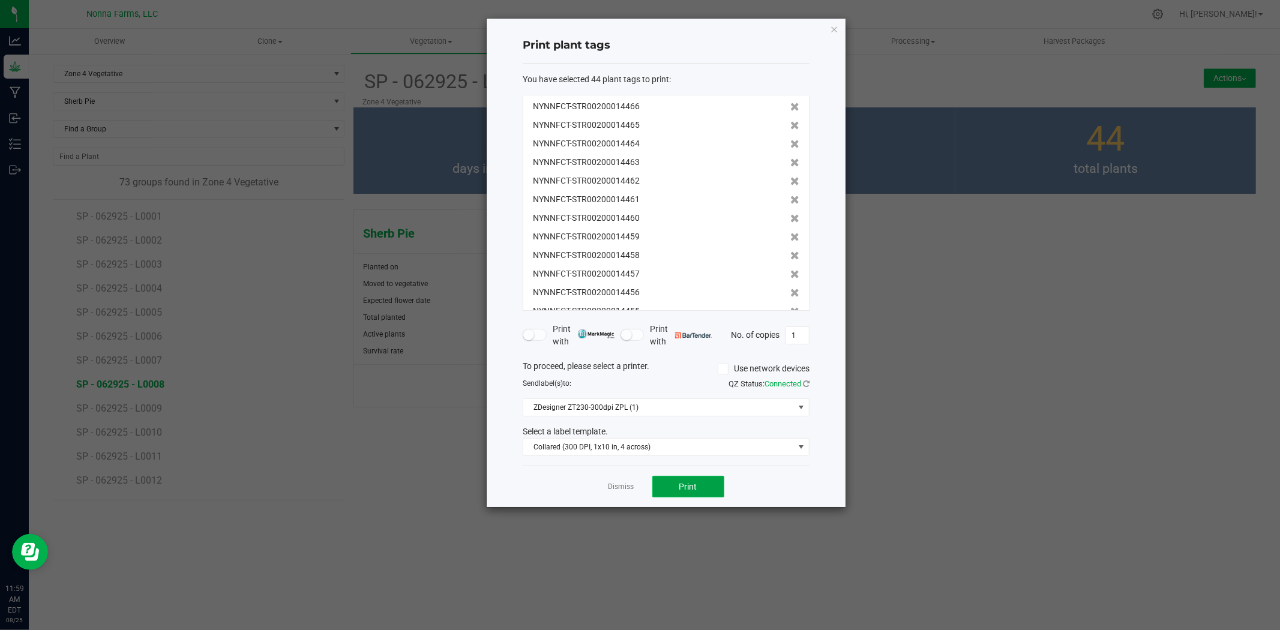
click at [696, 493] on button "Print" at bounding box center [689, 487] width 72 height 22
click at [616, 484] on link "Dismiss" at bounding box center [622, 487] width 26 height 10
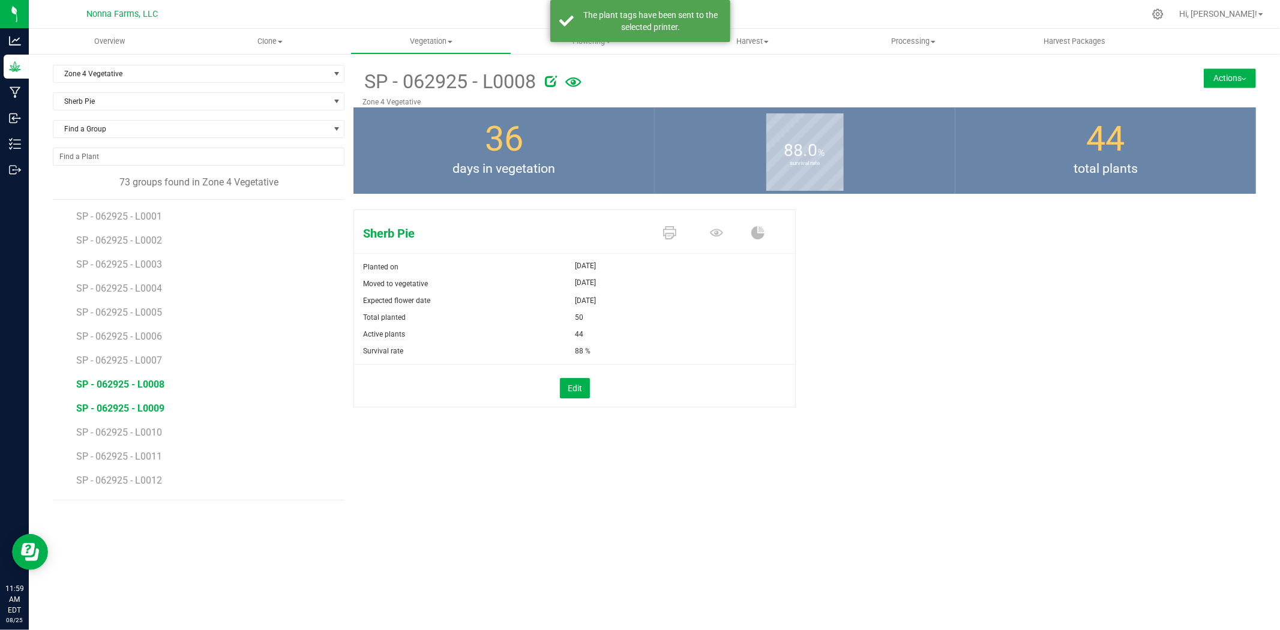
click at [147, 411] on span "SP - 062925 - L0009" at bounding box center [120, 408] width 88 height 11
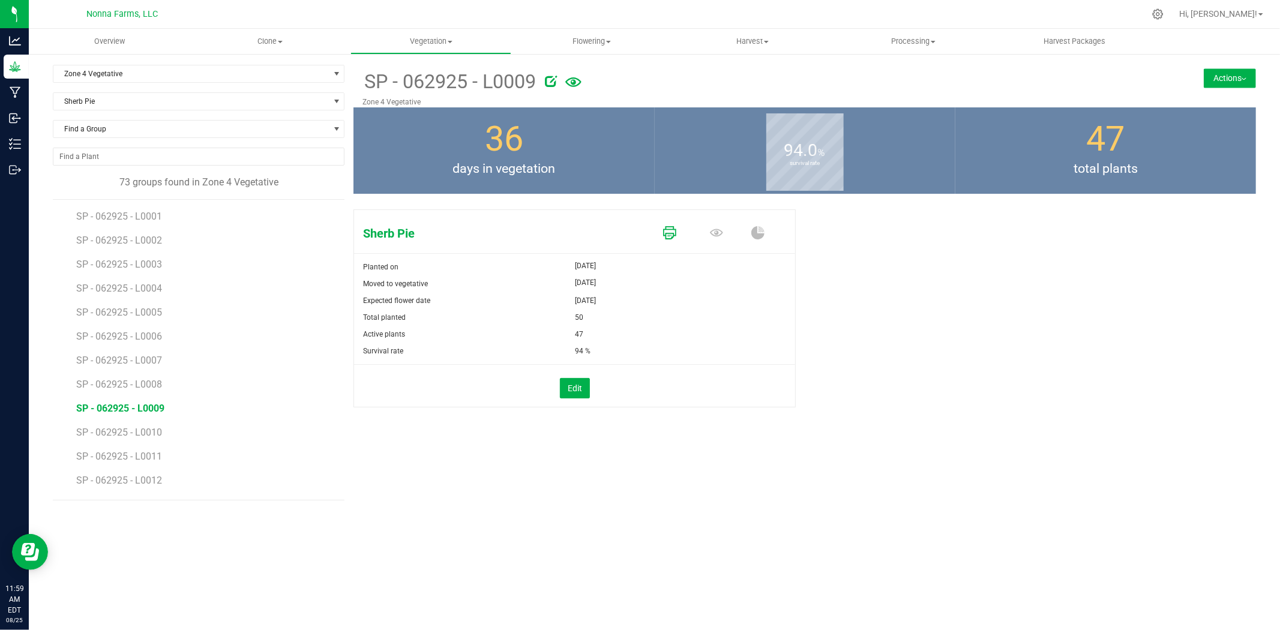
click at [674, 237] on icon at bounding box center [669, 232] width 13 height 13
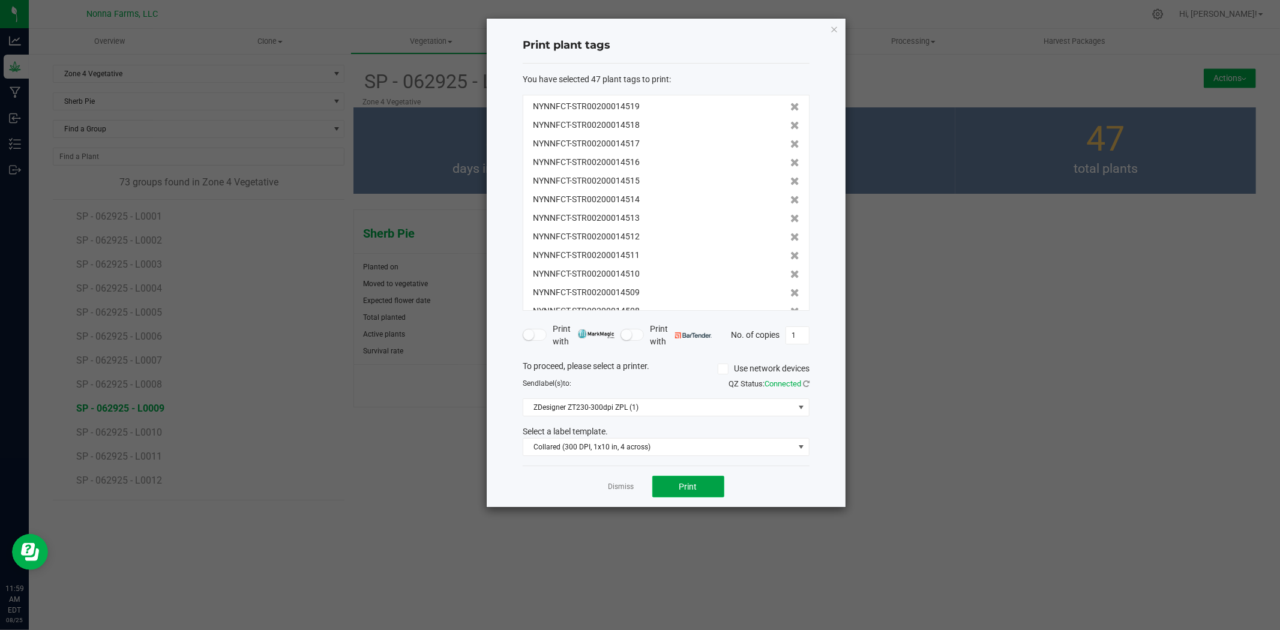
click at [704, 488] on button "Print" at bounding box center [689, 487] width 72 height 22
click at [626, 489] on link "Dismiss" at bounding box center [622, 487] width 26 height 10
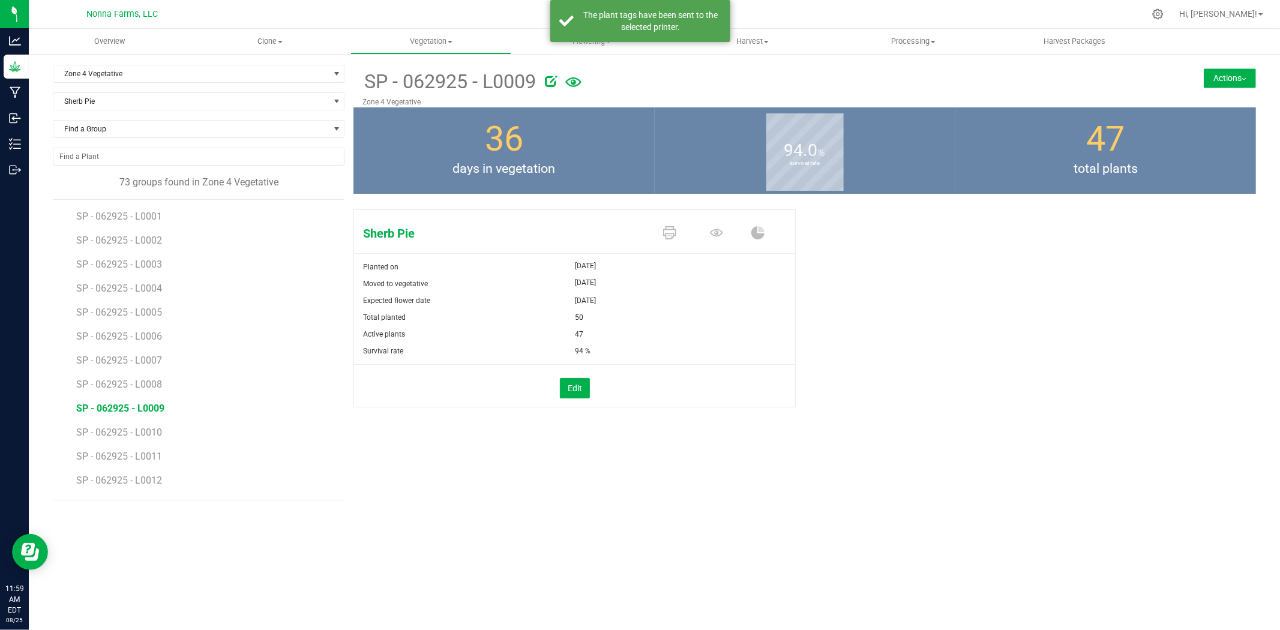
click at [142, 441] on li "SP - 062925 - L0011" at bounding box center [206, 452] width 260 height 24
click at [144, 435] on span "SP - 062925 - L0010" at bounding box center [120, 432] width 88 height 11
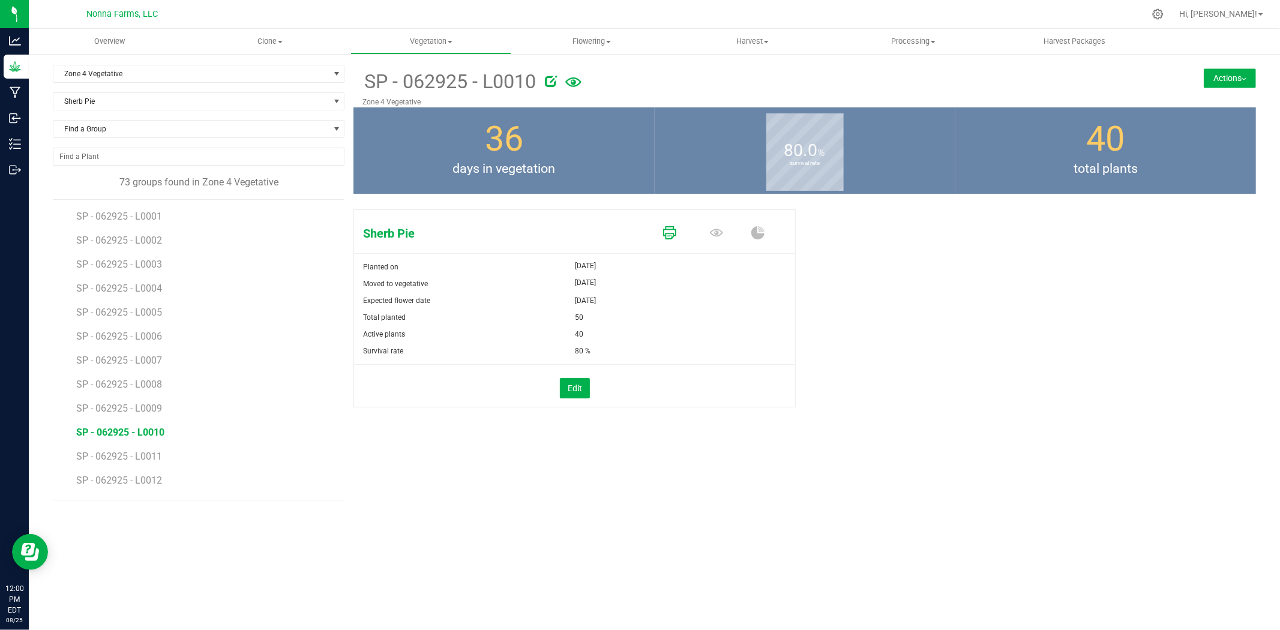
click at [672, 225] on link at bounding box center [669, 233] width 13 height 21
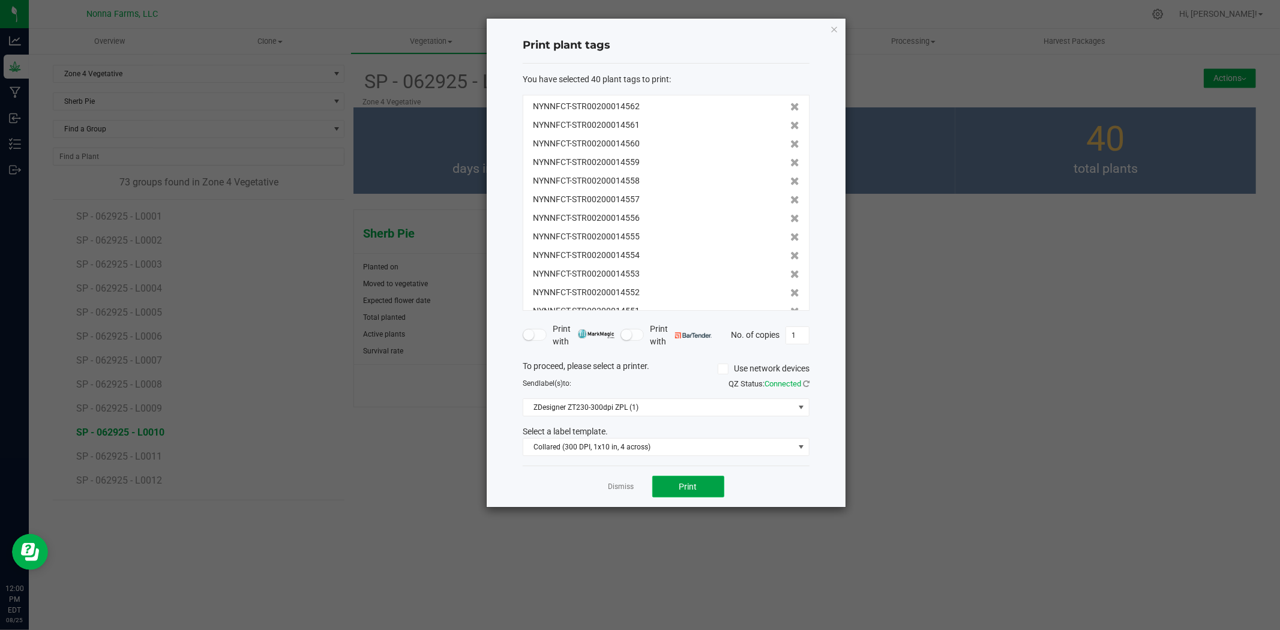
click at [689, 484] on span "Print" at bounding box center [689, 487] width 18 height 10
click at [626, 484] on link "Dismiss" at bounding box center [622, 487] width 26 height 10
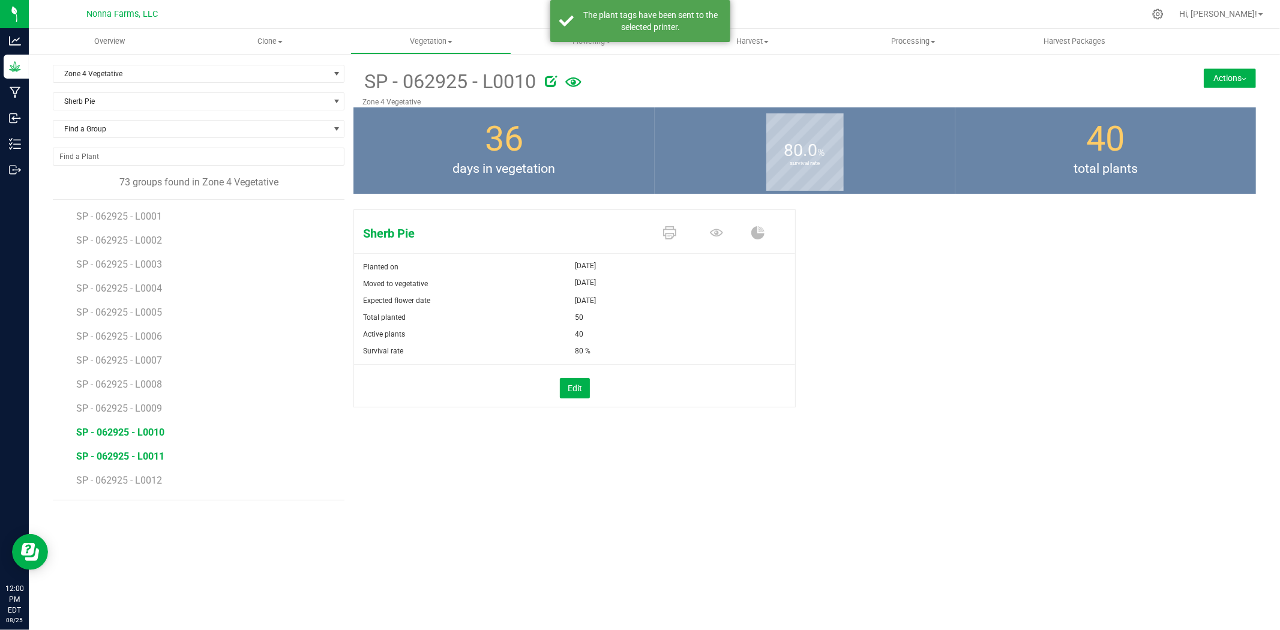
click at [158, 458] on span "SP - 062925 - L0011" at bounding box center [120, 456] width 88 height 11
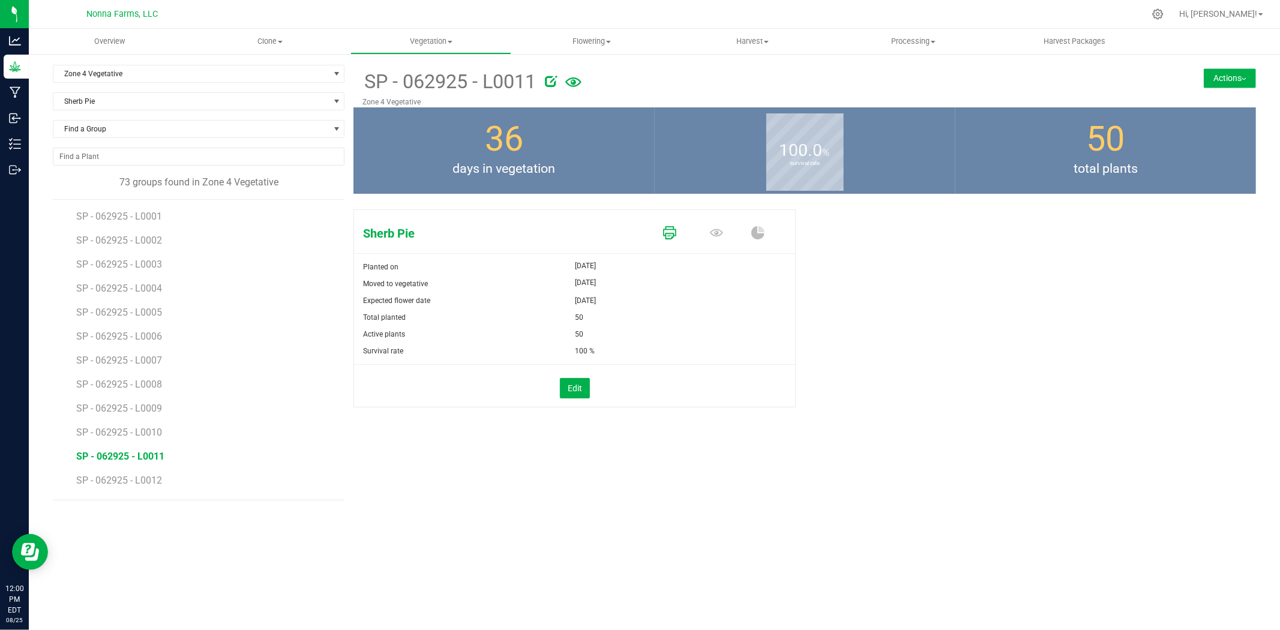
click at [667, 235] on icon at bounding box center [669, 232] width 13 height 13
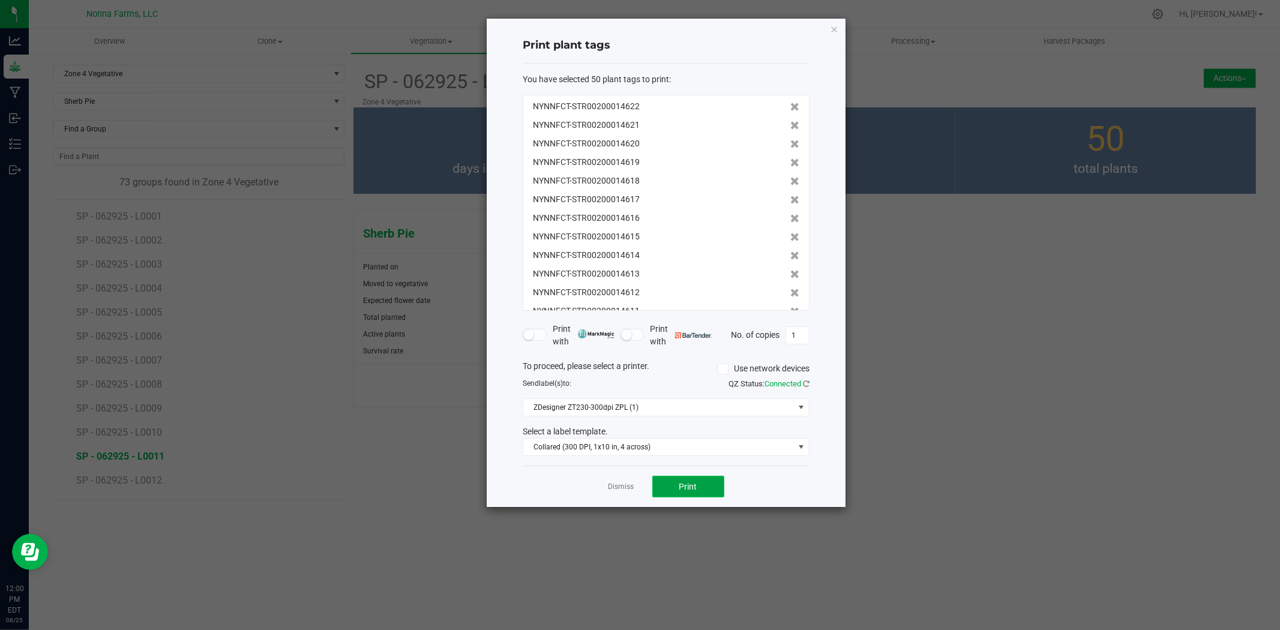
click at [693, 481] on button "Print" at bounding box center [689, 487] width 72 height 22
click at [619, 490] on link "Dismiss" at bounding box center [622, 487] width 26 height 10
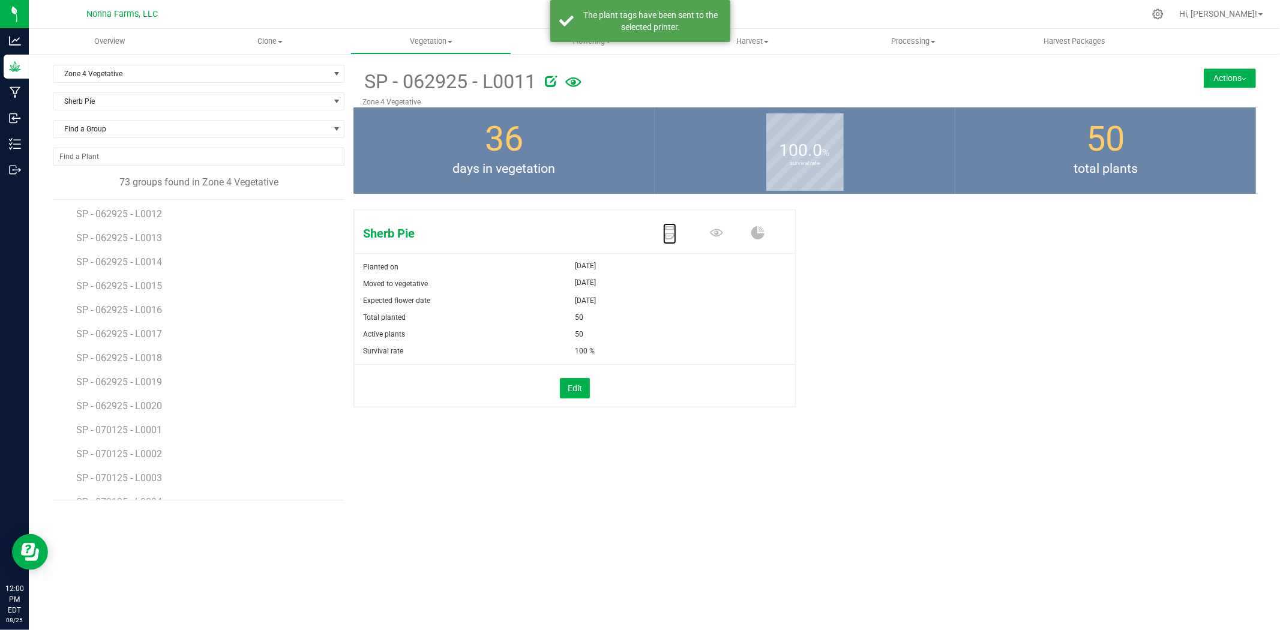
scroll to position [200, 0]
click at [140, 278] on span "SP - 062925 - L0012" at bounding box center [120, 280] width 88 height 11
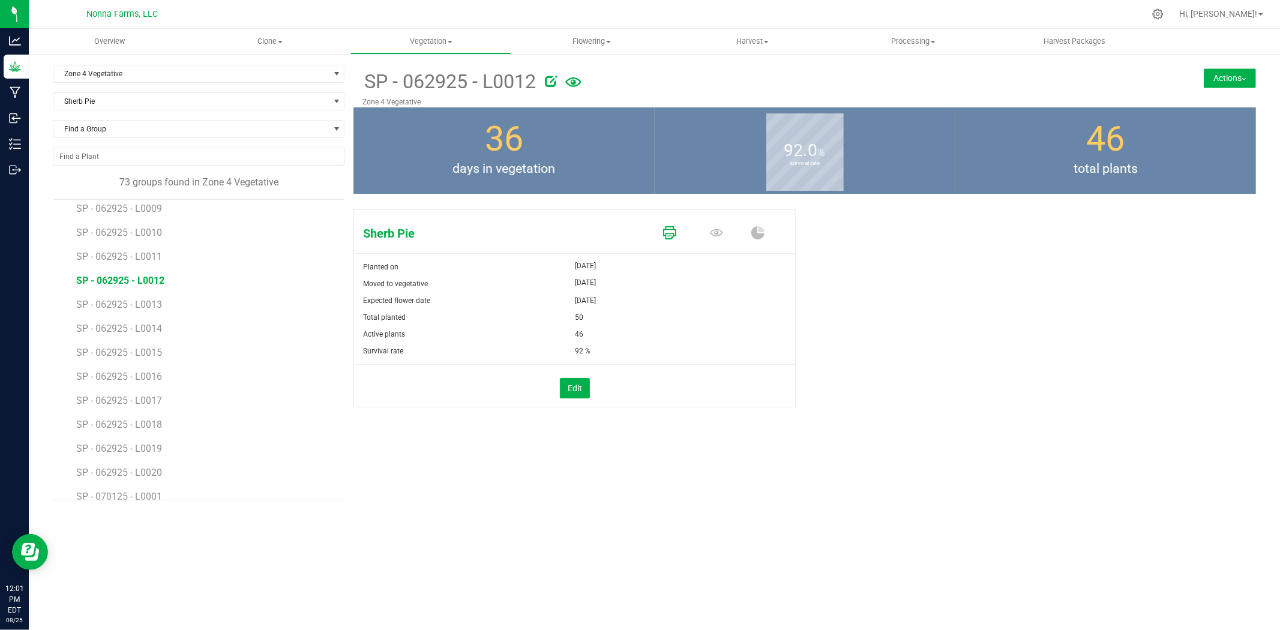
click at [668, 226] on icon at bounding box center [669, 232] width 13 height 13
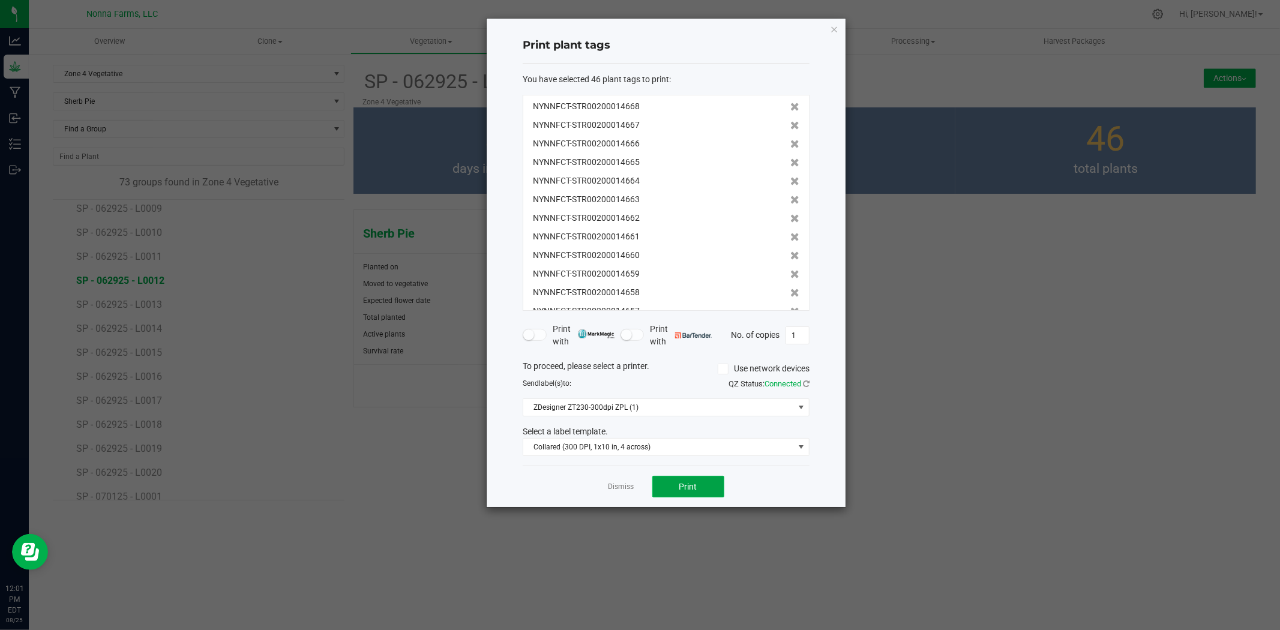
click at [686, 489] on span "Print" at bounding box center [689, 487] width 18 height 10
click at [615, 490] on link "Dismiss" at bounding box center [622, 487] width 26 height 10
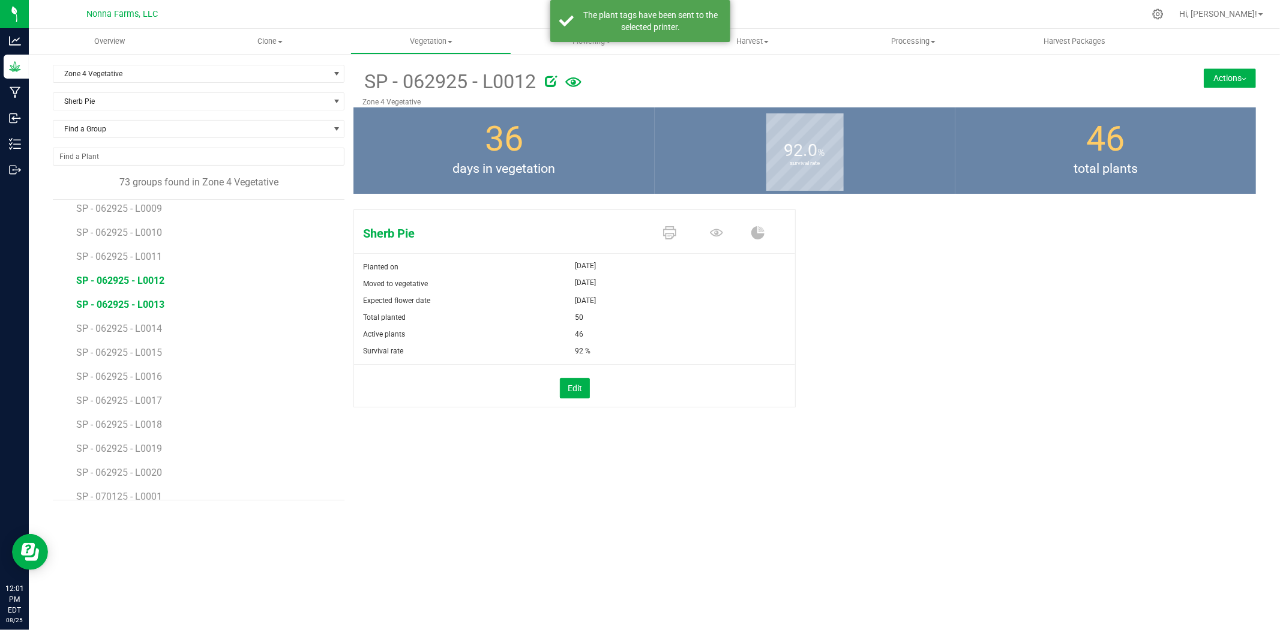
click at [130, 301] on span "SP - 062925 - L0013" at bounding box center [120, 304] width 88 height 11
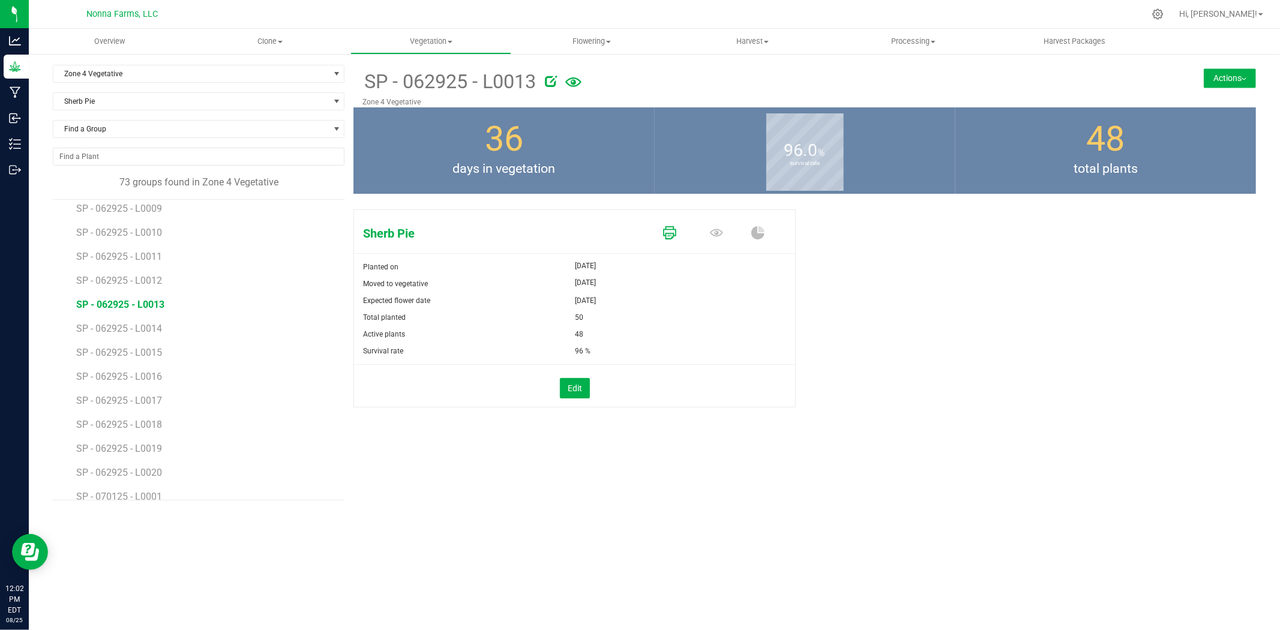
click at [671, 232] on icon at bounding box center [669, 232] width 13 height 13
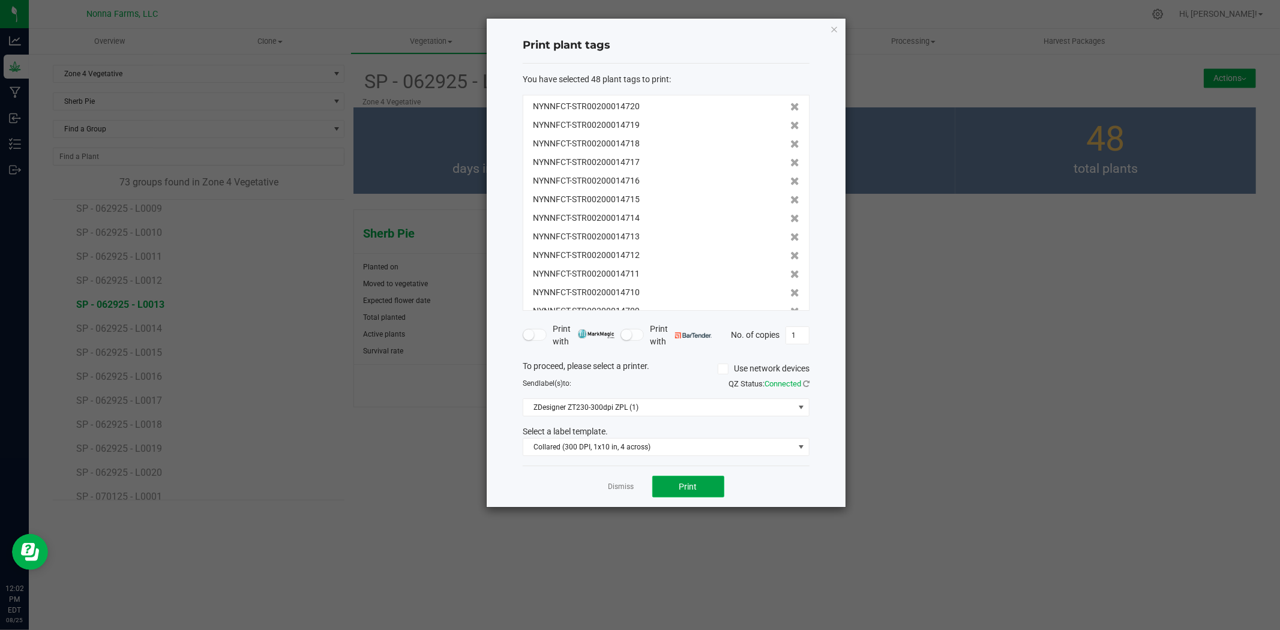
click at [697, 487] on span "Print" at bounding box center [689, 487] width 18 height 10
click at [616, 489] on link "Dismiss" at bounding box center [622, 487] width 26 height 10
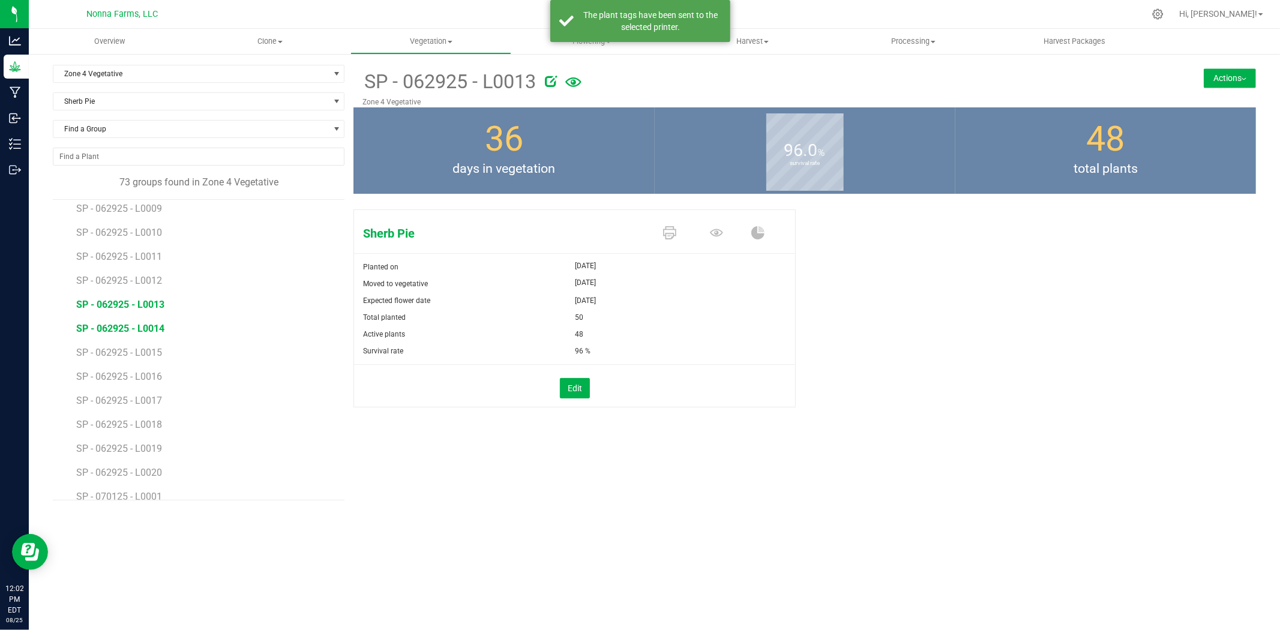
click at [147, 332] on span "SP - 062925 - L0014" at bounding box center [120, 328] width 88 height 11
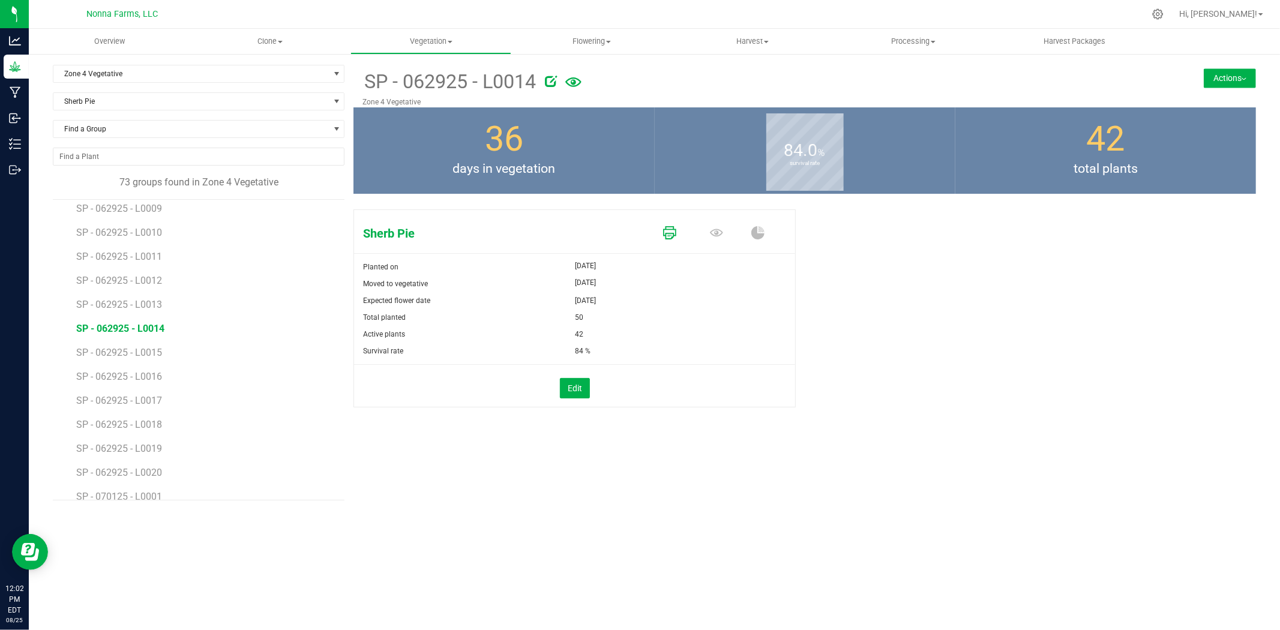
click at [675, 224] on link at bounding box center [669, 233] width 13 height 21
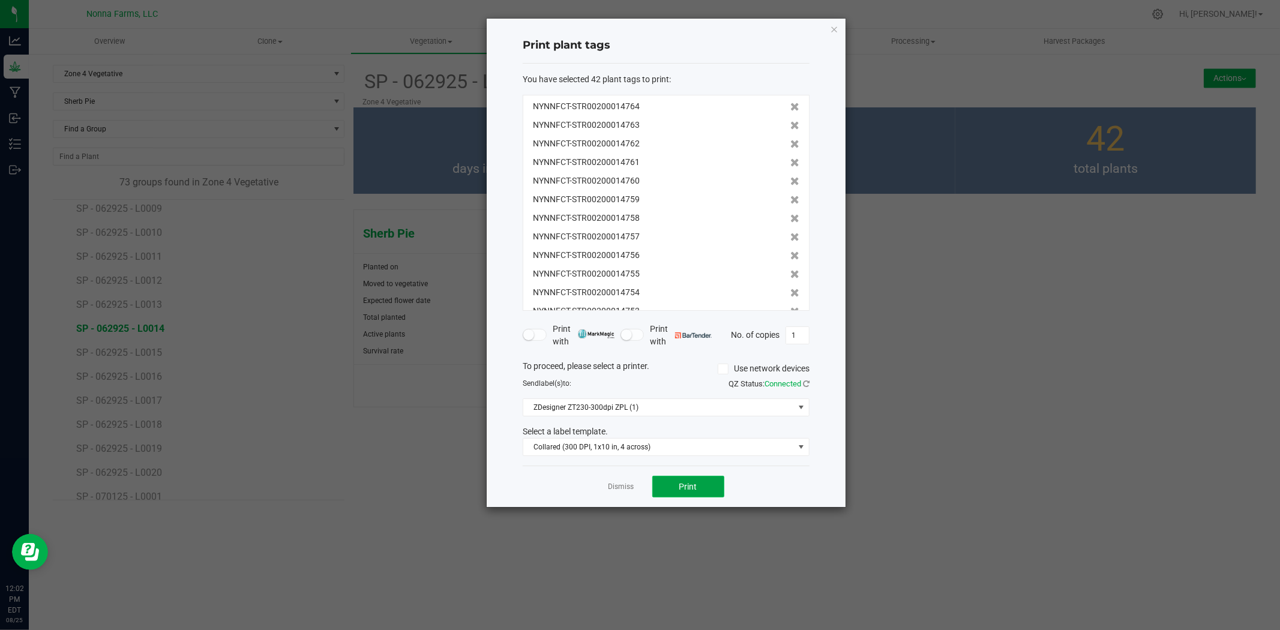
click at [698, 483] on button "Print" at bounding box center [689, 487] width 72 height 22
click at [612, 490] on link "Dismiss" at bounding box center [622, 487] width 26 height 10
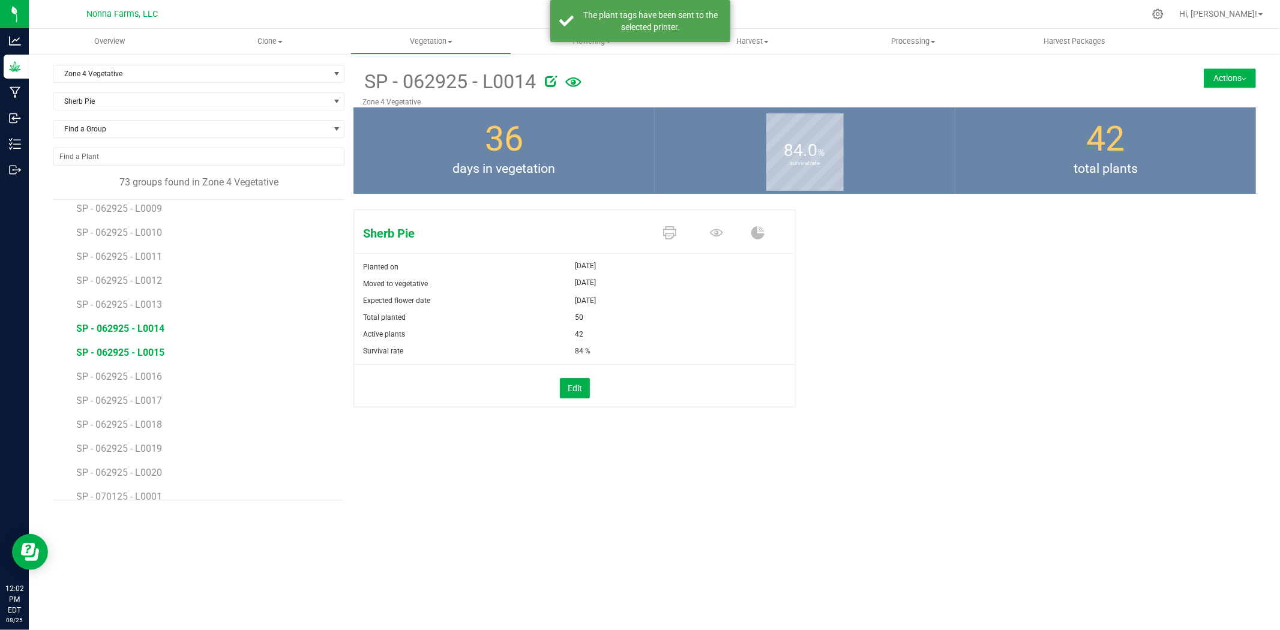
click at [118, 347] on span "SP - 062925 - L0015" at bounding box center [120, 352] width 88 height 11
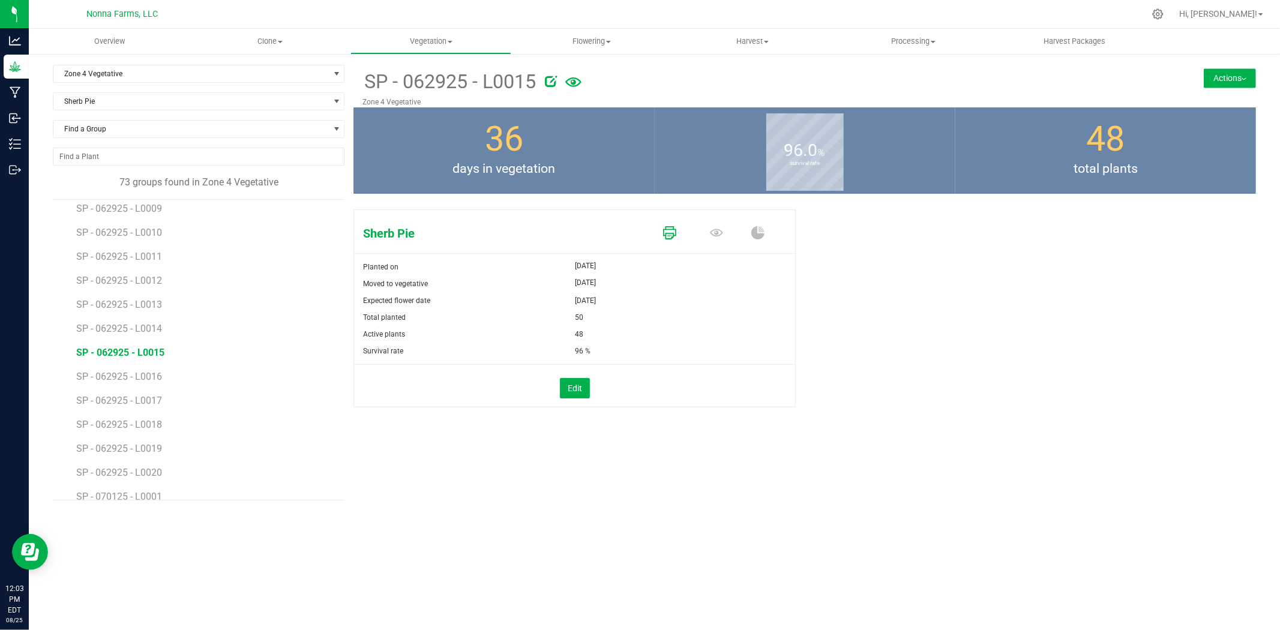
click at [674, 230] on icon at bounding box center [669, 232] width 13 height 13
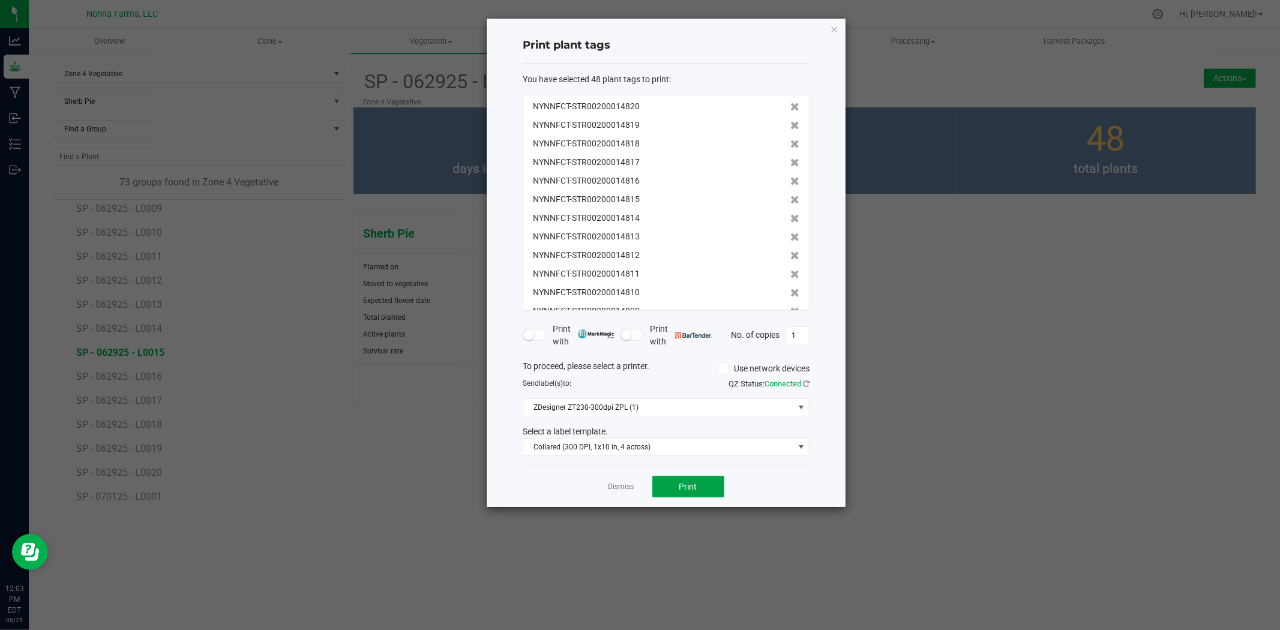
click at [701, 491] on button "Print" at bounding box center [689, 487] width 72 height 22
click at [615, 491] on link "Dismiss" at bounding box center [622, 487] width 26 height 10
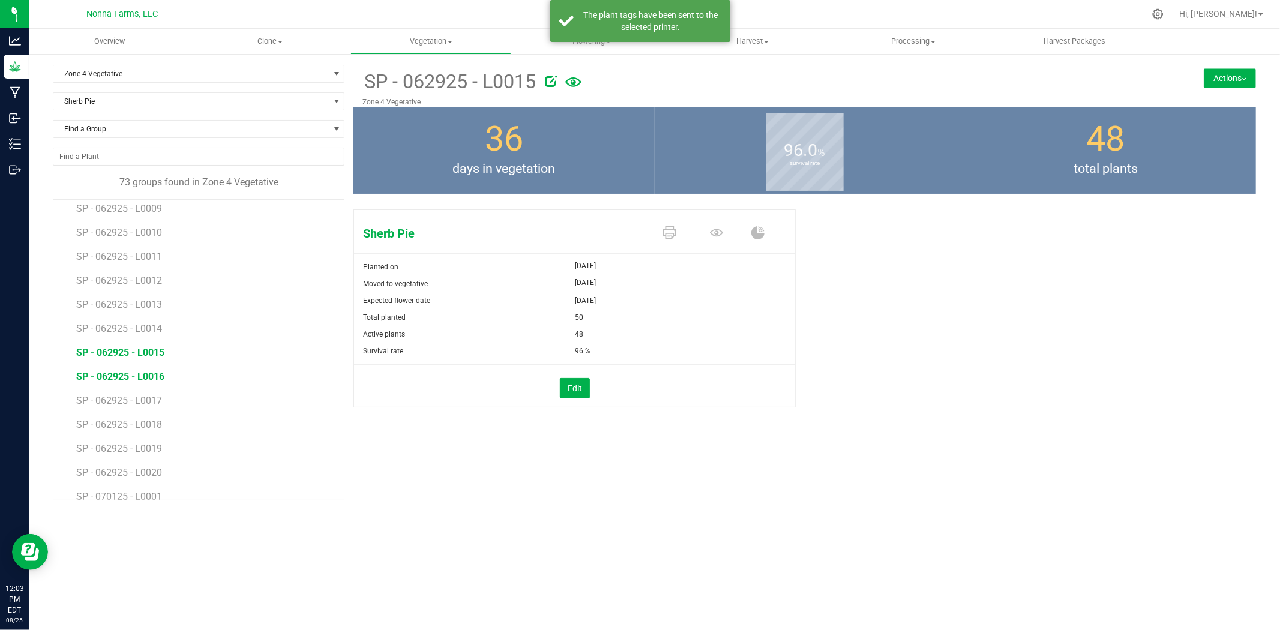
click at [126, 381] on span "SP - 062925 - L0016" at bounding box center [120, 376] width 88 height 11
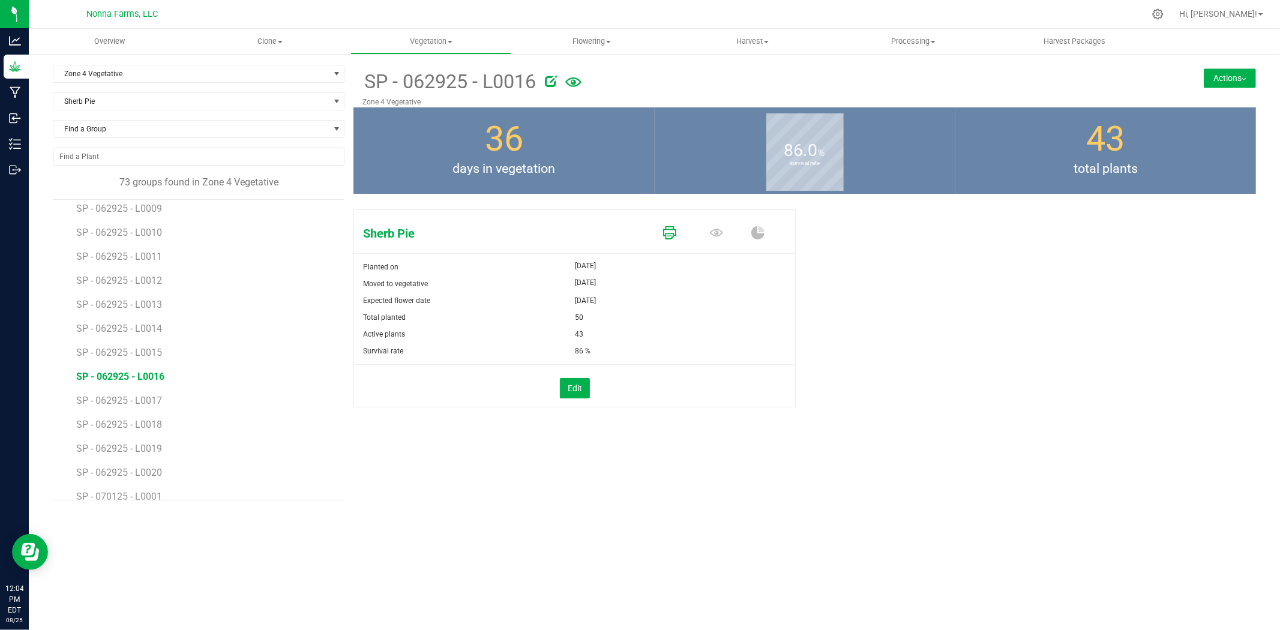
click at [665, 231] on icon at bounding box center [669, 232] width 13 height 13
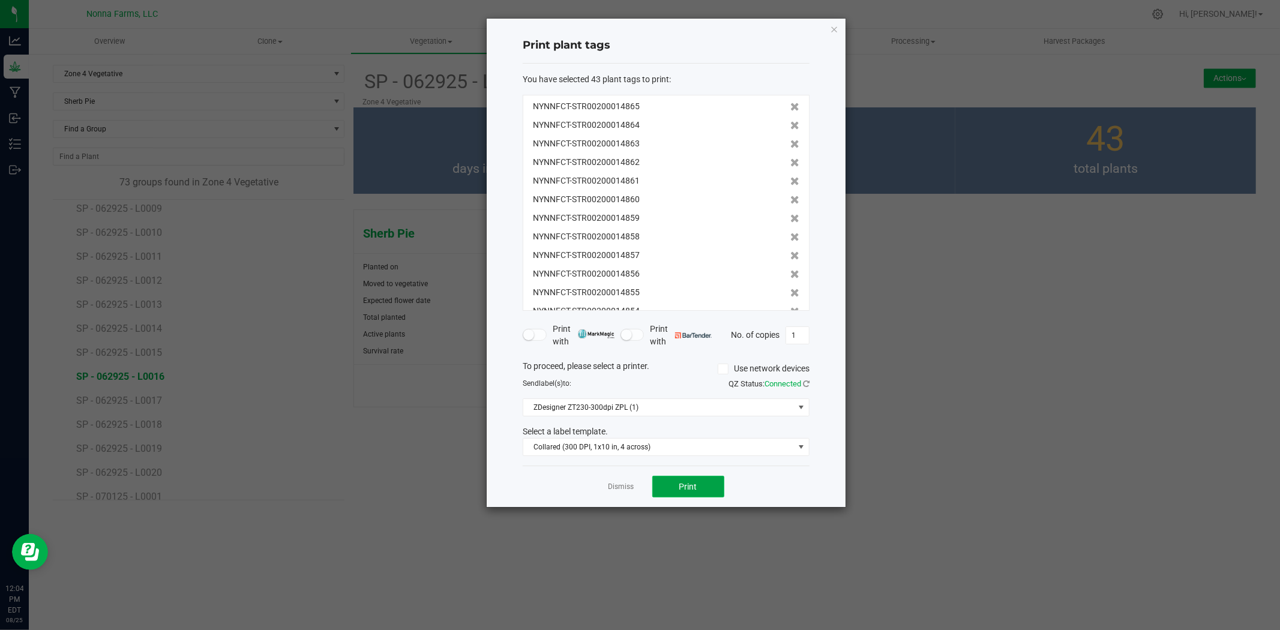
click at [701, 482] on button "Print" at bounding box center [689, 487] width 72 height 22
click at [614, 485] on link "Dismiss" at bounding box center [622, 487] width 26 height 10
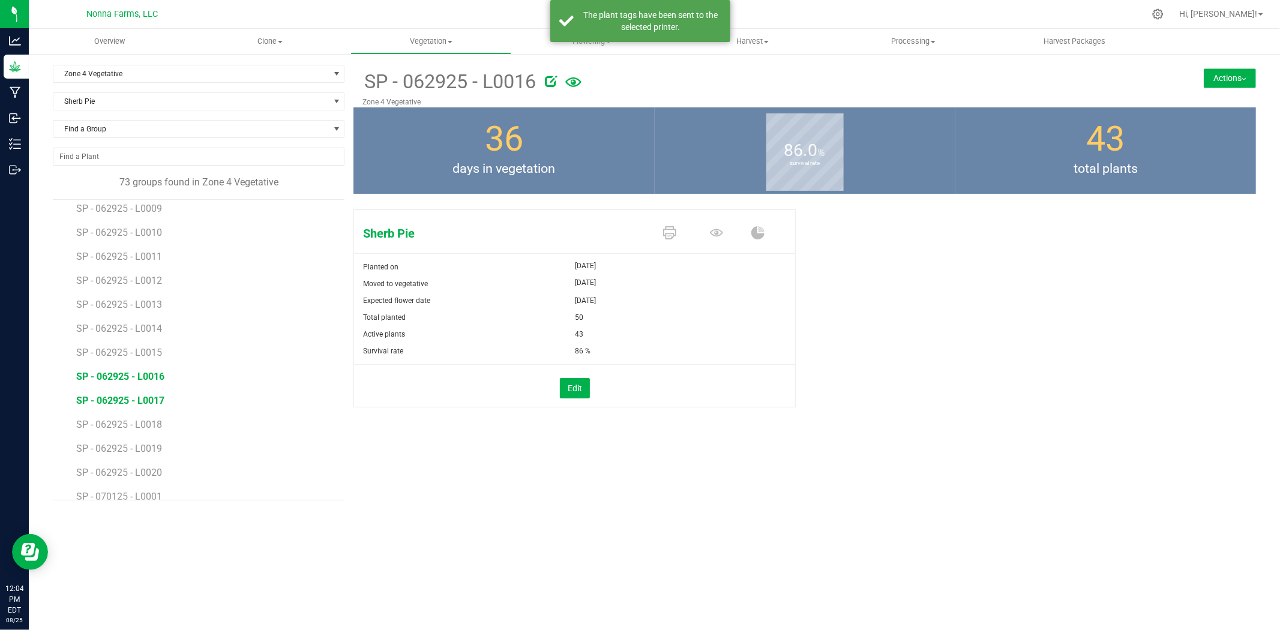
click at [124, 399] on span "SP - 062925 - L0017" at bounding box center [120, 400] width 88 height 11
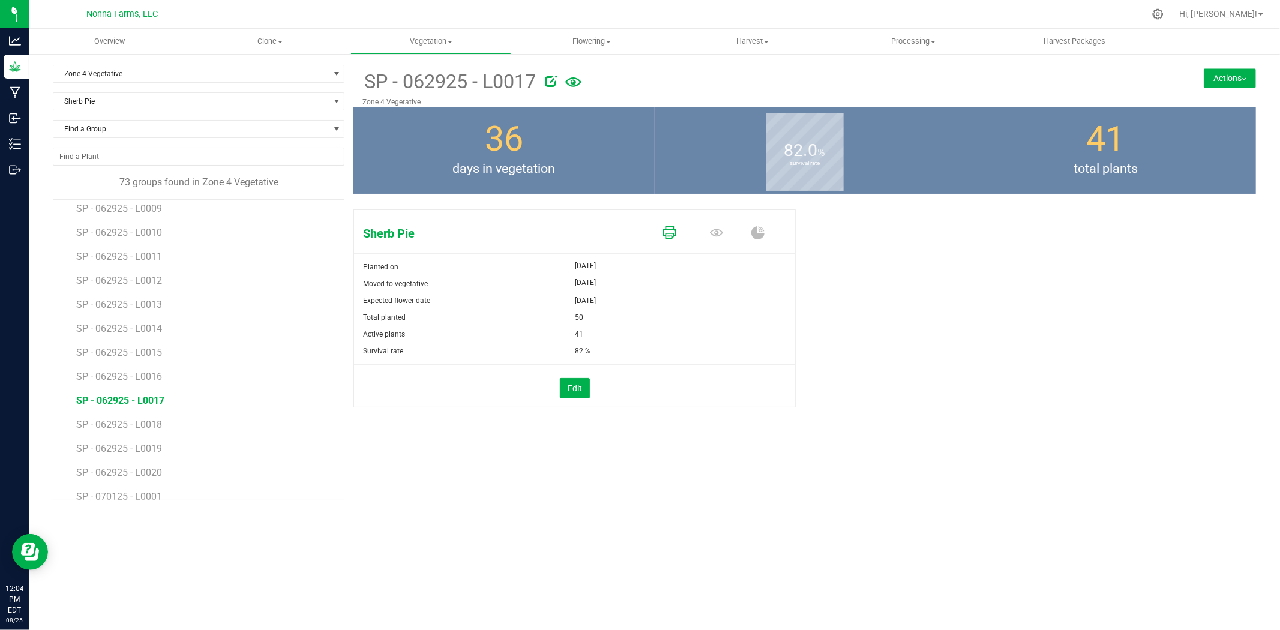
click at [669, 232] on icon at bounding box center [669, 232] width 13 height 13
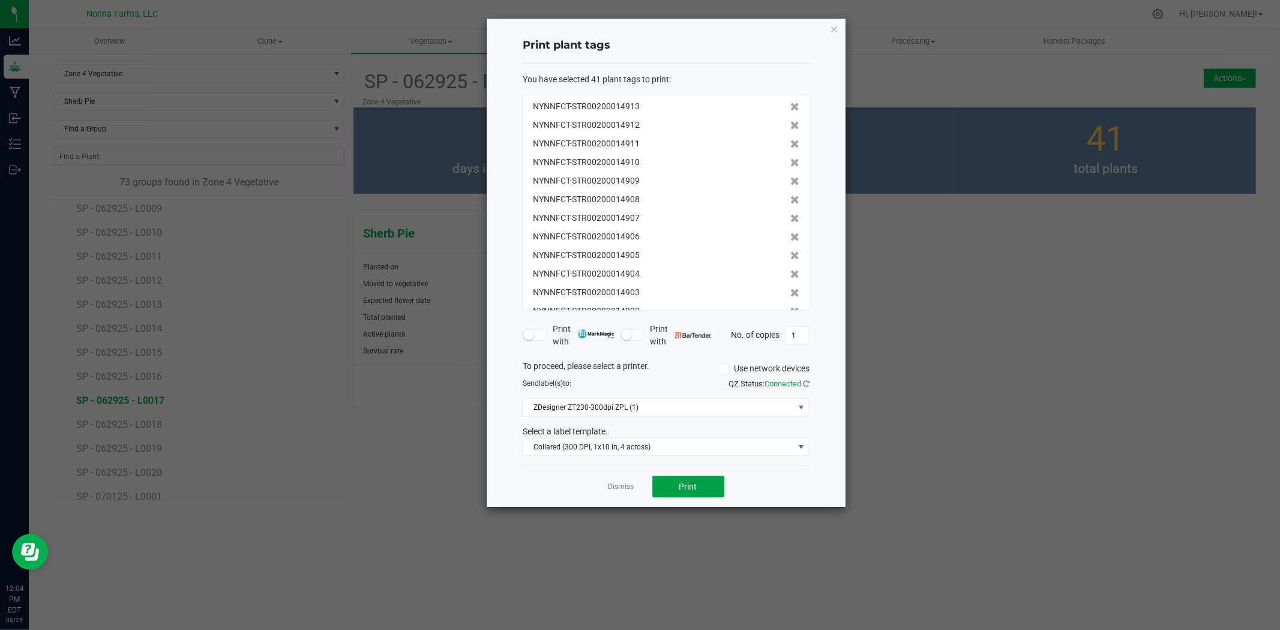
click at [692, 483] on span "Print" at bounding box center [689, 487] width 18 height 10
click at [627, 489] on link "Dismiss" at bounding box center [622, 487] width 26 height 10
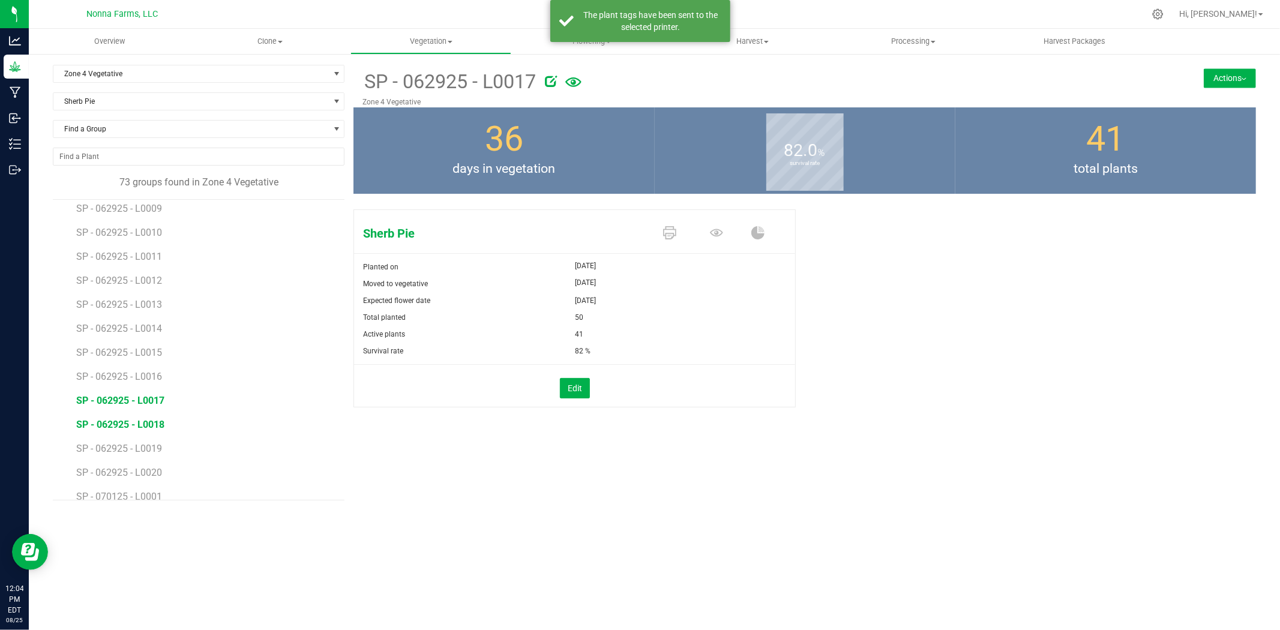
click at [136, 421] on span "SP - 062925 - L0018" at bounding box center [120, 424] width 88 height 11
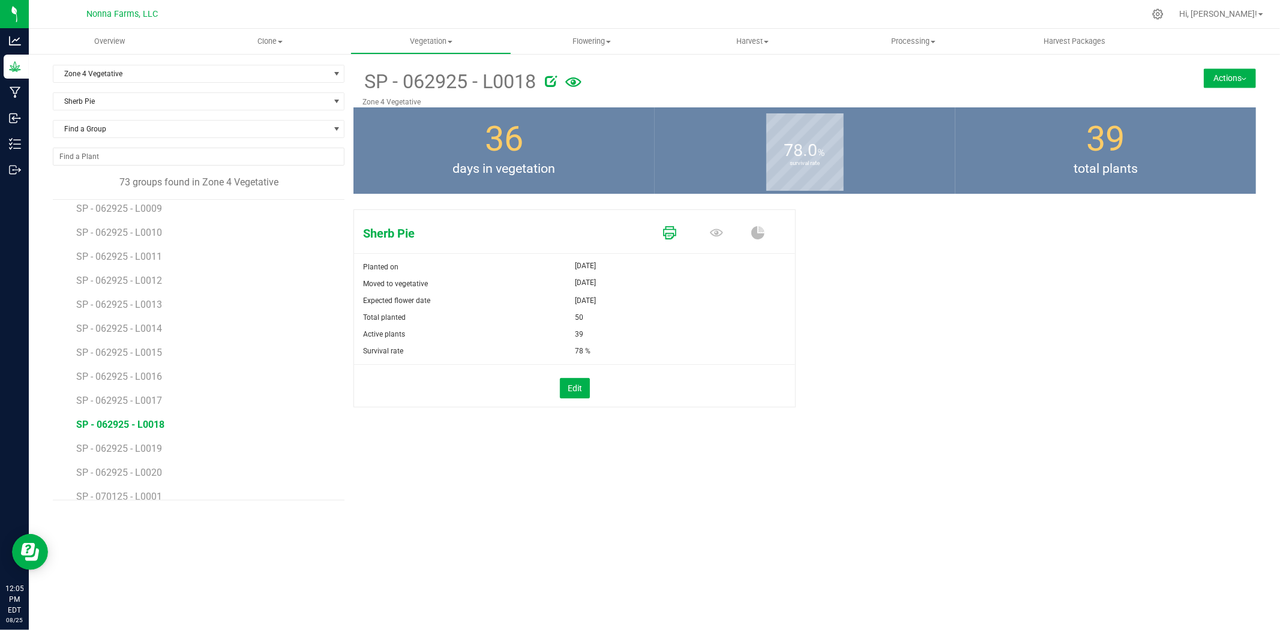
click at [669, 241] on link at bounding box center [669, 233] width 13 height 21
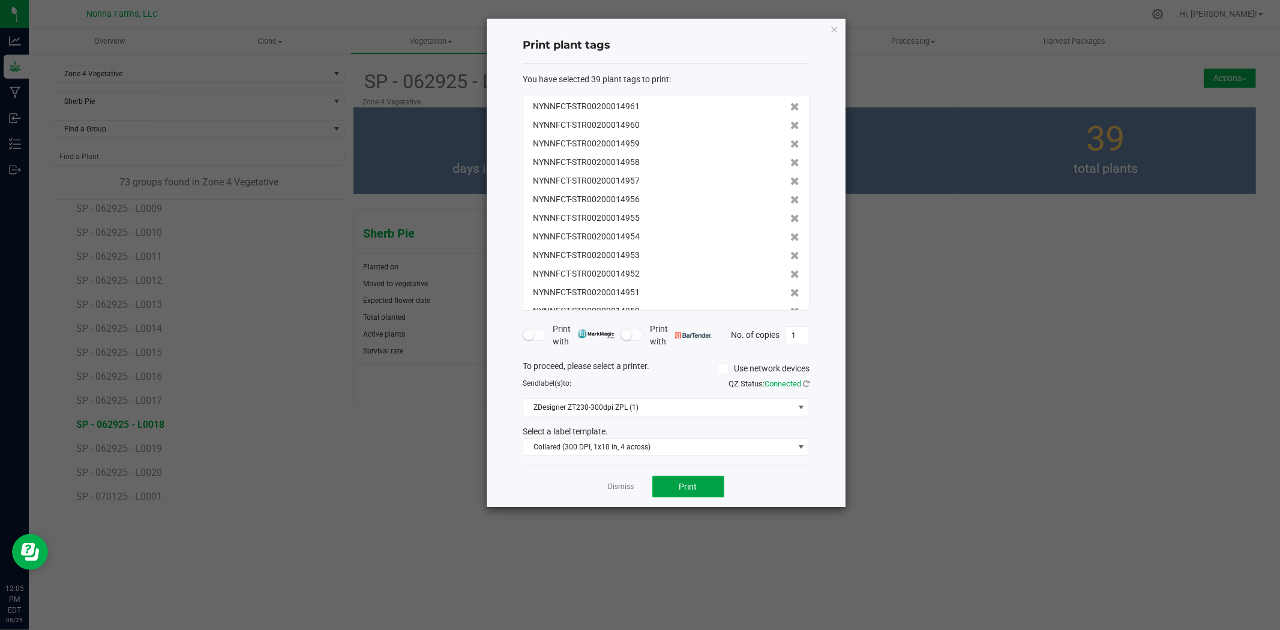
click at [683, 484] on span "Print" at bounding box center [689, 487] width 18 height 10
click at [627, 489] on link "Dismiss" at bounding box center [622, 487] width 26 height 10
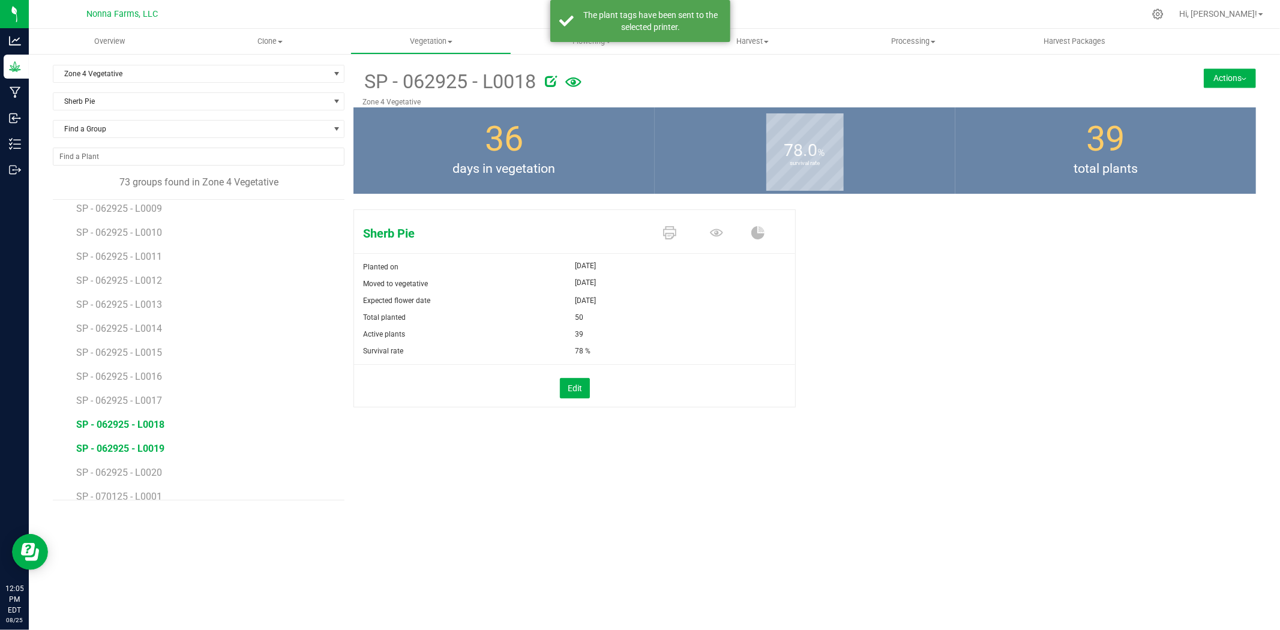
click at [141, 449] on span "SP - 062925 - L0019" at bounding box center [120, 448] width 88 height 11
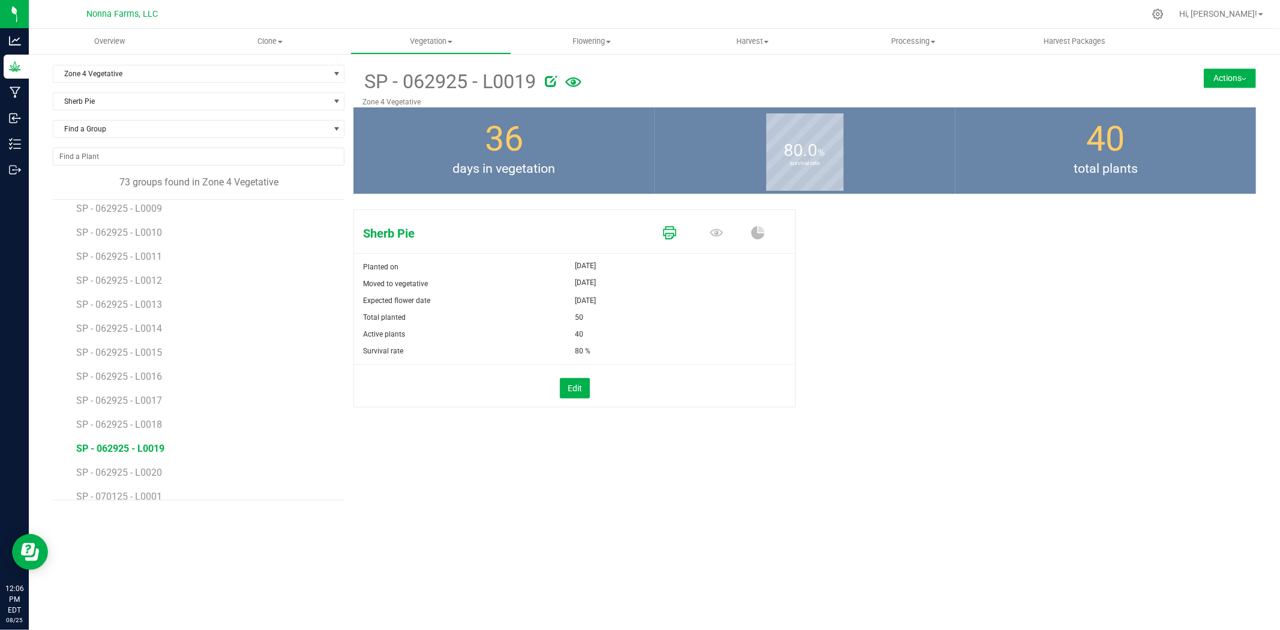
click at [671, 232] on icon at bounding box center [669, 232] width 13 height 13
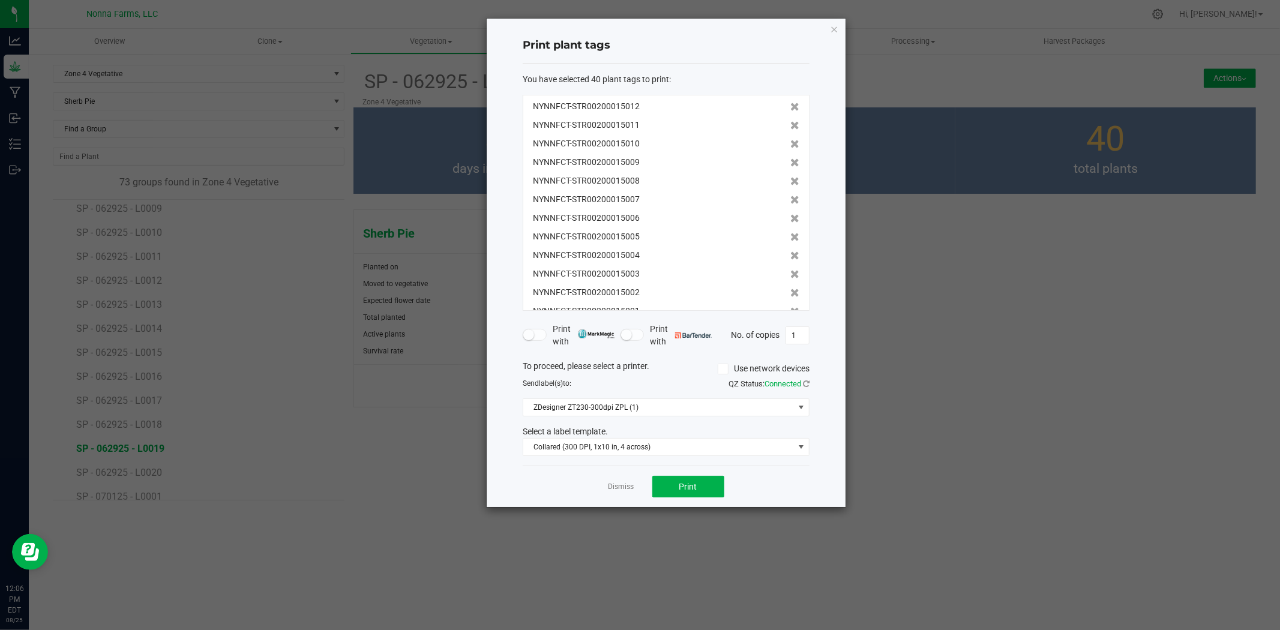
click at [698, 385] on form "You have selected 40 plant tags to print : NYNNFCT-STR00200015012 NYNNFCT-STR00…" at bounding box center [666, 265] width 287 height 384
click at [695, 382] on div "QZ Status: Connected" at bounding box center [742, 384] width 152 height 12
click at [699, 487] on button "Print" at bounding box center [689, 487] width 72 height 22
click at [621, 487] on link "Dismiss" at bounding box center [622, 487] width 26 height 10
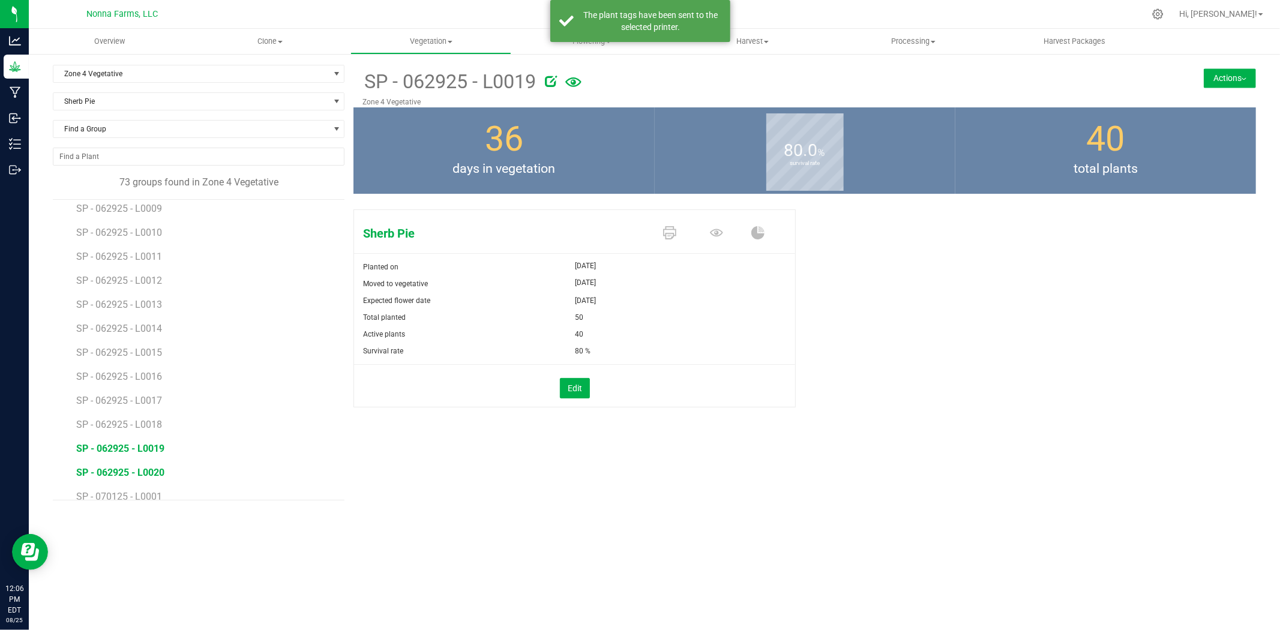
click at [136, 475] on span "SP - 062925 - L0020" at bounding box center [120, 472] width 88 height 11
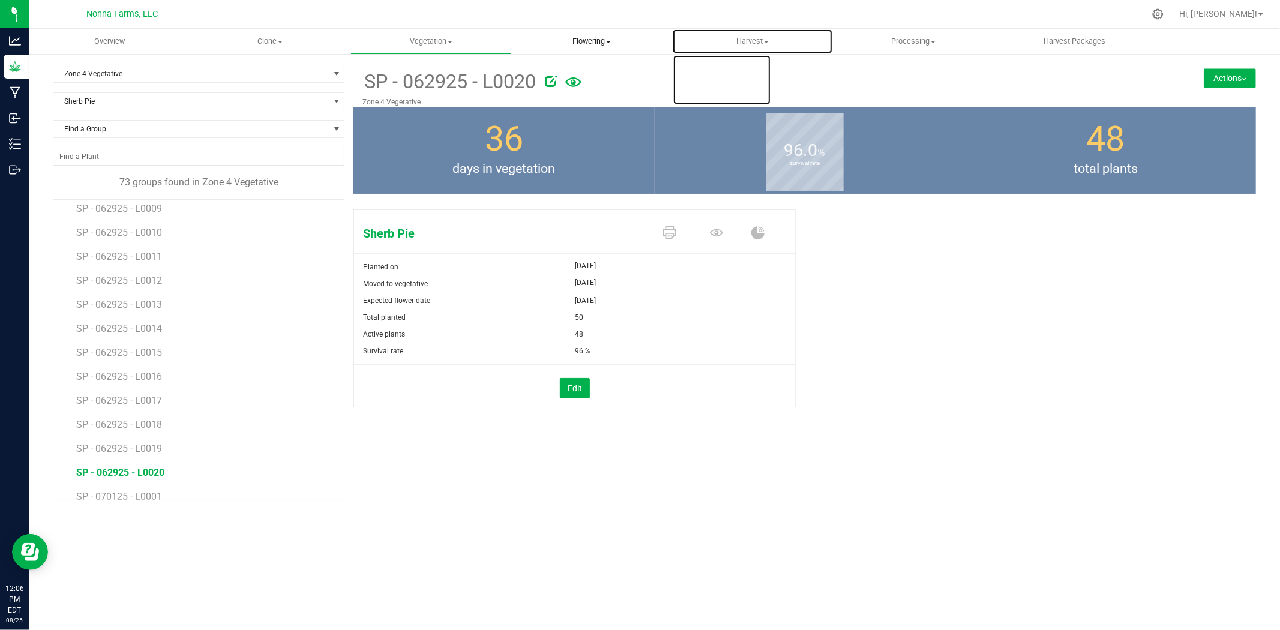
drag, startPoint x: 666, startPoint y: 29, endPoint x: 658, endPoint y: 33, distance: 9.4
drag, startPoint x: 658, startPoint y: 33, endPoint x: 673, endPoint y: 238, distance: 205.3
click at [673, 238] on icon at bounding box center [669, 232] width 13 height 13
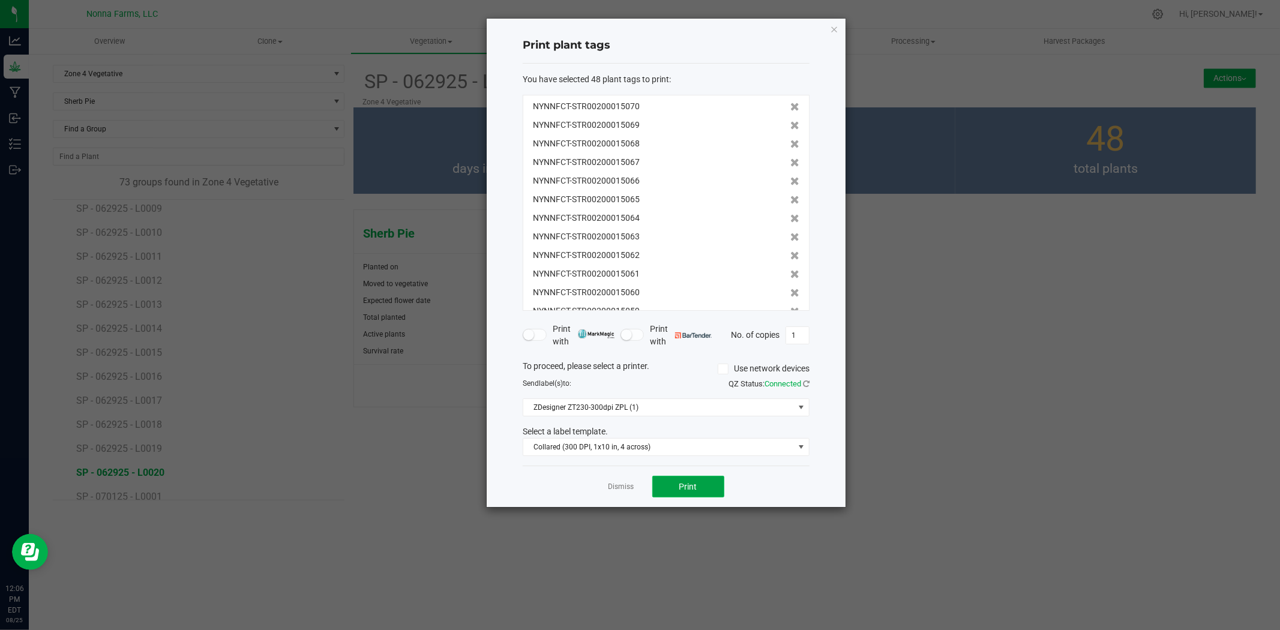
click at [691, 484] on span "Print" at bounding box center [689, 487] width 18 height 10
click at [620, 482] on link "Dismiss" at bounding box center [622, 487] width 26 height 10
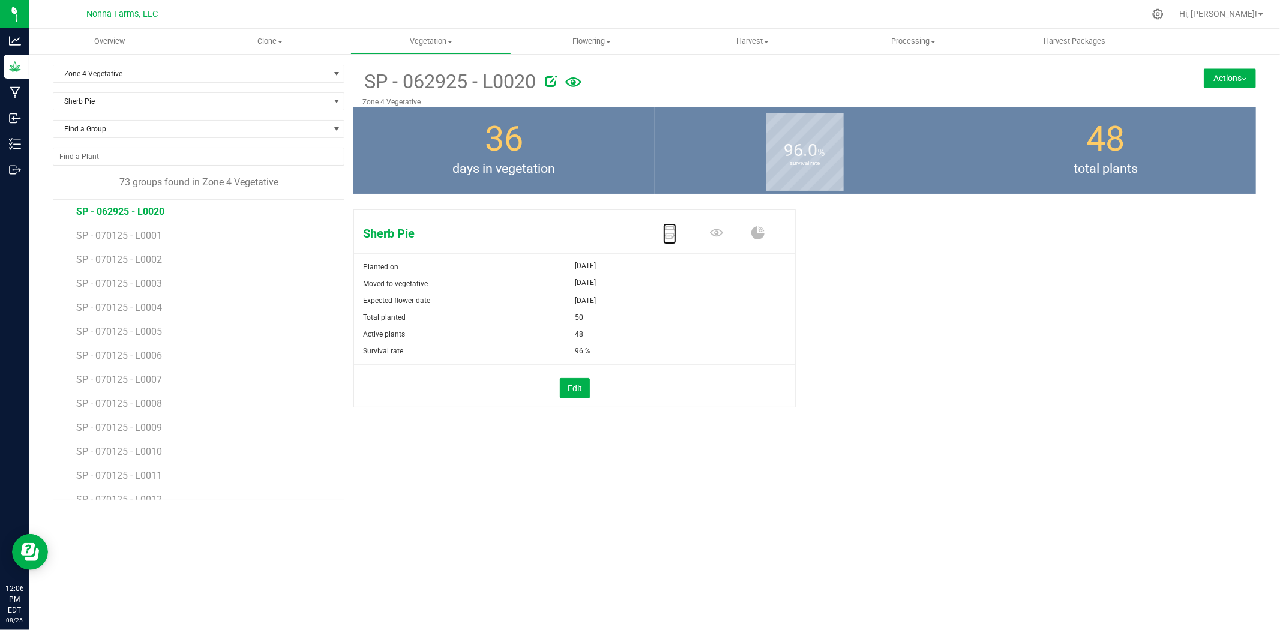
scroll to position [394, 0]
click at [134, 307] on span "SP - 070125 - L0001" at bounding box center [120, 302] width 88 height 11
click at [675, 231] on icon at bounding box center [669, 232] width 13 height 13
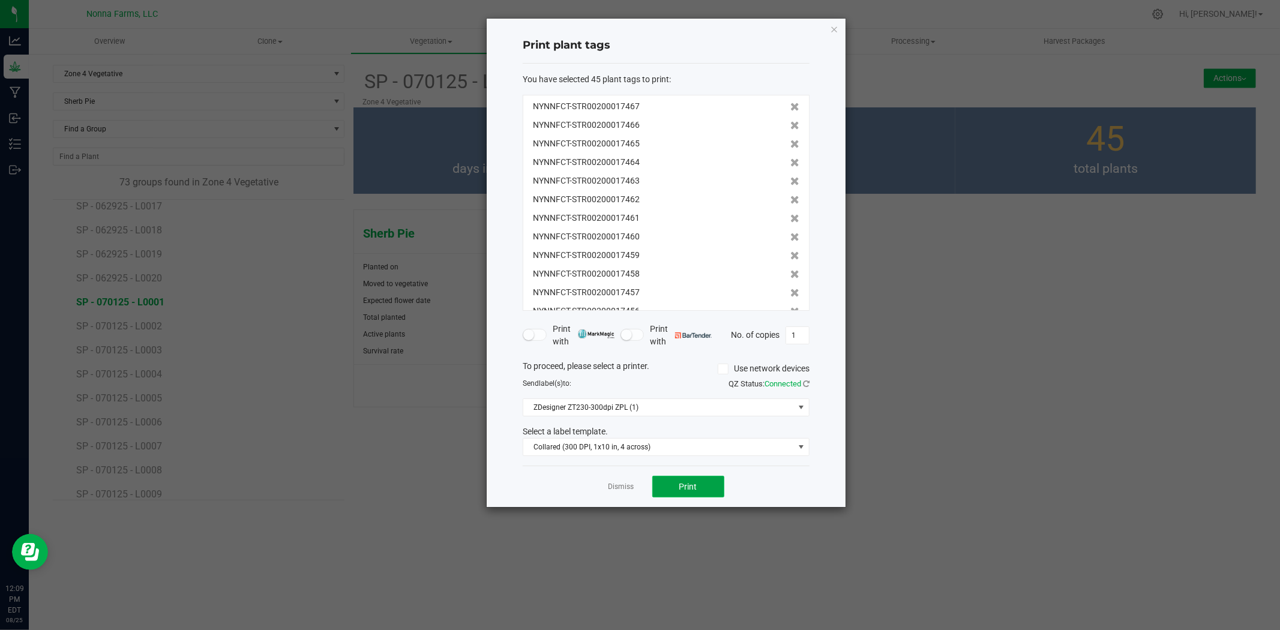
click at [704, 489] on button "Print" at bounding box center [689, 487] width 72 height 22
click at [614, 489] on link "Dismiss" at bounding box center [622, 487] width 26 height 10
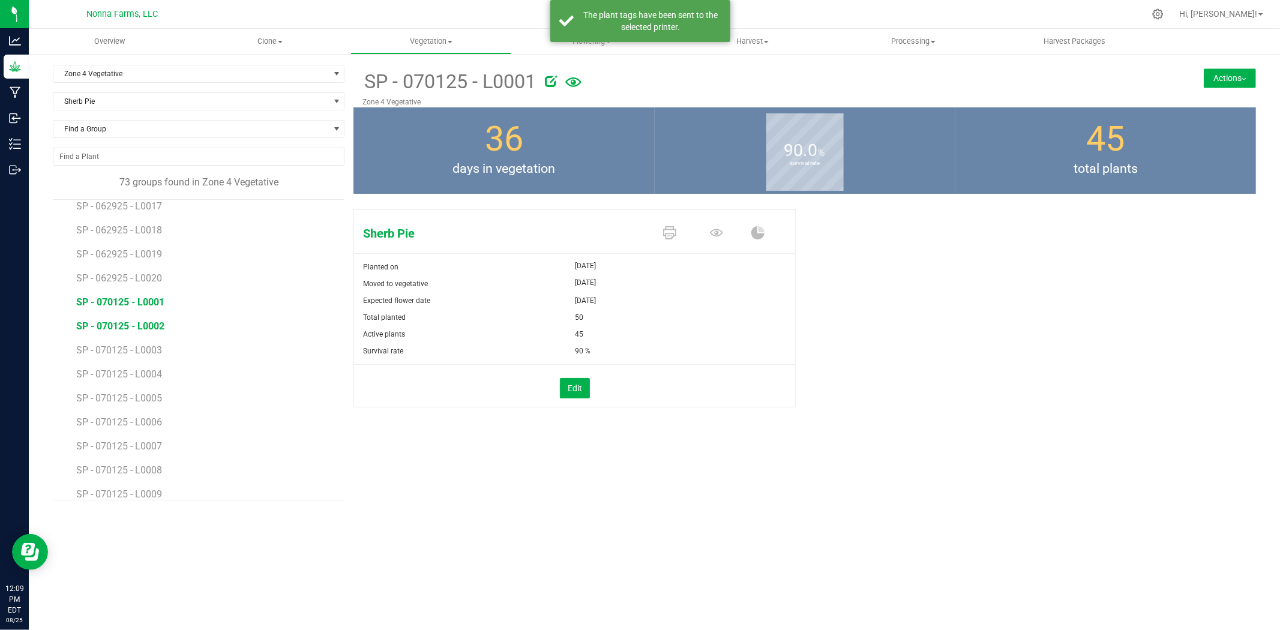
click at [125, 321] on span "SP - 070125 - L0002" at bounding box center [120, 326] width 88 height 11
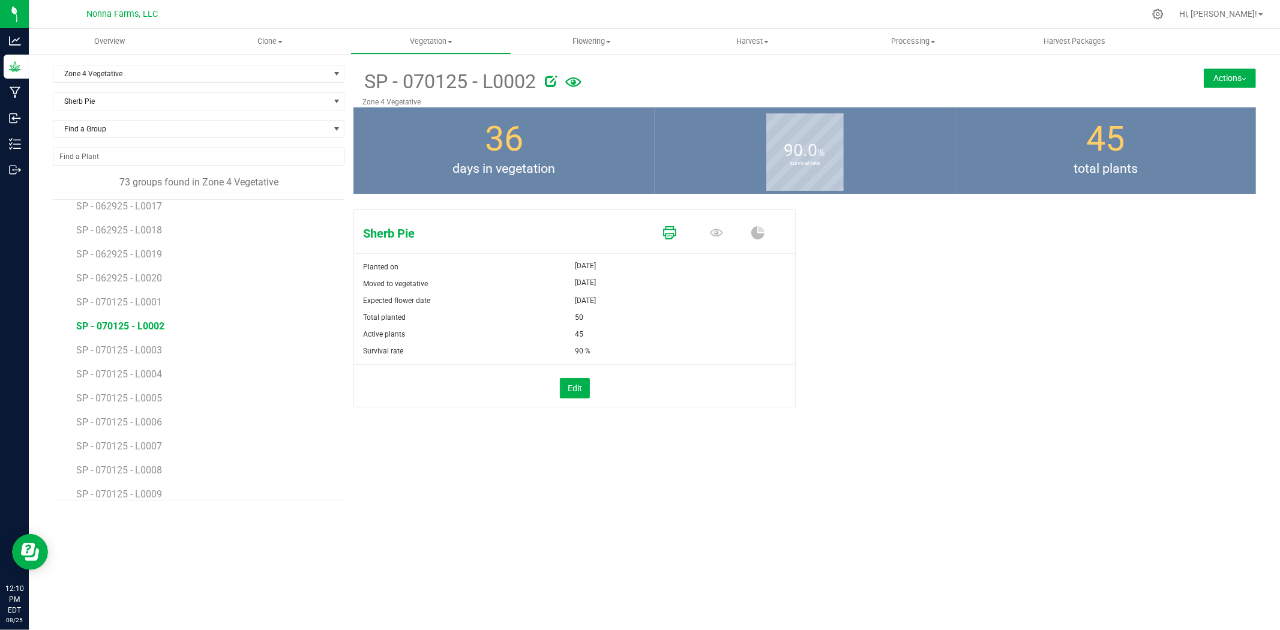
click at [663, 232] on icon at bounding box center [669, 232] width 13 height 13
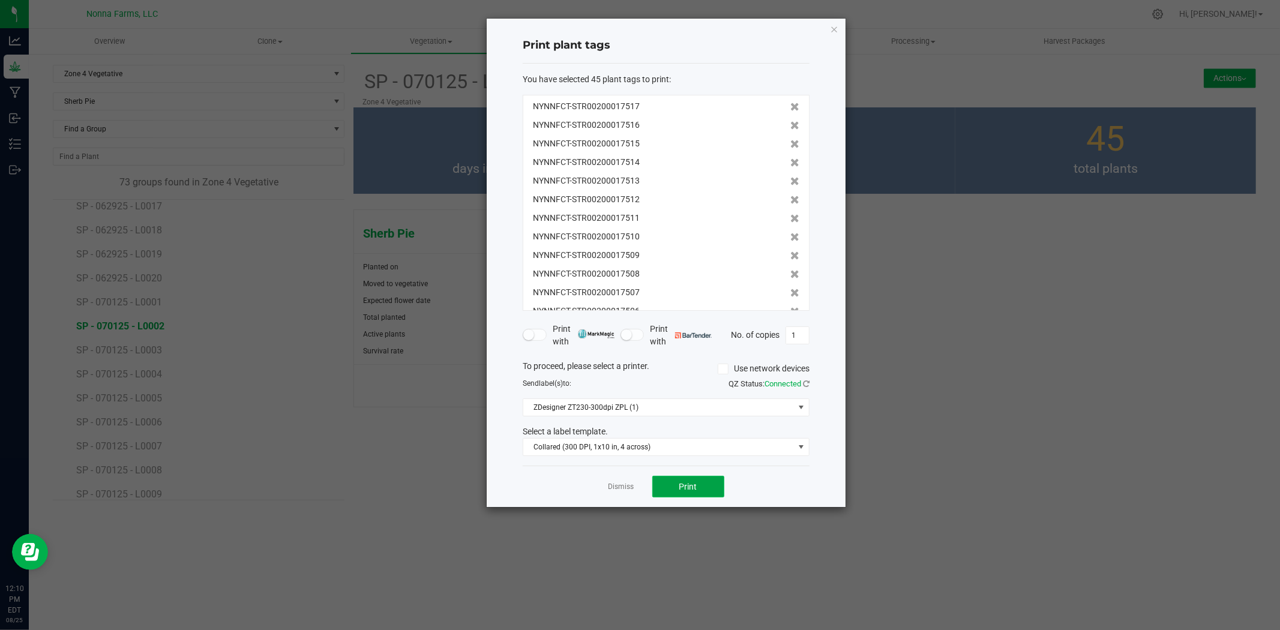
click at [700, 489] on button "Print" at bounding box center [689, 487] width 72 height 22
click at [609, 487] on link "Dismiss" at bounding box center [622, 487] width 26 height 10
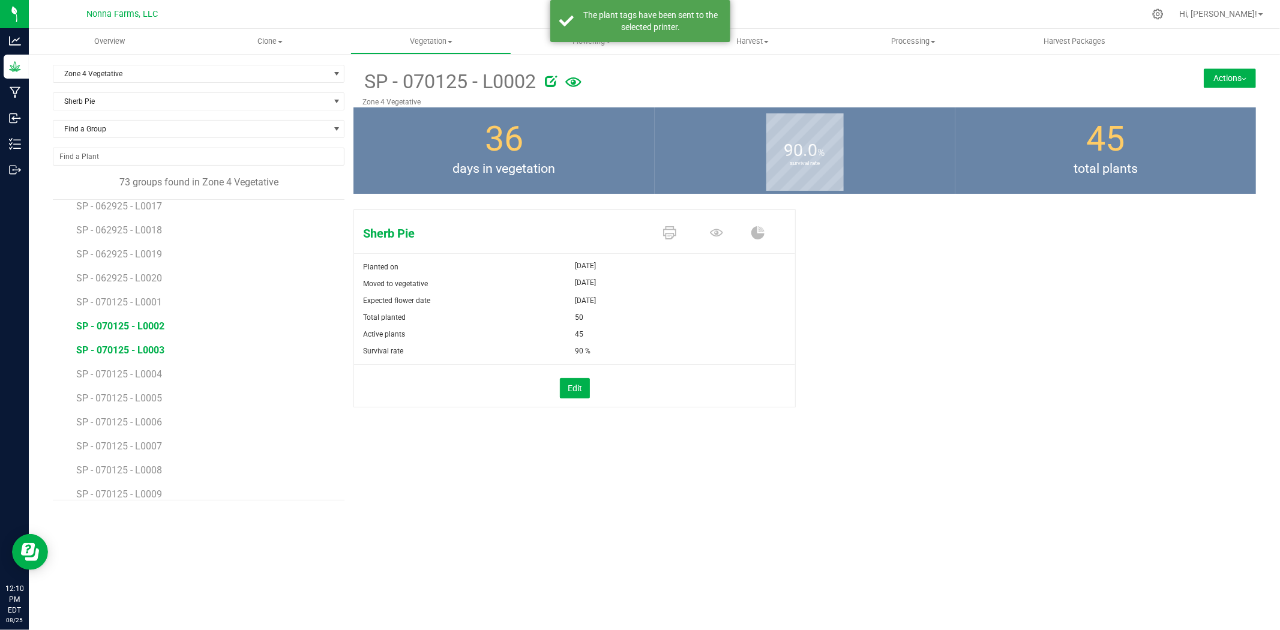
click at [154, 348] on span "SP - 070125 - L0003" at bounding box center [120, 350] width 88 height 11
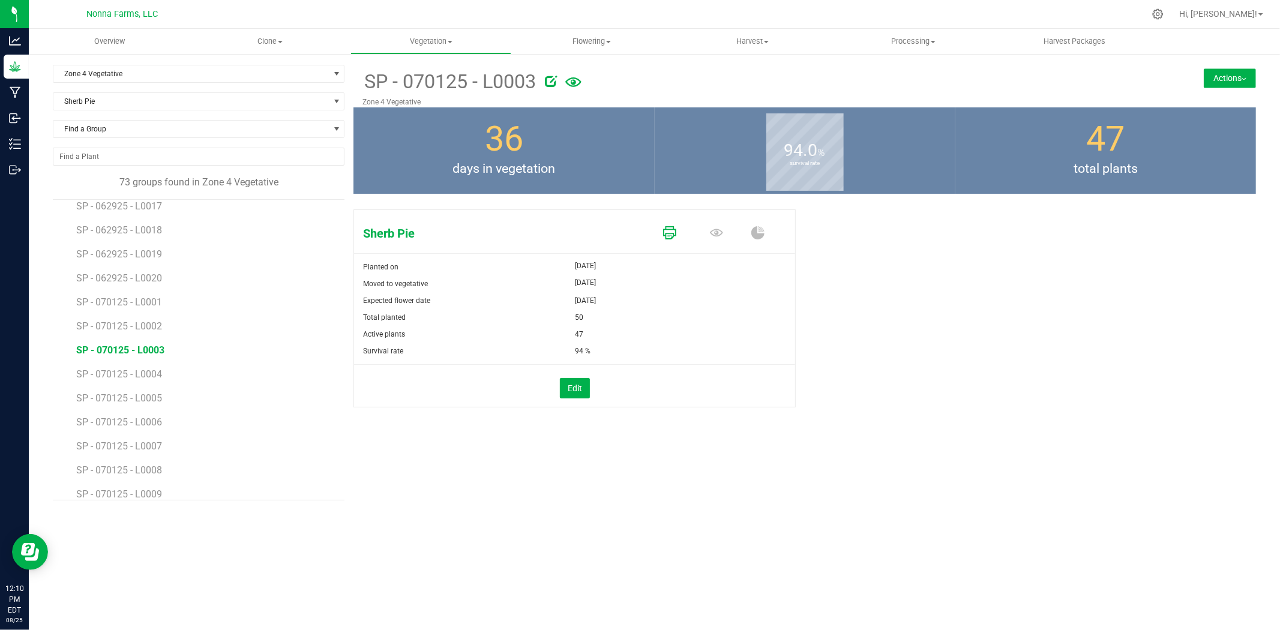
click at [675, 237] on icon at bounding box center [669, 232] width 13 height 13
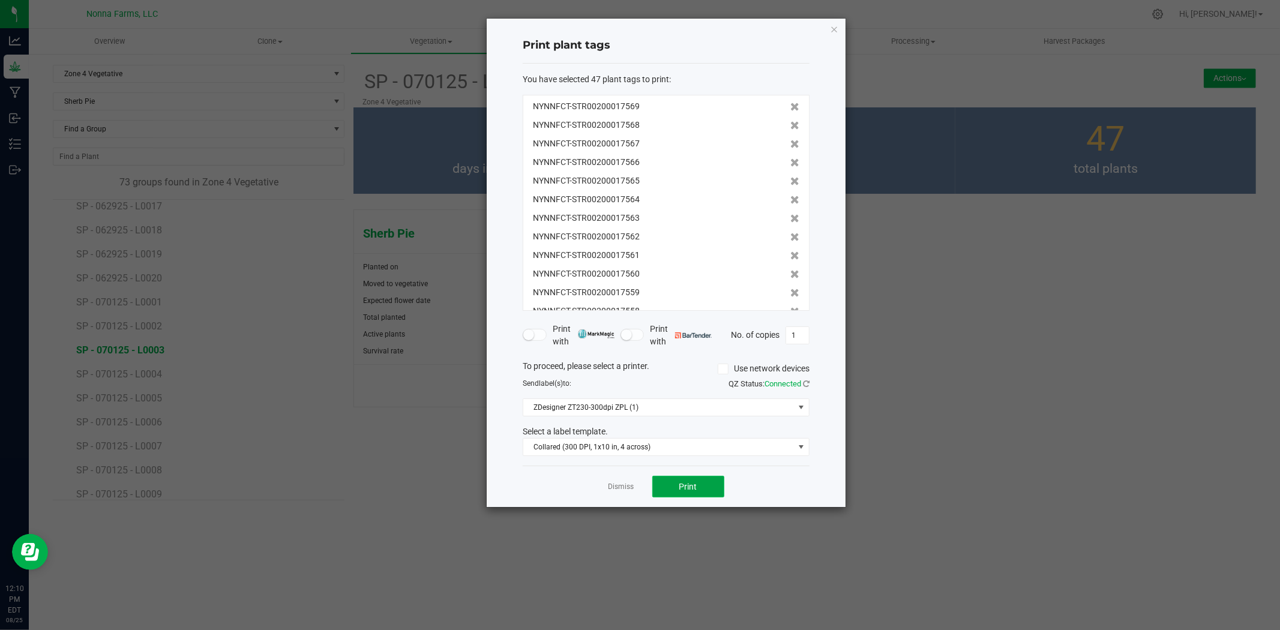
click at [699, 489] on button "Print" at bounding box center [689, 487] width 72 height 22
click at [627, 491] on link "Dismiss" at bounding box center [622, 487] width 26 height 10
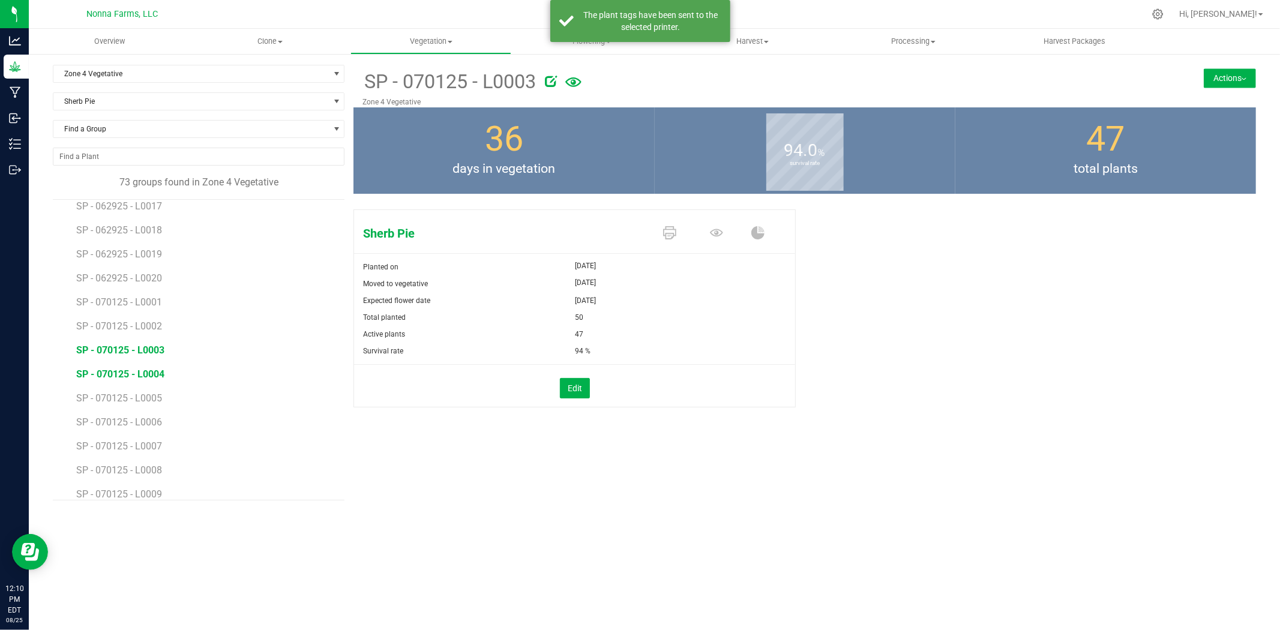
click at [122, 369] on span "SP - 070125 - L0004" at bounding box center [120, 374] width 88 height 11
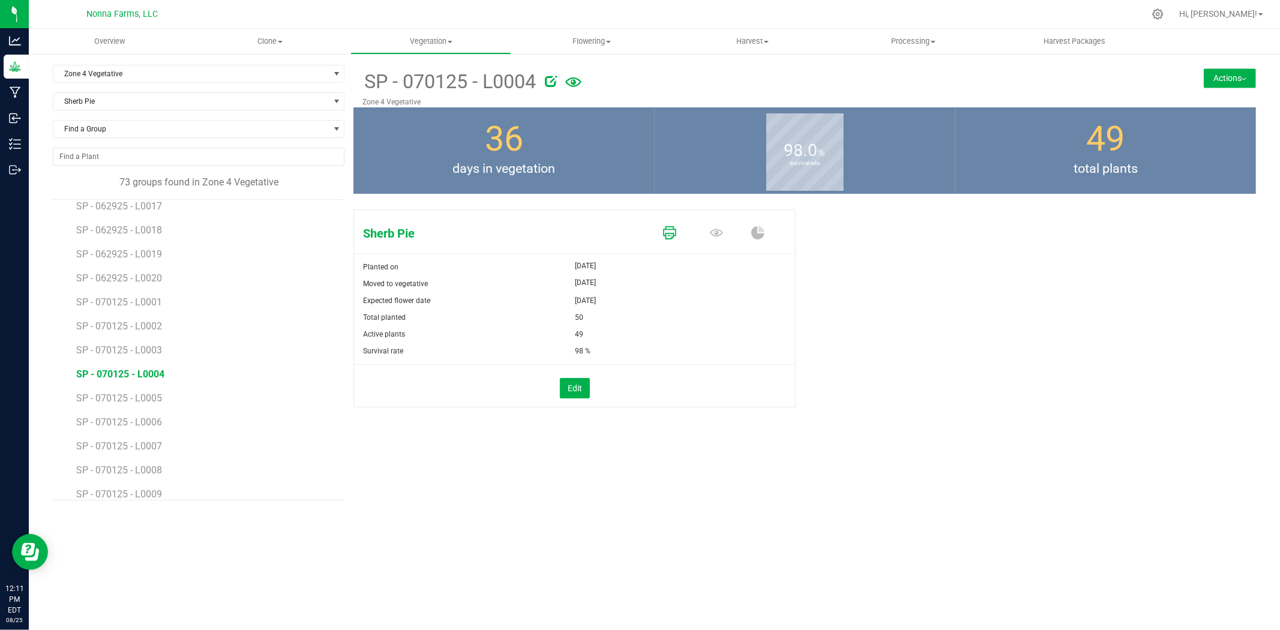
click at [671, 238] on icon at bounding box center [669, 232] width 13 height 13
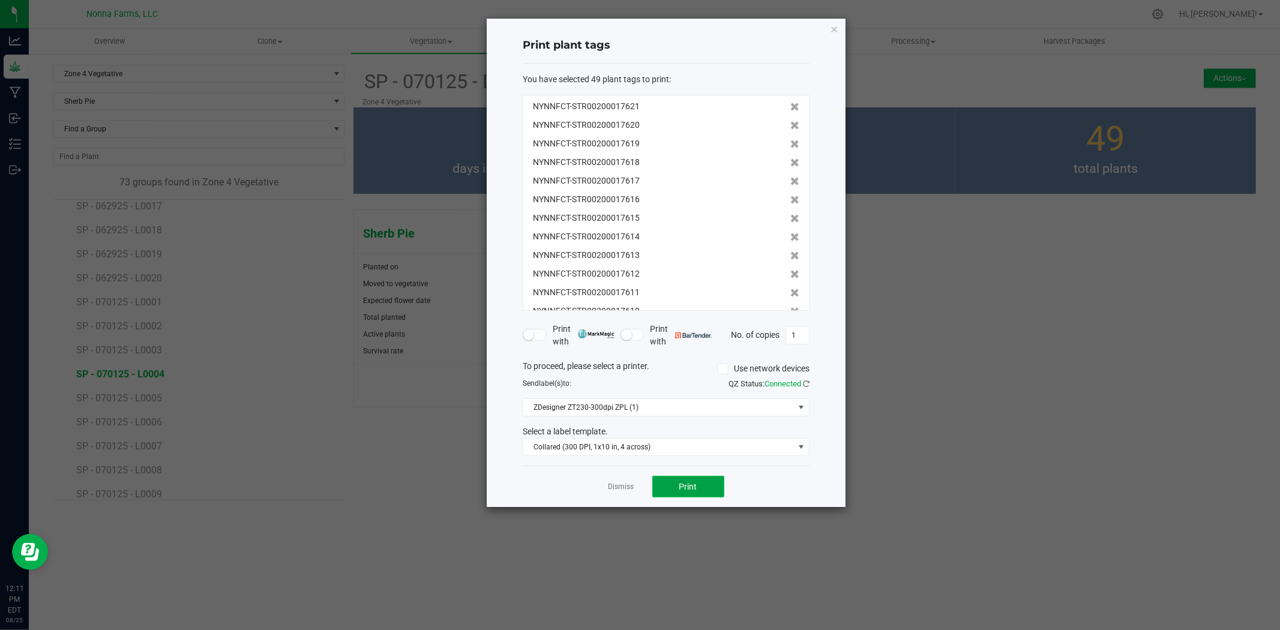
click at [698, 490] on button "Print" at bounding box center [689, 487] width 72 height 22
click at [617, 490] on link "Dismiss" at bounding box center [622, 487] width 26 height 10
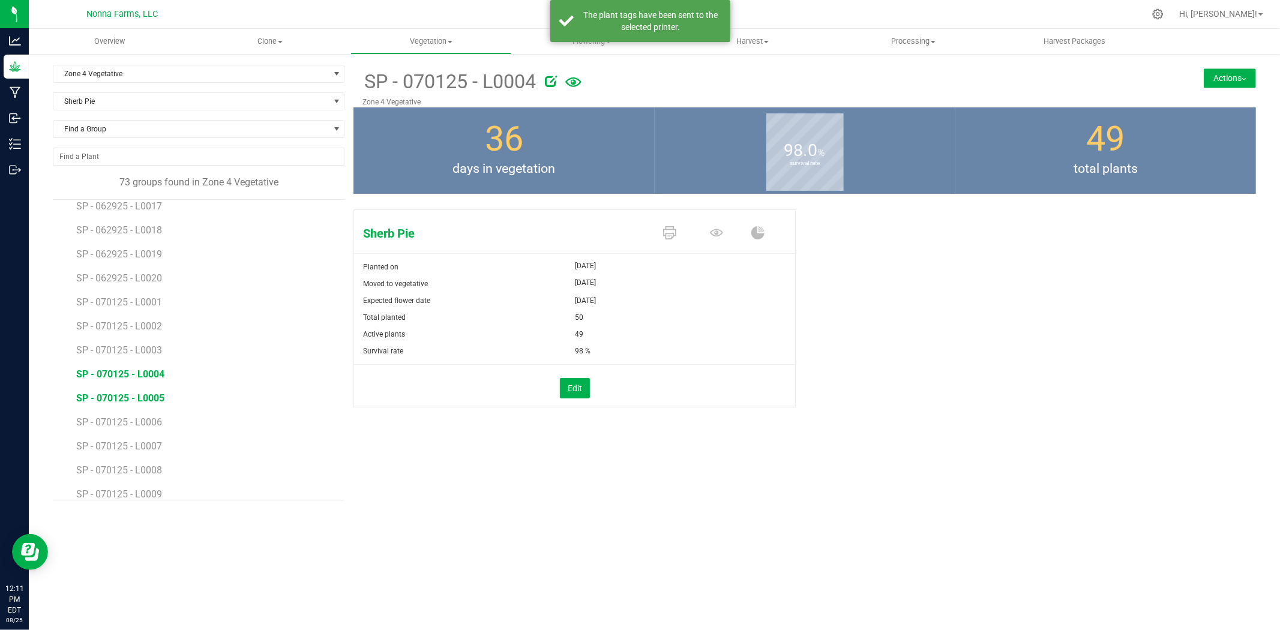
click at [138, 394] on span "SP - 070125 - L0005" at bounding box center [120, 398] width 88 height 11
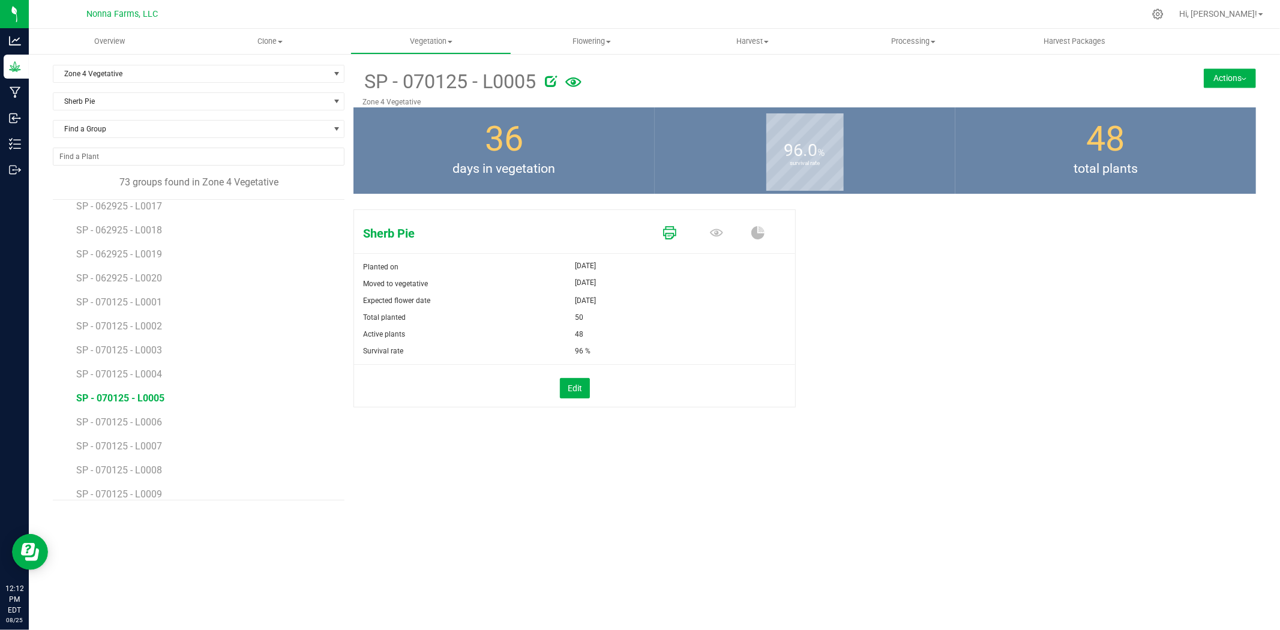
click at [672, 232] on icon at bounding box center [669, 232] width 13 height 13
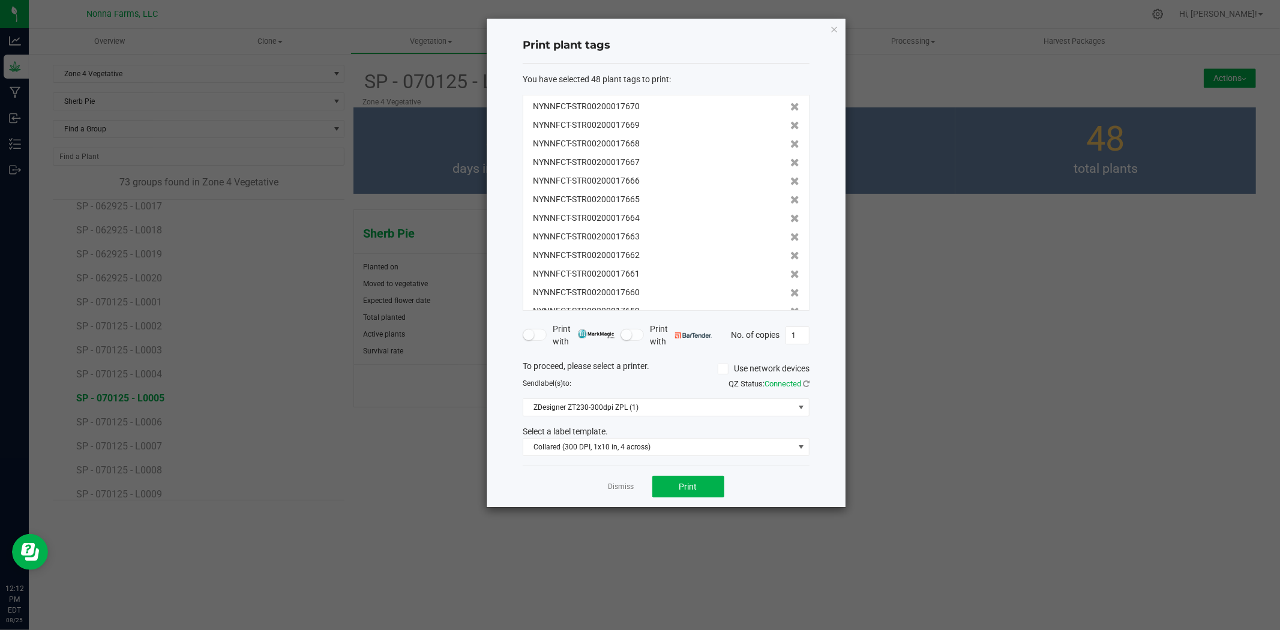
click at [689, 475] on div "Dismiss Print" at bounding box center [666, 486] width 287 height 41
click at [692, 487] on span "Print" at bounding box center [689, 487] width 18 height 10
click at [630, 488] on link "Dismiss" at bounding box center [622, 487] width 26 height 10
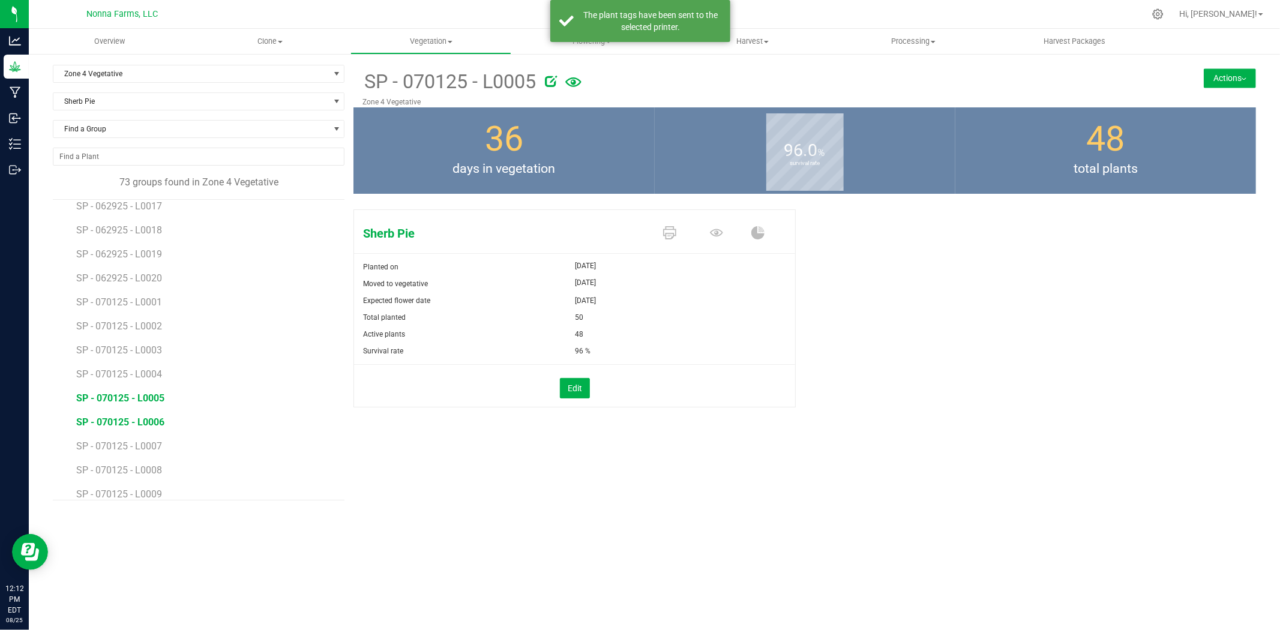
click at [136, 421] on span "SP - 070125 - L0006" at bounding box center [120, 422] width 88 height 11
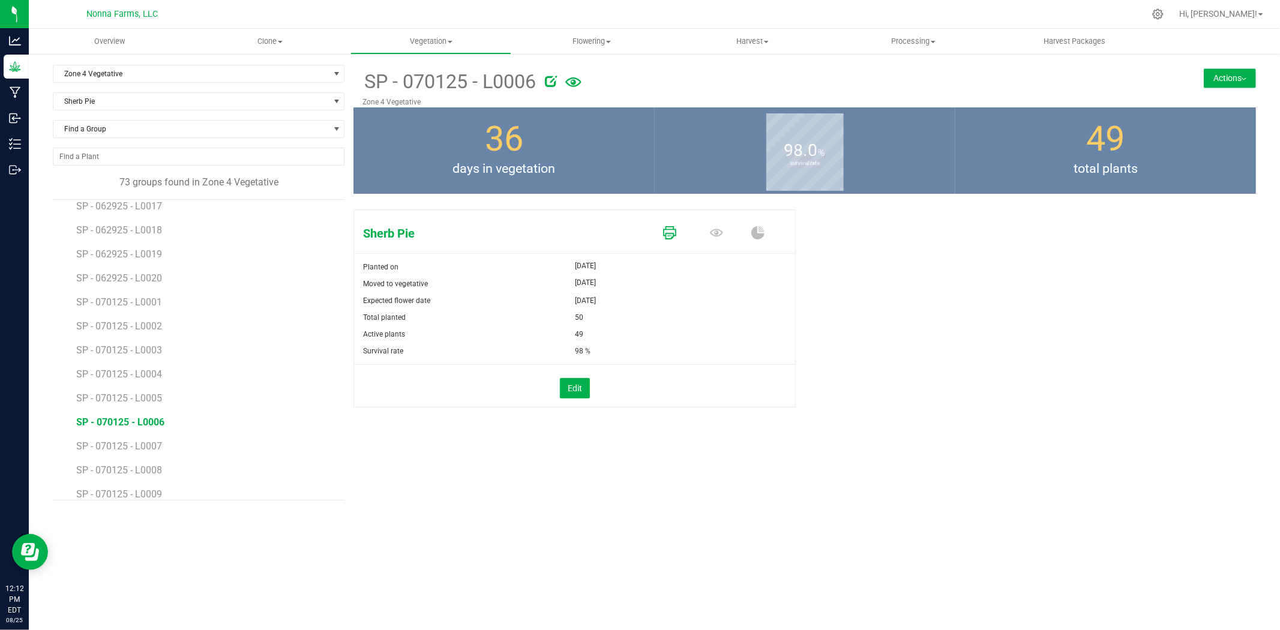
click at [668, 228] on icon at bounding box center [669, 232] width 13 height 13
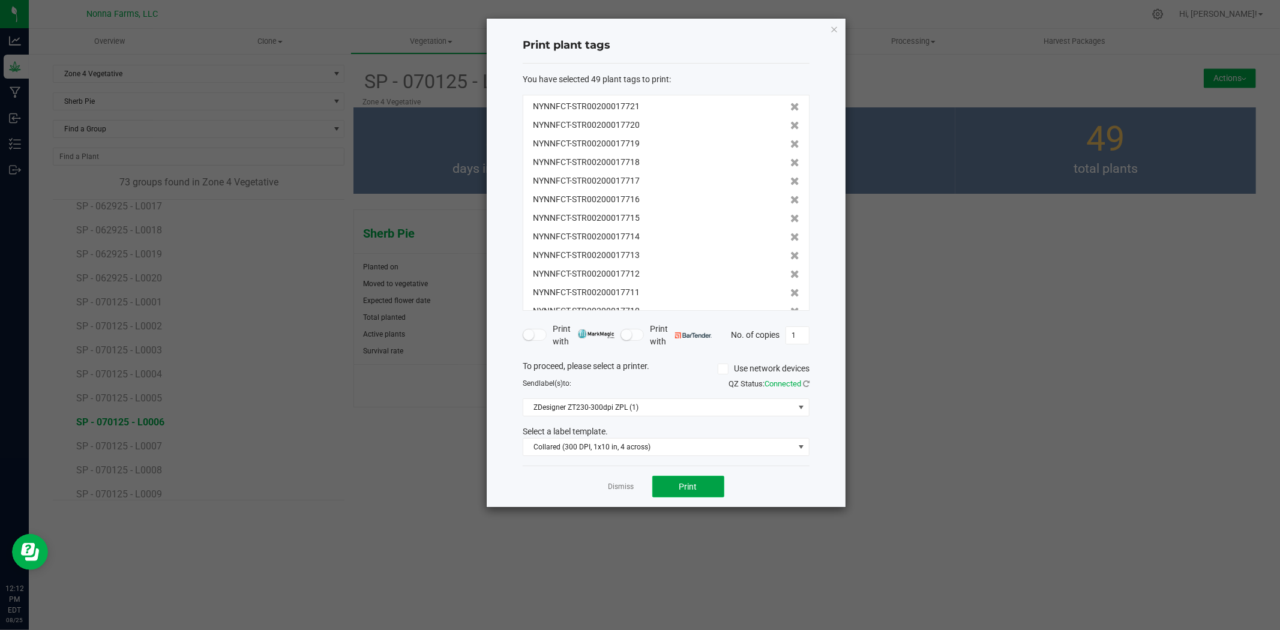
click at [701, 493] on button "Print" at bounding box center [689, 487] width 72 height 22
click at [611, 489] on link "Dismiss" at bounding box center [622, 487] width 26 height 10
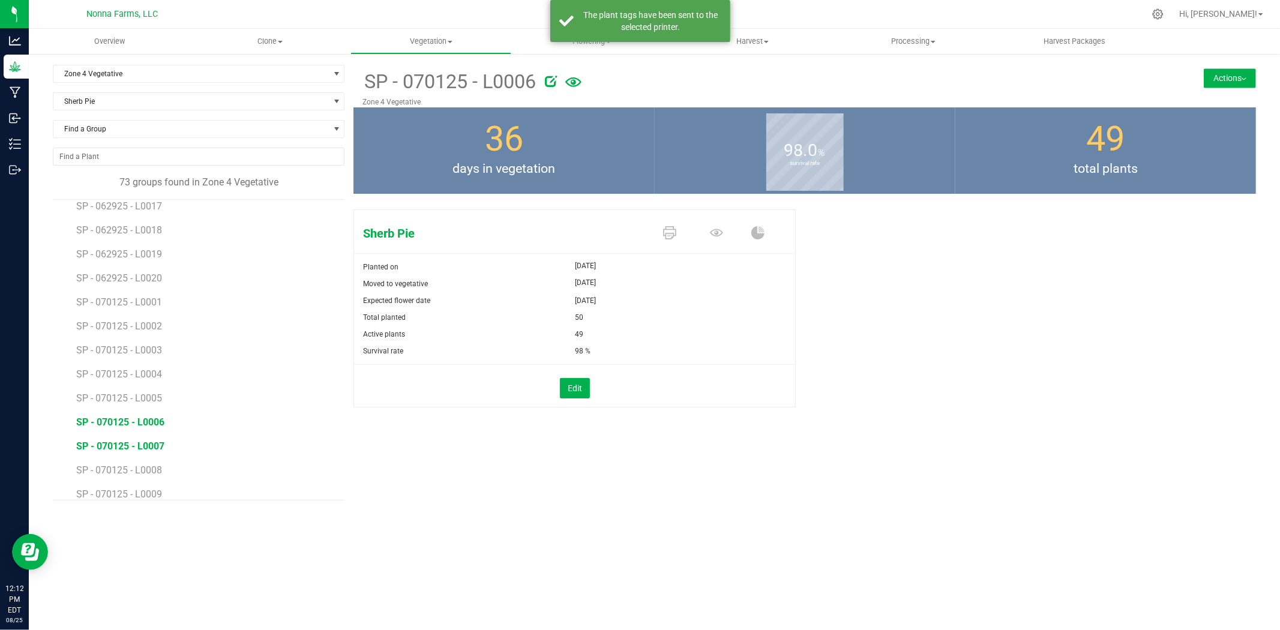
click at [114, 447] on span "SP - 070125 - L0007" at bounding box center [120, 446] width 88 height 11
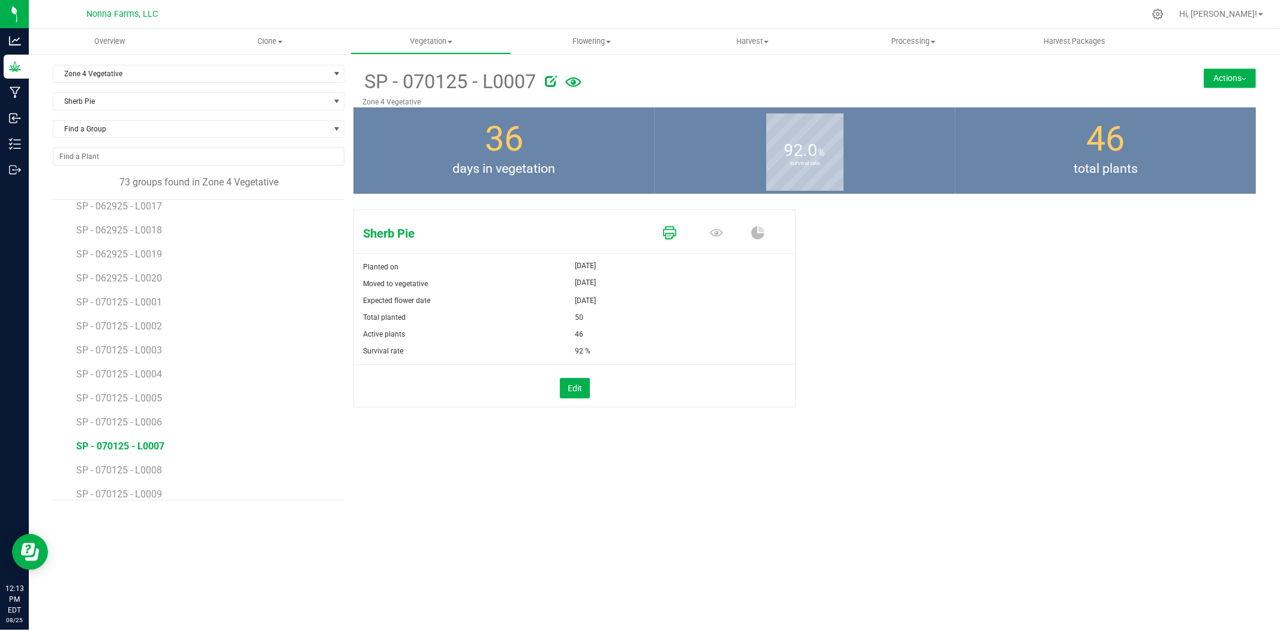
click at [669, 224] on link at bounding box center [669, 233] width 13 height 21
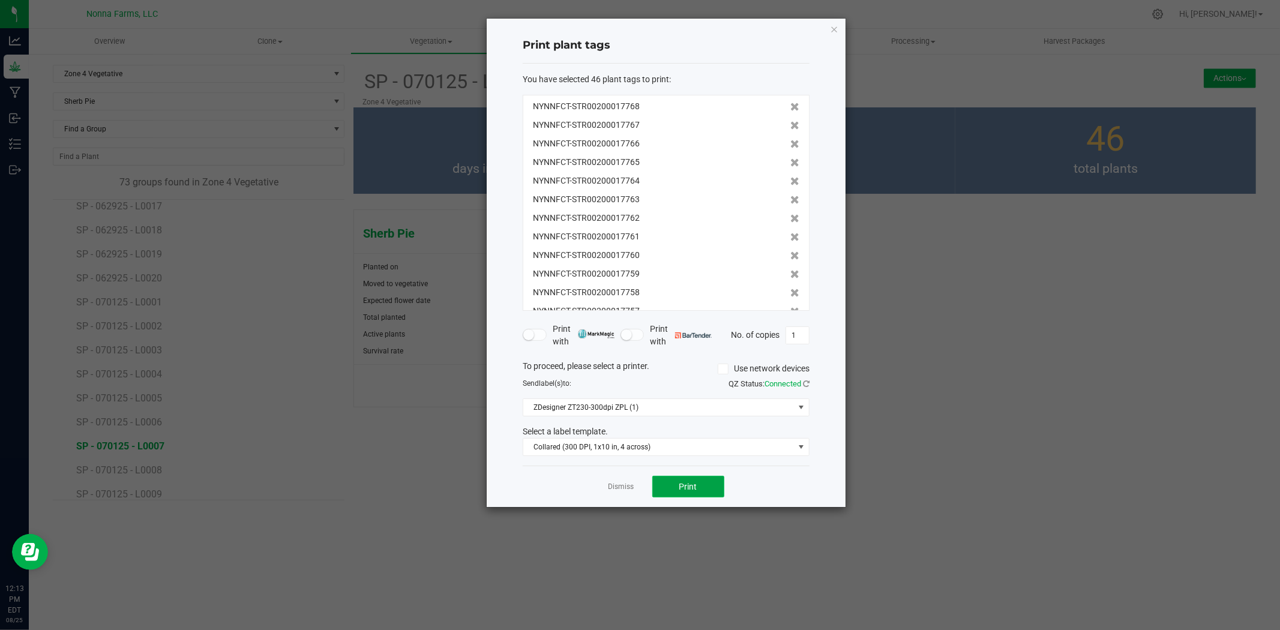
click at [710, 481] on button "Print" at bounding box center [689, 487] width 72 height 22
click at [616, 486] on link "Dismiss" at bounding box center [622, 487] width 26 height 10
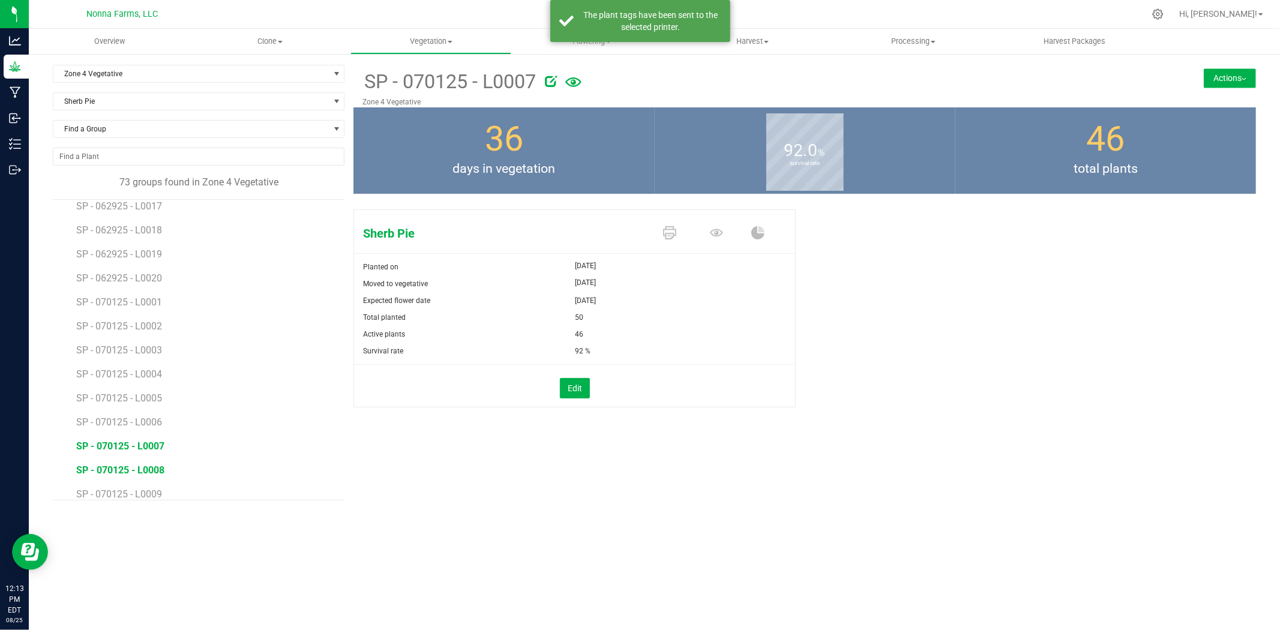
click at [155, 466] on span "SP - 070125 - L0008" at bounding box center [120, 470] width 88 height 11
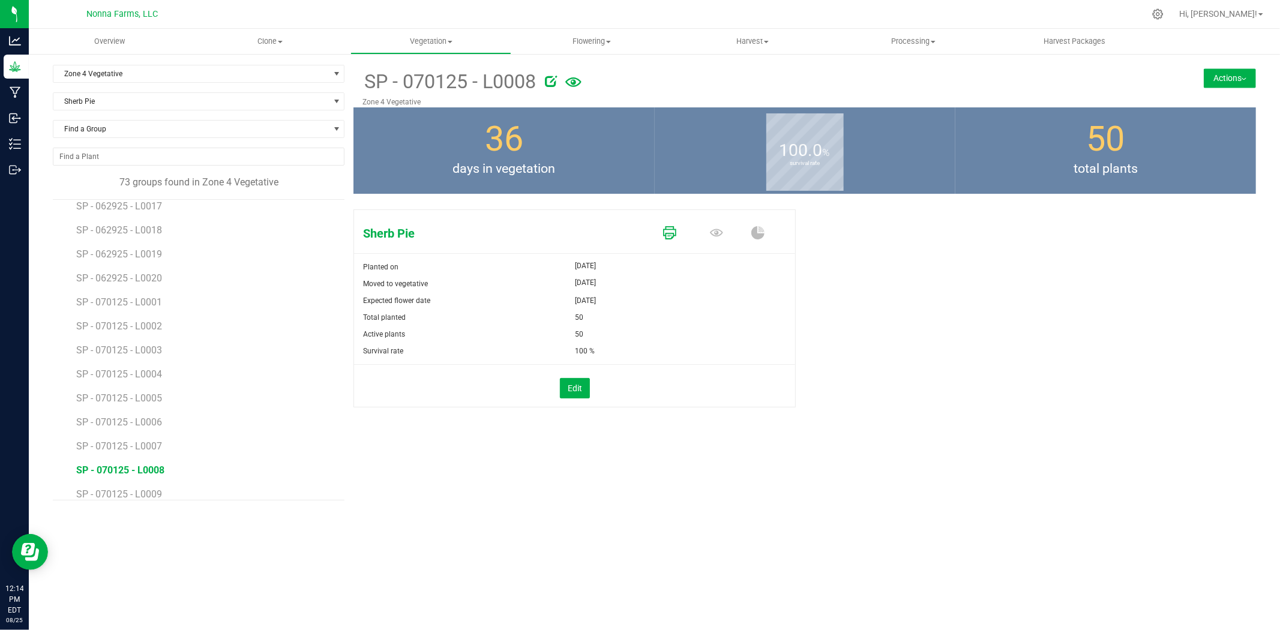
click at [670, 237] on icon at bounding box center [669, 232] width 13 height 13
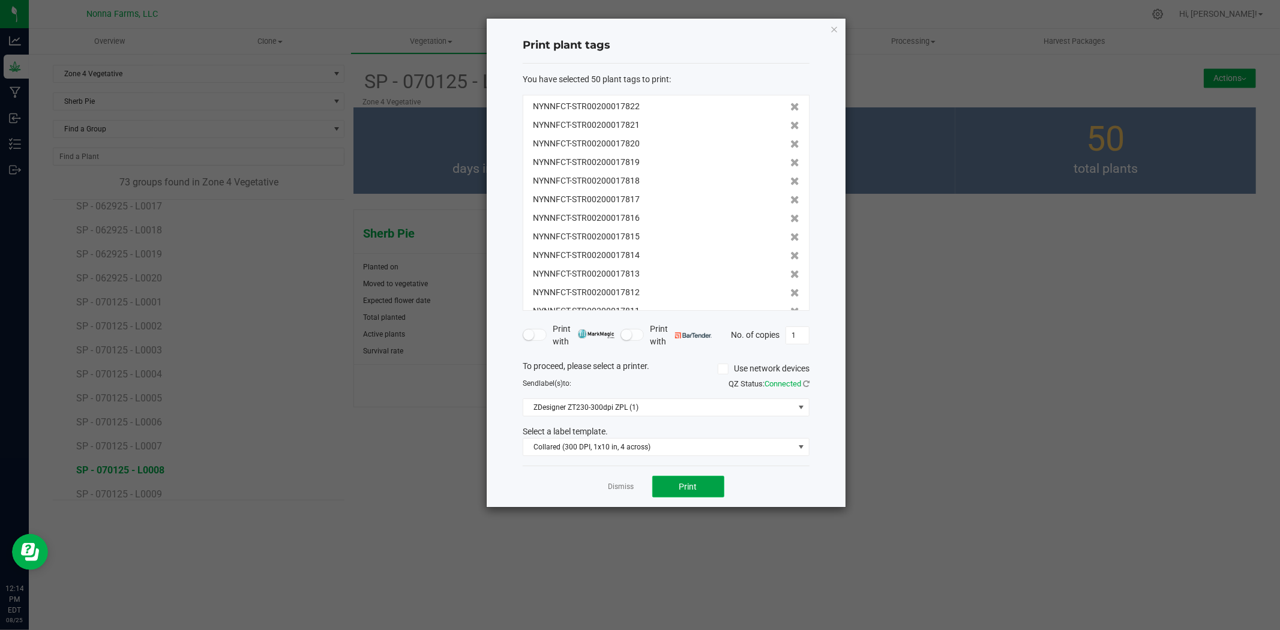
click at [680, 493] on button "Print" at bounding box center [689, 487] width 72 height 22
click at [607, 490] on div "Dismiss Print" at bounding box center [666, 486] width 287 height 41
click at [611, 489] on link "Dismiss" at bounding box center [622, 487] width 26 height 10
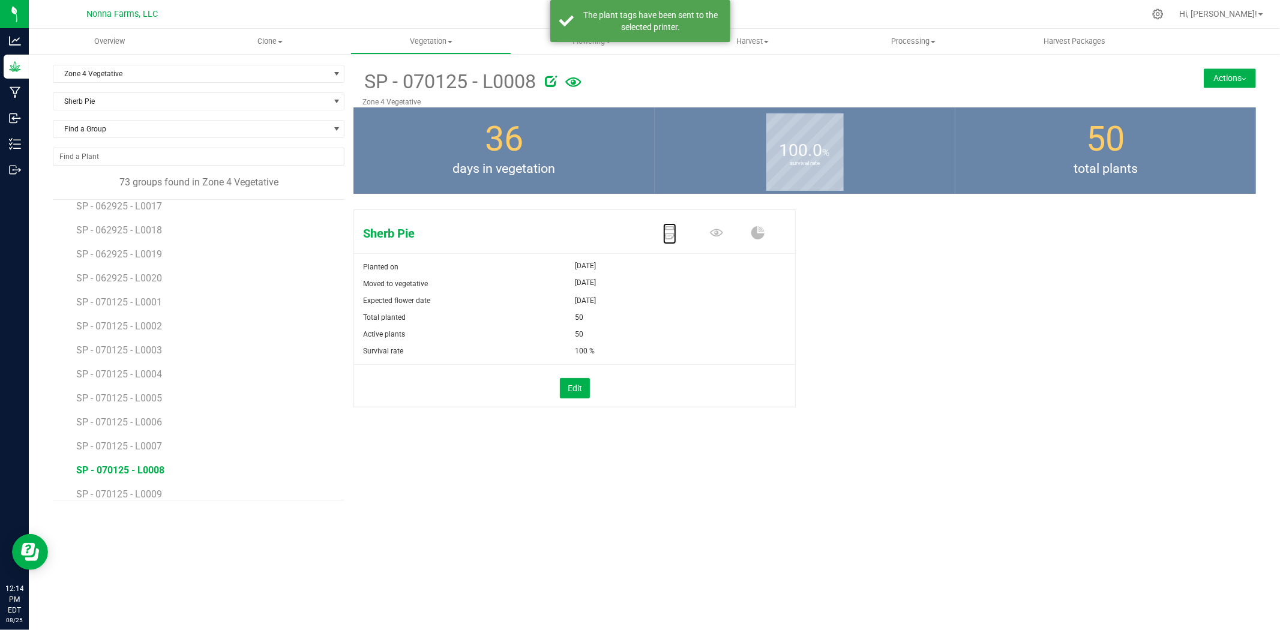
scroll to position [528, 0]
click at [154, 364] on span "SP - 070125 - L0009" at bounding box center [120, 360] width 88 height 11
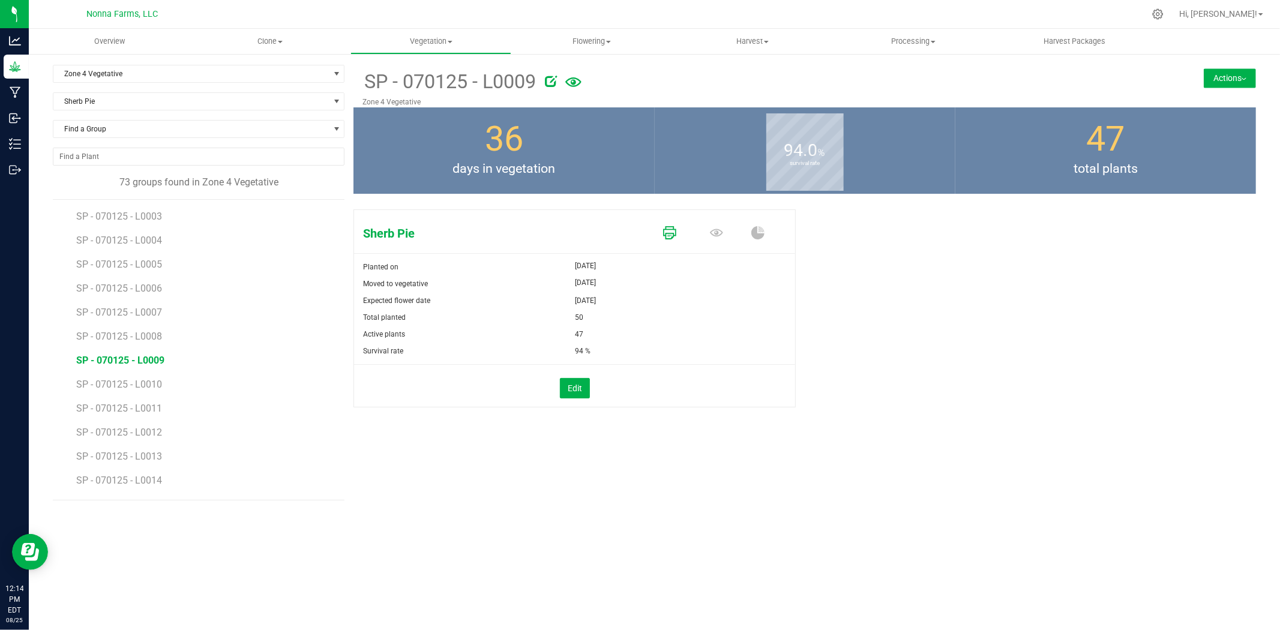
click at [671, 230] on icon at bounding box center [669, 232] width 13 height 13
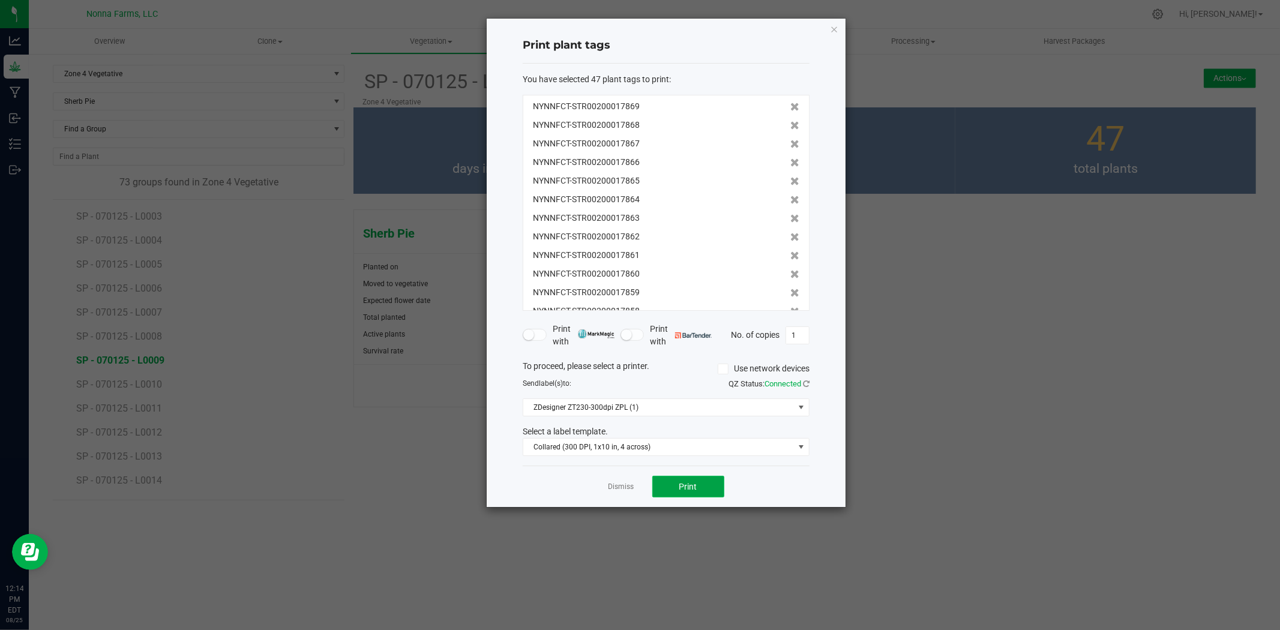
click at [699, 487] on button "Print" at bounding box center [689, 487] width 72 height 22
click at [627, 489] on link "Dismiss" at bounding box center [622, 487] width 26 height 10
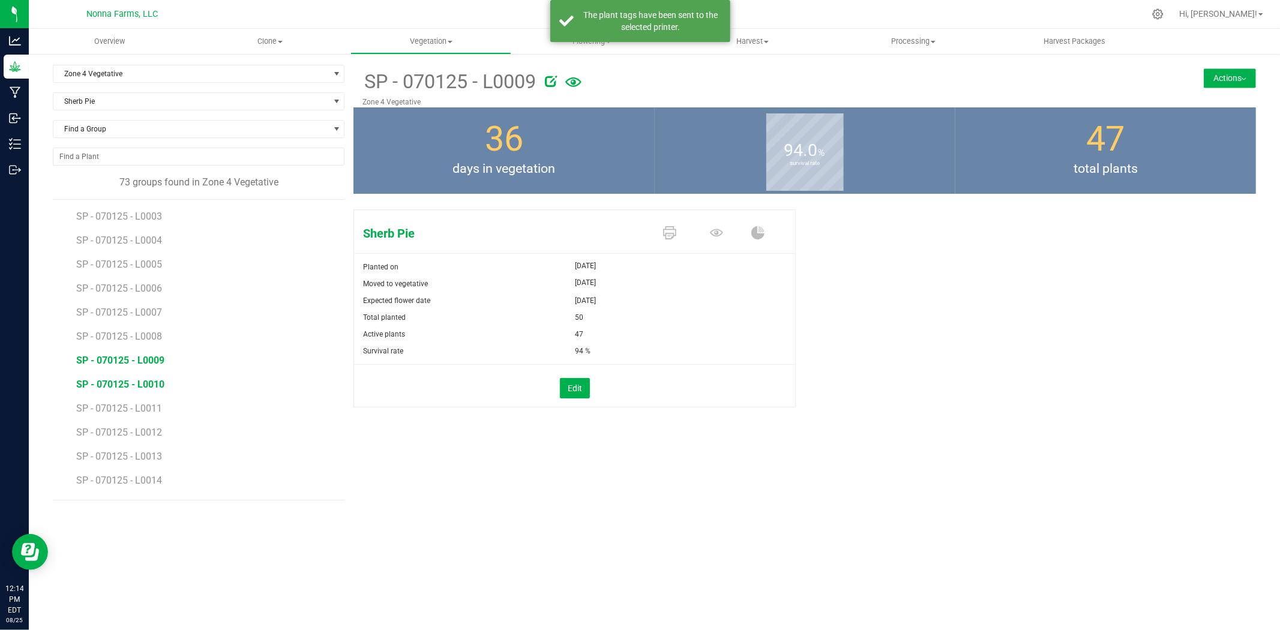
click at [109, 379] on span "SP - 070125 - L0010" at bounding box center [120, 384] width 88 height 11
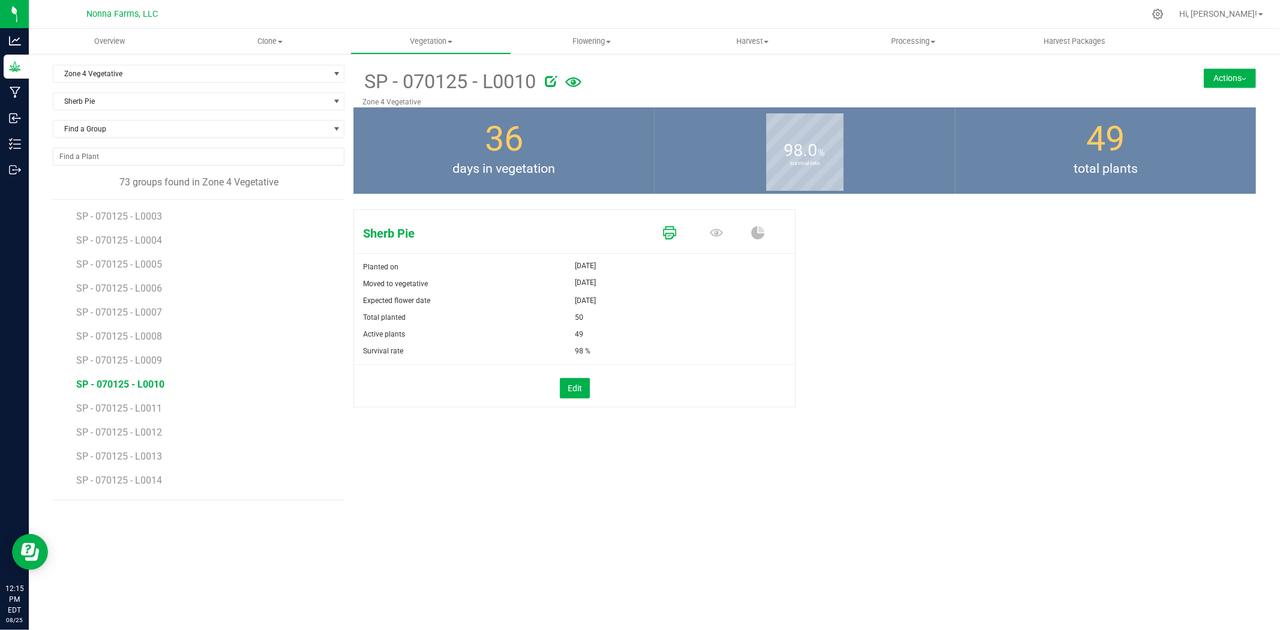
click at [670, 232] on icon at bounding box center [669, 232] width 13 height 13
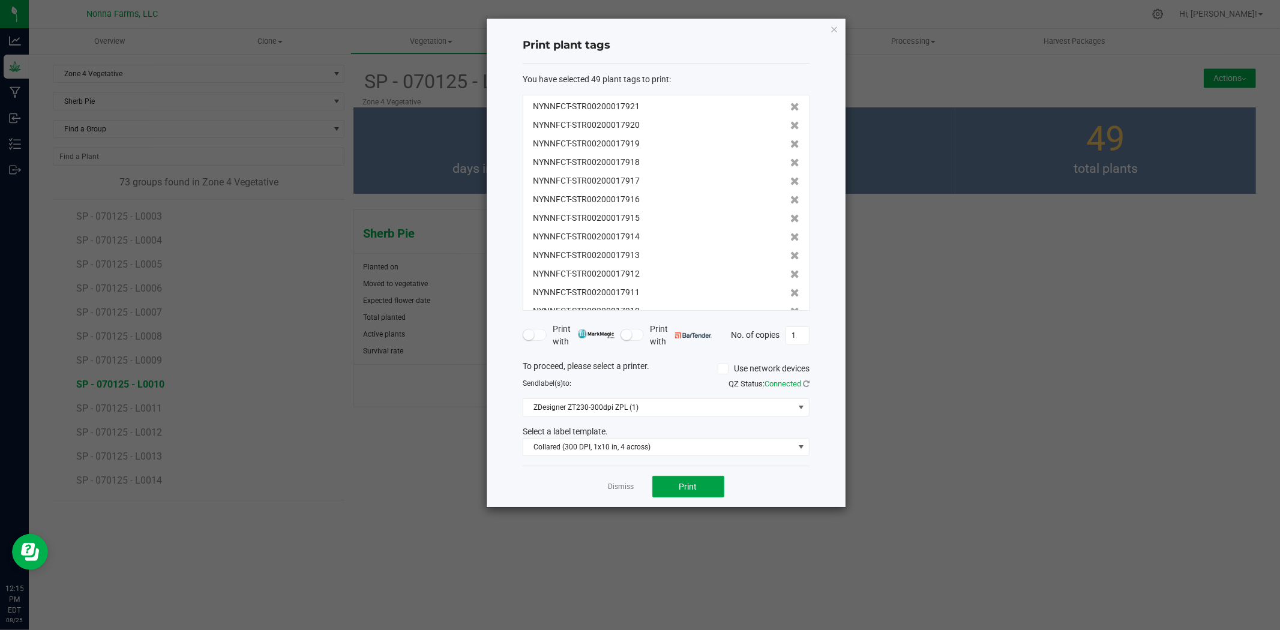
click at [674, 489] on button "Print" at bounding box center [689, 487] width 72 height 22
click at [632, 489] on link "Dismiss" at bounding box center [622, 487] width 26 height 10
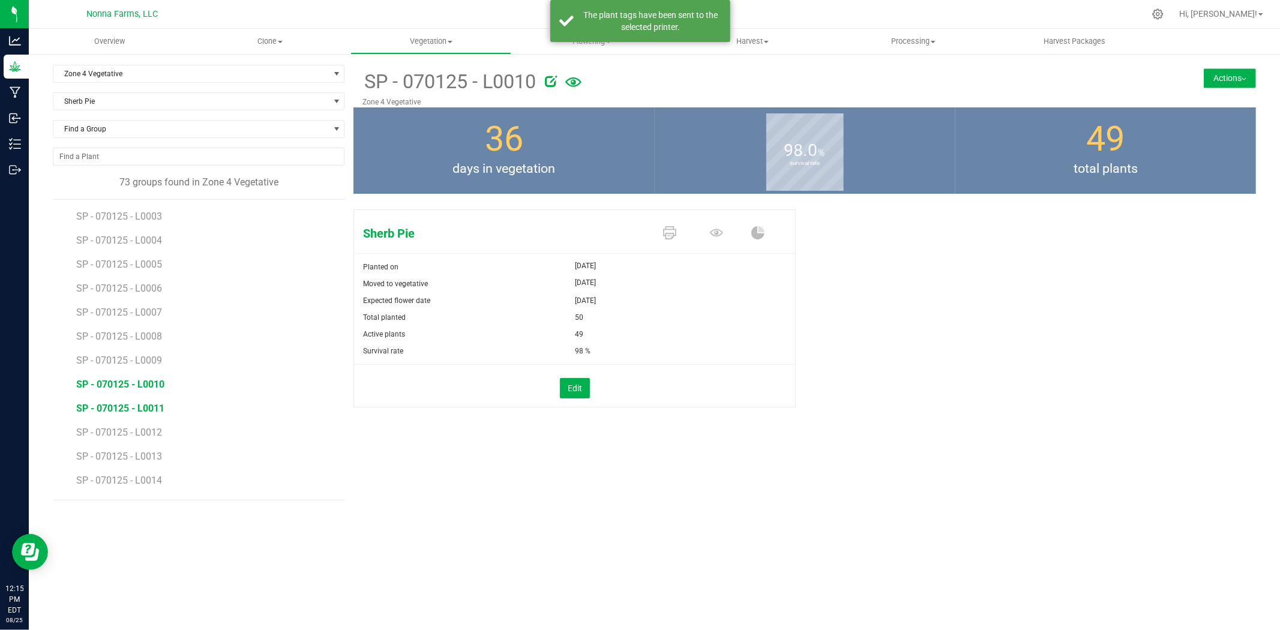
click at [126, 409] on span "SP - 070125 - L0011" at bounding box center [120, 408] width 88 height 11
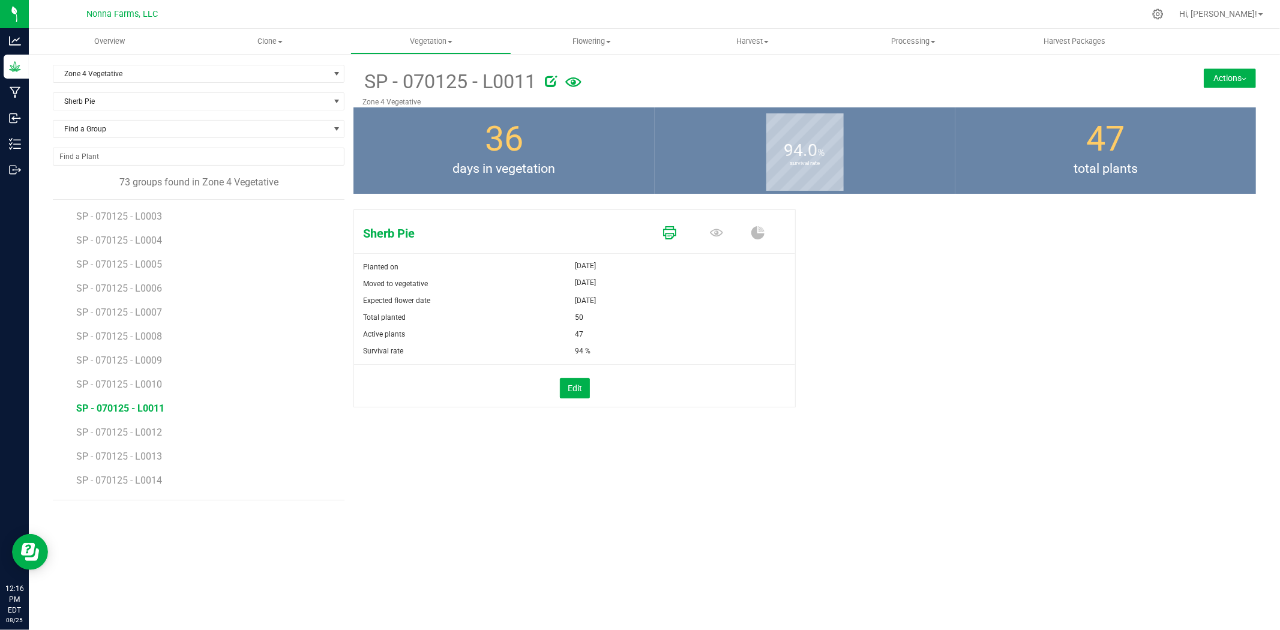
click at [667, 237] on icon at bounding box center [669, 232] width 13 height 13
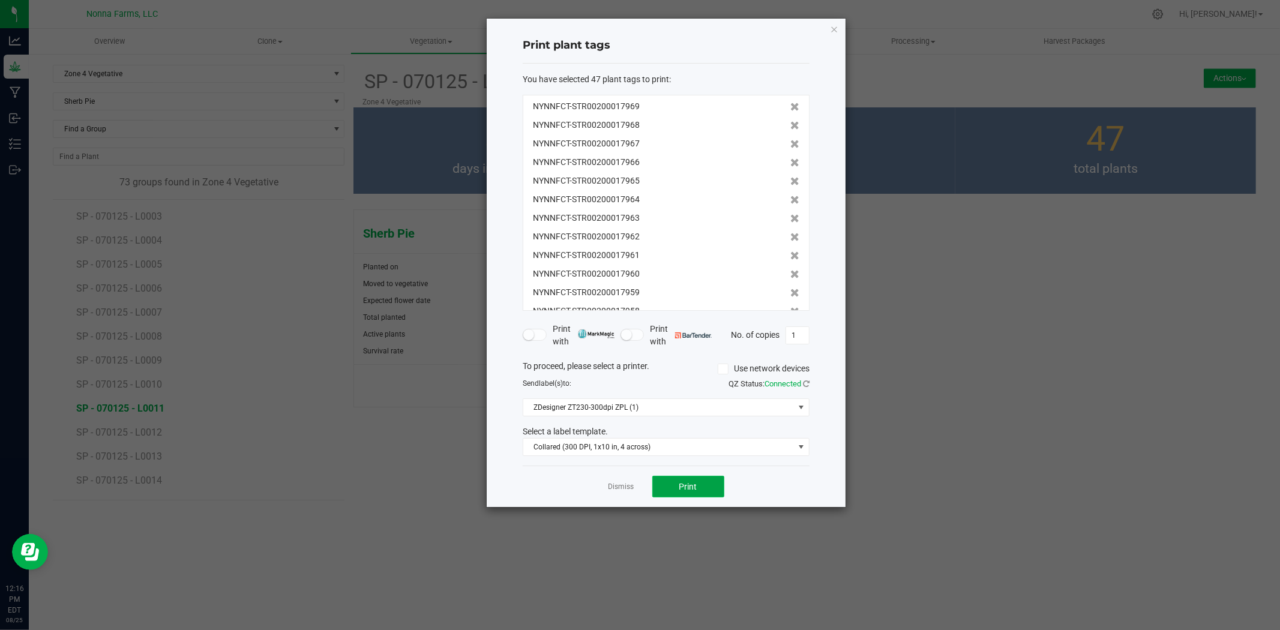
click at [696, 482] on span "Print" at bounding box center [689, 487] width 18 height 10
click at [612, 485] on link "Dismiss" at bounding box center [622, 487] width 26 height 10
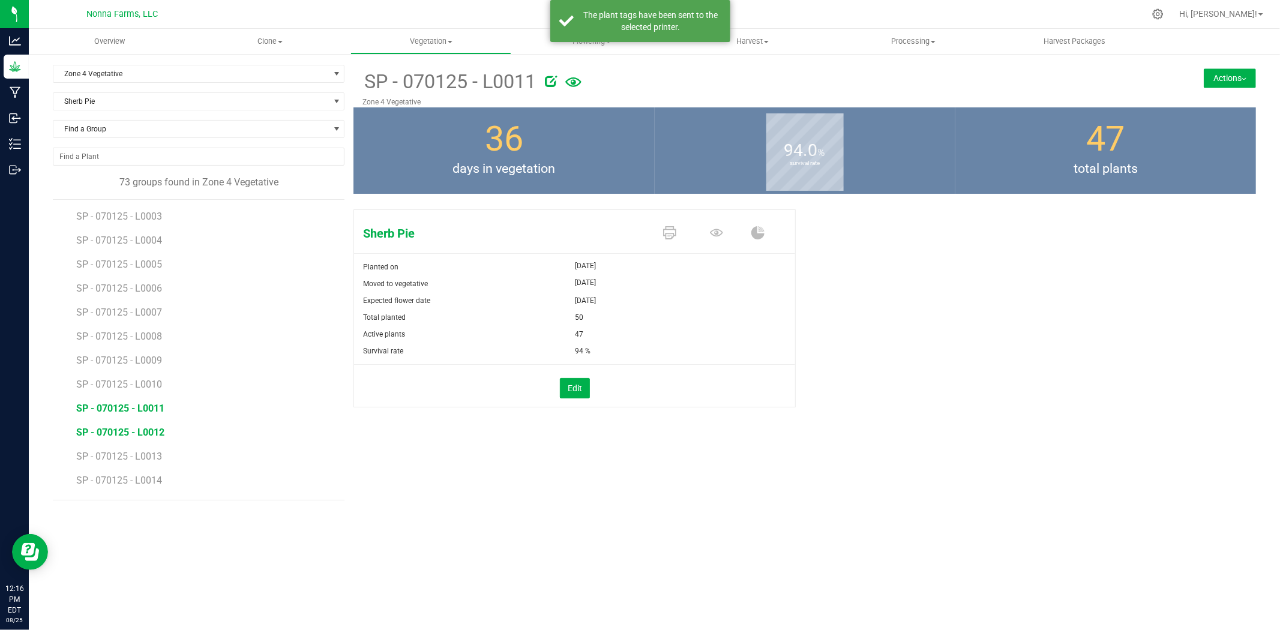
click at [141, 438] on span "SP - 070125 - L0012" at bounding box center [120, 432] width 88 height 11
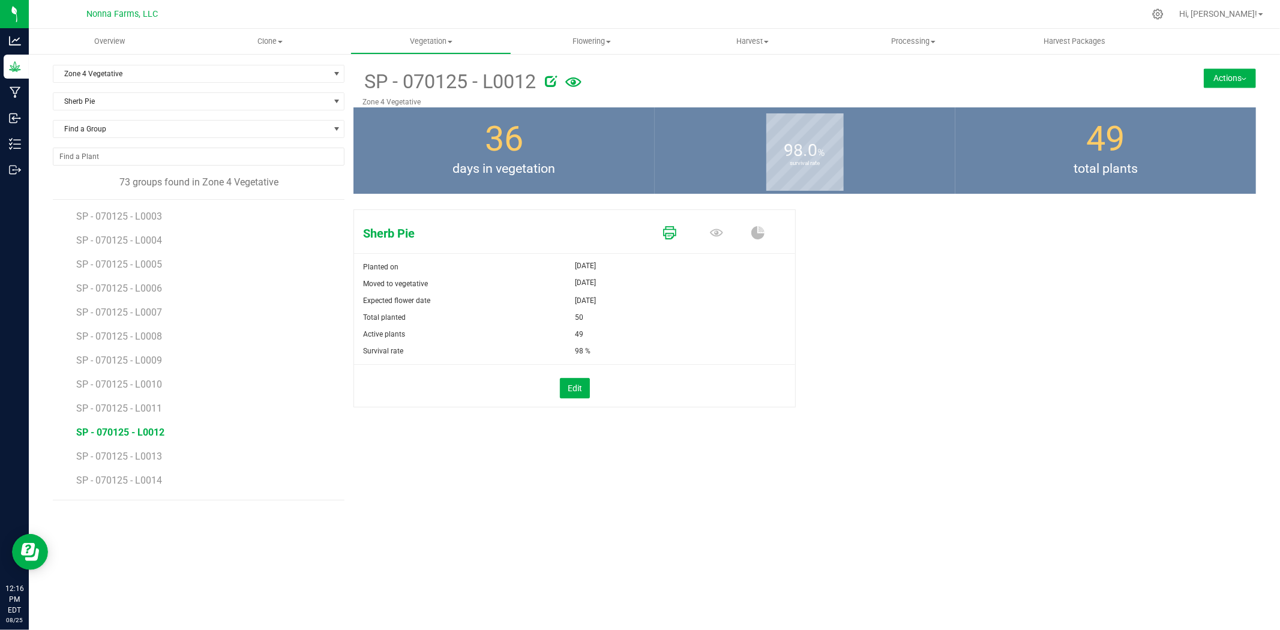
click at [675, 235] on icon at bounding box center [669, 232] width 13 height 13
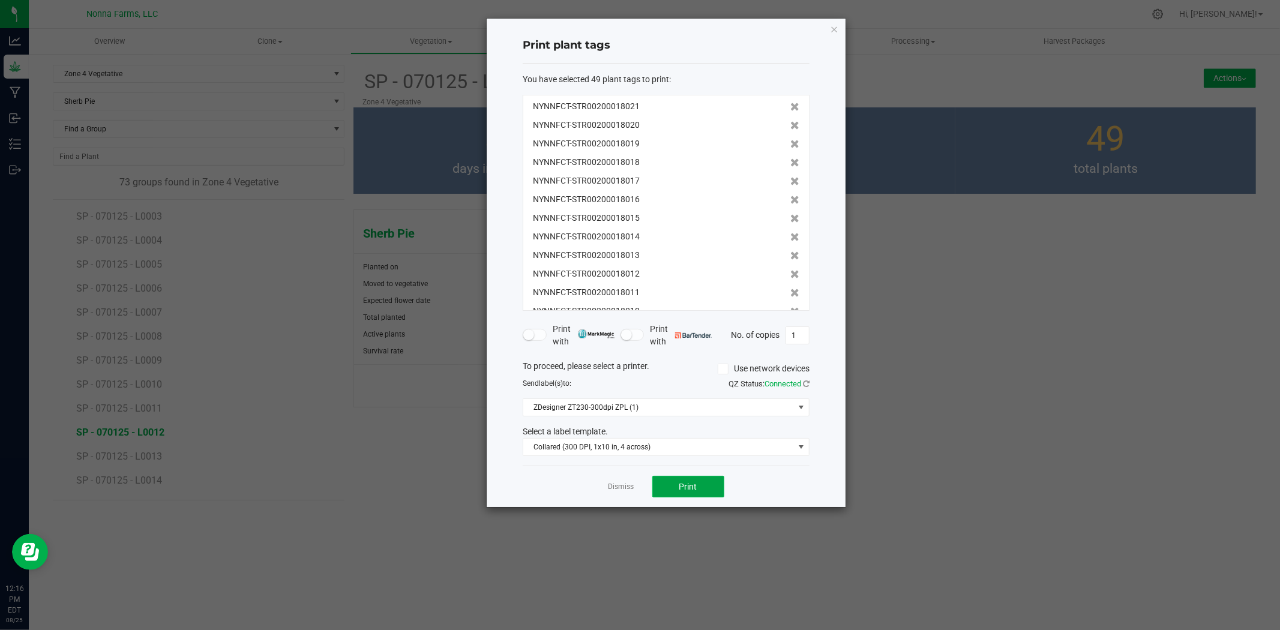
click at [681, 486] on span "Print" at bounding box center [689, 487] width 18 height 10
click at [613, 489] on link "Dismiss" at bounding box center [622, 487] width 26 height 10
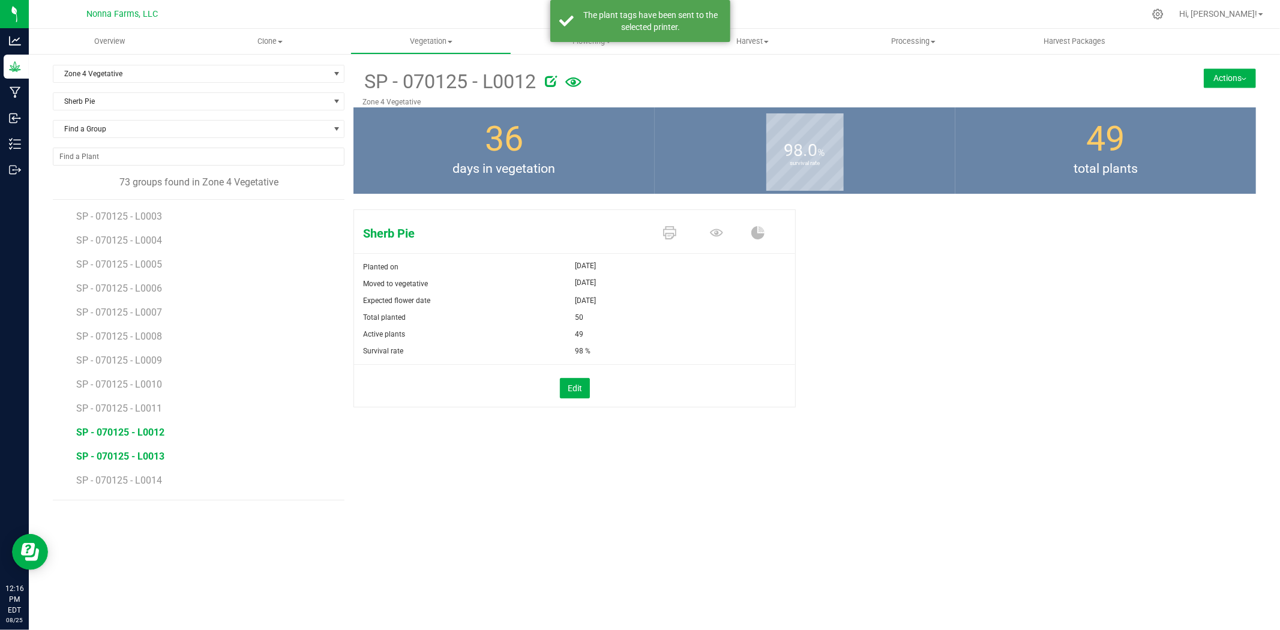
click at [140, 461] on span "SP - 070125 - L0013" at bounding box center [120, 456] width 88 height 11
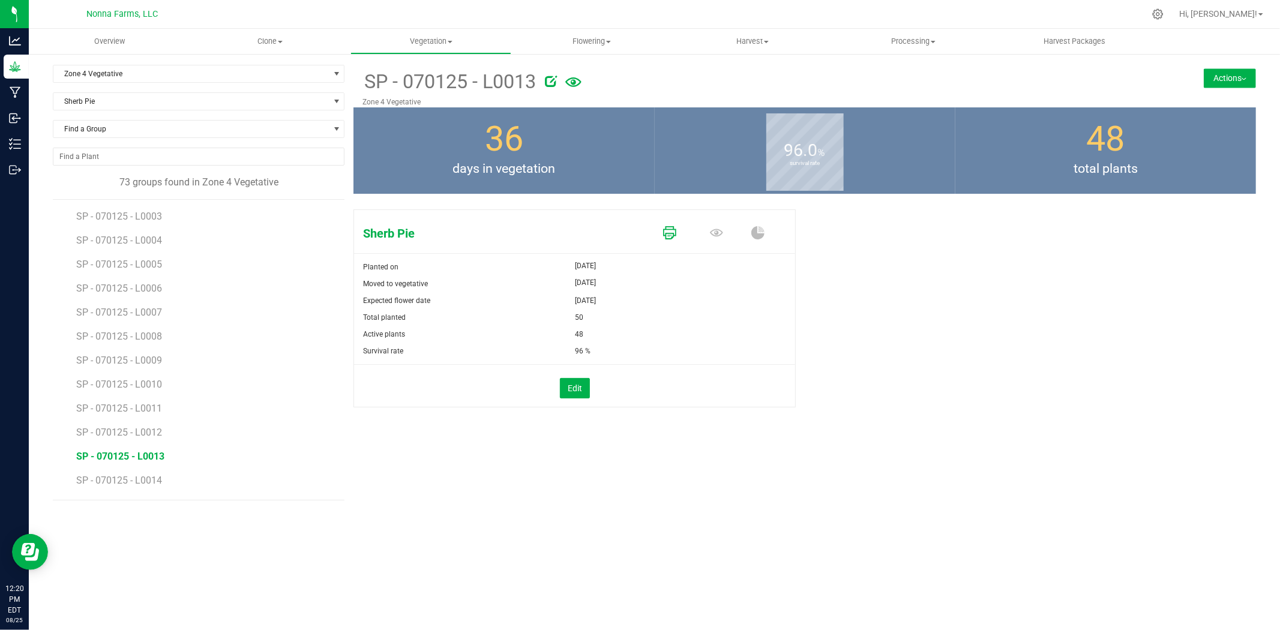
click at [670, 231] on icon at bounding box center [669, 232] width 13 height 13
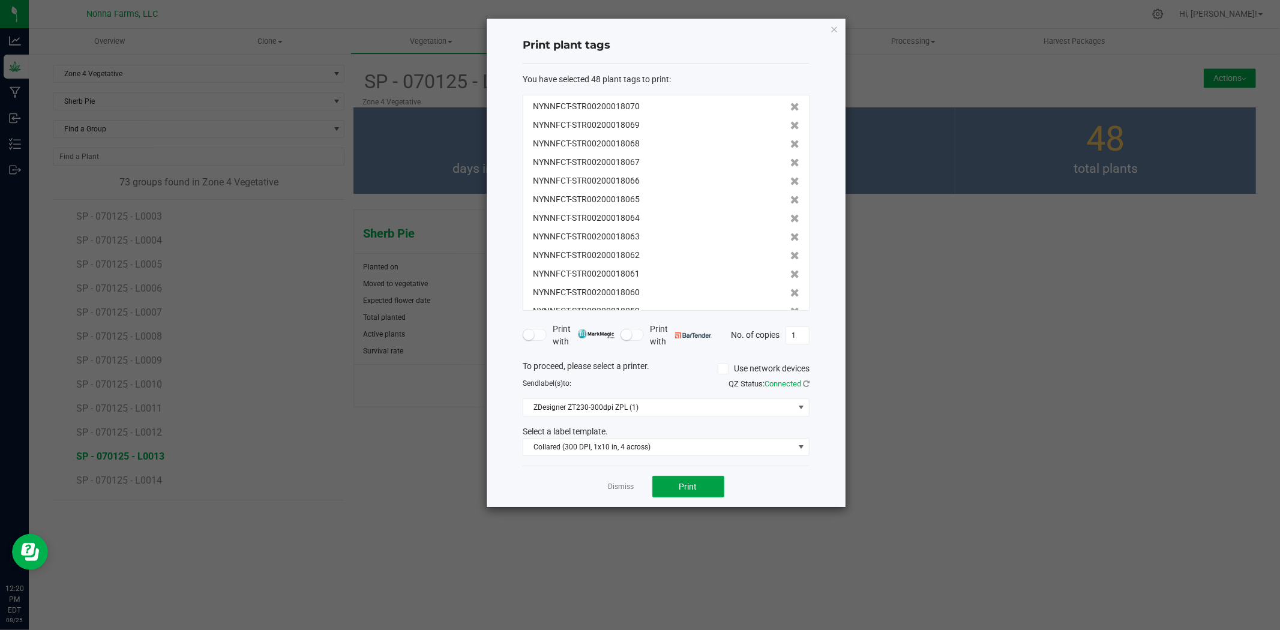
click at [699, 490] on button "Print" at bounding box center [689, 487] width 72 height 22
click at [630, 484] on link "Dismiss" at bounding box center [622, 487] width 26 height 10
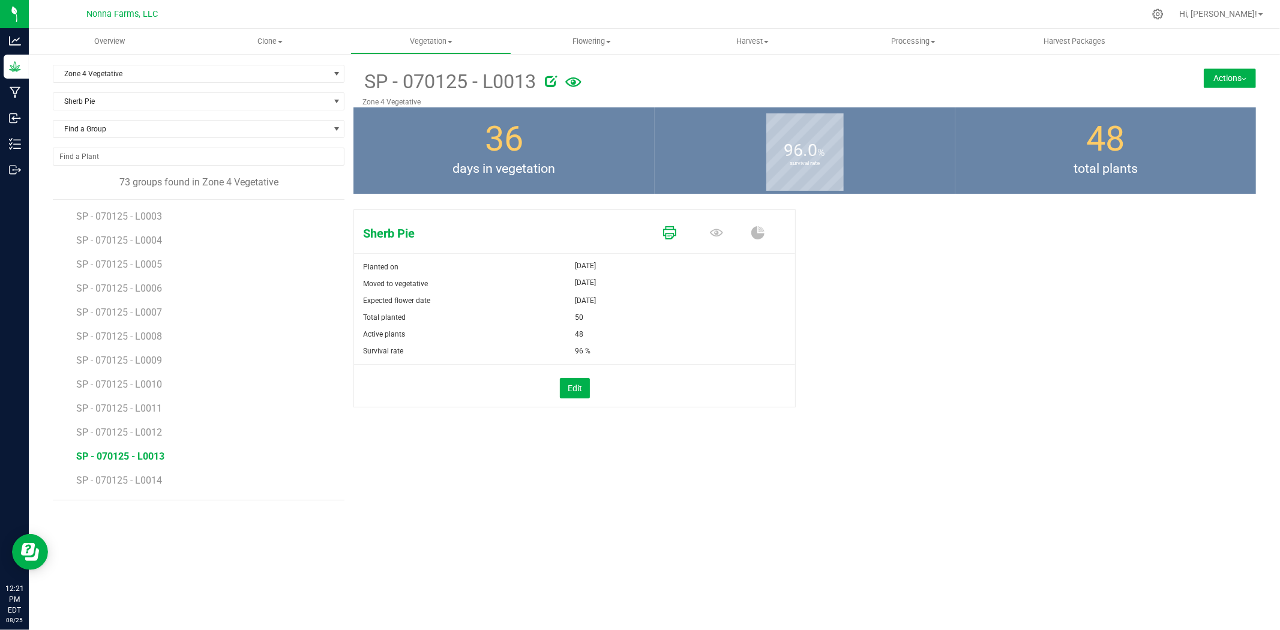
click at [673, 237] on icon at bounding box center [669, 232] width 13 height 13
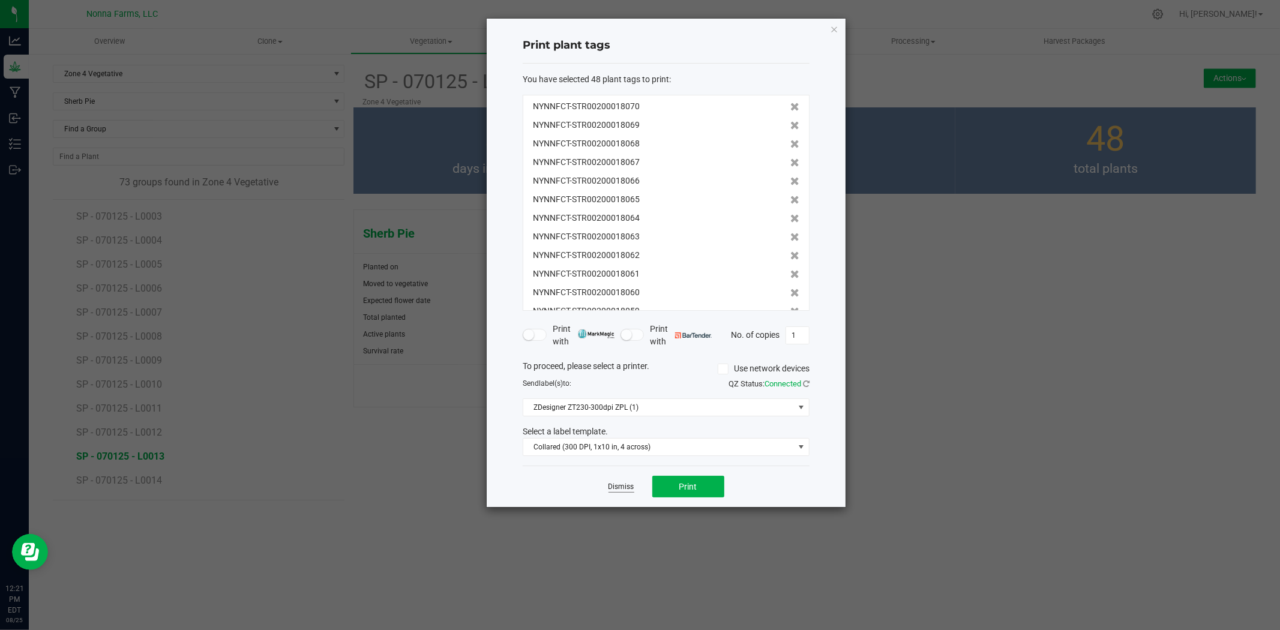
click at [630, 483] on link "Dismiss" at bounding box center [622, 487] width 26 height 10
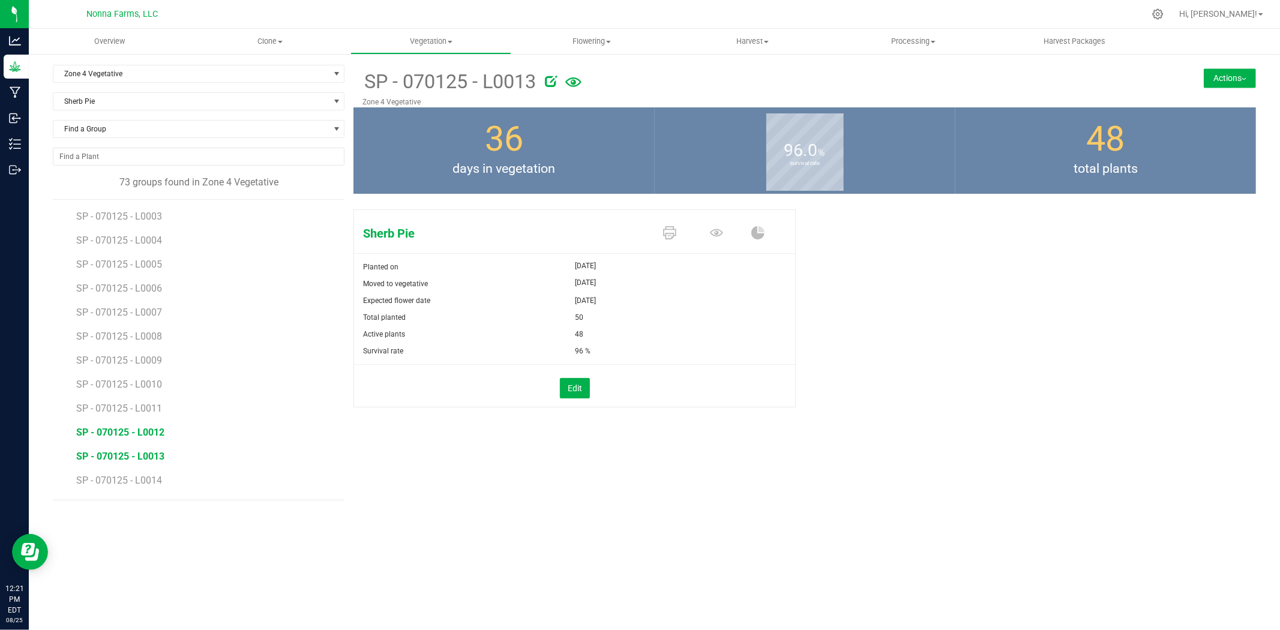
click at [136, 435] on span "SP - 070125 - L0012" at bounding box center [120, 432] width 88 height 11
click at [668, 225] on link at bounding box center [669, 233] width 13 height 21
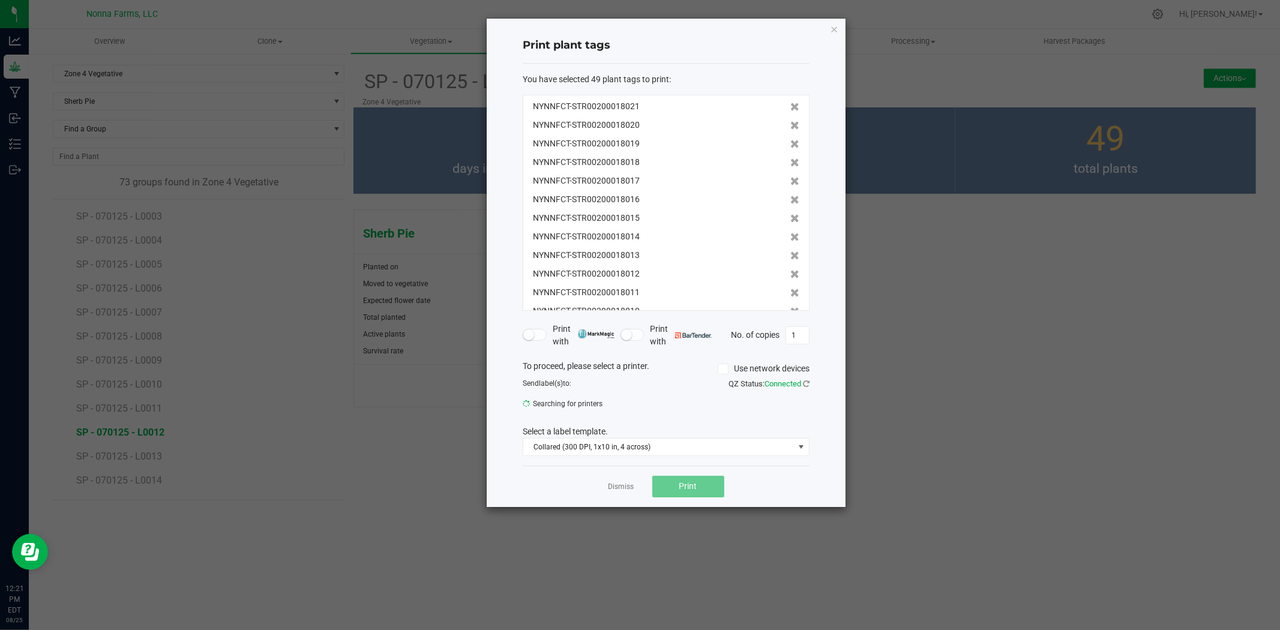
click at [668, 232] on div "NYNNFCT-STR00200018014" at bounding box center [666, 237] width 267 height 13
click at [791, 106] on icon at bounding box center [795, 107] width 9 height 8
click at [791, 121] on icon at bounding box center [795, 125] width 9 height 8
click at [791, 106] on icon at bounding box center [795, 107] width 9 height 8
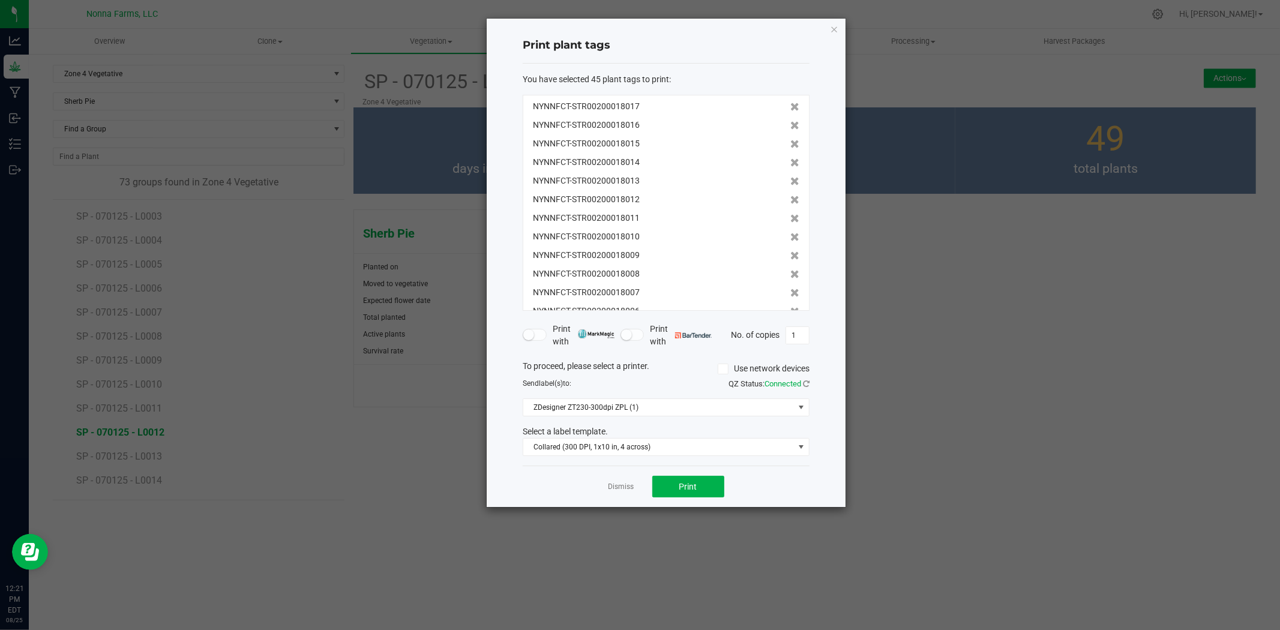
click at [791, 106] on icon at bounding box center [795, 107] width 9 height 8
click at [791, 121] on icon at bounding box center [795, 125] width 9 height 8
click at [791, 106] on icon at bounding box center [795, 107] width 9 height 8
click at [791, 121] on icon at bounding box center [795, 125] width 9 height 8
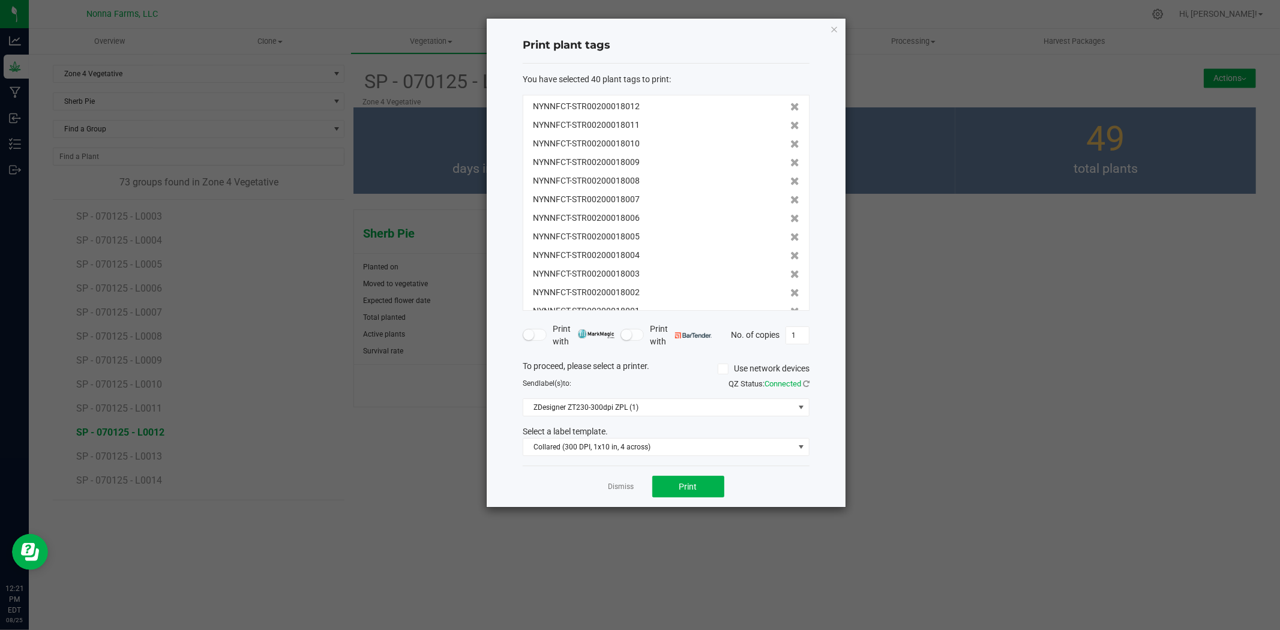
click at [791, 106] on icon at bounding box center [795, 107] width 9 height 8
click at [791, 121] on icon at bounding box center [795, 125] width 9 height 8
click at [791, 106] on icon at bounding box center [795, 107] width 9 height 8
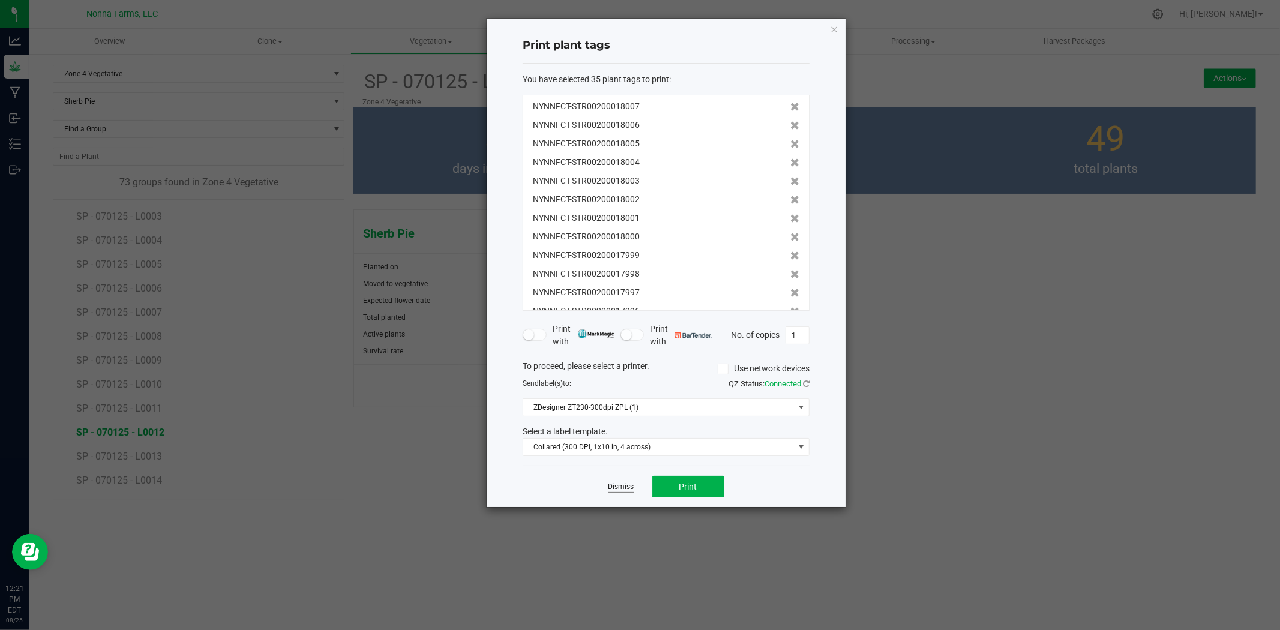
click at [628, 488] on link "Dismiss" at bounding box center [622, 487] width 26 height 10
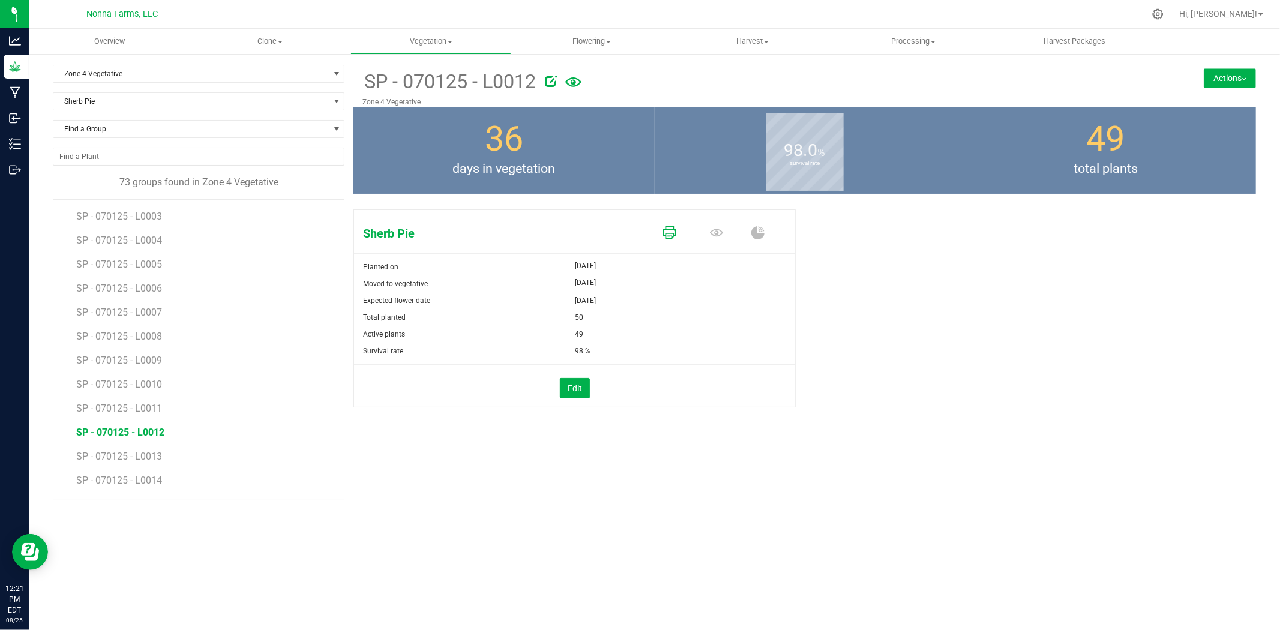
click at [674, 237] on icon at bounding box center [669, 232] width 13 height 13
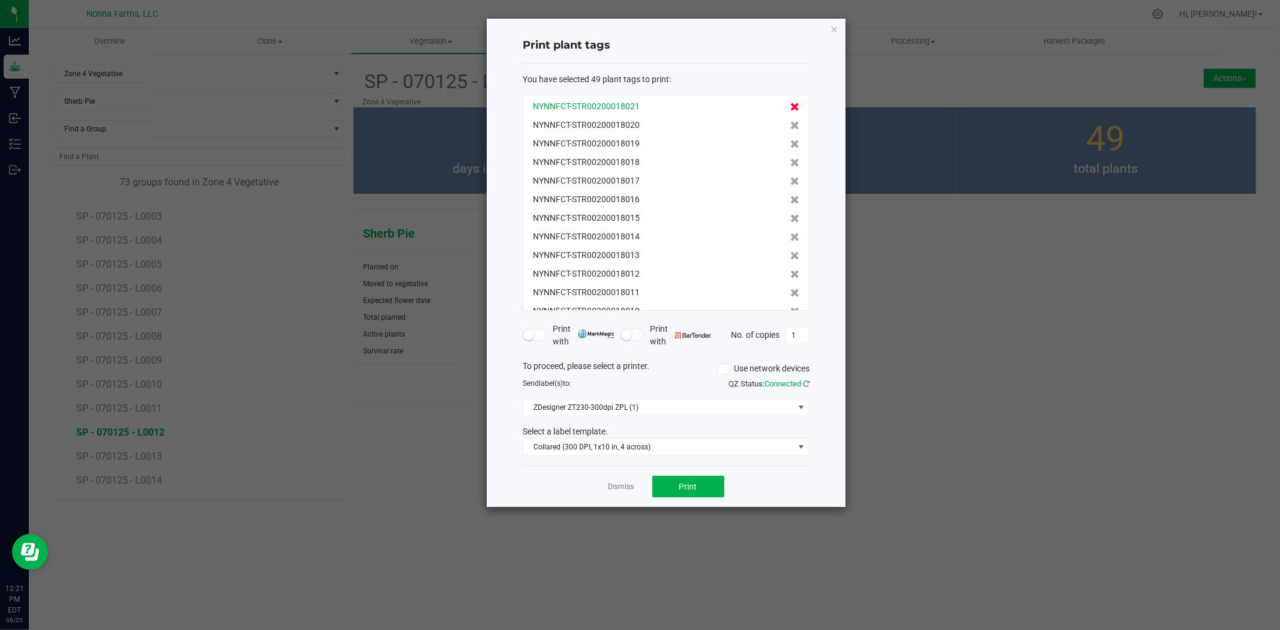
click at [791, 106] on icon at bounding box center [795, 107] width 9 height 8
click at [791, 107] on icon at bounding box center [795, 107] width 9 height 8
click at [791, 121] on icon at bounding box center [795, 125] width 9 height 8
click at [791, 107] on icon at bounding box center [795, 107] width 9 height 8
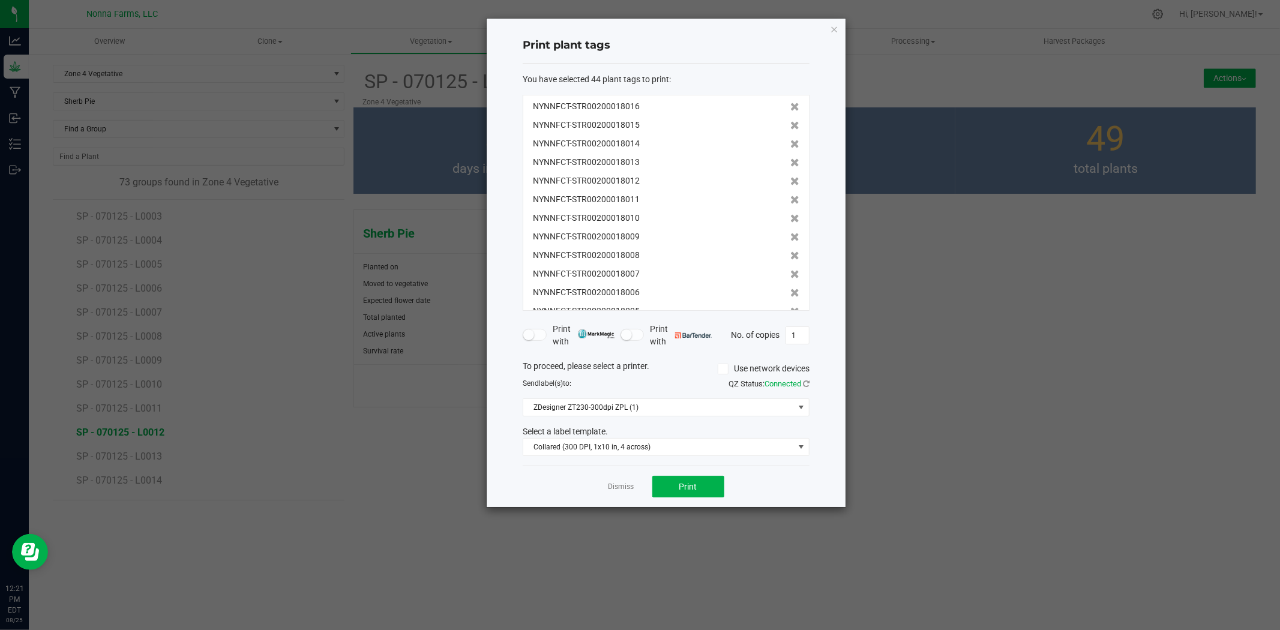
click at [791, 107] on icon at bounding box center [795, 107] width 9 height 8
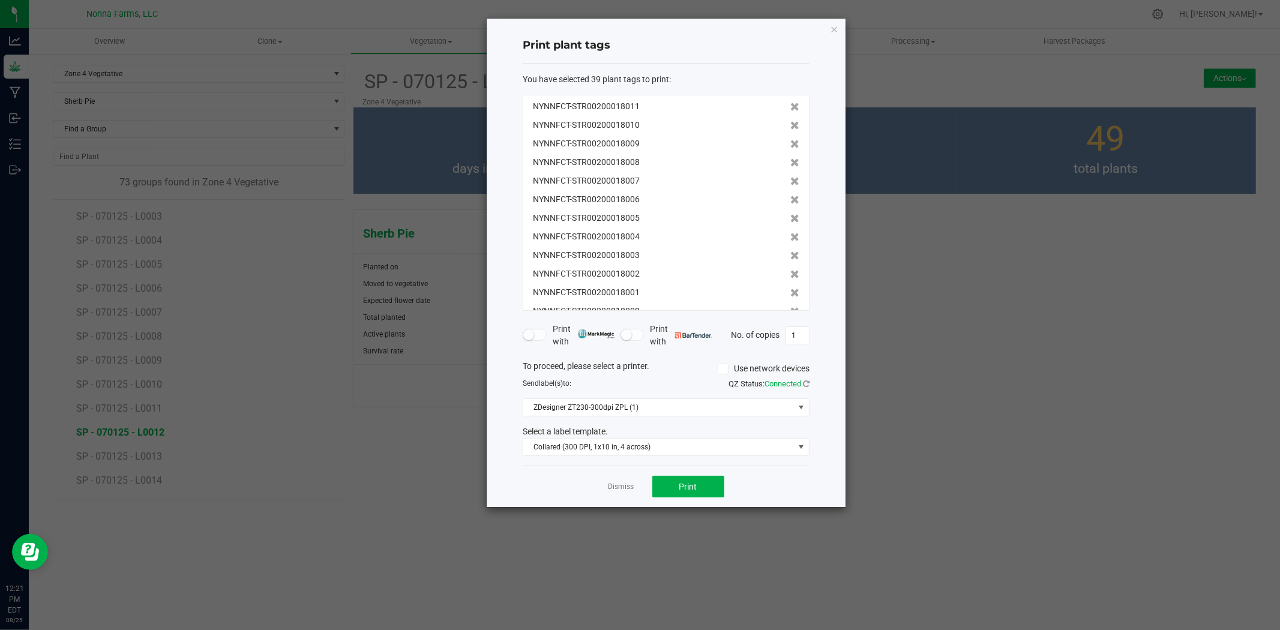
click at [791, 107] on icon at bounding box center [795, 107] width 9 height 8
click at [791, 179] on icon at bounding box center [795, 181] width 9 height 8
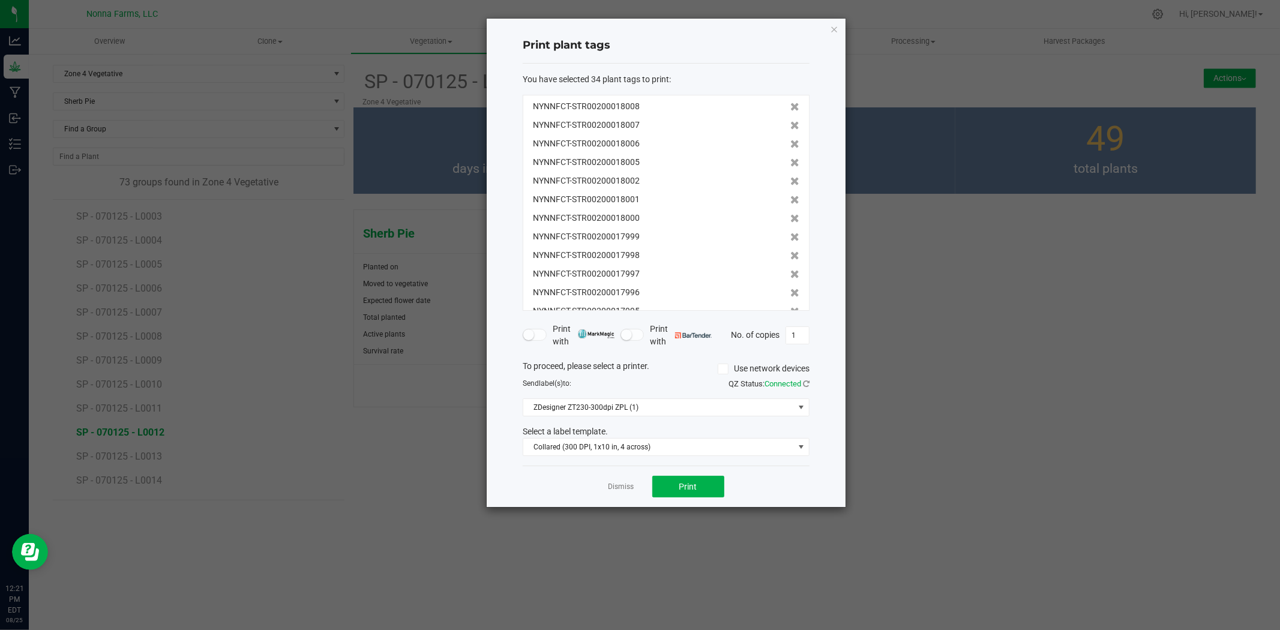
click at [791, 179] on icon at bounding box center [795, 181] width 9 height 8
click at [791, 196] on icon at bounding box center [795, 200] width 9 height 8
click at [791, 179] on icon at bounding box center [795, 181] width 9 height 8
click at [791, 196] on icon at bounding box center [795, 200] width 9 height 8
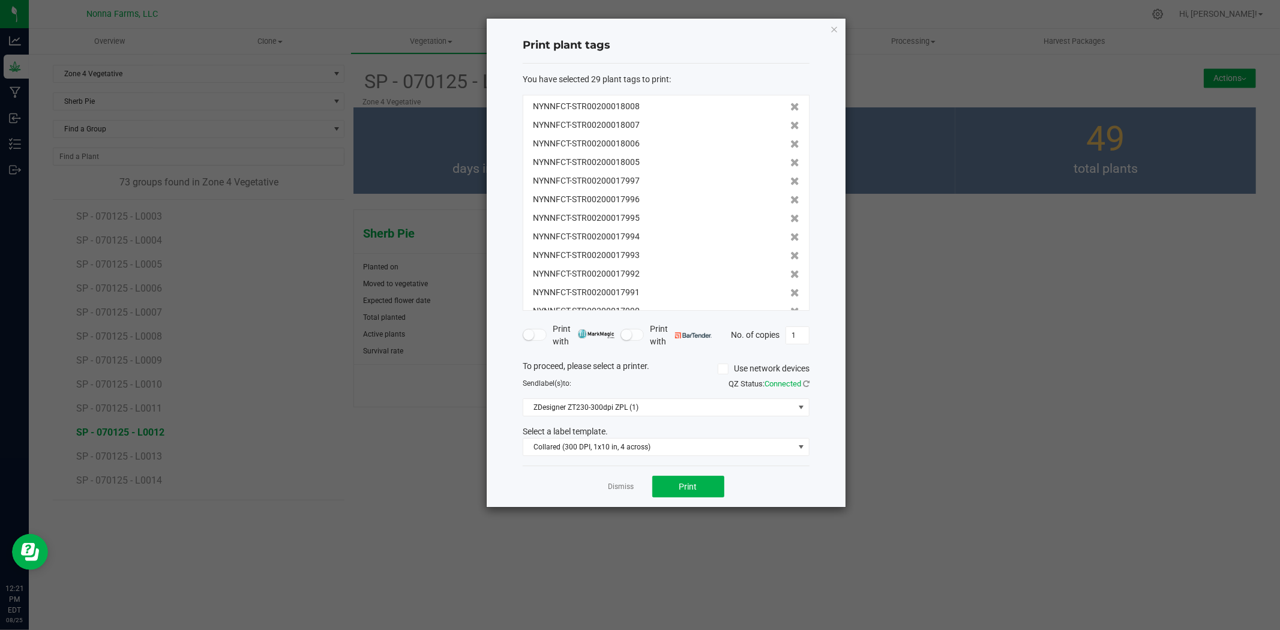
click at [791, 179] on icon at bounding box center [795, 181] width 9 height 8
click at [791, 196] on icon at bounding box center [795, 200] width 9 height 8
click at [791, 179] on icon at bounding box center [795, 181] width 9 height 8
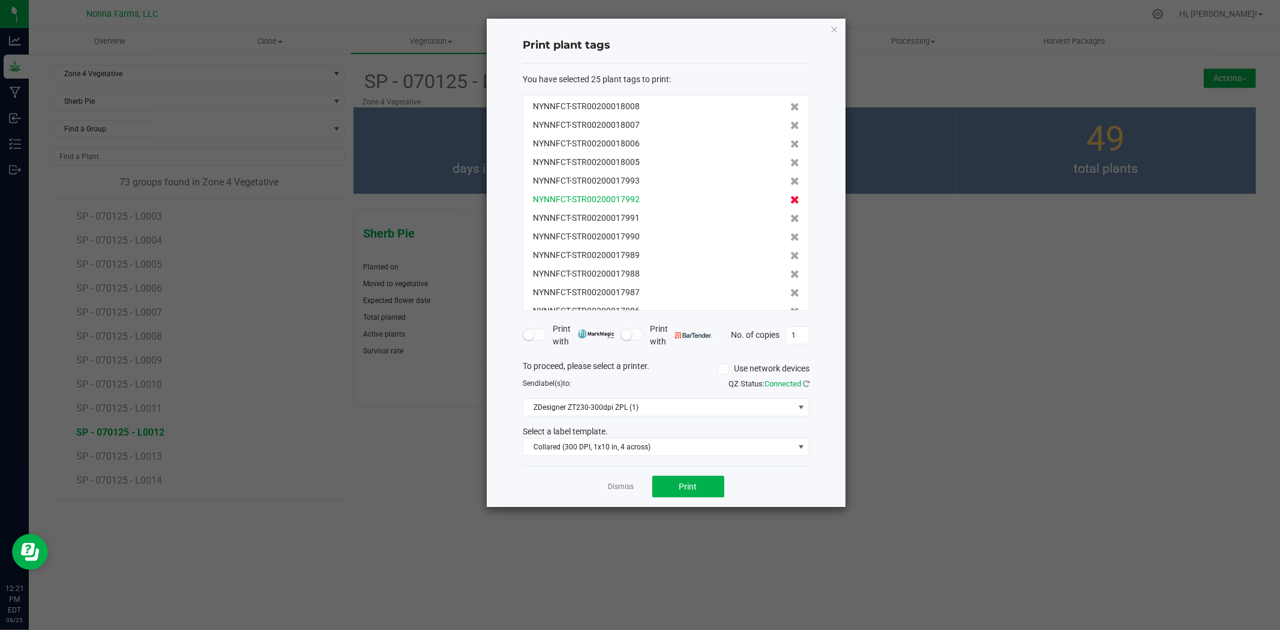
click at [791, 196] on icon at bounding box center [795, 200] width 9 height 8
click at [791, 178] on icon at bounding box center [795, 181] width 9 height 8
click at [791, 196] on icon at bounding box center [795, 200] width 9 height 8
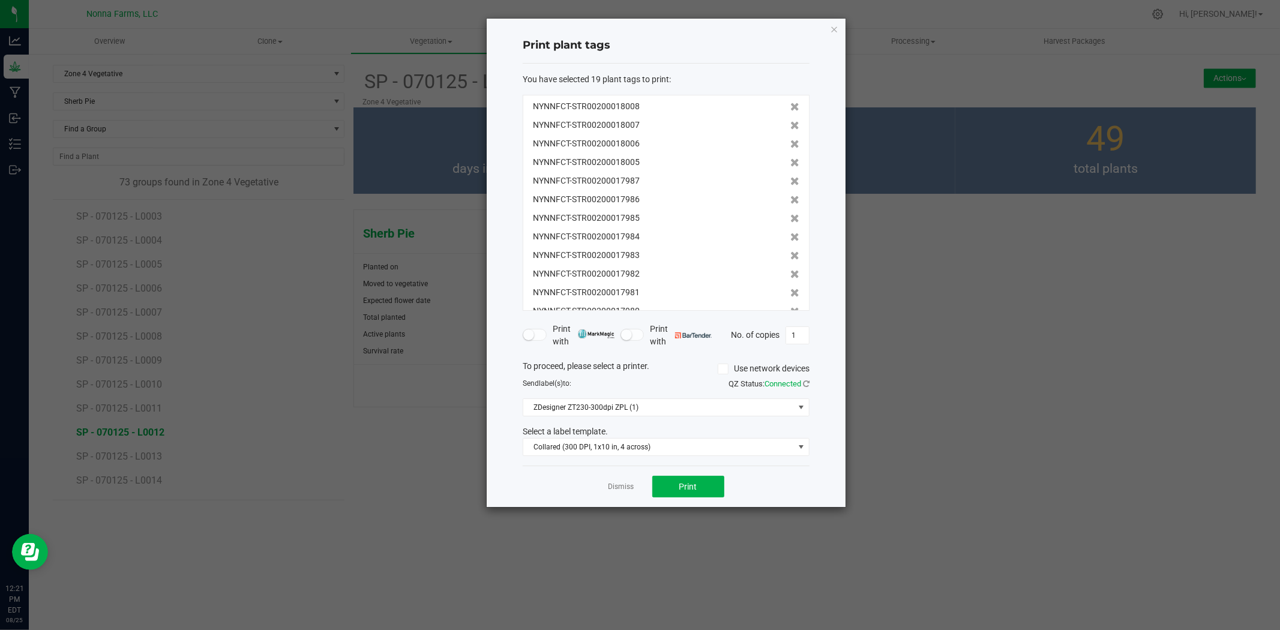
click at [791, 178] on icon at bounding box center [795, 181] width 9 height 8
click at [791, 196] on icon at bounding box center [795, 200] width 9 height 8
click at [791, 178] on icon at bounding box center [795, 181] width 9 height 8
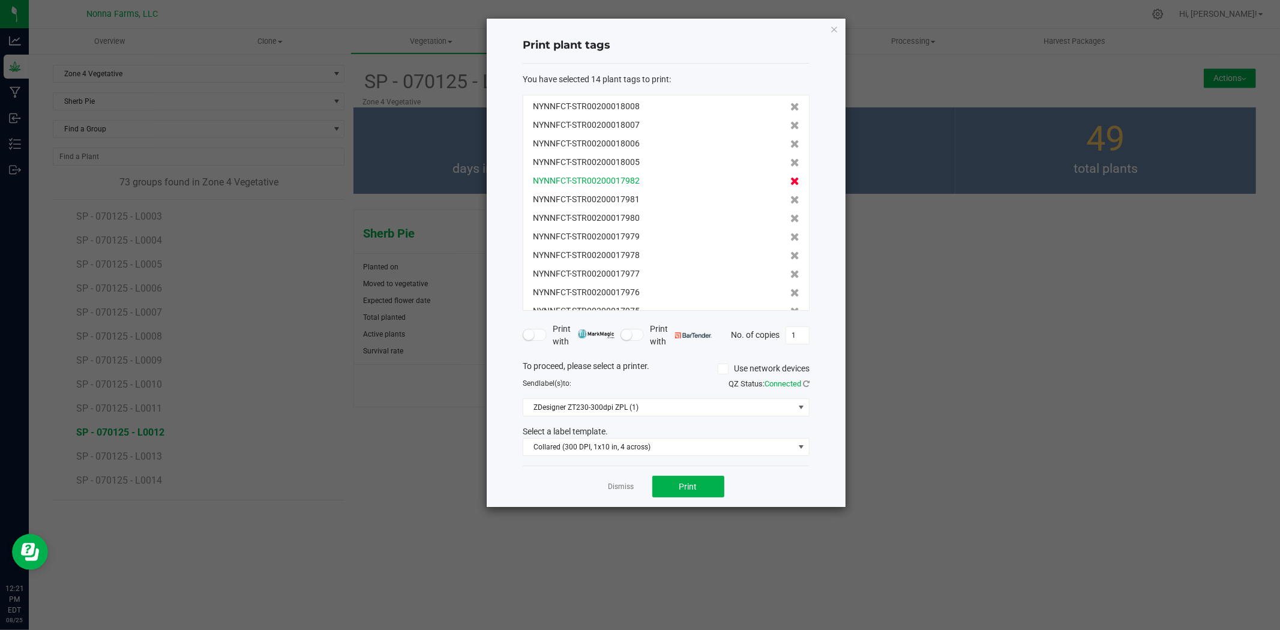
click at [791, 177] on icon at bounding box center [795, 181] width 9 height 8
click at [791, 196] on icon at bounding box center [795, 200] width 9 height 8
click at [791, 177] on icon at bounding box center [795, 181] width 9 height 8
click at [791, 196] on icon at bounding box center [795, 200] width 9 height 8
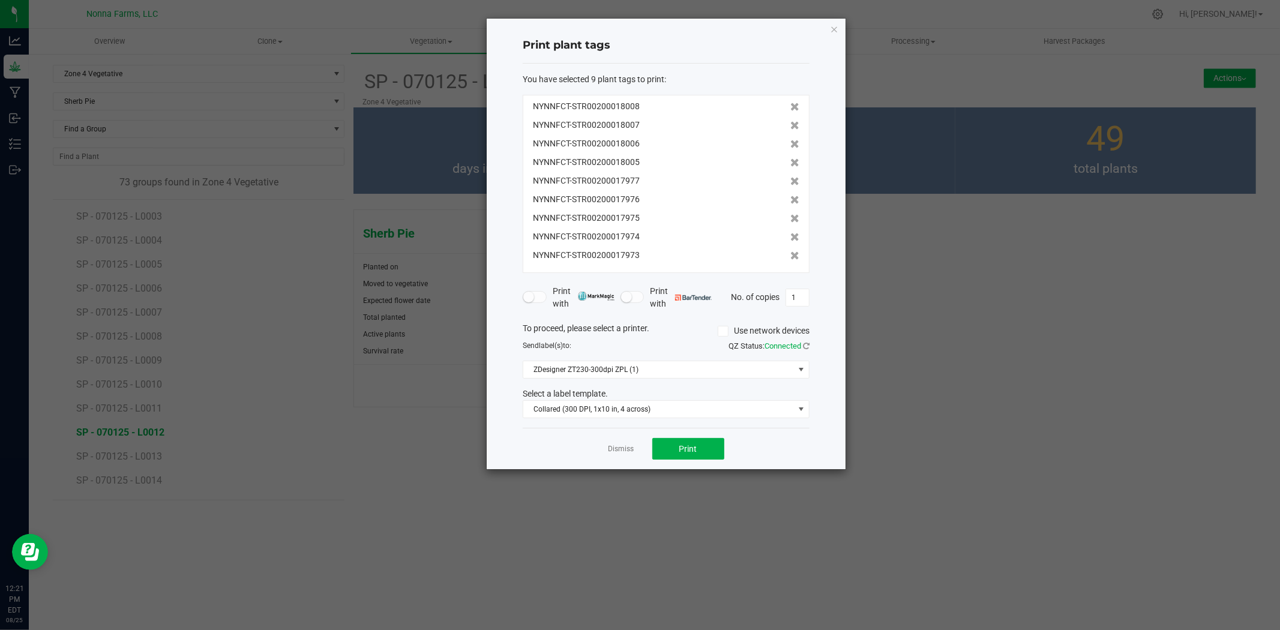
click at [791, 177] on icon at bounding box center [795, 181] width 9 height 8
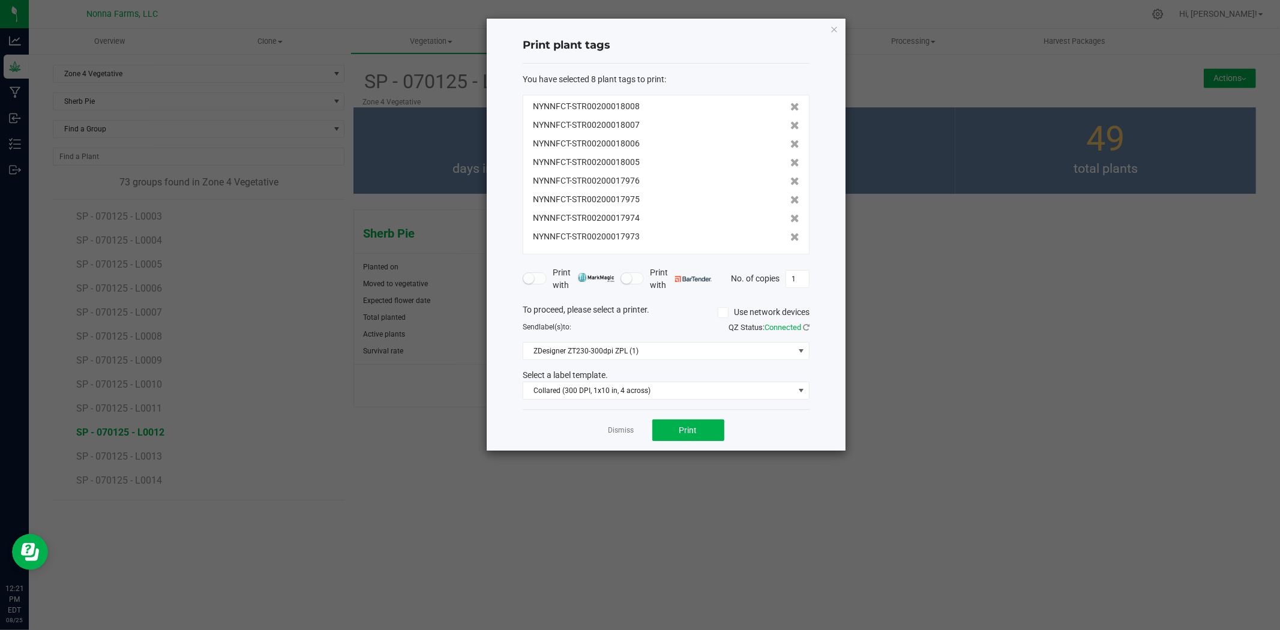
click at [791, 177] on icon at bounding box center [795, 181] width 9 height 8
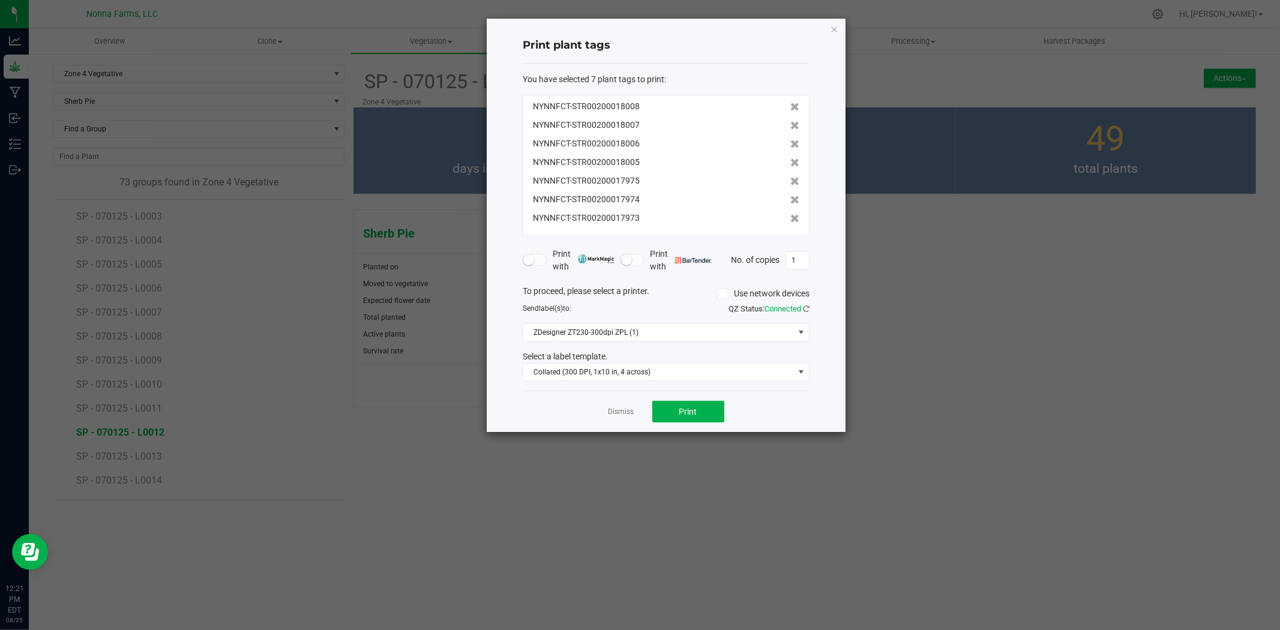
click at [791, 177] on icon at bounding box center [795, 181] width 9 height 8
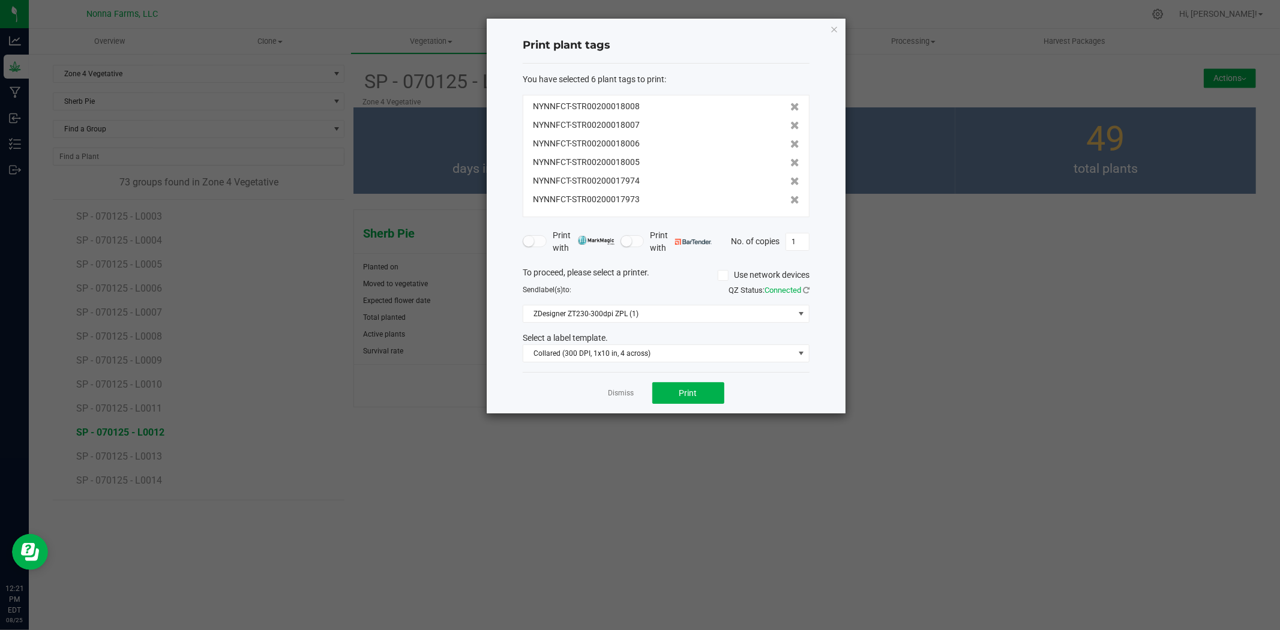
click at [791, 177] on icon at bounding box center [795, 181] width 9 height 8
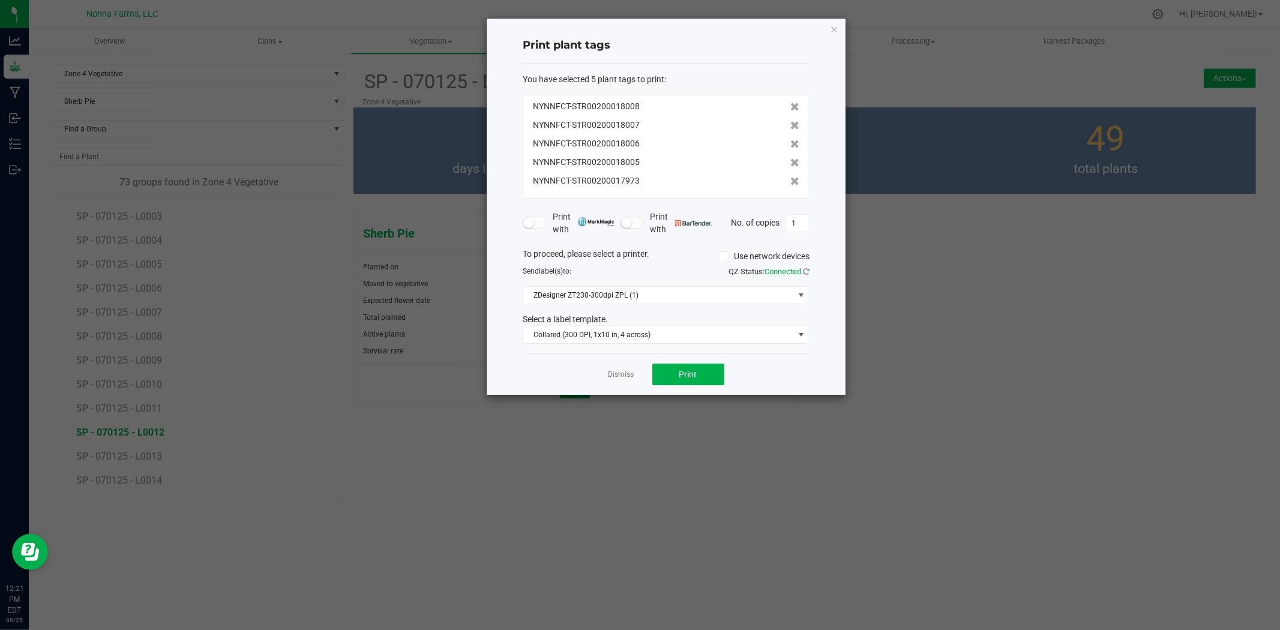
click at [791, 177] on icon at bounding box center [795, 181] width 9 height 8
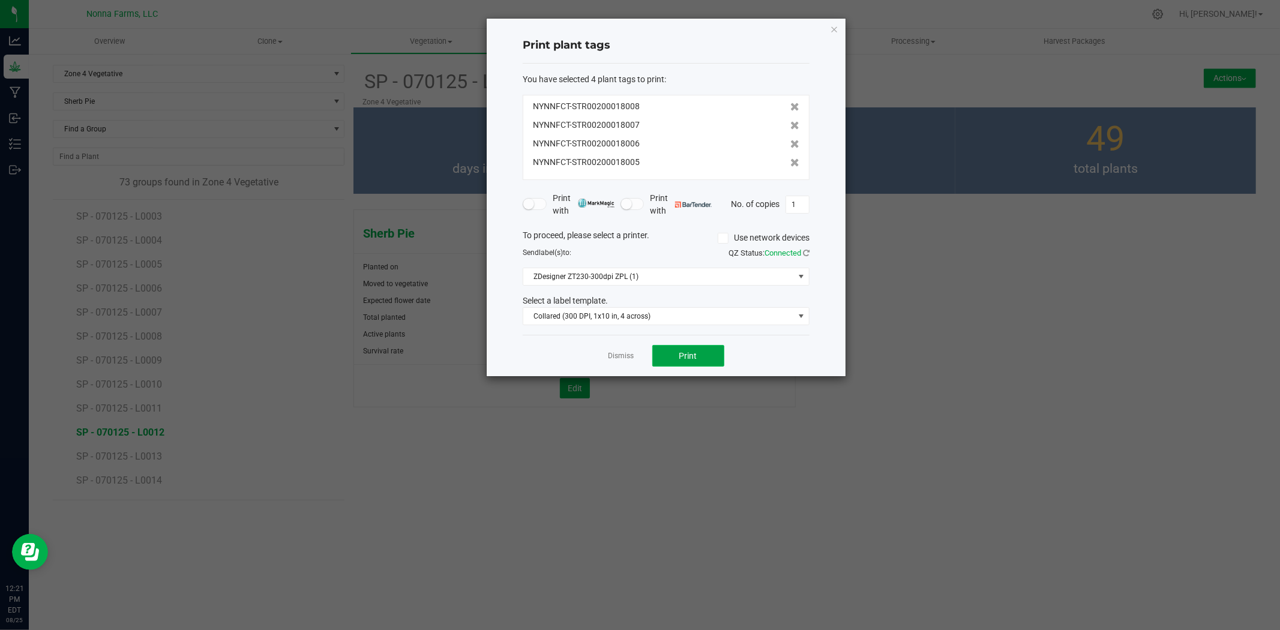
click at [687, 357] on span "Print" at bounding box center [689, 356] width 18 height 10
click at [623, 357] on link "Dismiss" at bounding box center [622, 356] width 26 height 10
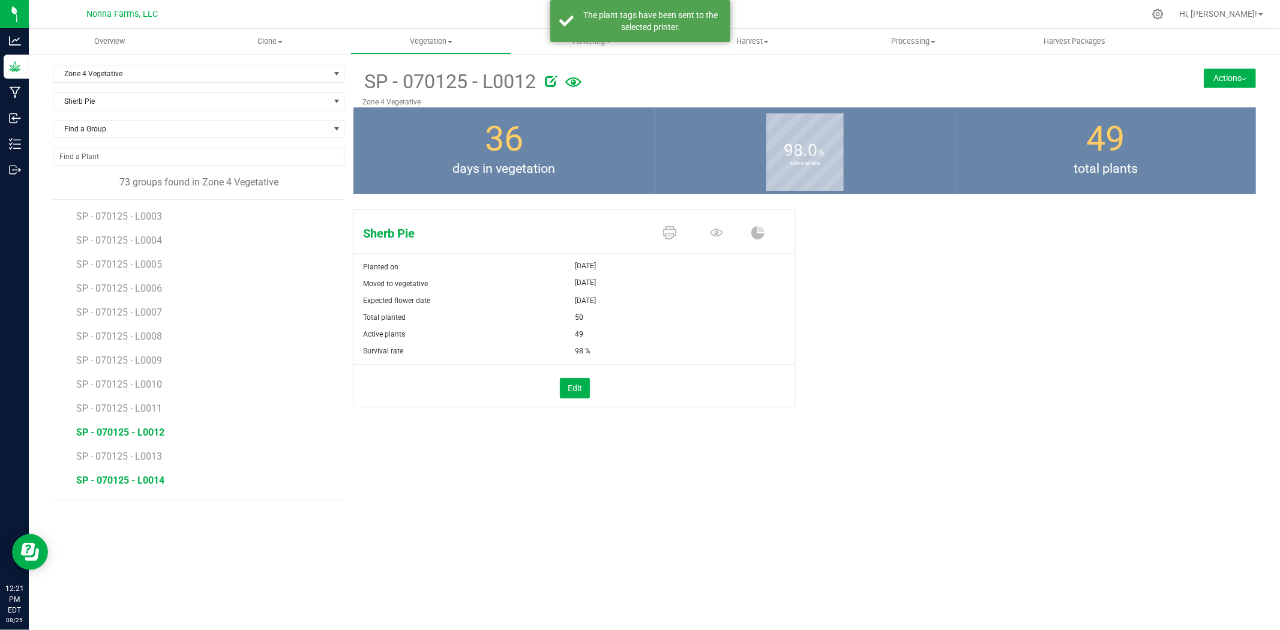
click at [137, 477] on span "SP - 070125 - L0014" at bounding box center [120, 480] width 88 height 11
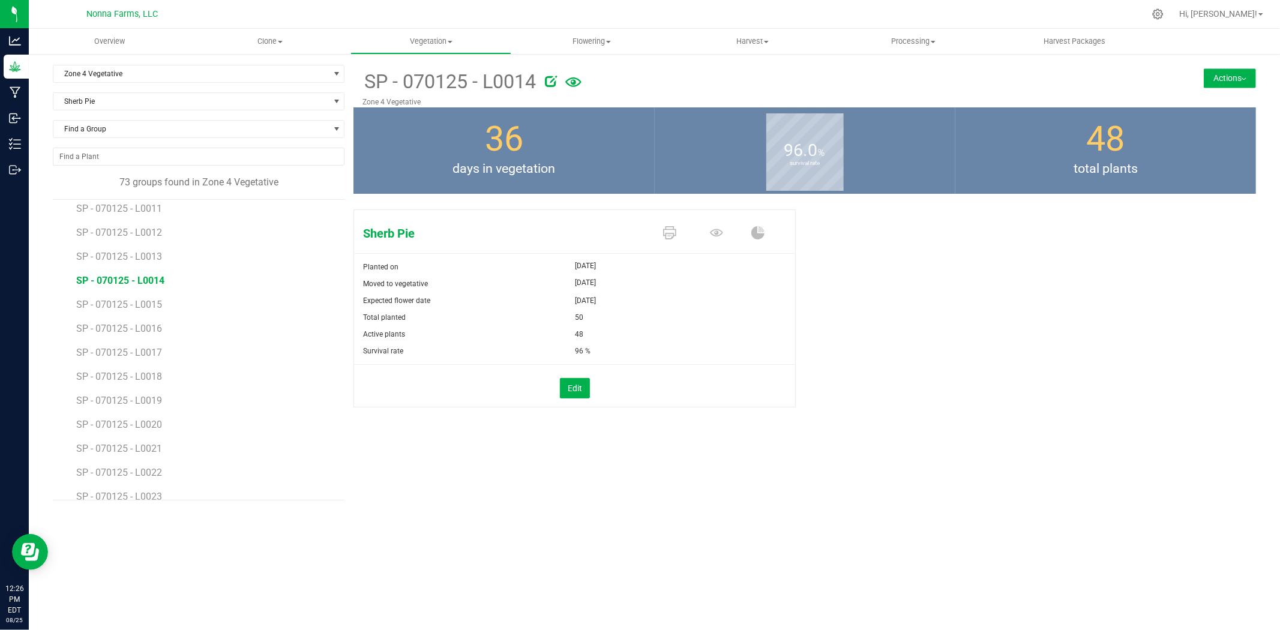
scroll to position [795, 0]
click at [674, 231] on icon at bounding box center [669, 232] width 13 height 13
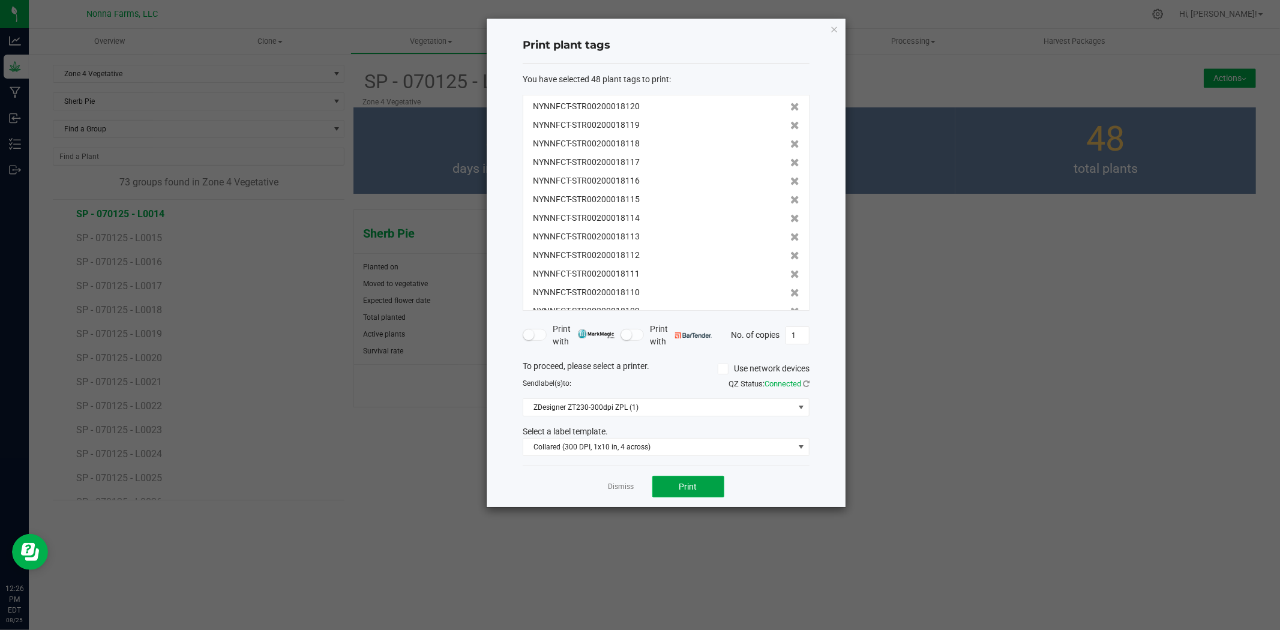
click at [700, 493] on button "Print" at bounding box center [689, 487] width 72 height 22
click at [626, 486] on link "Dismiss" at bounding box center [622, 487] width 26 height 10
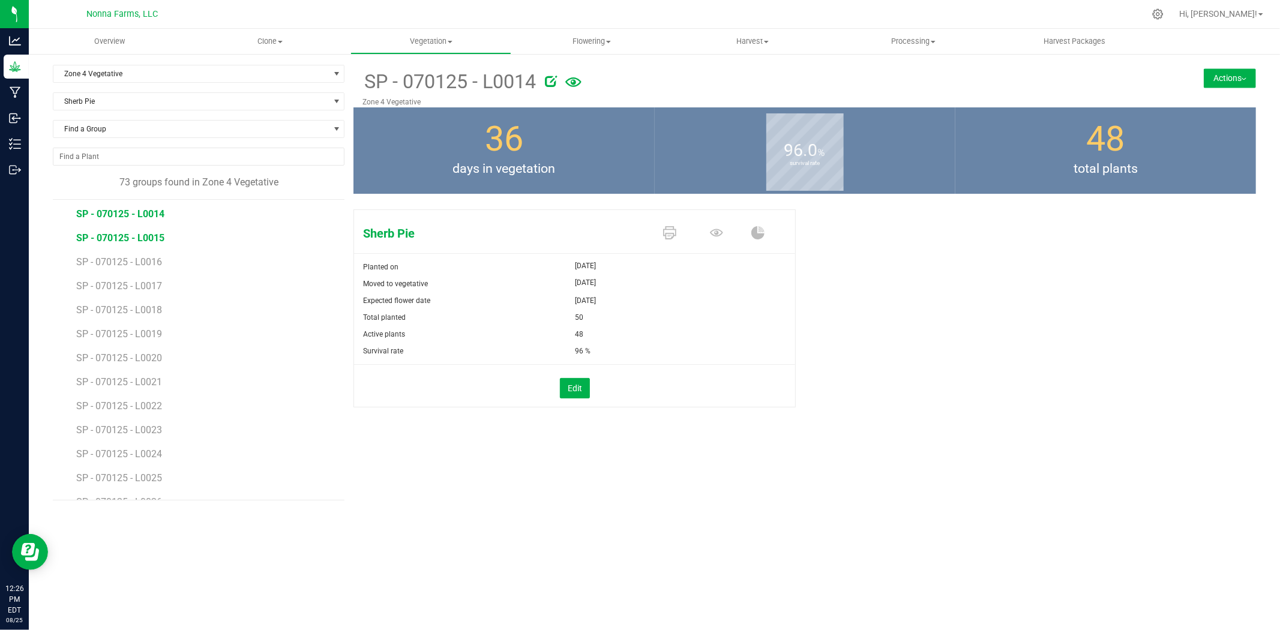
click at [109, 233] on span "SP - 070125 - L0015" at bounding box center [120, 237] width 88 height 11
click at [669, 231] on icon at bounding box center [669, 232] width 13 height 13
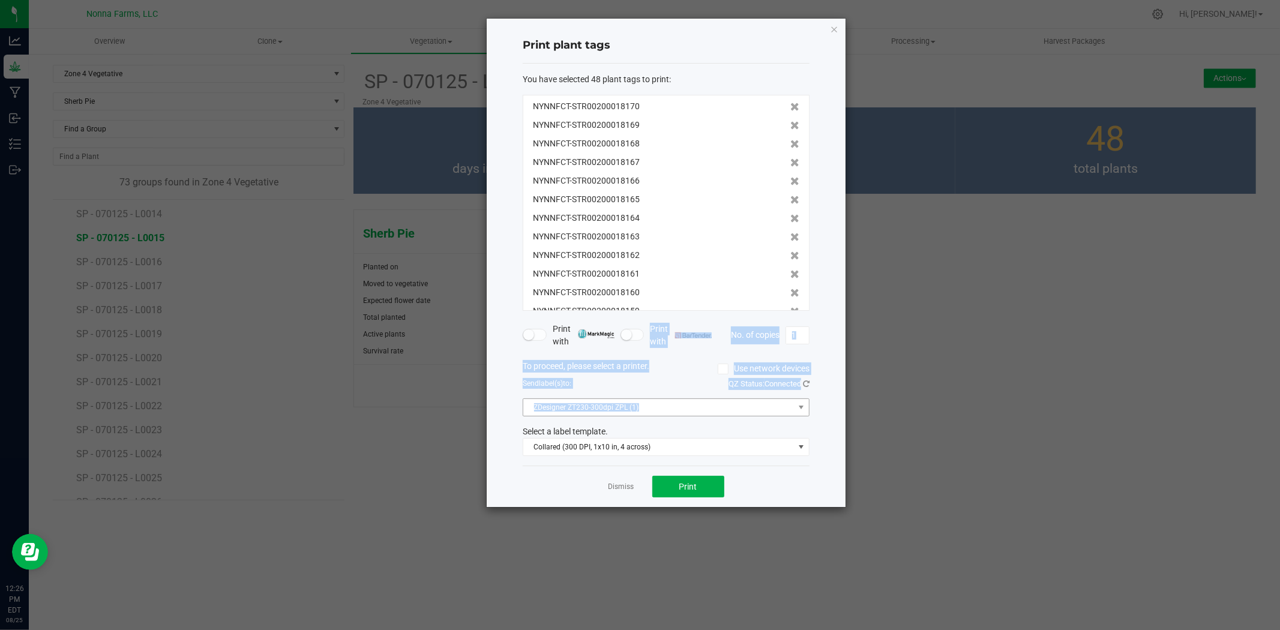
drag, startPoint x: 645, startPoint y: 339, endPoint x: 639, endPoint y: 405, distance: 66.3
click at [639, 405] on form "You have selected 48 plant tags to print : NYNNFCT-STR00200018170 NYNNFCT-STR00…" at bounding box center [666, 265] width 287 height 384
click at [674, 369] on div "To proceed, please select a printer. Use network devices" at bounding box center [666, 369] width 305 height 18
click at [683, 483] on span "Print" at bounding box center [689, 487] width 18 height 10
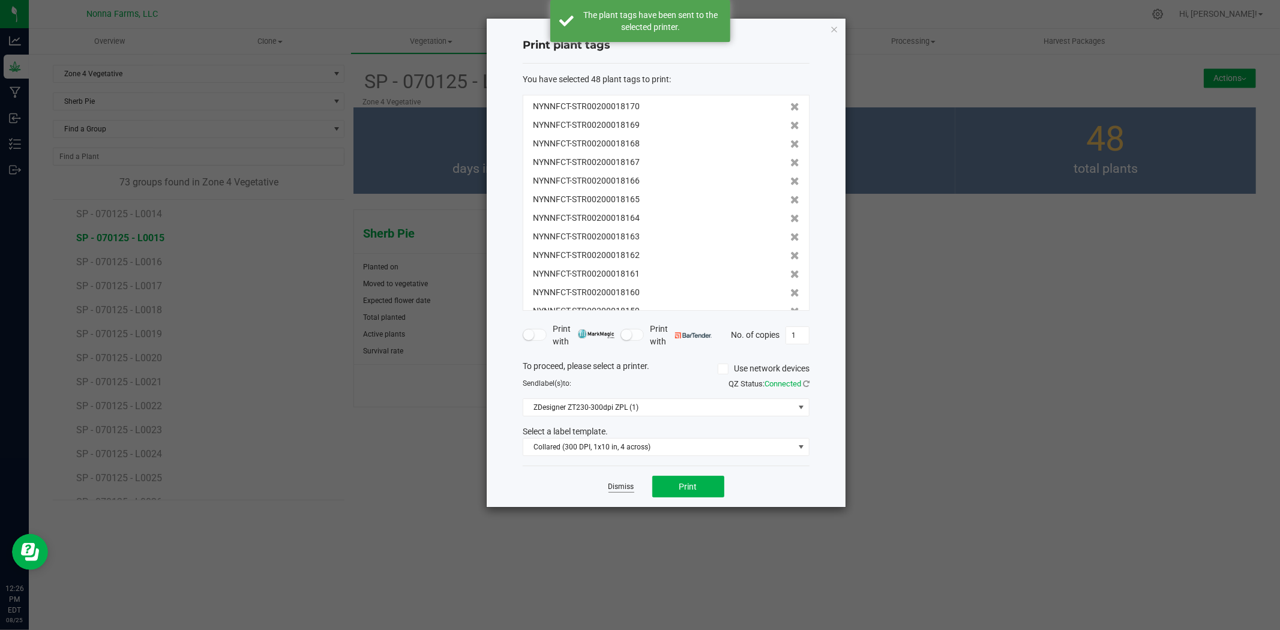
click at [617, 483] on link "Dismiss" at bounding box center [622, 487] width 26 height 10
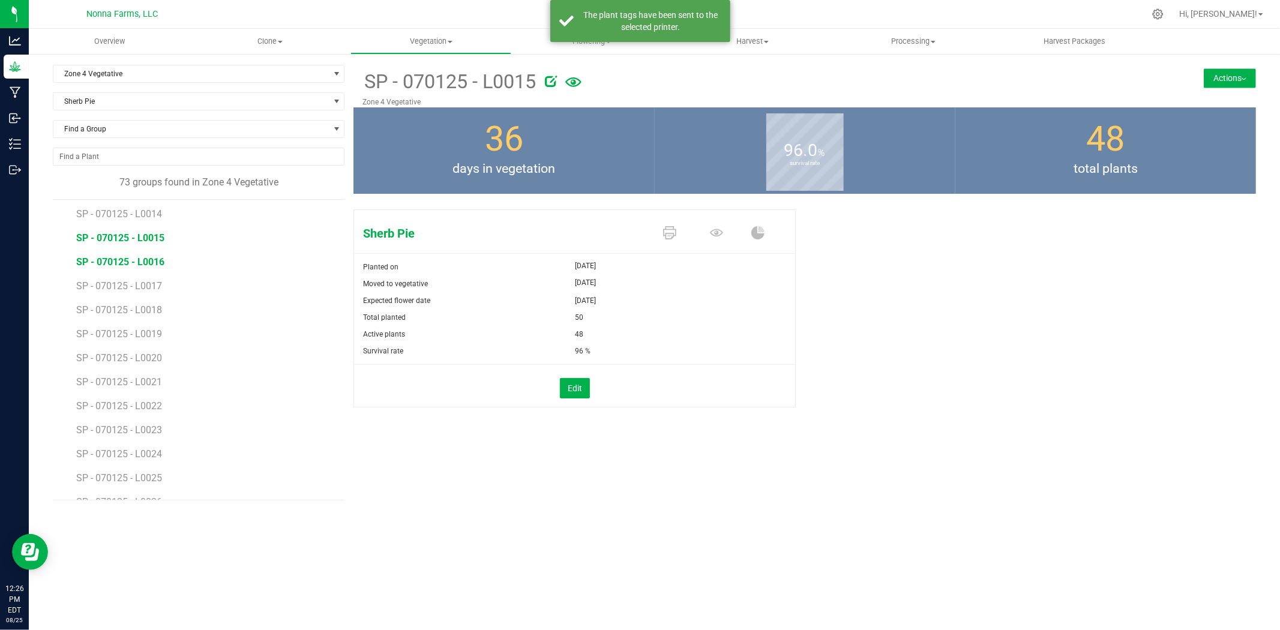
click at [152, 264] on span "SP - 070125 - L0016" at bounding box center [120, 261] width 88 height 11
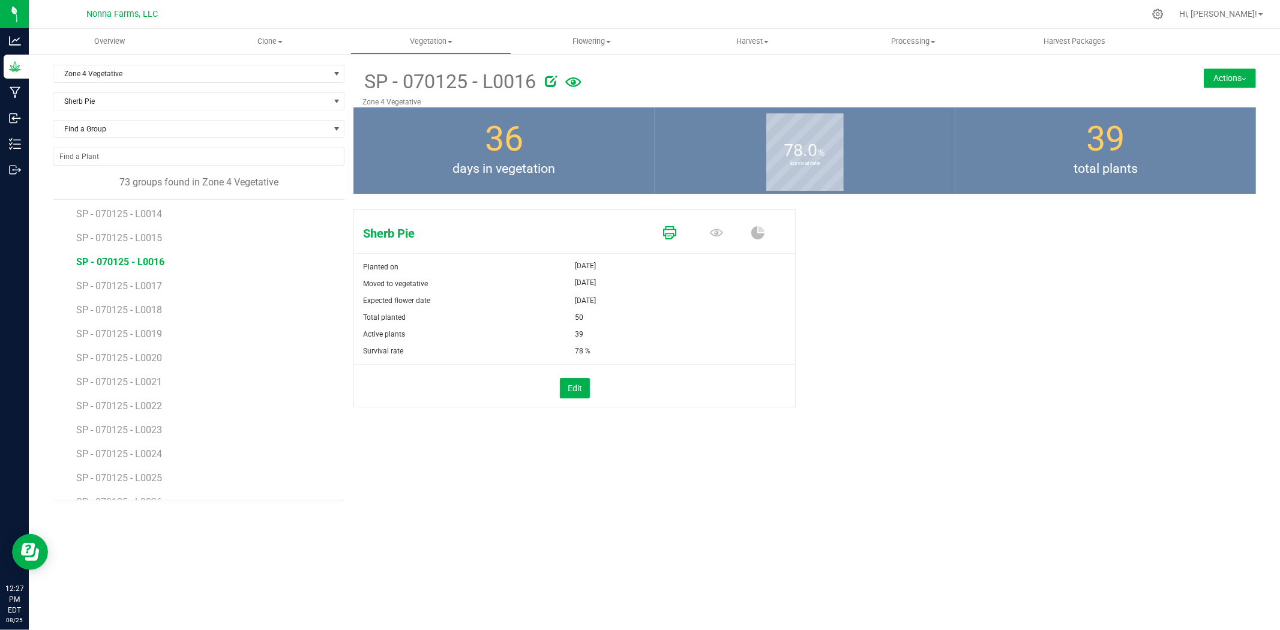
click at [668, 232] on icon at bounding box center [669, 232] width 13 height 13
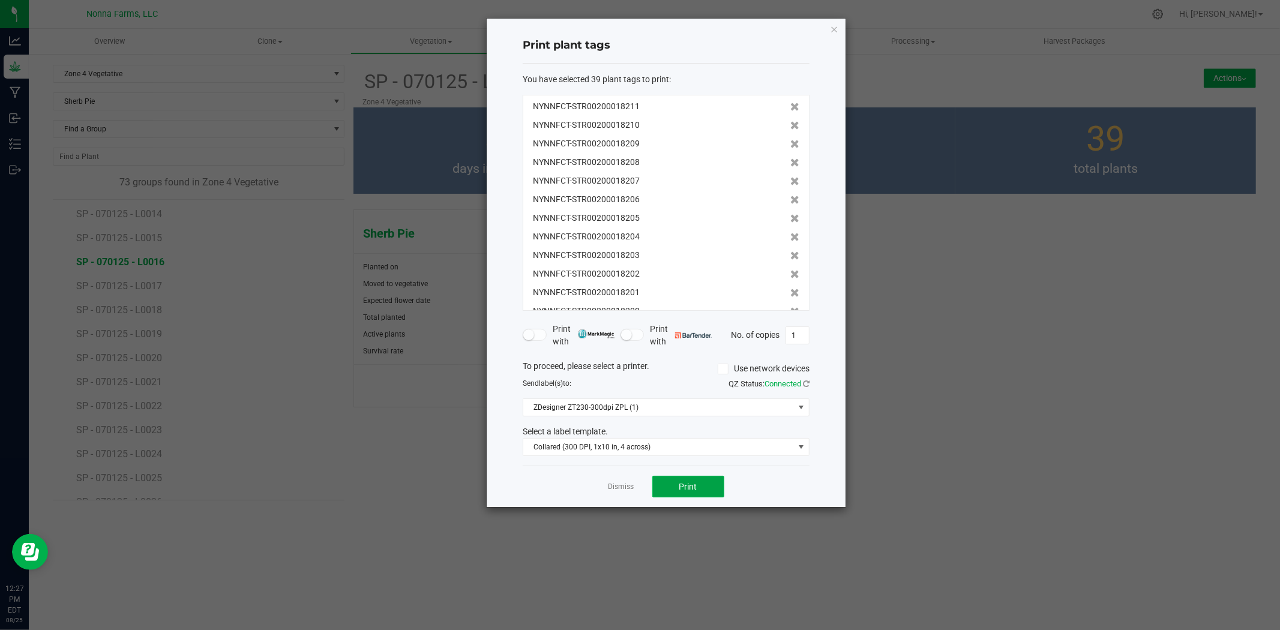
click at [704, 483] on button "Print" at bounding box center [689, 487] width 72 height 22
click at [620, 487] on link "Dismiss" at bounding box center [622, 487] width 26 height 10
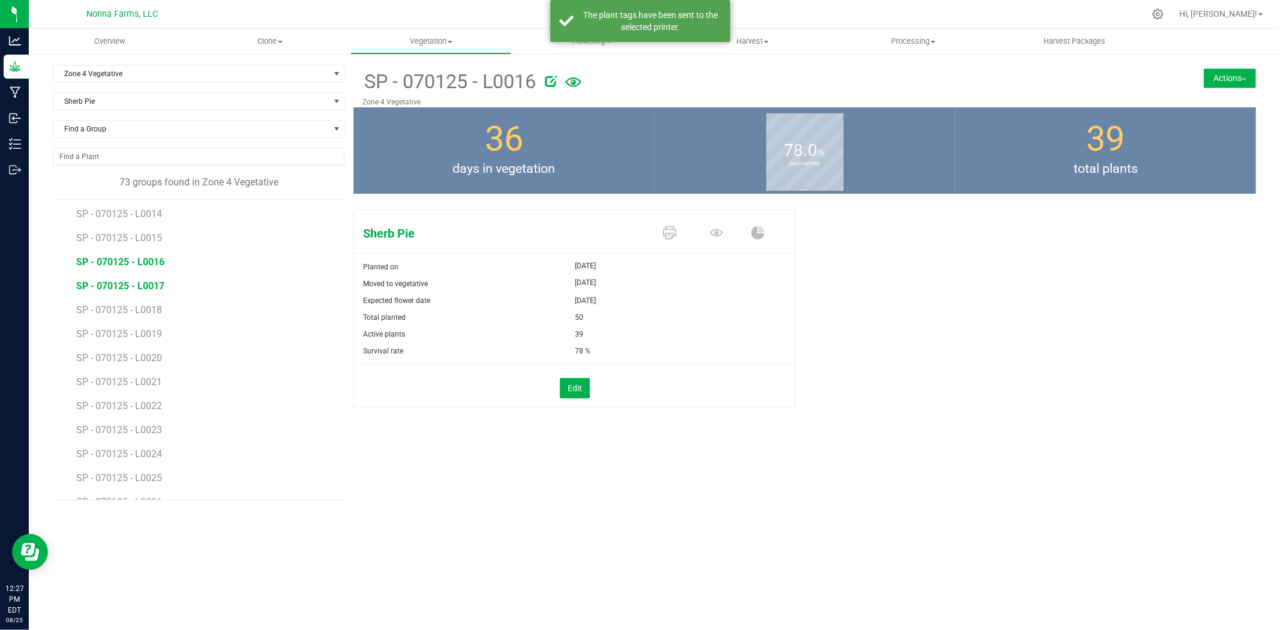
click at [151, 286] on span "SP - 070125 - L0017" at bounding box center [120, 285] width 88 height 11
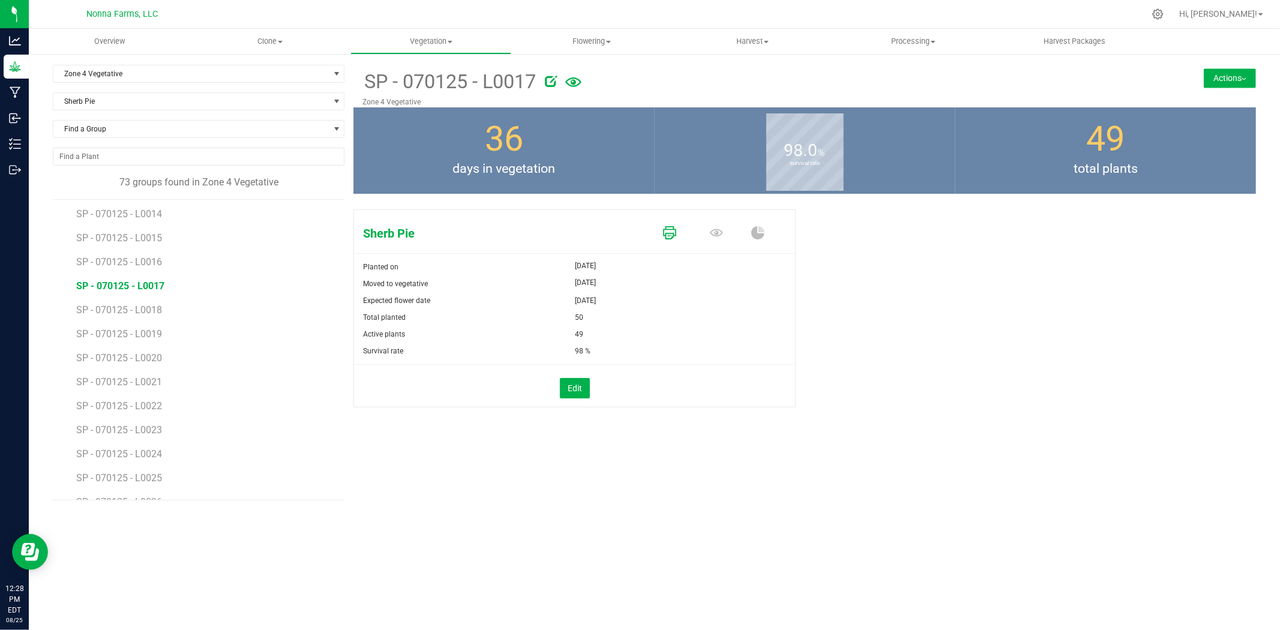
click at [676, 233] on icon at bounding box center [669, 232] width 13 height 13
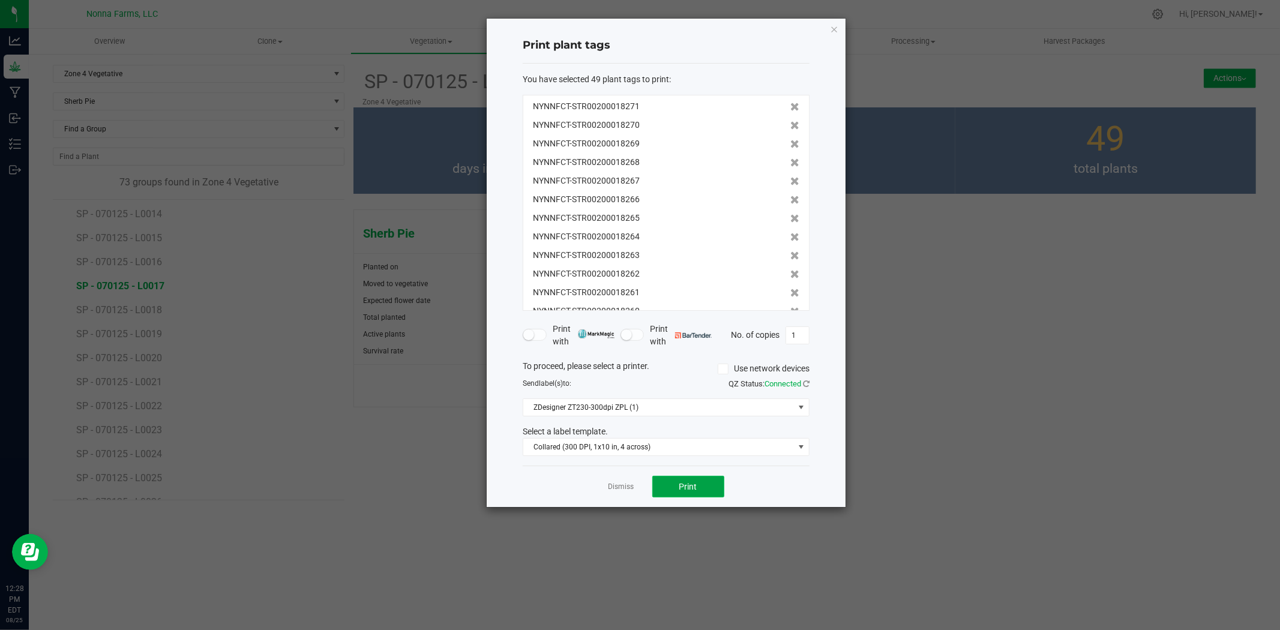
click at [689, 483] on span "Print" at bounding box center [689, 487] width 18 height 10
click at [611, 482] on link "Dismiss" at bounding box center [622, 487] width 26 height 10
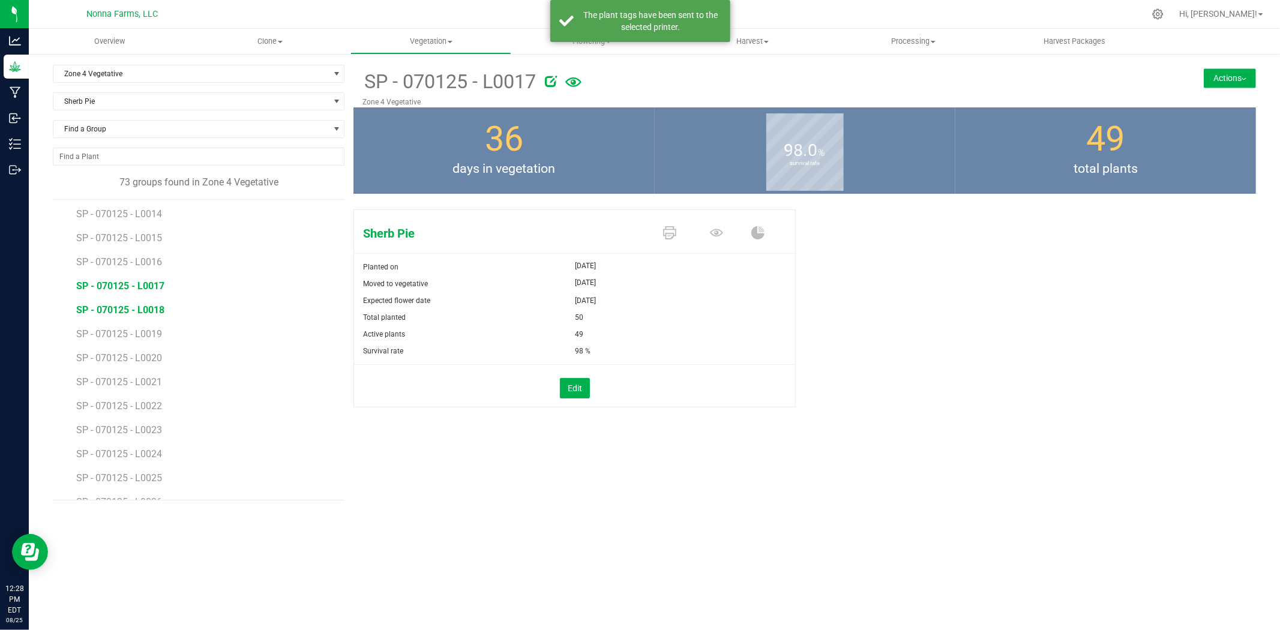
click at [150, 304] on span "SP - 070125 - L0018" at bounding box center [120, 309] width 88 height 11
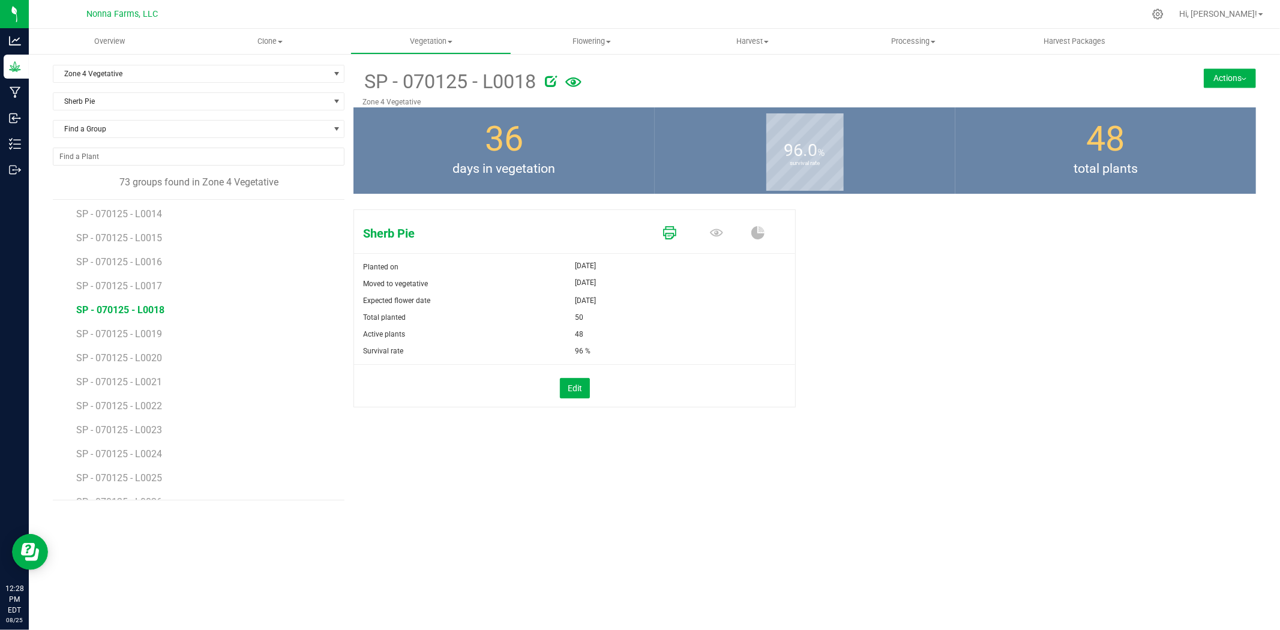
click at [668, 236] on icon at bounding box center [669, 232] width 13 height 13
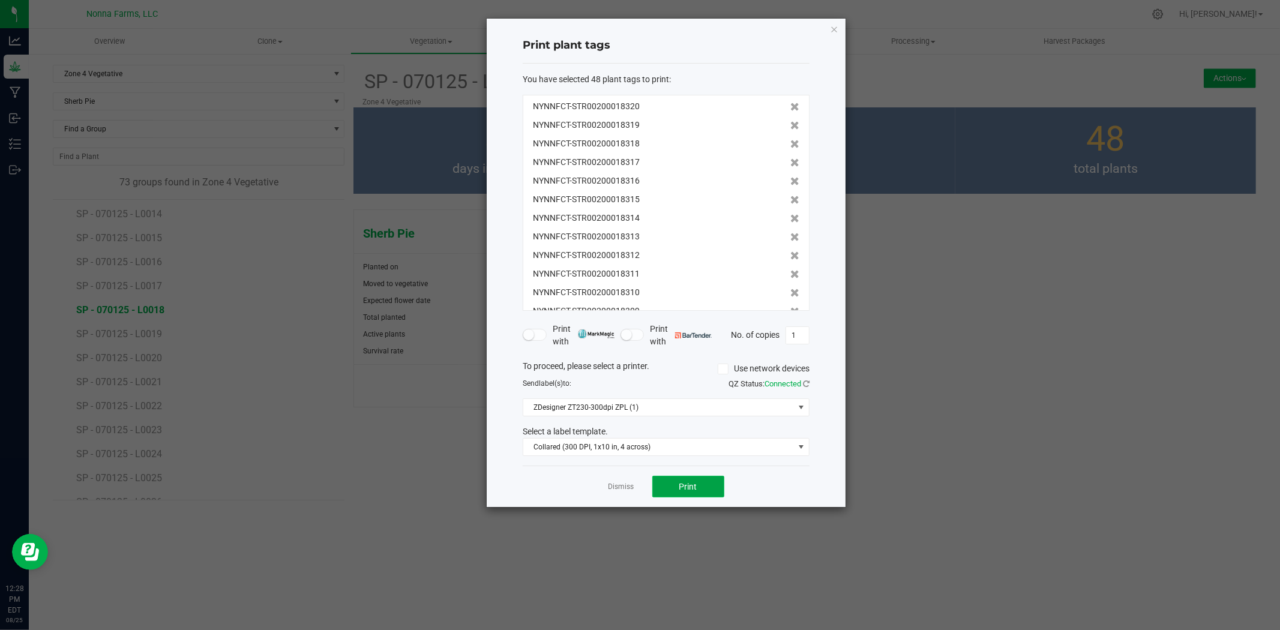
click at [693, 490] on span "Print" at bounding box center [689, 487] width 18 height 10
click at [624, 490] on link "Dismiss" at bounding box center [622, 487] width 26 height 10
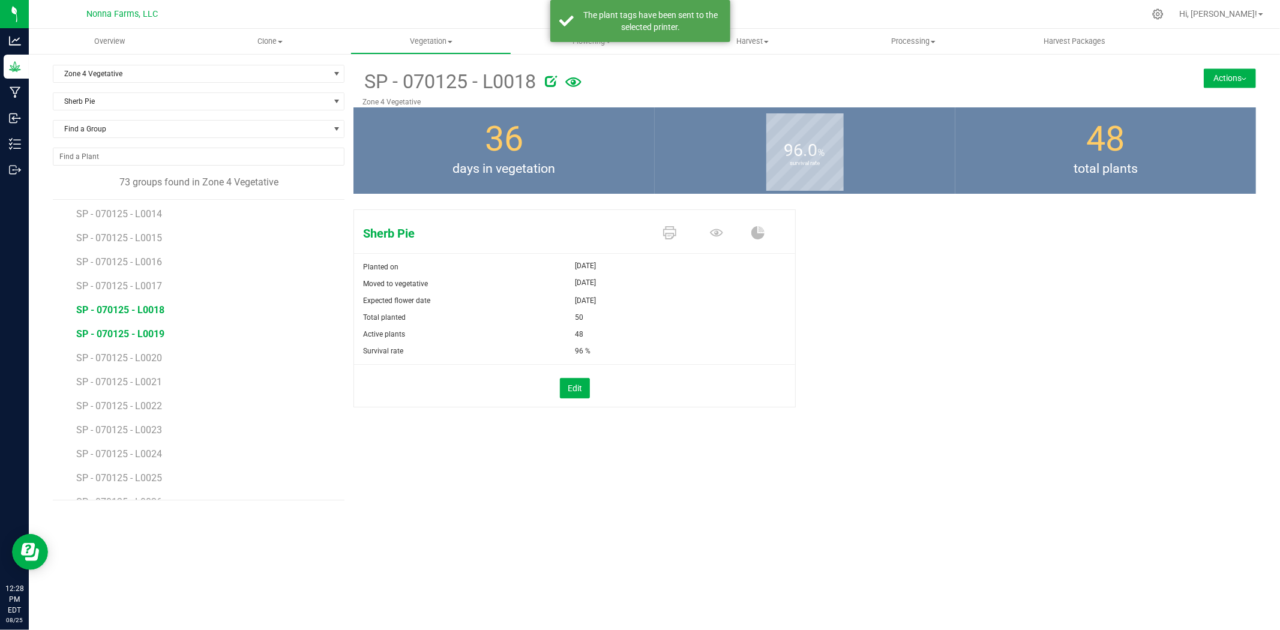
click at [125, 336] on span "SP - 070125 - L0019" at bounding box center [120, 333] width 88 height 11
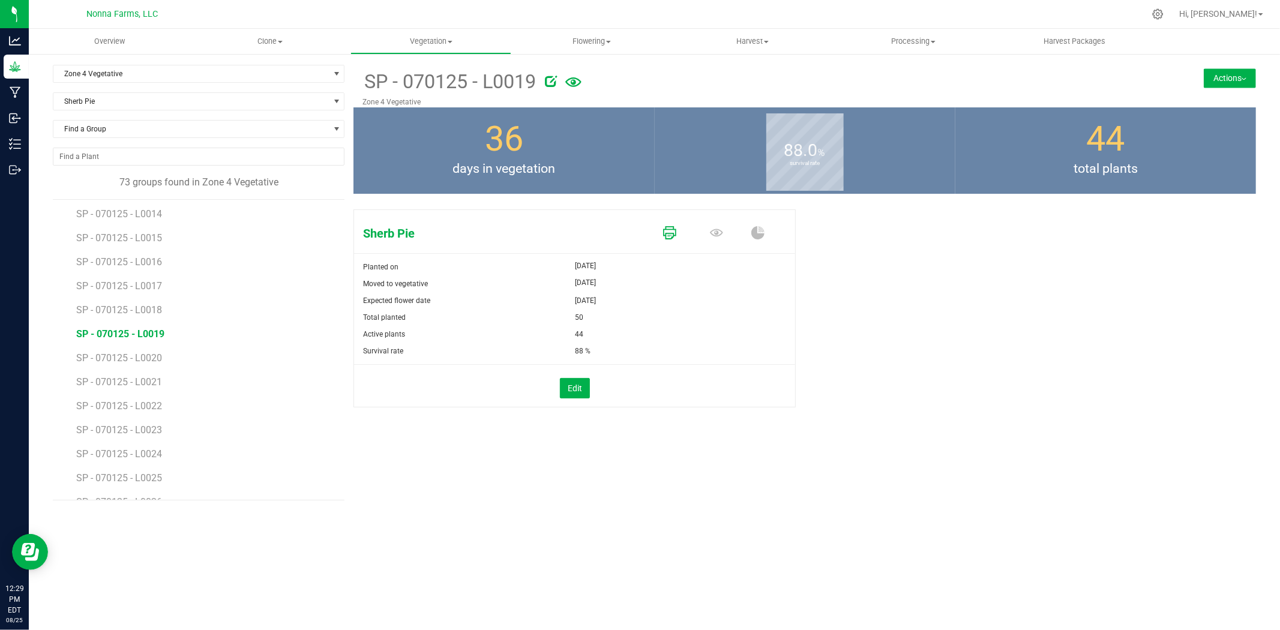
click at [668, 234] on icon at bounding box center [669, 232] width 13 height 13
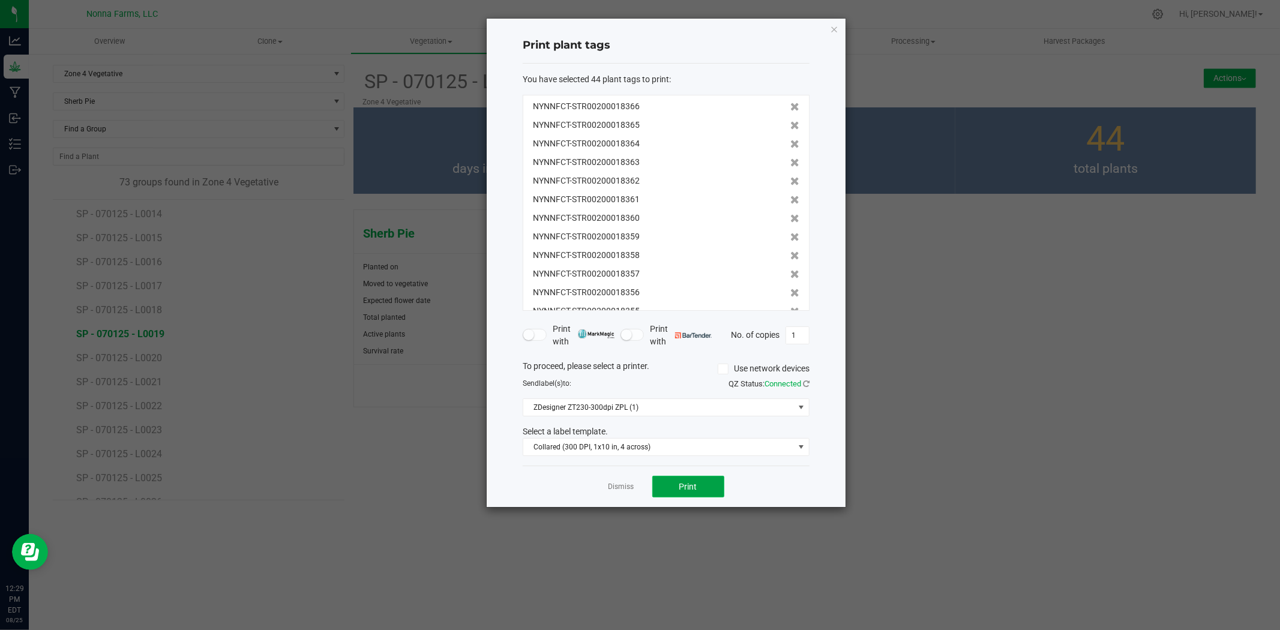
click at [688, 487] on span "Print" at bounding box center [689, 487] width 18 height 10
click at [613, 489] on link "Dismiss" at bounding box center [622, 487] width 26 height 10
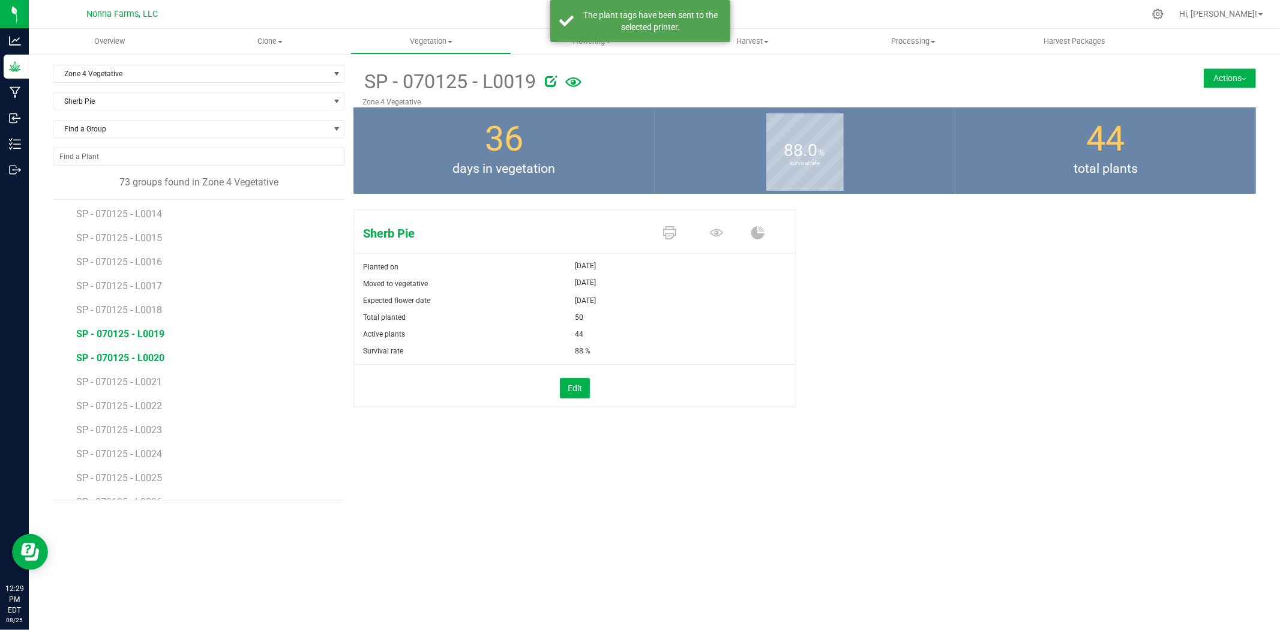
click at [133, 362] on span "SP - 070125 - L0020" at bounding box center [120, 357] width 88 height 11
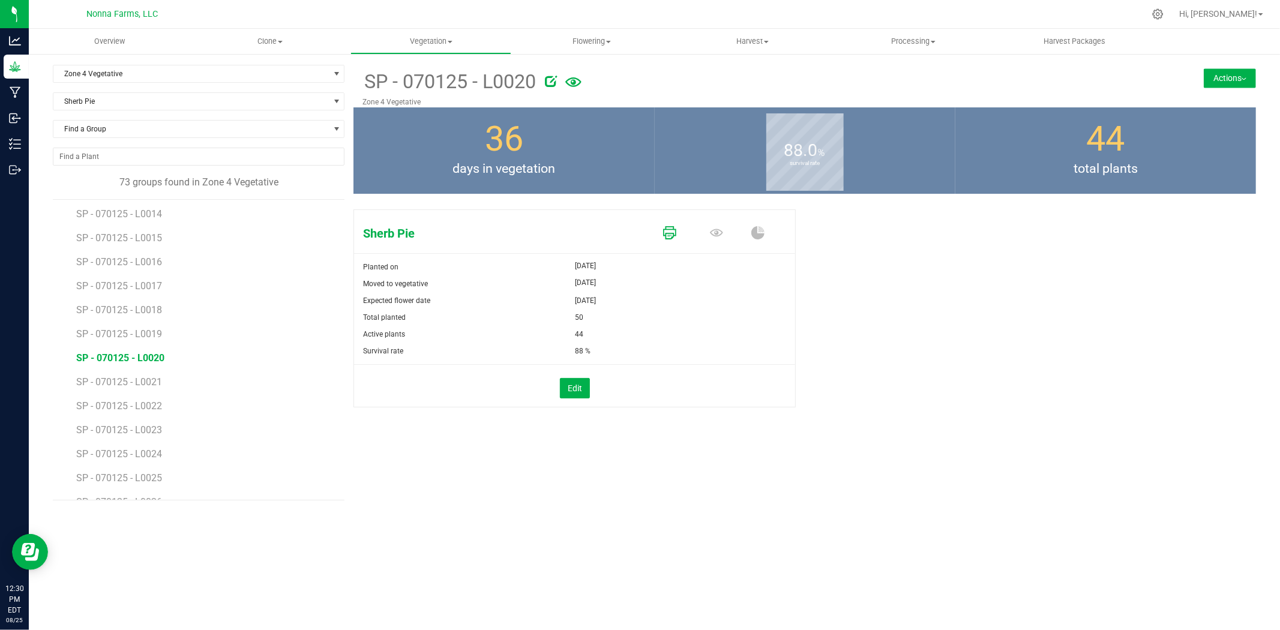
click at [668, 238] on icon at bounding box center [669, 232] width 13 height 13
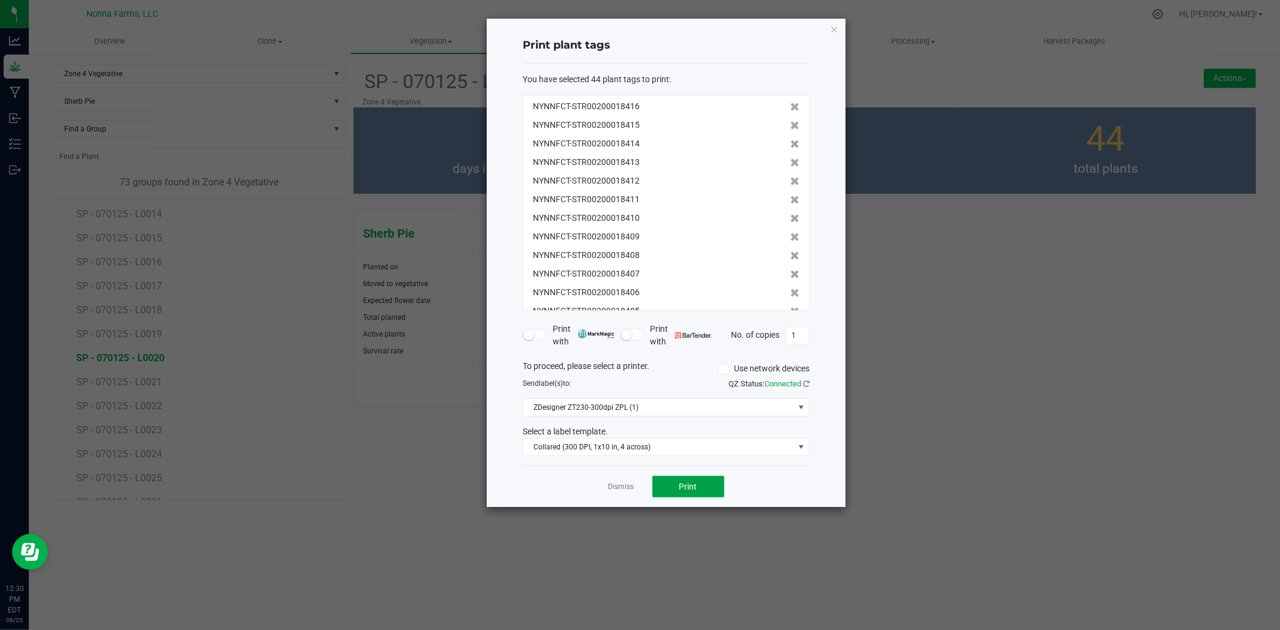
click at [680, 482] on span "Print" at bounding box center [689, 487] width 18 height 10
click at [624, 485] on link "Dismiss" at bounding box center [622, 487] width 26 height 10
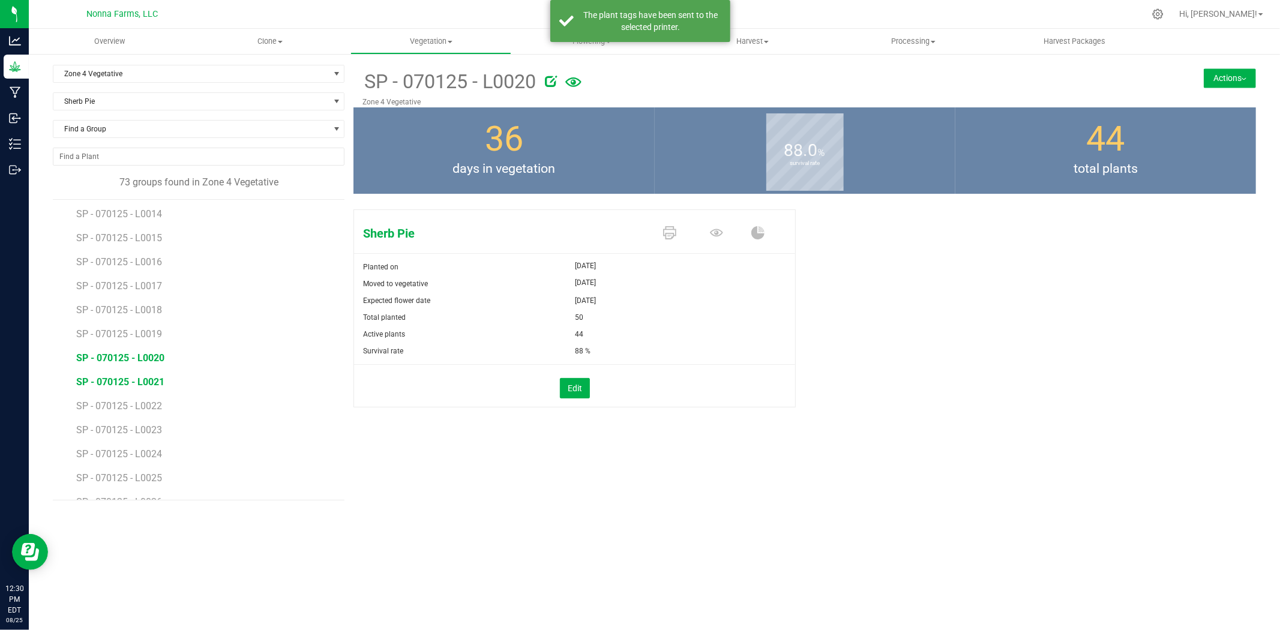
click at [130, 379] on span "SP - 070125 - L0021" at bounding box center [120, 381] width 88 height 11
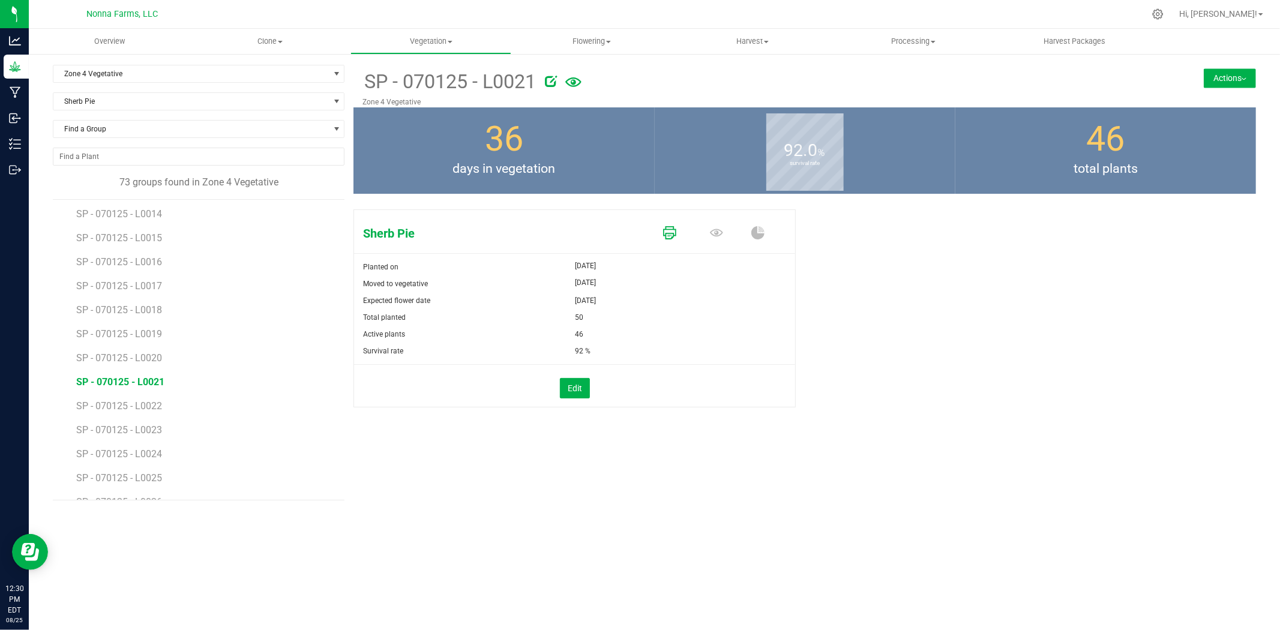
click at [670, 240] on link at bounding box center [669, 233] width 13 height 21
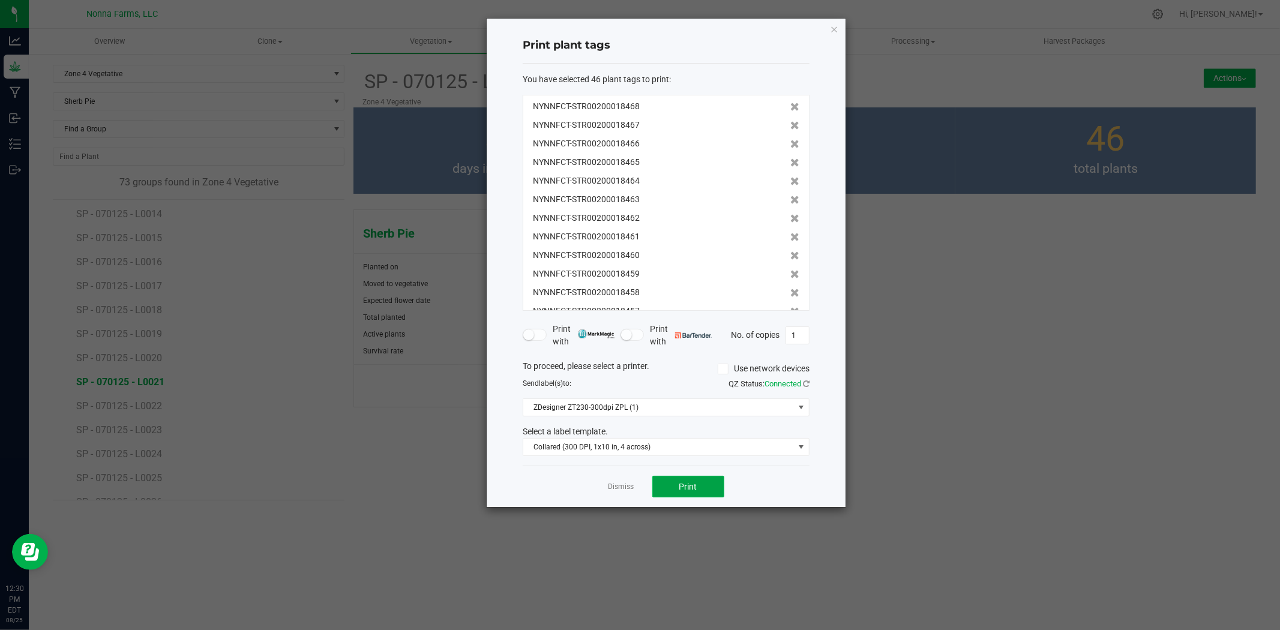
click at [681, 489] on span "Print" at bounding box center [689, 487] width 18 height 10
click at [622, 488] on link "Dismiss" at bounding box center [622, 487] width 26 height 10
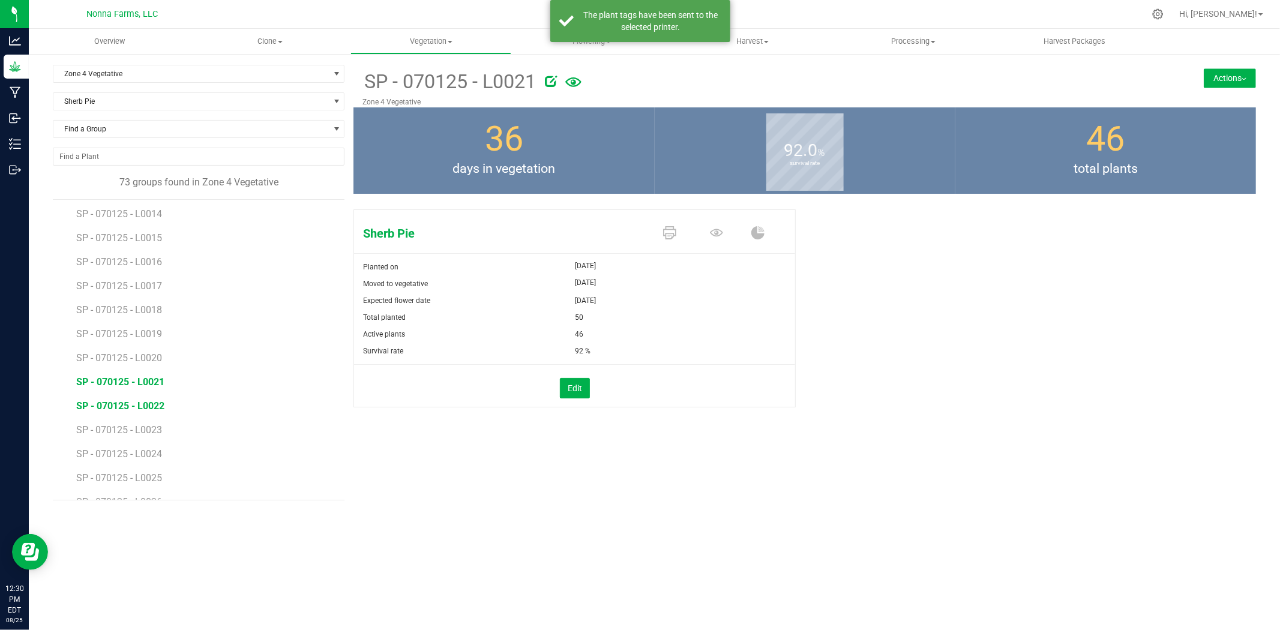
click at [120, 405] on span "SP - 070125 - L0022" at bounding box center [120, 405] width 88 height 11
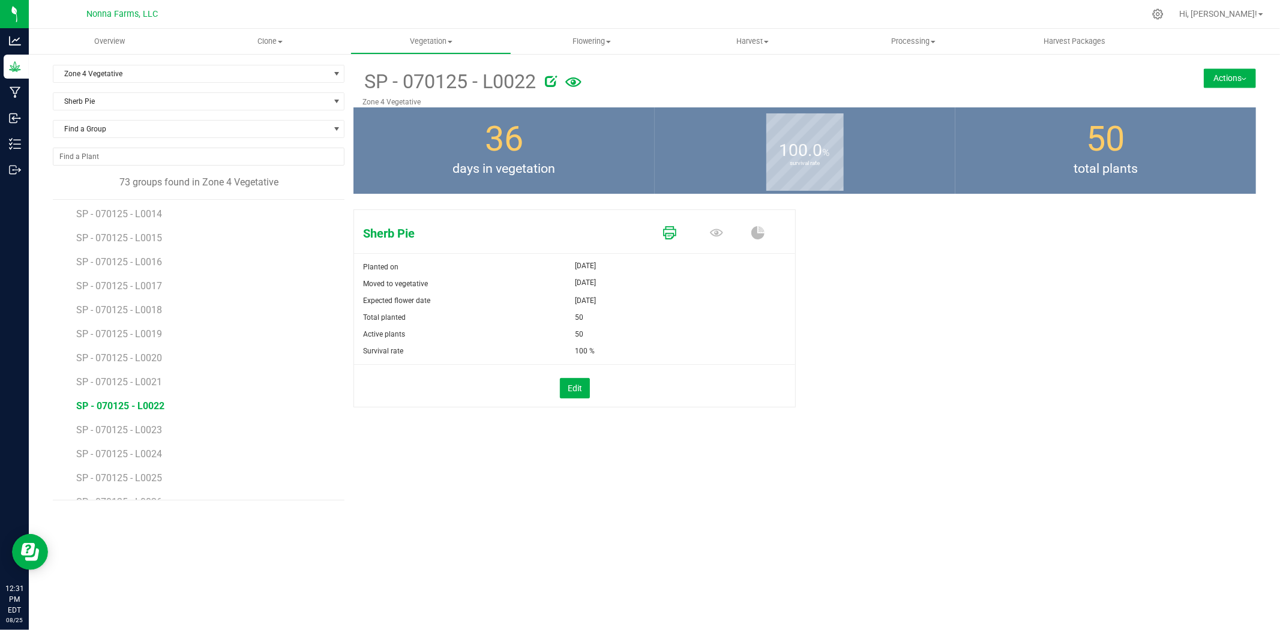
click at [667, 237] on icon at bounding box center [669, 232] width 13 height 13
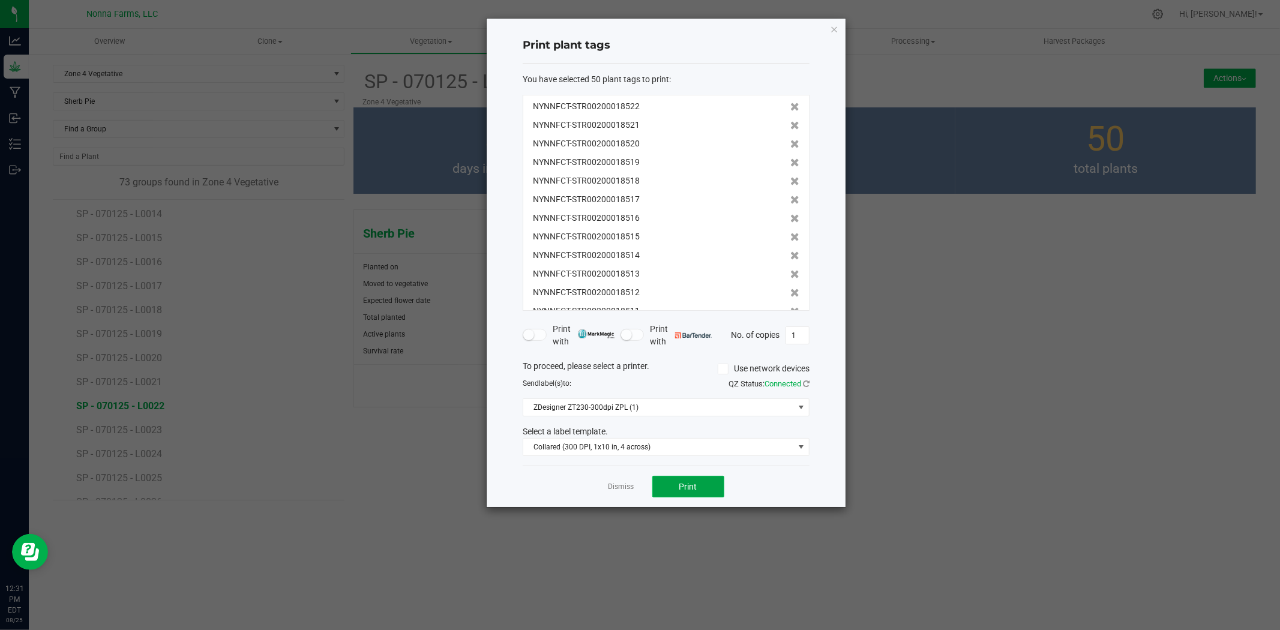
click at [691, 477] on button "Print" at bounding box center [689, 487] width 72 height 22
click at [614, 488] on link "Dismiss" at bounding box center [622, 487] width 26 height 10
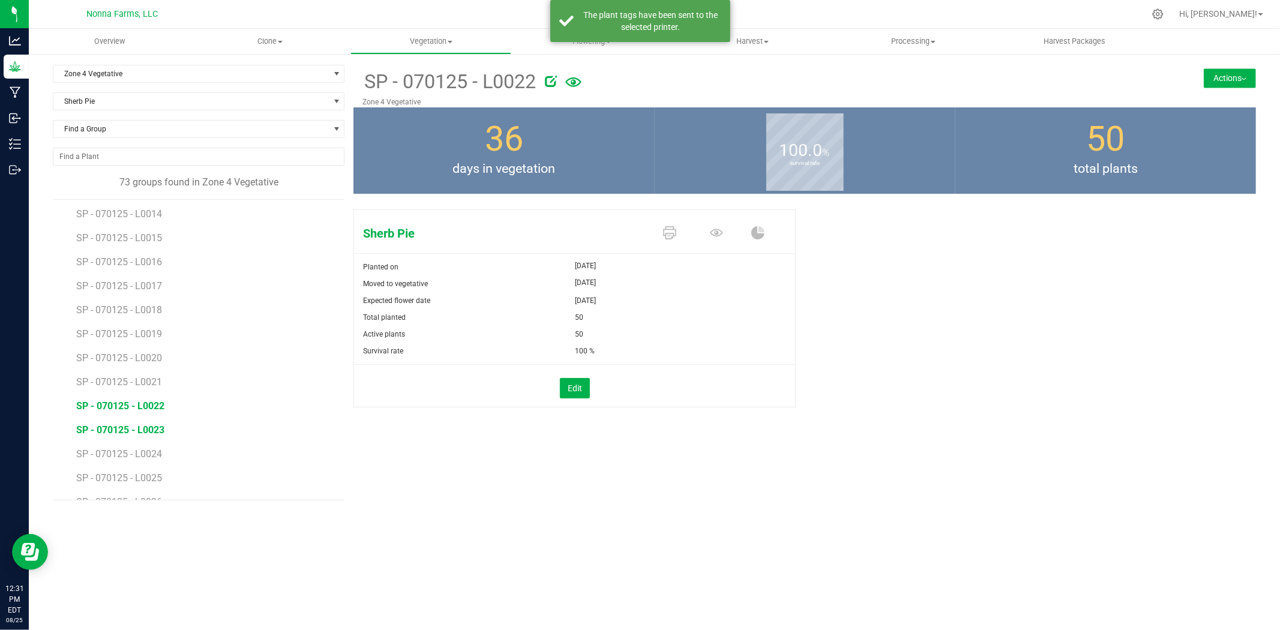
click at [139, 431] on span "SP - 070125 - L0023" at bounding box center [120, 429] width 88 height 11
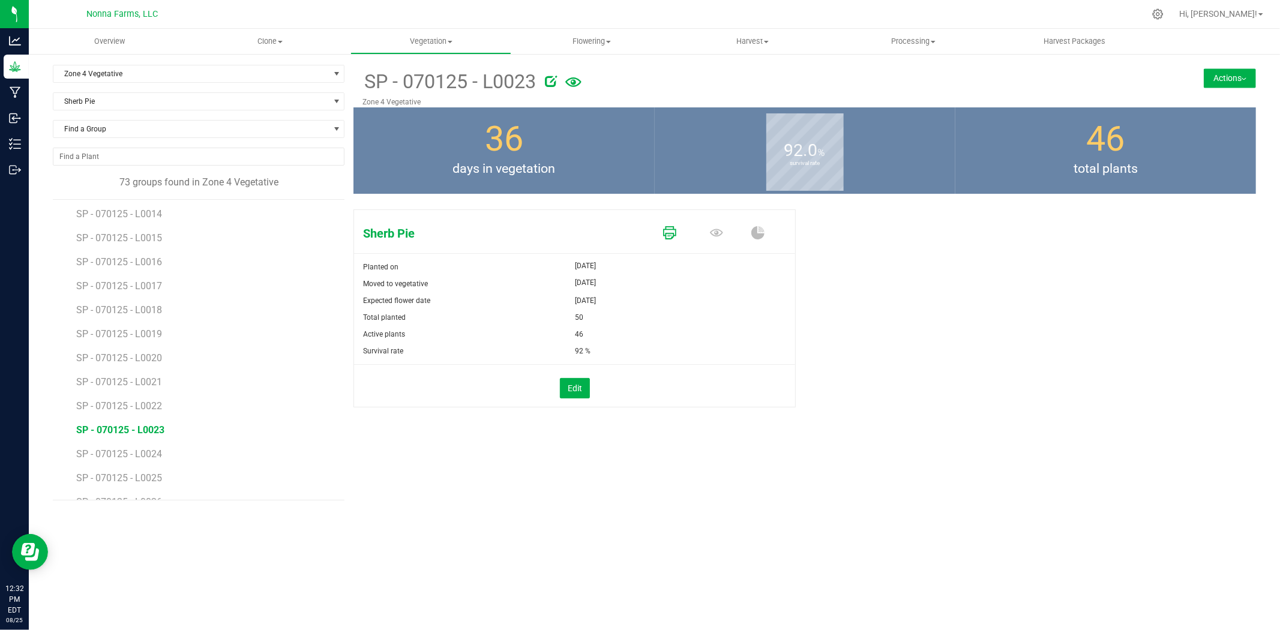
click at [675, 232] on icon at bounding box center [669, 232] width 13 height 13
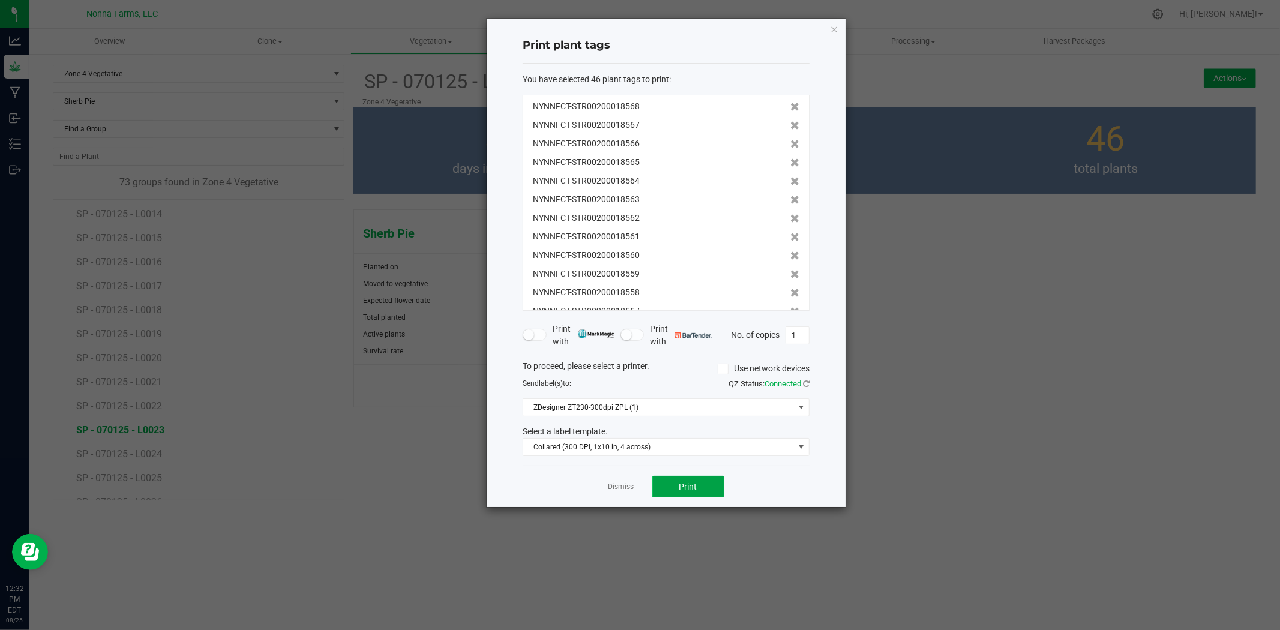
click at [676, 491] on button "Print" at bounding box center [689, 487] width 72 height 22
click at [620, 490] on link "Dismiss" at bounding box center [622, 487] width 26 height 10
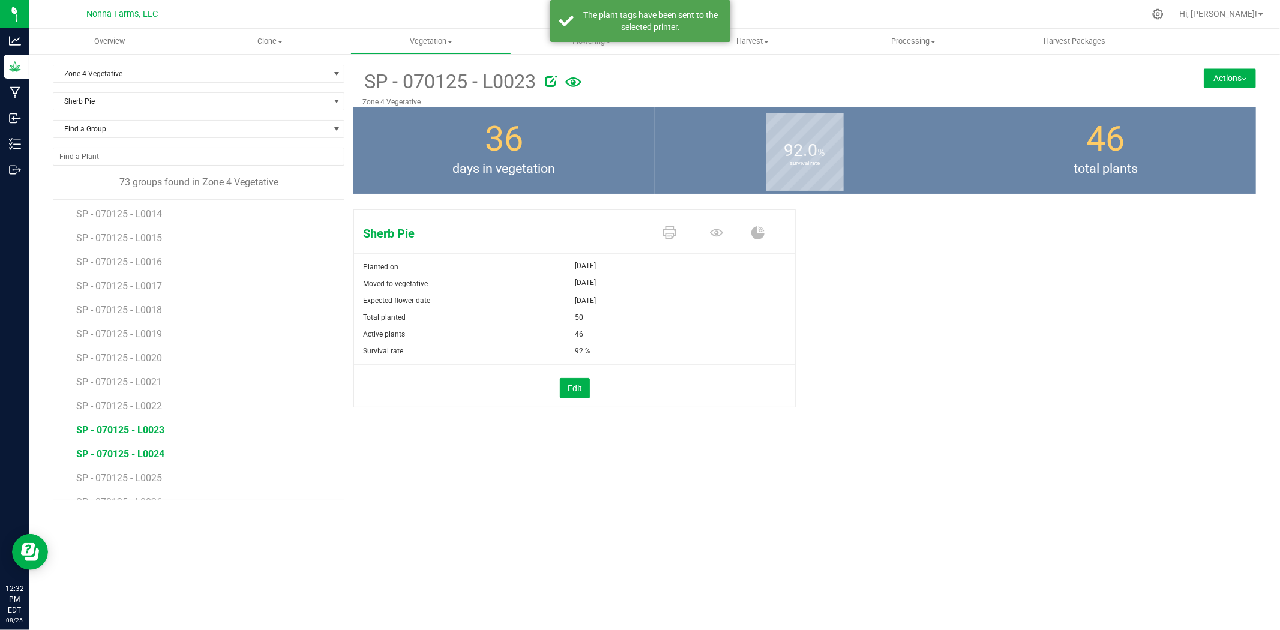
click at [160, 455] on span "SP - 070125 - L0024" at bounding box center [120, 453] width 88 height 11
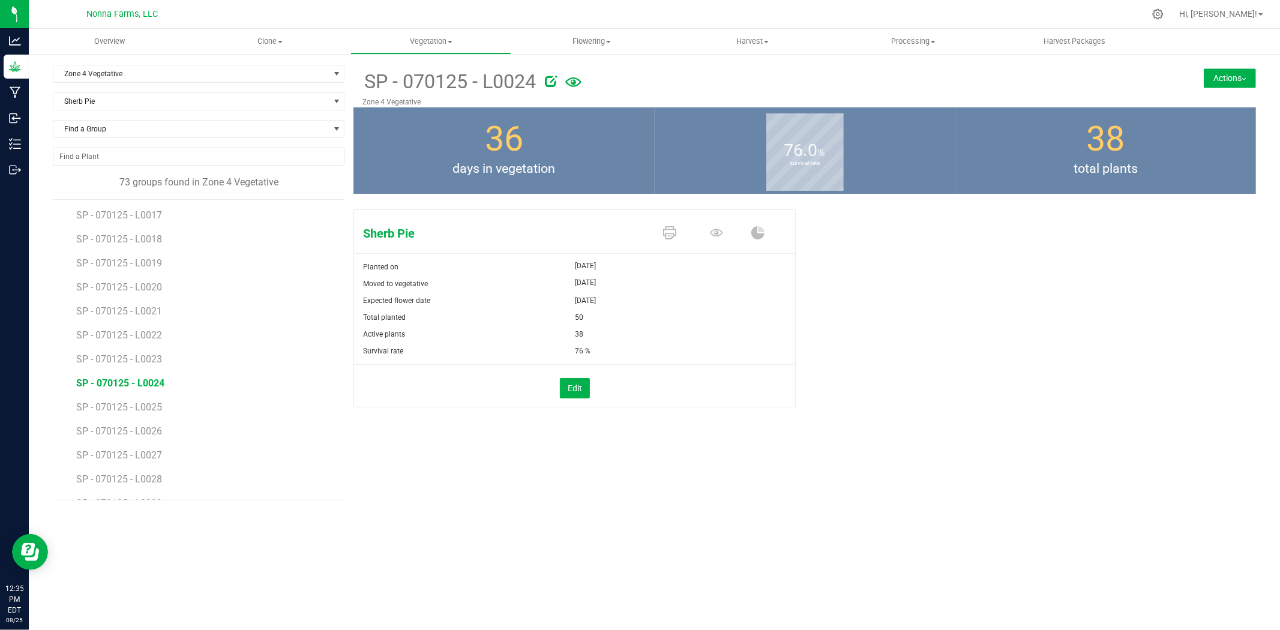
scroll to position [867, 0]
click at [163, 383] on span "SP - 070125 - L0024" at bounding box center [120, 381] width 88 height 11
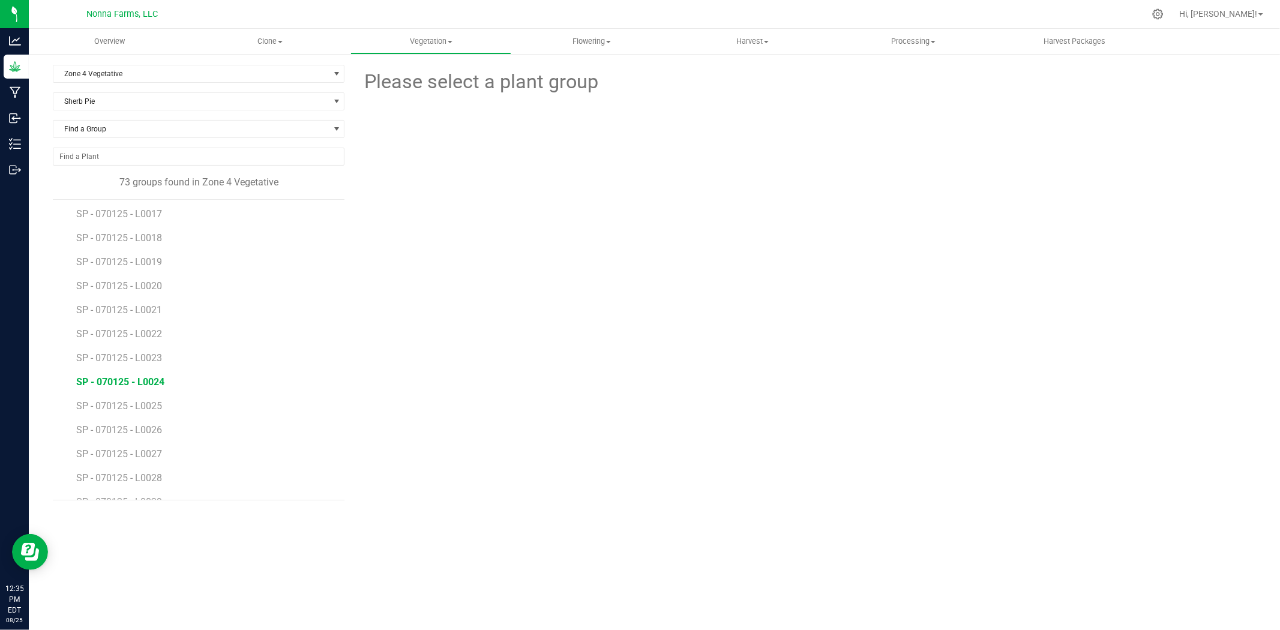
click at [133, 384] on span "SP - 070125 - L0024" at bounding box center [120, 381] width 88 height 11
